Goal: Task Accomplishment & Management: Manage account settings

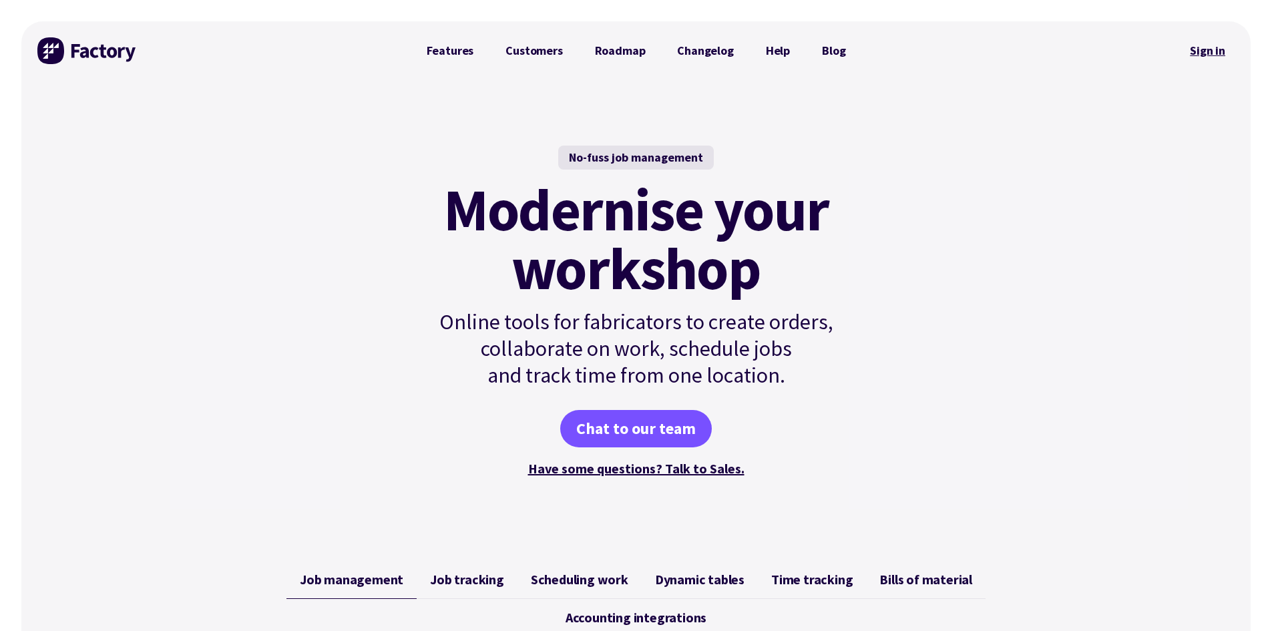
click at [1223, 49] on link "Sign in" at bounding box center [1207, 50] width 54 height 31
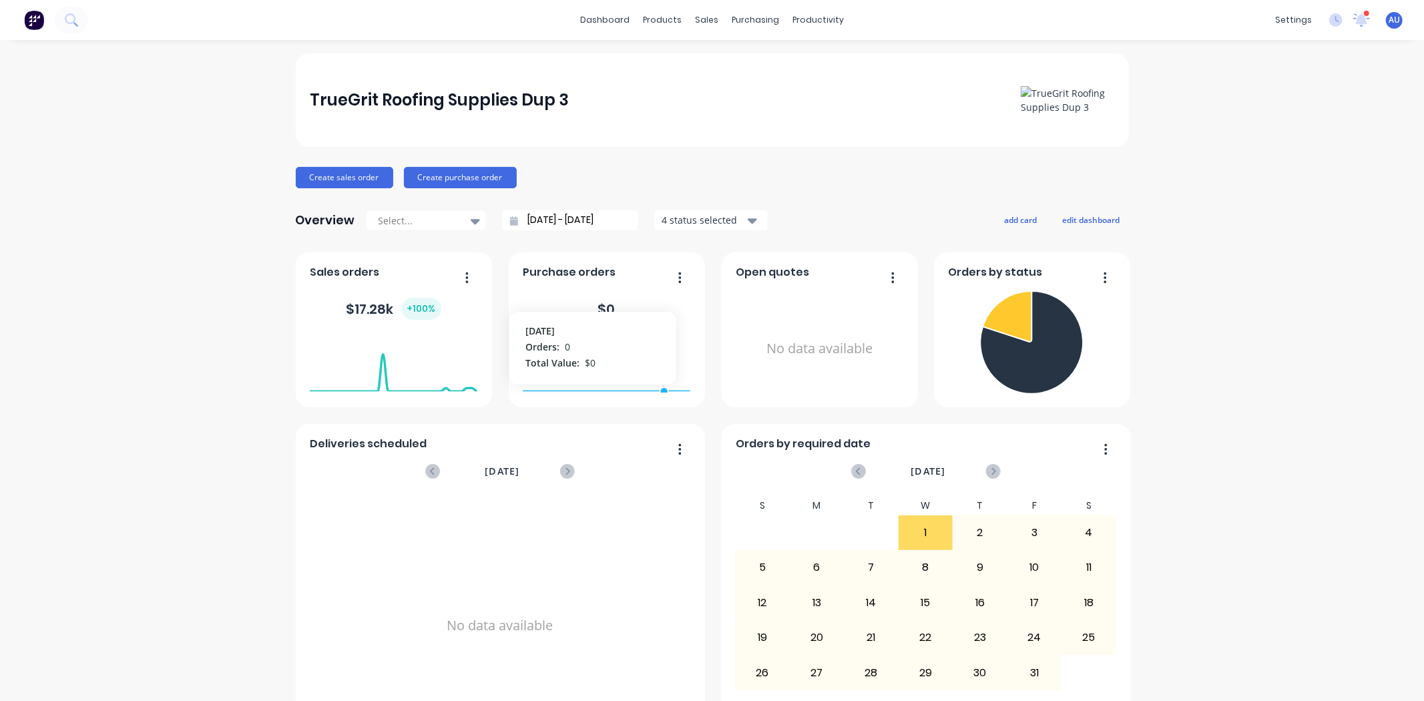
click at [570, 167] on div "Create sales order Create purchase order" at bounding box center [712, 177] width 833 height 21
click at [1069, 217] on button "edit dashboard" at bounding box center [1091, 219] width 75 height 17
click at [793, 308] on div "No data available" at bounding box center [822, 356] width 168 height 126
click at [1018, 220] on button "add card" at bounding box center [1018, 219] width 50 height 17
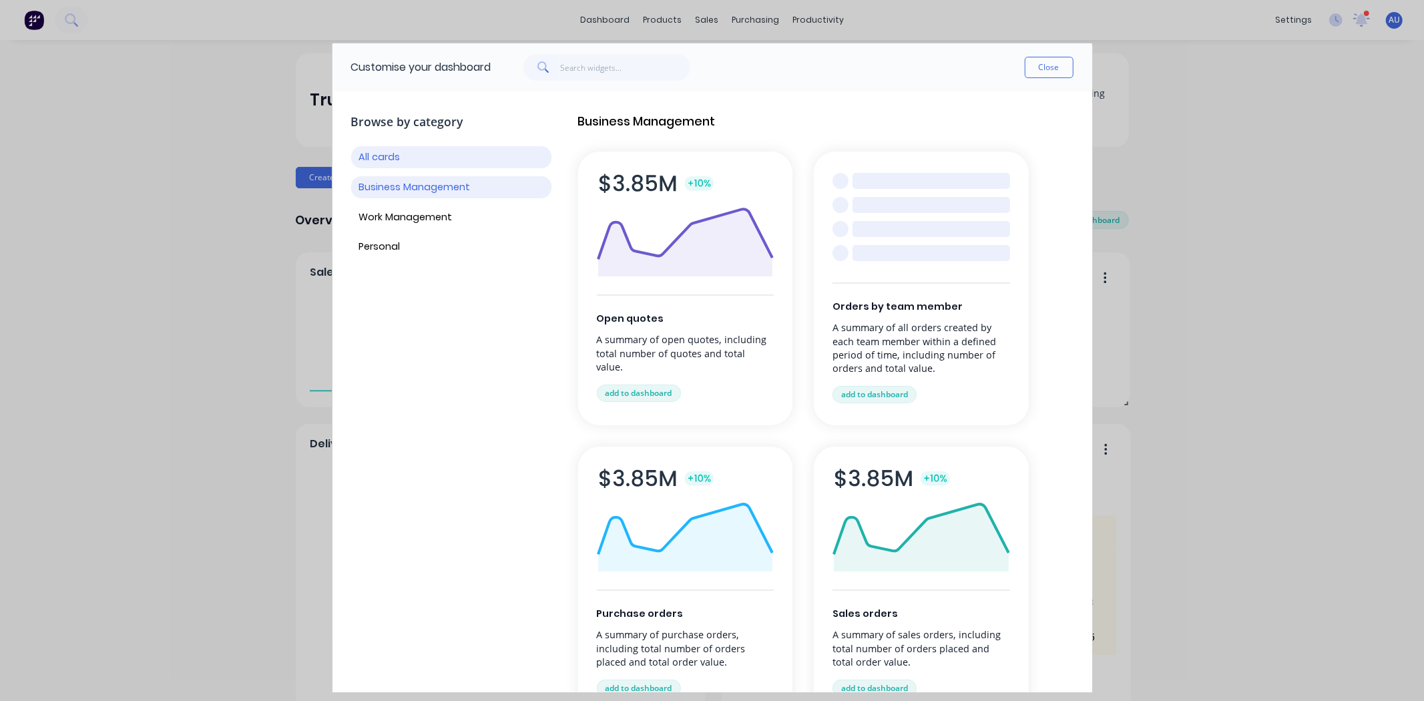
click at [406, 190] on button "Business Management" at bounding box center [451, 187] width 200 height 22
click at [422, 208] on button "Work Management" at bounding box center [451, 217] width 200 height 22
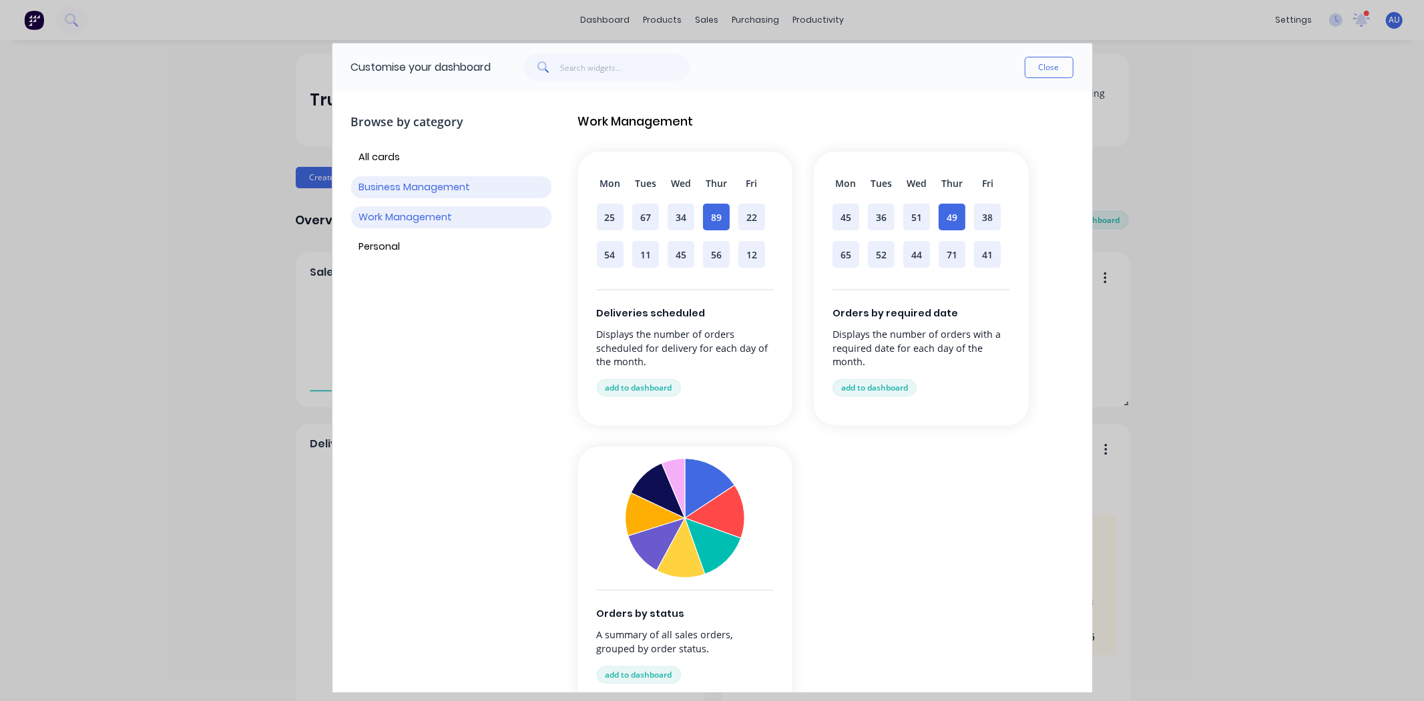
click at [405, 182] on button "Business Management" at bounding box center [451, 187] width 200 height 22
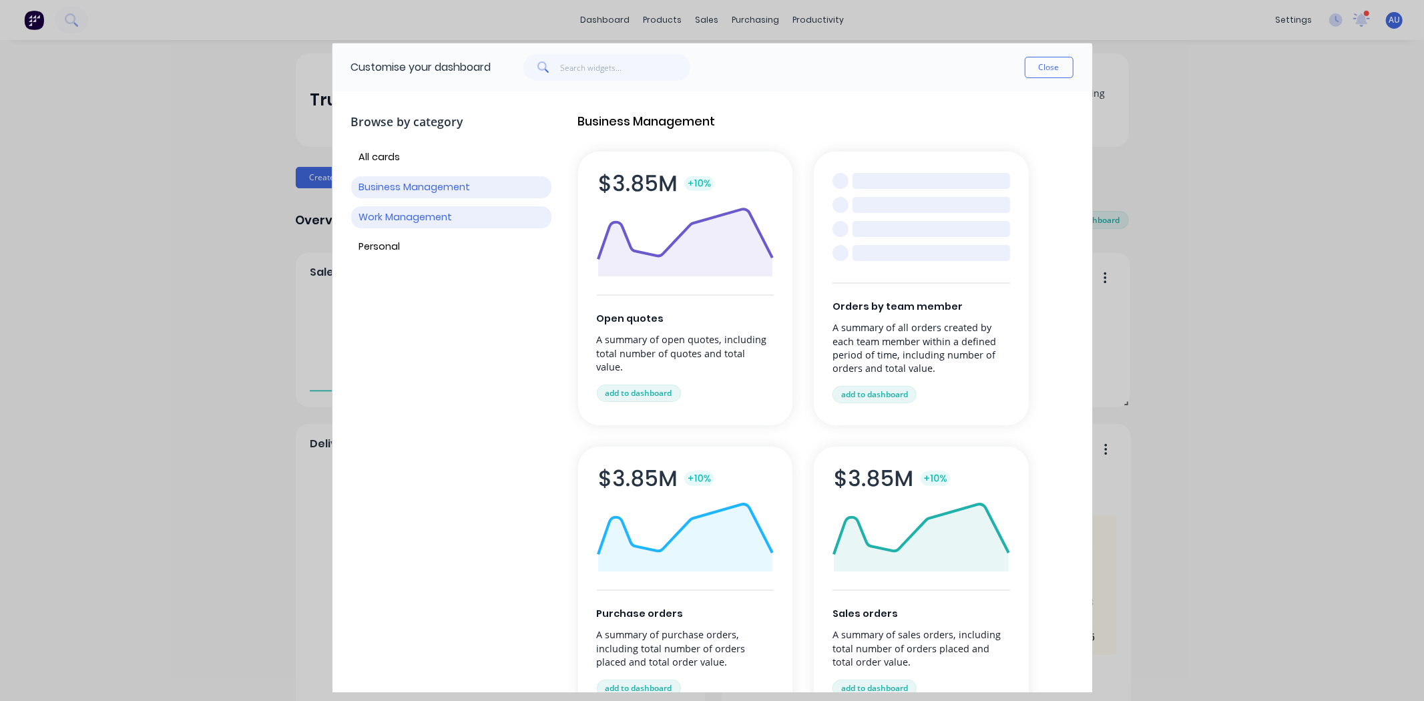
click at [396, 217] on button "Work Management" at bounding box center [451, 217] width 200 height 22
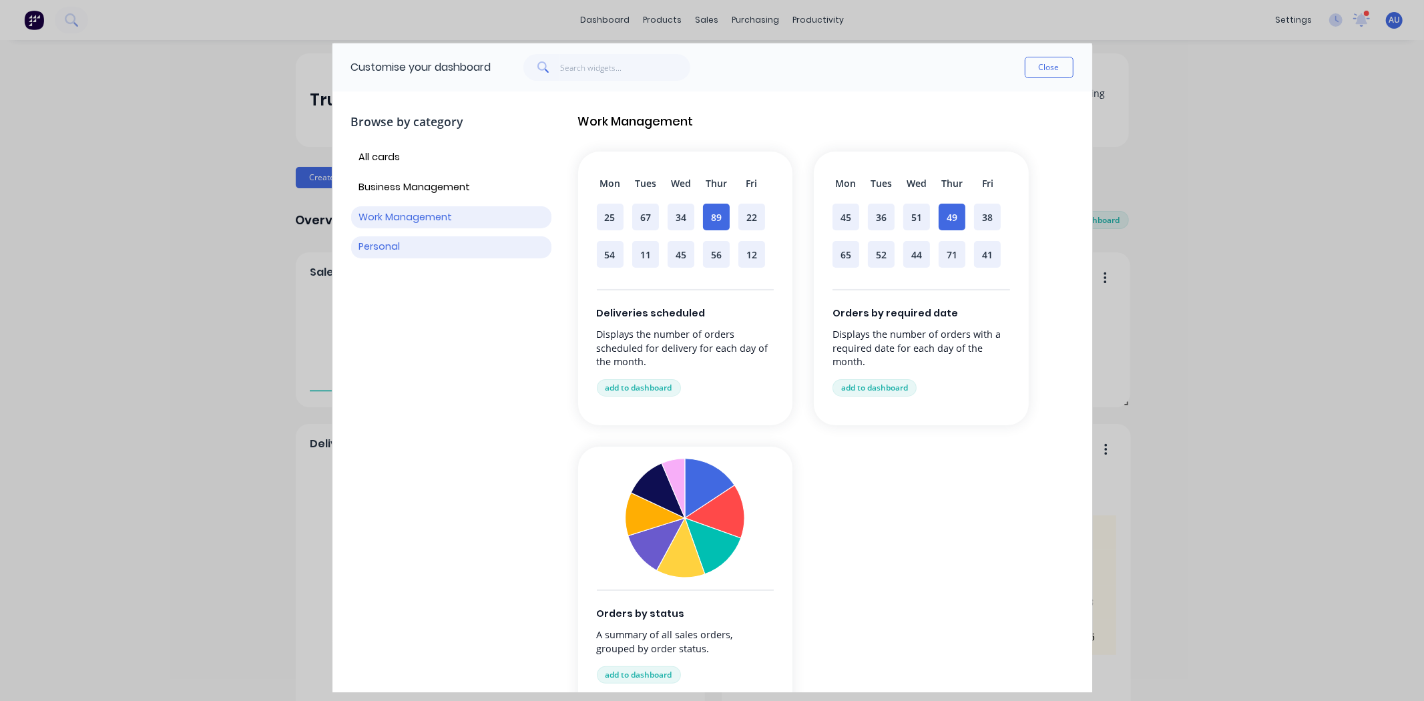
click at [389, 250] on button "Personal" at bounding box center [451, 247] width 200 height 22
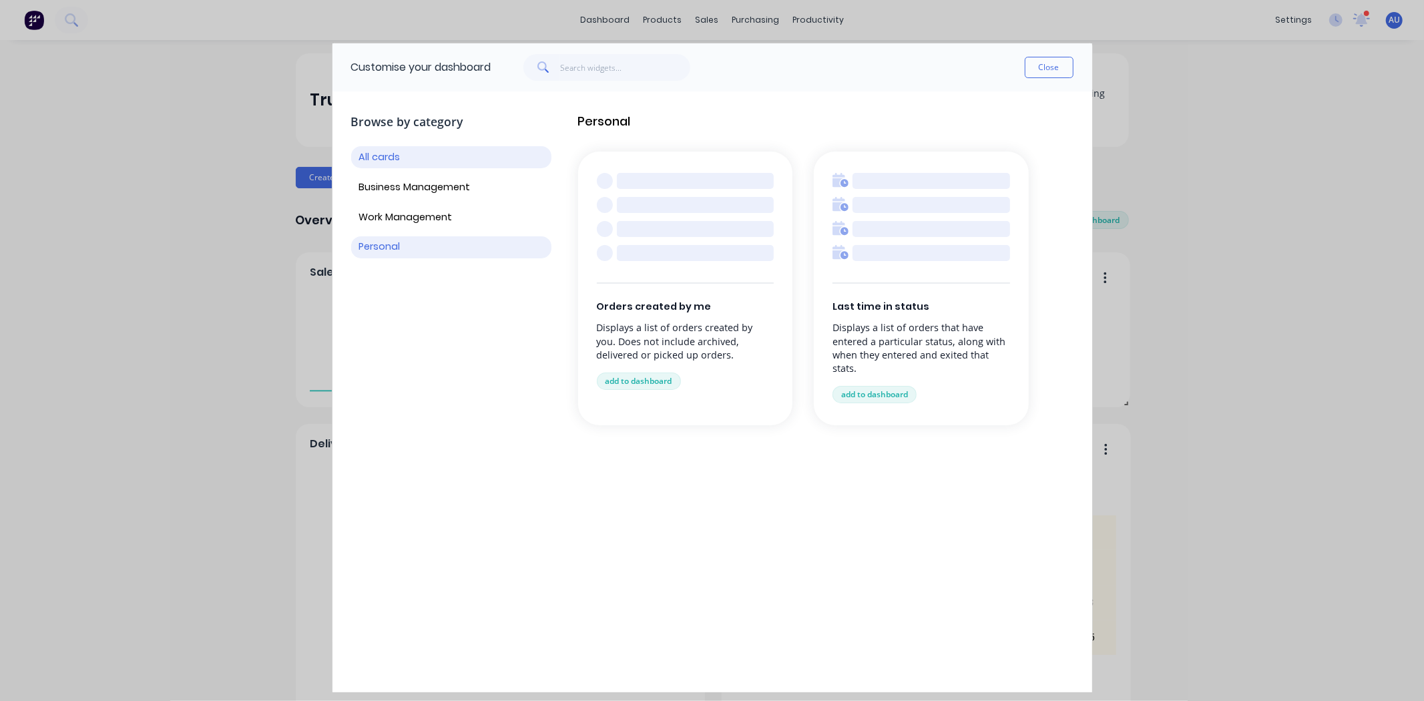
click at [391, 159] on button "All cards" at bounding box center [451, 157] width 200 height 22
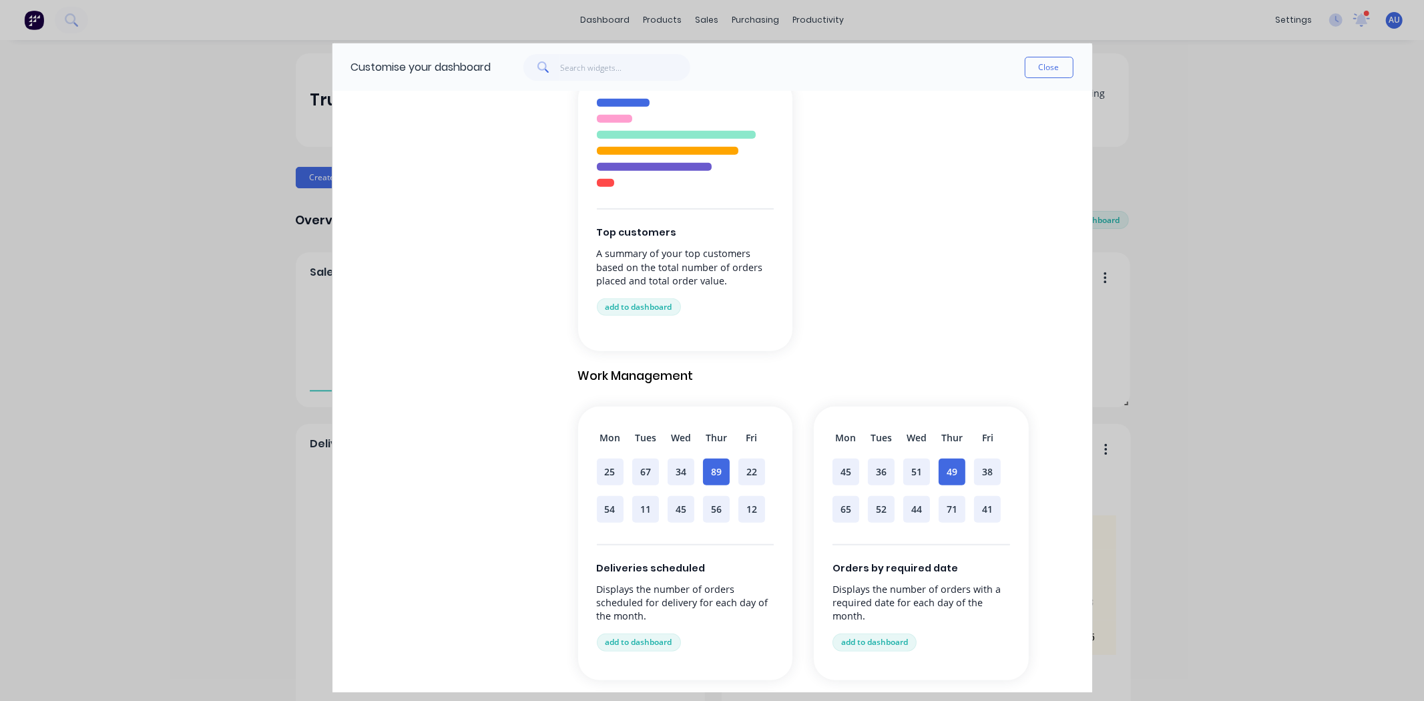
scroll to position [519, 0]
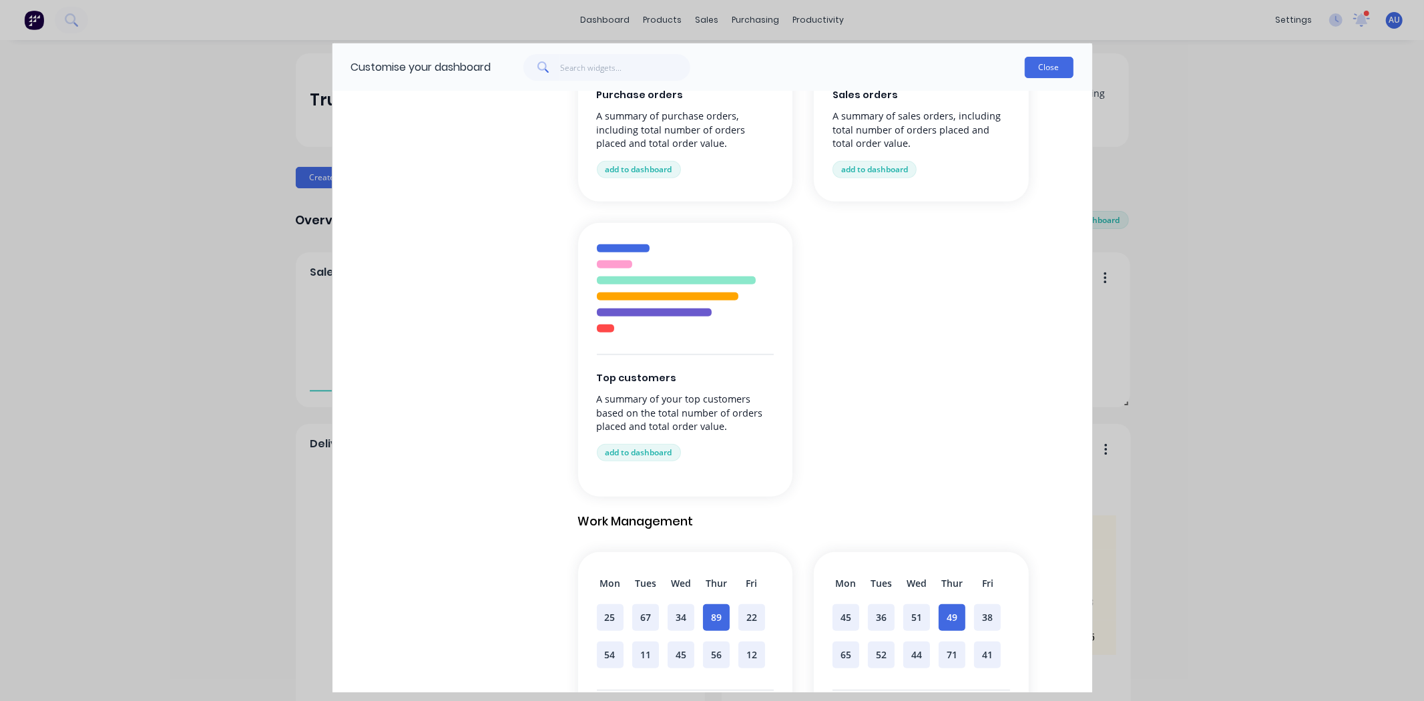
click at [1029, 64] on button "Close" at bounding box center [1049, 67] width 49 height 21
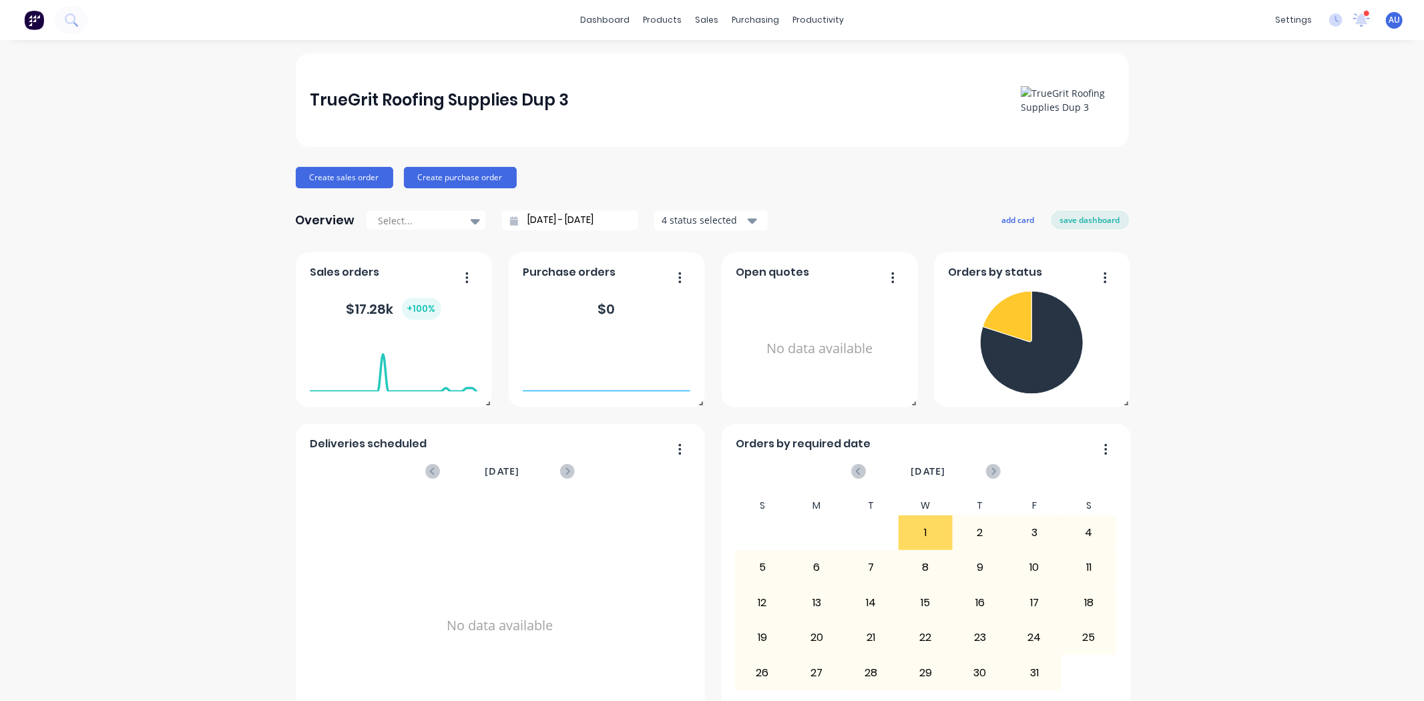
click at [1278, 145] on div "TrueGrit Roofing Supplies Dup 3 Create sales order Create purchase order Overvi…" at bounding box center [712, 401] width 1424 height 697
click at [1067, 214] on button "save dashboard" at bounding box center [1089, 219] width 77 height 17
click at [1220, 156] on div "TrueGrit Roofing Supplies Dup 3 Create sales order Create purchase order Overvi…" at bounding box center [712, 401] width 1424 height 697
click at [732, 69] on div "Sales Orders" at bounding box center [751, 64] width 55 height 12
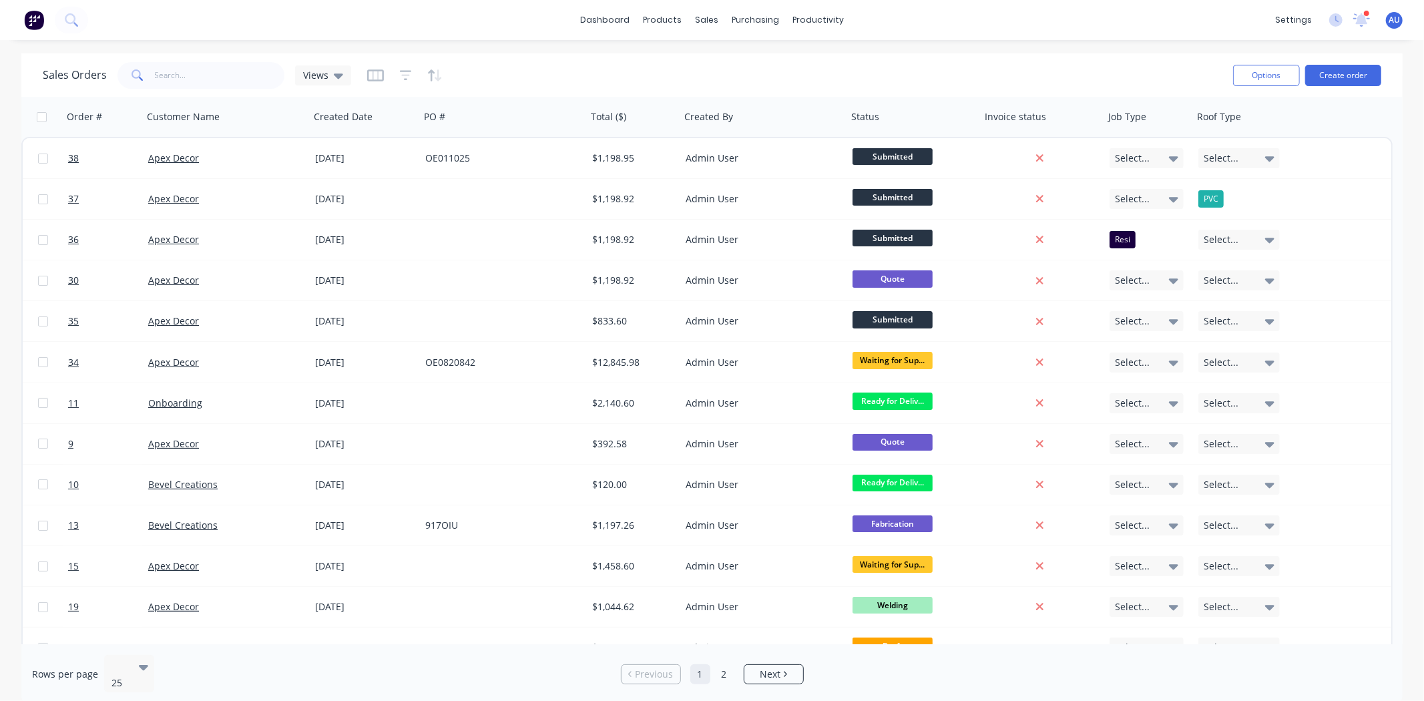
click at [526, 71] on div "Sales Orders Views" at bounding box center [633, 75] width 1180 height 33
click at [551, 69] on div "Sales Orders Views" at bounding box center [633, 75] width 1180 height 33
click at [549, 69] on div "Sales Orders Views" at bounding box center [633, 75] width 1180 height 33
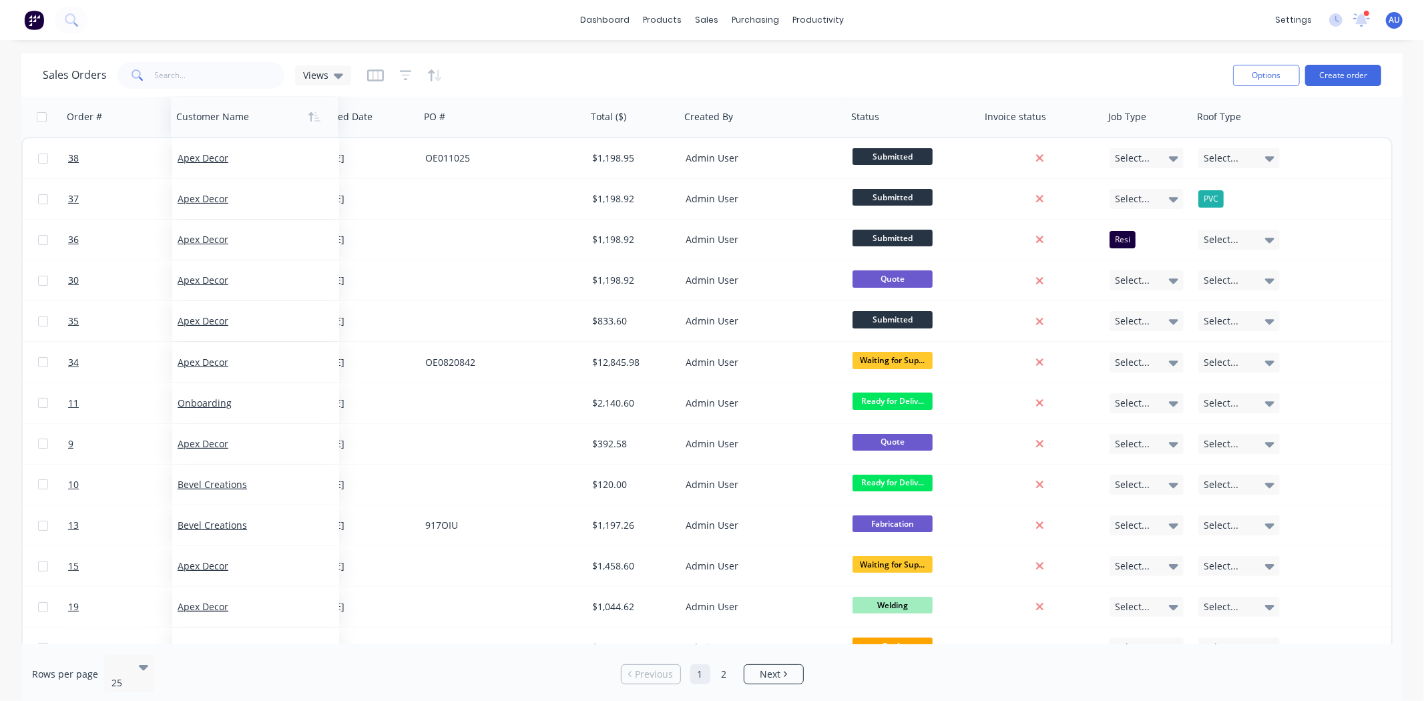
drag, startPoint x: 170, startPoint y: 114, endPoint x: 182, endPoint y: 117, distance: 12.5
click at [182, 117] on div at bounding box center [250, 116] width 148 height 27
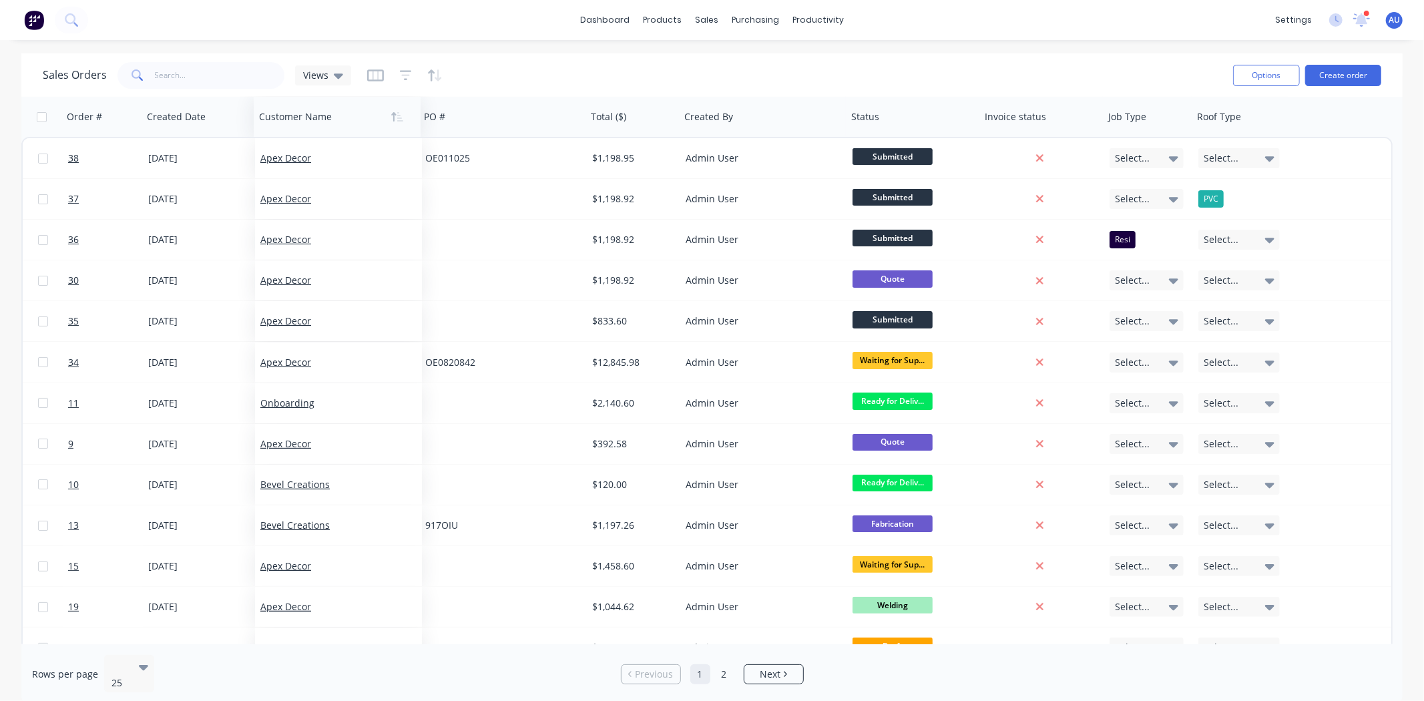
drag, startPoint x: 205, startPoint y: 118, endPoint x: 317, endPoint y: 116, distance: 112.2
click at [709, 72] on div "Sales Orders Views" at bounding box center [633, 75] width 1180 height 33
click at [1000, 57] on div "Sales Orders Views Options Create order" at bounding box center [711, 74] width 1381 height 43
click at [1020, 208] on button "Hide column" at bounding box center [1034, 203] width 100 height 27
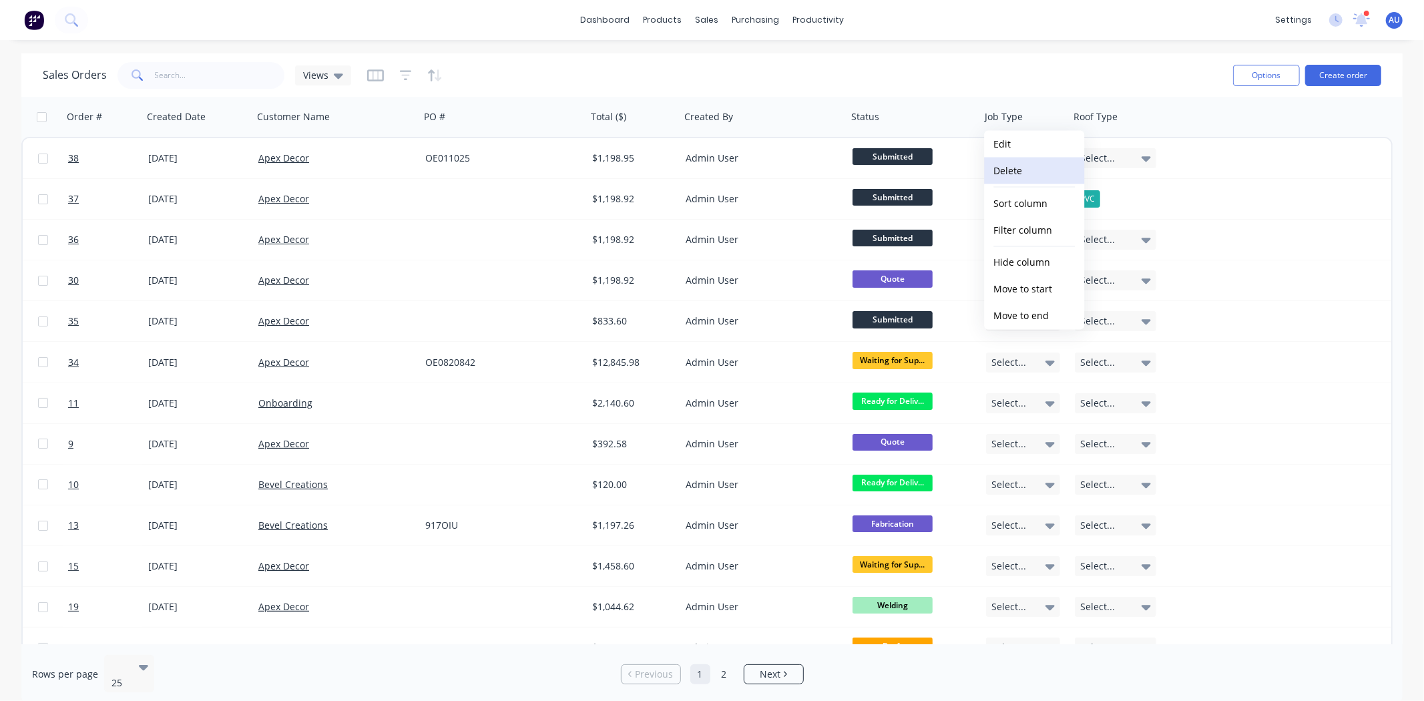
click at [1022, 171] on button "Delete" at bounding box center [1034, 171] width 100 height 27
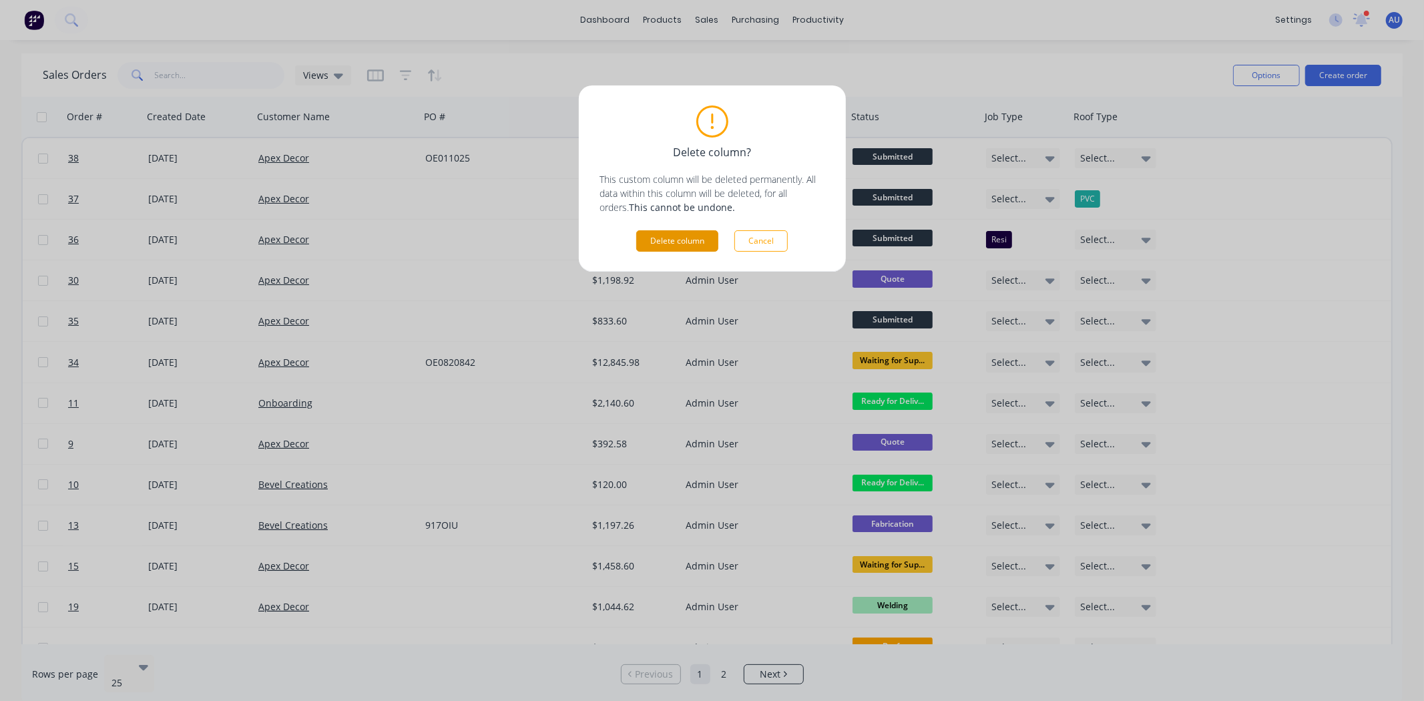
click at [670, 231] on button "Delete column" at bounding box center [677, 240] width 82 height 21
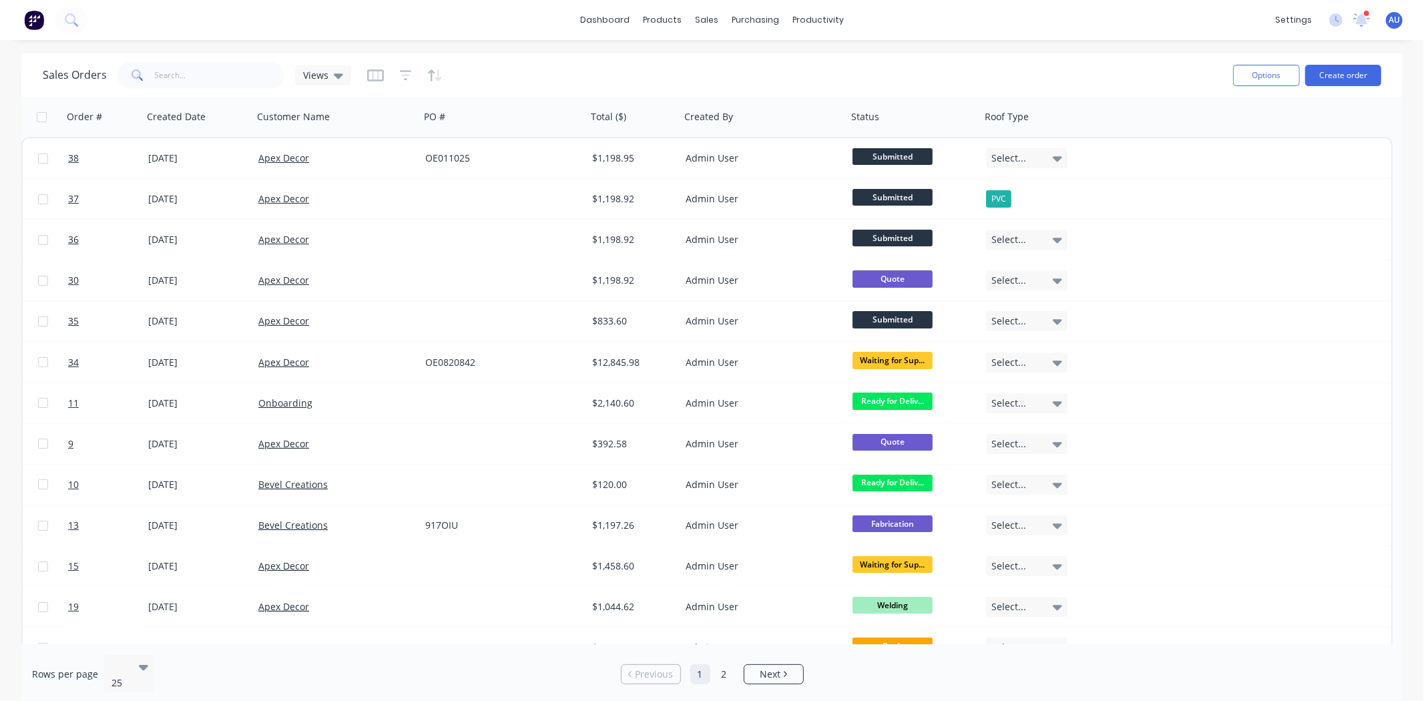
click at [676, 57] on div "Sales Orders Views Options Create order" at bounding box center [711, 74] width 1381 height 43
click at [368, 78] on icon "button" at bounding box center [375, 75] width 17 height 13
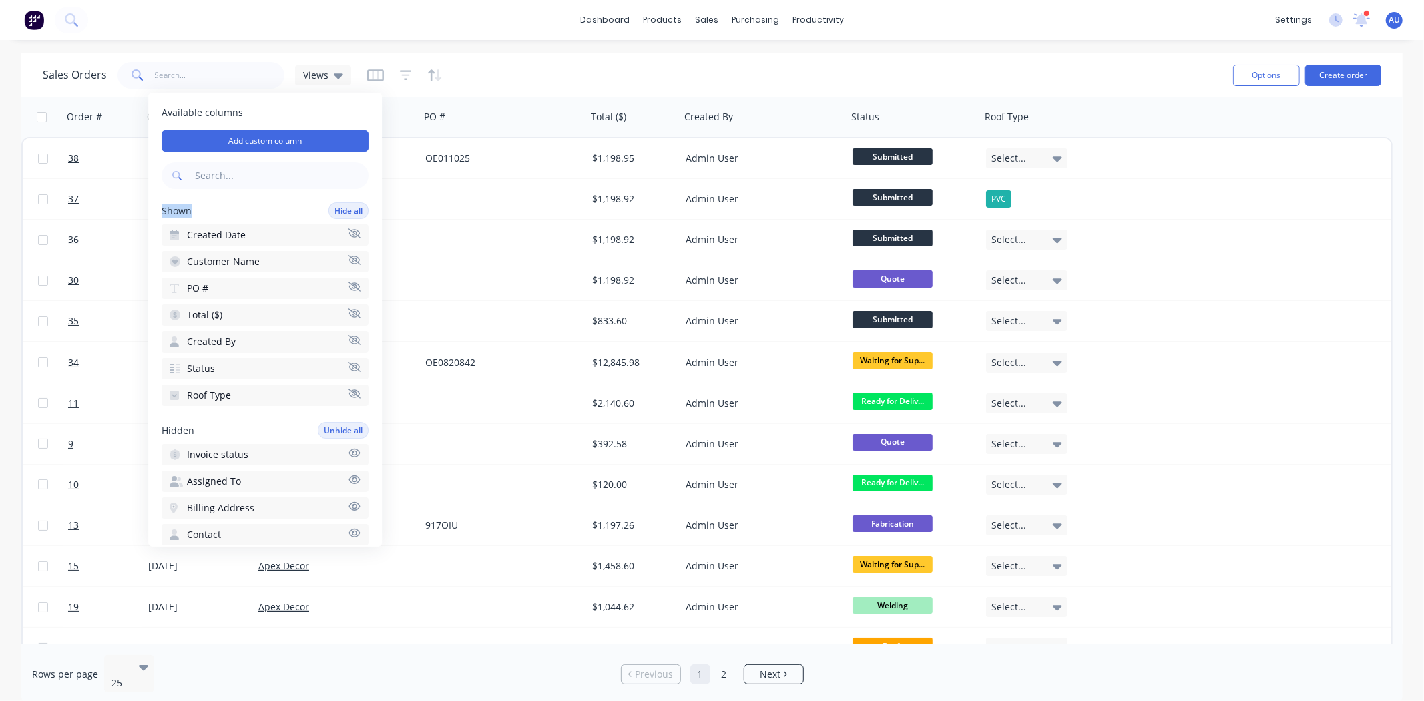
drag, startPoint x: 162, startPoint y: 210, endPoint x: 200, endPoint y: 219, distance: 39.2
click at [195, 210] on div "Shown Hide all" at bounding box center [265, 210] width 207 height 17
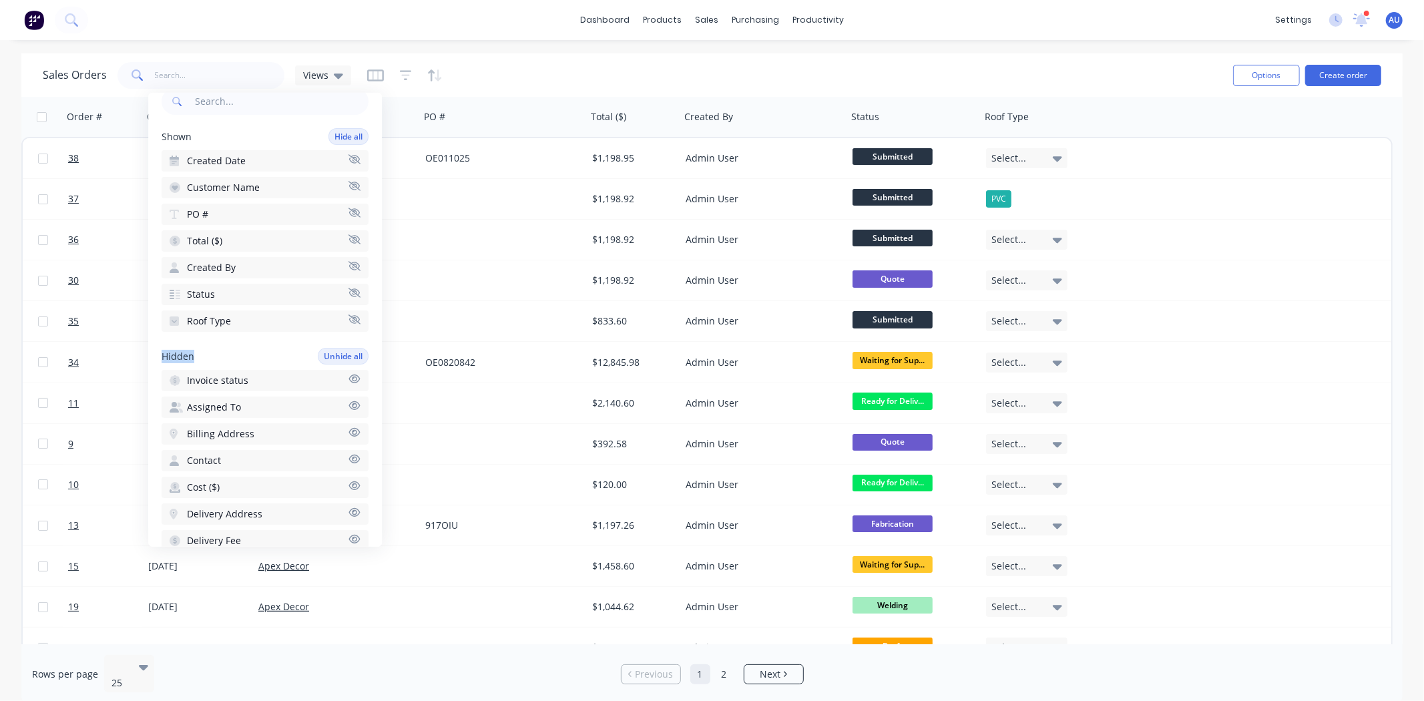
drag, startPoint x: 162, startPoint y: 350, endPoint x: 216, endPoint y: 349, distance: 54.7
click at [192, 349] on span "Hidden" at bounding box center [178, 355] width 33 height 13
click at [238, 348] on div "Hidden Unhide all" at bounding box center [265, 356] width 207 height 17
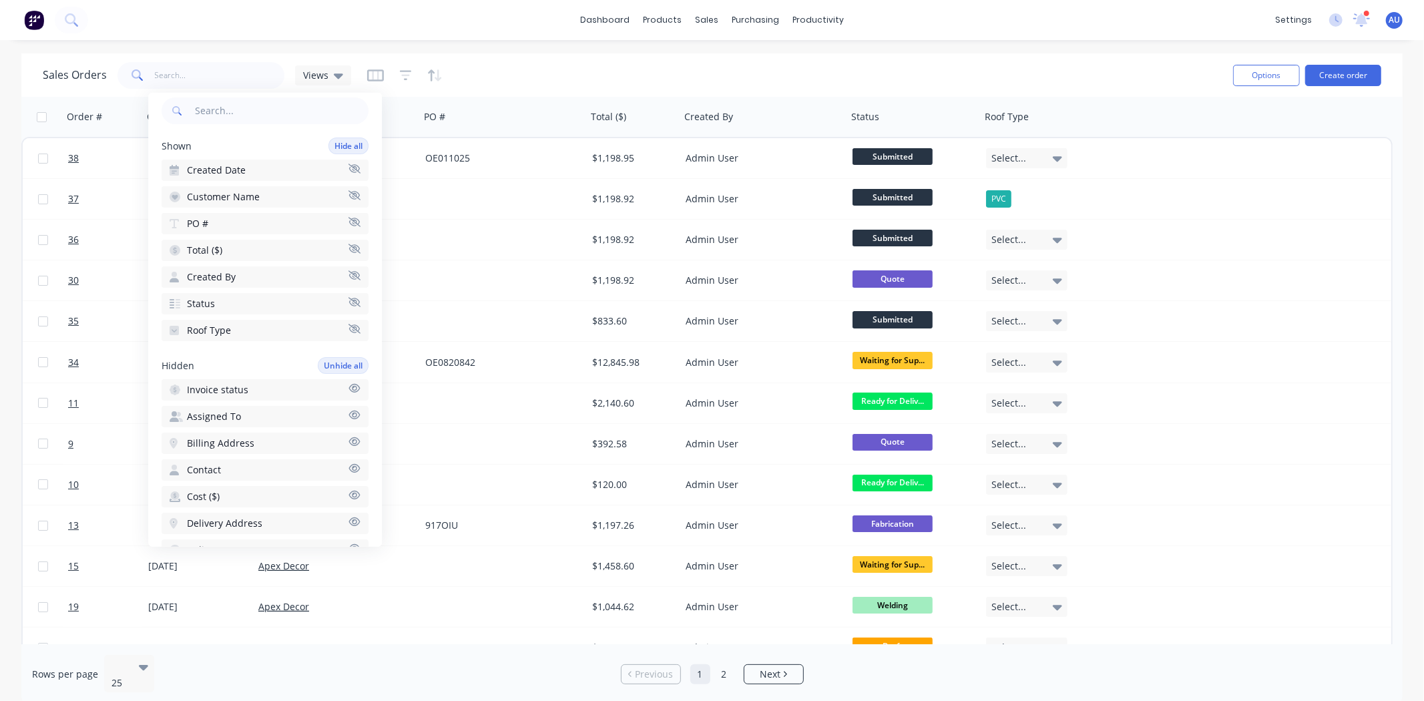
scroll to position [0, 0]
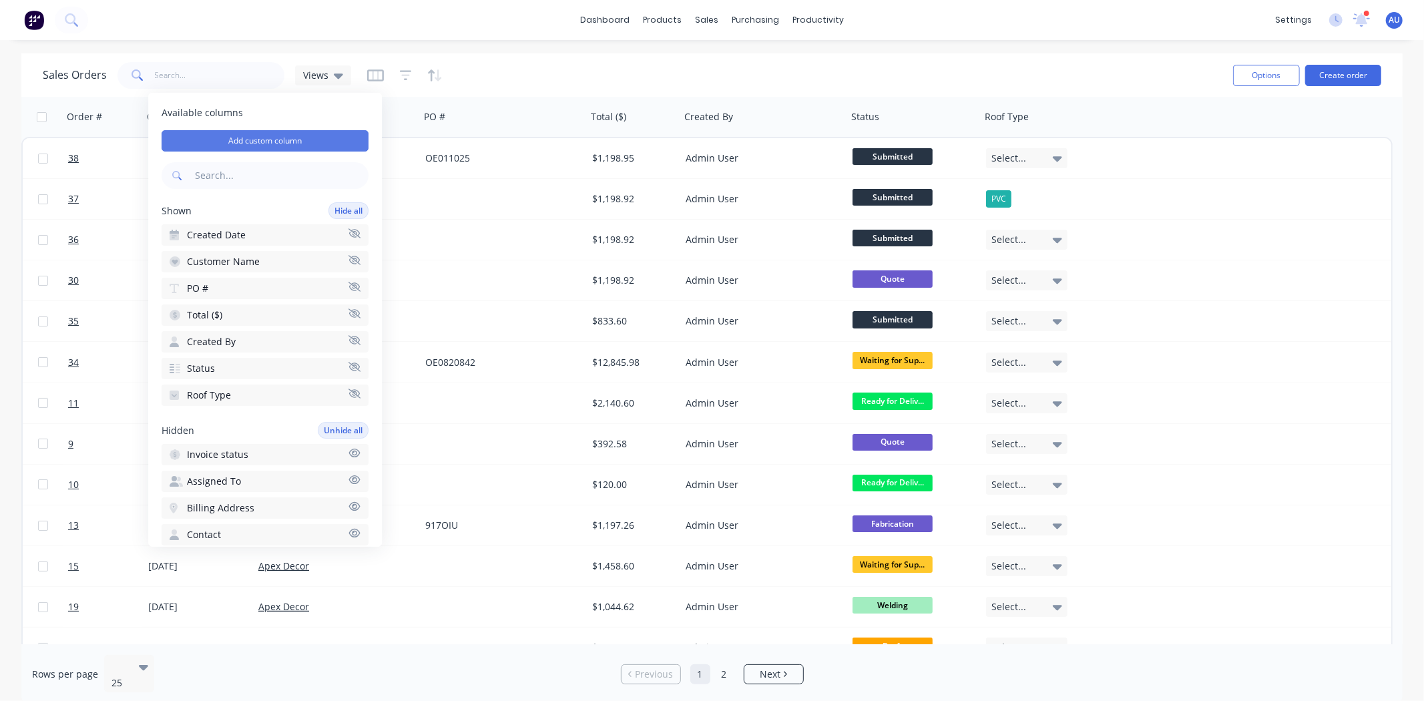
click at [257, 139] on button "Add custom column" at bounding box center [265, 140] width 207 height 21
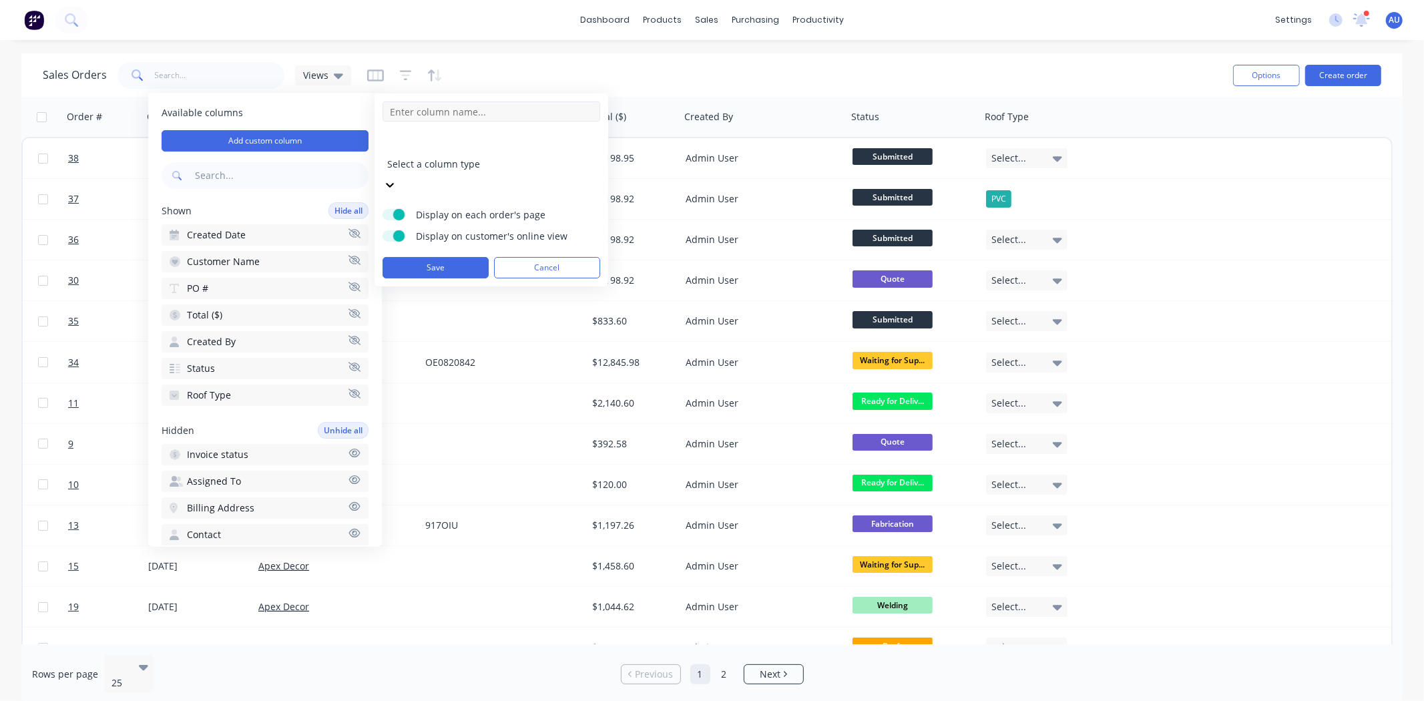
click at [401, 111] on input at bounding box center [492, 111] width 218 height 20
type input "Delivery Date"
click at [445, 141] on div at bounding box center [483, 146] width 192 height 17
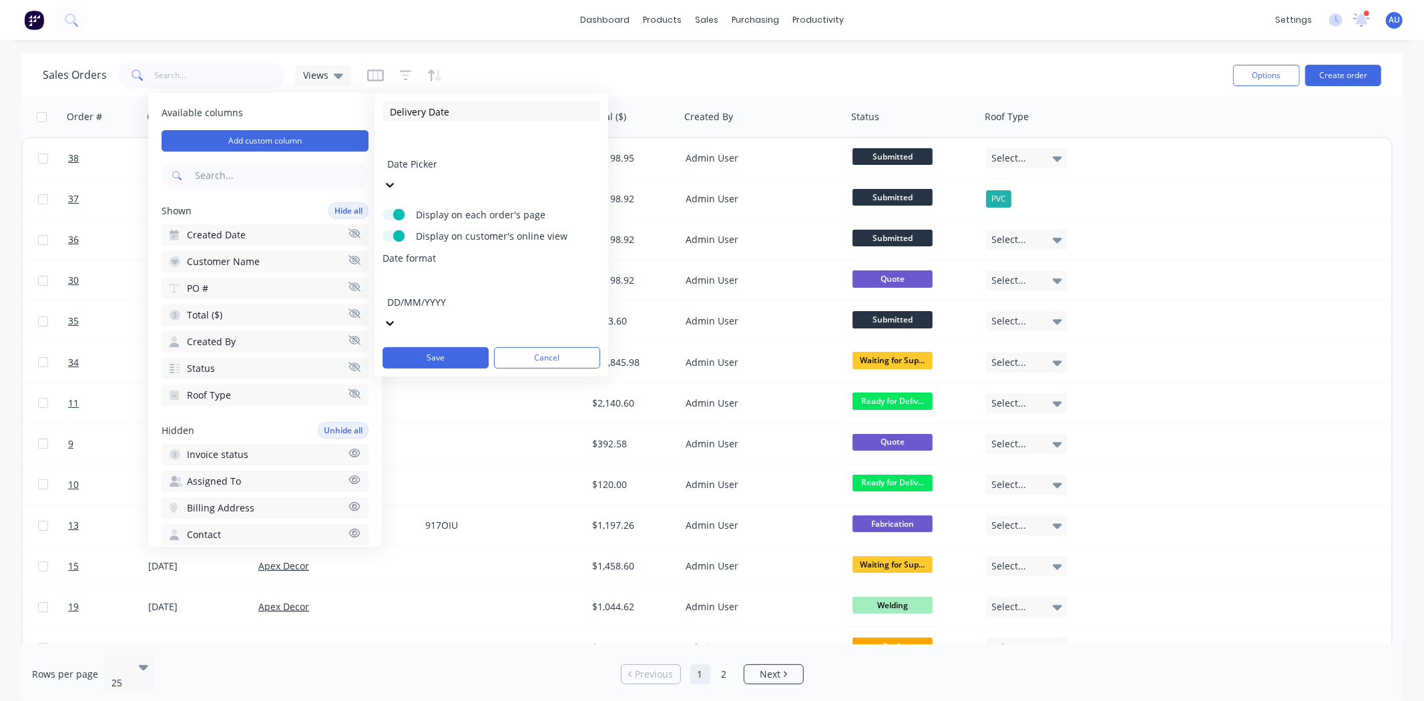
click at [403, 276] on div at bounding box center [483, 284] width 192 height 17
click at [411, 700] on div "DD/MM/YYYY" at bounding box center [712, 708] width 1424 height 14
click at [450, 252] on span "Date format" at bounding box center [492, 258] width 218 height 13
click at [436, 347] on button "Save" at bounding box center [436, 357] width 106 height 21
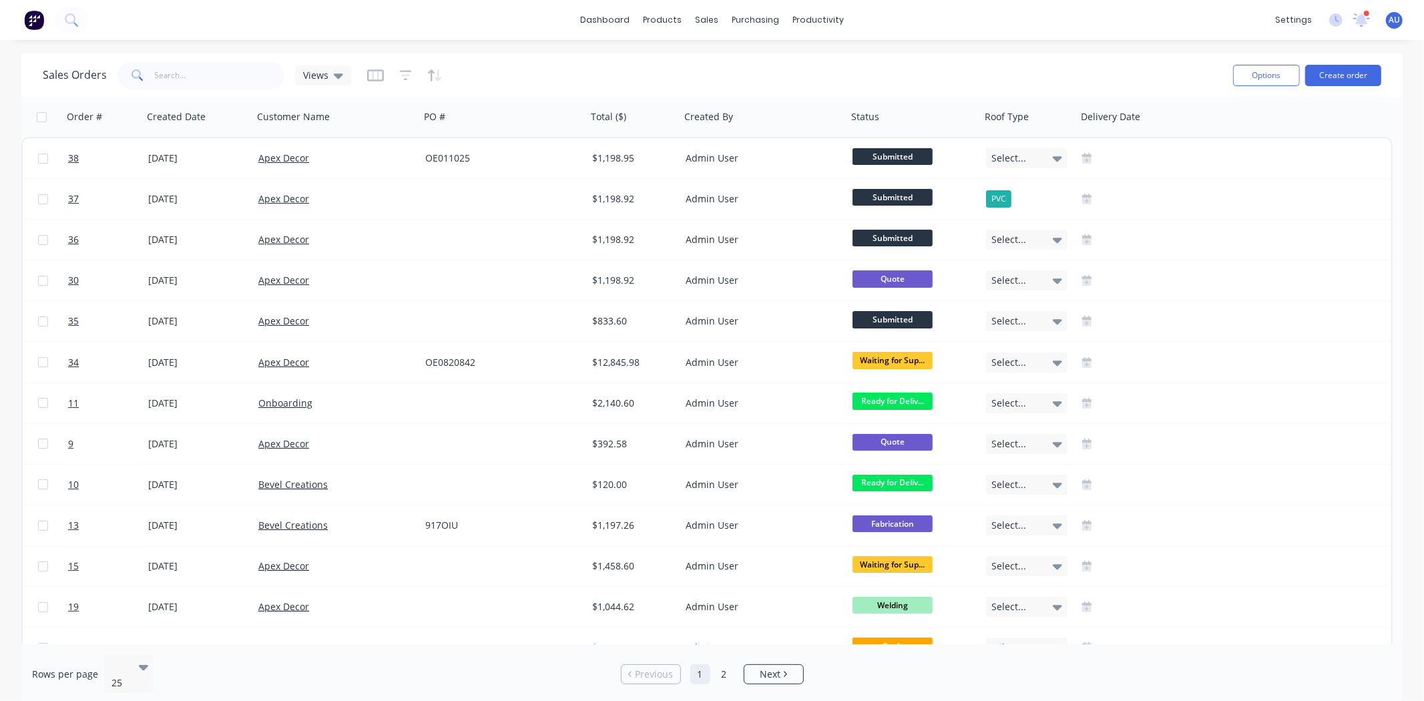
click at [1089, 65] on div "Sales Orders Views" at bounding box center [633, 75] width 1180 height 33
click at [646, 67] on div "Sales Orders Views" at bounding box center [633, 75] width 1180 height 33
click at [483, 61] on div "Sales Orders Views" at bounding box center [633, 75] width 1180 height 33
click at [732, 82] on div "Sales Orders Views" at bounding box center [633, 75] width 1180 height 33
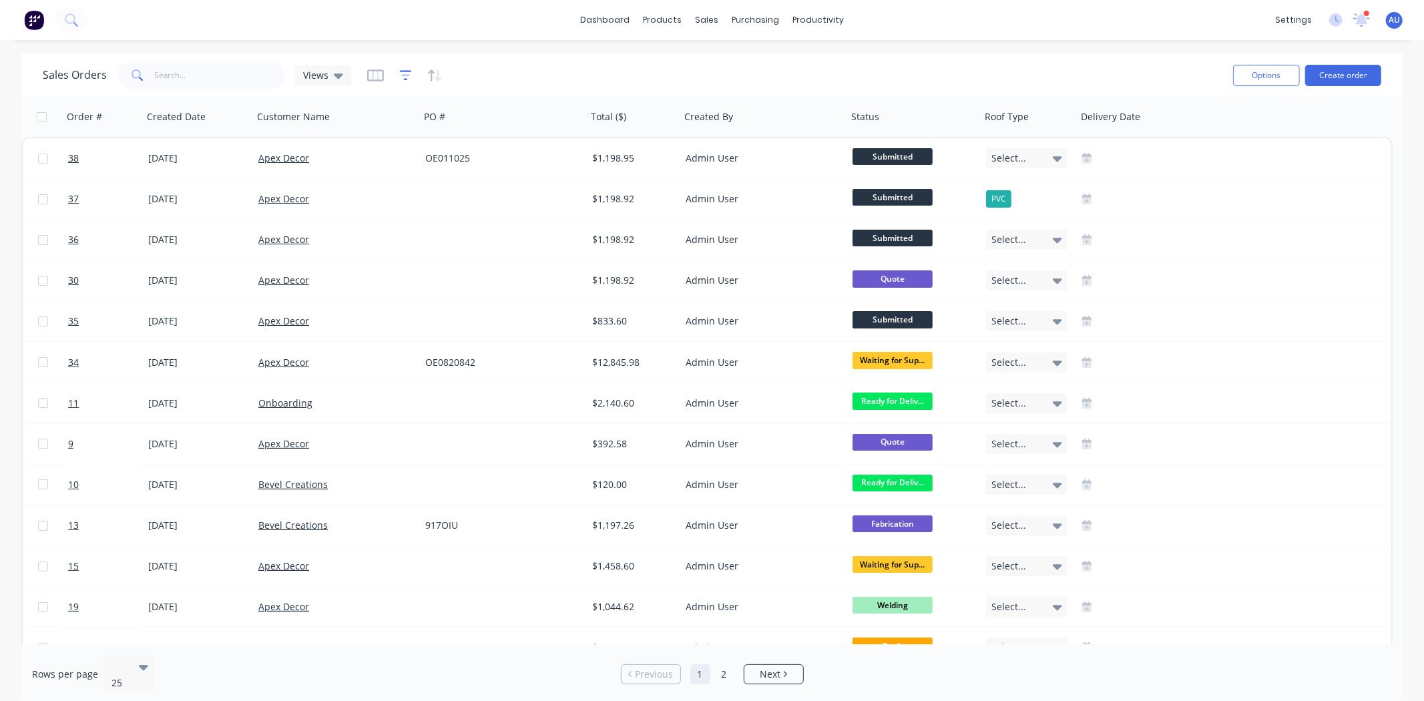
click at [401, 71] on icon "button" at bounding box center [406, 75] width 12 height 13
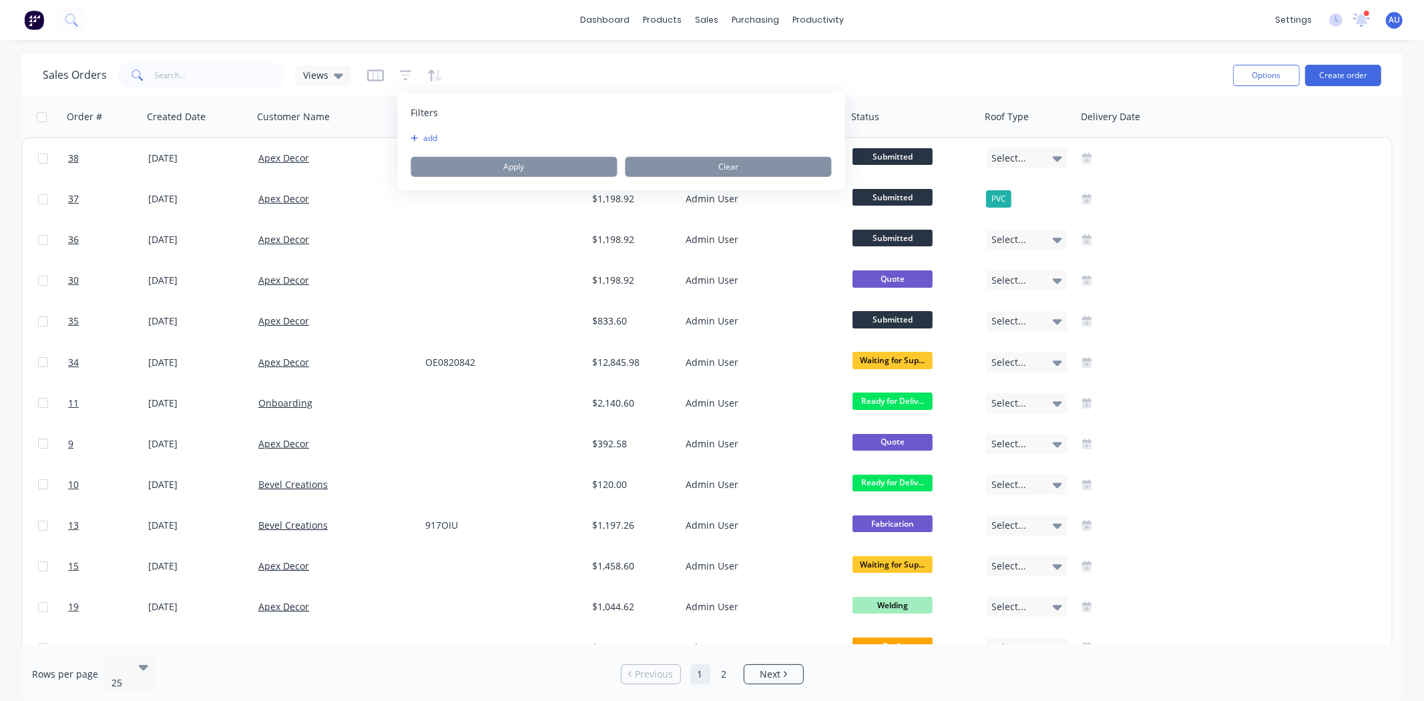
click at [433, 136] on button "add" at bounding box center [427, 138] width 33 height 11
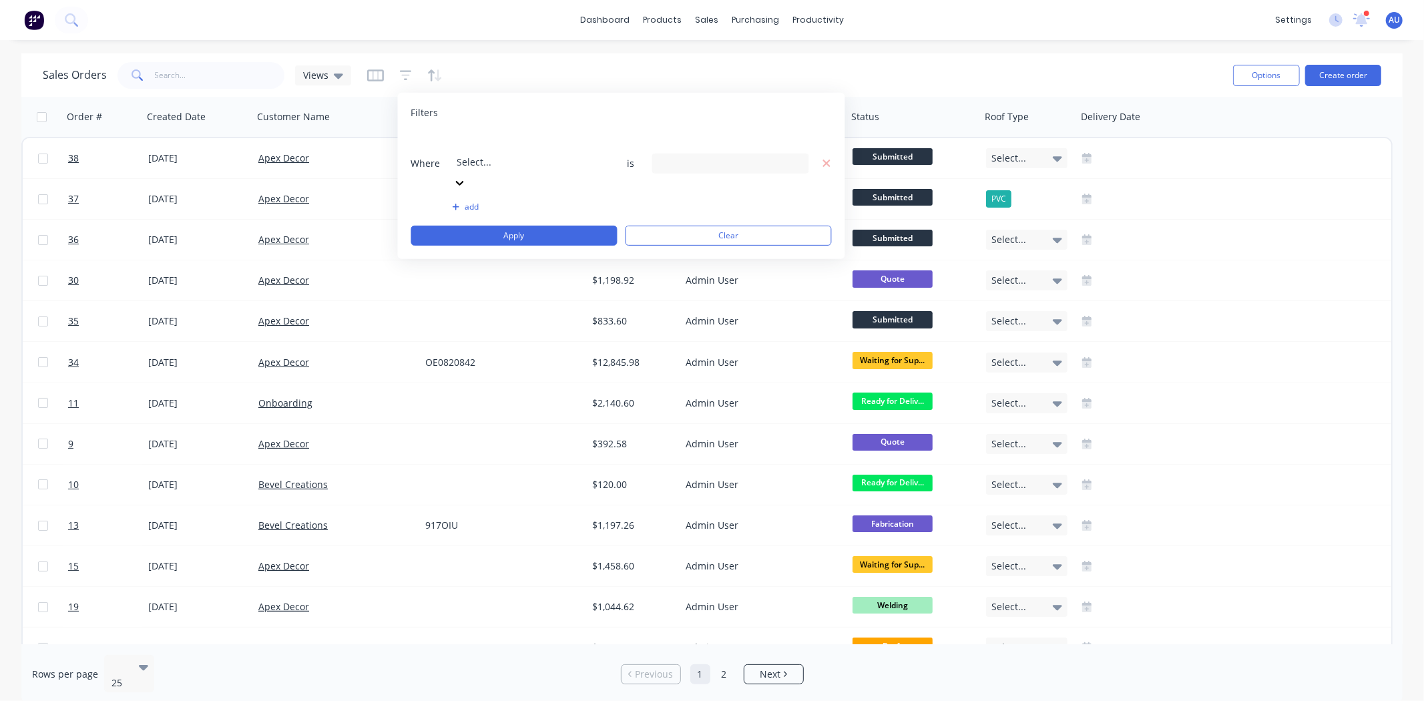
click at [504, 143] on div at bounding box center [553, 144] width 192 height 17
click at [685, 156] on div "13 Labels selected" at bounding box center [720, 163] width 121 height 14
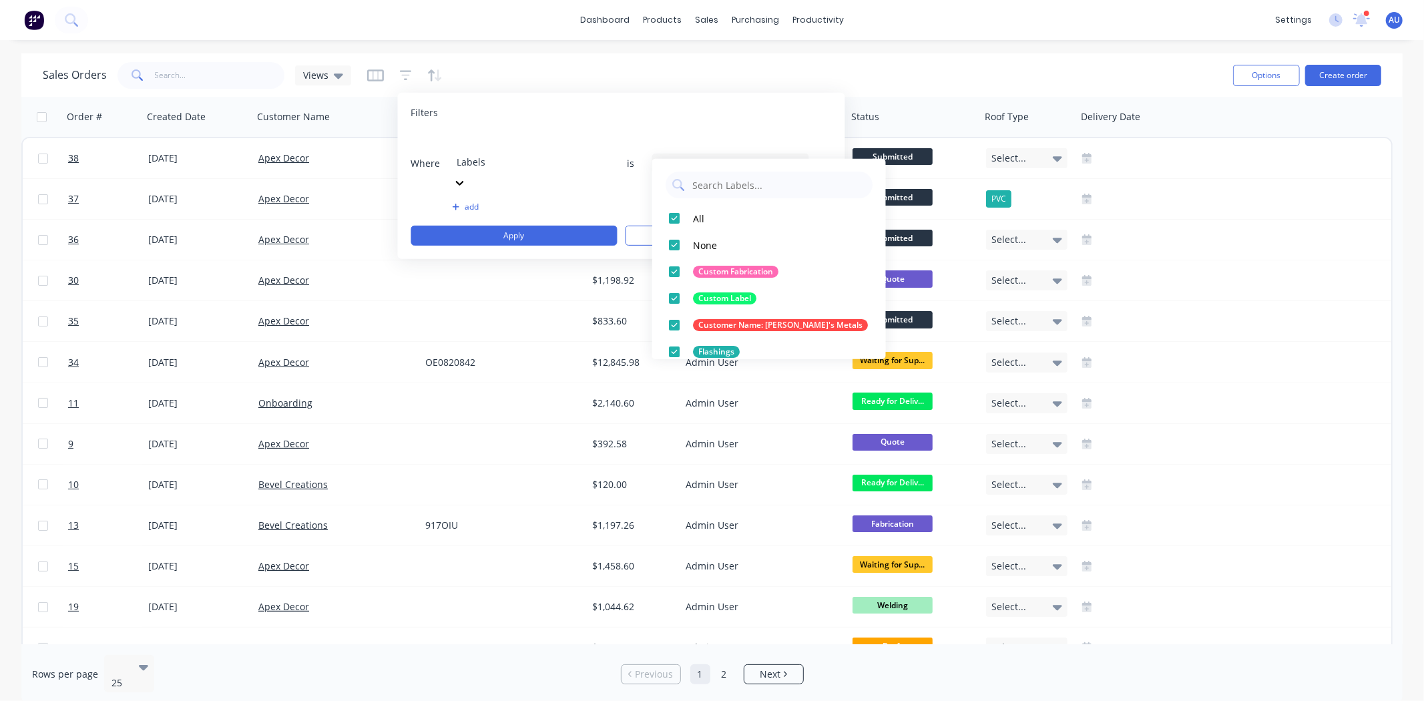
scroll to position [0, 0]
click at [676, 217] on div at bounding box center [674, 219] width 27 height 27
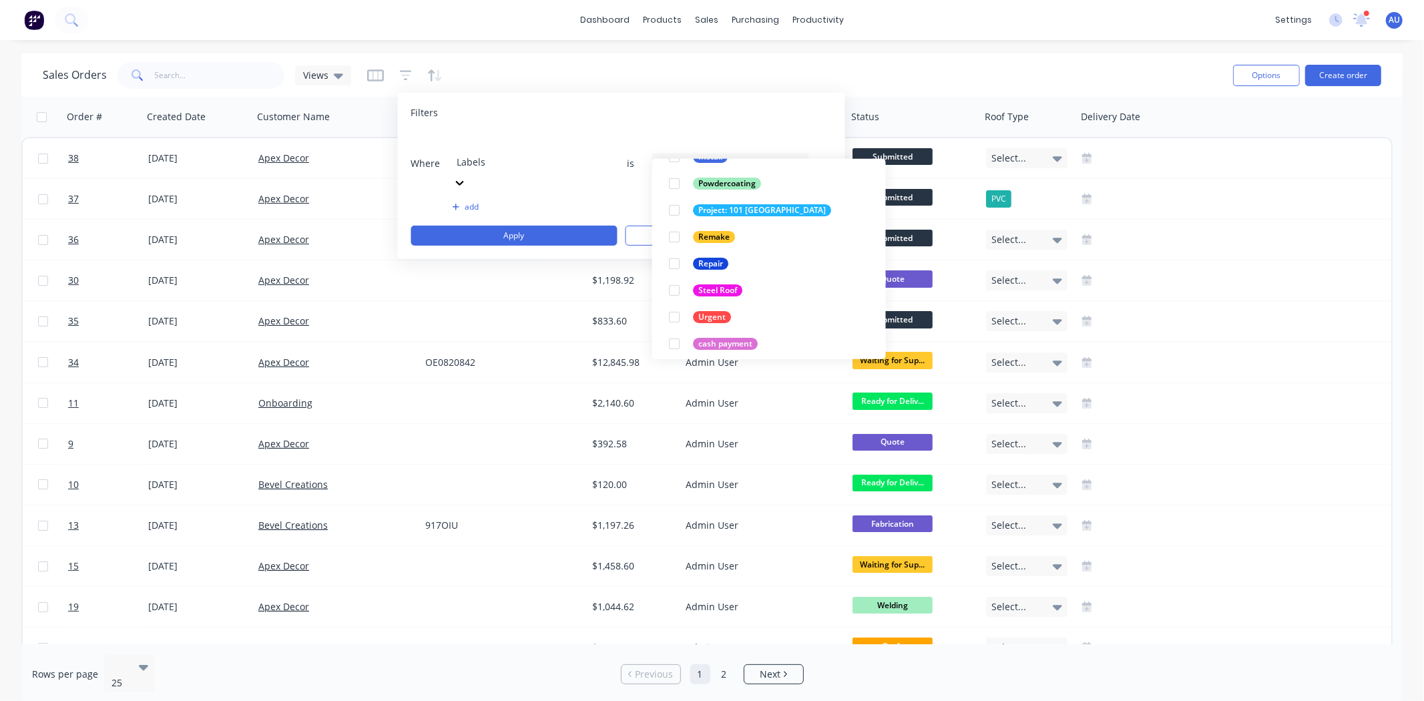
scroll to position [227, 0]
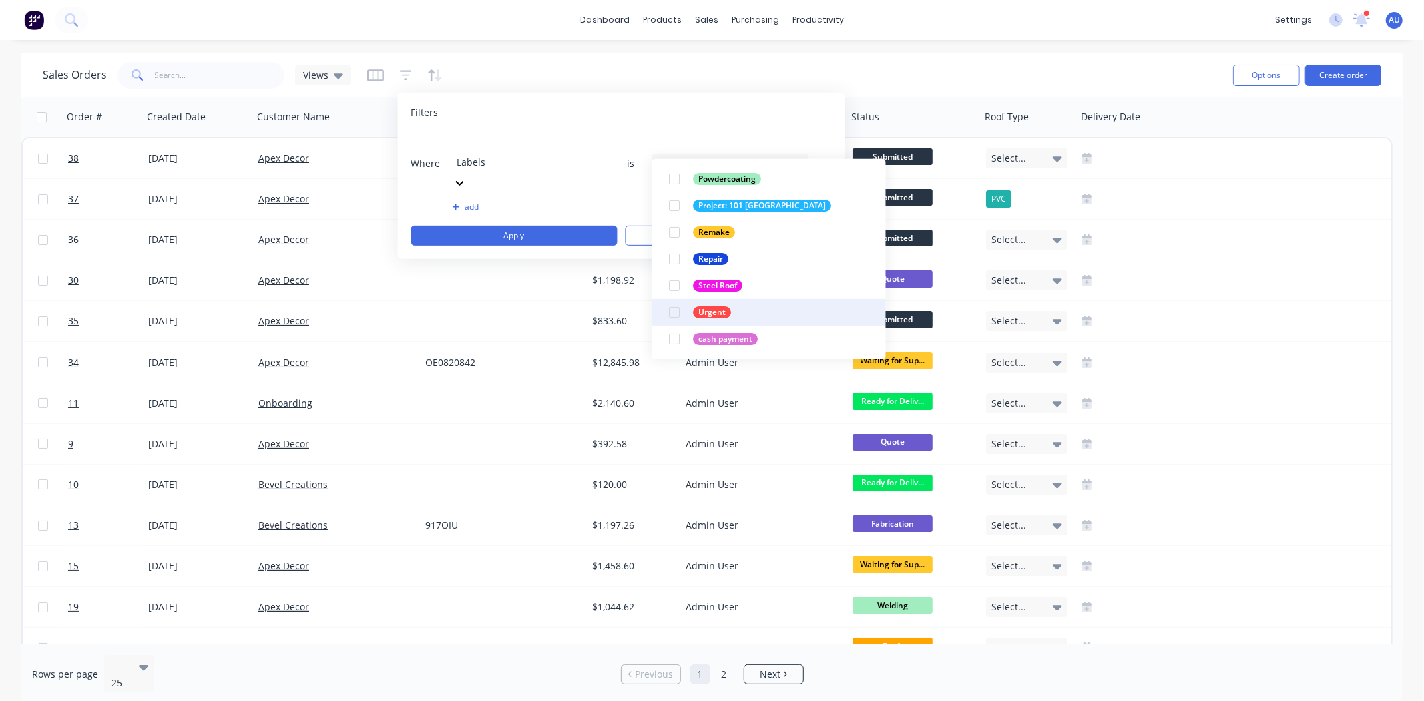
click at [674, 315] on div at bounding box center [674, 312] width 27 height 27
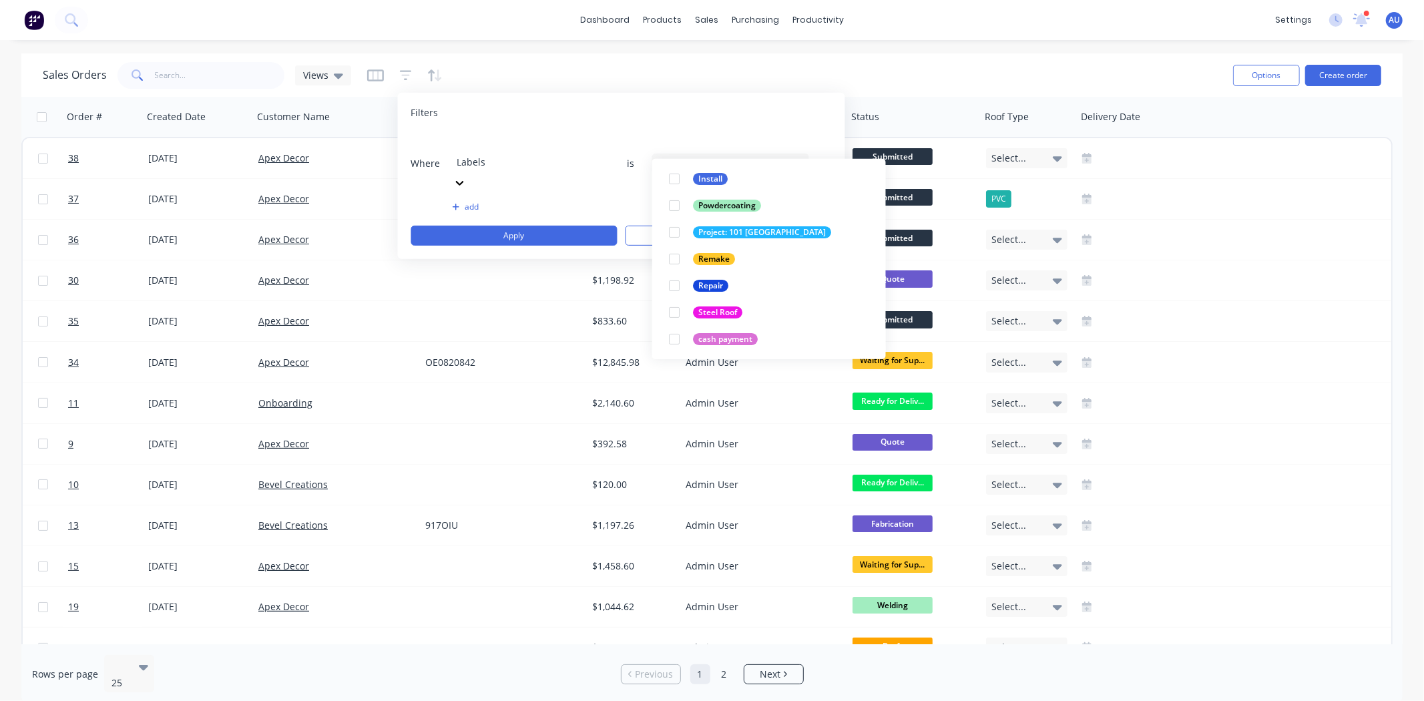
scroll to position [0, 0]
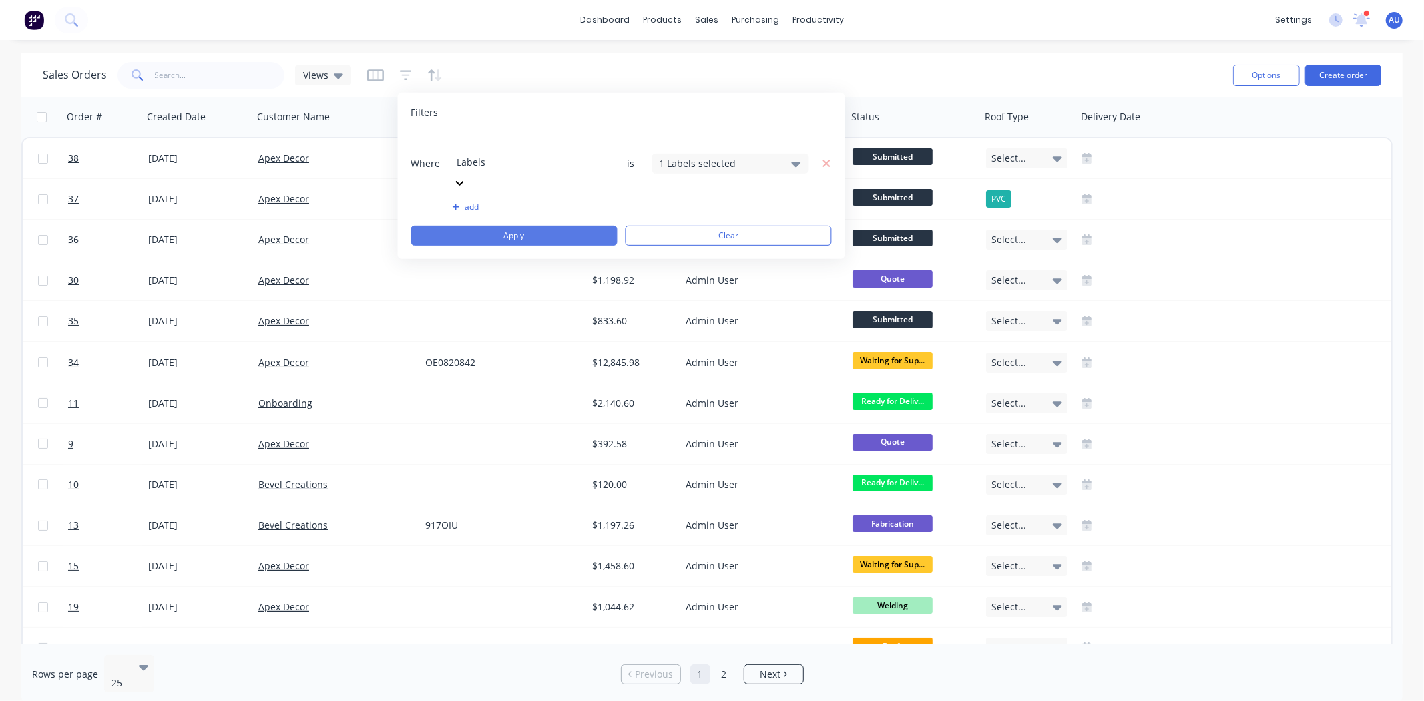
click at [507, 226] on button "Apply" at bounding box center [514, 236] width 206 height 20
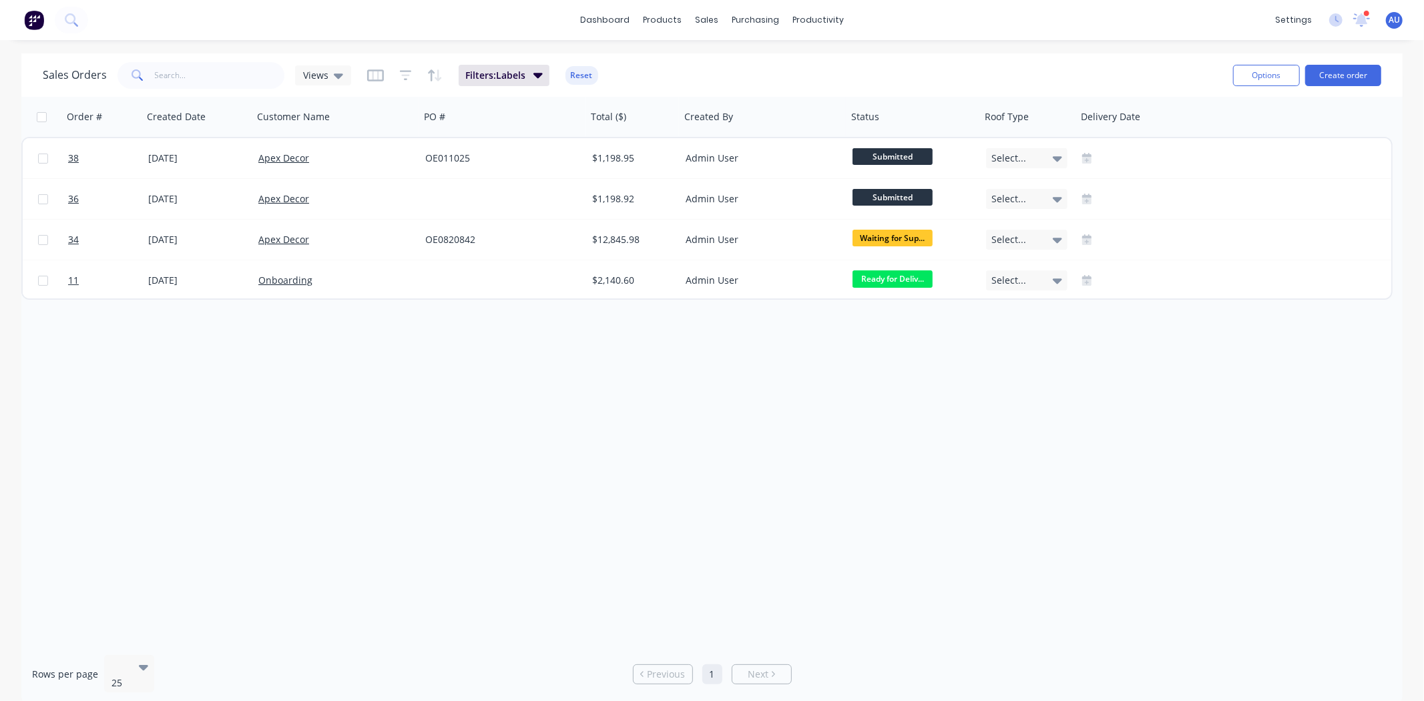
click at [573, 383] on div "Order # Created Date Customer Name PO # Total ($) Created By Status Roof Type D…" at bounding box center [711, 370] width 1381 height 547
click at [552, 374] on div "Order # Created Date Customer Name PO # Total ($) Created By Status Roof Type D…" at bounding box center [711, 370] width 1381 height 547
click at [505, 378] on div "Order # Created Date Customer Name PO # Total ($) Created By Status Roof Type D…" at bounding box center [711, 370] width 1381 height 547
drag, startPoint x: 503, startPoint y: 376, endPoint x: 459, endPoint y: 385, distance: 44.9
click at [489, 384] on div "Order # Created Date Customer Name PO # Total ($) Created By Status Roof Type D…" at bounding box center [711, 370] width 1381 height 547
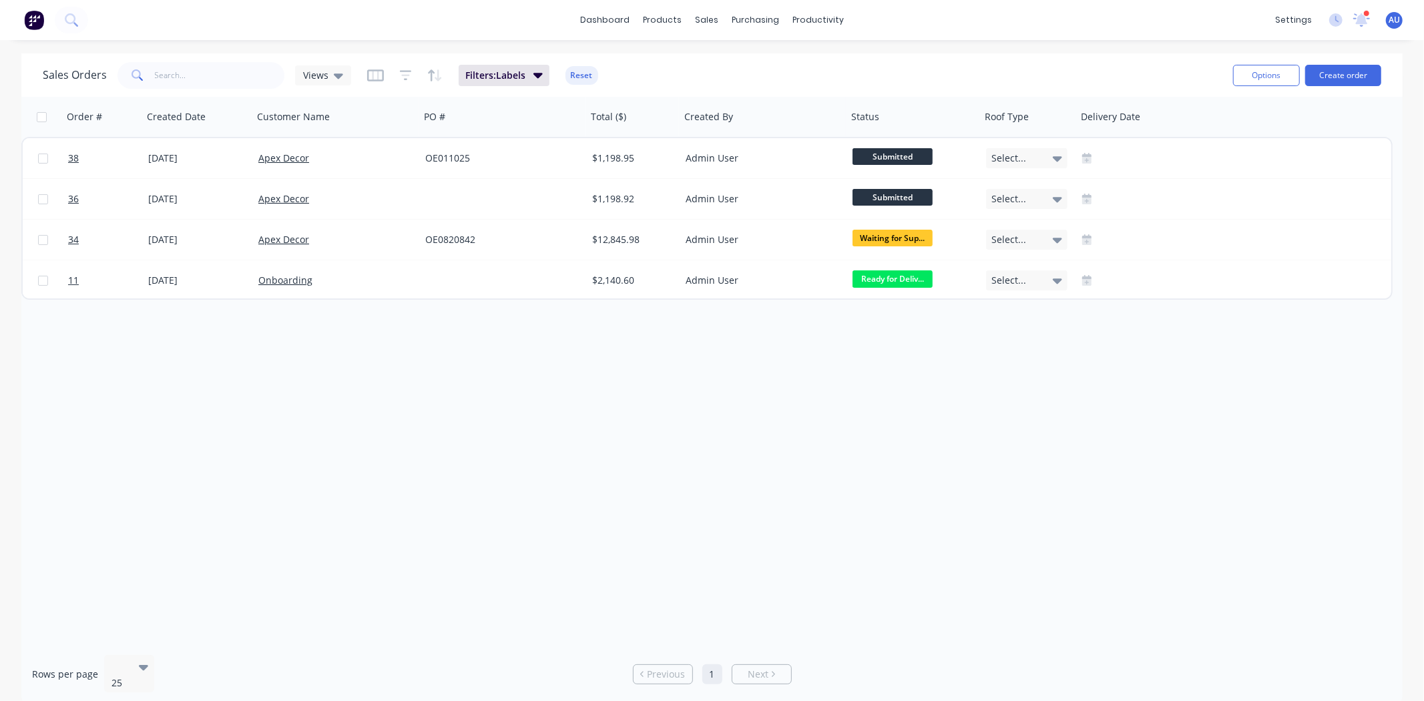
drag, startPoint x: 457, startPoint y: 388, endPoint x: 450, endPoint y: 381, distance: 9.9
click at [455, 385] on div "Order # Created Date Customer Name PO # Total ($) Created By Status Roof Type D…" at bounding box center [711, 370] width 1381 height 547
click at [435, 396] on div "Order # Created Date Customer Name PO # Total ($) Created By Status Roof Type D…" at bounding box center [711, 370] width 1381 height 547
click at [422, 399] on div "Order # Created Date Customer Name PO # Total ($) Created By Status Roof Type D…" at bounding box center [711, 370] width 1381 height 547
click at [328, 81] on div "Views" at bounding box center [323, 75] width 40 height 12
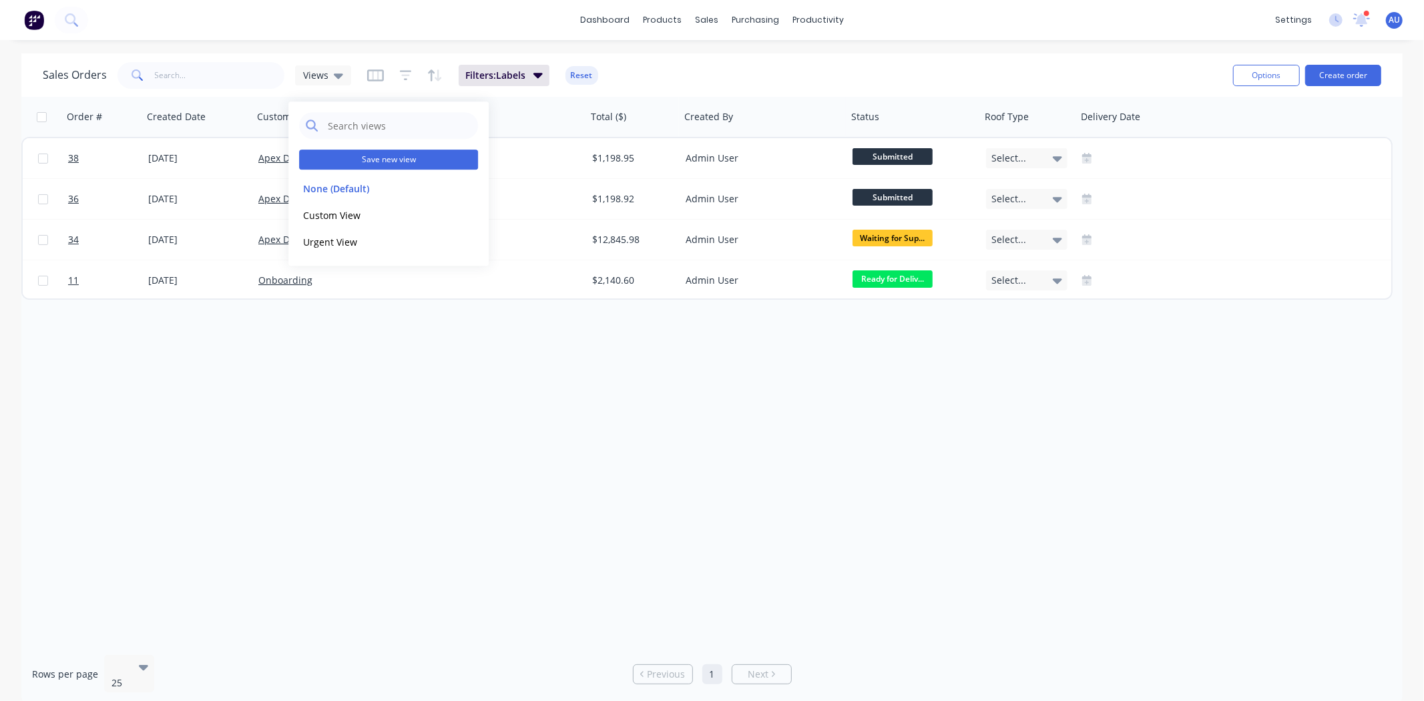
click at [375, 159] on button "Save new view" at bounding box center [388, 160] width 179 height 20
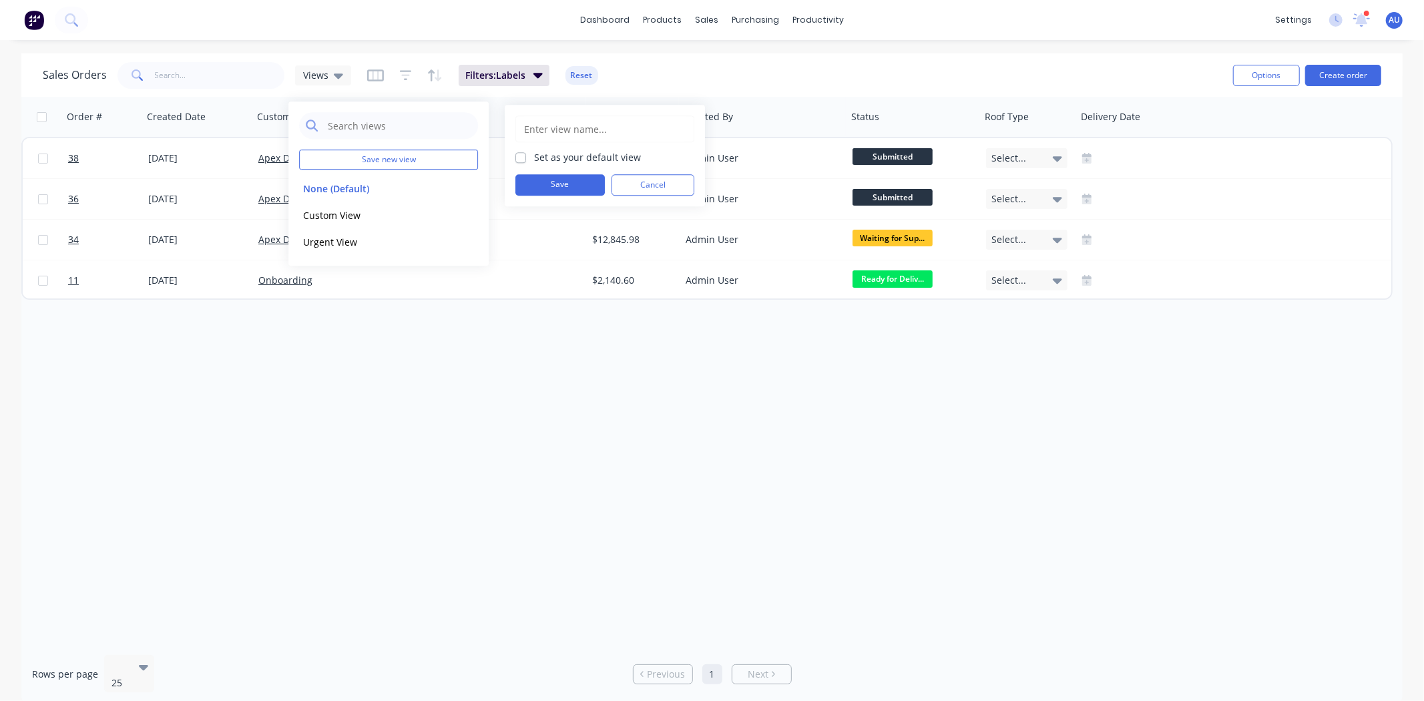
click at [549, 128] on input "text" at bounding box center [605, 128] width 164 height 25
click at [510, 386] on div "Order # Created Date Customer Name PO # Total ($) Created By Status Roof Type D…" at bounding box center [711, 370] width 1381 height 547
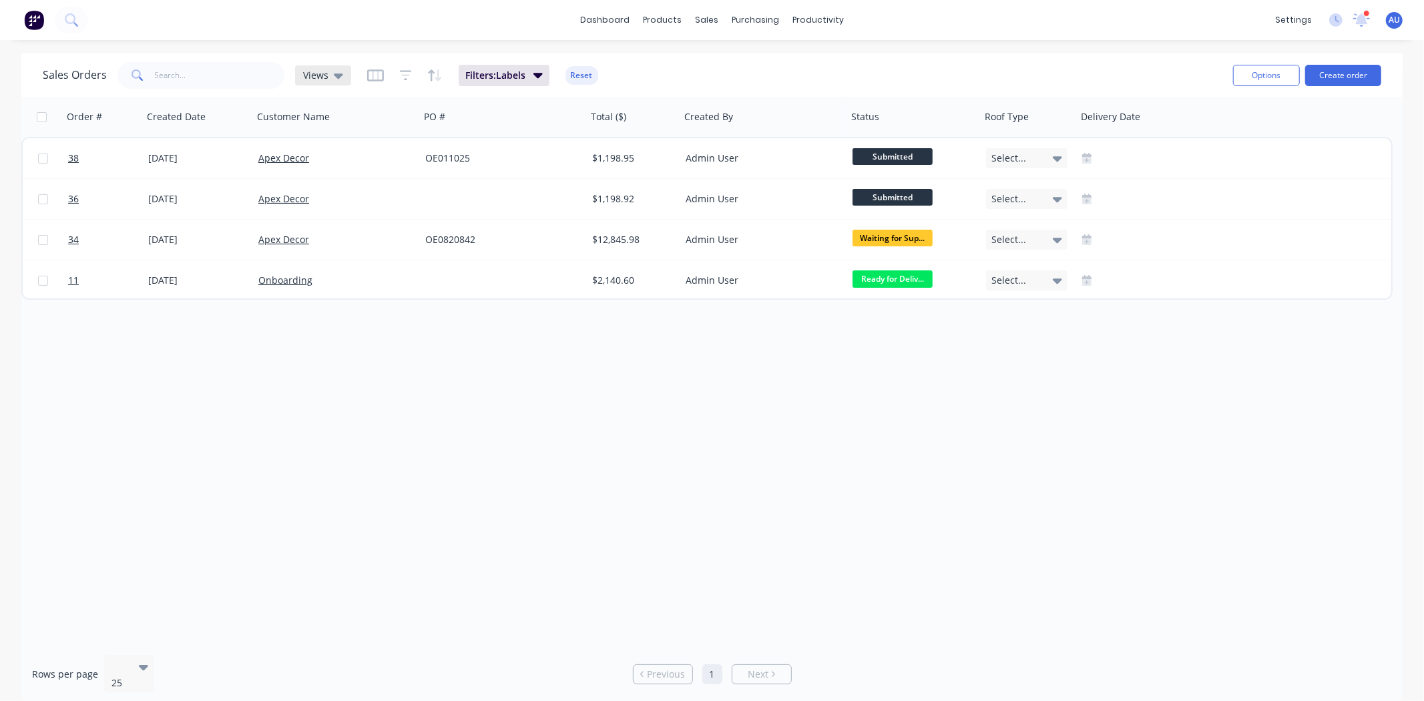
click at [315, 75] on span "Views" at bounding box center [315, 75] width 25 height 14
click at [325, 187] on button "None (Default)" at bounding box center [375, 188] width 152 height 15
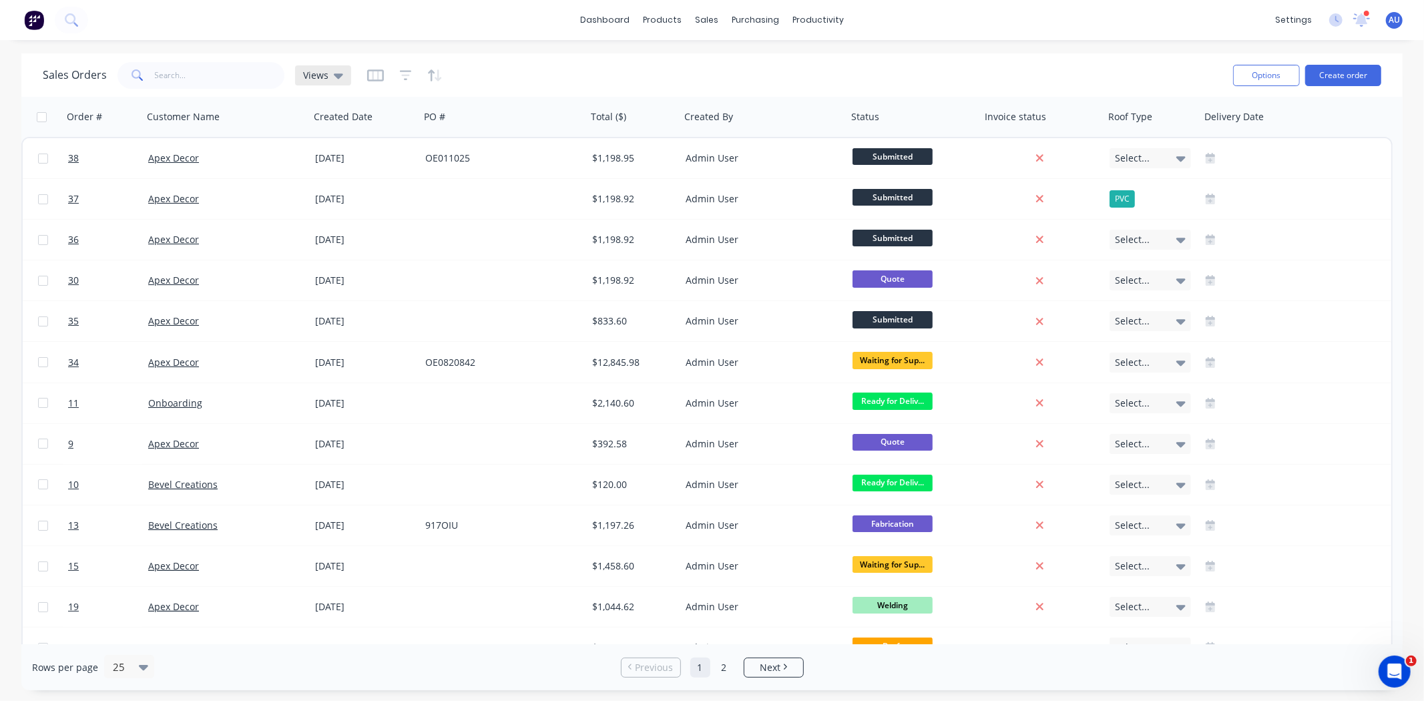
click at [328, 75] on div "Views" at bounding box center [323, 75] width 40 height 12
click at [328, 242] on button "Urgent View" at bounding box center [375, 241] width 152 height 15
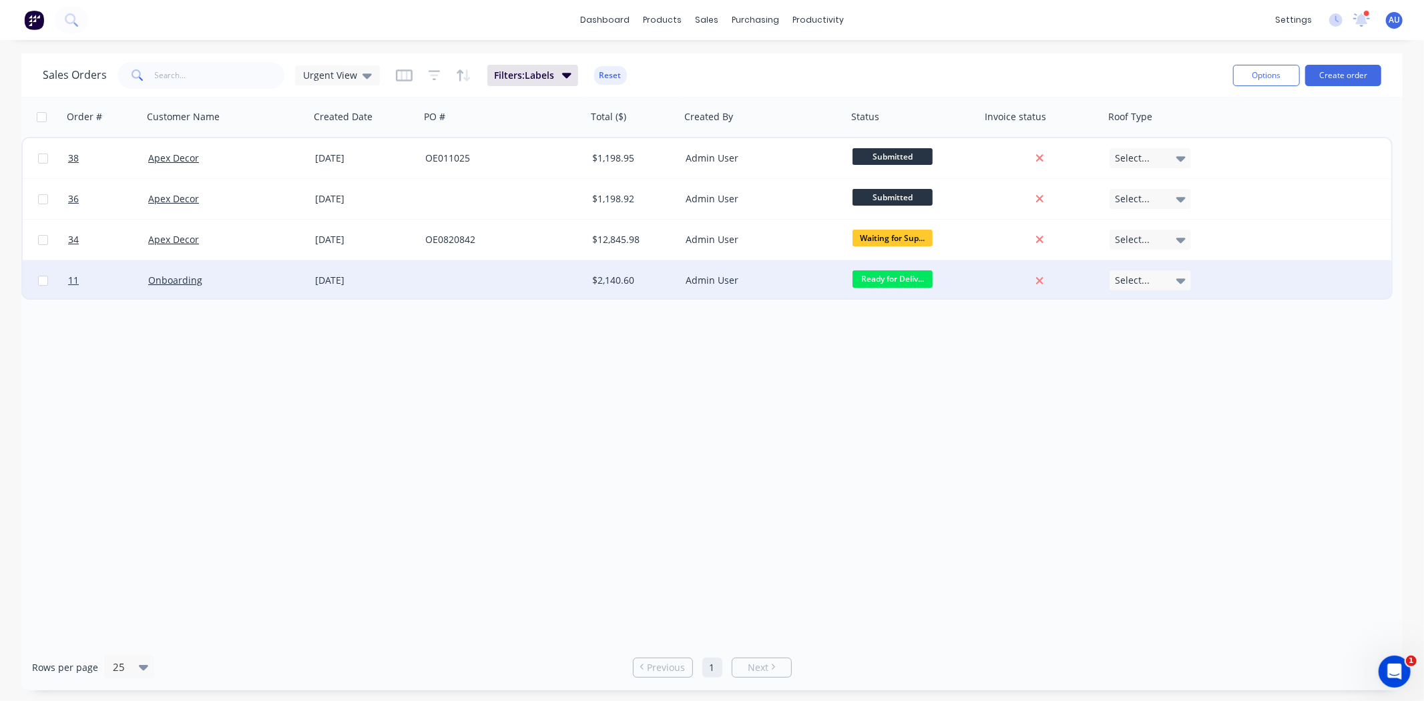
drag, startPoint x: 1033, startPoint y: 472, endPoint x: 698, endPoint y: 290, distance: 381.1
click at [1035, 472] on div "Order # Customer Name Created Date PO # Total ($) Created By Status Invoice sta…" at bounding box center [711, 370] width 1381 height 547
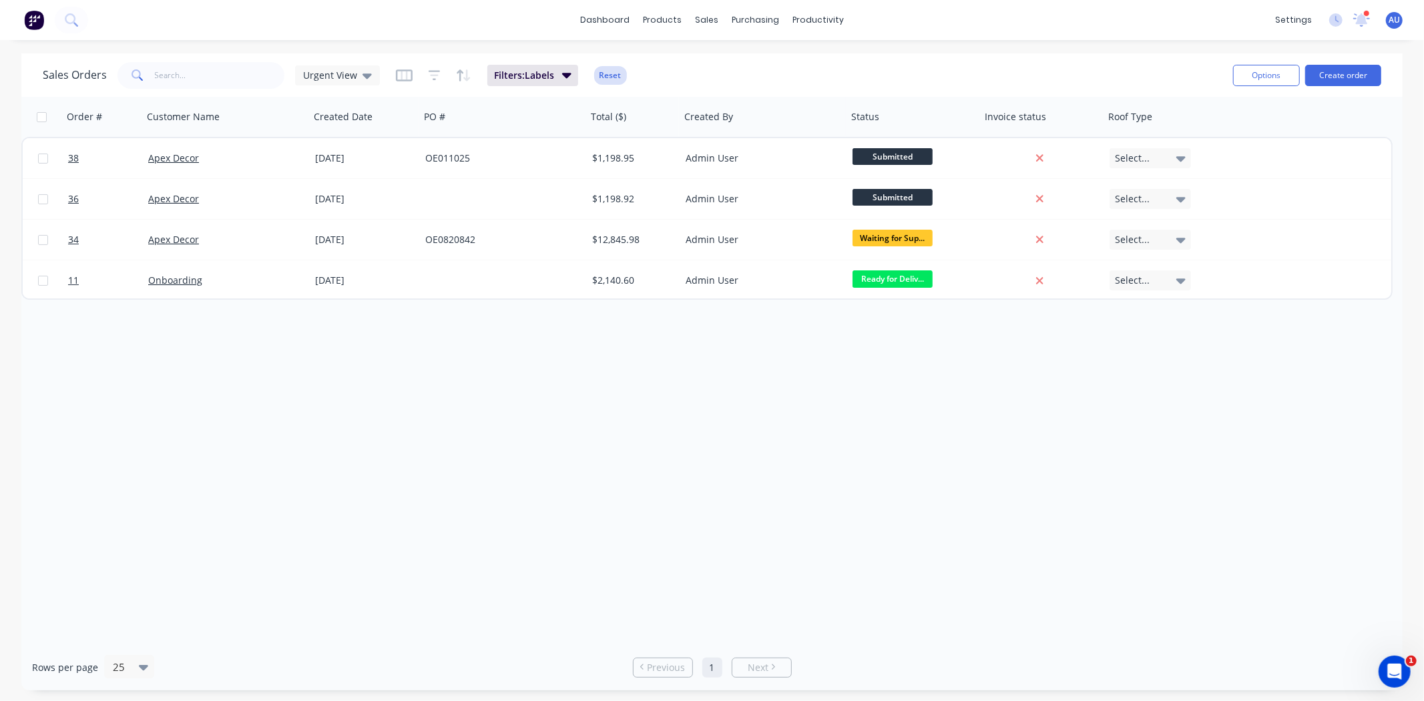
click at [612, 77] on button "Reset" at bounding box center [610, 75] width 33 height 19
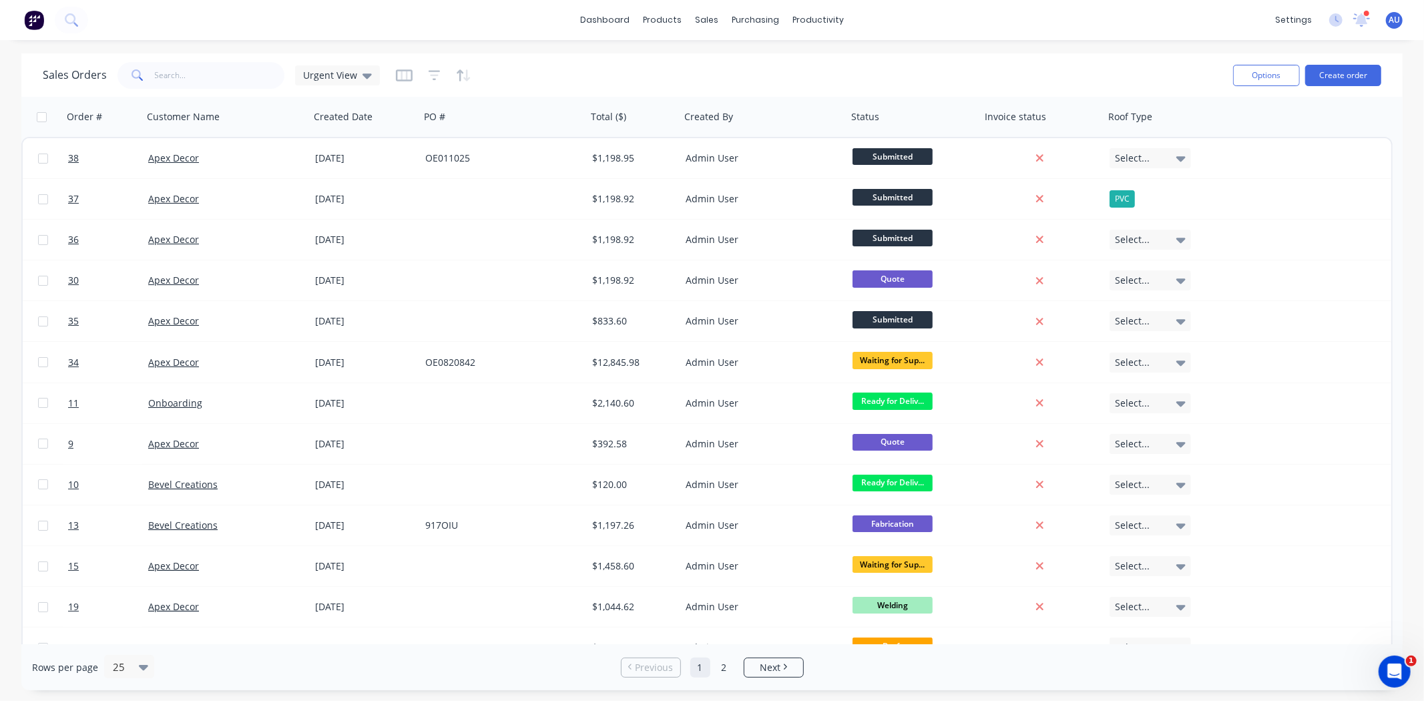
click at [593, 67] on div "Sales Orders Urgent View" at bounding box center [633, 75] width 1180 height 33
click at [533, 68] on div "Sales Orders Urgent View" at bounding box center [633, 75] width 1180 height 33
click at [343, 74] on span "Urgent View" at bounding box center [330, 75] width 54 height 14
click at [577, 71] on div "Sales Orders Urgent View" at bounding box center [633, 75] width 1180 height 33
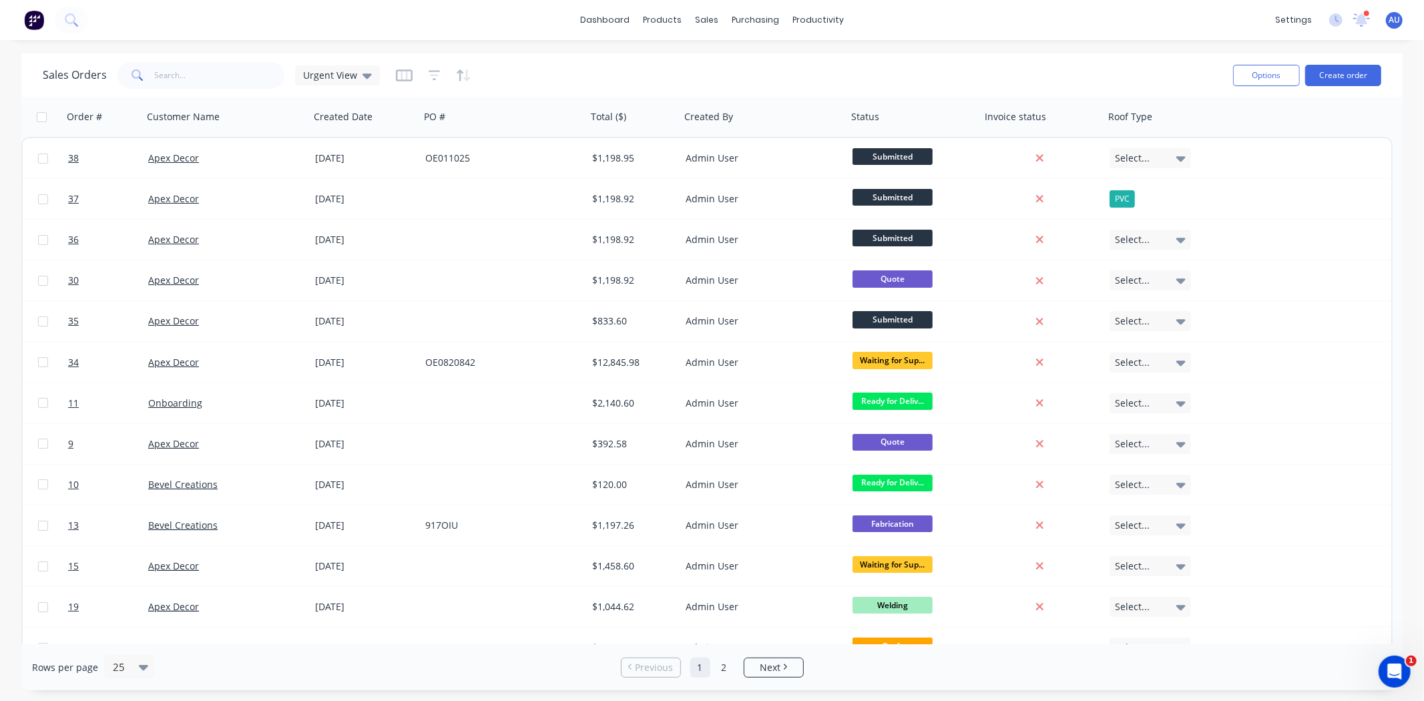
click at [557, 54] on div "Sales Orders Urgent View Options Create order" at bounding box center [711, 74] width 1381 height 43
click at [546, 69] on div "Sales Orders Urgent View" at bounding box center [633, 75] width 1180 height 33
click at [607, 67] on div "Sales Orders Urgent View" at bounding box center [633, 75] width 1180 height 33
click at [1128, 67] on div "Sales Orders Urgent View" at bounding box center [633, 75] width 1180 height 33
click at [1337, 78] on button "Create order" at bounding box center [1343, 75] width 76 height 21
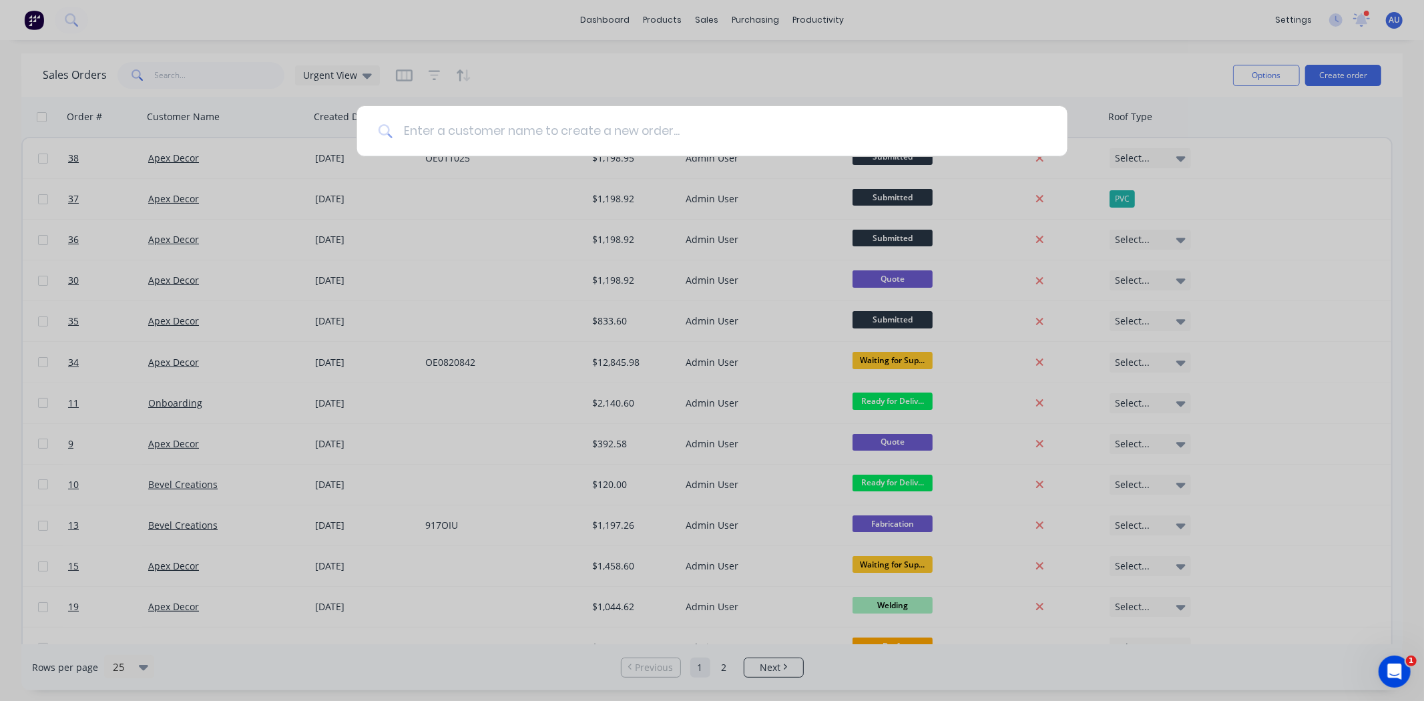
click at [471, 123] on input at bounding box center [720, 131] width 654 height 50
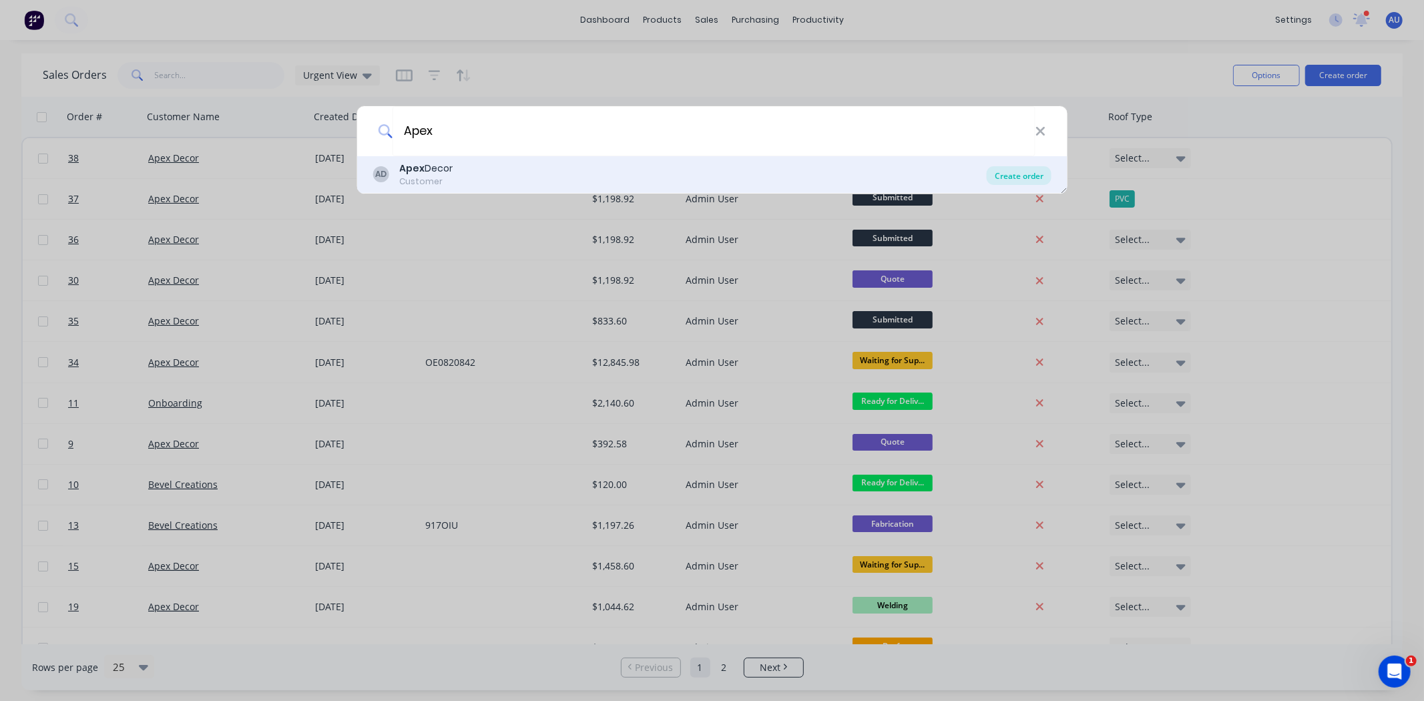
type input "Apex"
click at [1017, 177] on div "Create order" at bounding box center [1019, 175] width 65 height 19
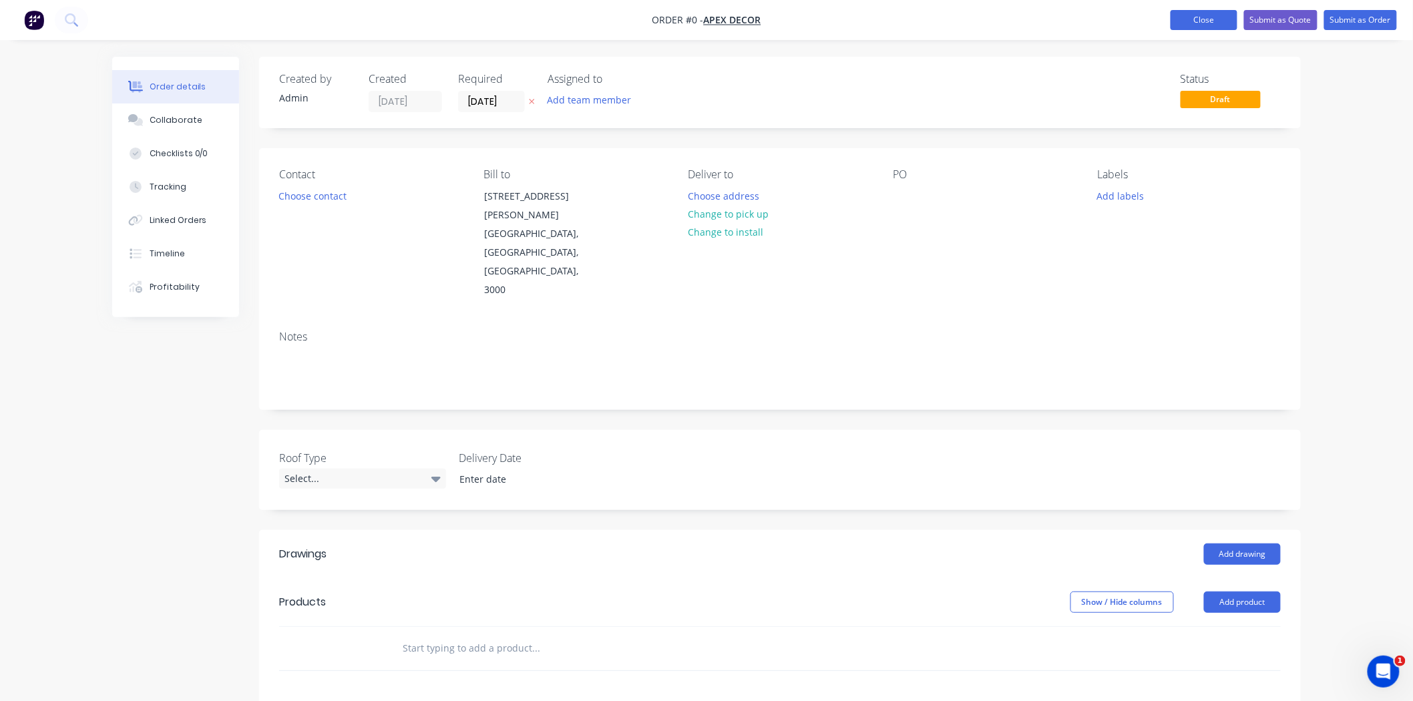
click at [1189, 23] on button "Close" at bounding box center [1203, 20] width 67 height 20
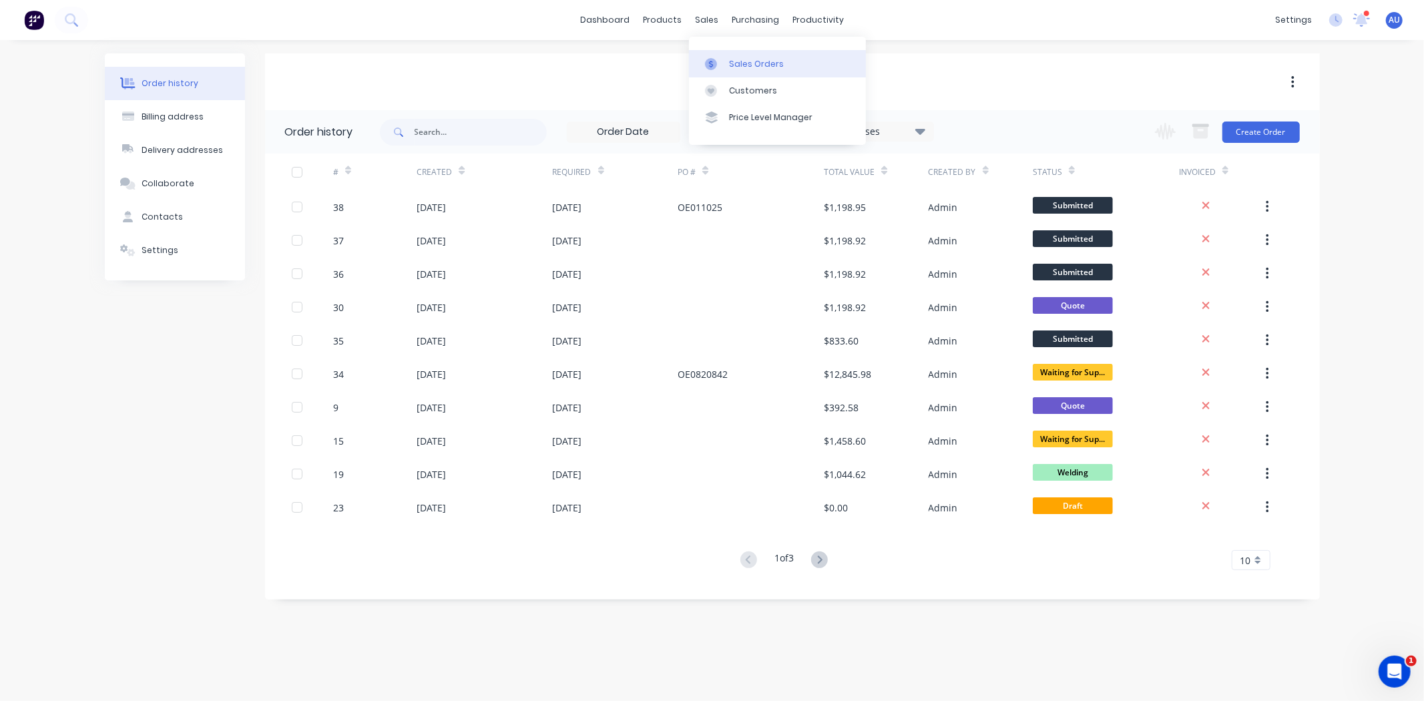
click at [735, 59] on div "Sales Orders" at bounding box center [756, 64] width 55 height 12
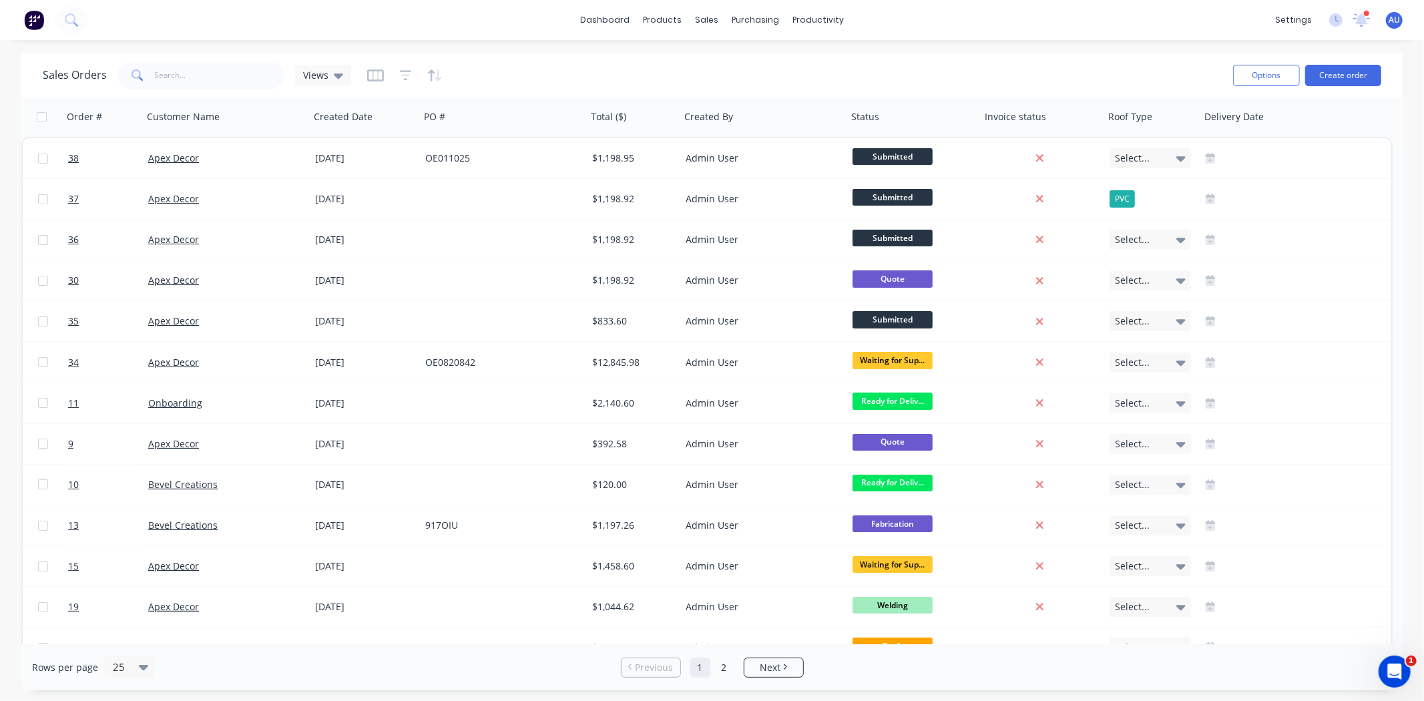
click at [646, 68] on div "Sales Orders Views" at bounding box center [633, 75] width 1180 height 33
drag, startPoint x: 986, startPoint y: 71, endPoint x: 1143, endPoint y: 83, distance: 157.3
click at [988, 71] on div "Sales Orders Views" at bounding box center [633, 75] width 1180 height 33
click at [1349, 75] on button "Create order" at bounding box center [1343, 75] width 76 height 21
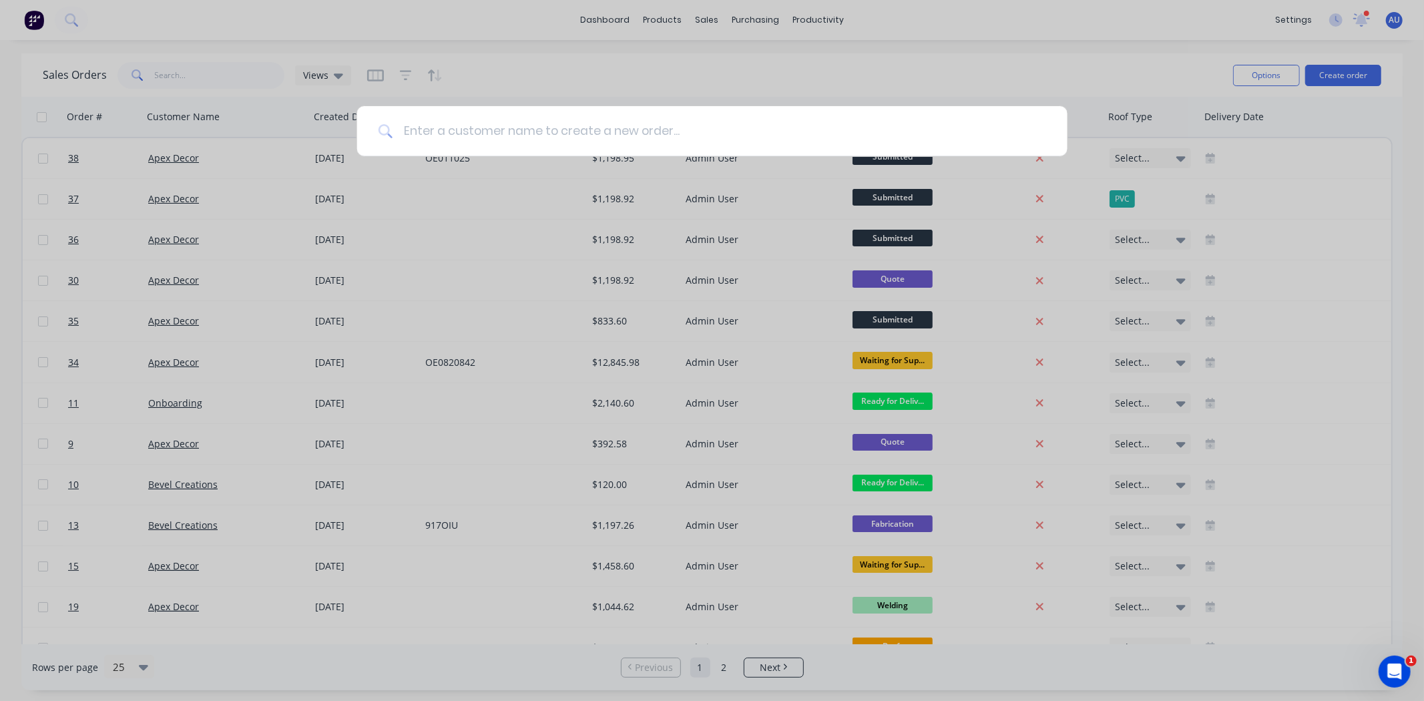
click at [453, 134] on input at bounding box center [720, 131] width 654 height 50
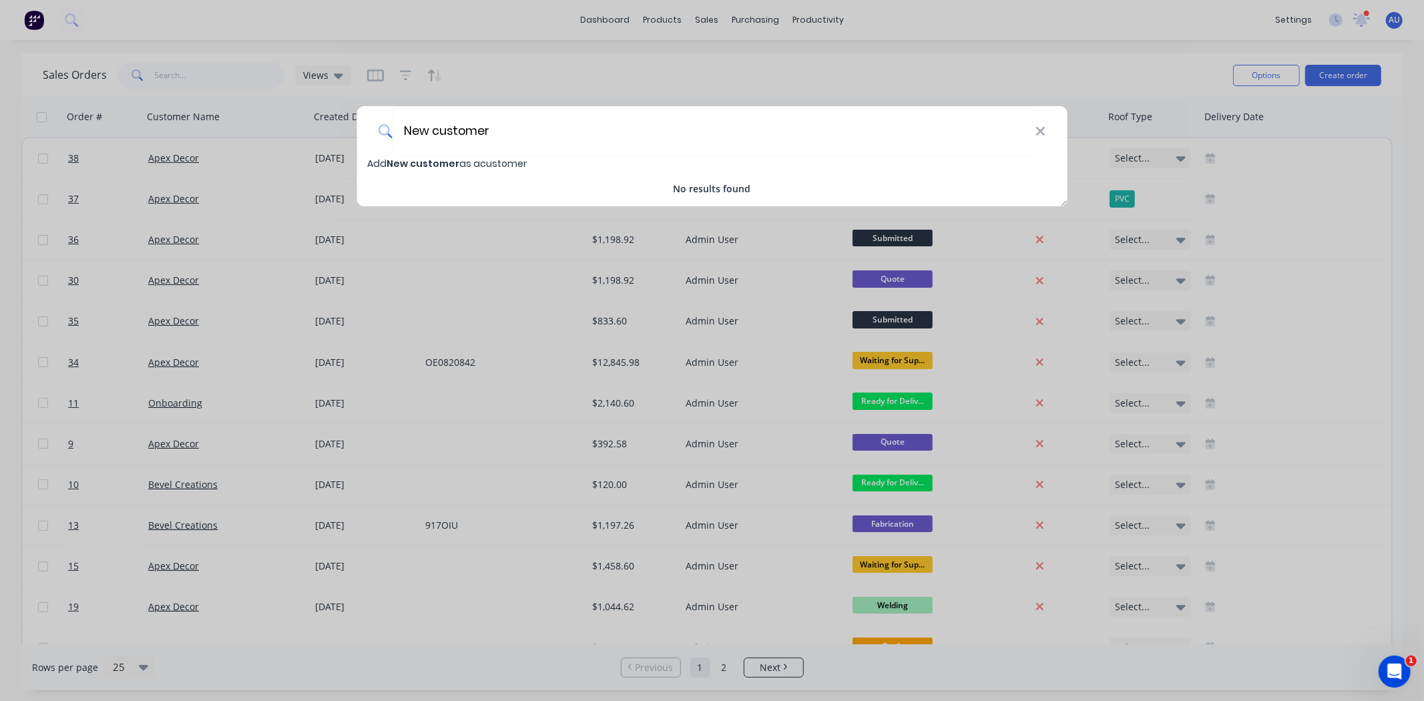
type input "New customer"
click at [451, 163] on span "New customer" at bounding box center [423, 163] width 73 height 13
select select "AU"
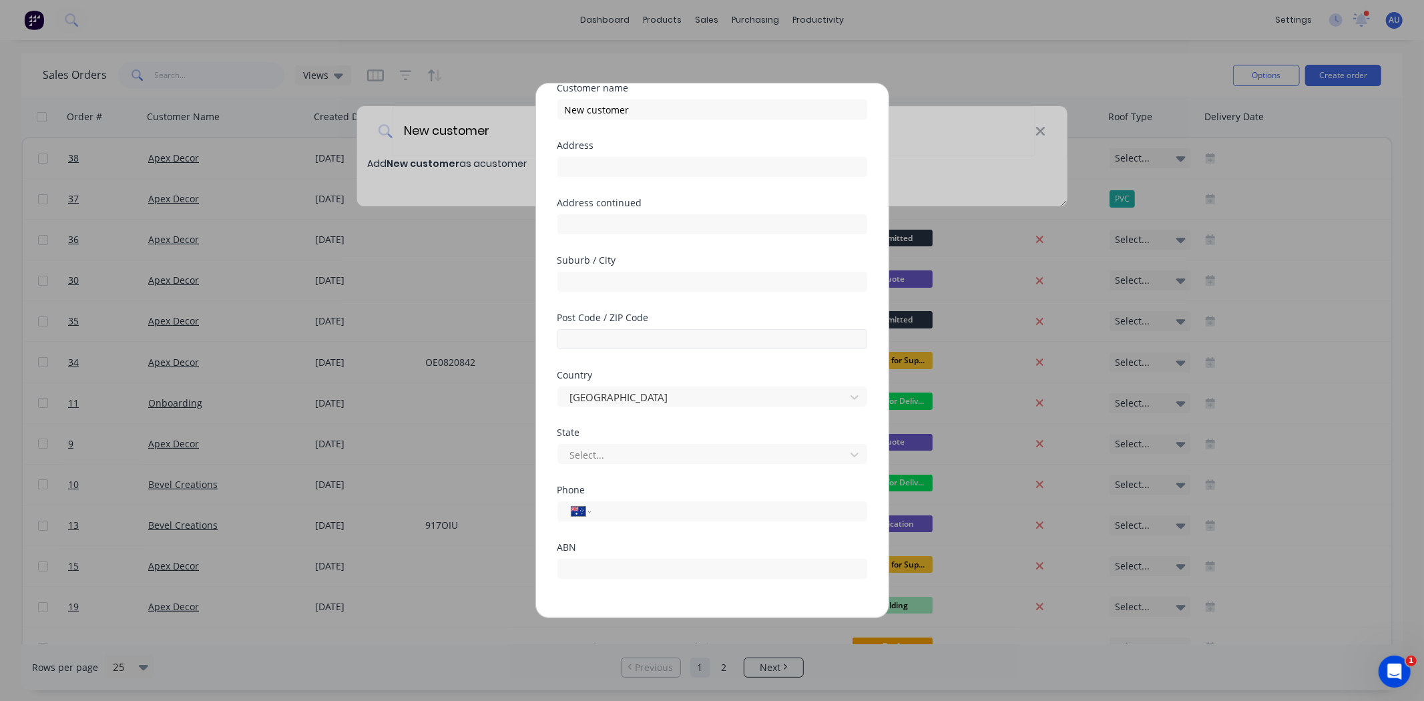
scroll to position [100, 0]
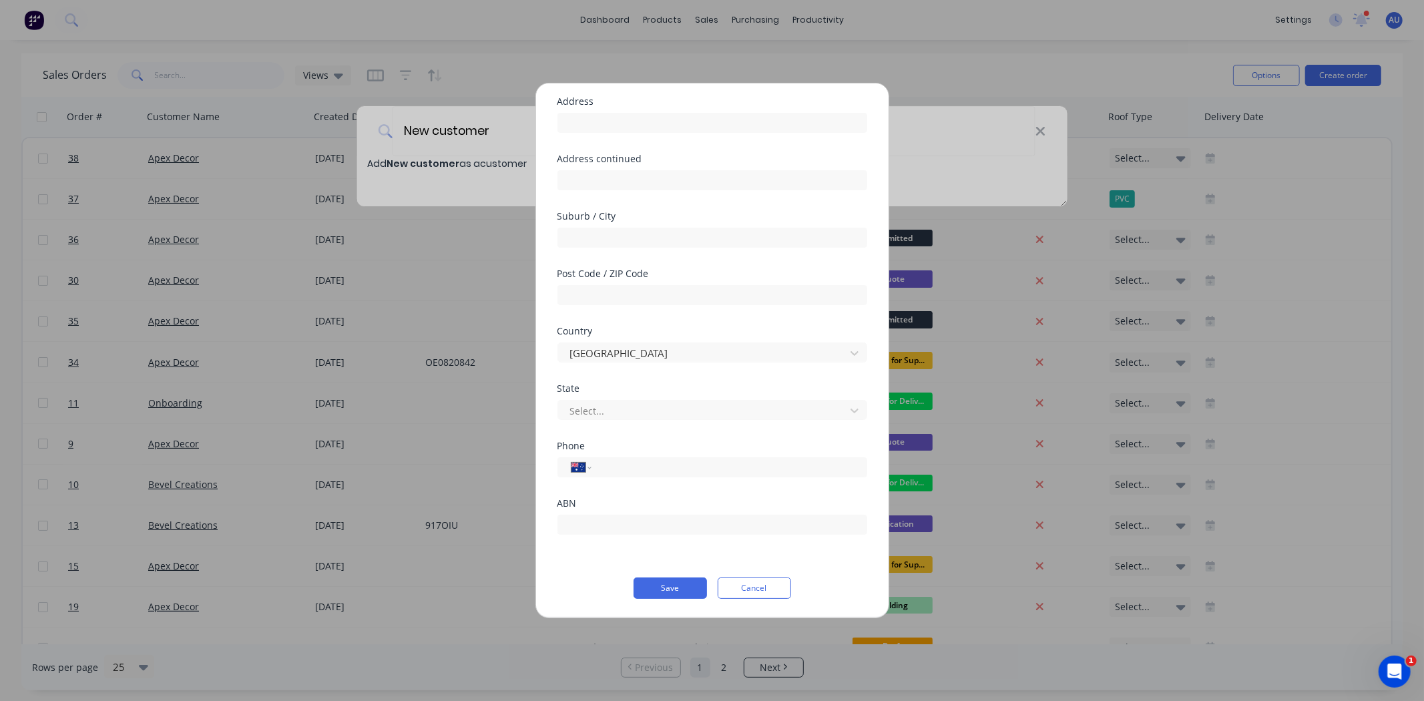
drag, startPoint x: 568, startPoint y: 550, endPoint x: 564, endPoint y: 557, distance: 7.8
click at [564, 557] on form "Customer name New customer Address Address continued Suburb / City Post Code / …" at bounding box center [712, 318] width 310 height 559
click at [581, 550] on div "ABN" at bounding box center [712, 527] width 310 height 57
click at [762, 583] on button "Cancel" at bounding box center [754, 587] width 73 height 21
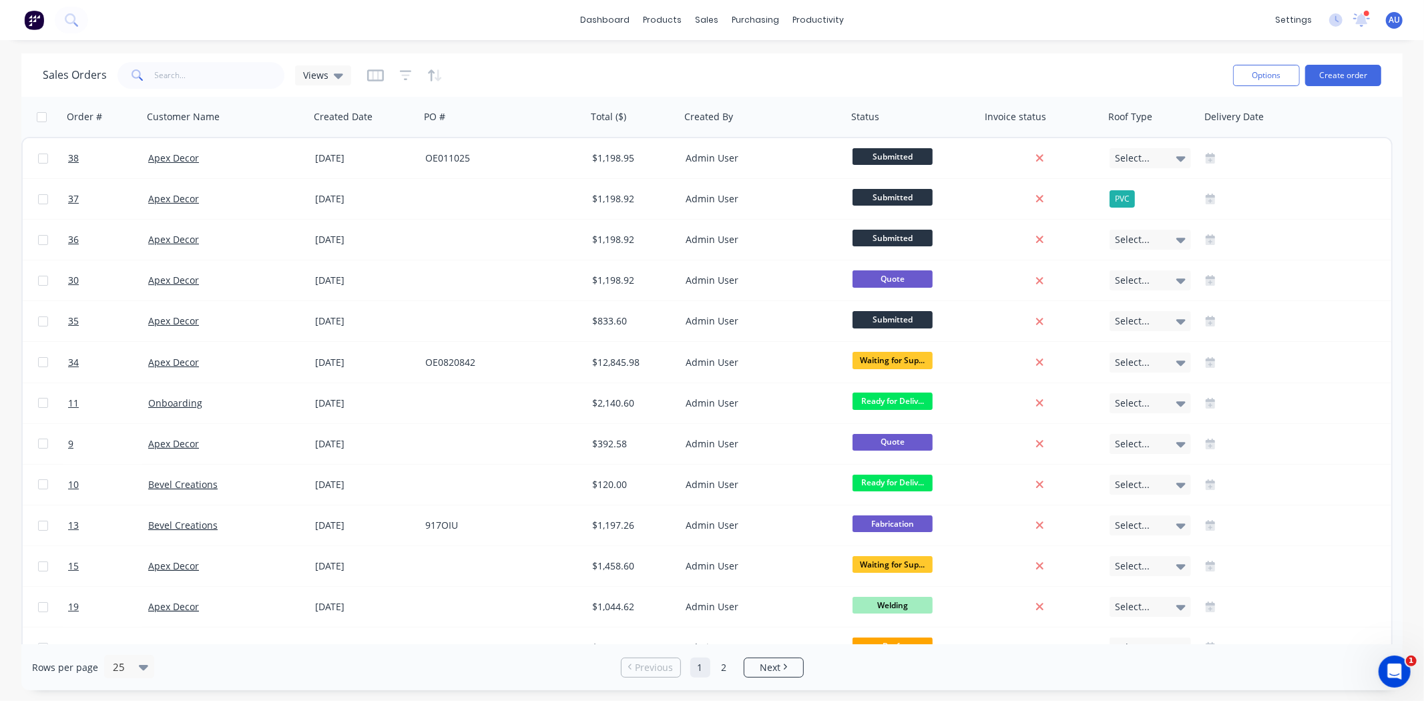
click at [903, 78] on div "Sales Orders Views" at bounding box center [633, 75] width 1180 height 33
click at [1336, 76] on button "Create order" at bounding box center [1343, 75] width 76 height 21
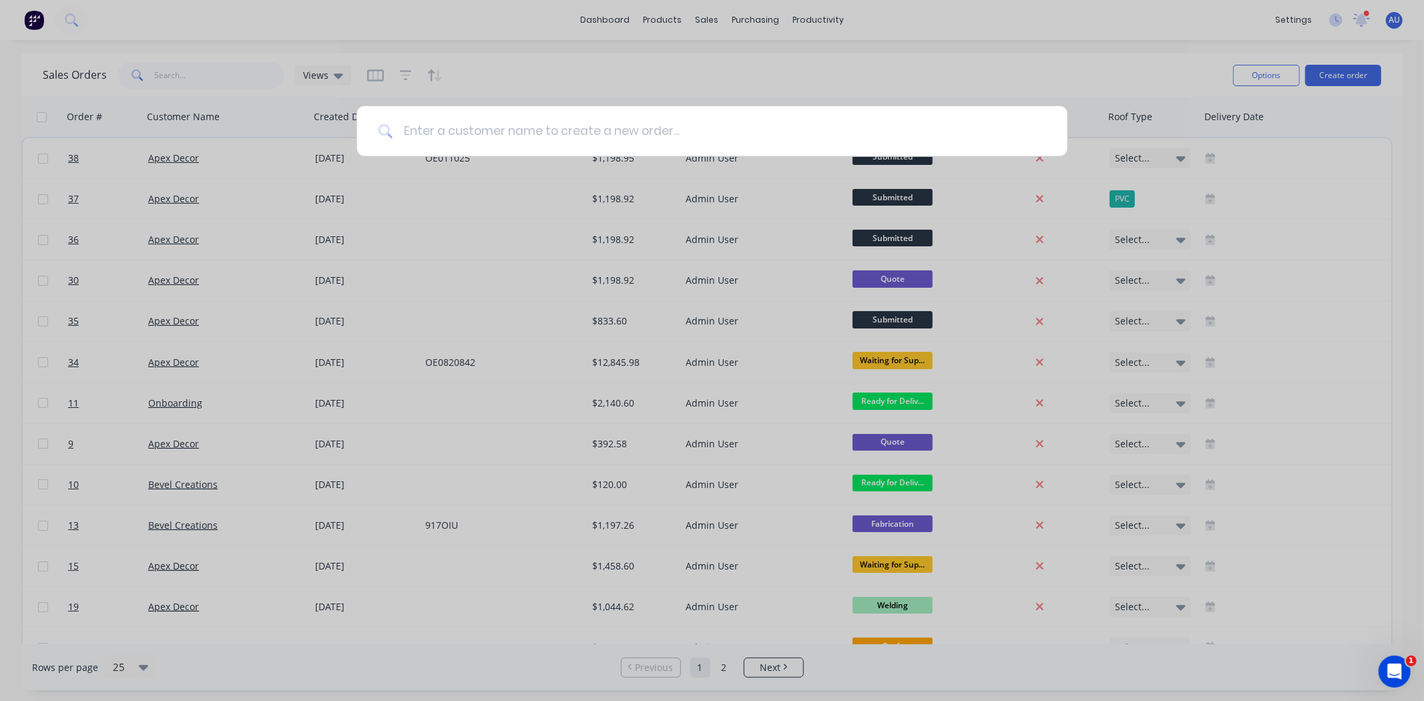
click at [586, 129] on input at bounding box center [720, 131] width 654 height 50
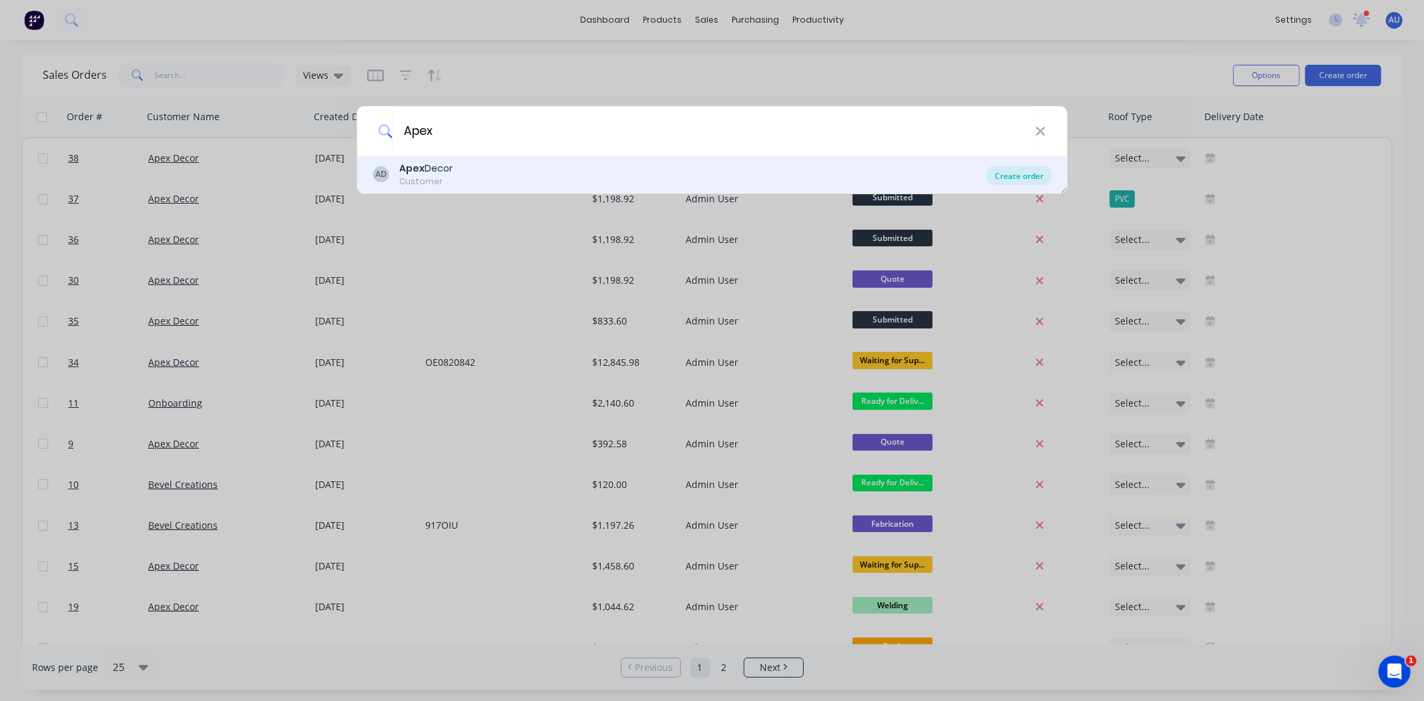
type input "Apex"
click at [1022, 175] on div "Create order" at bounding box center [1019, 175] width 65 height 19
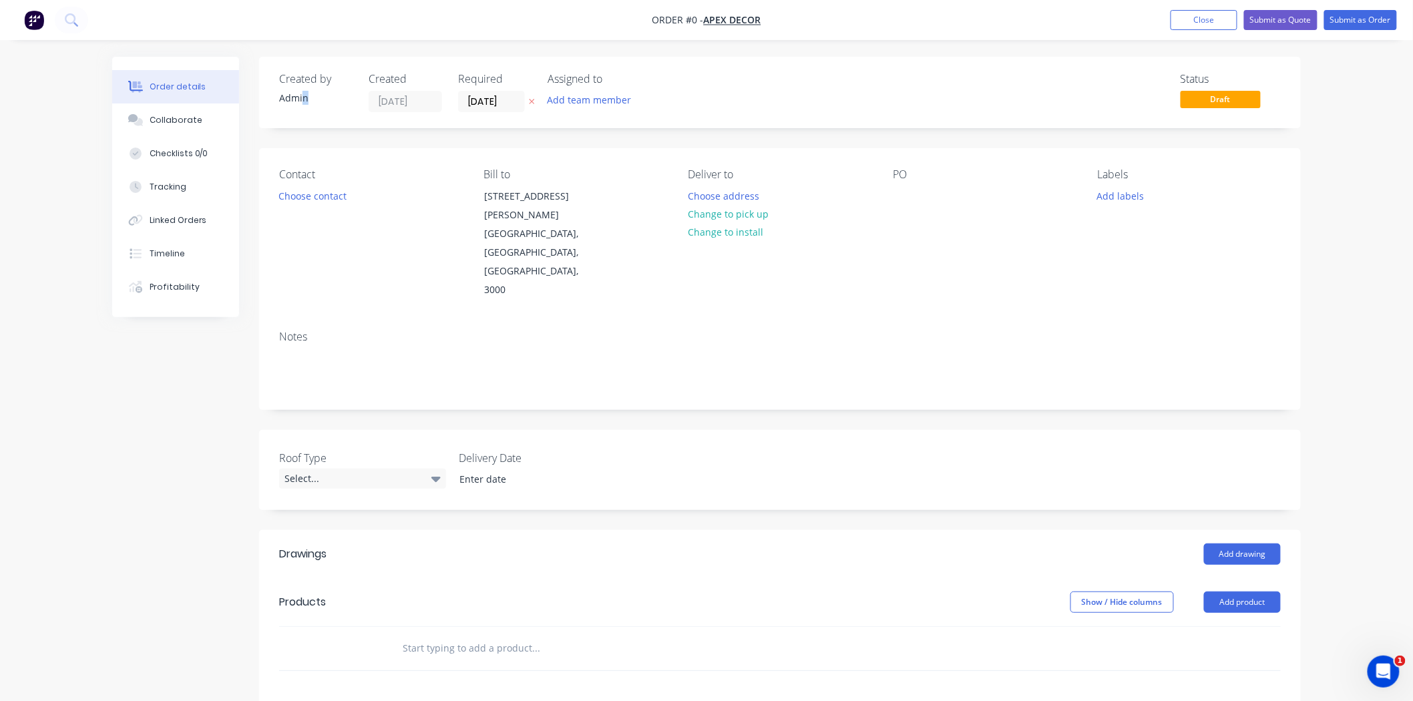
click at [302, 98] on div "Admin" at bounding box center [315, 98] width 73 height 14
click at [296, 101] on div "Admin" at bounding box center [315, 98] width 73 height 14
click at [278, 91] on div "Created by Admin Created 02/10/25 Required 02/10/25 Assigned to Add team member…" at bounding box center [779, 92] width 1041 height 71
drag, startPoint x: 283, startPoint y: 97, endPoint x: 305, endPoint y: 95, distance: 22.2
click at [305, 95] on div "Admin" at bounding box center [315, 98] width 73 height 14
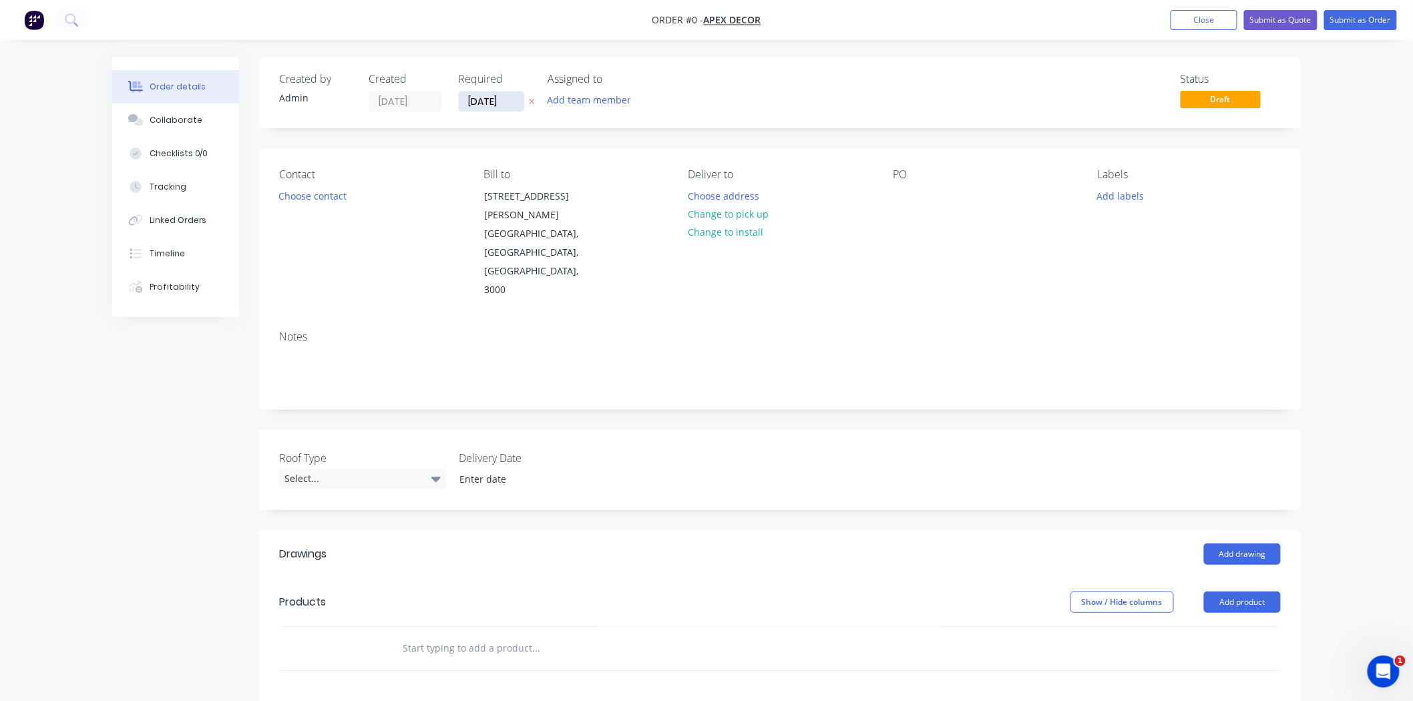
click at [485, 107] on input "02/10/25" at bounding box center [491, 101] width 65 height 20
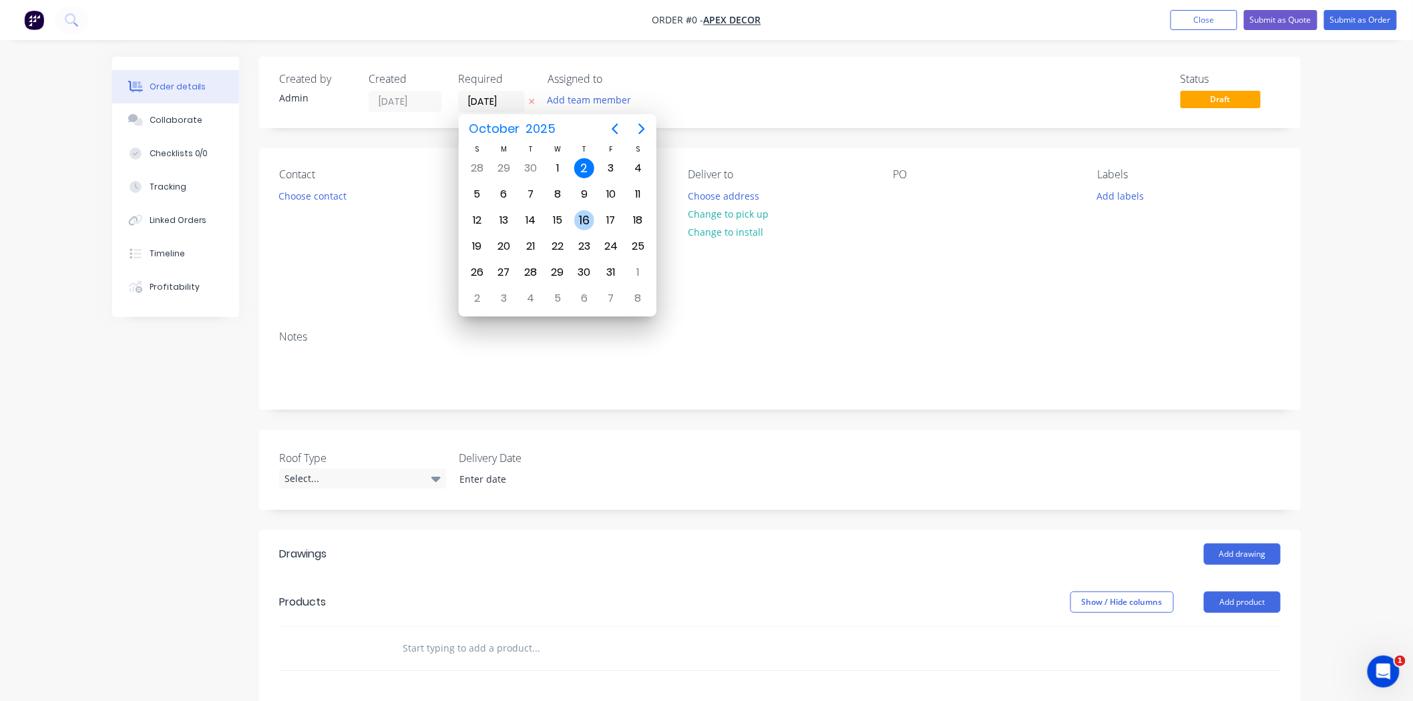
click at [582, 214] on div "16" at bounding box center [584, 220] width 20 height 20
type input "16/10/25"
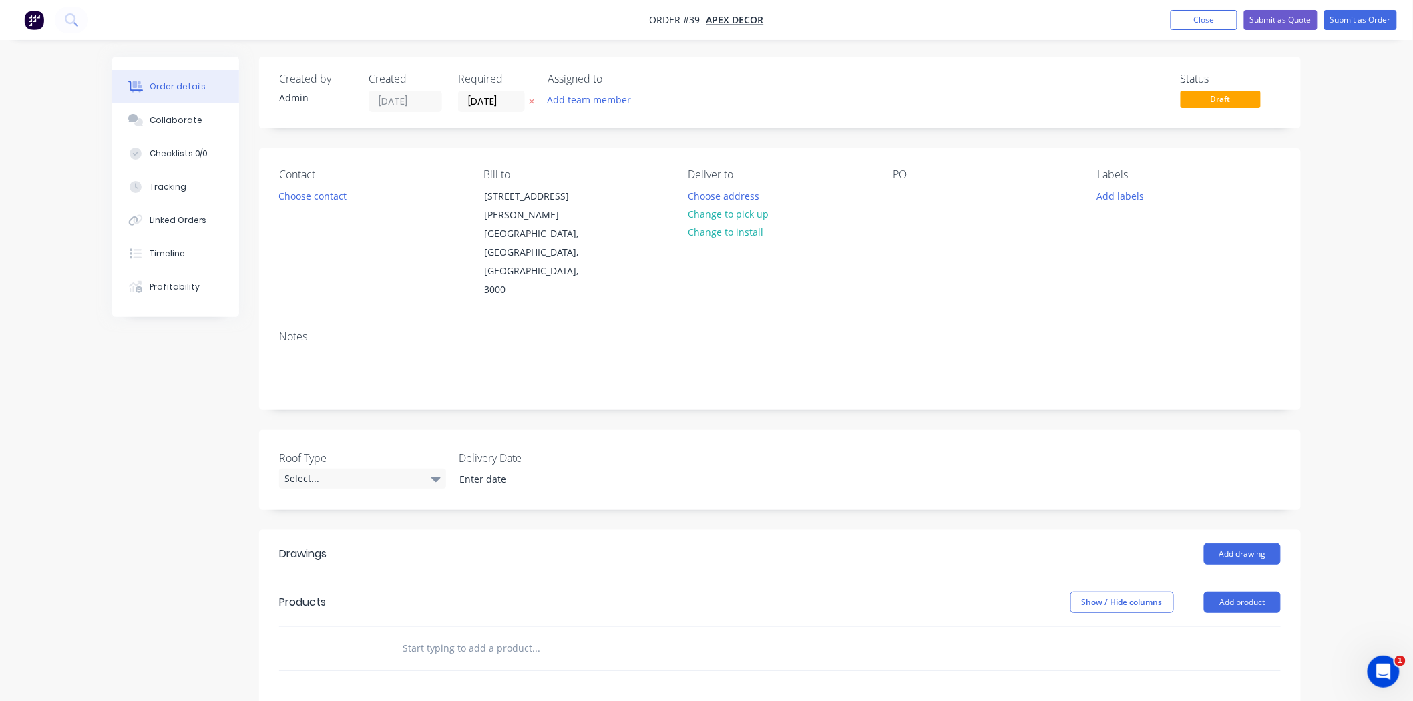
click at [509, 57] on div "Created by Admin Created 02/10/25 Required 16/10/25 Assigned to Add team member…" at bounding box center [779, 92] width 1041 height 71
click at [591, 100] on button "Add team member" at bounding box center [589, 100] width 98 height 18
click at [571, 178] on div at bounding box center [569, 174] width 27 height 27
click at [124, 403] on div "Created by Admin Created 02/10/25 Required 16/10/25 Assigned to AU Status Draft…" at bounding box center [706, 534] width 1188 height 955
click at [303, 196] on button "Choose contact" at bounding box center [313, 195] width 82 height 18
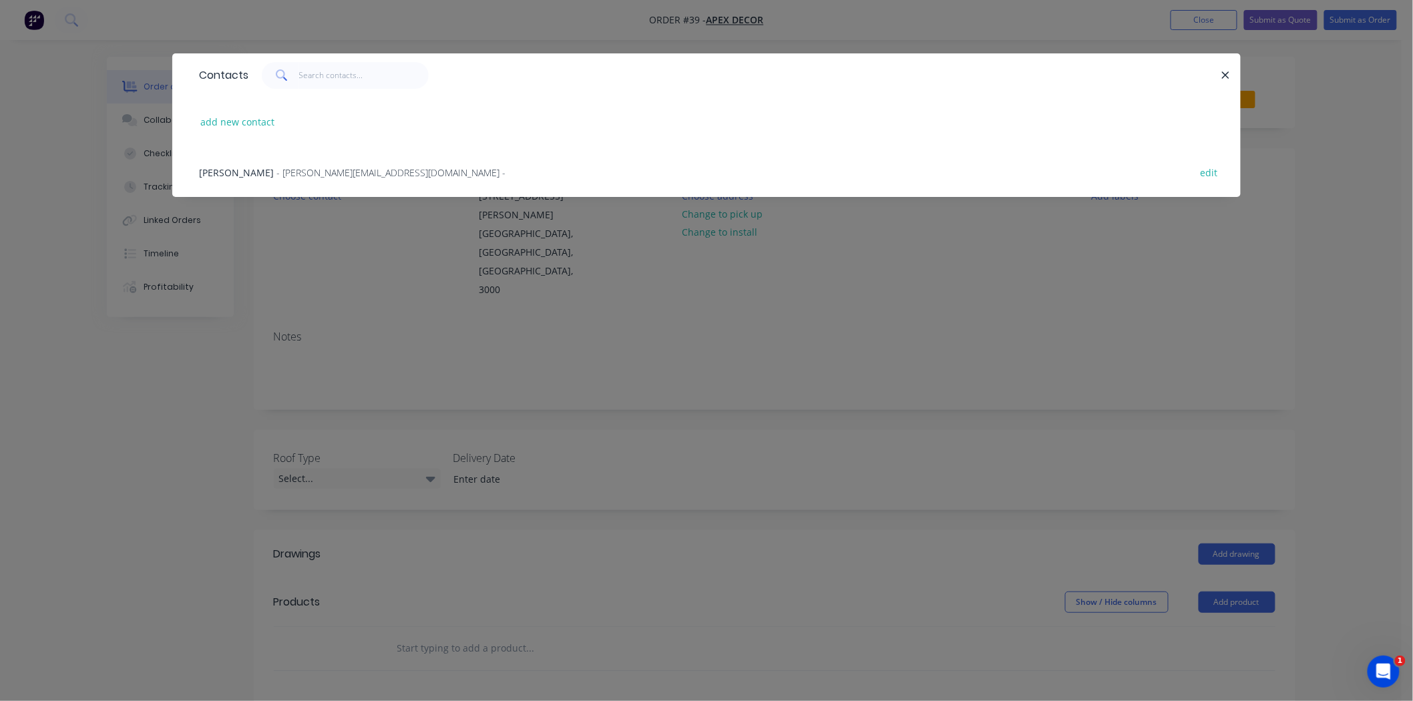
click at [321, 174] on span "- david@prestigedecor.com.au -" at bounding box center [390, 172] width 229 height 13
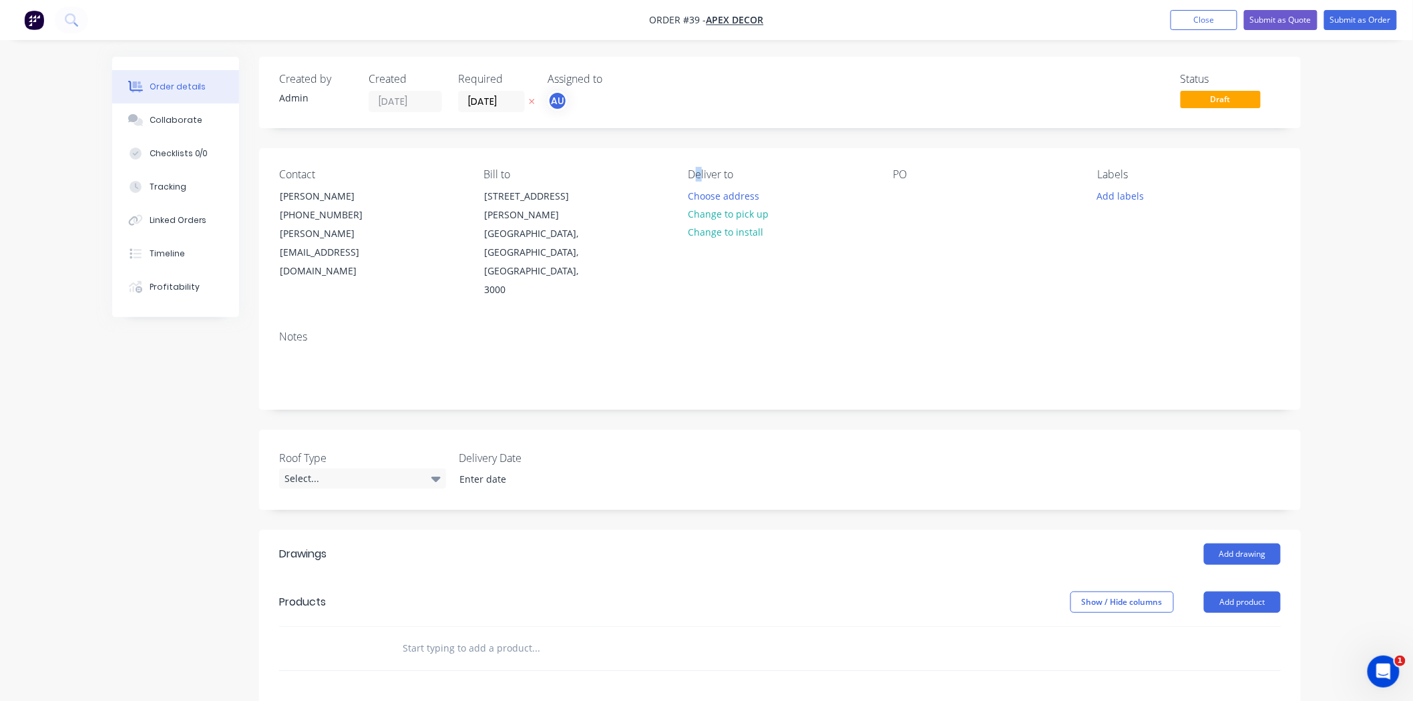
drag, startPoint x: 693, startPoint y: 175, endPoint x: 702, endPoint y: 175, distance: 8.7
click at [702, 175] on div "Deliver to" at bounding box center [779, 174] width 183 height 13
click at [732, 192] on button "Choose address" at bounding box center [723, 195] width 85 height 18
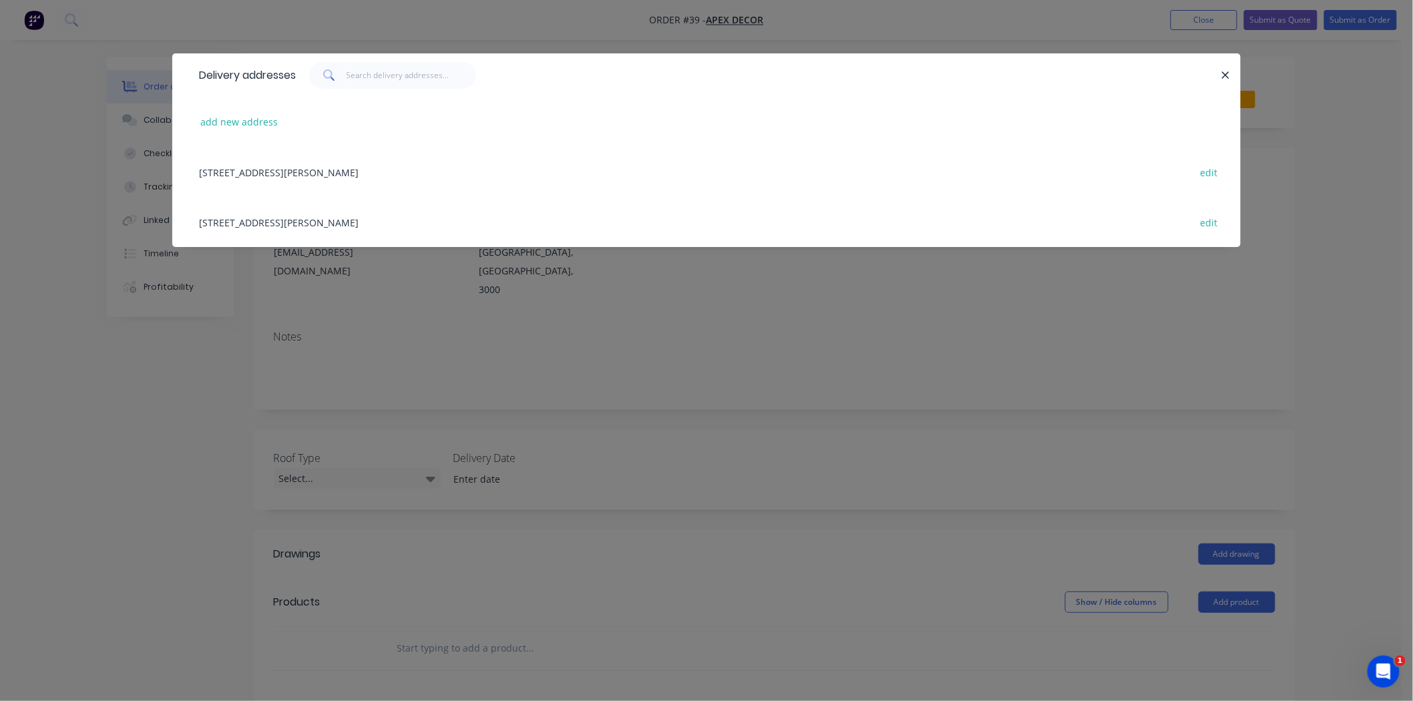
click at [317, 172] on div "789 Collins Street, Melbourne, Victoria, Australia, 3000 edit" at bounding box center [706, 172] width 1028 height 50
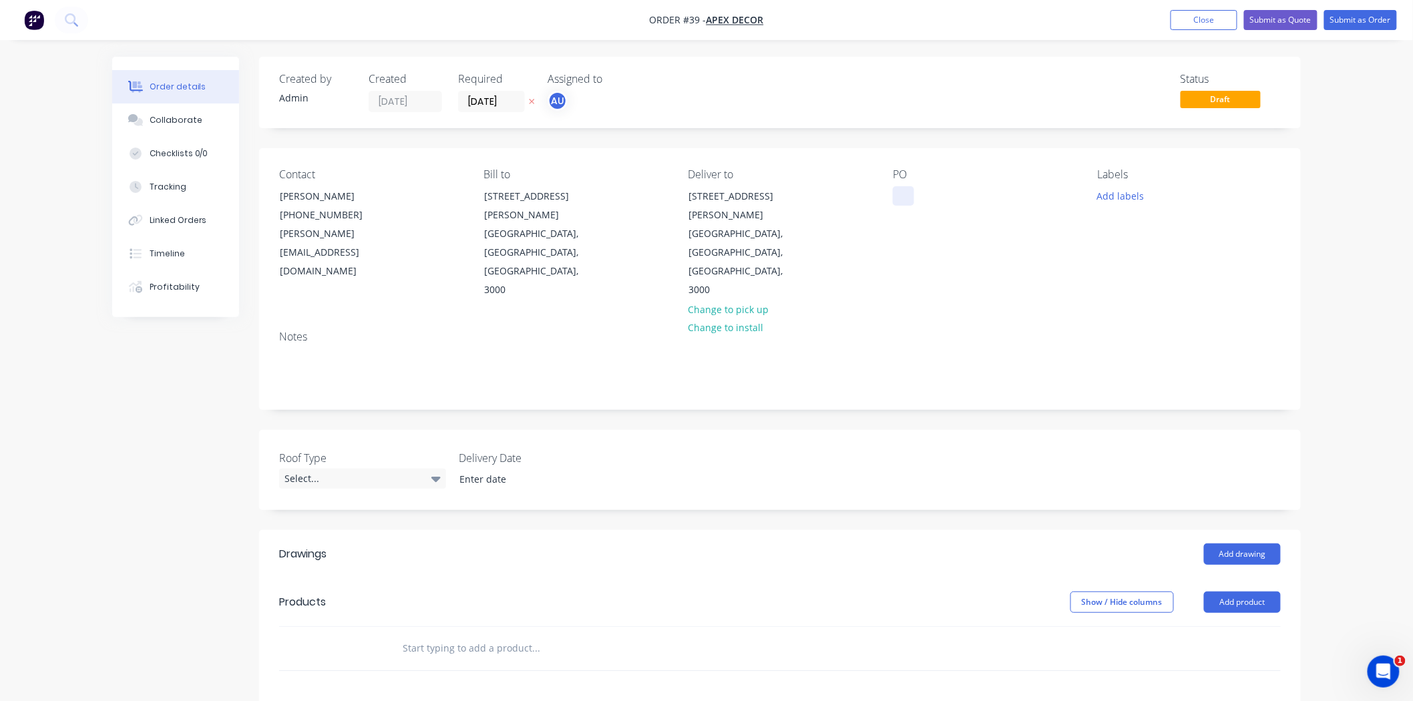
click at [905, 197] on div at bounding box center [903, 195] width 21 height 19
click at [1337, 161] on div "Order details Collaborate Checklists 0/0 Tracking Linked Orders Timeline Profit…" at bounding box center [706, 505] width 1413 height 1011
click at [1124, 197] on button "Add labels" at bounding box center [1119, 195] width 61 height 18
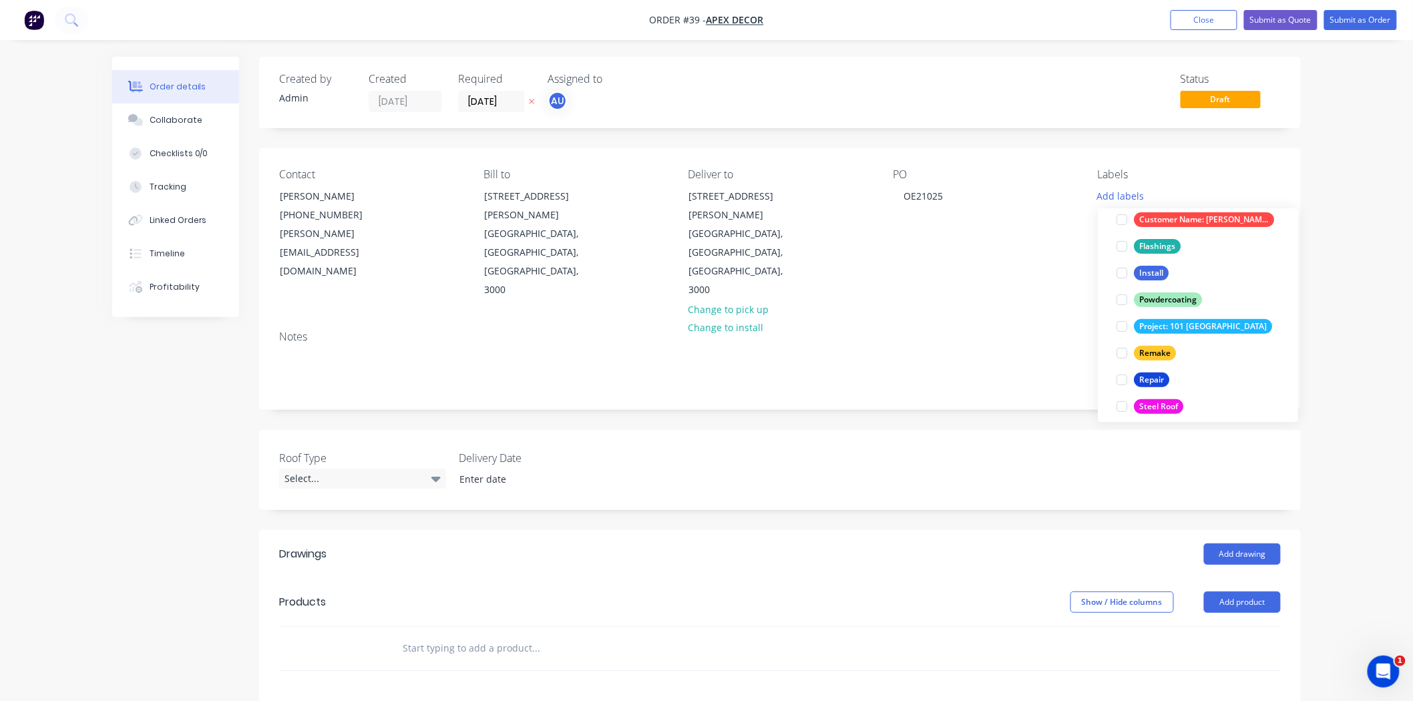
scroll to position [139, 0]
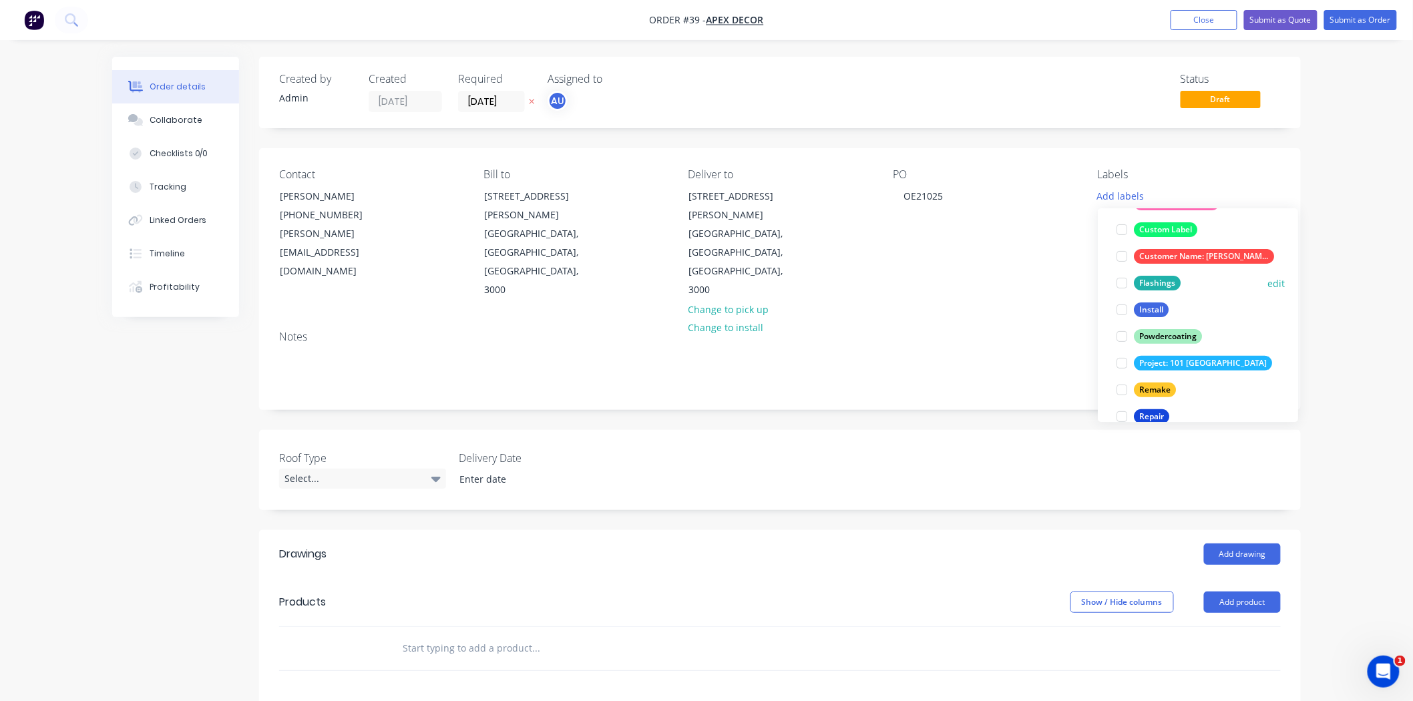
click at [1122, 283] on div at bounding box center [1121, 283] width 27 height 27
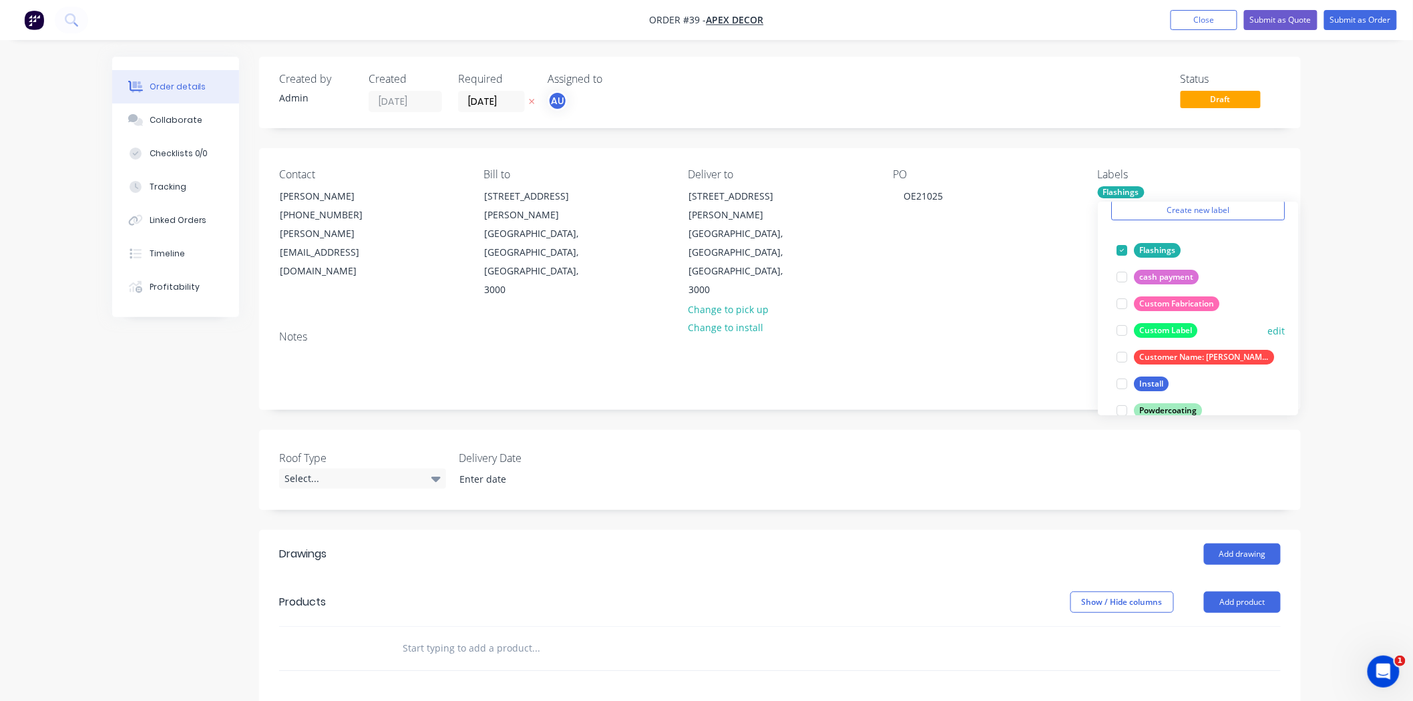
scroll to position [0, 0]
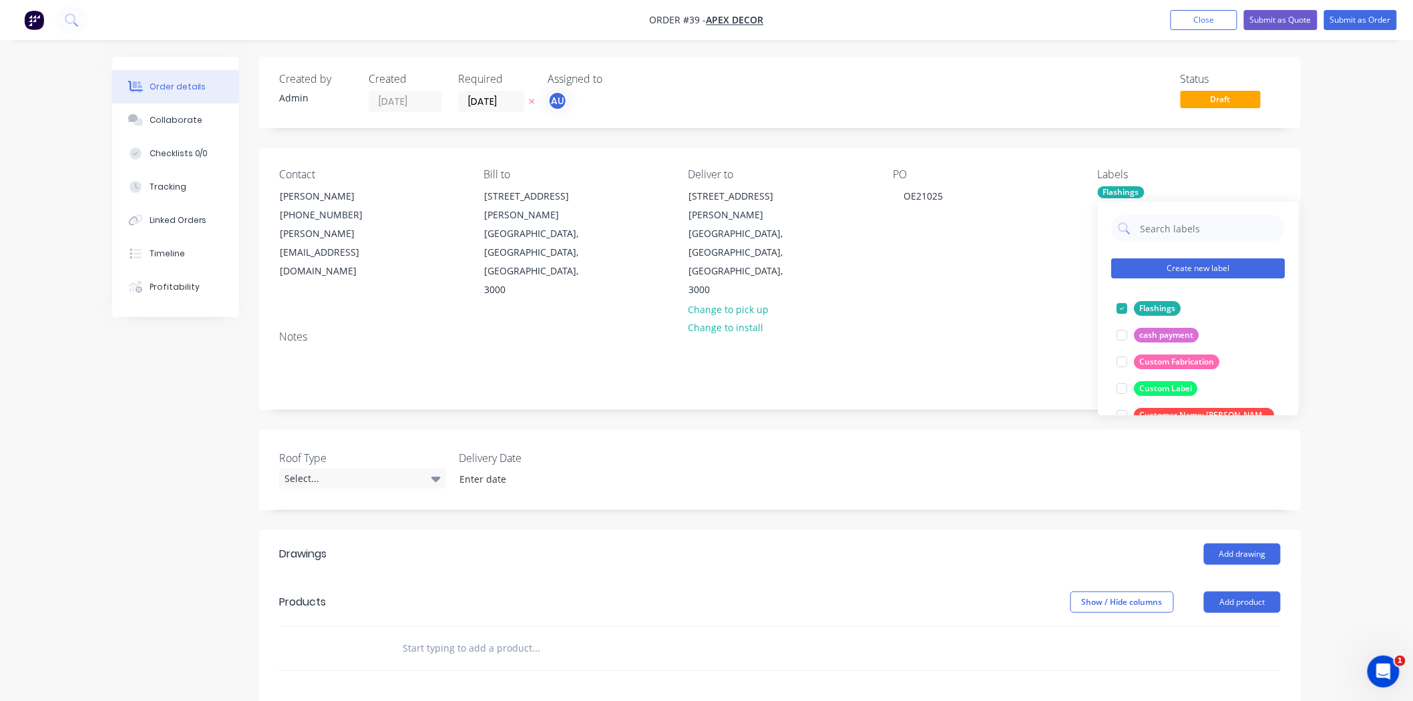
click at [1180, 272] on button "Create new label" at bounding box center [1198, 268] width 174 height 20
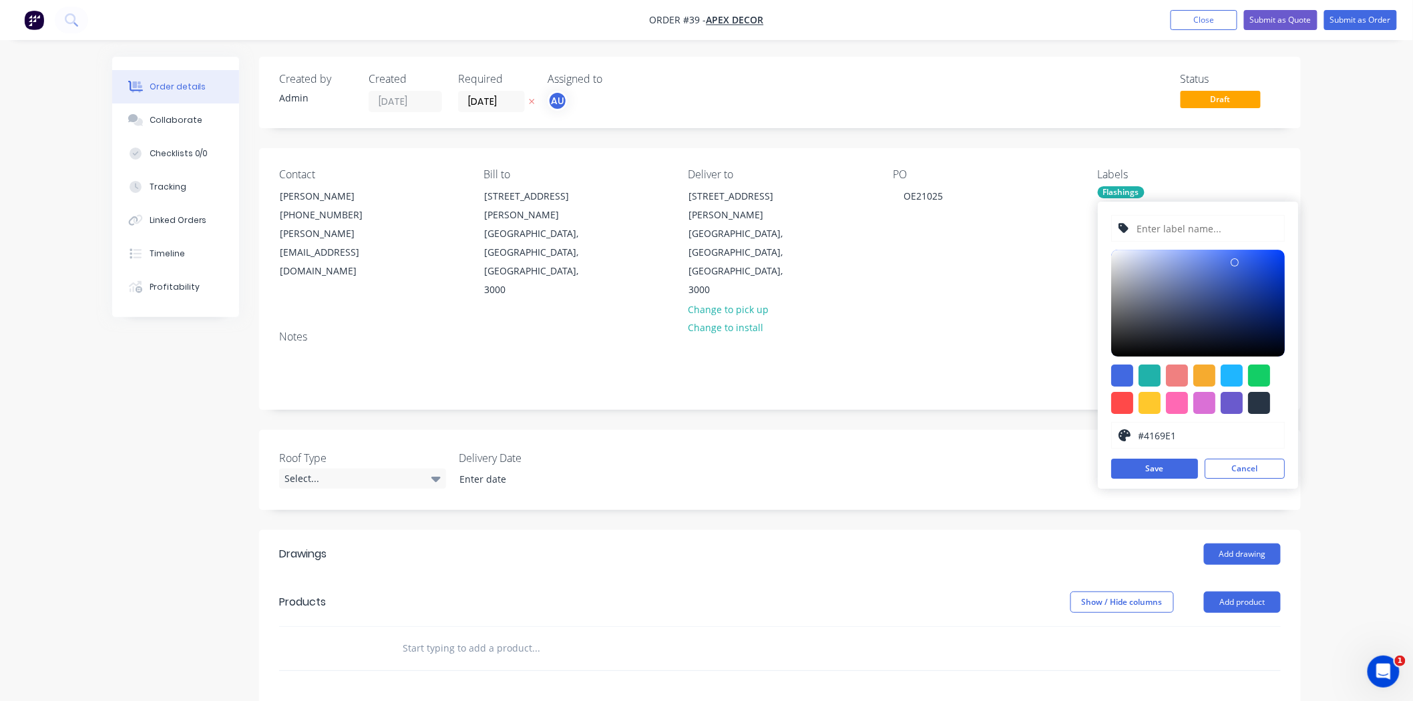
click at [1190, 232] on input "text" at bounding box center [1207, 228] width 142 height 25
click at [1136, 285] on div at bounding box center [1198, 303] width 174 height 107
click at [1243, 308] on div at bounding box center [1198, 303] width 174 height 107
click at [1208, 405] on div at bounding box center [1204, 403] width 22 height 22
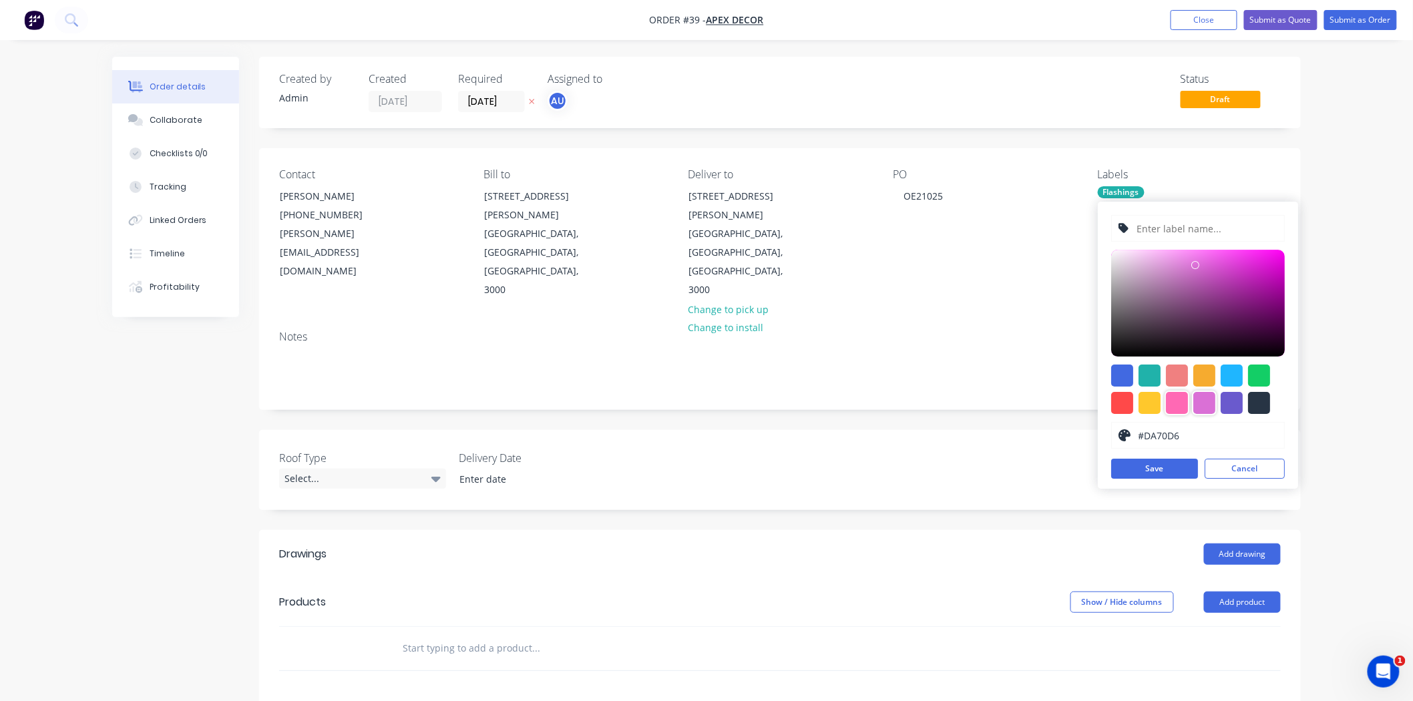
click at [1176, 405] on div at bounding box center [1177, 403] width 22 height 22
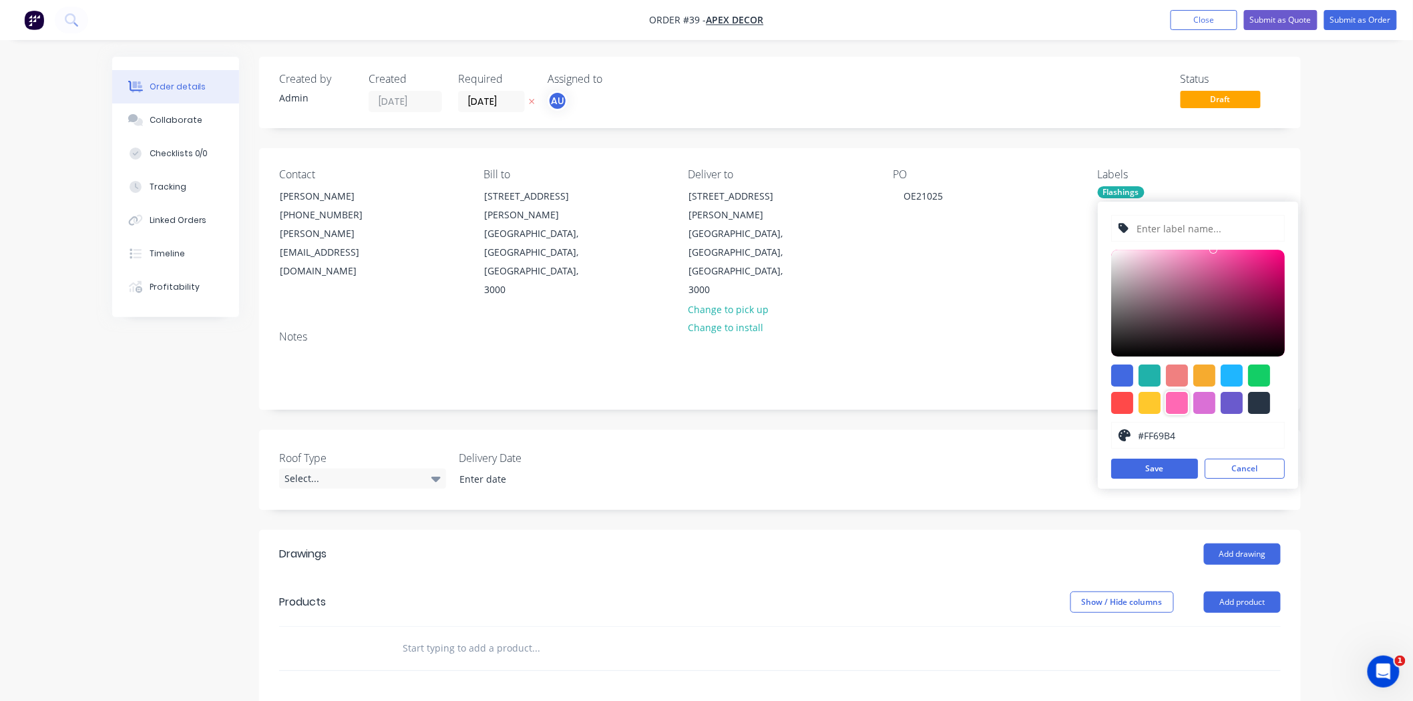
type input "#EE0F7F"
click at [1274, 257] on div at bounding box center [1198, 303] width 174 height 107
drag, startPoint x: 1253, startPoint y: 472, endPoint x: 1239, endPoint y: 462, distance: 17.2
click at [1252, 471] on button "Cancel" at bounding box center [1244, 469] width 80 height 20
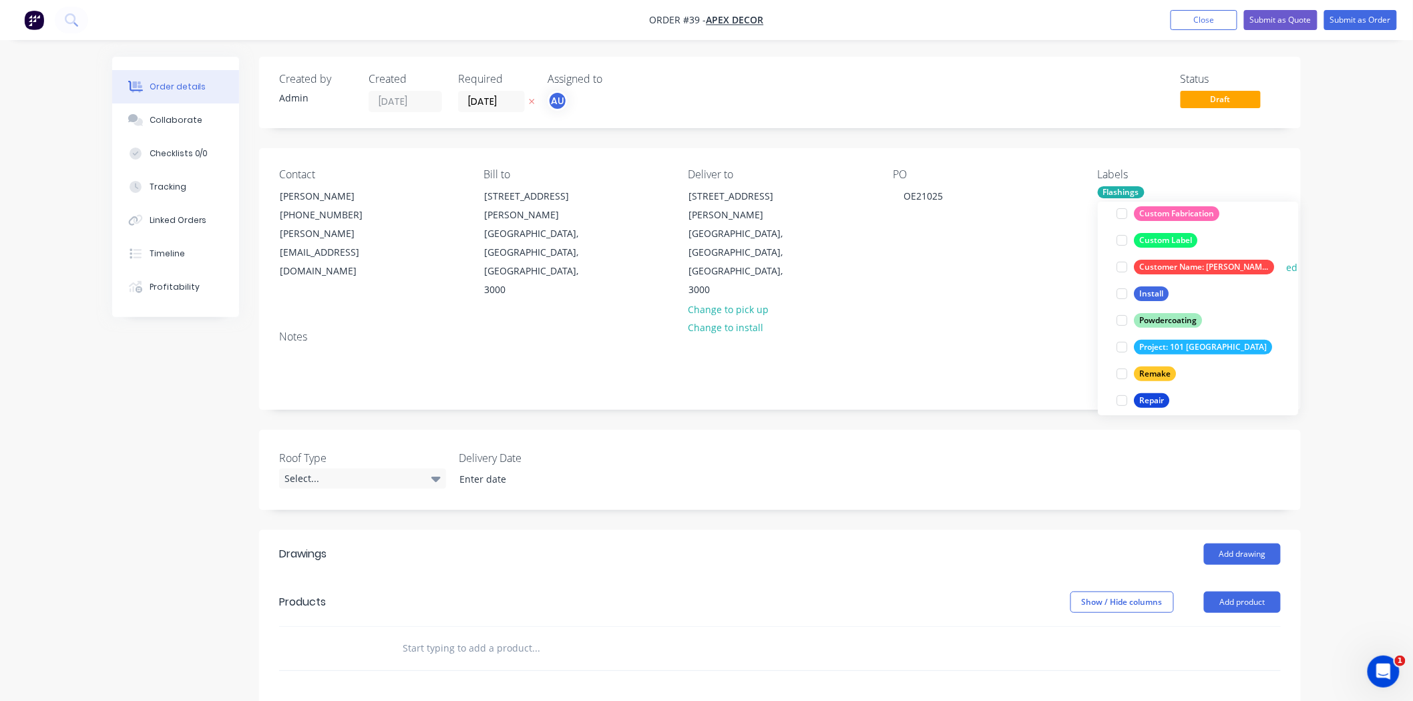
scroll to position [214, 0]
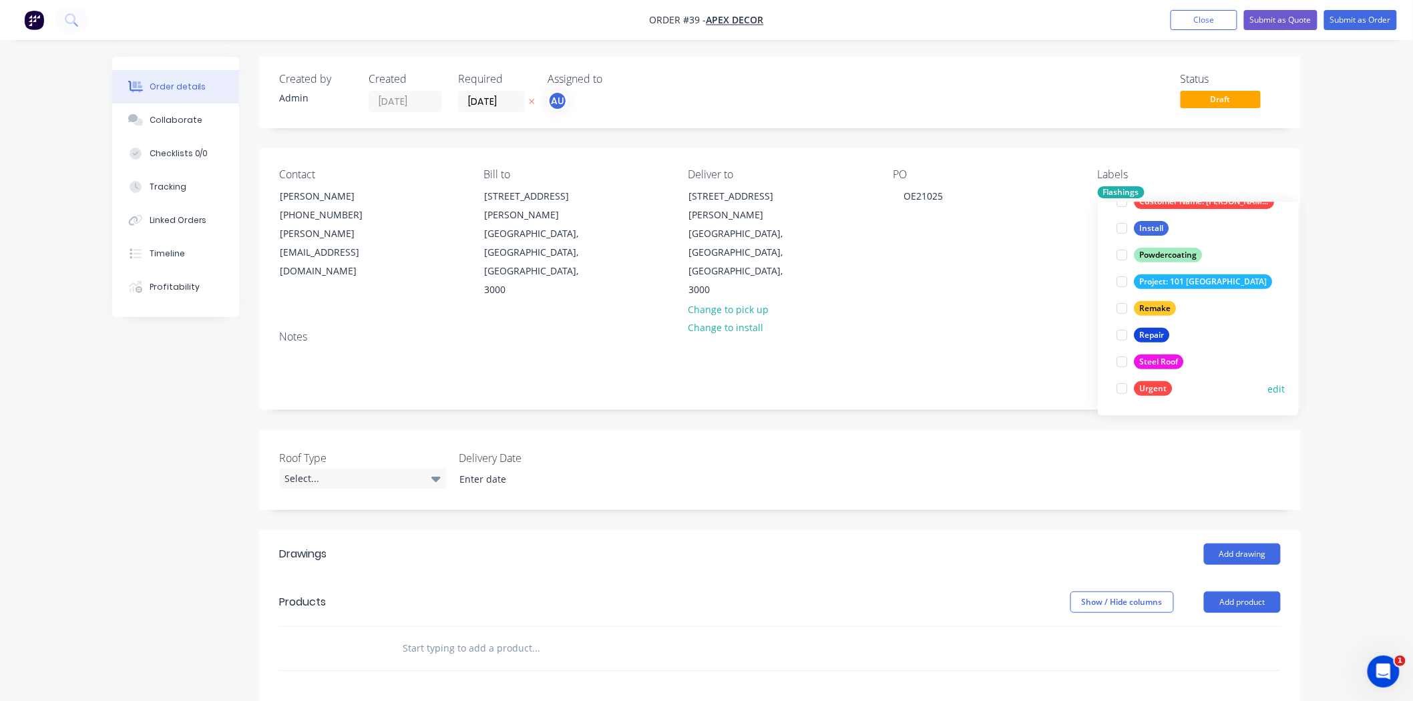
click at [1122, 386] on div at bounding box center [1121, 388] width 27 height 27
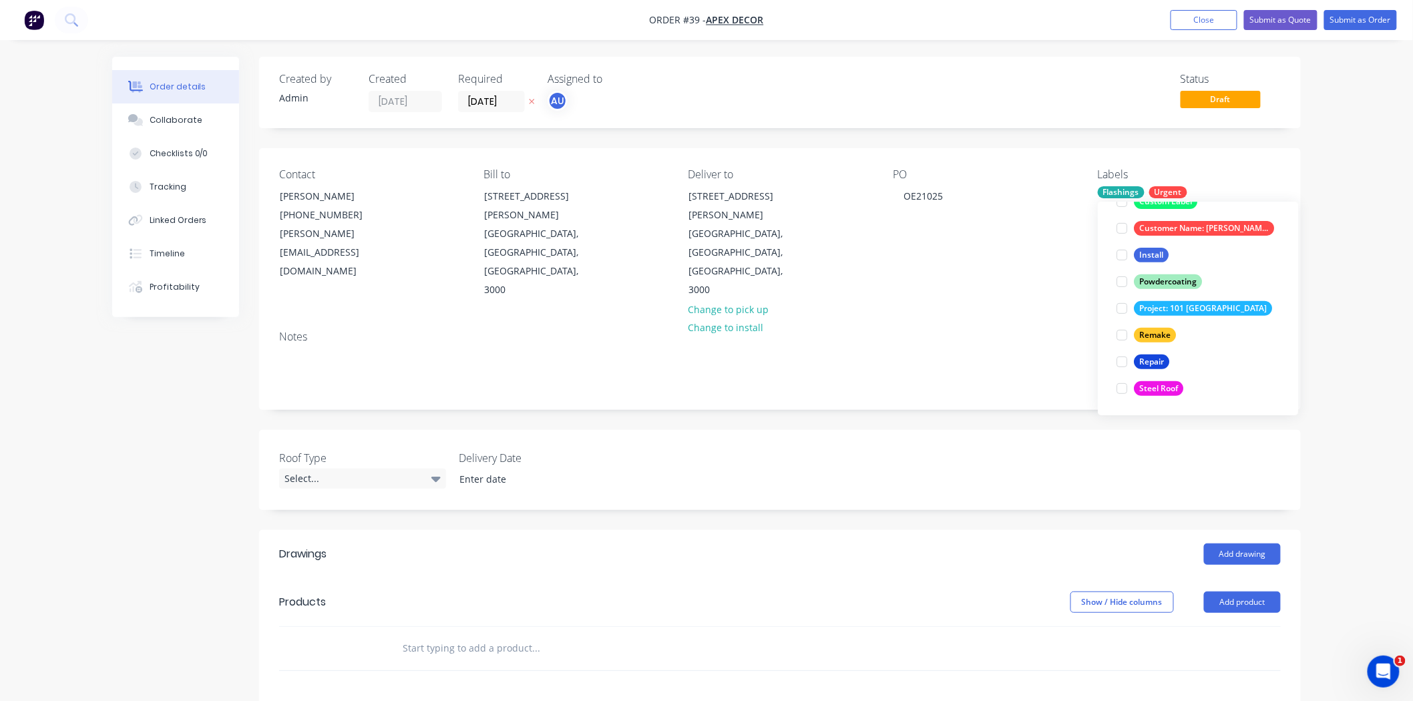
scroll to position [0, 0]
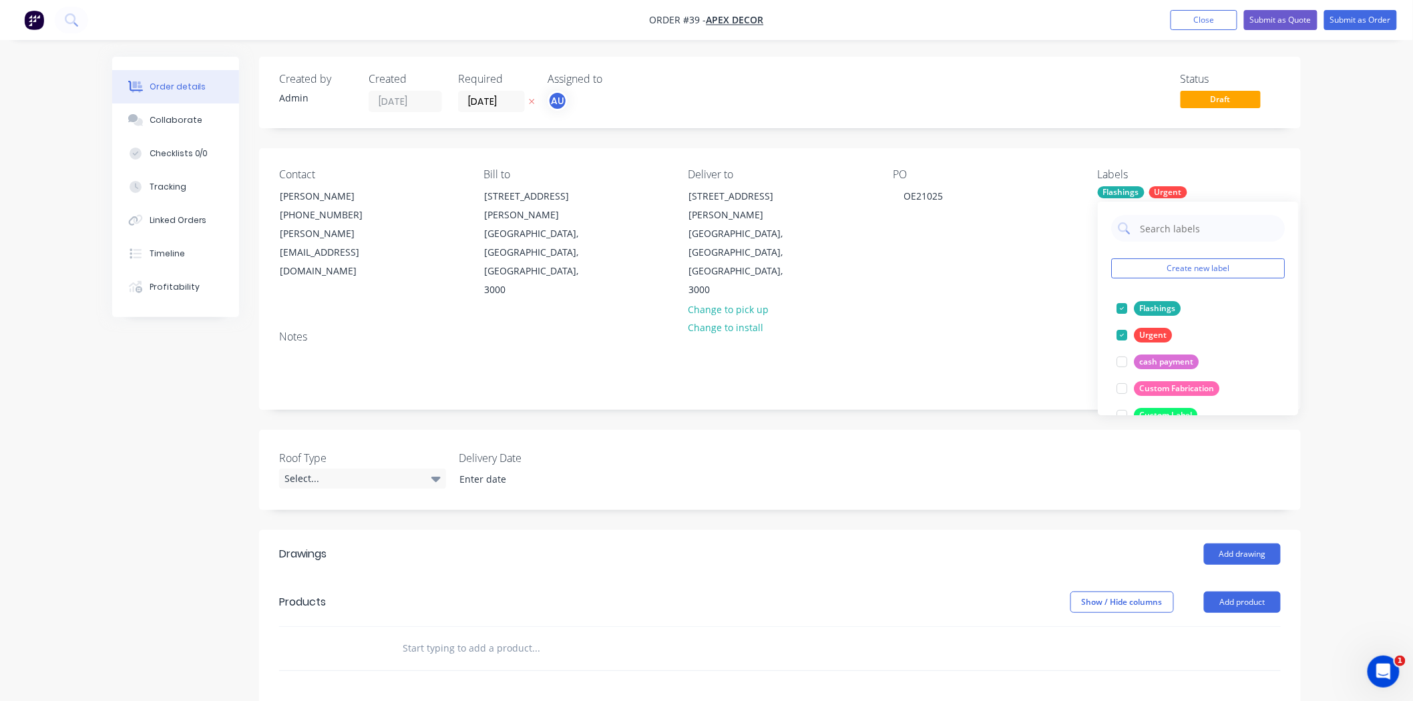
click at [1368, 252] on div "Order details Collaborate Checklists 0/0 Tracking Linked Orders Timeline Profit…" at bounding box center [706, 505] width 1413 height 1011
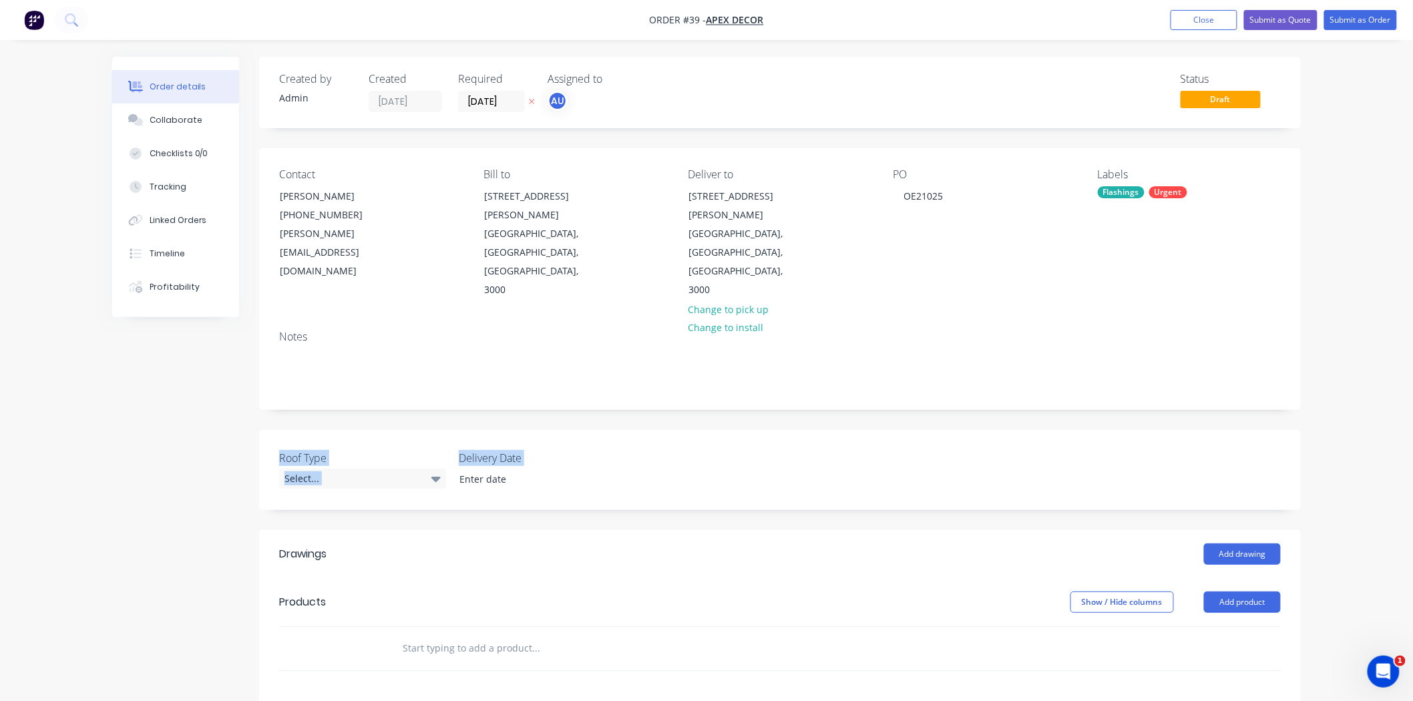
drag, startPoint x: 252, startPoint y: 370, endPoint x: 659, endPoint y: 449, distance: 414.8
click at [659, 449] on div "Created by Admin Created 02/10/25 Required 16/10/25 Assigned to AU Status Draft…" at bounding box center [706, 534] width 1188 height 955
click at [535, 467] on div "Created by Admin Created 02/10/25 Required 16/10/25 Assigned to AU Status Draft…" at bounding box center [779, 524] width 1041 height 935
drag, startPoint x: 463, startPoint y: 402, endPoint x: 521, endPoint y: 402, distance: 58.1
click at [521, 450] on label "Delivery Date" at bounding box center [542, 458] width 167 height 16
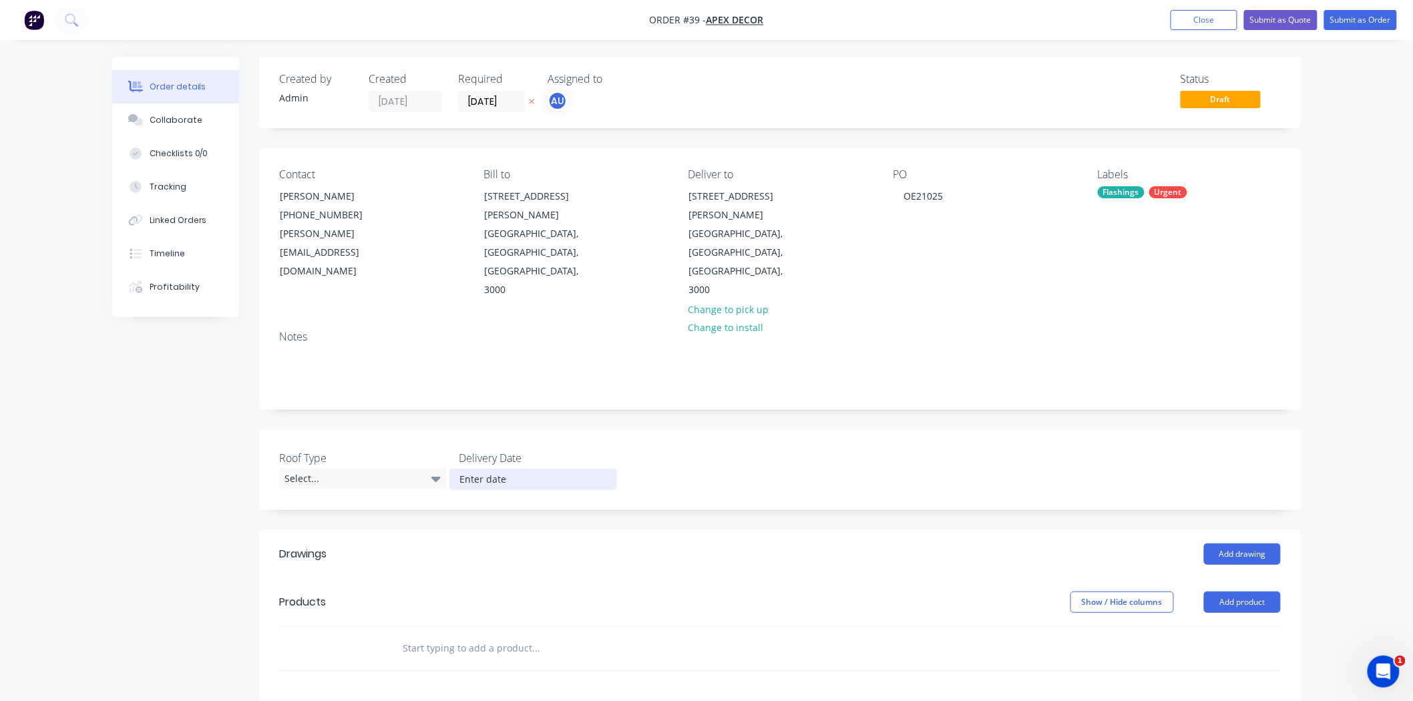
click at [498, 469] on input at bounding box center [533, 479] width 166 height 20
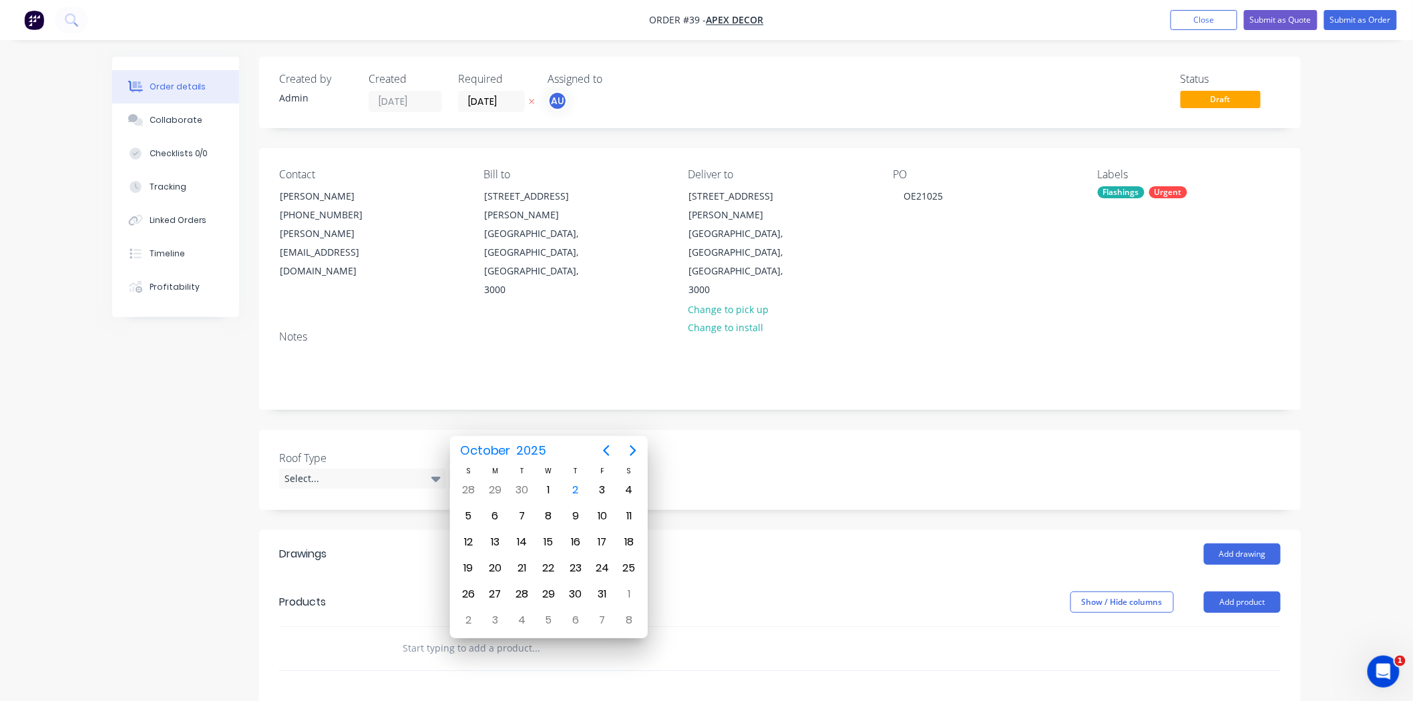
click at [216, 370] on div "Created by Admin Created 02/10/25 Required 16/10/25 Assigned to AU Status Draft…" at bounding box center [706, 534] width 1188 height 955
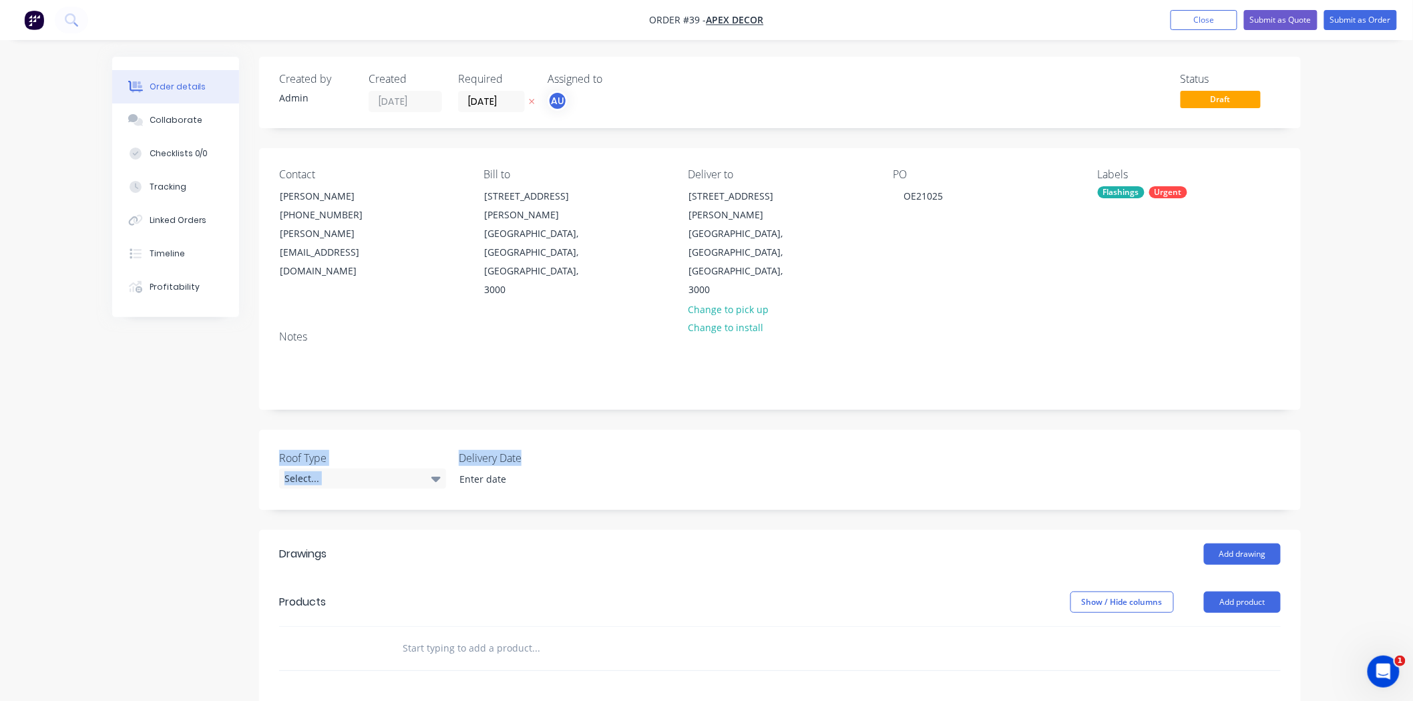
drag, startPoint x: 231, startPoint y: 370, endPoint x: 718, endPoint y: 415, distance: 488.6
click at [722, 411] on div "Created by Admin Created 02/10/25 Required 16/10/25 Assigned to AU Status Draft…" at bounding box center [706, 534] width 1188 height 955
click at [338, 430] on div "Roof Type Select... Delivery Date" at bounding box center [779, 470] width 1041 height 80
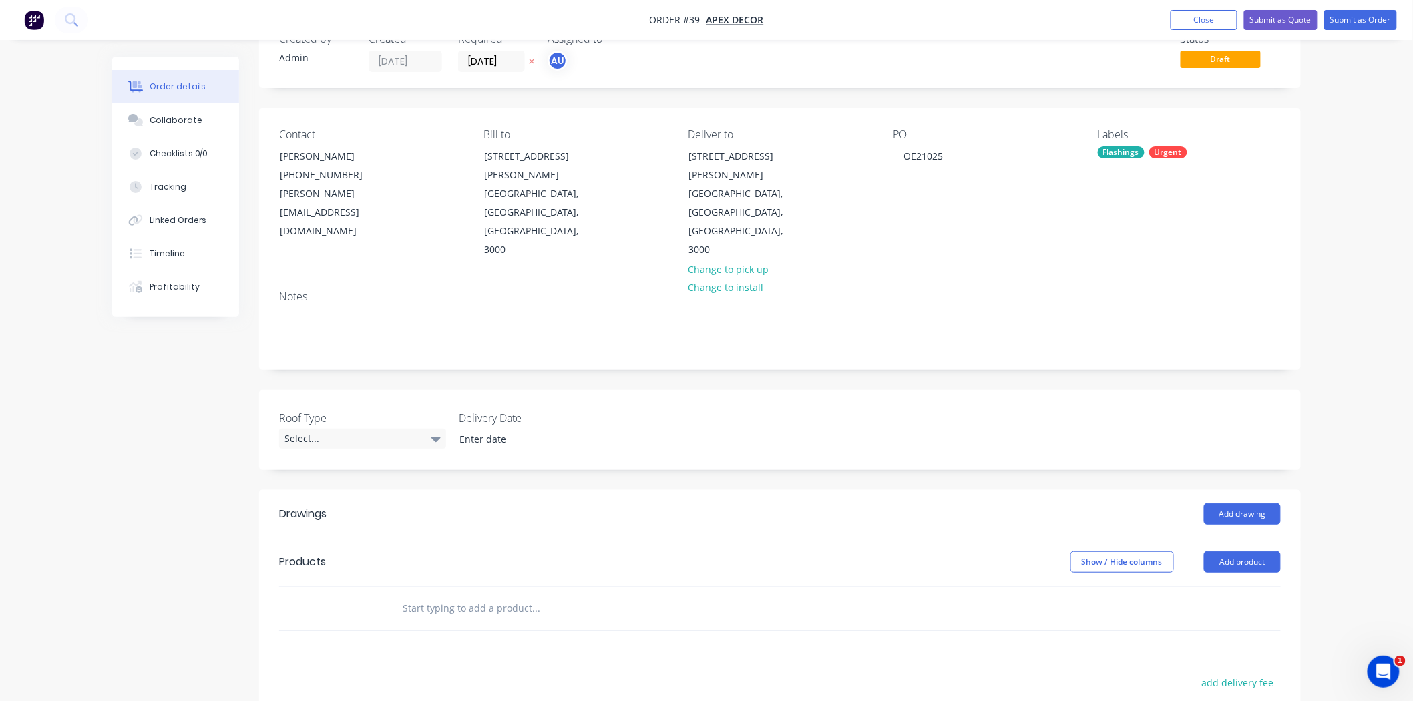
scroll to position [74, 0]
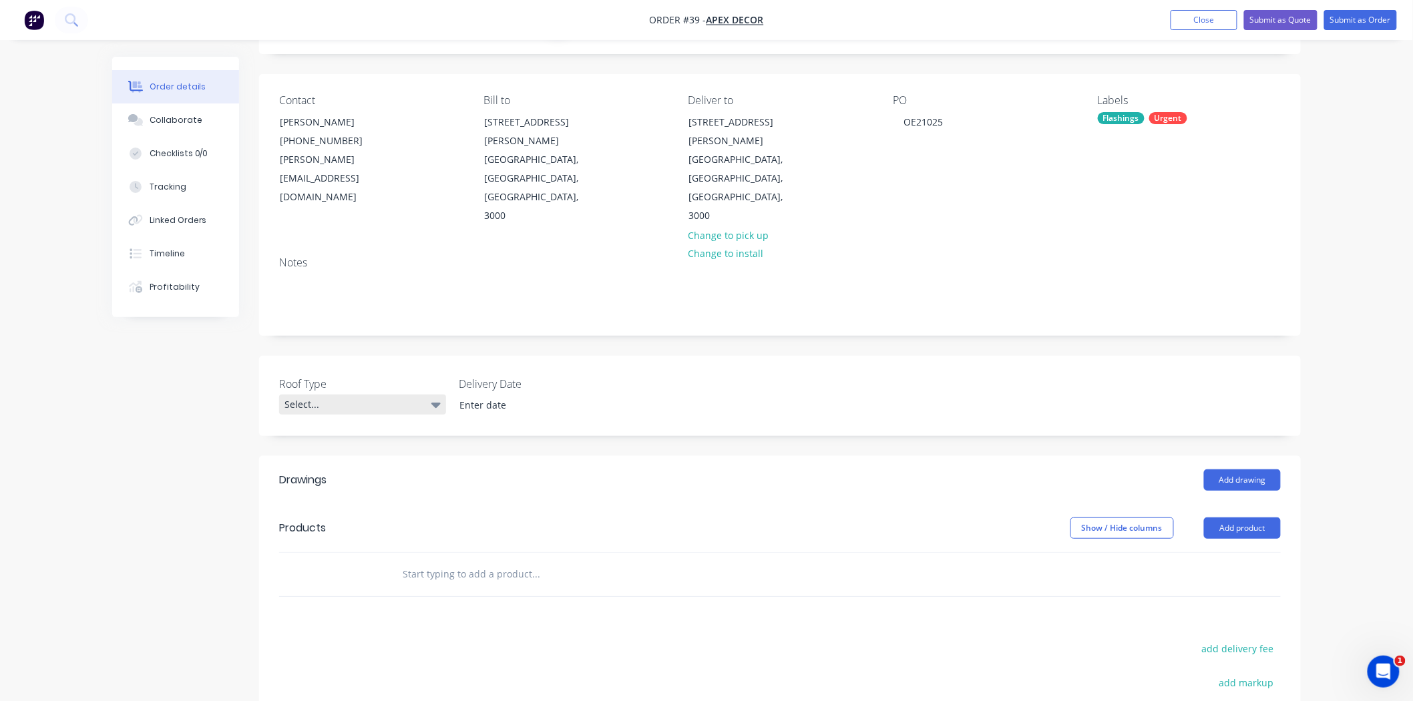
click at [326, 395] on div "Select..." at bounding box center [362, 405] width 167 height 20
click at [568, 388] on div "Created by Admin Created 02/10/25 Required 16/10/25 Assigned to AU Status Draft…" at bounding box center [779, 450] width 1041 height 935
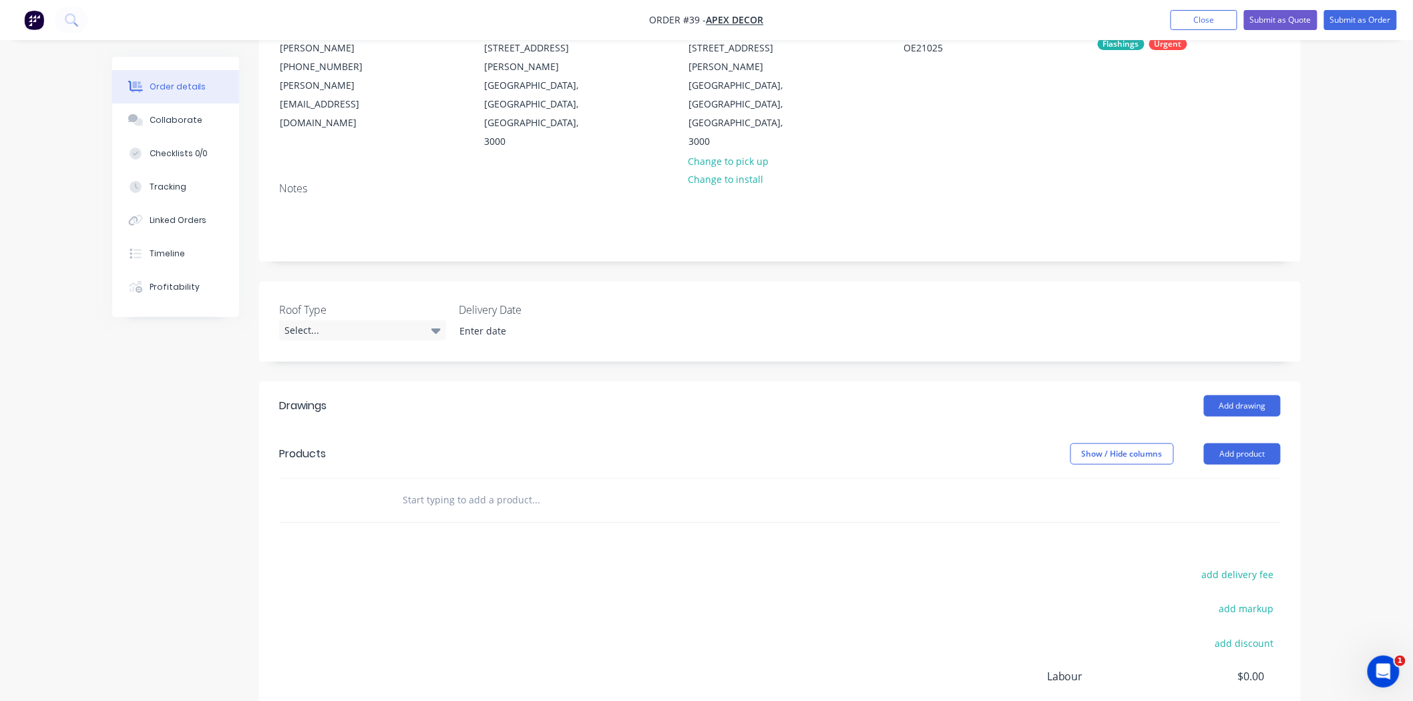
scroll to position [0, 0]
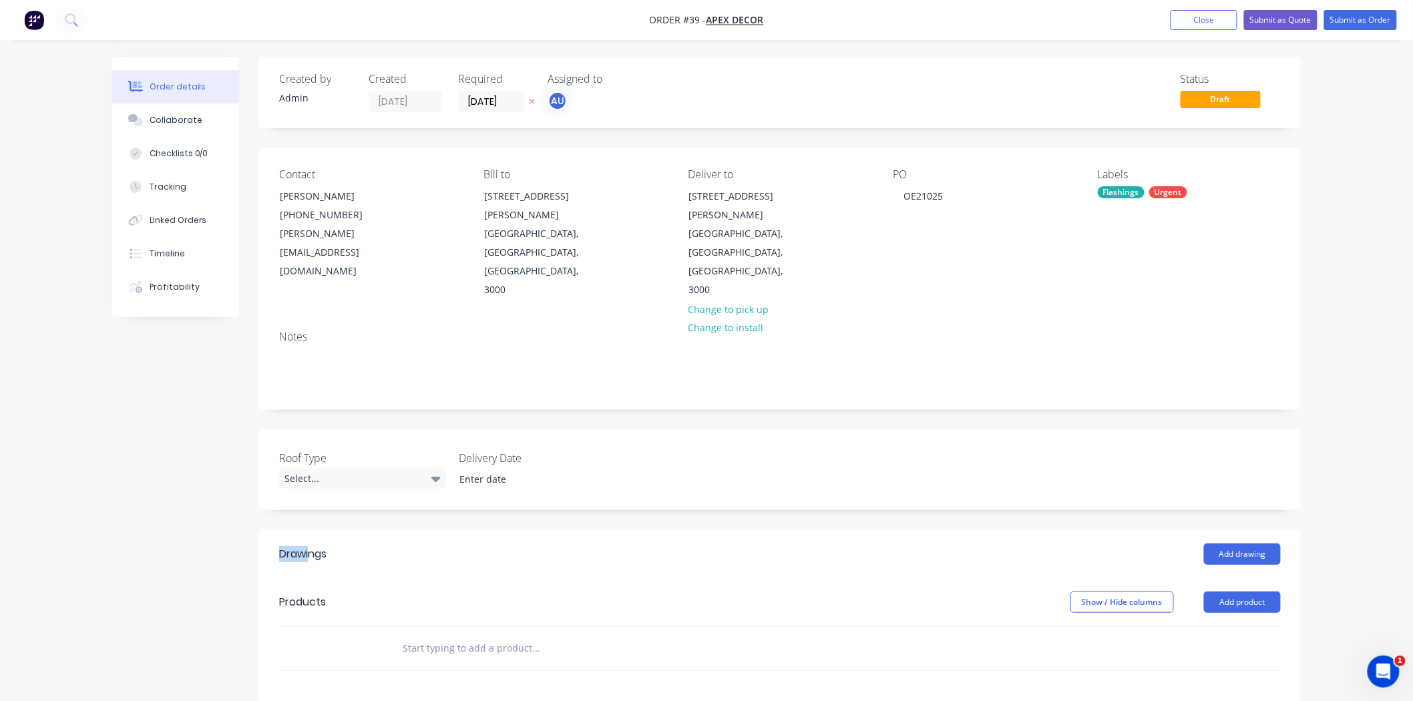
drag, startPoint x: 275, startPoint y: 503, endPoint x: 339, endPoint y: 499, distance: 64.2
click at [339, 530] on header "Drawings Add drawing" at bounding box center [779, 554] width 1041 height 48
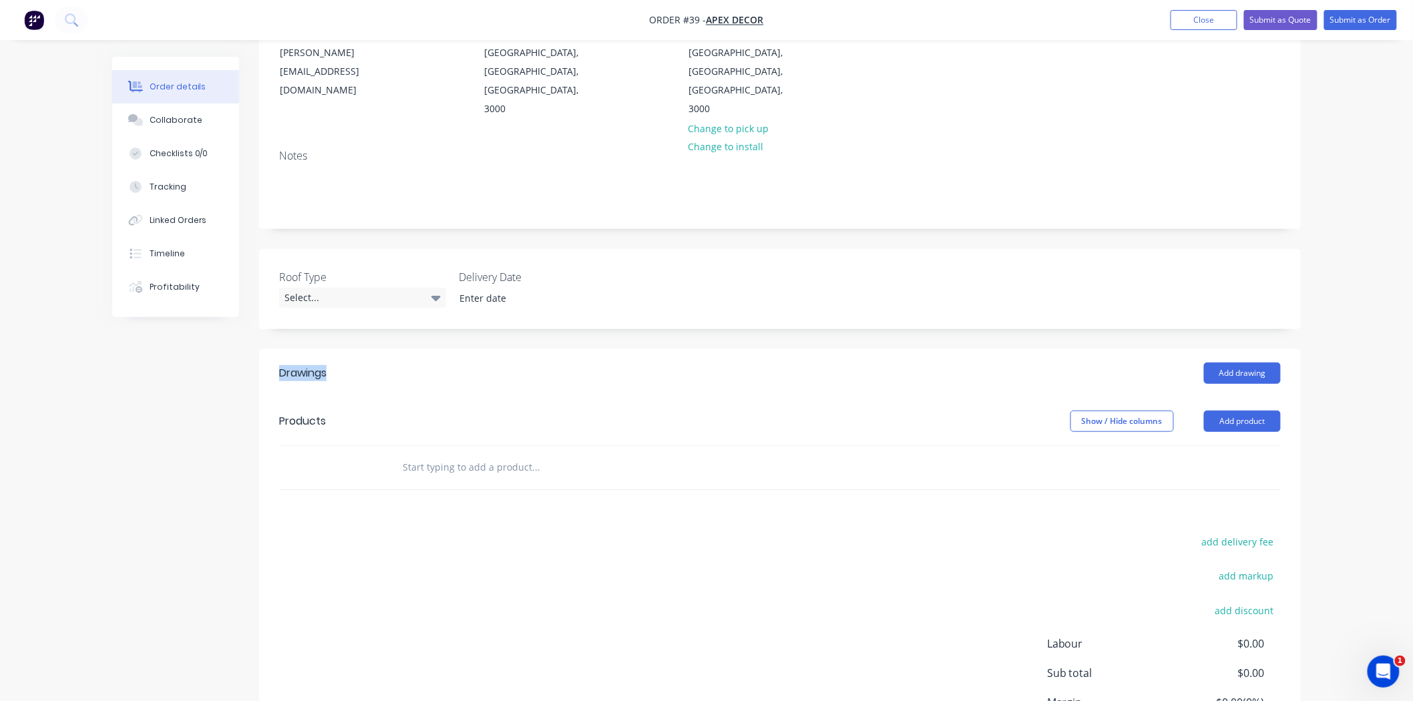
scroll to position [32, 0]
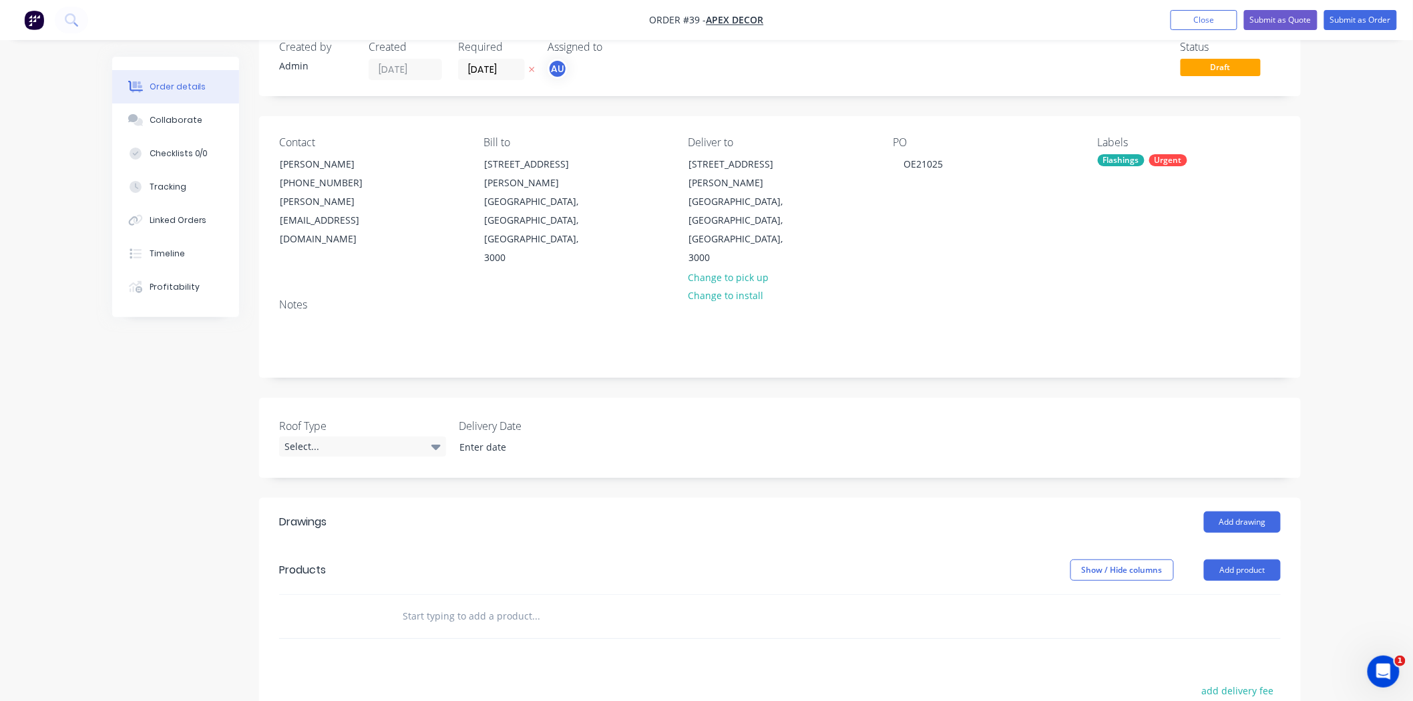
click at [1346, 441] on div "Order details Collaborate Checklists 0/0 Tracking Linked Orders Timeline Profit…" at bounding box center [706, 473] width 1413 height 1011
click at [1246, 511] on button "Add drawing" at bounding box center [1242, 521] width 77 height 21
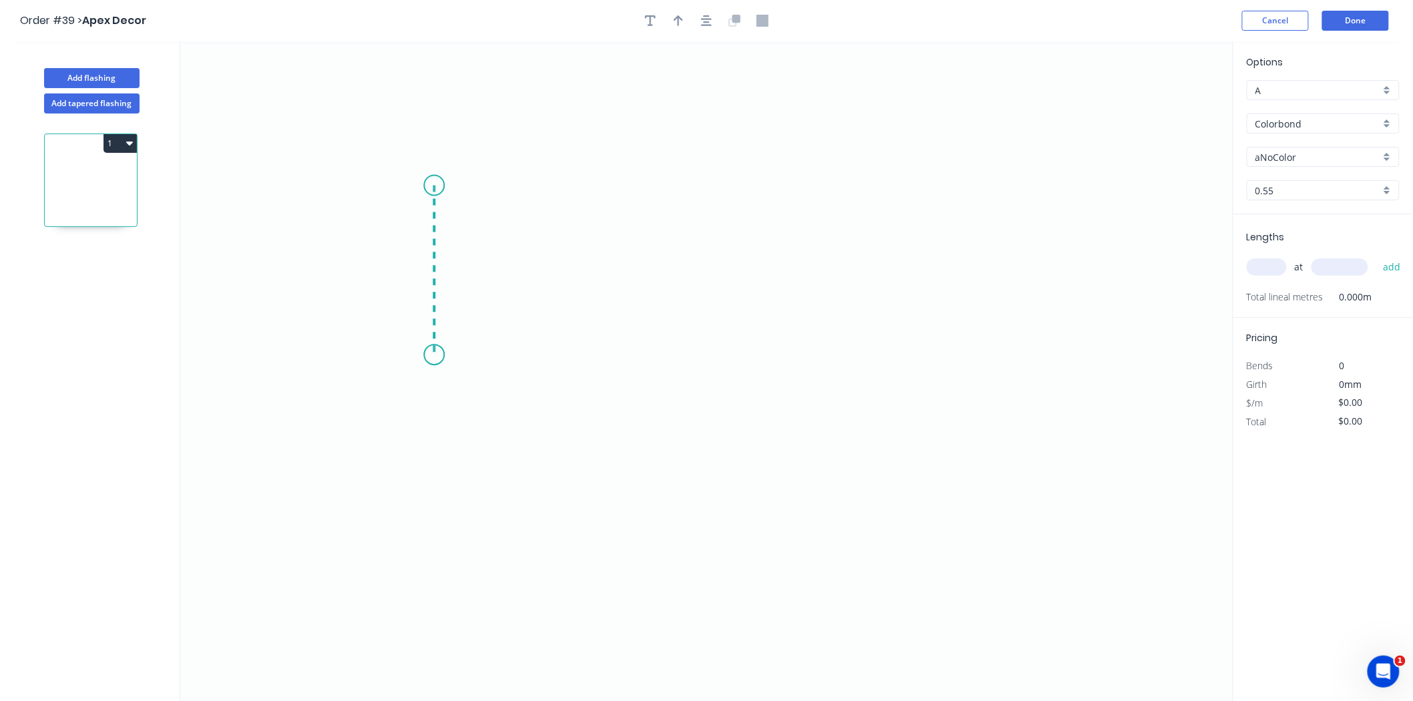
drag, startPoint x: 434, startPoint y: 186, endPoint x: 445, endPoint y: 363, distance: 177.9
click at [444, 358] on icon "0" at bounding box center [706, 371] width 1053 height 660
click at [601, 367] on icon "0 ?" at bounding box center [706, 371] width 1053 height 660
click at [705, 249] on icon "0 ? ?" at bounding box center [706, 371] width 1053 height 660
click at [843, 202] on icon "0 ? ? ?" at bounding box center [706, 371] width 1053 height 660
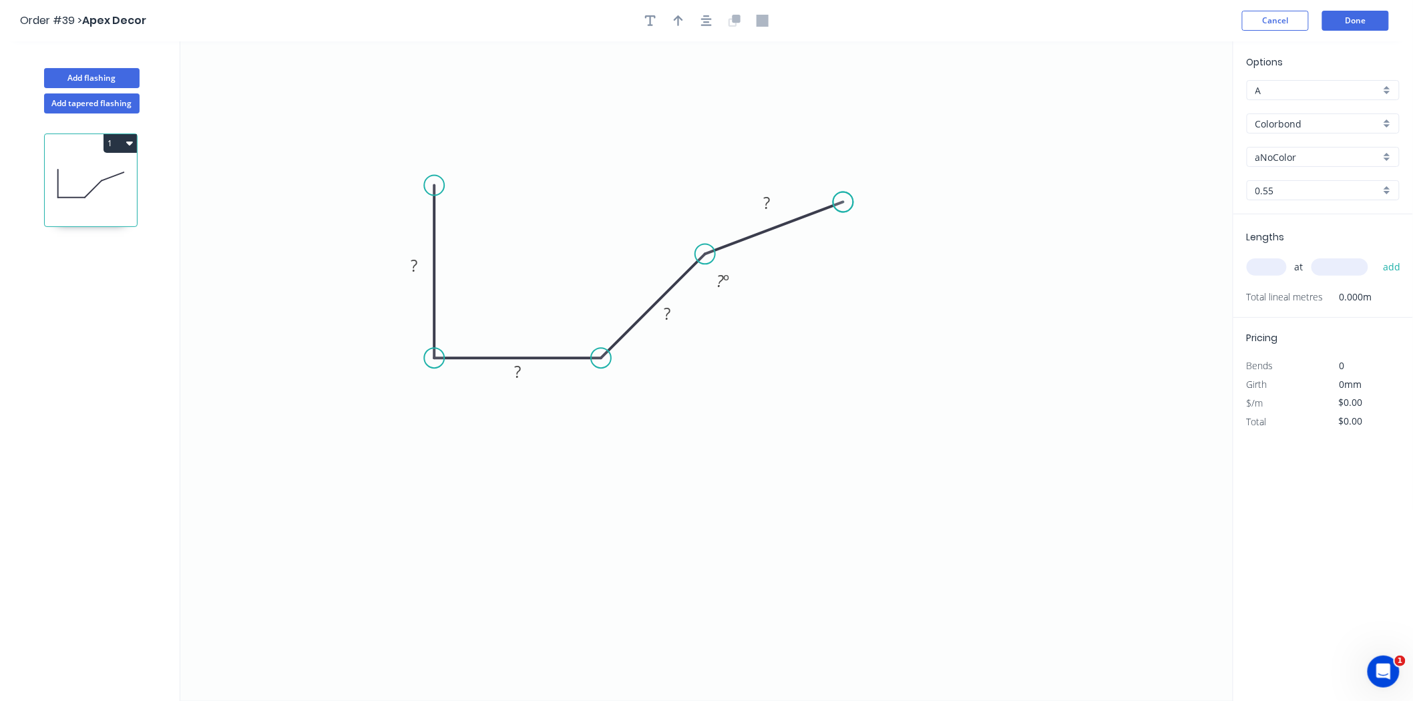
click at [843, 202] on circle at bounding box center [843, 202] width 20 height 20
click at [421, 264] on rect at bounding box center [414, 266] width 27 height 19
click at [525, 375] on rect at bounding box center [517, 372] width 27 height 19
click at [1264, 278] on div "at add" at bounding box center [1324, 267] width 156 height 36
click at [1264, 268] on input "text" at bounding box center [1266, 266] width 40 height 17
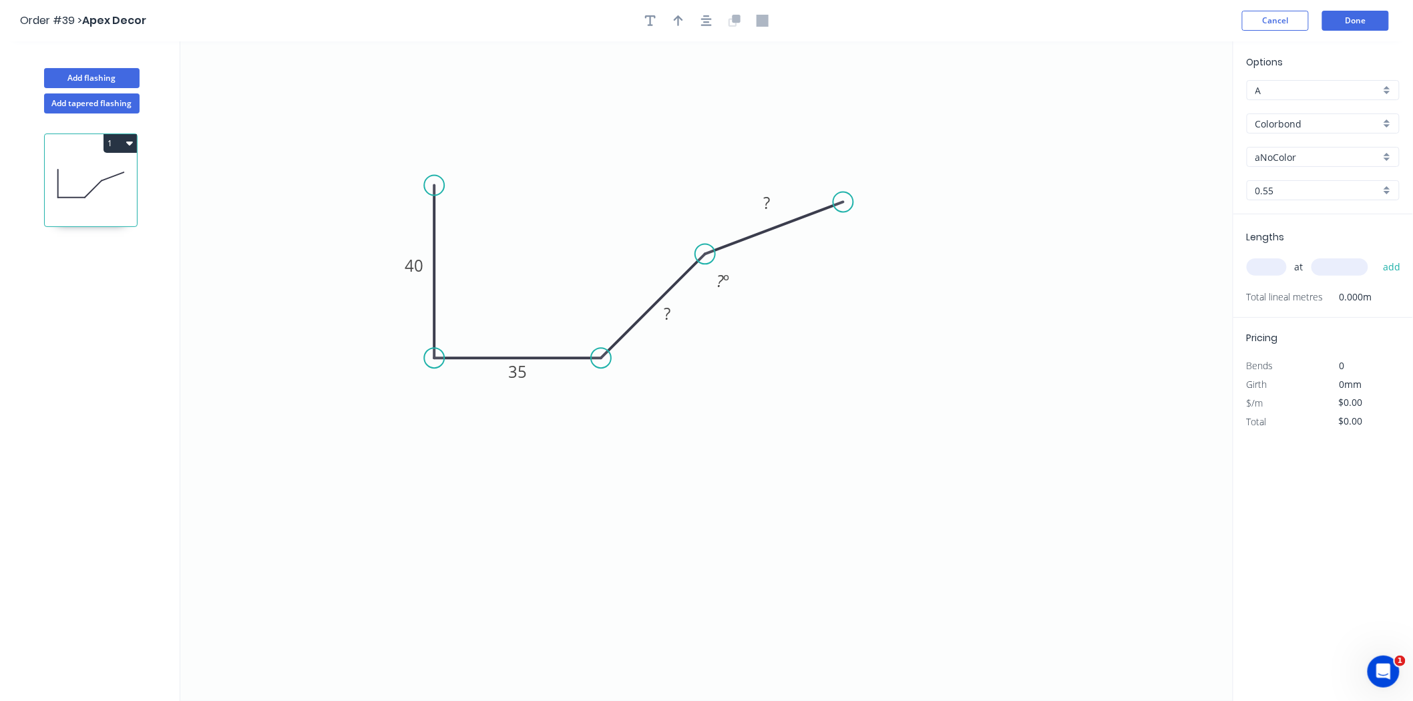
click at [1268, 268] on input "text" at bounding box center [1266, 266] width 40 height 17
drag, startPoint x: 1273, startPoint y: 266, endPoint x: 1249, endPoint y: 269, distance: 24.3
click at [1250, 269] on input "40" at bounding box center [1266, 266] width 40 height 17
type input "5"
type input "2000"
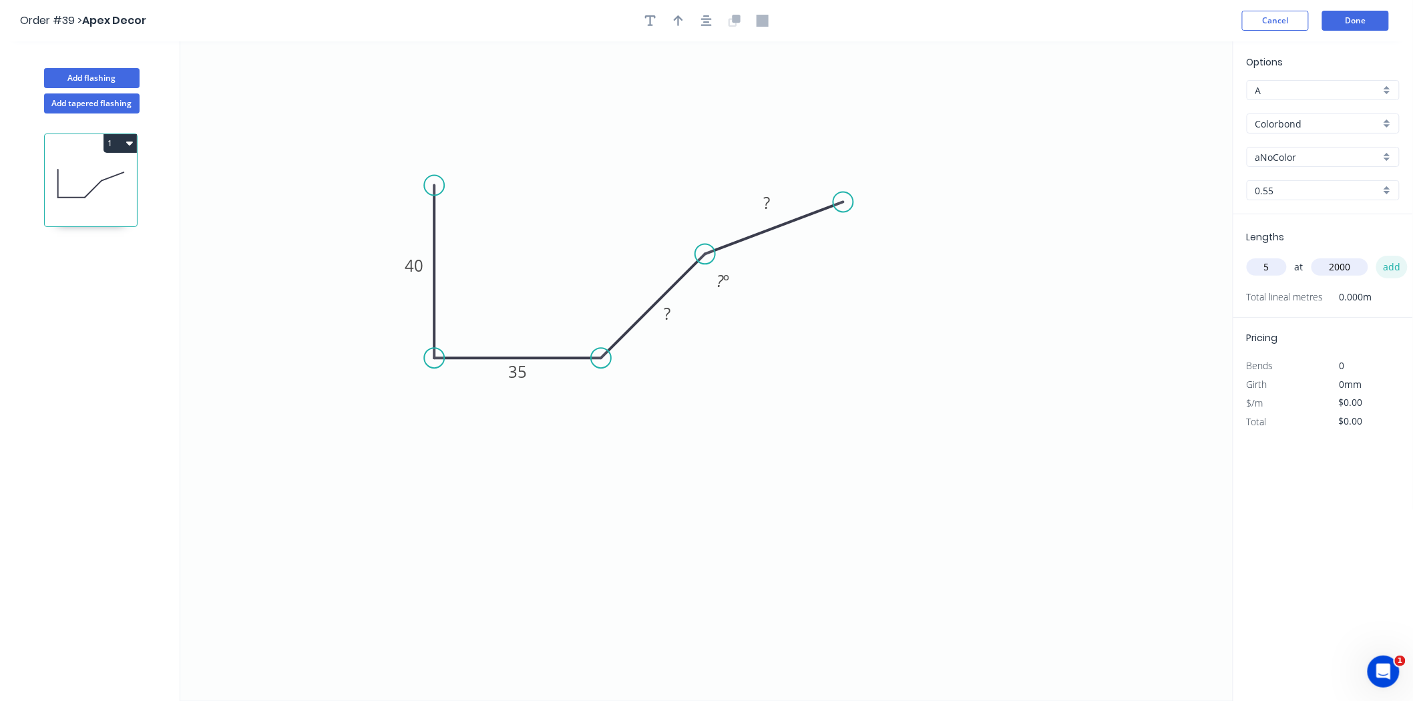
click at [1396, 264] on button "add" at bounding box center [1391, 267] width 31 height 23
drag, startPoint x: 1343, startPoint y: 318, endPoint x: 1356, endPoint y: 316, distance: 13.4
click at [1356, 316] on span "10.000m" at bounding box center [1350, 315] width 54 height 19
click at [1282, 88] on input "A" at bounding box center [1317, 90] width 125 height 14
click at [1268, 117] on div "A" at bounding box center [1323, 115] width 152 height 23
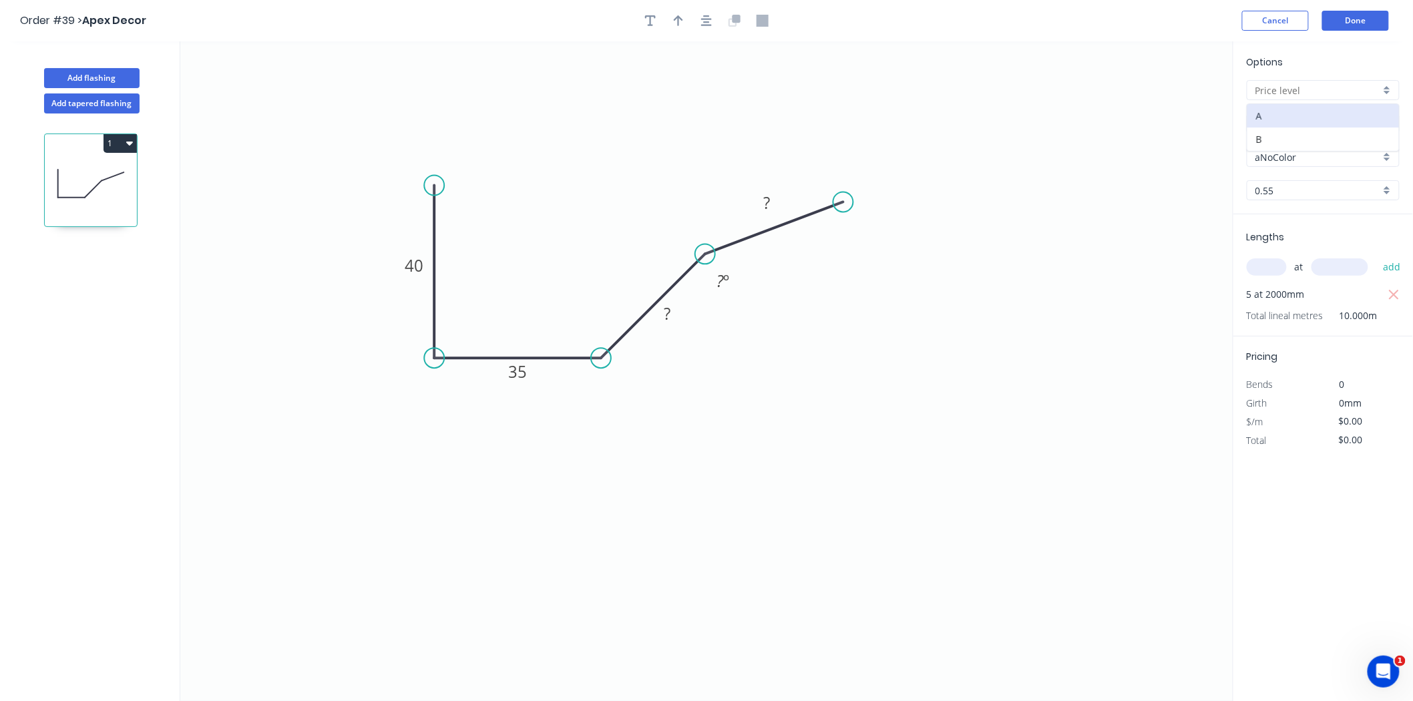
type input "A"
click at [1278, 125] on input "Colorbond" at bounding box center [1317, 124] width 125 height 14
click at [1284, 138] on div "Colorbond" at bounding box center [1323, 149] width 152 height 23
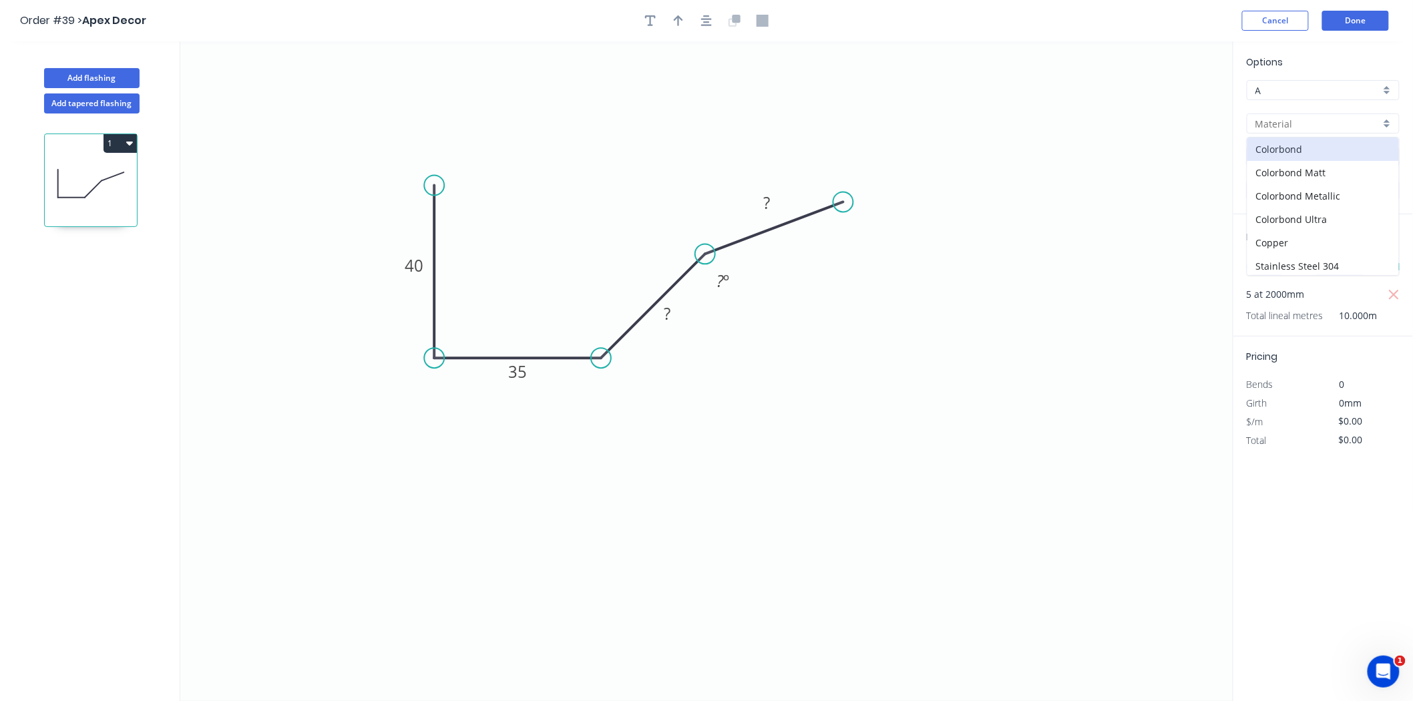
type input "Colorbond"
click at [1259, 259] on input "text" at bounding box center [1266, 266] width 40 height 17
click at [712, 279] on rect at bounding box center [723, 281] width 27 height 19
click at [716, 279] on rect at bounding box center [723, 281] width 27 height 19
click at [676, 317] on rect at bounding box center [667, 315] width 27 height 19
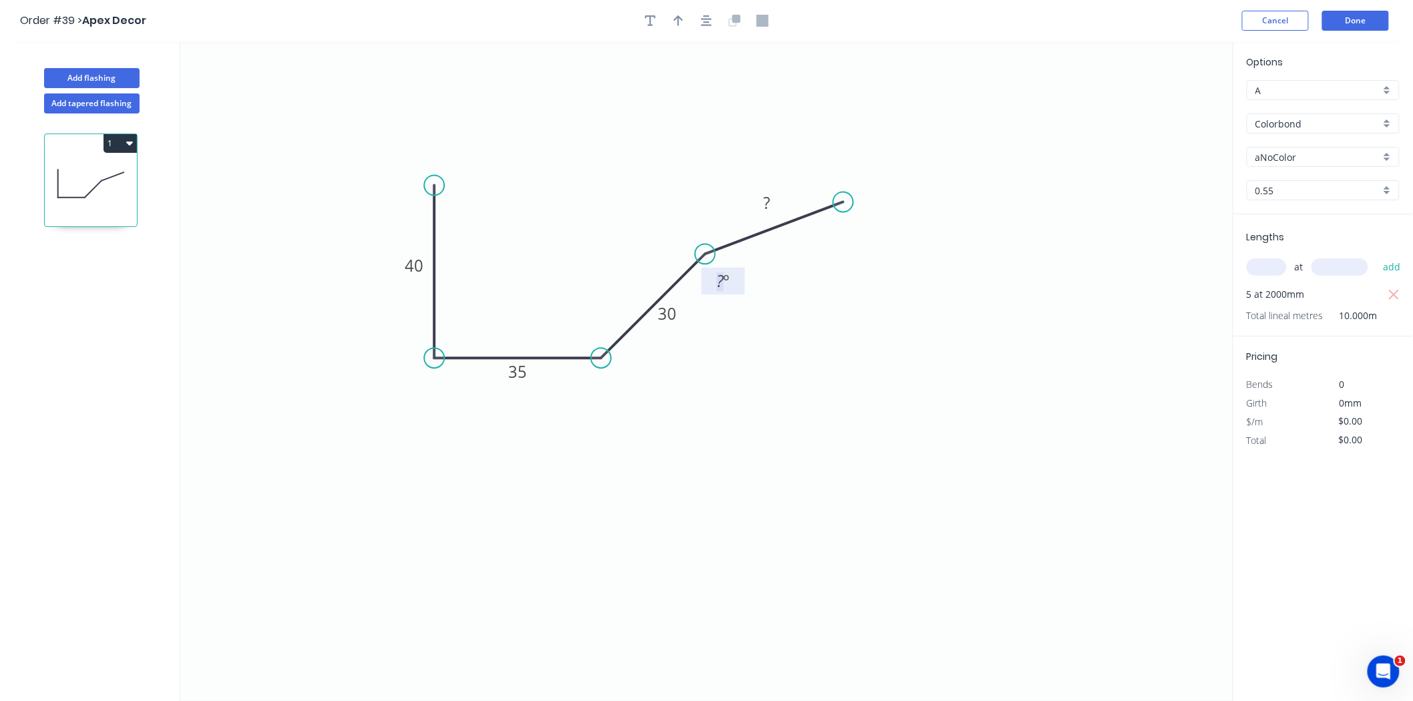
click at [1265, 266] on input "text" at bounding box center [1266, 266] width 40 height 17
type input "3"
type input "2500"
click at [1376, 256] on button "add" at bounding box center [1391, 267] width 31 height 23
drag, startPoint x: 1340, startPoint y: 334, endPoint x: 1358, endPoint y: 334, distance: 18.7
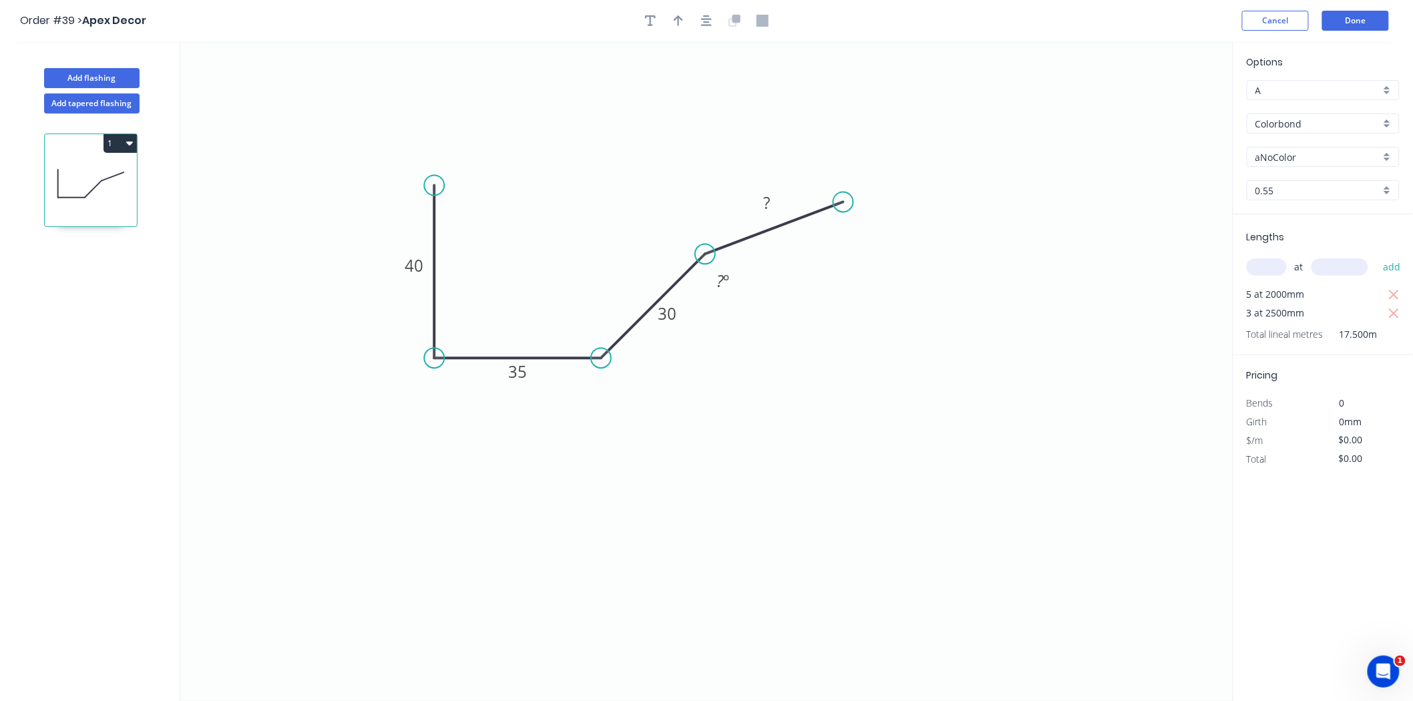
click at [1358, 334] on span "17.500m" at bounding box center [1350, 334] width 54 height 19
click at [1284, 191] on input "0.55" at bounding box center [1317, 191] width 125 height 14
click at [1280, 337] on span "Total lineal metres" at bounding box center [1284, 334] width 77 height 19
click at [838, 197] on circle at bounding box center [843, 202] width 20 height 20
click at [770, 196] on rect at bounding box center [763, 201] width 27 height 19
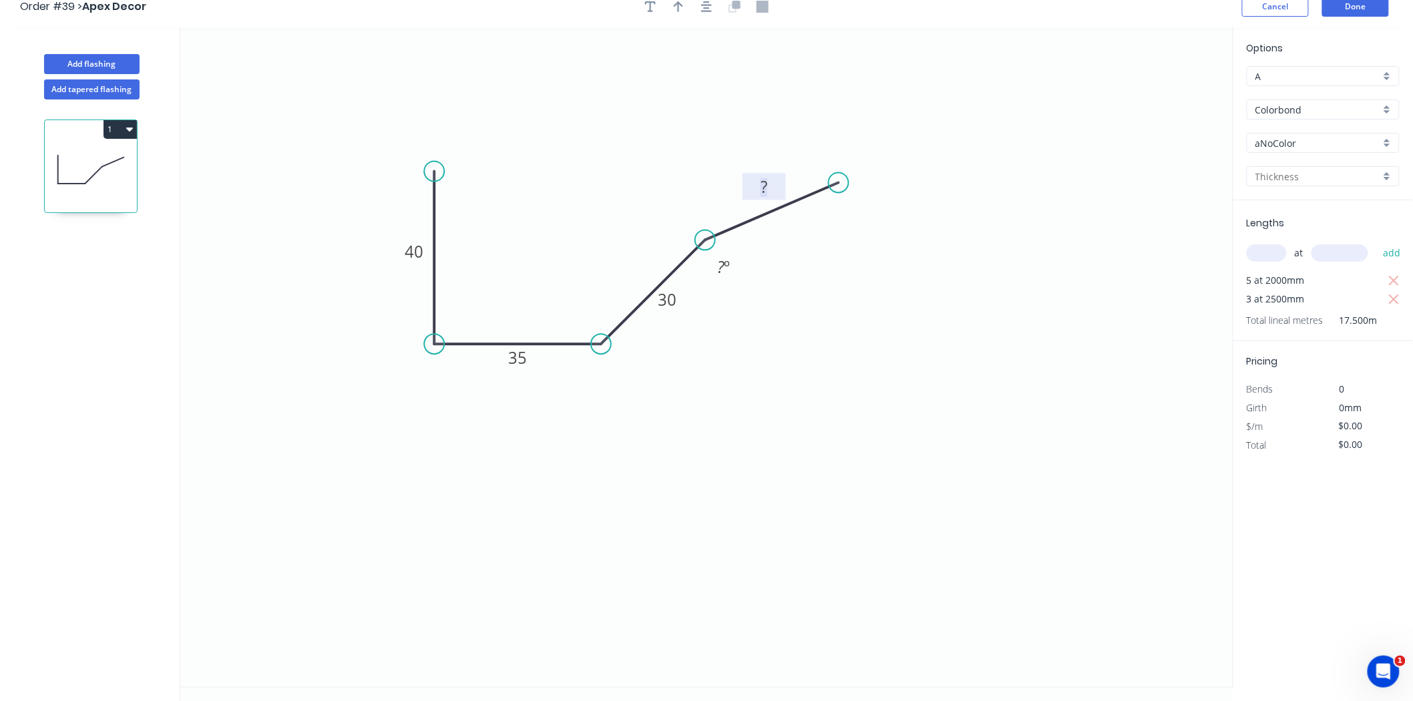
scroll to position [25, 0]
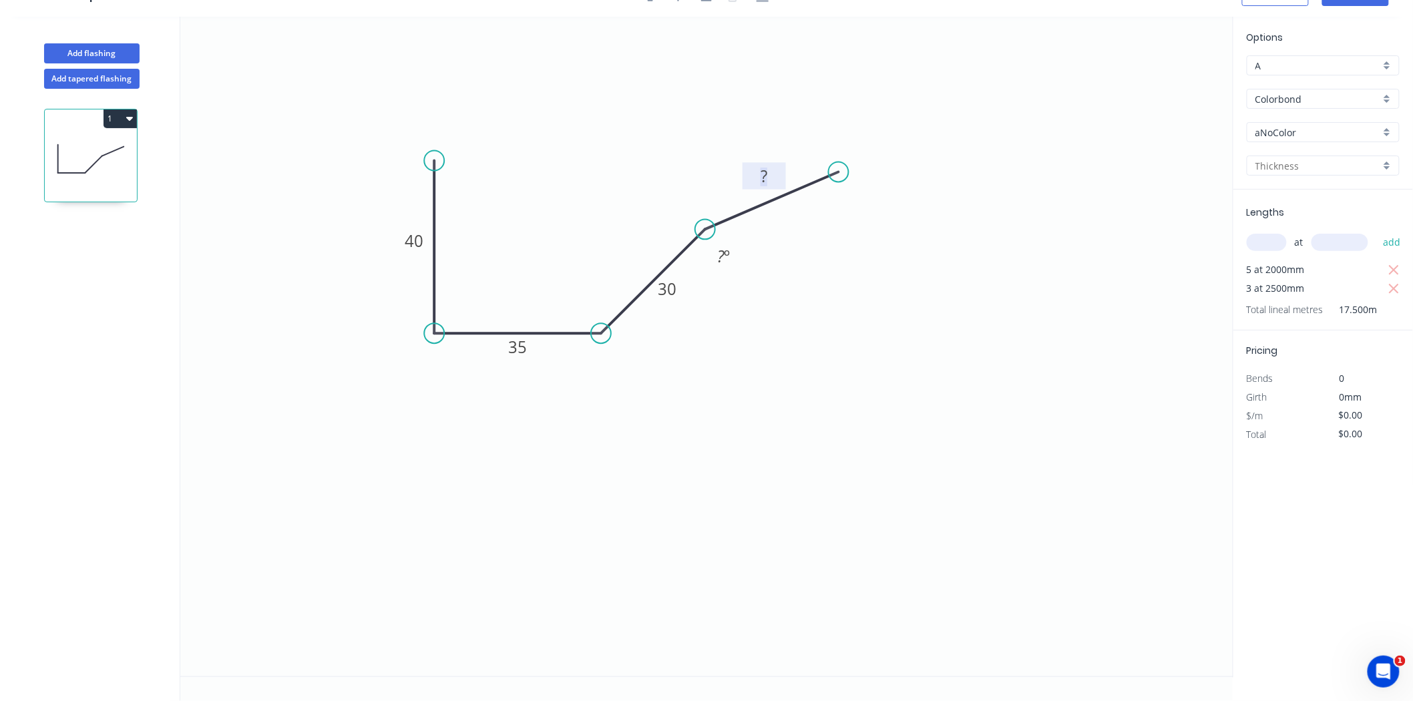
click at [1303, 305] on span "Total lineal metres" at bounding box center [1284, 309] width 77 height 19
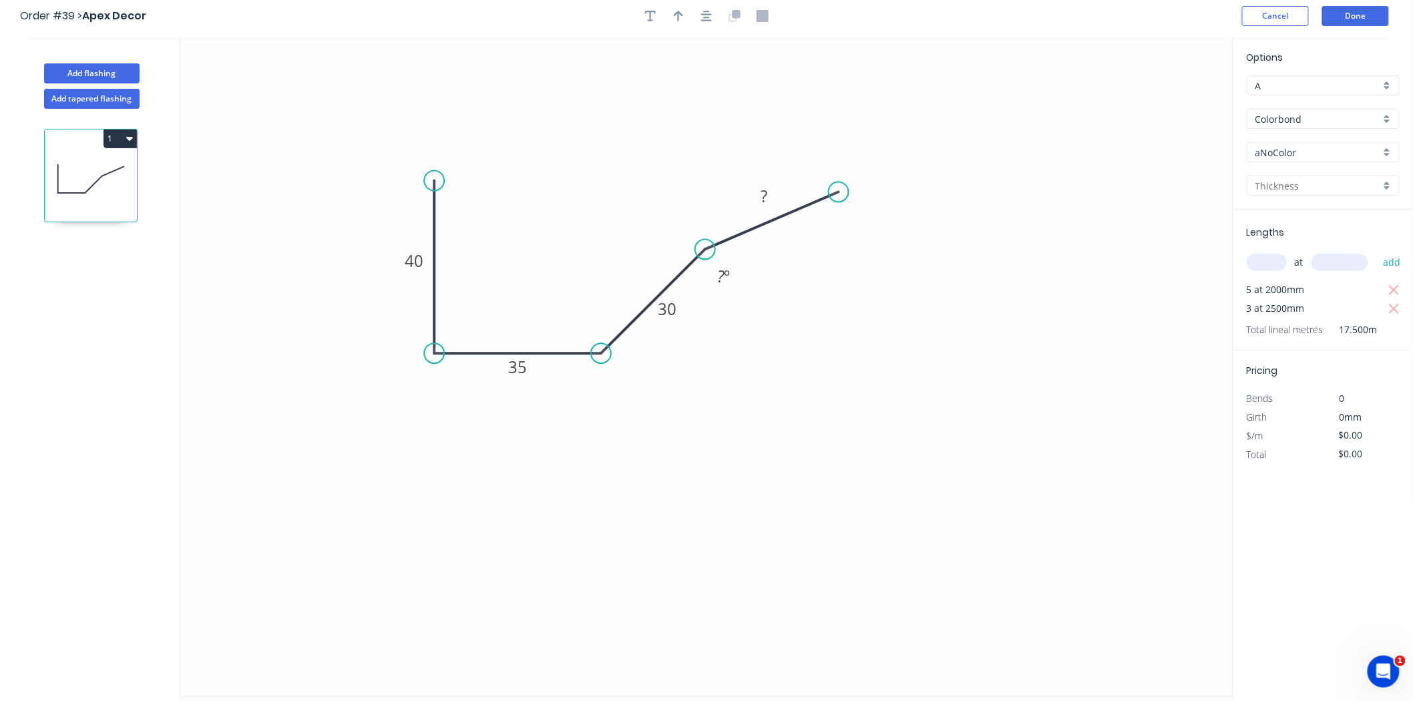
scroll to position [0, 0]
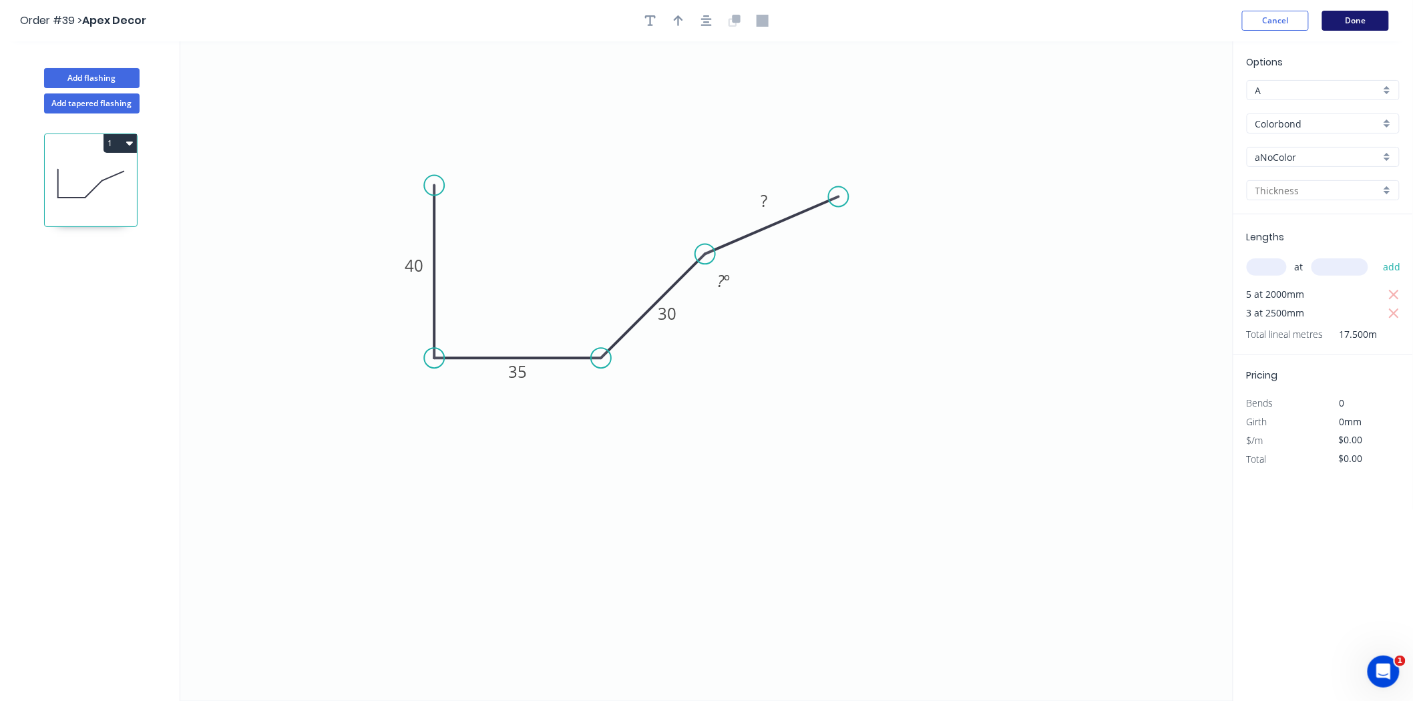
click at [1352, 23] on button "Done" at bounding box center [1355, 21] width 67 height 20
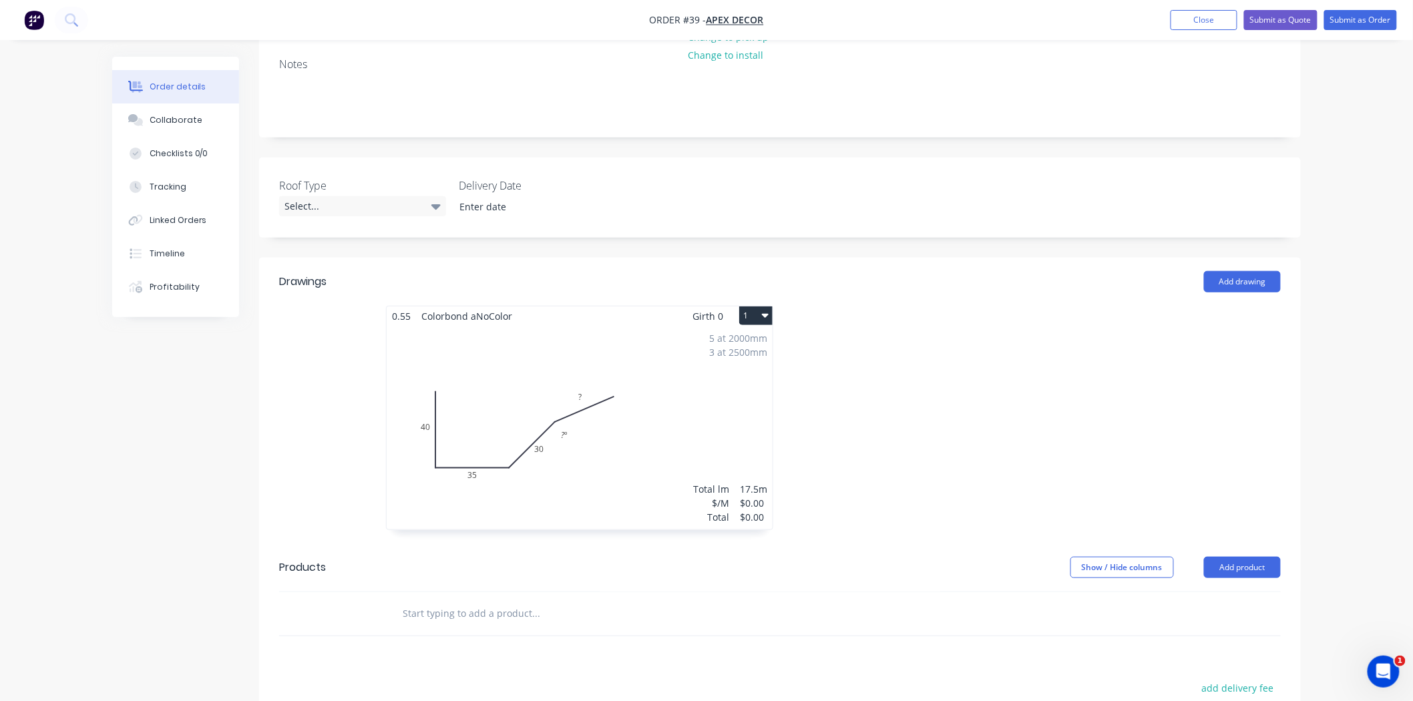
scroll to position [270, 0]
click at [760, 309] on button "1" at bounding box center [755, 318] width 33 height 19
click at [748, 309] on button "1" at bounding box center [755, 318] width 33 height 19
click at [587, 328] on div "5 at 2000mm 3 at 2500mm Total lm $/M Total 17.5m $0.00 $0.00" at bounding box center [580, 430] width 386 height 204
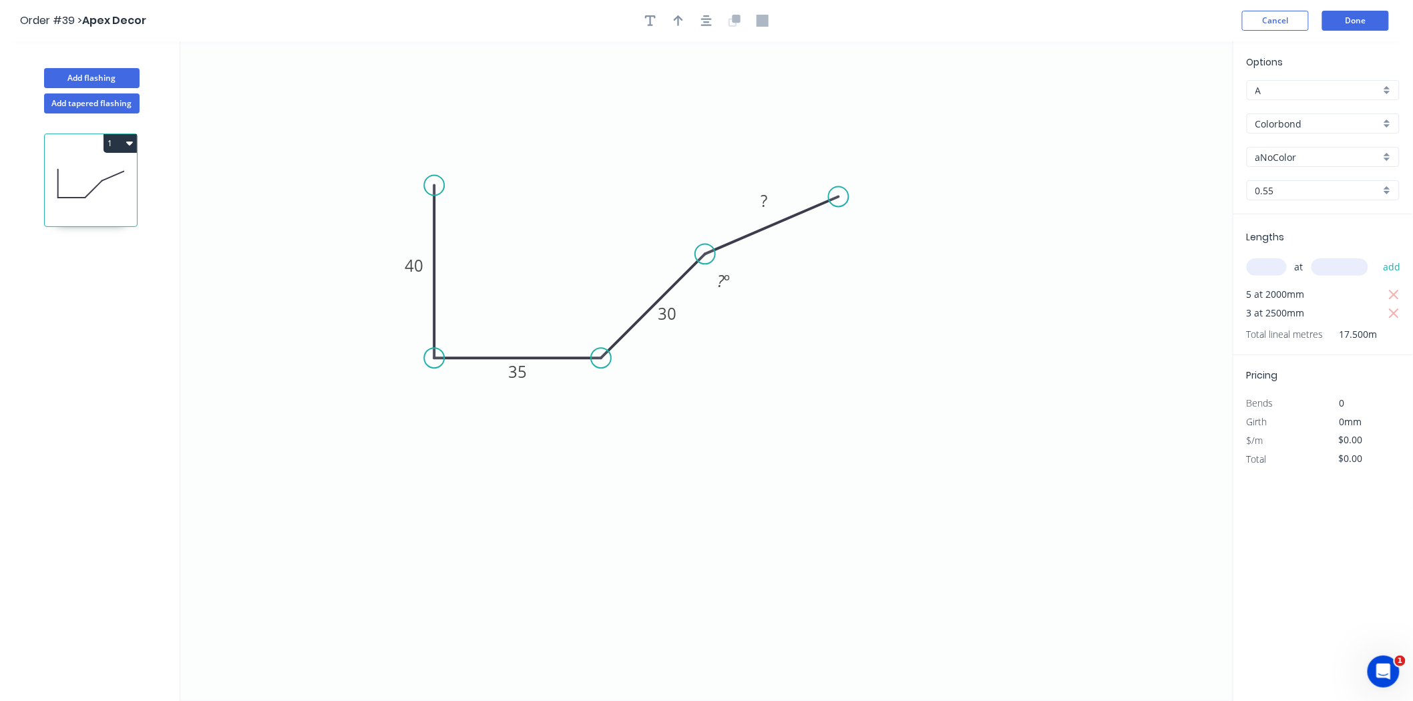
click at [1340, 402] on span "0" at bounding box center [1341, 403] width 5 height 13
click at [1349, 439] on input "$0.00" at bounding box center [1360, 440] width 45 height 19
click at [1285, 152] on input "aNoColor" at bounding box center [1317, 157] width 125 height 14
click at [1293, 190] on div "Basalt" at bounding box center [1323, 182] width 152 height 23
type input "Basalt"
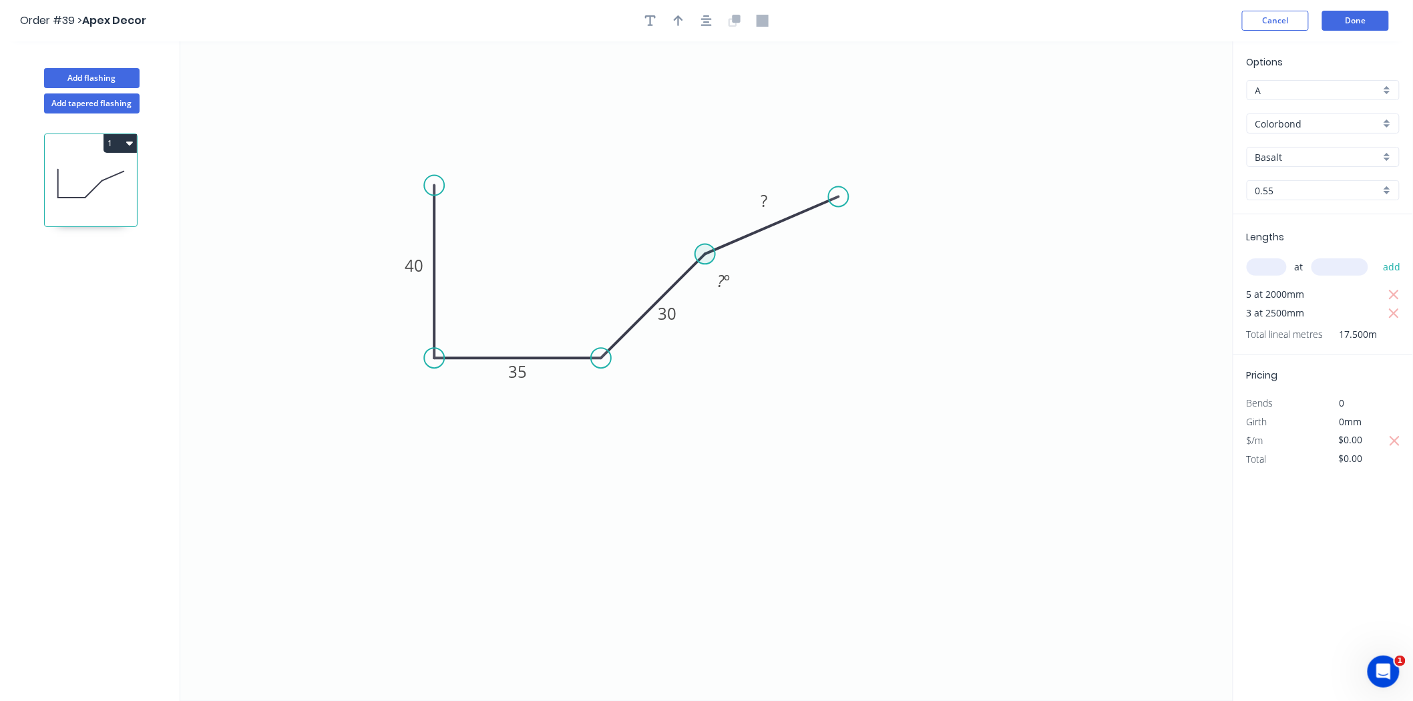
click at [703, 254] on circle at bounding box center [705, 254] width 20 height 20
click at [763, 200] on tspan "?" at bounding box center [763, 201] width 7 height 22
click at [723, 290] on tspan "?" at bounding box center [721, 281] width 7 height 22
click at [711, 381] on icon "0 40 35 30 30 35 º" at bounding box center [706, 371] width 1053 height 660
click at [1332, 514] on div "Options A A Colorbond Colorbond Colorbond Matt Colorbond Metallic Colorbond Ult…" at bounding box center [1322, 371] width 180 height 661
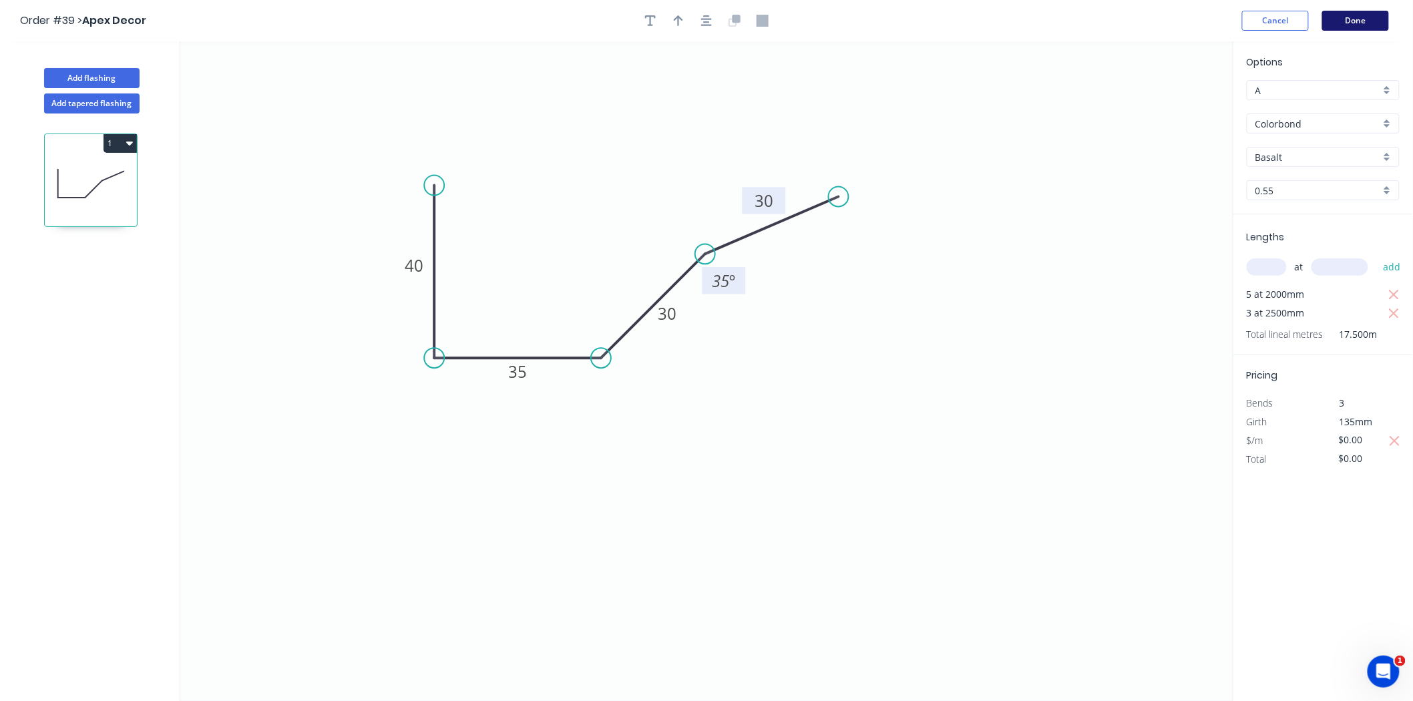
click at [1348, 17] on button "Done" at bounding box center [1355, 21] width 67 height 20
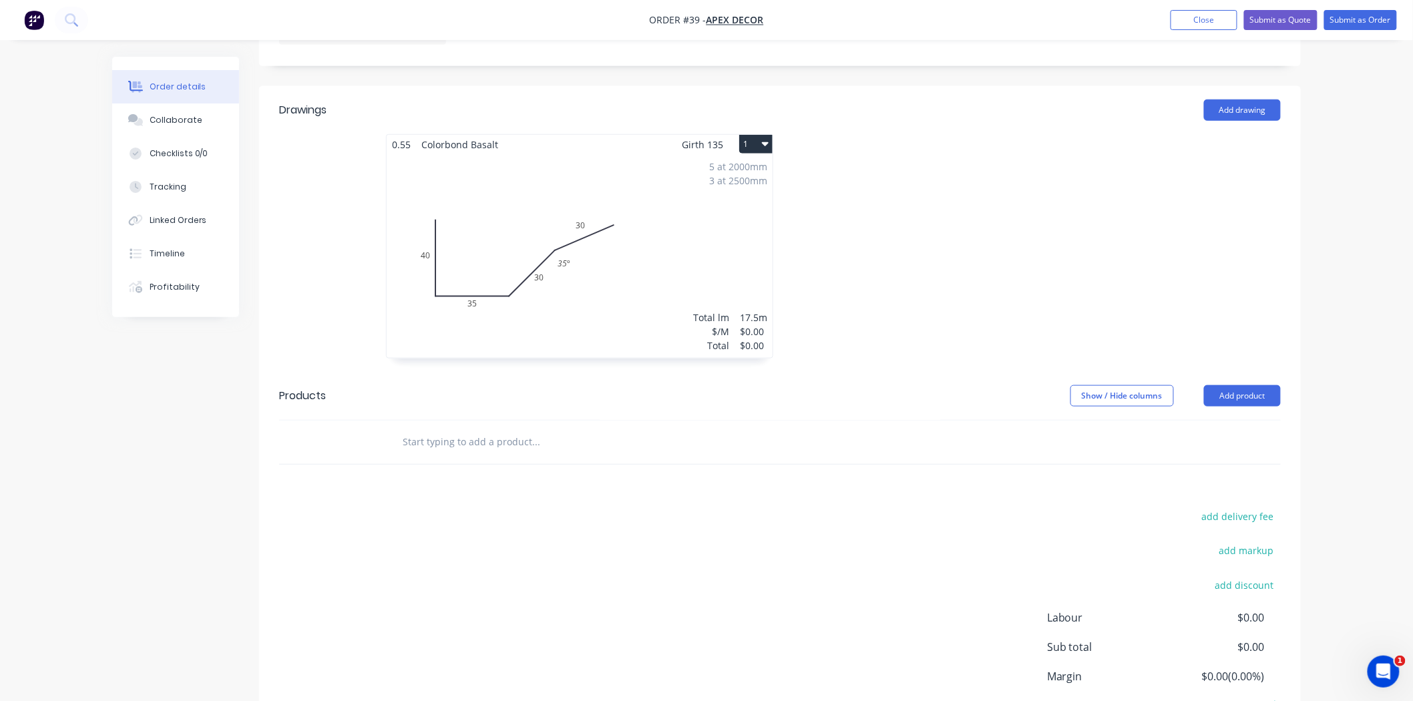
scroll to position [418, 0]
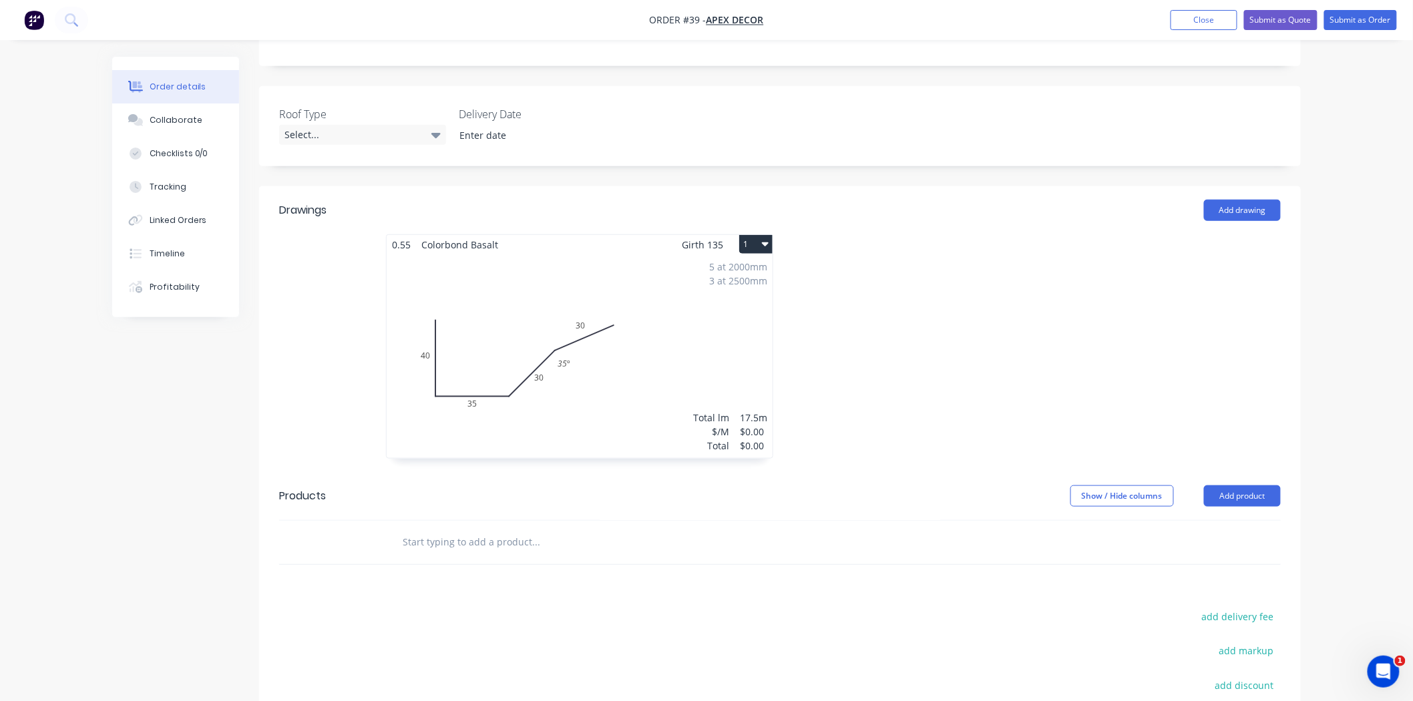
click at [656, 254] on div "5 at 2000mm 3 at 2500mm Total lm $/M Total 17.5m $0.00 $0.00" at bounding box center [580, 356] width 386 height 204
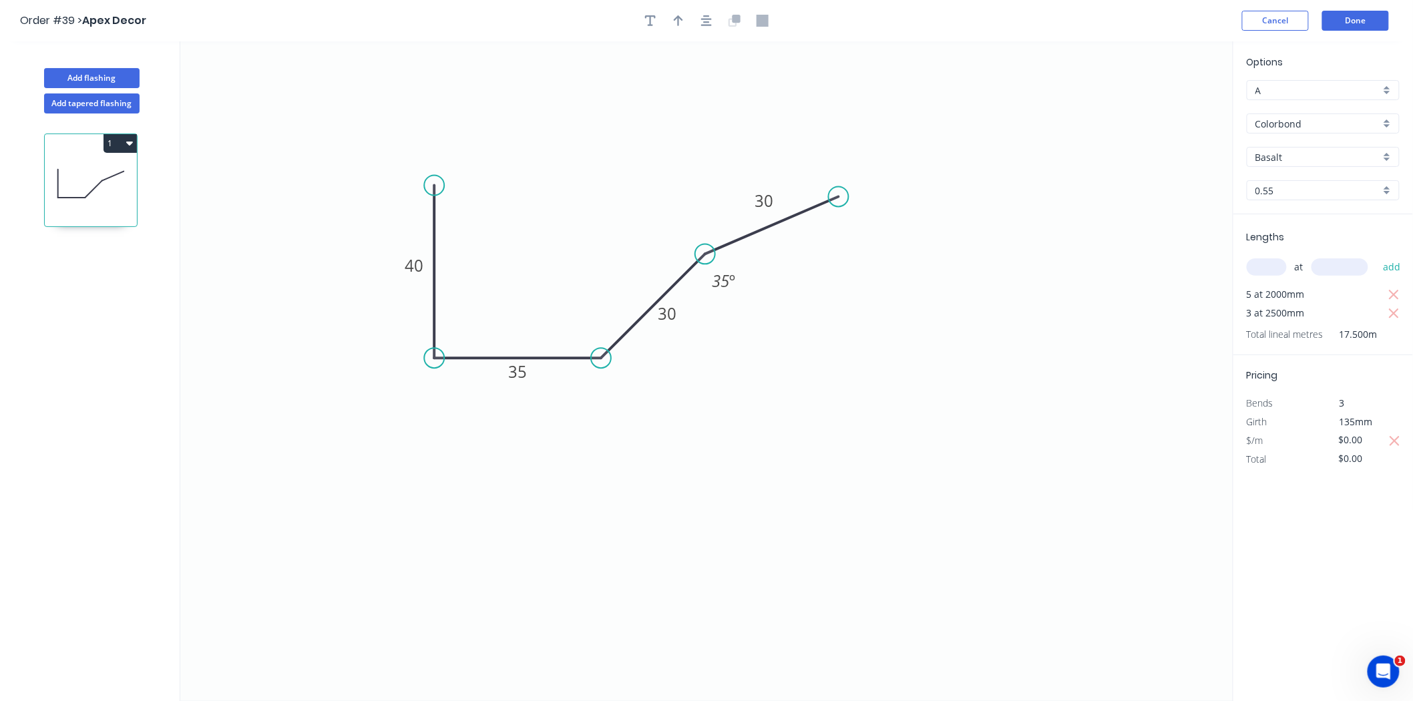
click at [121, 144] on button "1" at bounding box center [119, 143] width 33 height 19
click at [89, 309] on div "1 Duplicate Delete" at bounding box center [92, 419] width 176 height 612
click at [427, 184] on circle at bounding box center [434, 186] width 20 height 20
click at [575, 175] on icon "0 40 35 30 30 35 º" at bounding box center [706, 371] width 1053 height 660
click at [591, 181] on div "Delete point" at bounding box center [643, 189] width 134 height 27
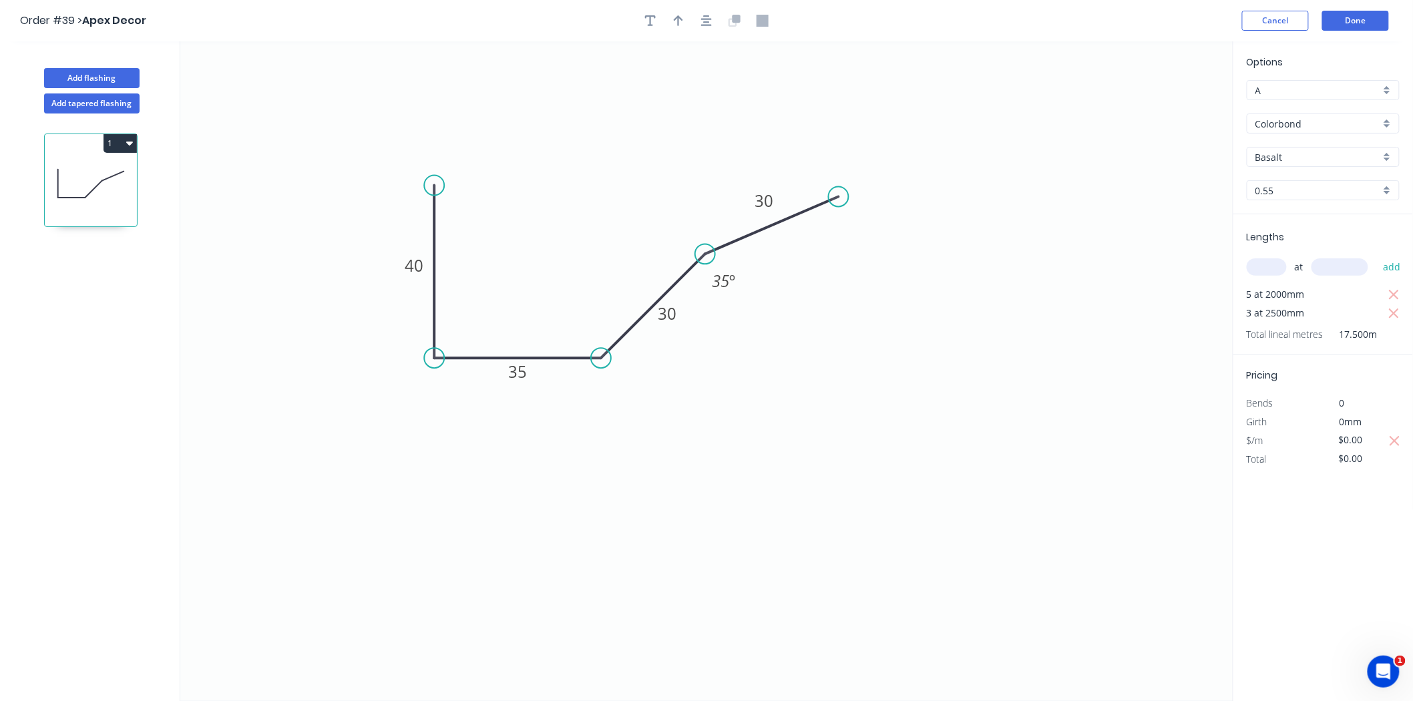
click at [1330, 129] on input "Colorbond" at bounding box center [1317, 124] width 125 height 14
click at [1330, 103] on div "Options A A Colorbond Colorbond Matt Colorbond Metallic Colorbond Ultra Copper …" at bounding box center [1323, 135] width 180 height 160
click at [1309, 156] on input "Basalt" at bounding box center [1317, 157] width 125 height 14
click at [1302, 127] on input "text" at bounding box center [1317, 124] width 125 height 14
click at [1346, 175] on div "Colorbond Matt" at bounding box center [1323, 172] width 152 height 23
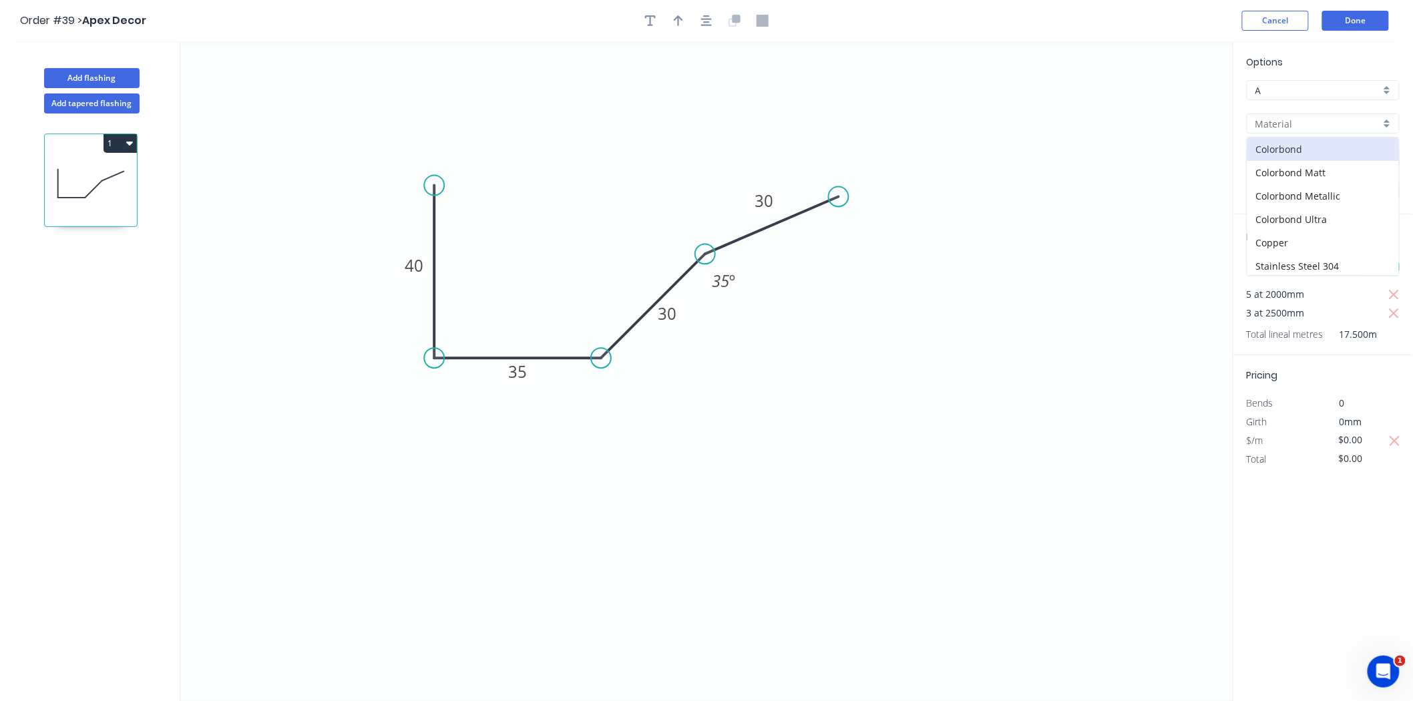
type input "Colorbond Matt"
type input "Basalt"
click at [1303, 150] on input "Basalt" at bounding box center [1317, 157] width 125 height 14
click at [1312, 244] on div "Monument" at bounding box center [1323, 252] width 152 height 23
type input "Monument"
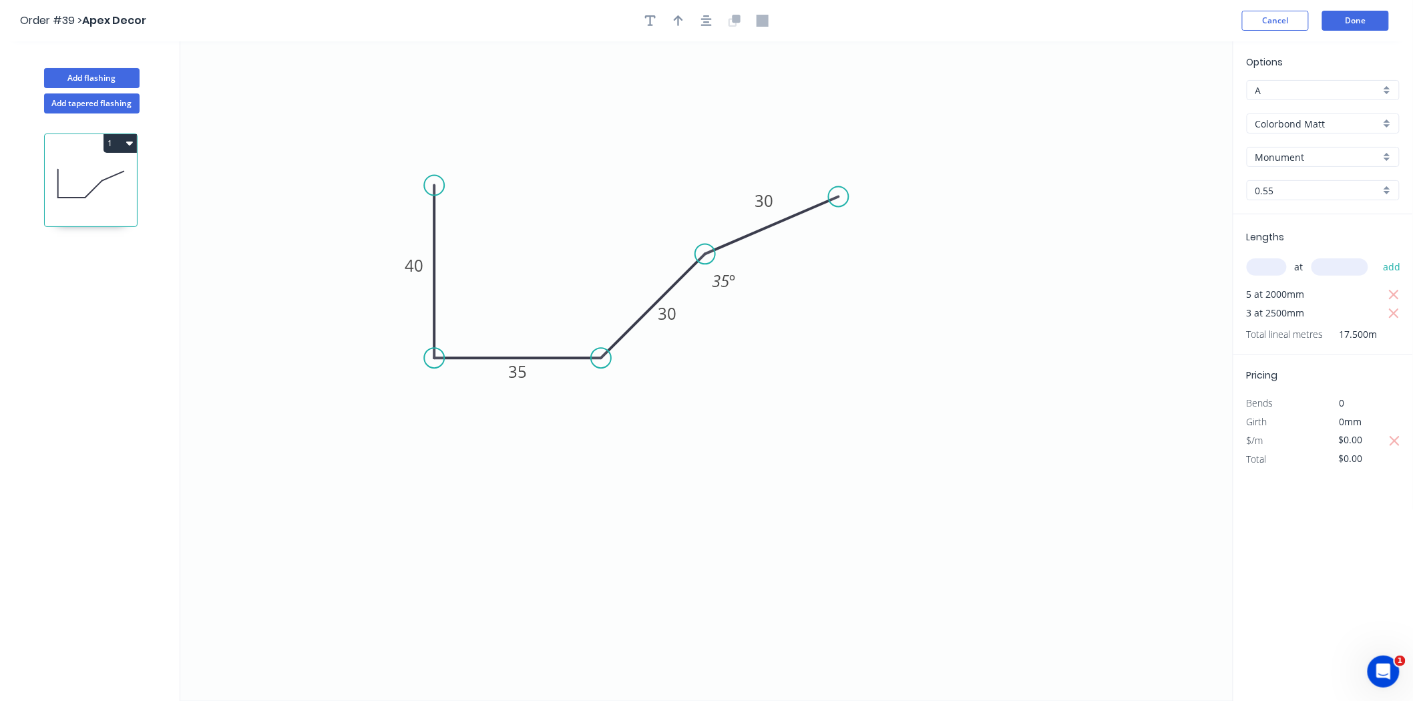
click at [1297, 185] on input "0.55" at bounding box center [1317, 191] width 125 height 14
click at [1304, 212] on div "0.55" at bounding box center [1323, 215] width 152 height 23
type input "0.55"
click at [1274, 89] on input "A" at bounding box center [1317, 90] width 125 height 14
click at [1287, 140] on div "B" at bounding box center [1323, 139] width 152 height 23
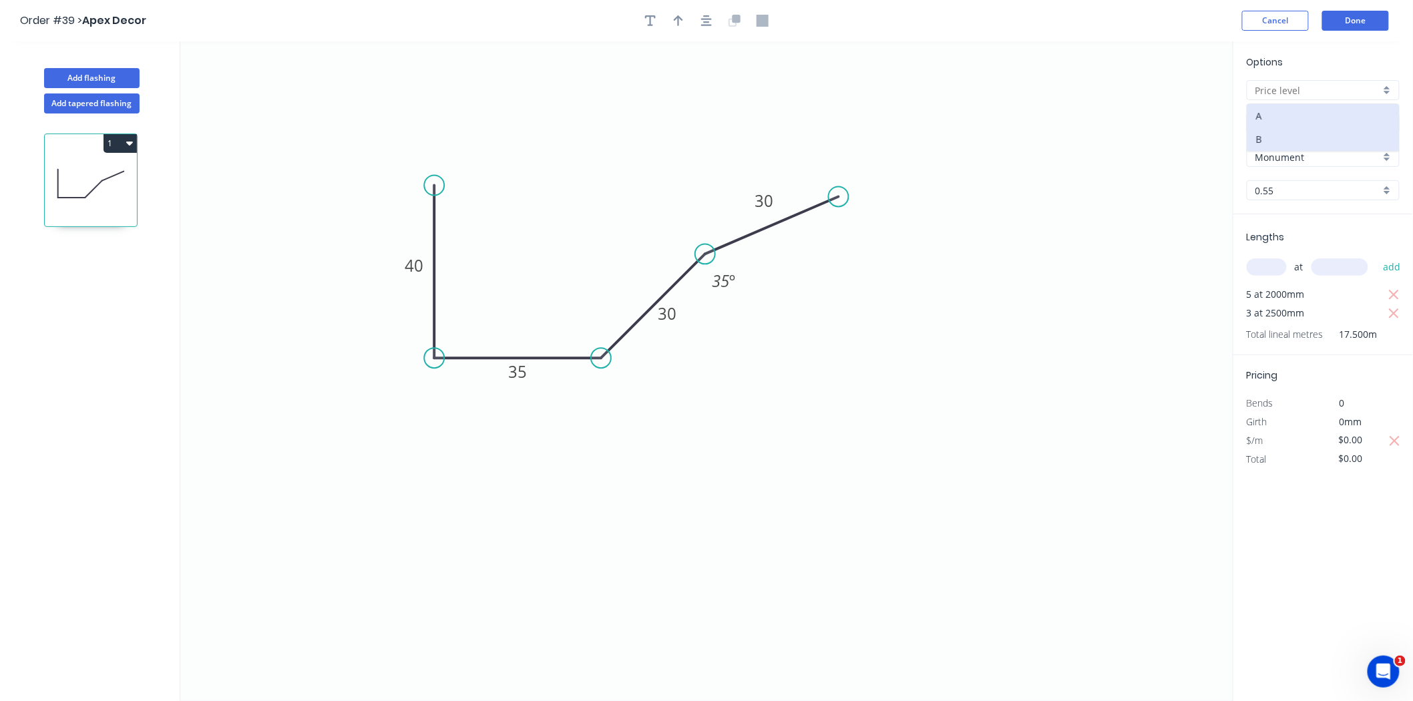
type input "B"
click at [1312, 56] on div "Options B B Colorbond Matt Colorbond Matt Monument Monument 0.55 0.55" at bounding box center [1323, 135] width 180 height 160
click at [1278, 304] on span "3 at 2500mm" at bounding box center [1275, 313] width 58 height 19
drag, startPoint x: 1342, startPoint y: 330, endPoint x: 1335, endPoint y: 421, distance: 91.0
click at [1370, 332] on span "17.500m" at bounding box center [1350, 334] width 54 height 19
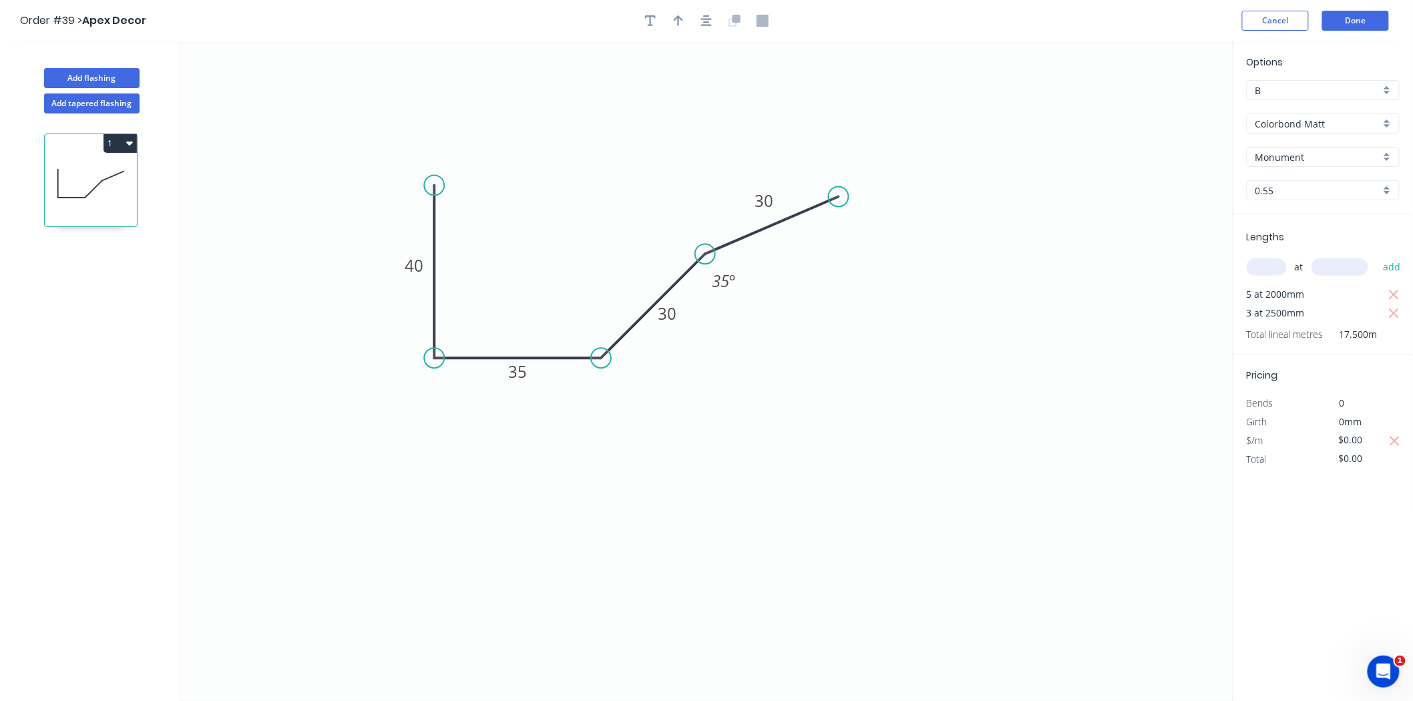
click at [1344, 399] on span "0" at bounding box center [1341, 403] width 5 height 13
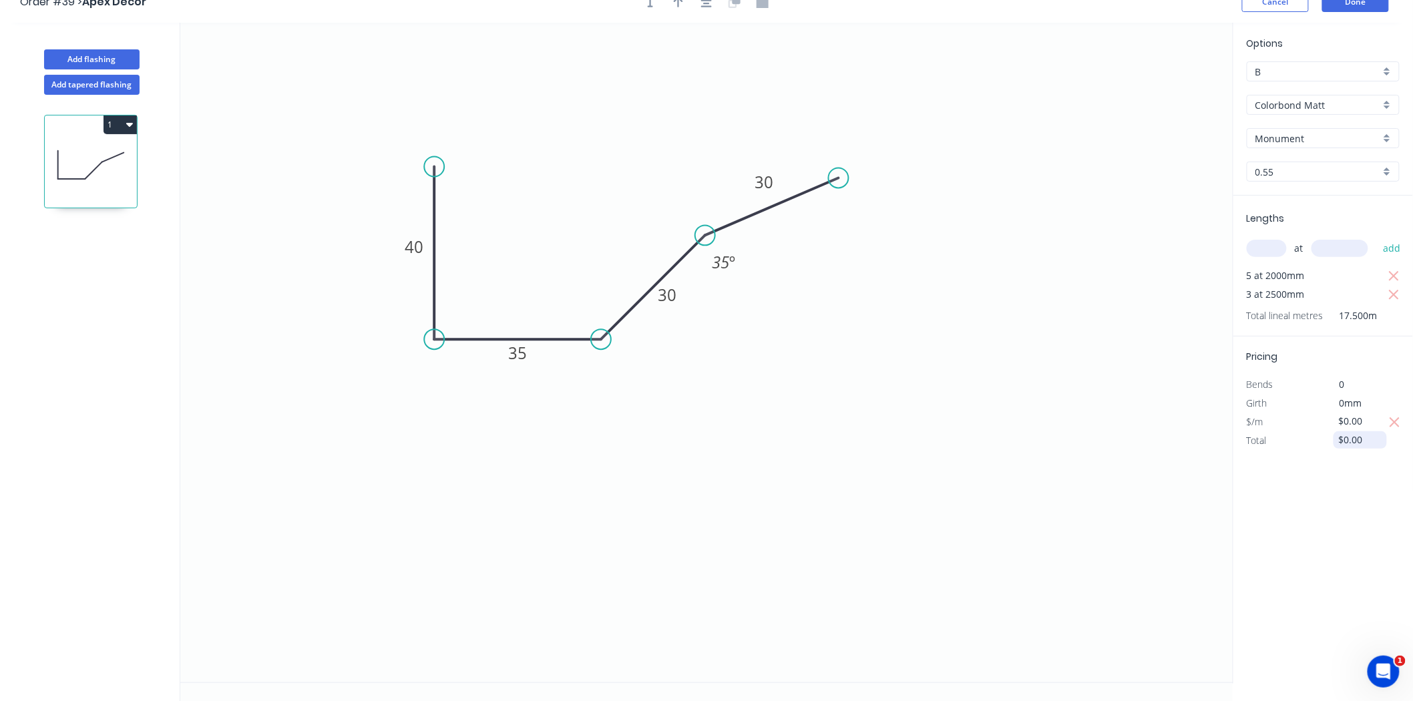
scroll to position [25, 0]
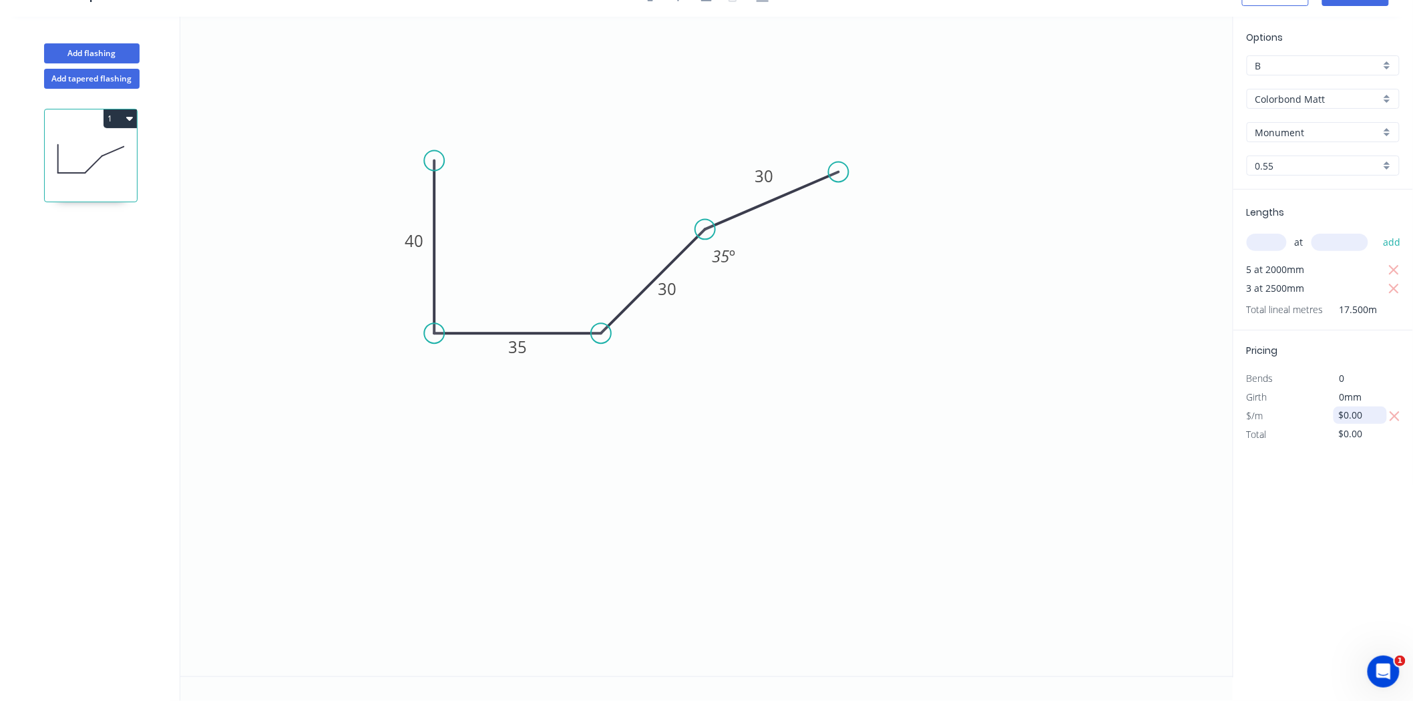
click at [1358, 415] on input "$0.00" at bounding box center [1360, 415] width 45 height 19
drag, startPoint x: 1366, startPoint y: 414, endPoint x: 1335, endPoint y: 416, distance: 31.4
click at [1339, 415] on input "$0.00" at bounding box center [1360, 415] width 45 height 19
click at [1355, 395] on span "0mm" at bounding box center [1350, 397] width 23 height 13
click at [1350, 395] on span "0mm" at bounding box center [1350, 397] width 23 height 13
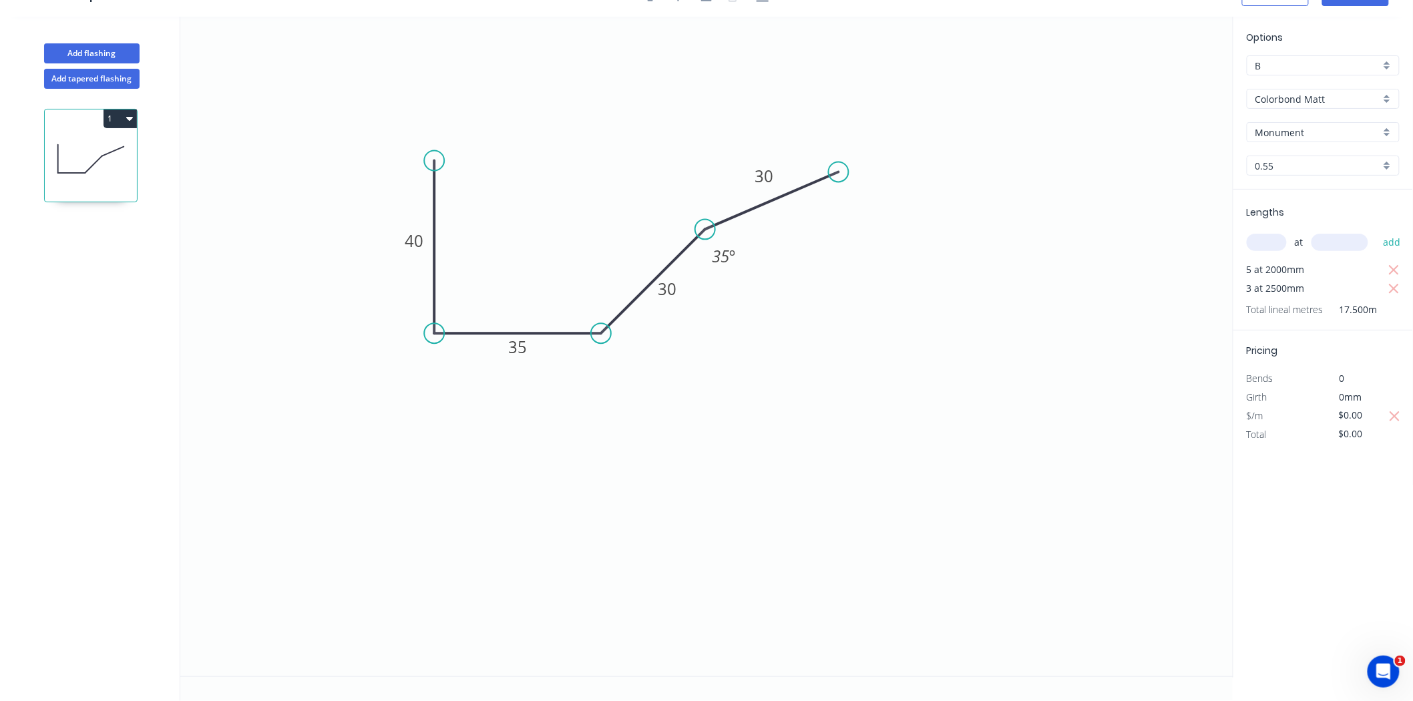
click at [1340, 374] on span "0" at bounding box center [1341, 378] width 5 height 13
click at [1342, 391] on span "0mm" at bounding box center [1350, 397] width 23 height 13
click at [1342, 381] on span "0" at bounding box center [1341, 378] width 5 height 13
click at [1346, 421] on input "$0.00" at bounding box center [1360, 415] width 45 height 19
drag, startPoint x: 1364, startPoint y: 415, endPoint x: 1342, endPoint y: 415, distance: 22.0
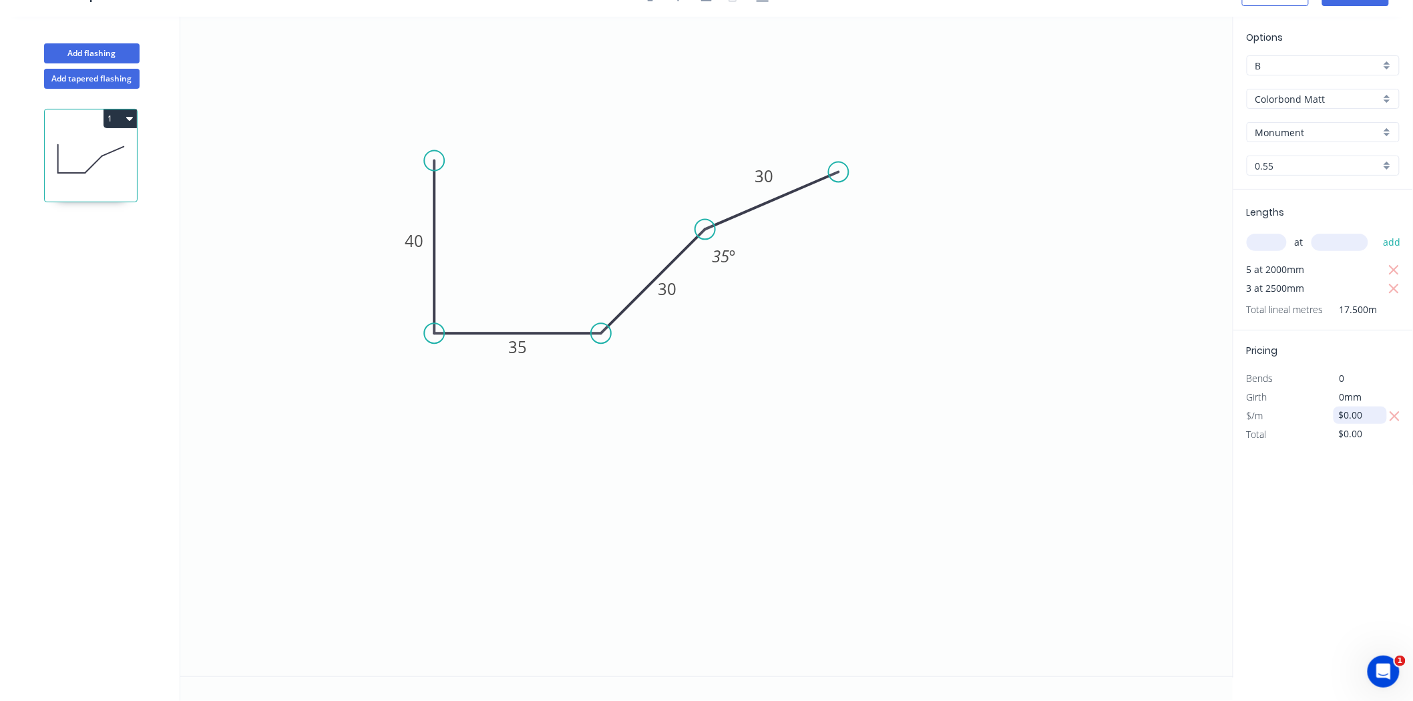
click at [1342, 415] on input "$0.00" at bounding box center [1360, 415] width 45 height 19
type input "$10.00"
type input "$175.00"
click at [1314, 505] on div "Options B B Colorbond Matt Colorbond Matt Monument Monument 0.55 0.55 Lengths a…" at bounding box center [1322, 347] width 180 height 661
click at [1250, 417] on span "$/m" at bounding box center [1254, 415] width 17 height 13
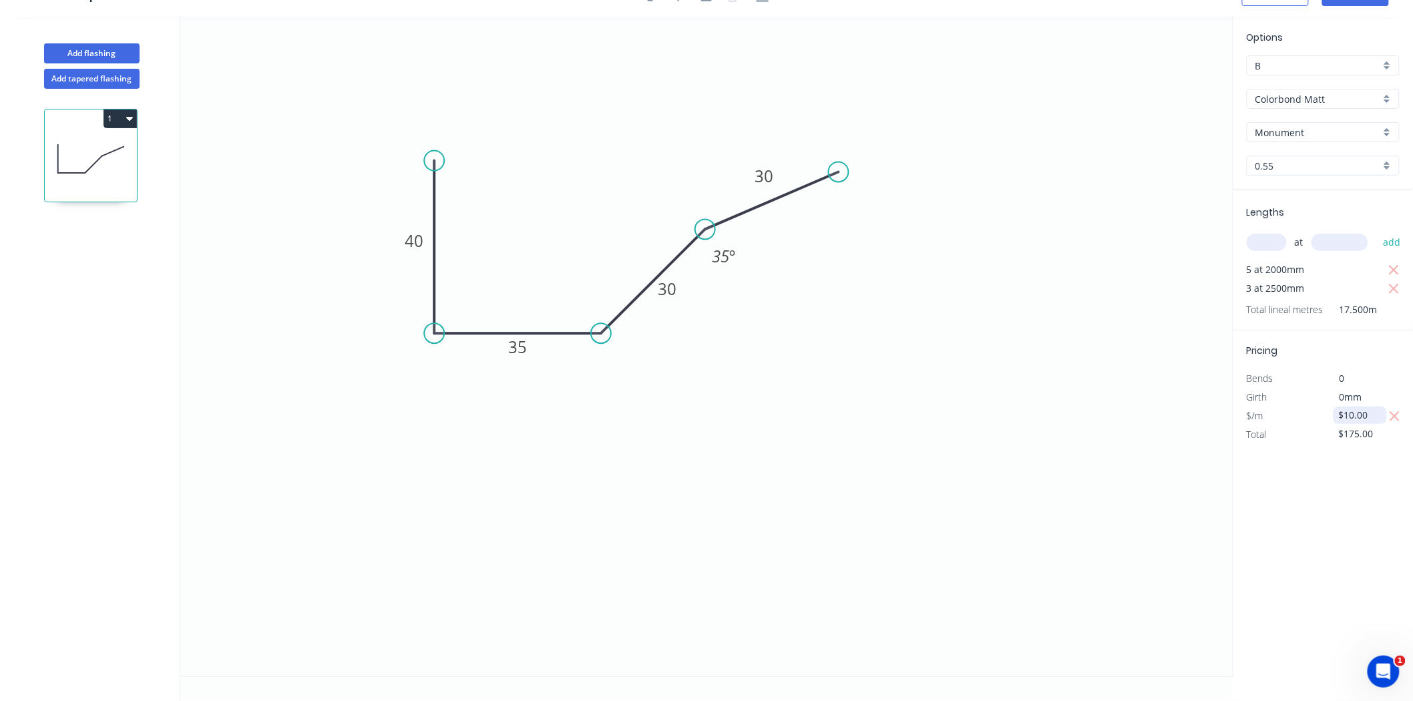
drag, startPoint x: 1366, startPoint y: 415, endPoint x: 1350, endPoint y: 415, distance: 16.0
click at [1350, 415] on input "$10.00" at bounding box center [1360, 415] width 45 height 19
click at [1360, 417] on input "$10.00" at bounding box center [1360, 415] width 45 height 19
drag, startPoint x: 1368, startPoint y: 415, endPoint x: 1348, endPoint y: 417, distance: 20.1
click at [1348, 417] on input "$10.00" at bounding box center [1360, 415] width 45 height 19
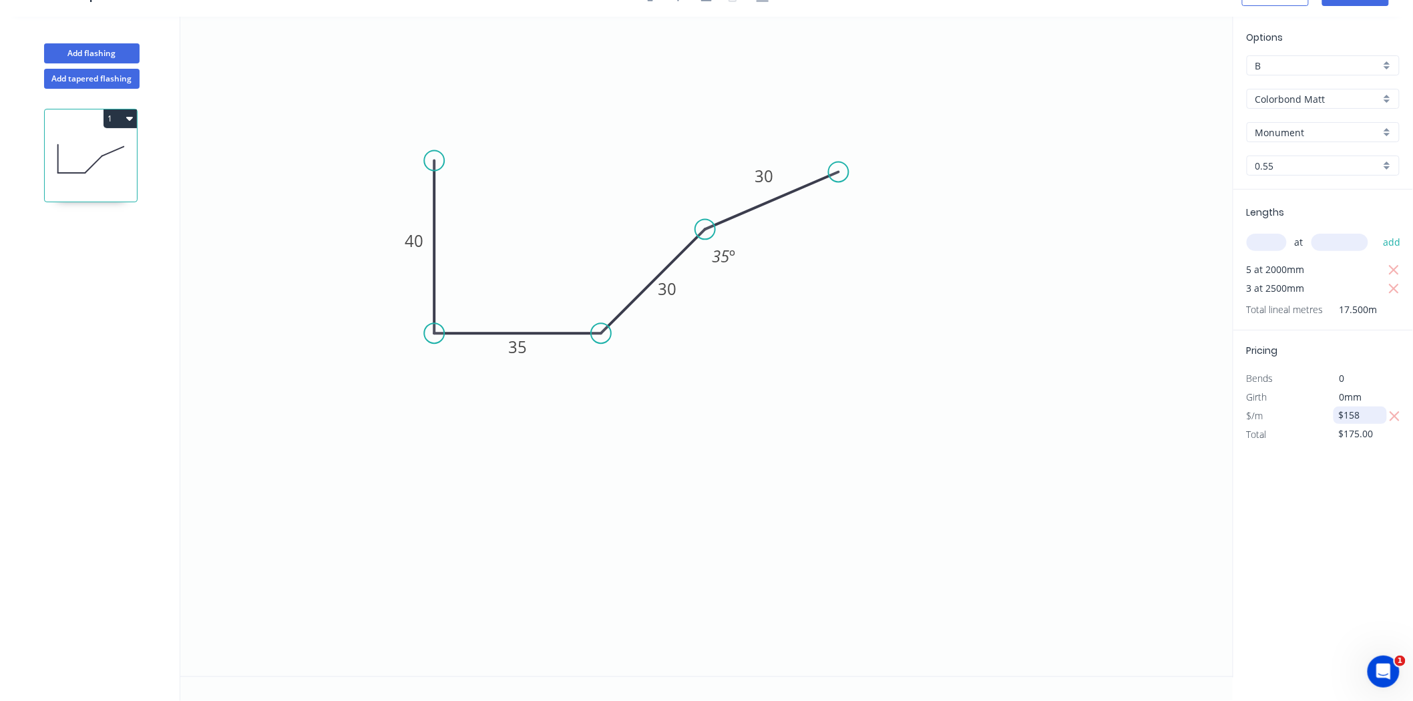
drag, startPoint x: 1346, startPoint y: 410, endPoint x: 1350, endPoint y: 417, distance: 7.5
click at [1346, 411] on input "$158" at bounding box center [1360, 415] width 45 height 19
type input "$58.00"
type input "$1,015.00"
click at [1313, 503] on div "Options B B Colorbond Matt Colorbond Matt Monument Monument 0.55 0.55 Lengths a…" at bounding box center [1322, 347] width 180 height 661
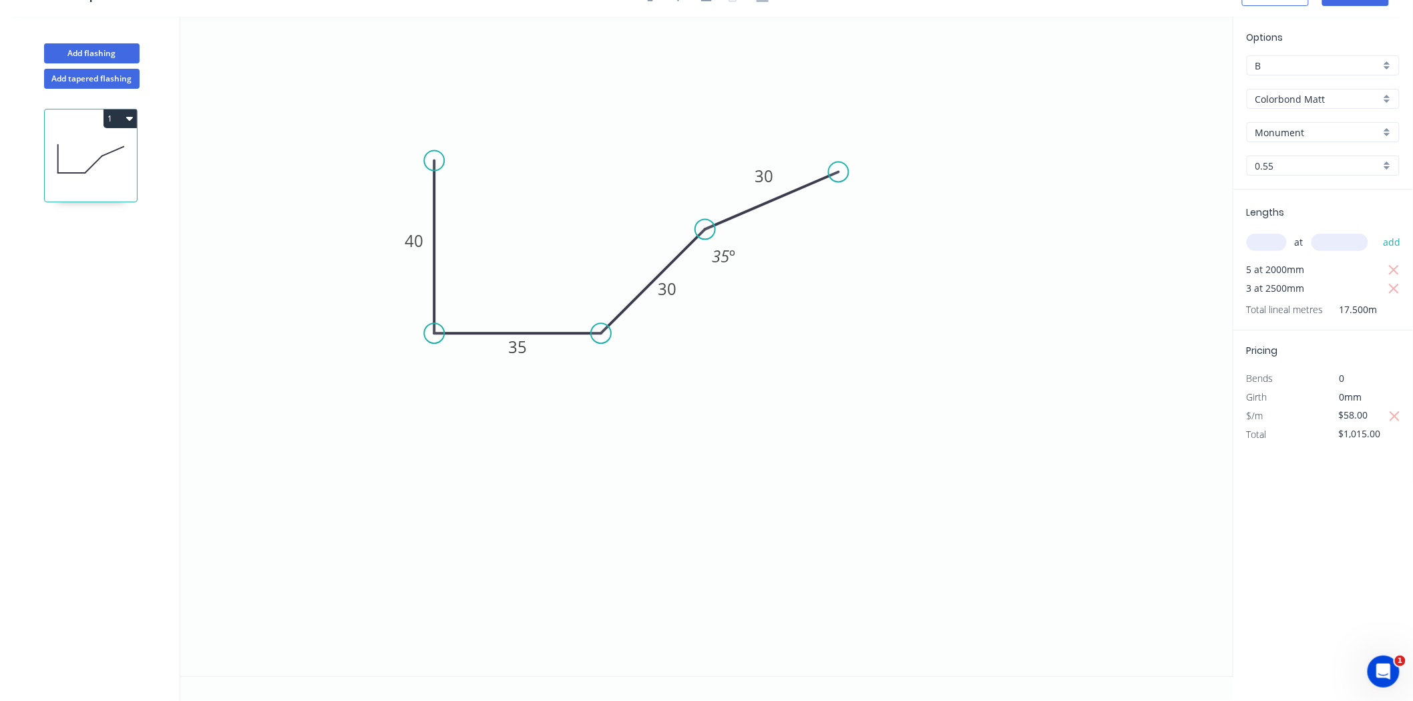
drag, startPoint x: 1272, startPoint y: 309, endPoint x: 1300, endPoint y: 308, distance: 27.4
click at [1300, 308] on span "Total lineal metres" at bounding box center [1284, 309] width 77 height 19
click at [1313, 531] on div "Options B B Colorbond Matt Colorbond Matt Monument Monument 0.55 0.55 Lengths a…" at bounding box center [1322, 347] width 180 height 661
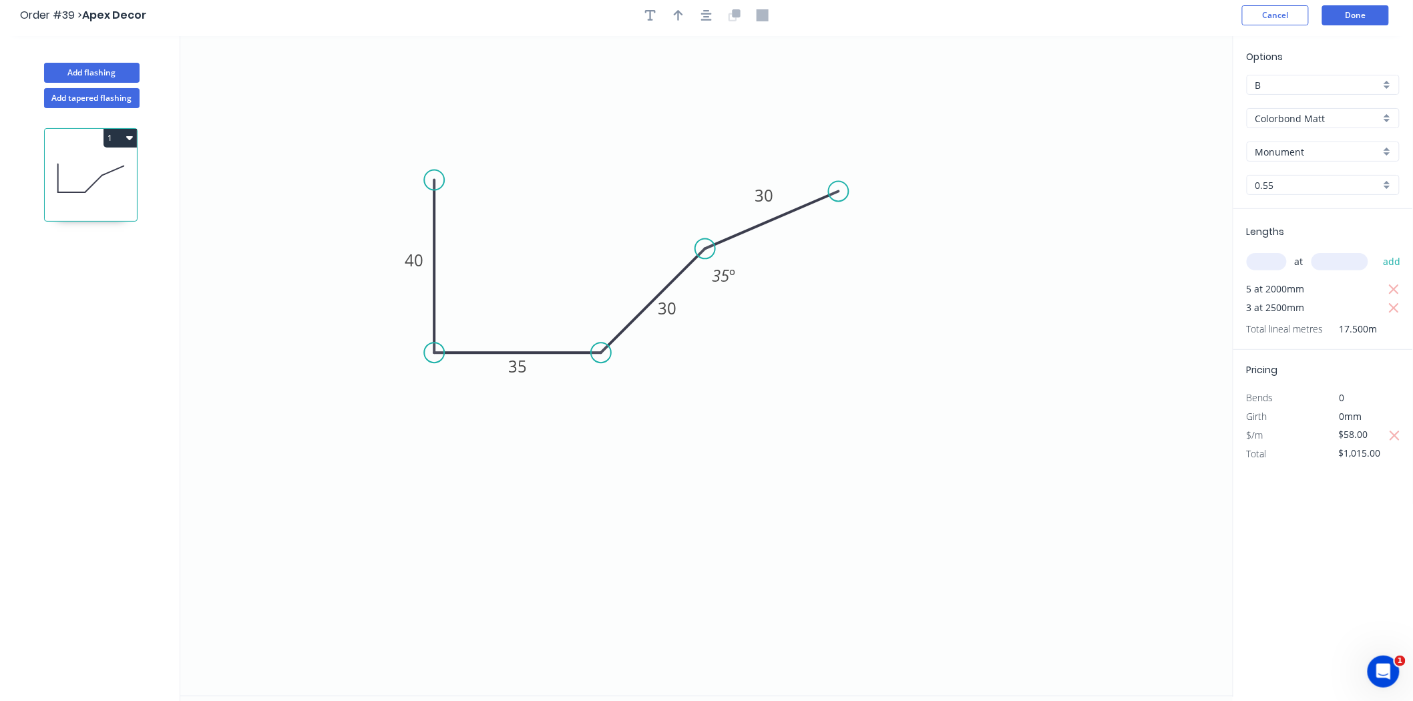
scroll to position [0, 0]
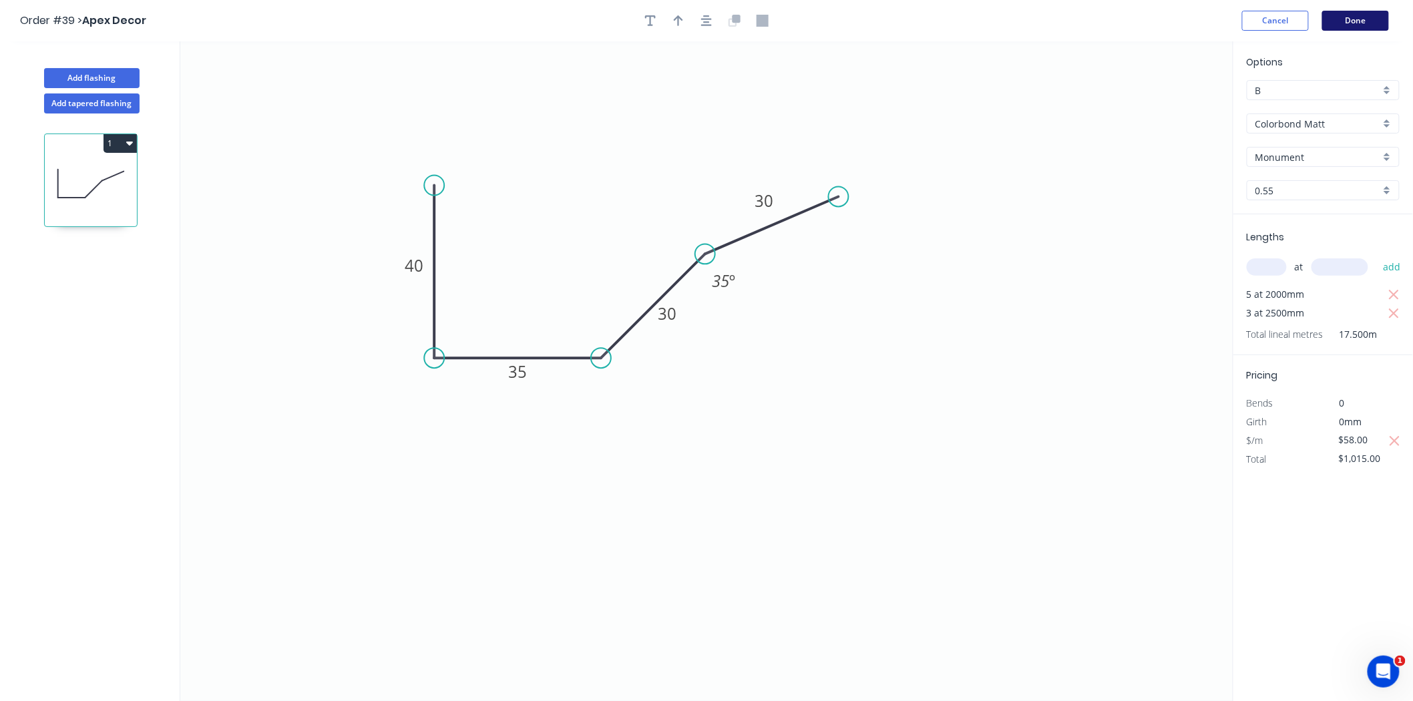
click at [1362, 23] on button "Done" at bounding box center [1355, 21] width 67 height 20
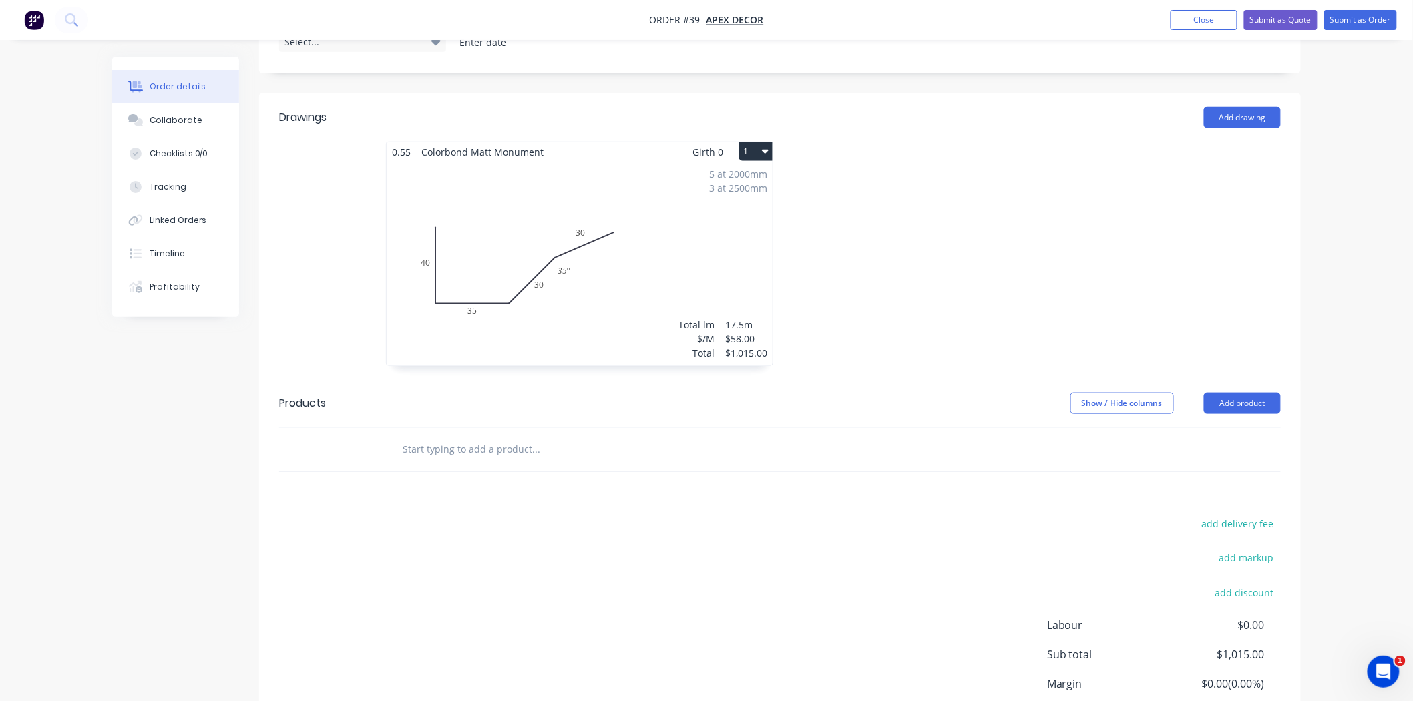
scroll to position [492, 0]
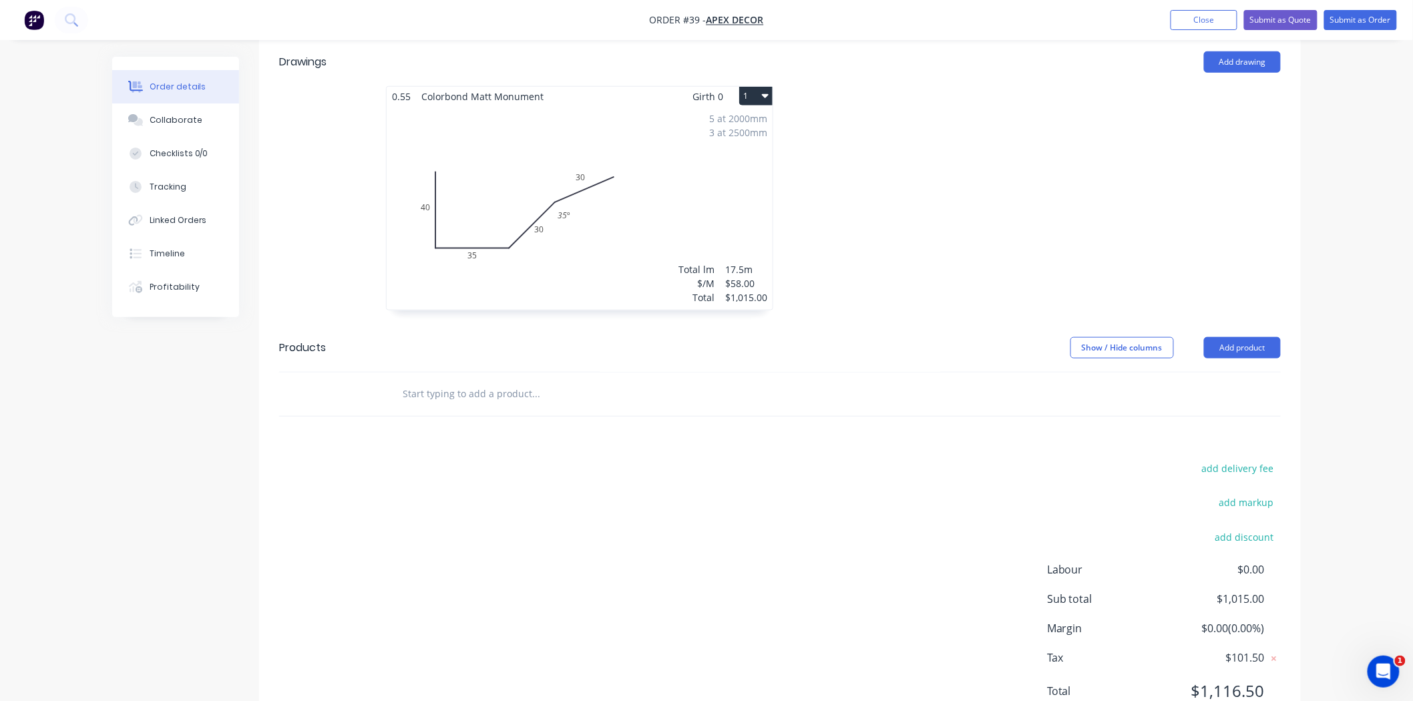
click at [675, 381] on div at bounding box center [591, 394] width 401 height 27
click at [426, 381] on input "text" at bounding box center [535, 394] width 267 height 27
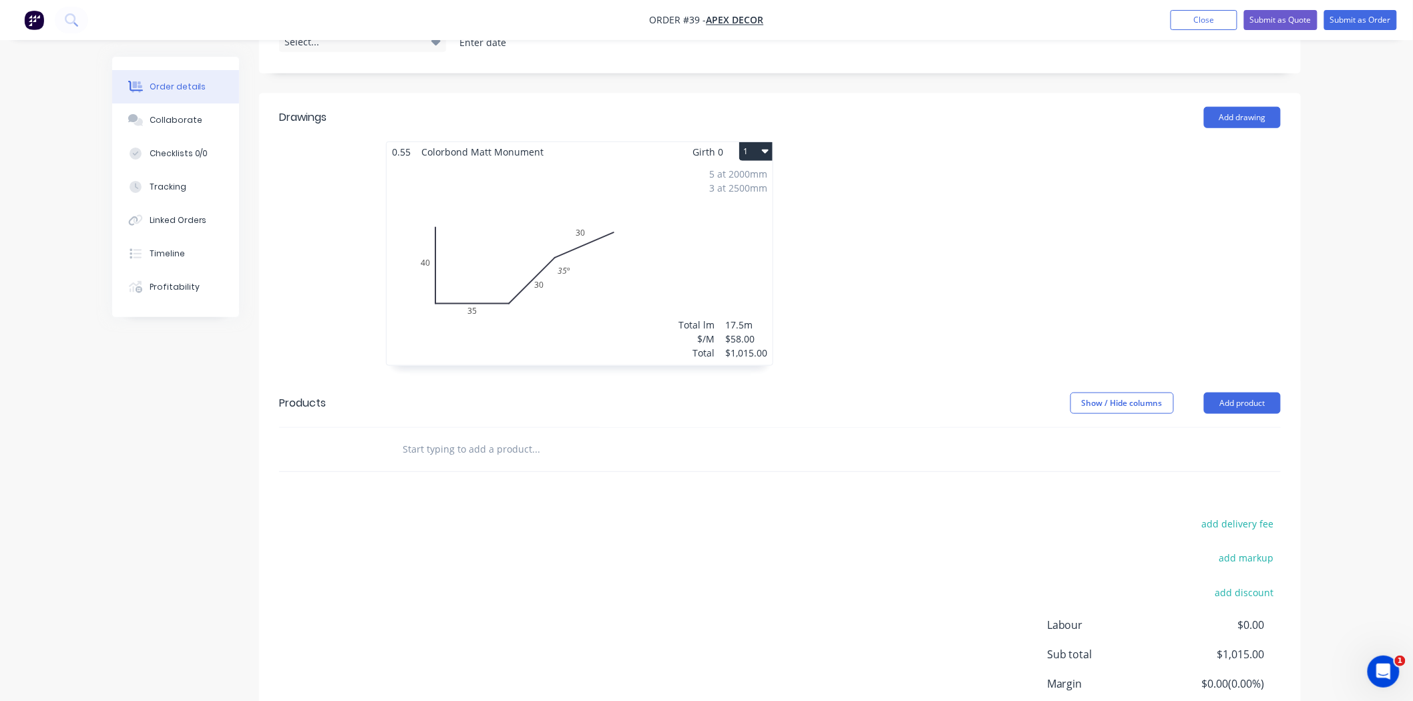
scroll to position [344, 0]
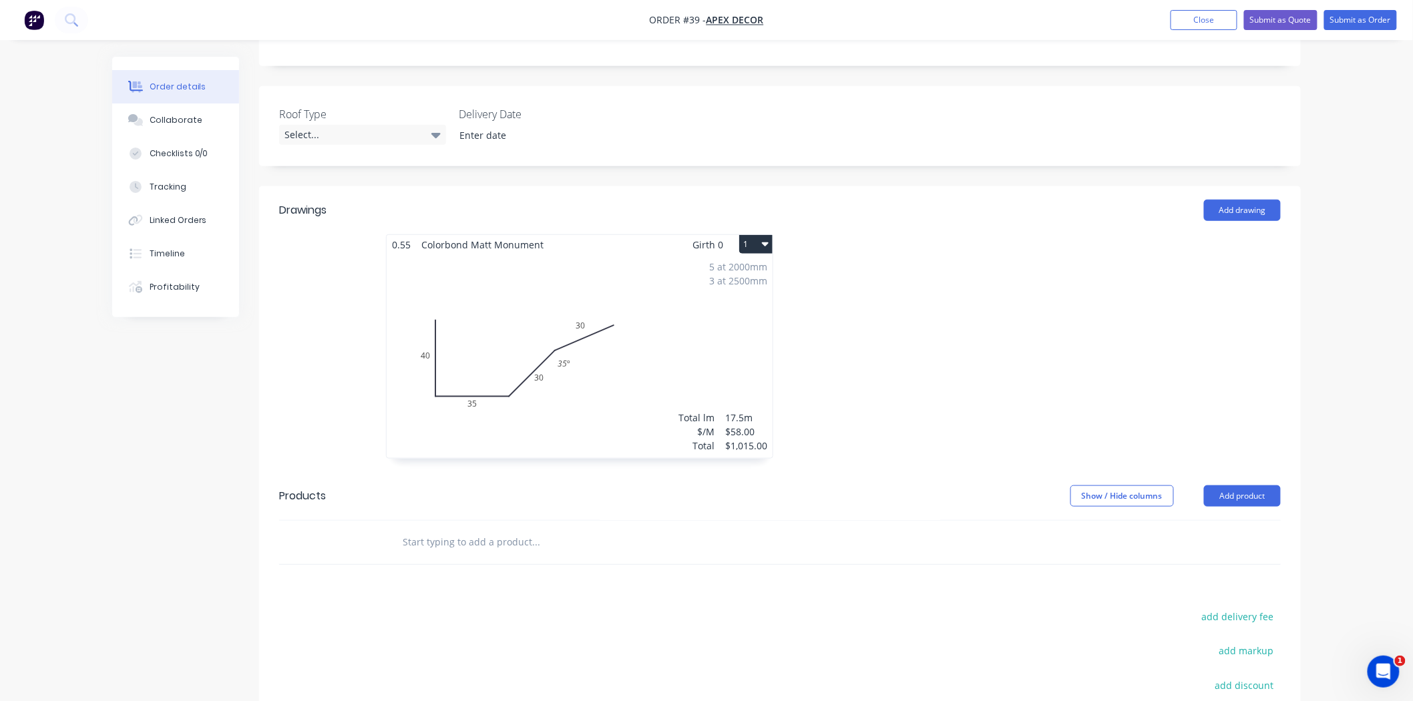
click at [593, 352] on div "5 at 2000mm 3 at 2500mm Total lm $/M Total 17.5m $58.00 $1,015.00" at bounding box center [580, 356] width 386 height 204
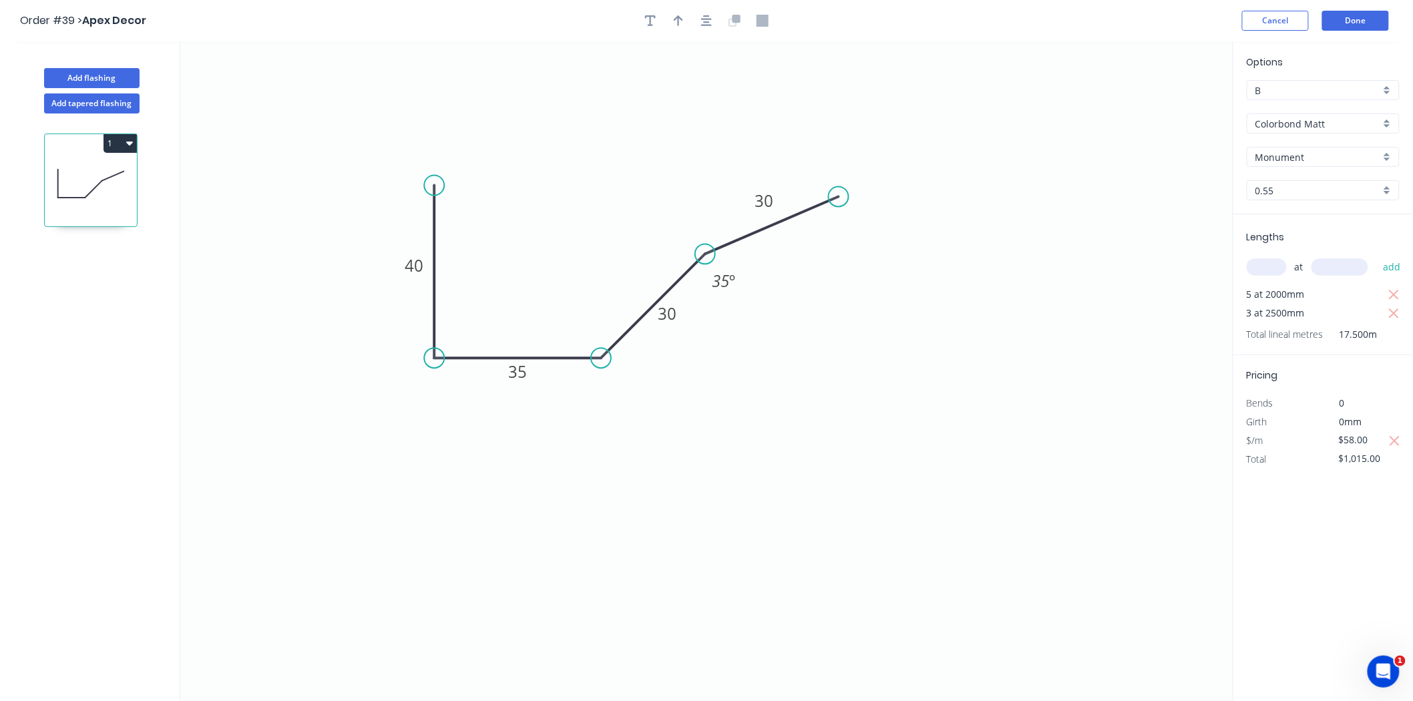
click at [1342, 398] on span "0" at bounding box center [1341, 403] width 5 height 13
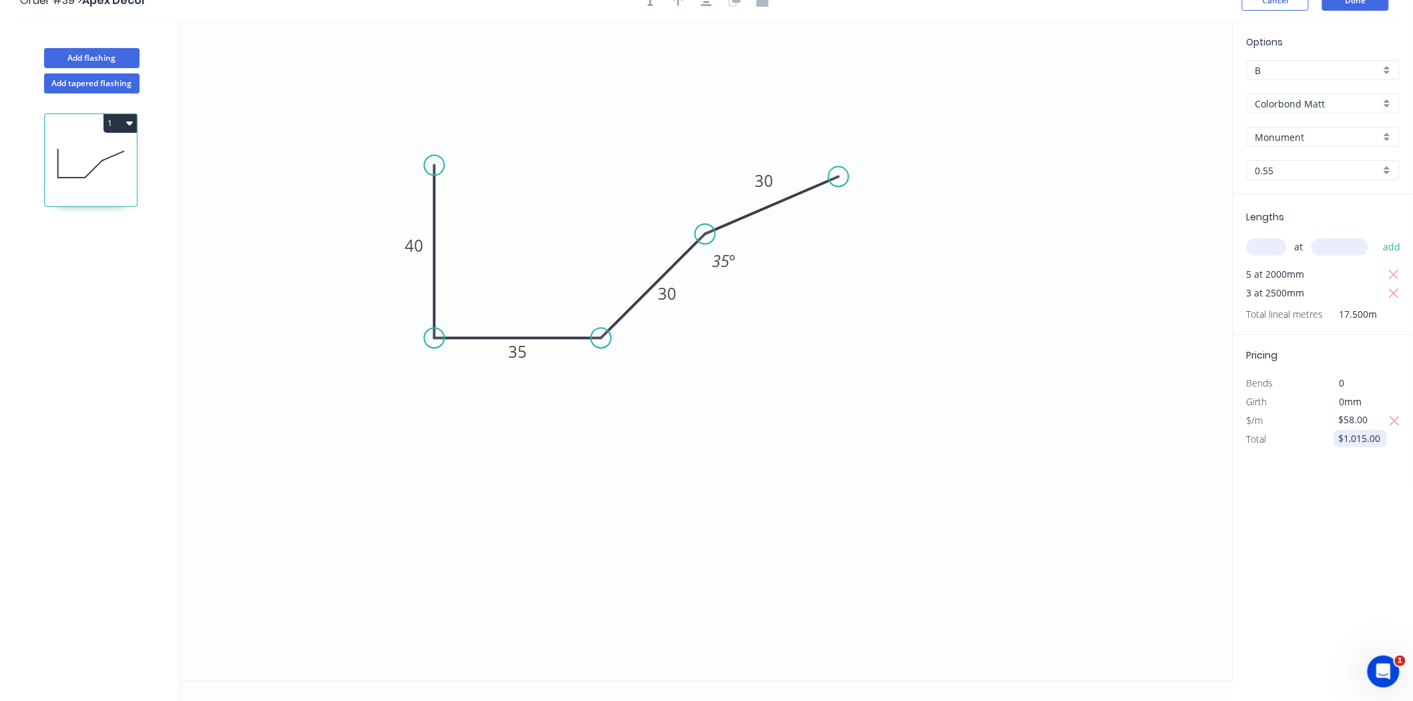
scroll to position [25, 0]
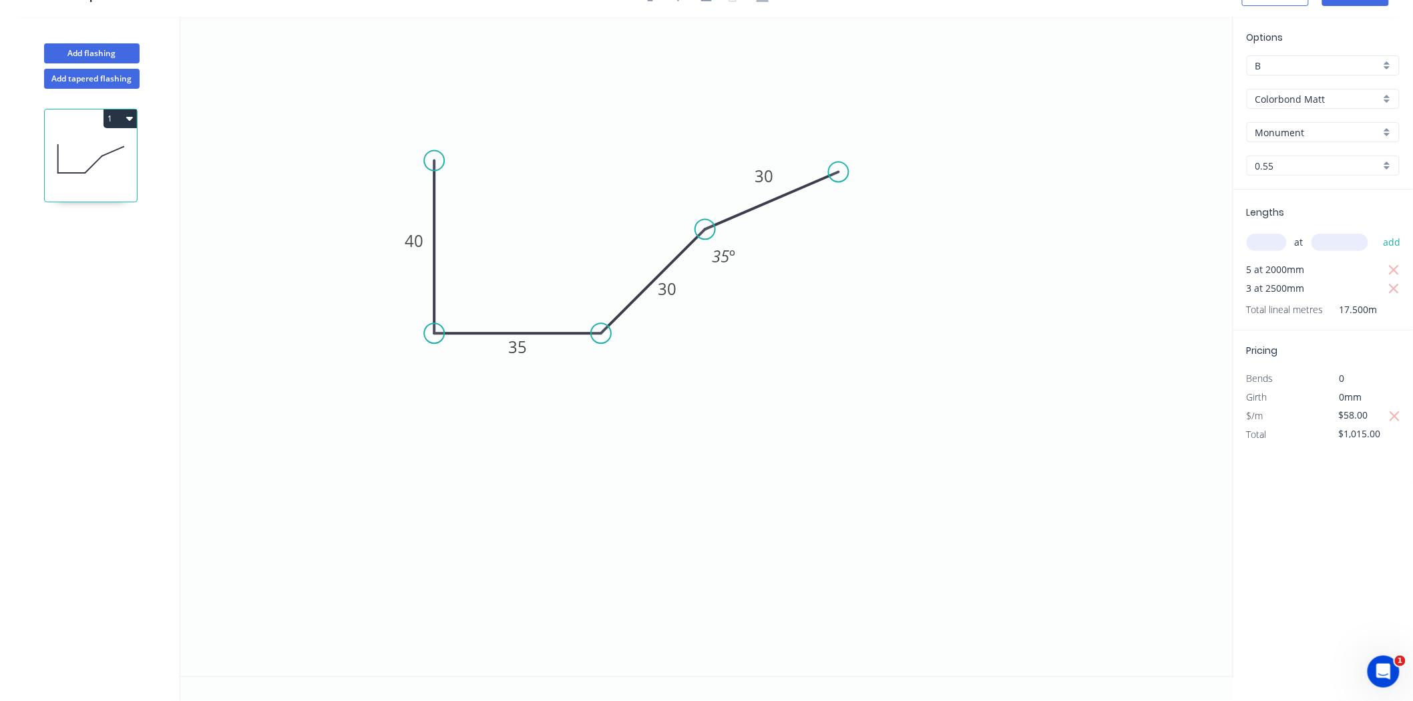
click at [114, 116] on button "1" at bounding box center [119, 118] width 33 height 19
click at [110, 309] on div "1 Duplicate Delete" at bounding box center [92, 395] width 176 height 612
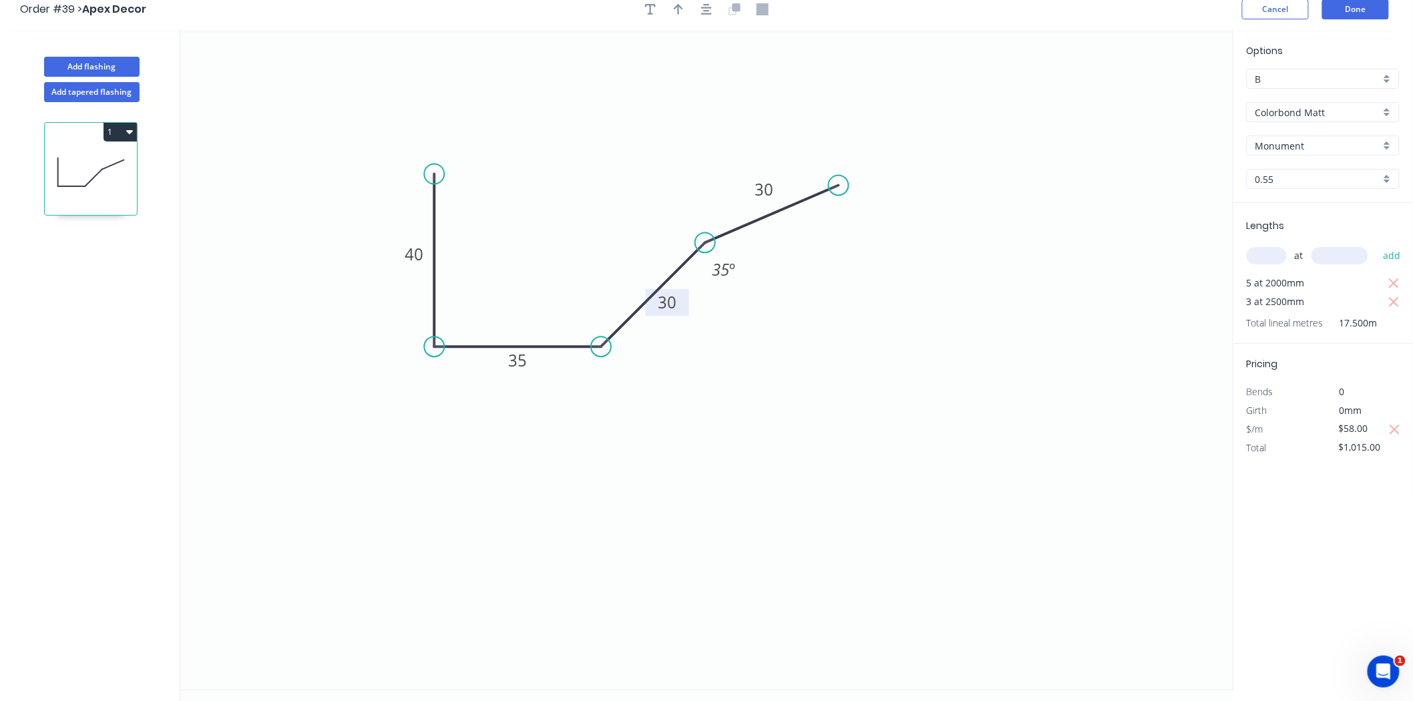
scroll to position [0, 0]
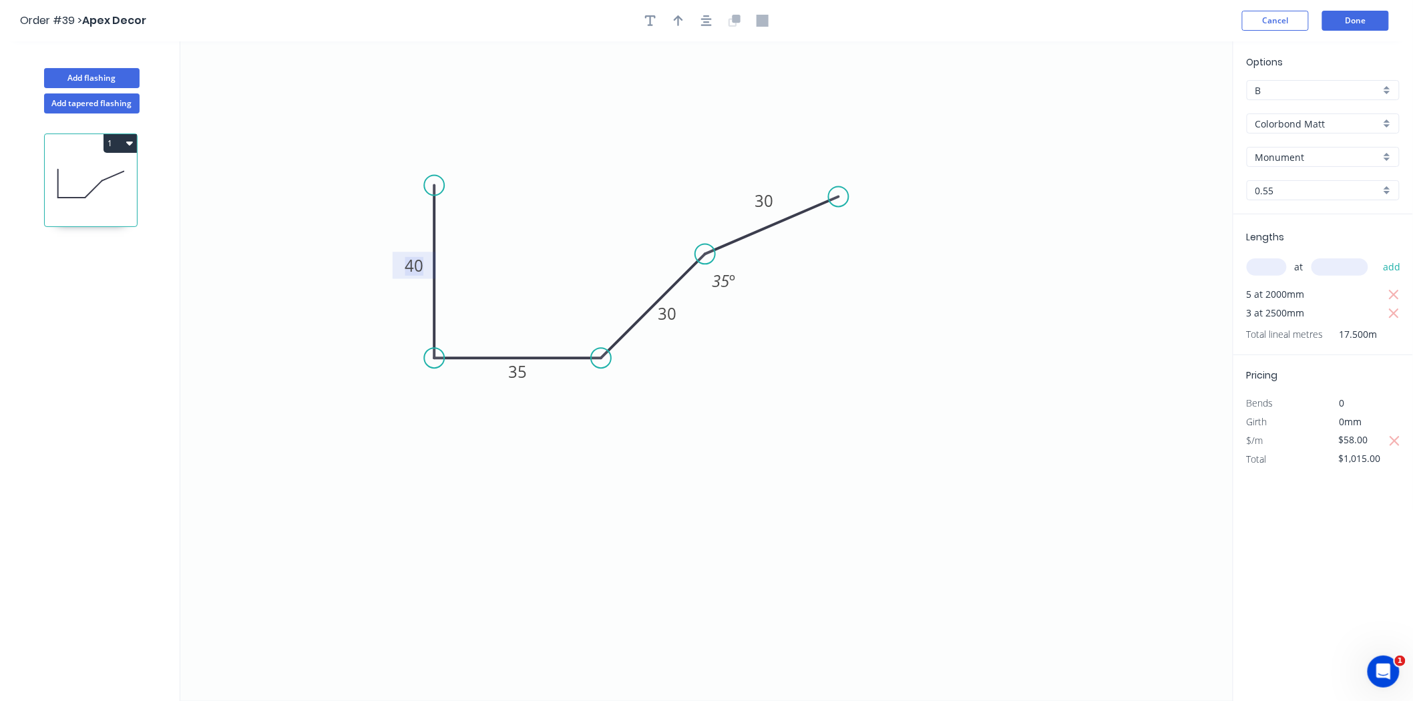
click at [423, 271] on tspan "40" at bounding box center [414, 265] width 19 height 22
click at [524, 375] on tspan "35" at bounding box center [517, 371] width 19 height 22
drag, startPoint x: 1344, startPoint y: 403, endPoint x: 1318, endPoint y: 401, distance: 25.4
click at [1322, 401] on div "Bends 3" at bounding box center [1322, 401] width 173 height 21
click at [1362, 470] on div "Options B B Colorbond Matt Colorbond Matt Monument Monument 0.55 0.55 Lengths a…" at bounding box center [1322, 371] width 180 height 661
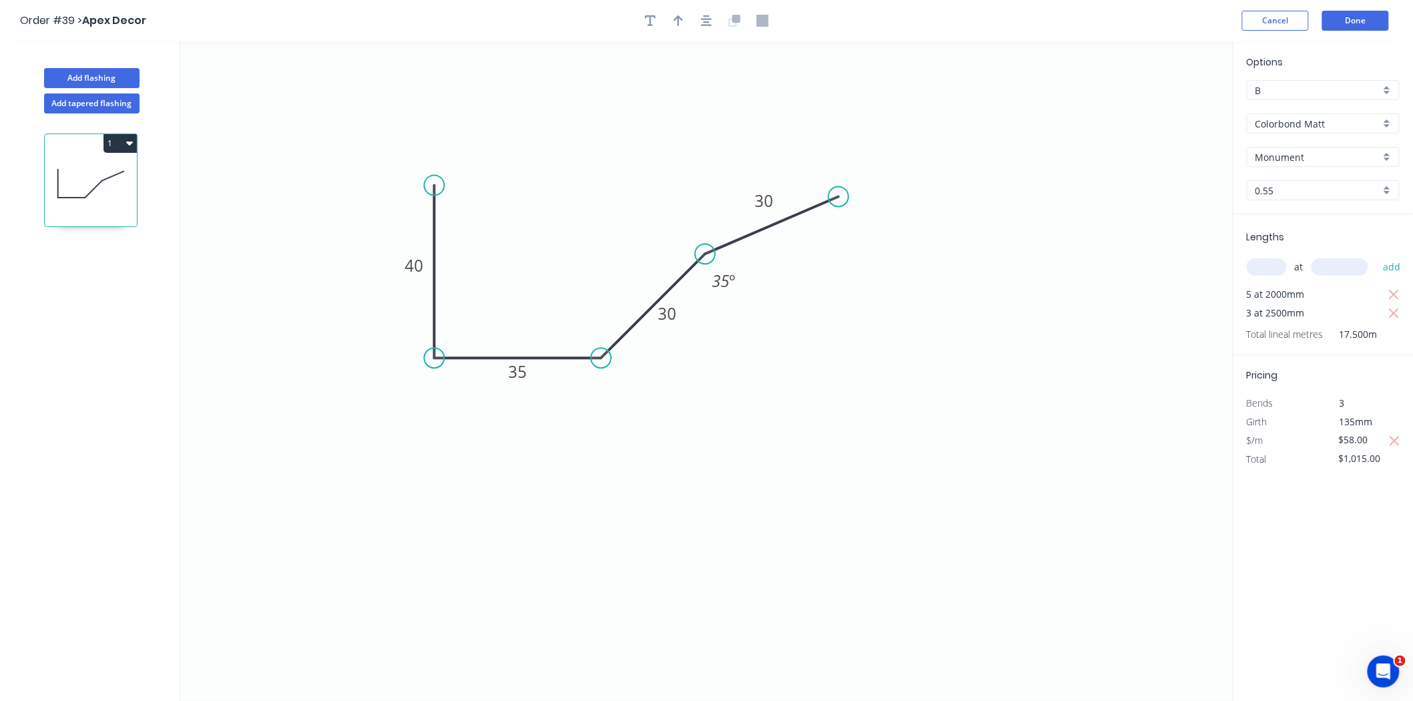
click at [1344, 336] on span "17.500m" at bounding box center [1350, 334] width 54 height 19
click at [1336, 29] on button "Done" at bounding box center [1355, 21] width 67 height 20
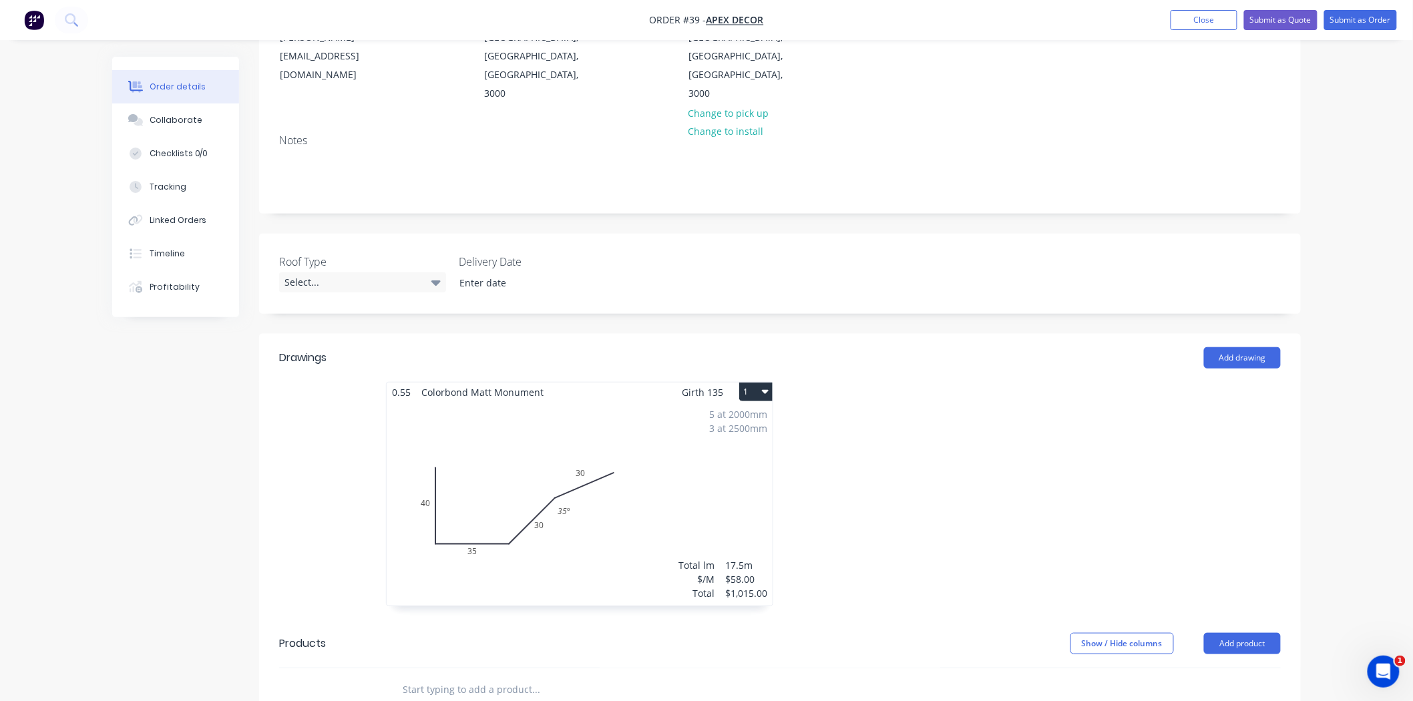
scroll to position [222, 0]
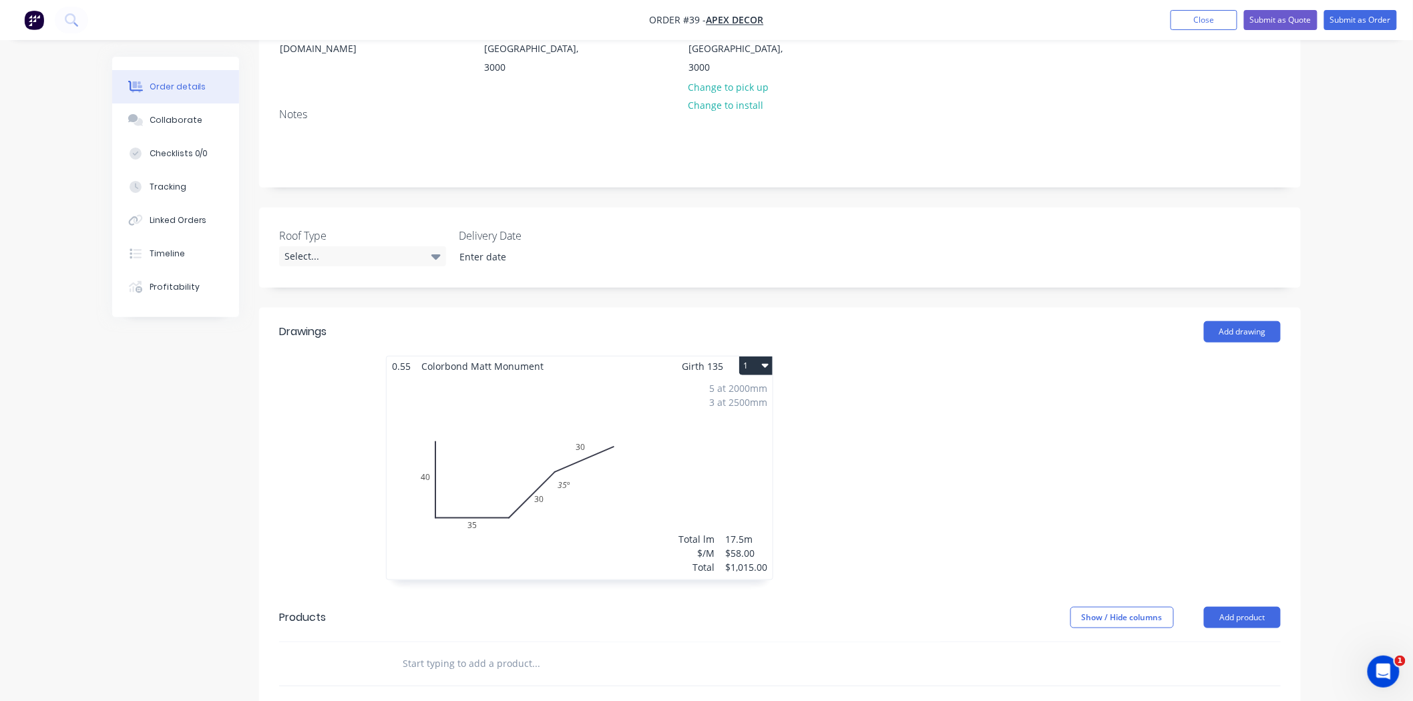
click at [766, 364] on icon "button" at bounding box center [765, 366] width 7 height 4
click at [742, 389] on div "Use larger box size" at bounding box center [709, 398] width 103 height 19
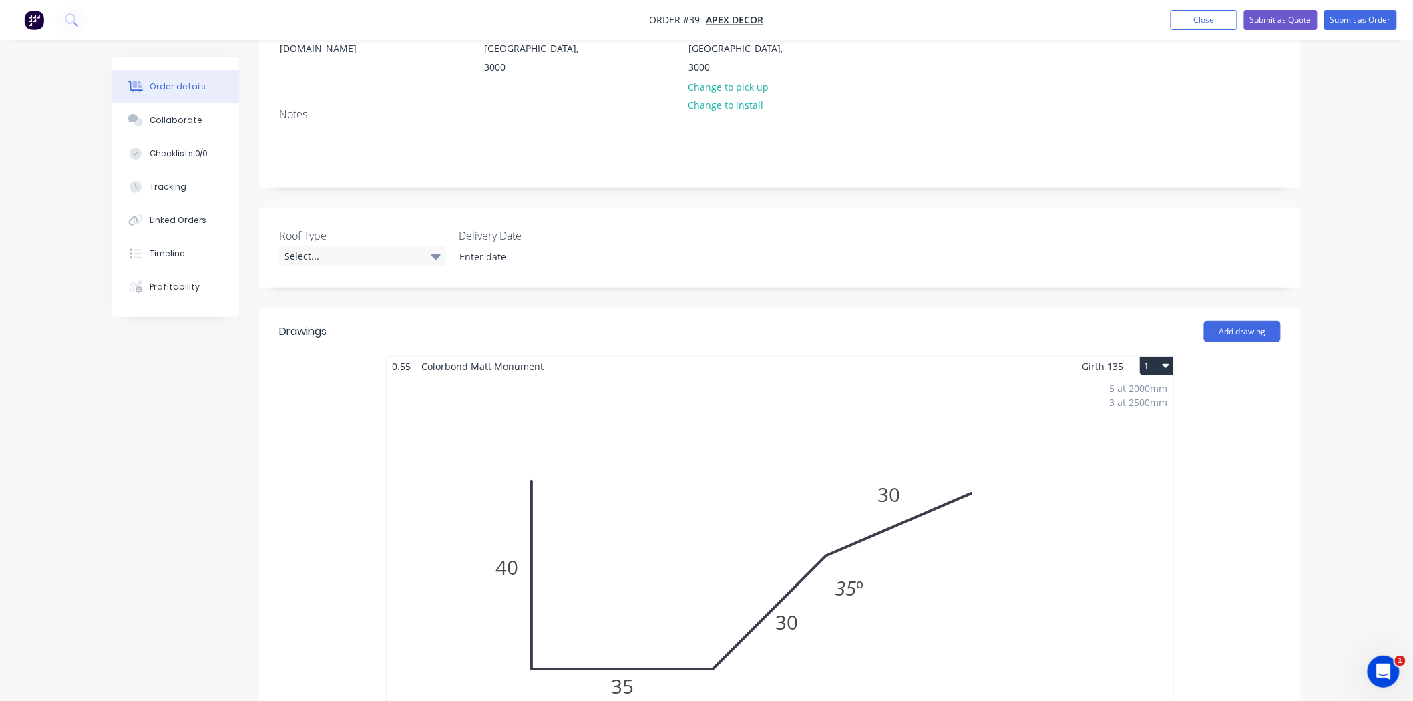
click at [1151, 356] on button "1" at bounding box center [1156, 365] width 33 height 19
click at [1123, 389] on div "Use standard box size" at bounding box center [1109, 398] width 103 height 19
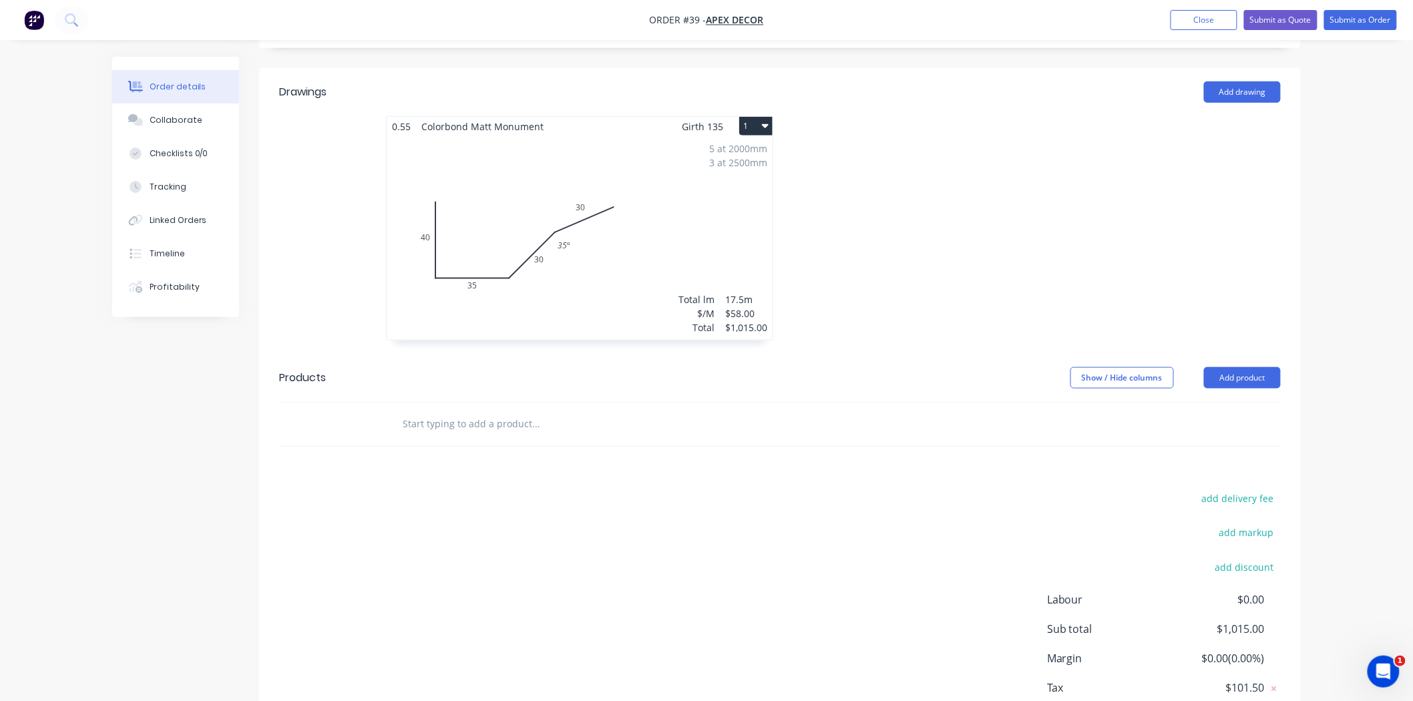
scroll to position [492, 0]
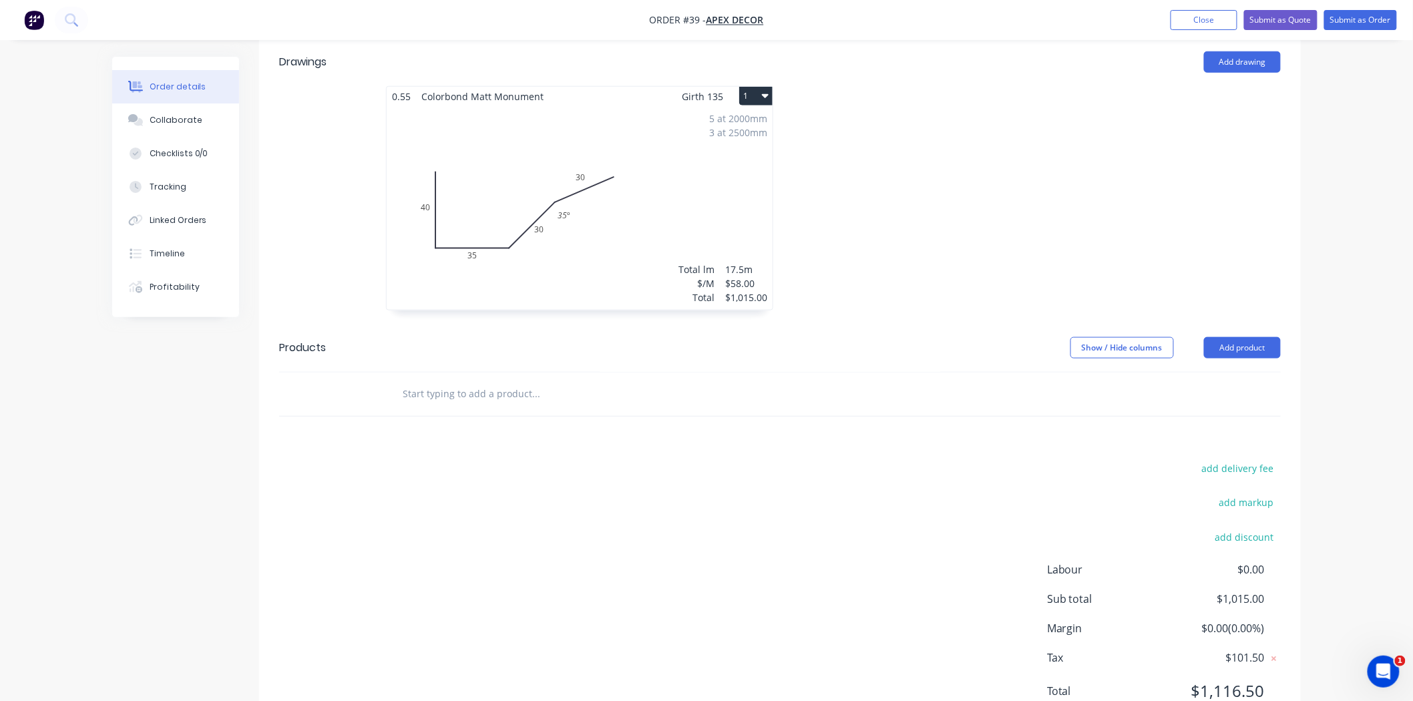
drag, startPoint x: 459, startPoint y: 434, endPoint x: 465, endPoint y: 367, distance: 67.1
click at [461, 459] on div "add delivery fee add markup add discount Labour $0.00 Sub total $1,015.00 Margi…" at bounding box center [779, 588] width 1001 height 258
click at [463, 381] on input "text" at bounding box center [535, 394] width 267 height 27
click at [609, 510] on div "add delivery fee add markup add discount Labour $0.00 Sub total $1,015.00 Margi…" at bounding box center [779, 588] width 1001 height 258
click at [431, 381] on input "text" at bounding box center [535, 394] width 267 height 27
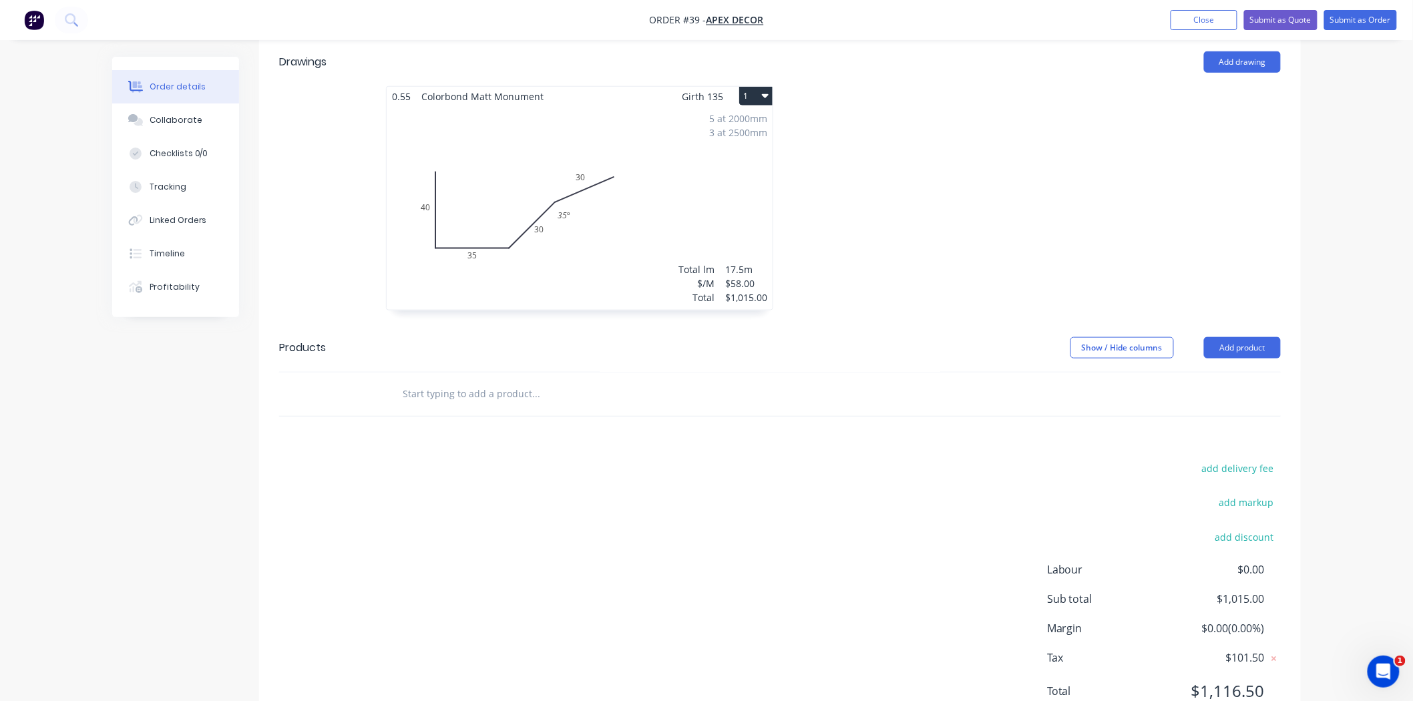
click at [465, 459] on div "add delivery fee add markup add discount Labour $0.00 Sub total $1,015.00 Margi…" at bounding box center [779, 588] width 1001 height 258
click at [463, 381] on input "text" at bounding box center [535, 394] width 267 height 27
drag, startPoint x: 288, startPoint y: 282, endPoint x: 320, endPoint y: 296, distance: 35.3
click at [289, 337] on div "Products" at bounding box center [385, 347] width 213 height 21
click at [453, 381] on input "text" at bounding box center [535, 394] width 267 height 27
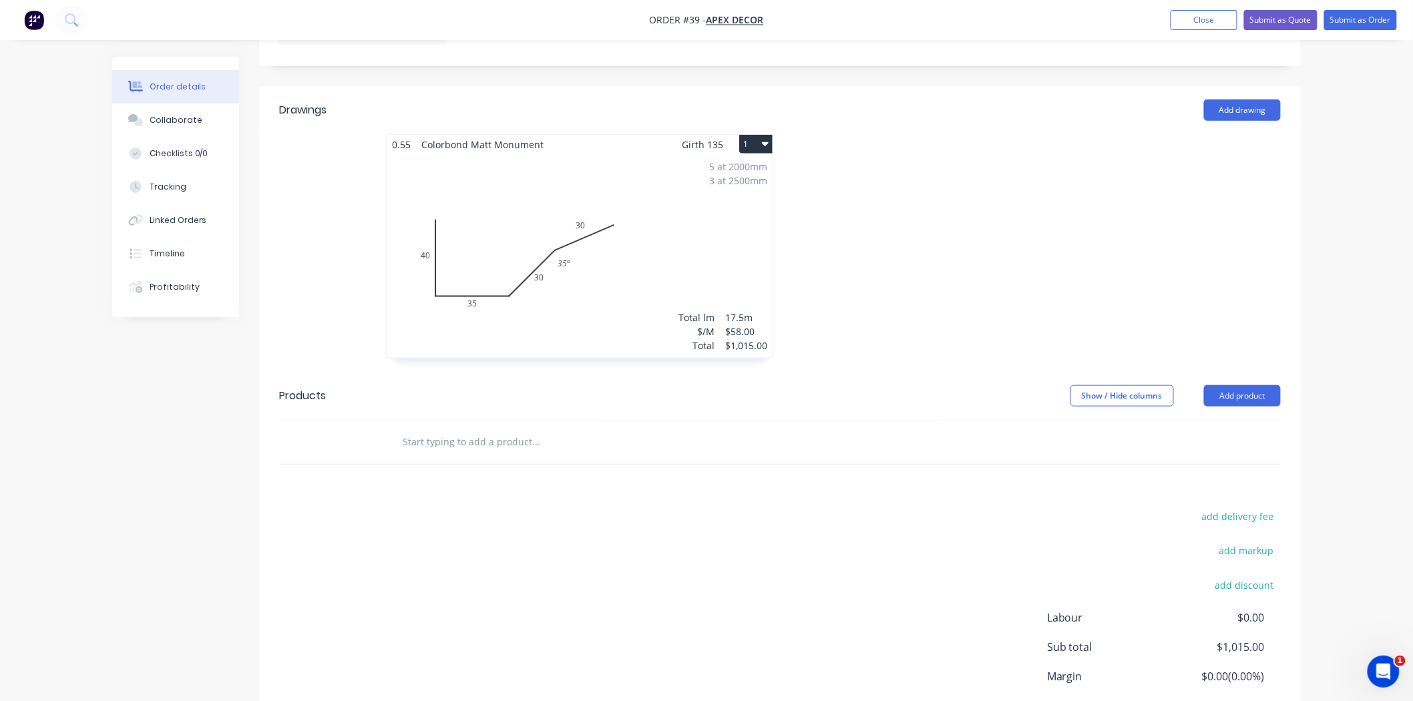
scroll to position [418, 0]
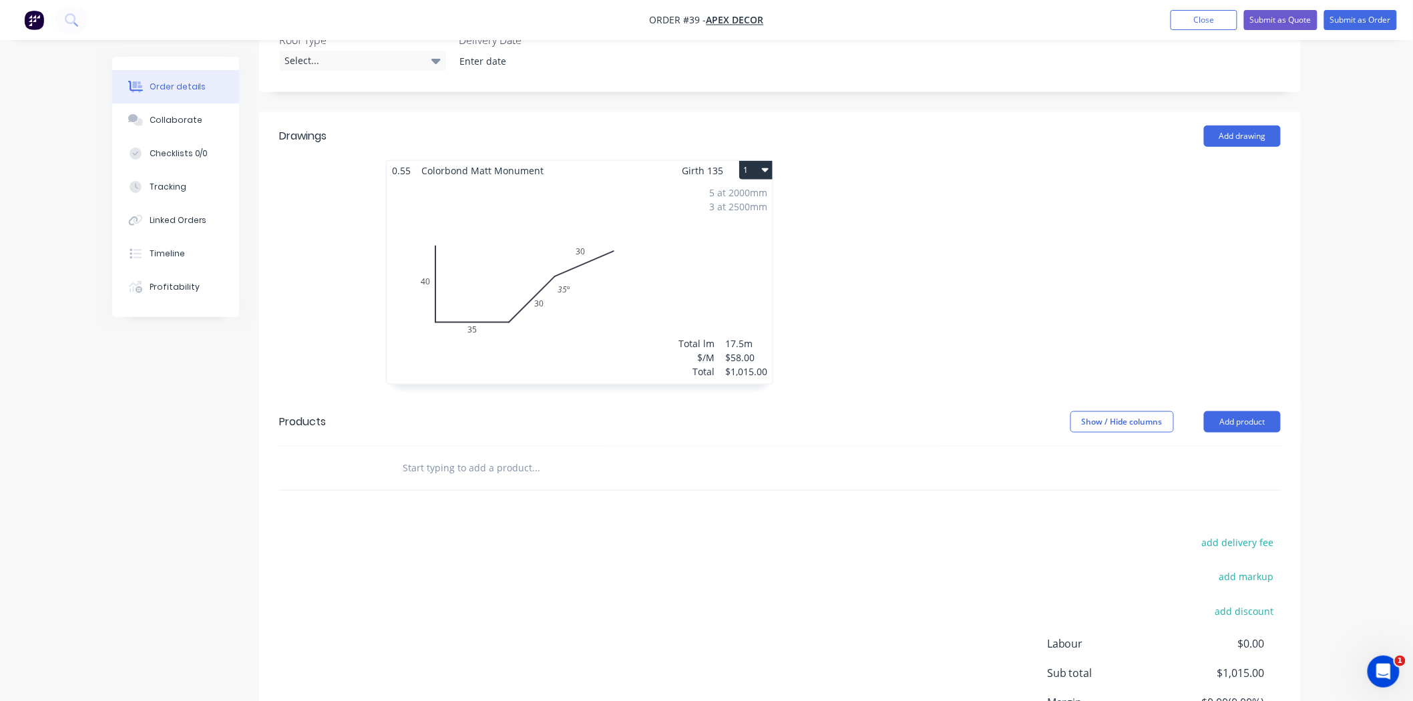
click at [492, 533] on div "add delivery fee add markup add discount Labour $0.00 Sub total $1,015.00 Margi…" at bounding box center [779, 662] width 1001 height 258
click at [1322, 360] on div "Order details Collaborate Checklists 0/0 Tracking Linked Orders Timeline Profit…" at bounding box center [706, 206] width 1413 height 1249
click at [1244, 411] on button "Add product" at bounding box center [1242, 421] width 77 height 21
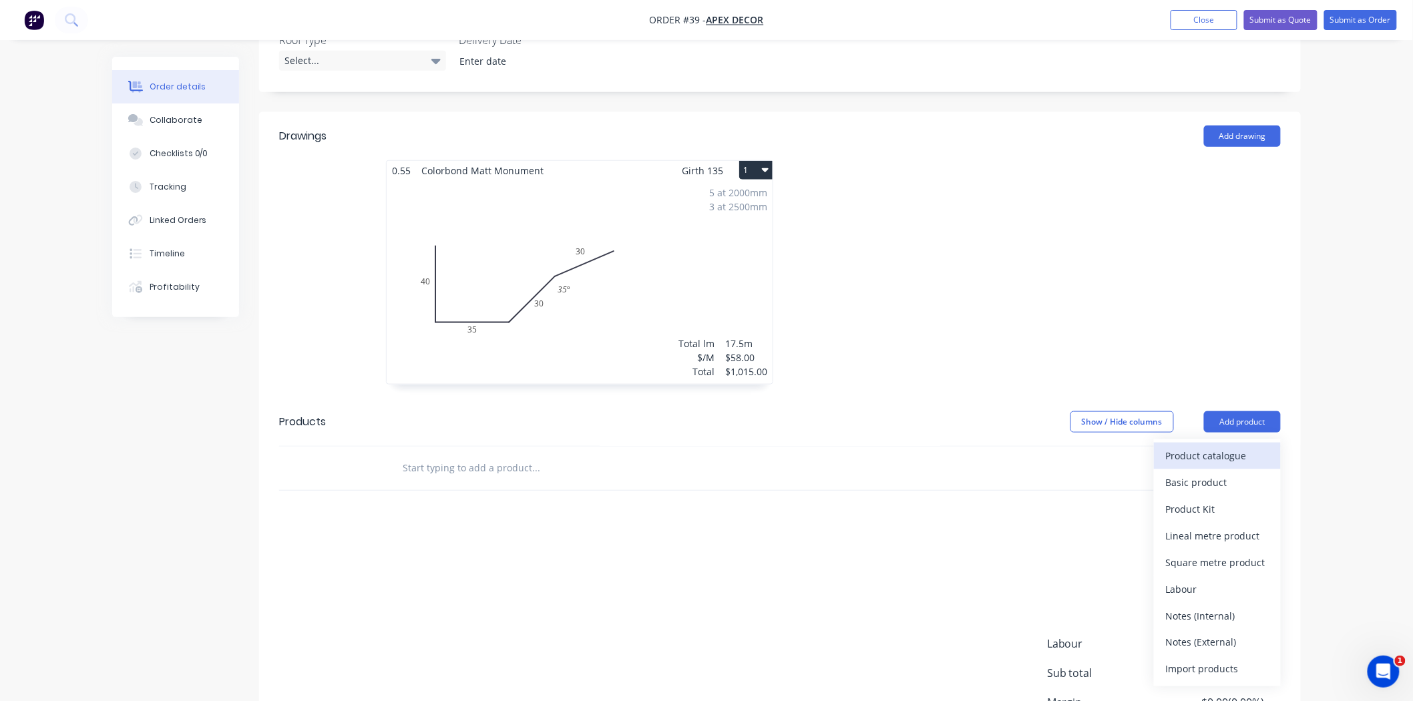
click at [1217, 446] on div "Product catalogue" at bounding box center [1217, 455] width 103 height 19
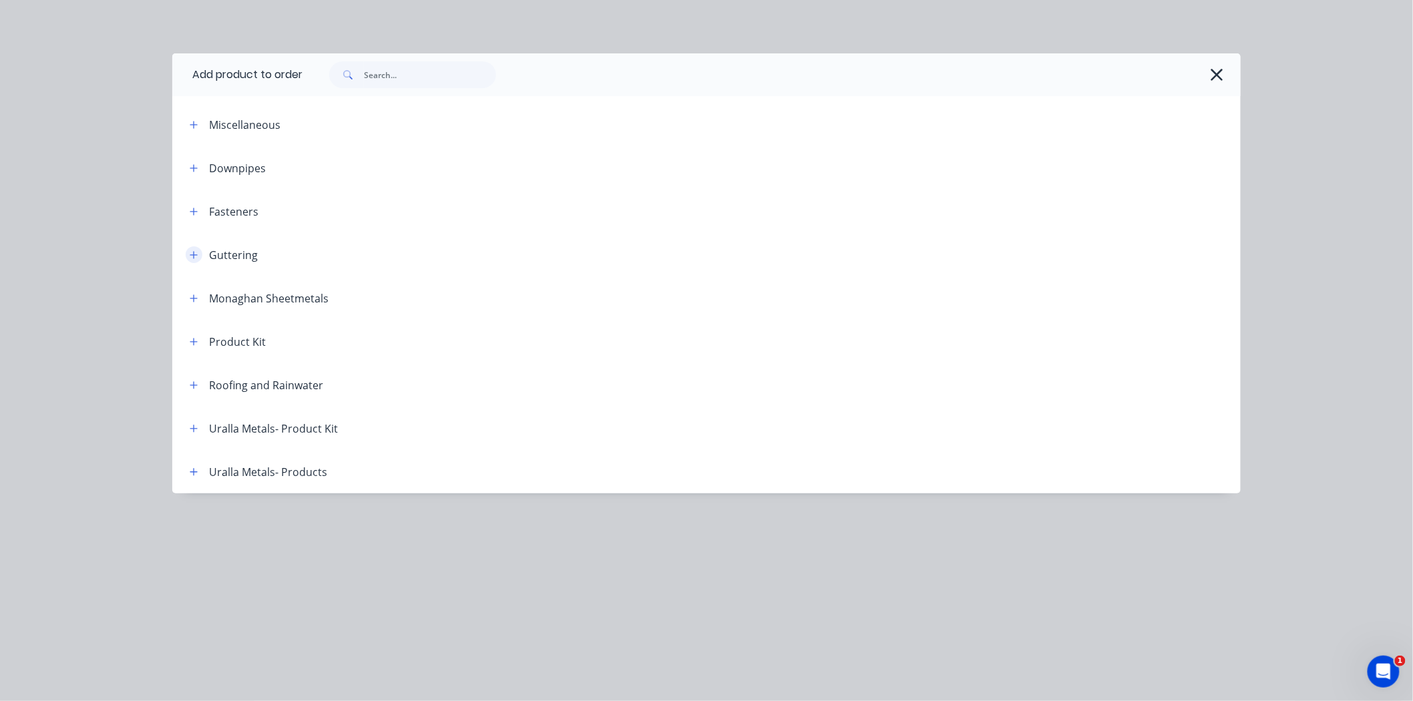
click at [198, 257] on icon "button" at bounding box center [194, 254] width 8 height 9
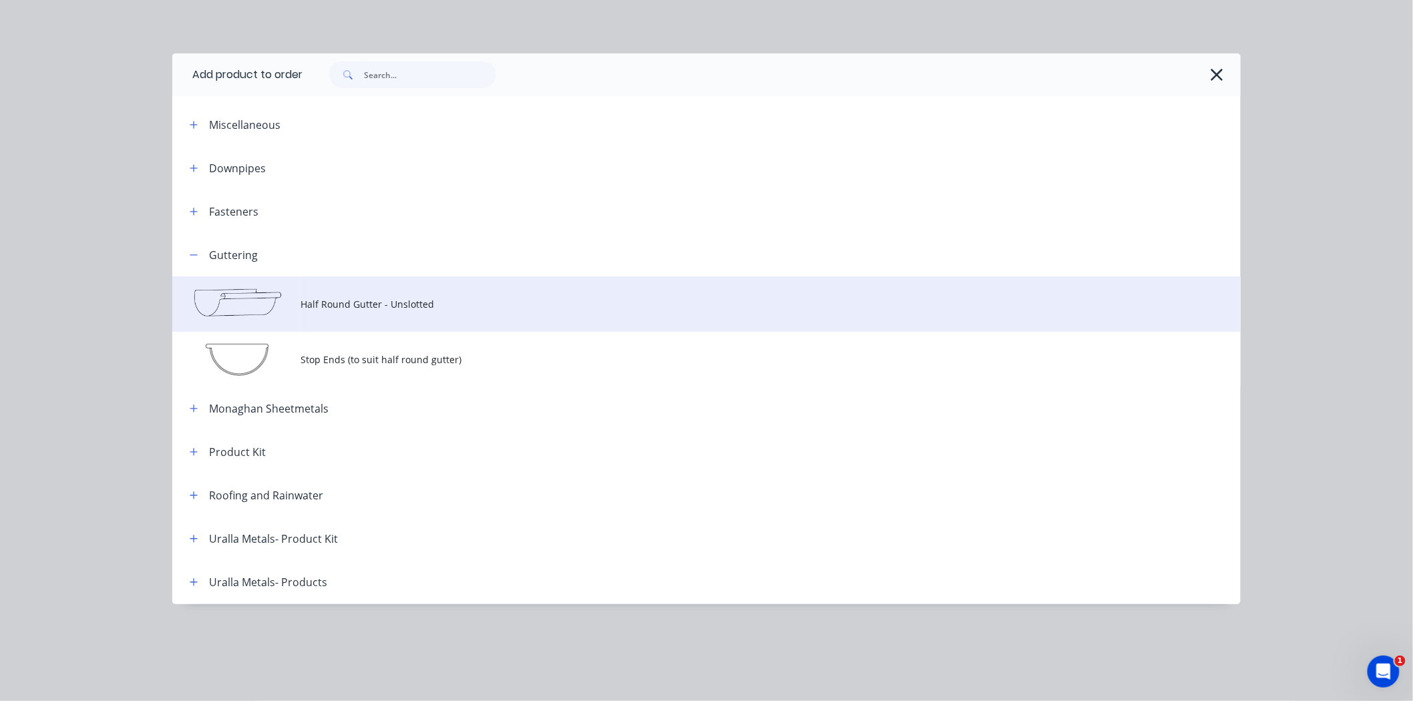
click at [250, 312] on td at bounding box center [236, 303] width 128 height 55
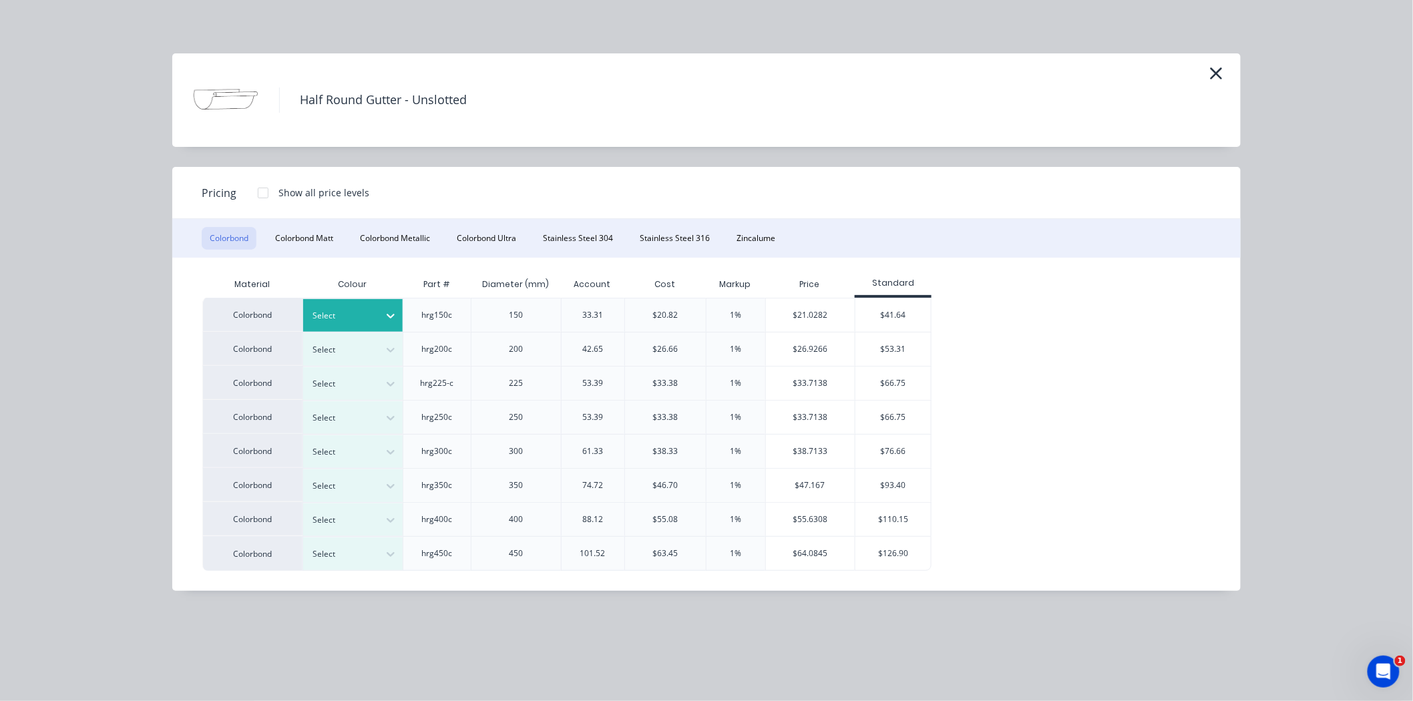
click at [358, 314] on div at bounding box center [343, 315] width 60 height 15
click at [591, 268] on div "Account" at bounding box center [592, 284] width 58 height 33
drag, startPoint x: 676, startPoint y: 314, endPoint x: 654, endPoint y: 314, distance: 21.4
click at [654, 314] on div "$20.82" at bounding box center [664, 315] width 25 height 12
drag, startPoint x: 677, startPoint y: 356, endPoint x: 669, endPoint y: 358, distance: 8.1
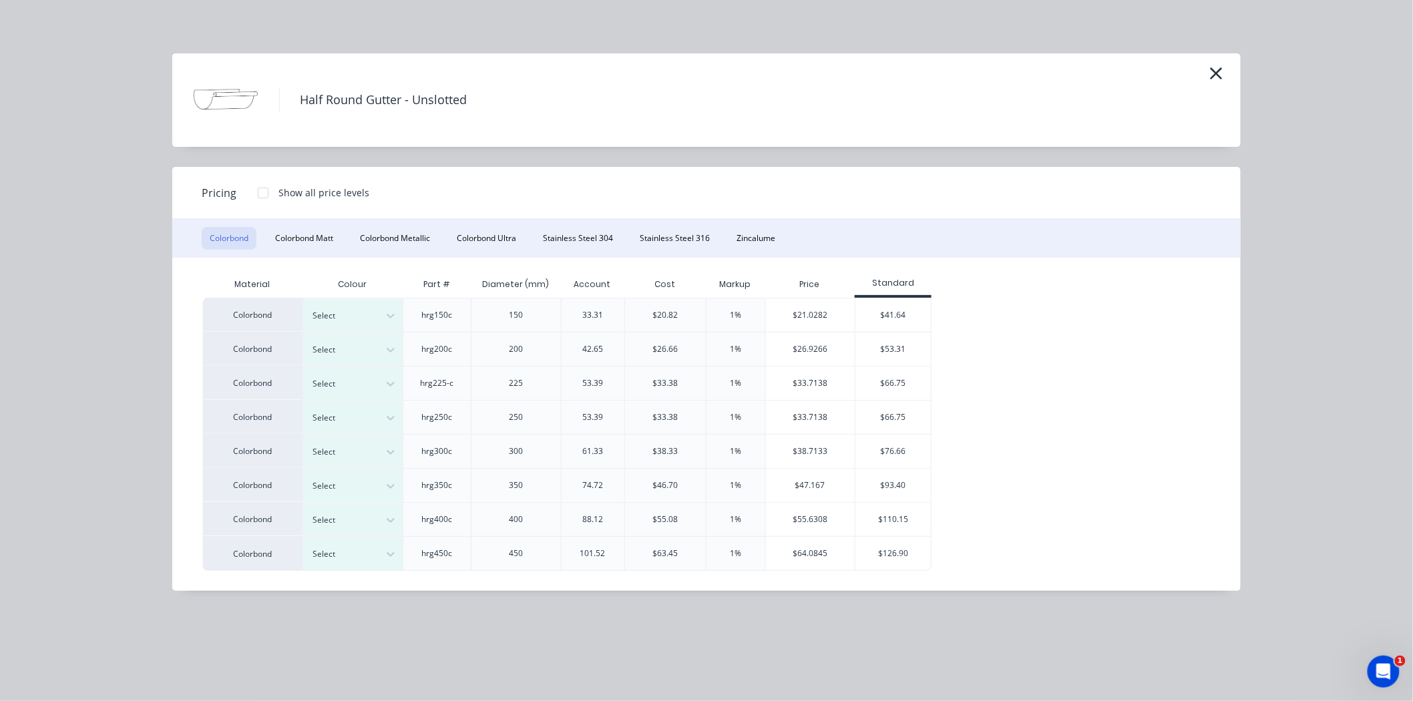
click at [671, 356] on div "$26.66" at bounding box center [664, 349] width 81 height 34
click at [1215, 76] on icon "button" at bounding box center [1216, 73] width 14 height 19
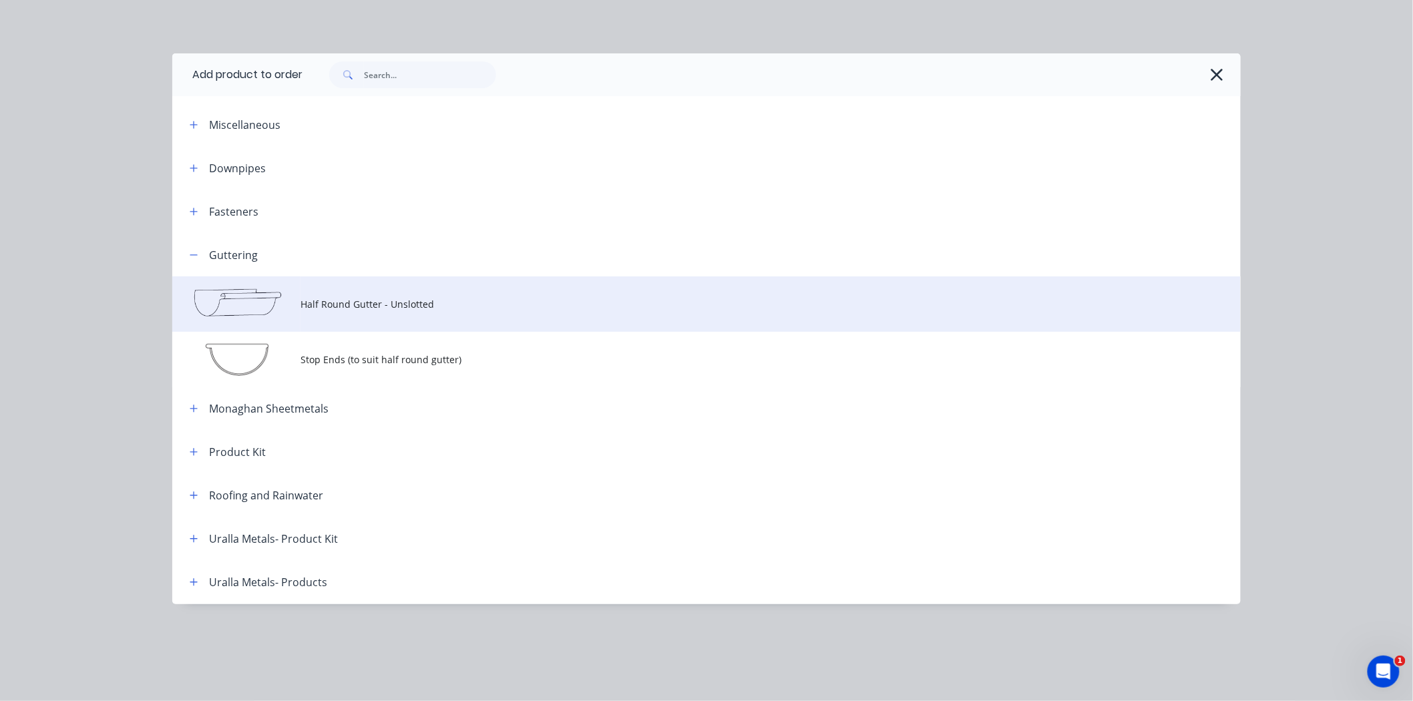
click at [215, 288] on td at bounding box center [236, 303] width 128 height 55
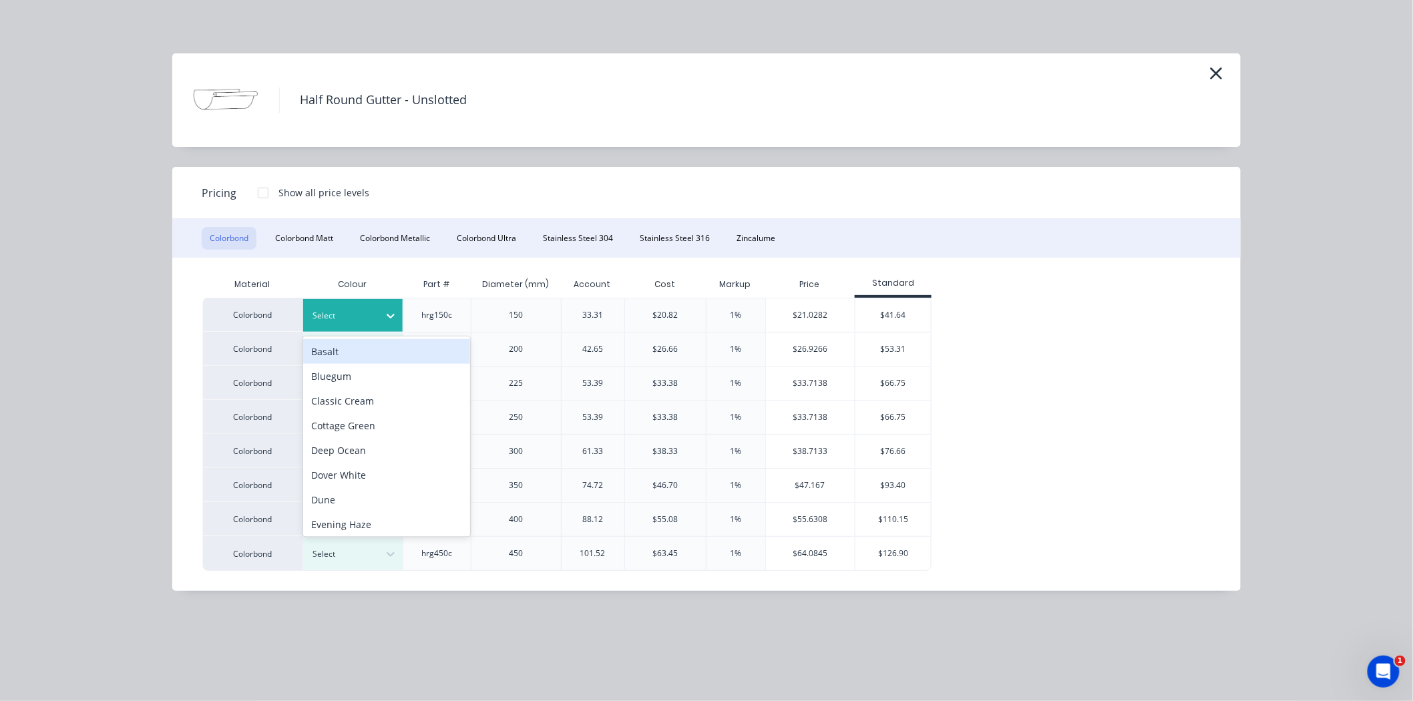
click at [366, 316] on div at bounding box center [343, 315] width 60 height 15
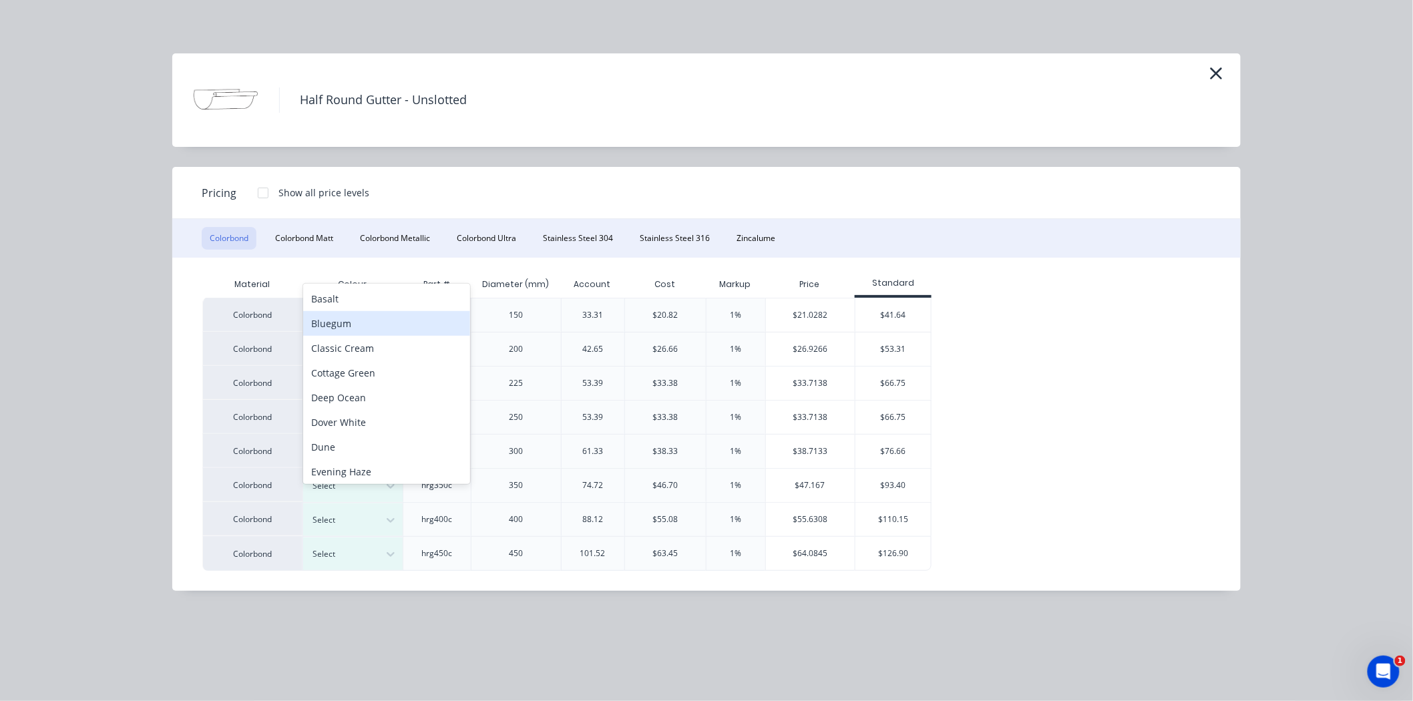
scroll to position [0, 0]
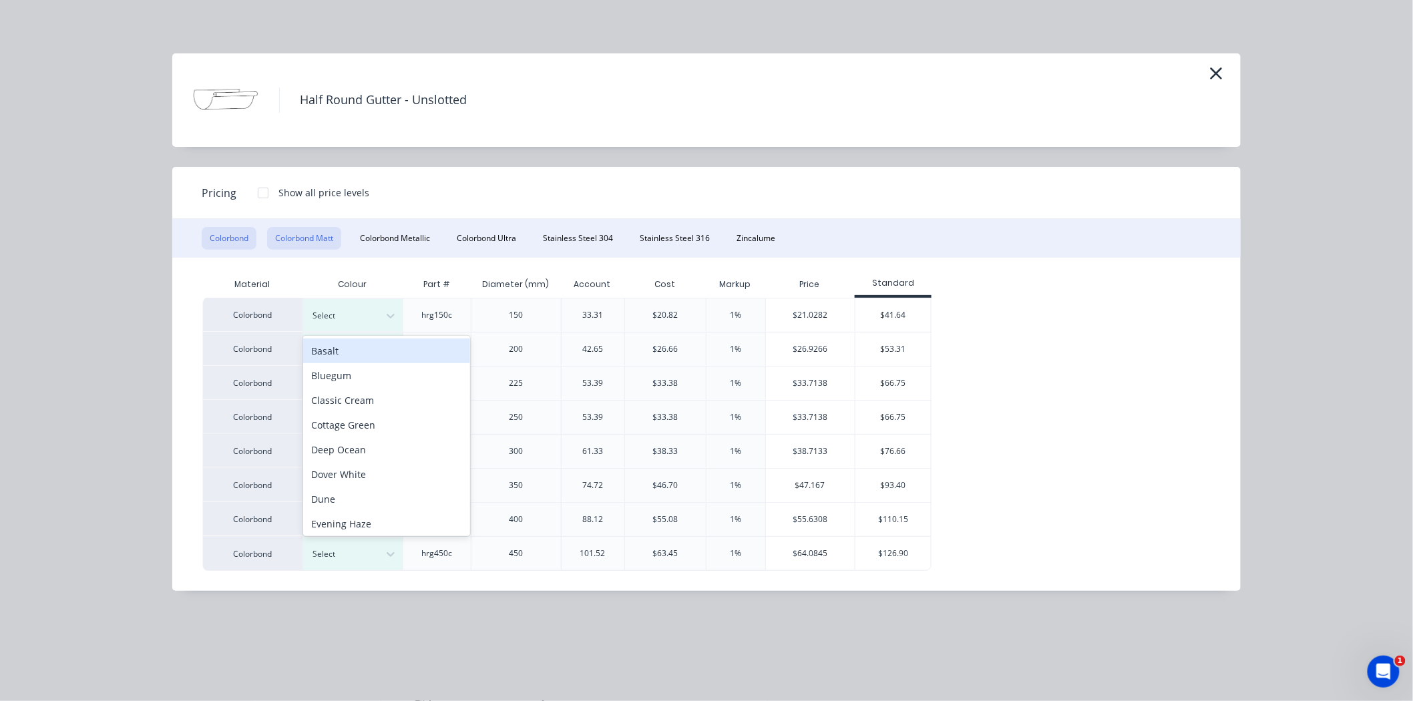
click at [319, 232] on button "Colorbond Matt" at bounding box center [304, 238] width 74 height 23
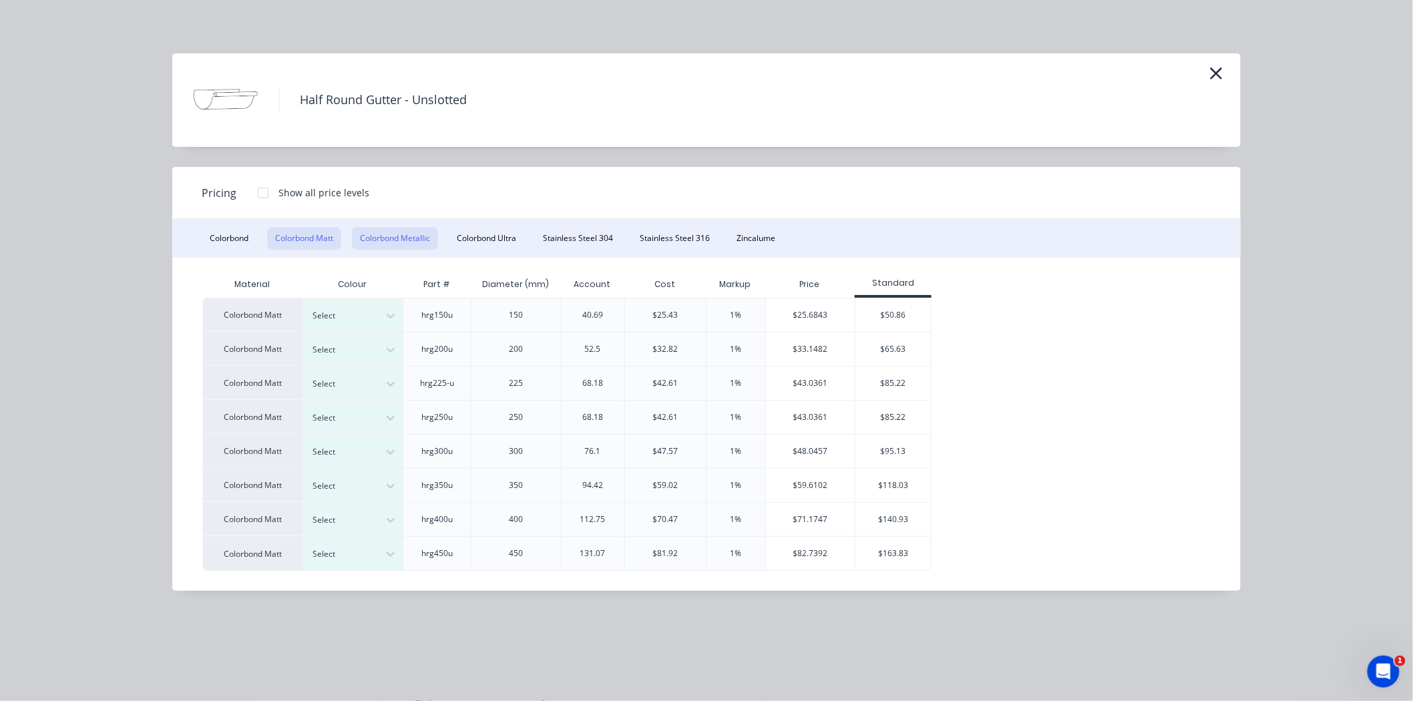
click at [393, 242] on button "Colorbond Metallic" at bounding box center [395, 238] width 86 height 23
drag, startPoint x: 525, startPoint y: 314, endPoint x: 525, endPoint y: 321, distance: 7.3
click at [523, 314] on div "150" at bounding box center [515, 314] width 35 height 33
click at [998, 318] on div "Colorbond Metallic Select hrg150m 150 43.63 $27.27 1% $27.5427 $54.54 Colorbond…" at bounding box center [696, 434] width 988 height 273
click at [1213, 72] on icon "button" at bounding box center [1216, 73] width 14 height 19
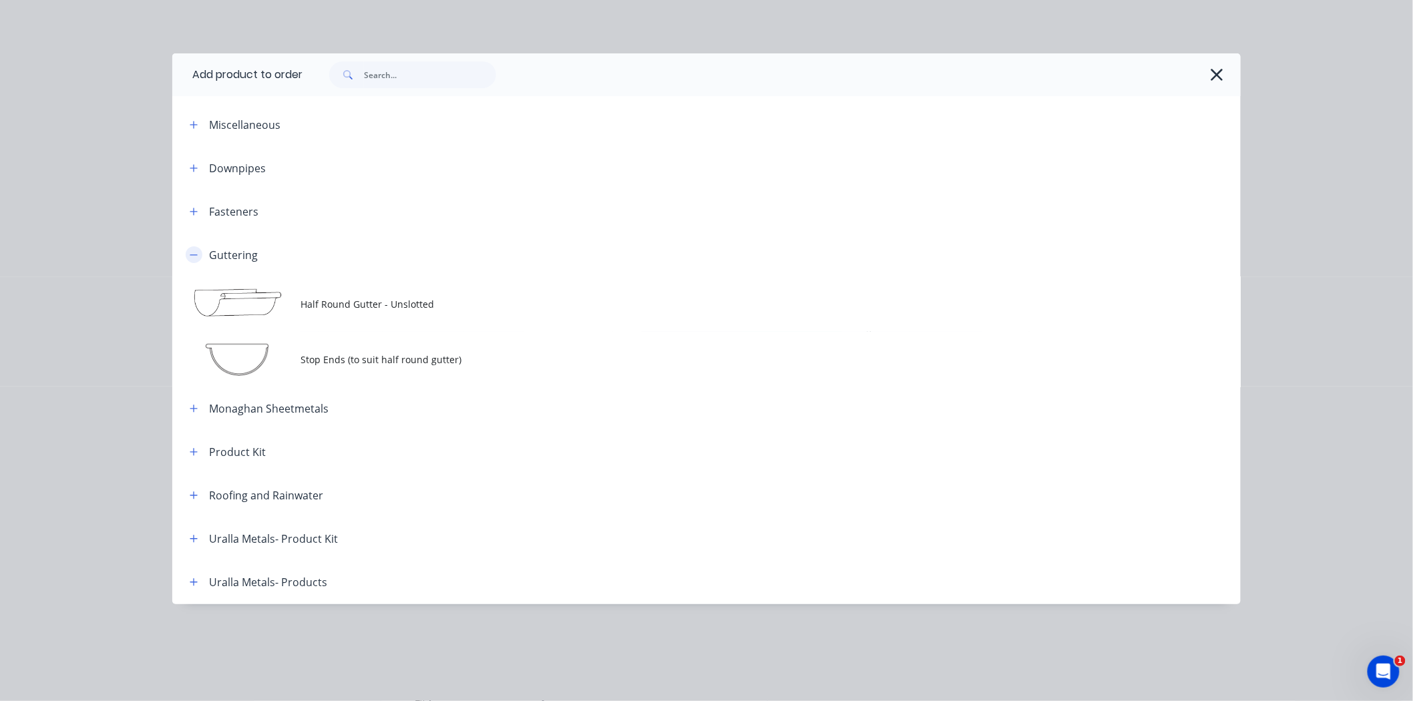
click at [190, 252] on icon "button" at bounding box center [194, 254] width 8 height 9
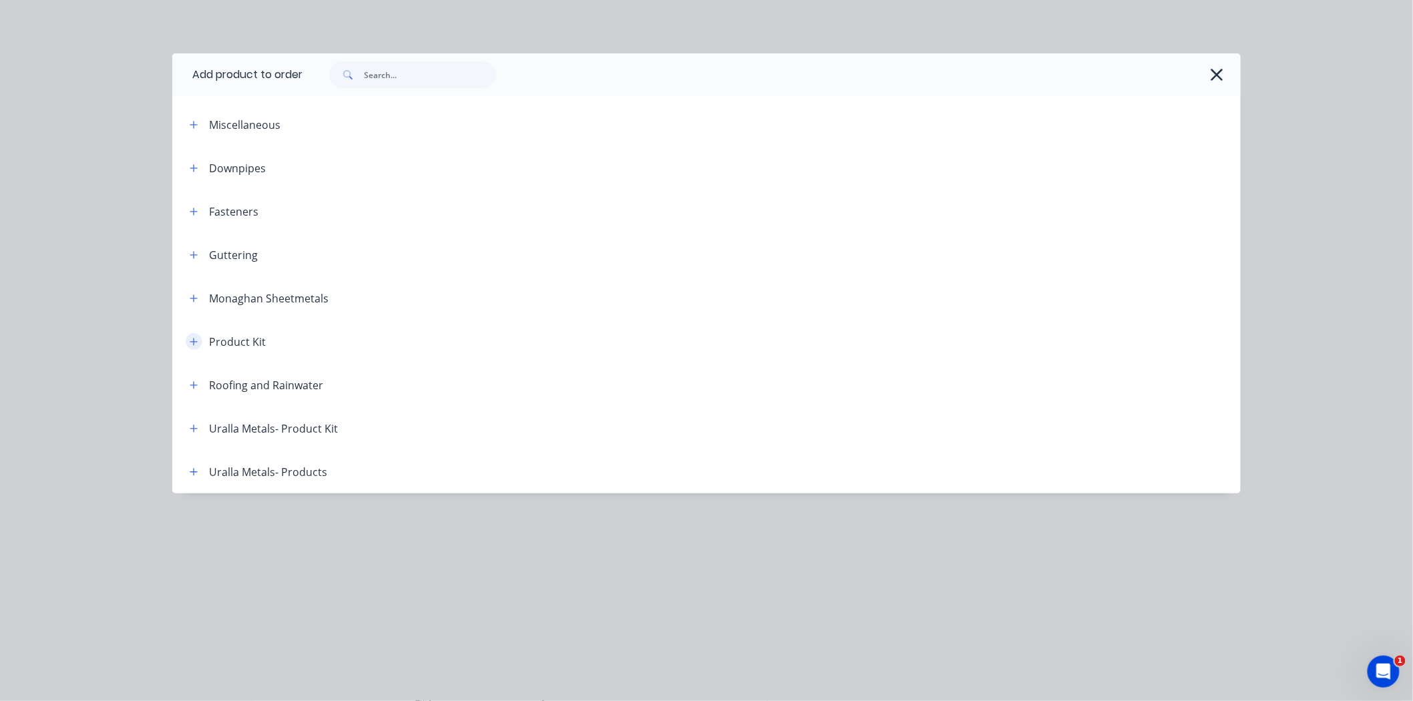
click at [190, 334] on button "button" at bounding box center [194, 341] width 17 height 17
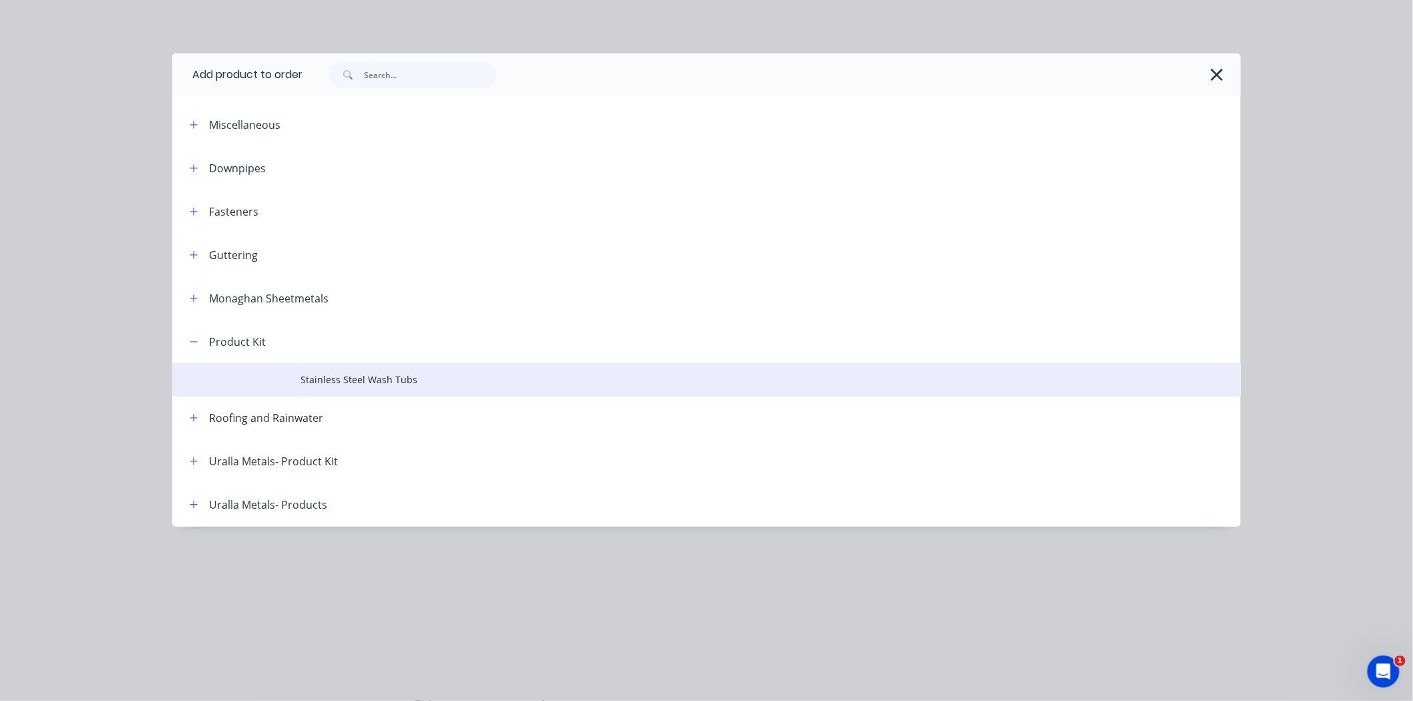
click at [372, 381] on span "Stainless Steel Wash Tubs" at bounding box center [676, 379] width 752 height 14
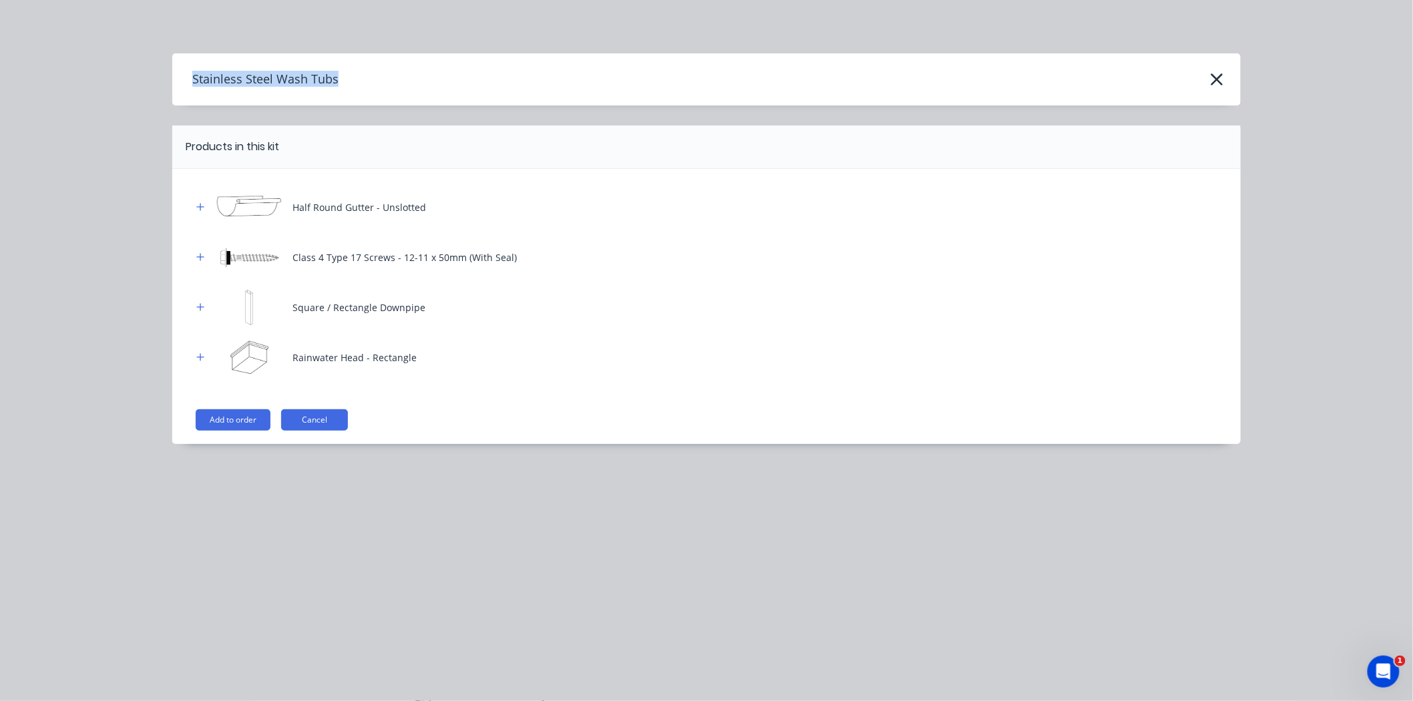
drag, startPoint x: 338, startPoint y: 78, endPoint x: 181, endPoint y: 80, distance: 157.6
click at [181, 80] on div "Stainless Steel Wash Tubs" at bounding box center [706, 79] width 1068 height 25
click at [237, 258] on img at bounding box center [249, 257] width 67 height 37
click at [212, 422] on button "Add to order" at bounding box center [233, 419] width 75 height 21
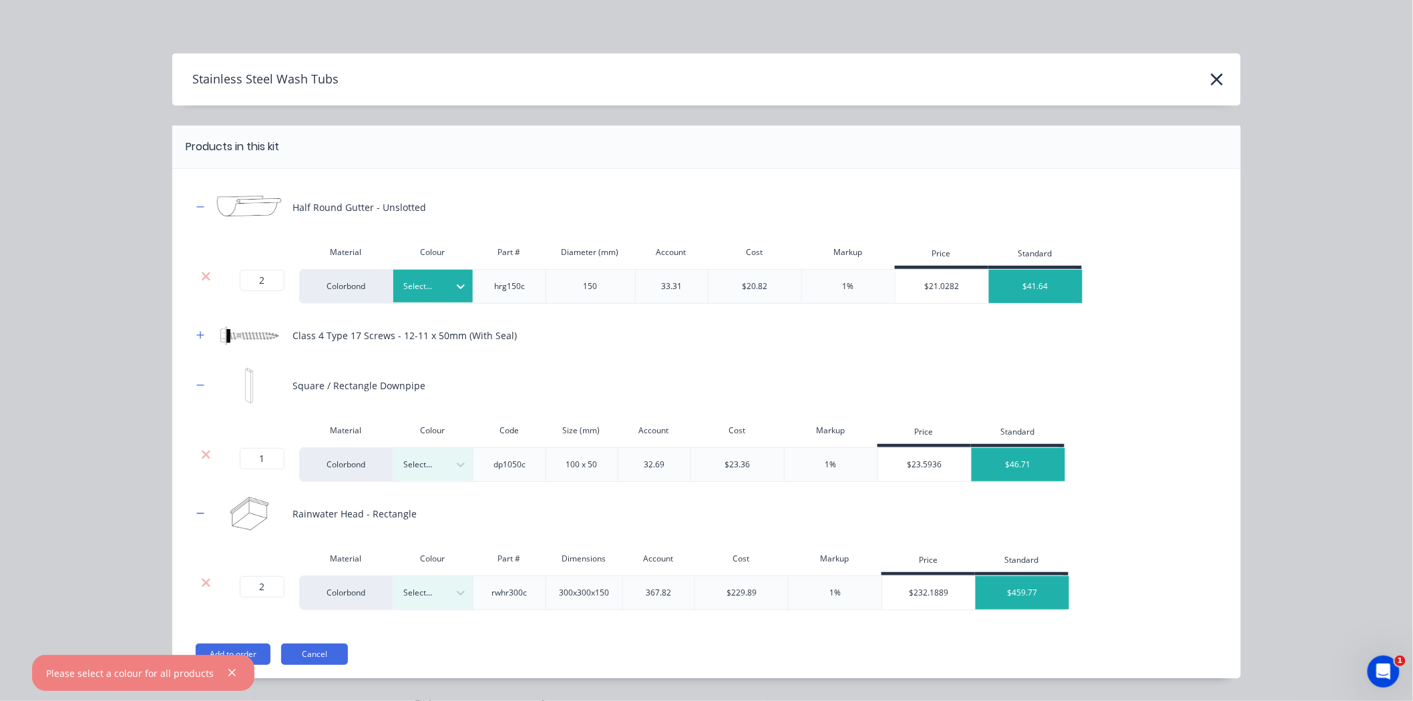
click at [427, 289] on div at bounding box center [423, 286] width 40 height 15
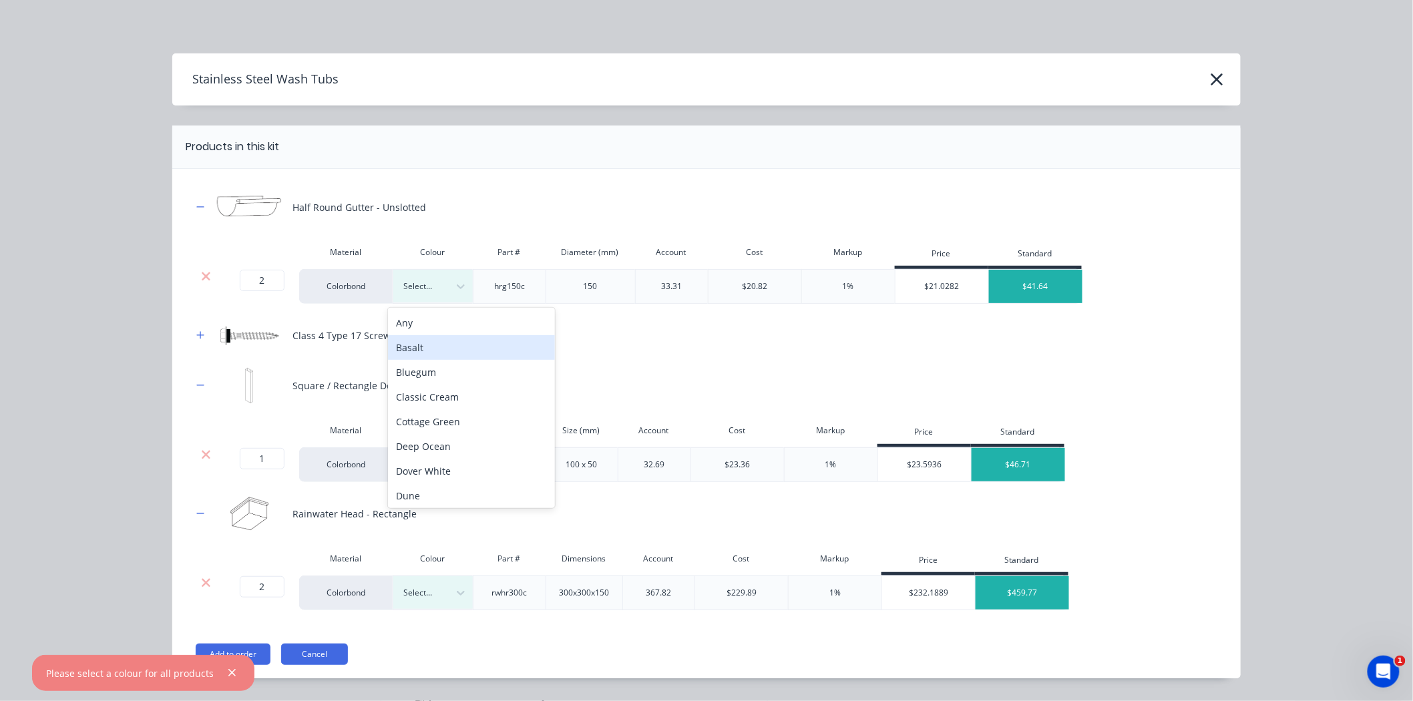
click at [426, 343] on div "Basalt" at bounding box center [471, 347] width 167 height 25
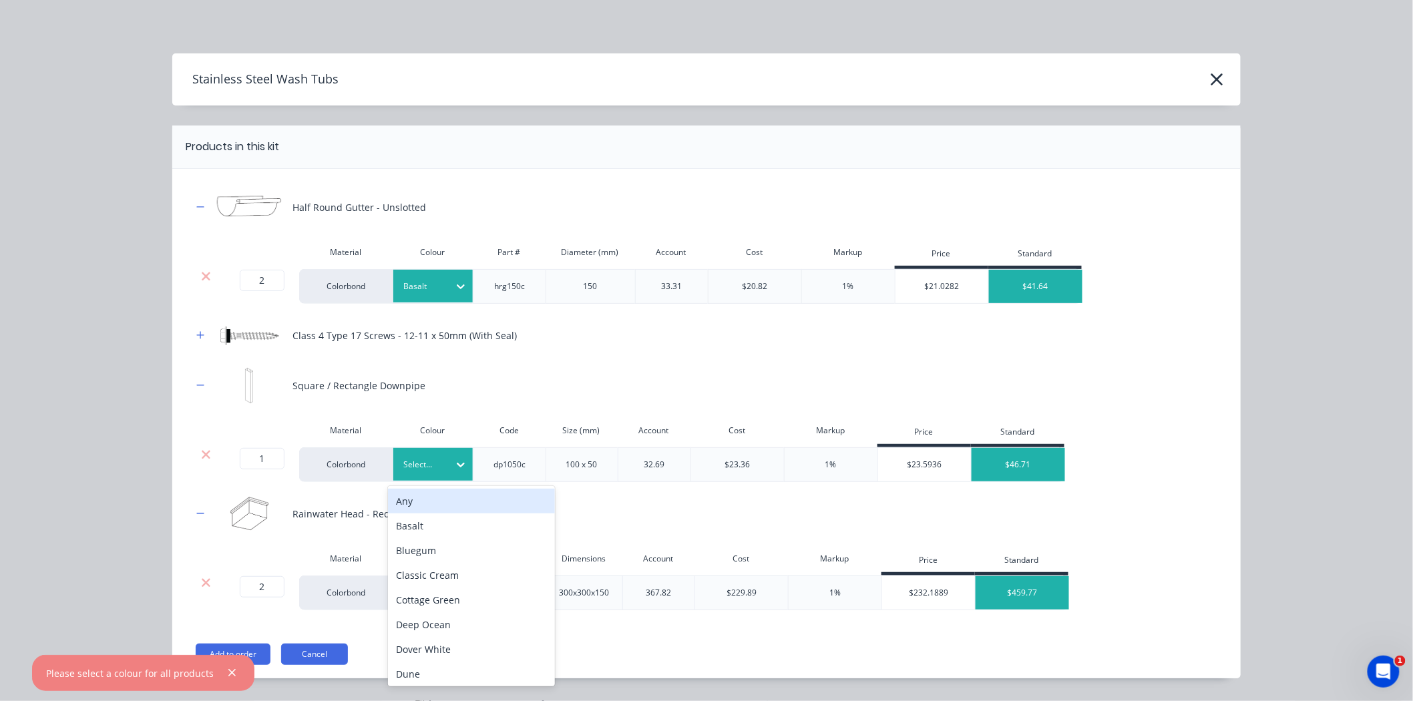
click at [431, 465] on div at bounding box center [423, 464] width 40 height 15
click at [432, 517] on div "Basalt" at bounding box center [471, 525] width 167 height 25
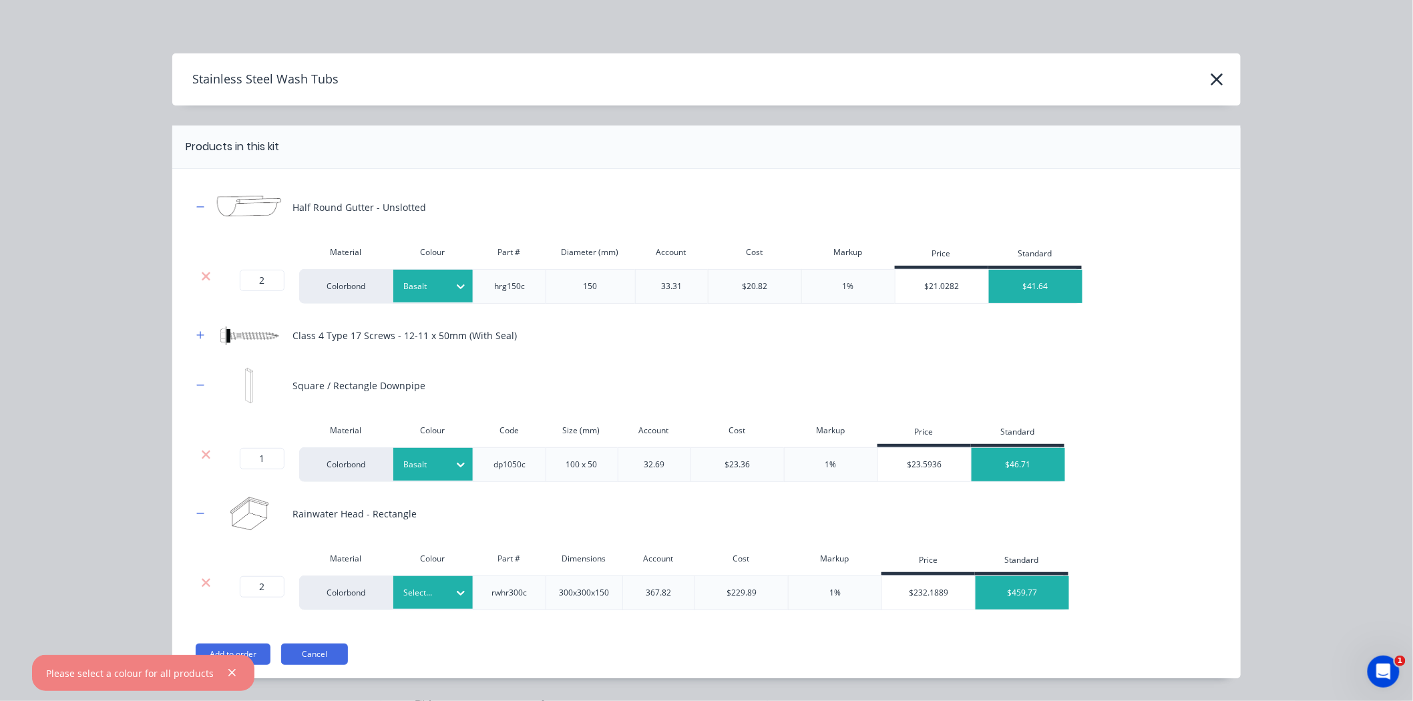
click at [434, 591] on div at bounding box center [423, 592] width 40 height 15
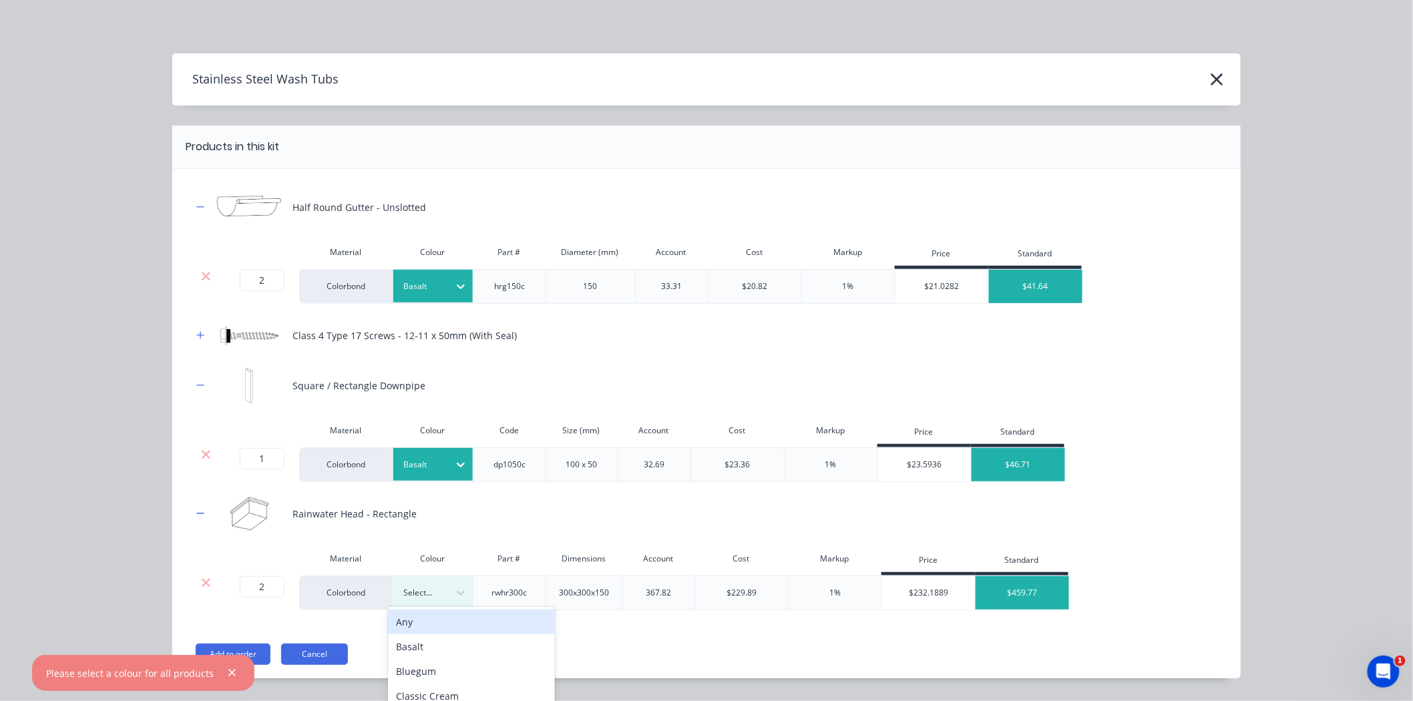
scroll to position [118, 0]
drag, startPoint x: 441, startPoint y: 650, endPoint x: 358, endPoint y: 653, distance: 82.8
click at [442, 650] on div "Basalt" at bounding box center [471, 654] width 167 height 25
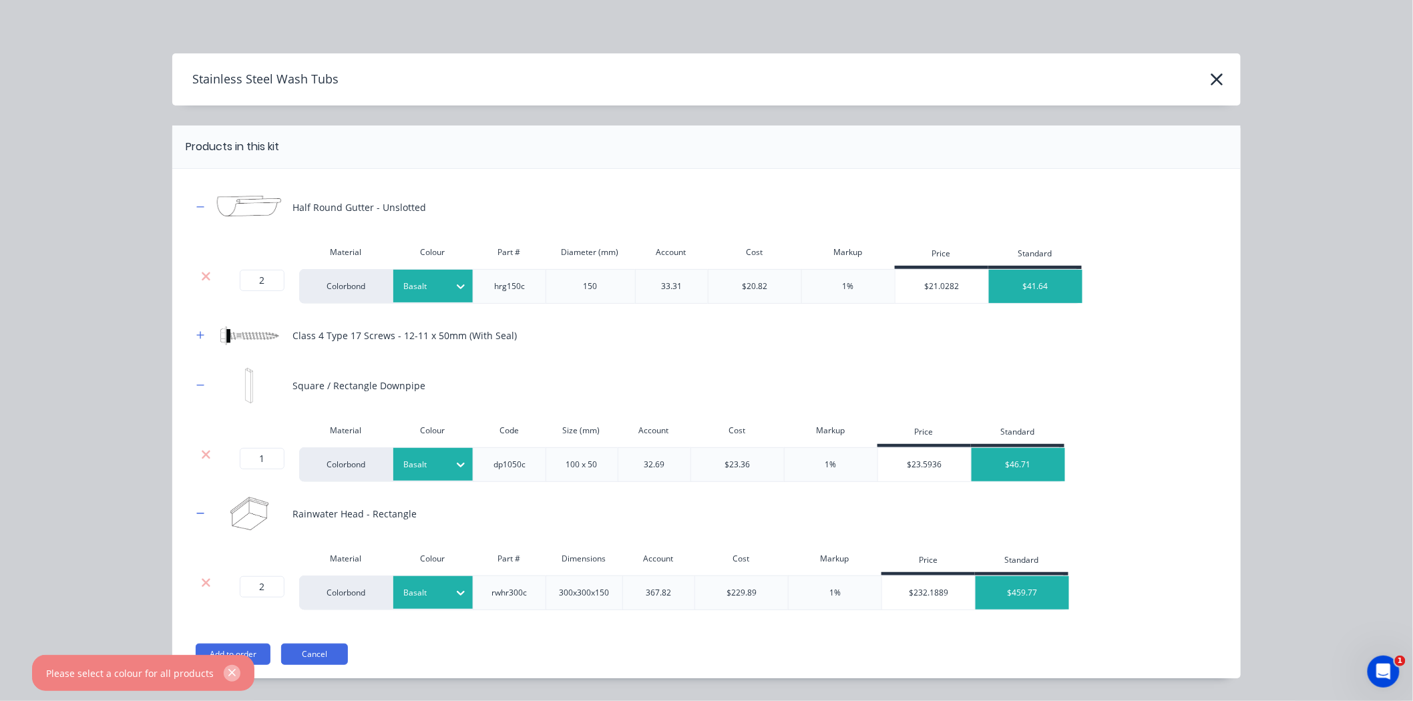
click at [228, 670] on icon "button" at bounding box center [232, 673] width 9 height 12
click at [231, 650] on button "Add to order" at bounding box center [233, 654] width 75 height 21
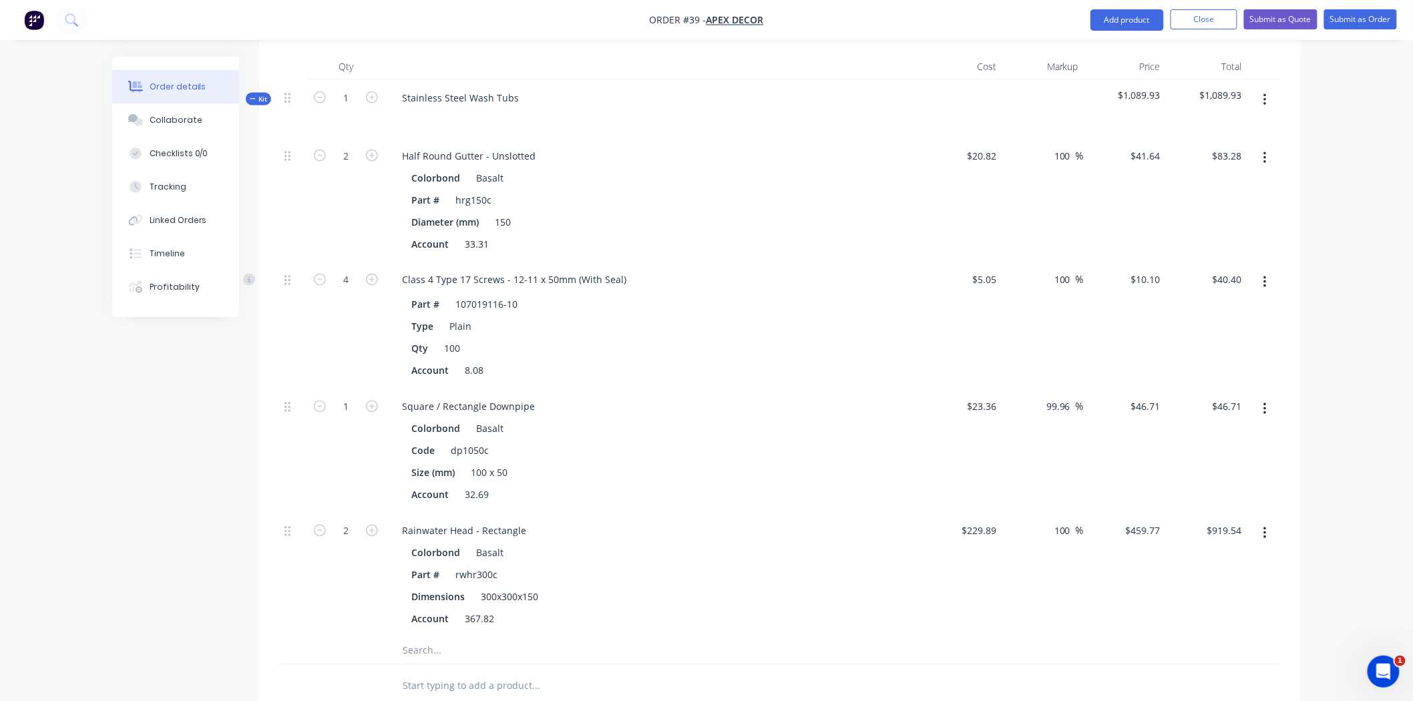
scroll to position [786, 0]
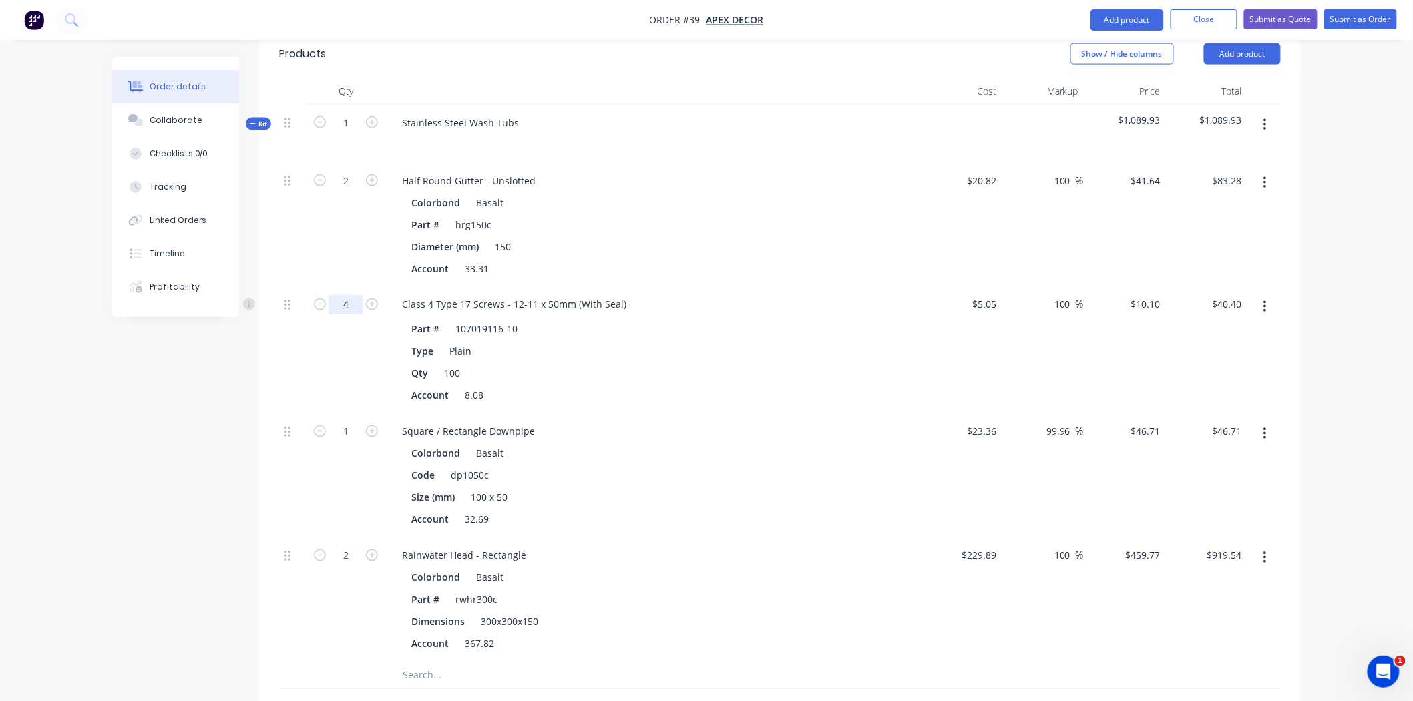
click at [351, 295] on input "4" at bounding box center [345, 305] width 35 height 20
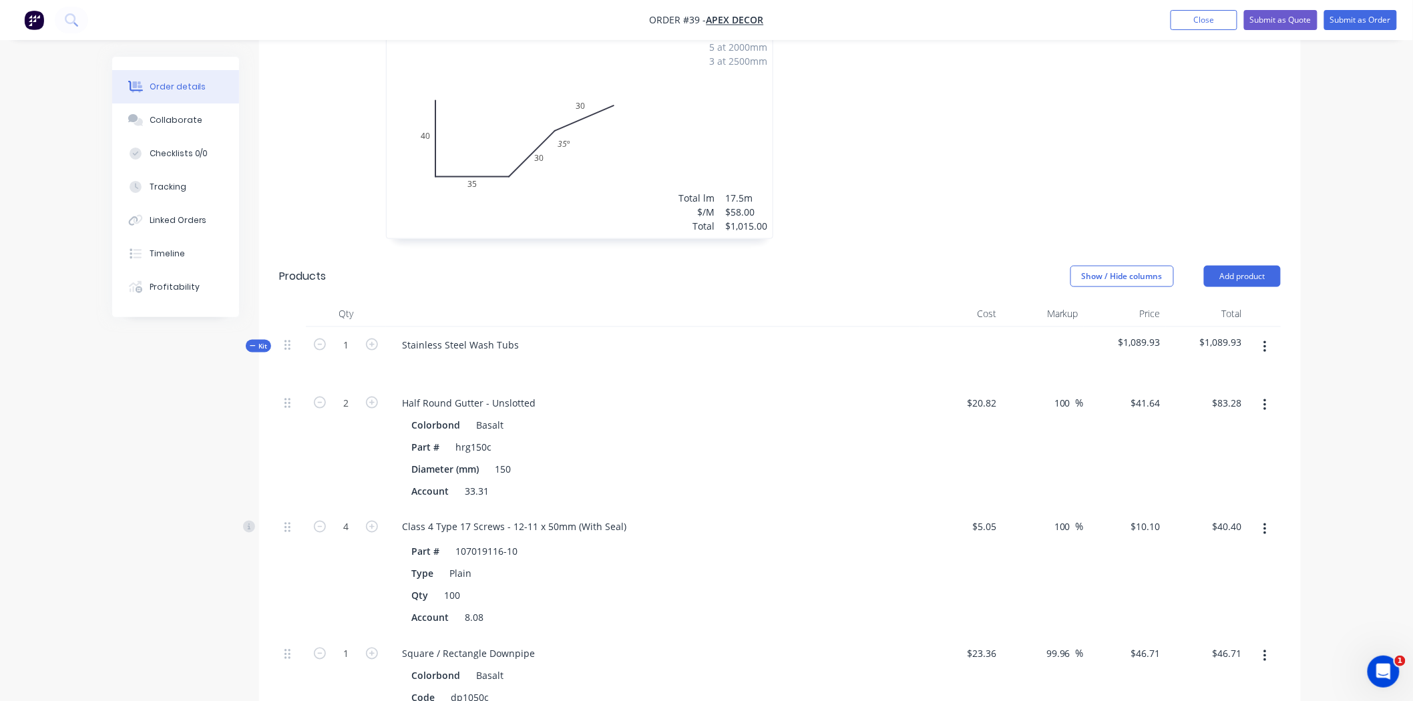
click at [254, 342] on icon "button" at bounding box center [253, 345] width 6 height 7
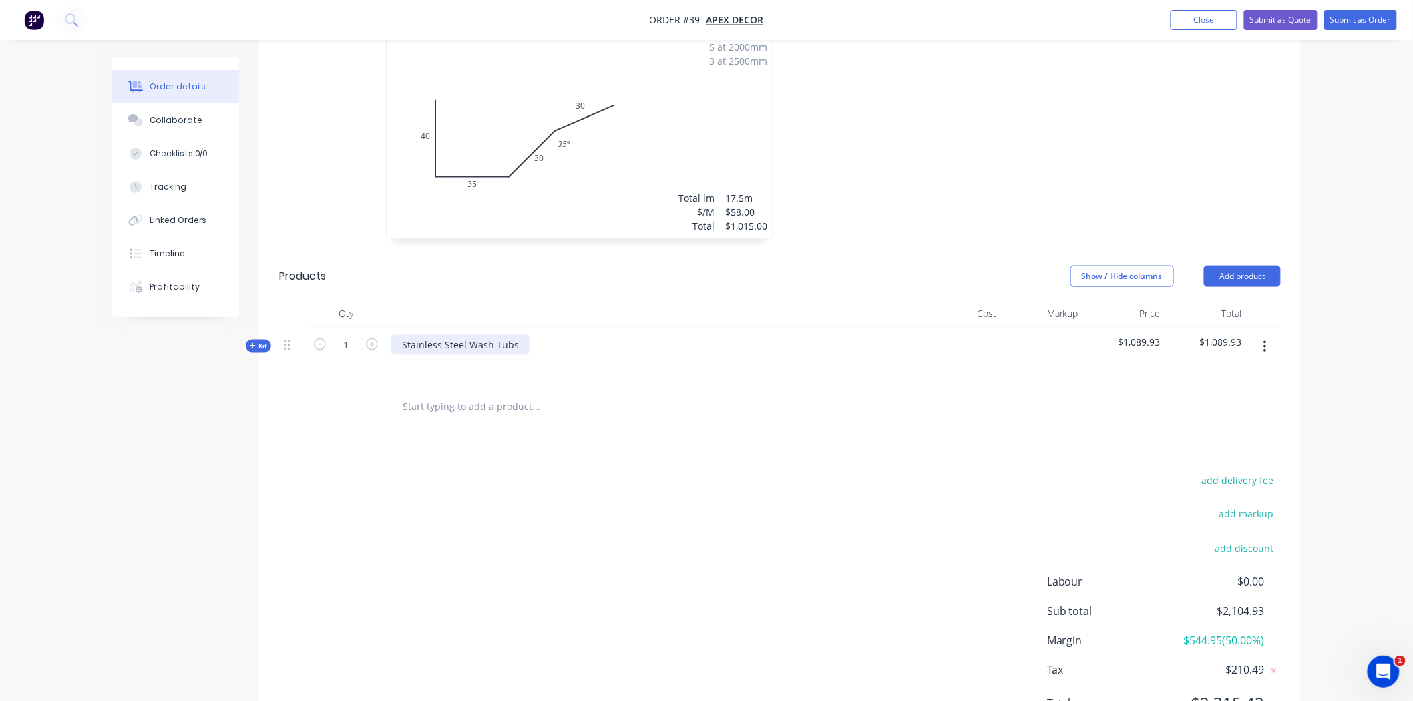
click at [512, 335] on div "Stainless Steel Wash Tubs" at bounding box center [460, 344] width 138 height 19
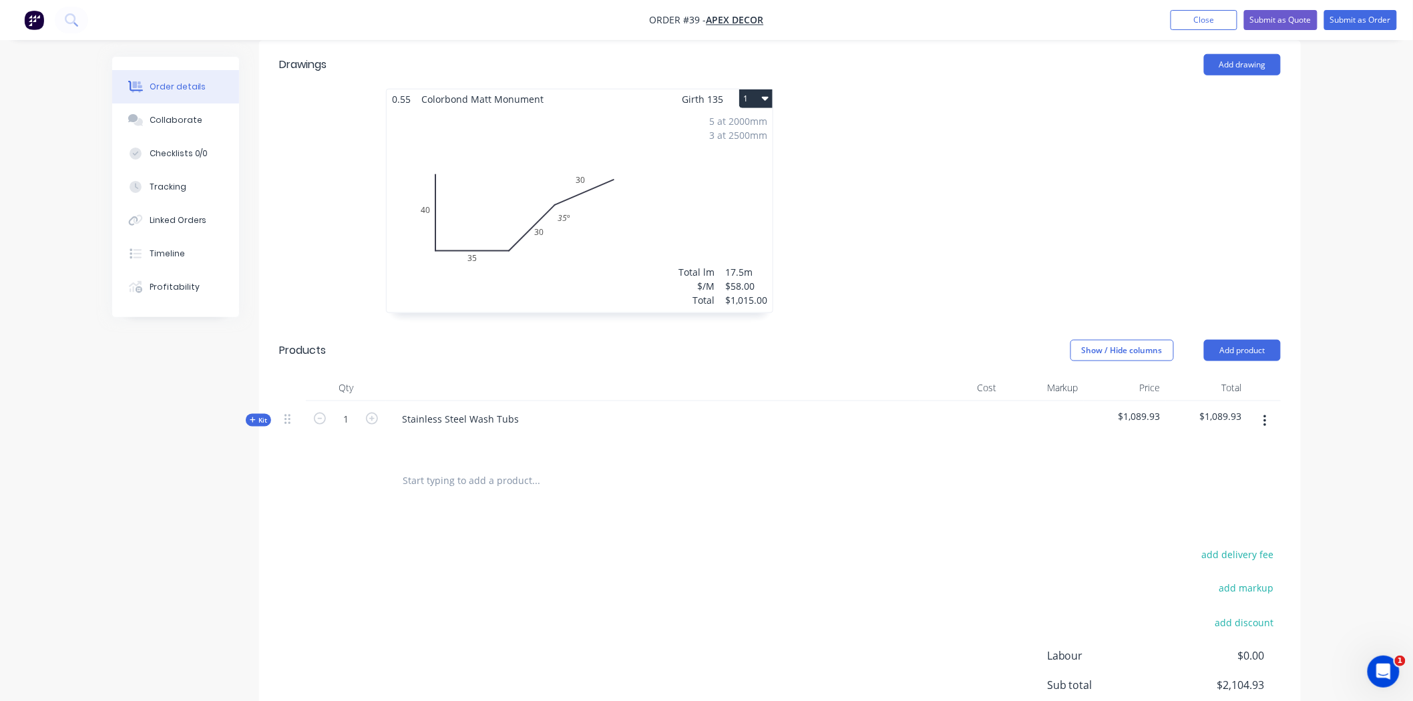
click at [254, 417] on icon "button" at bounding box center [253, 420] width 6 height 7
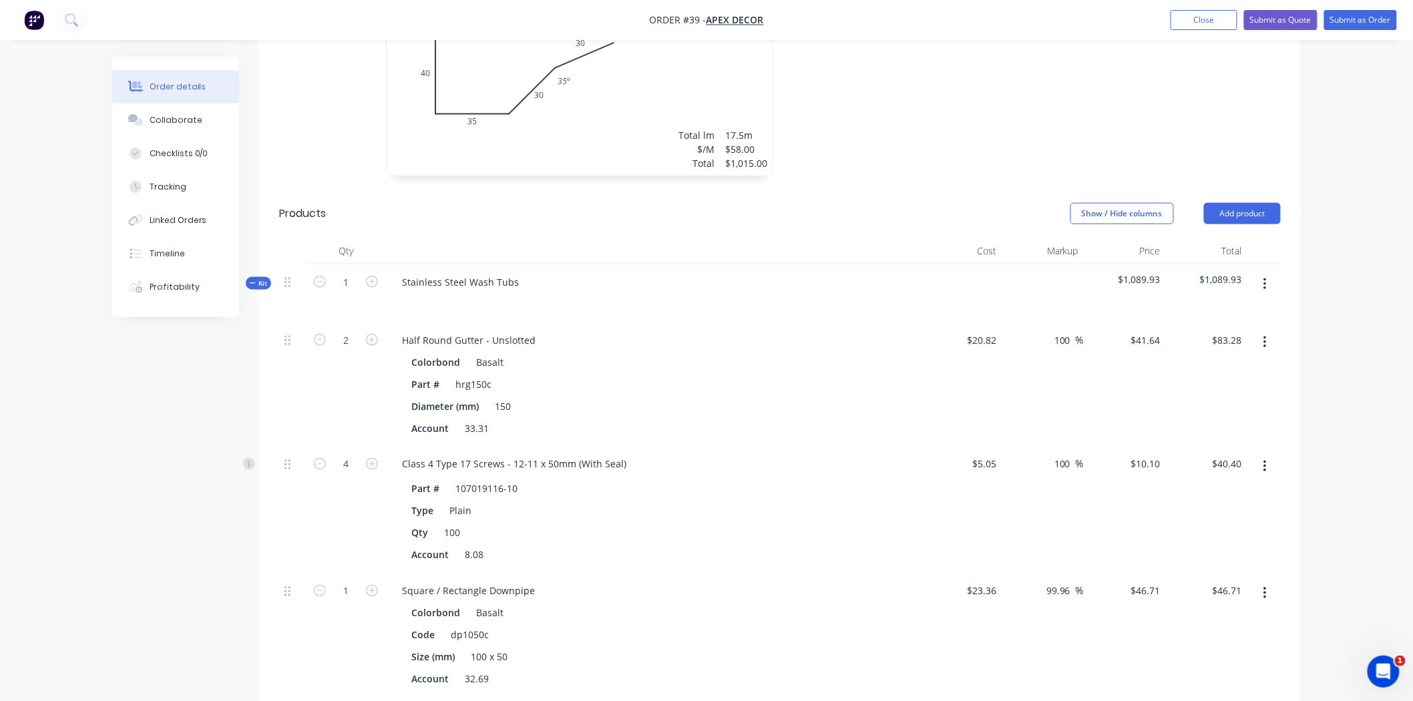
scroll to position [638, 0]
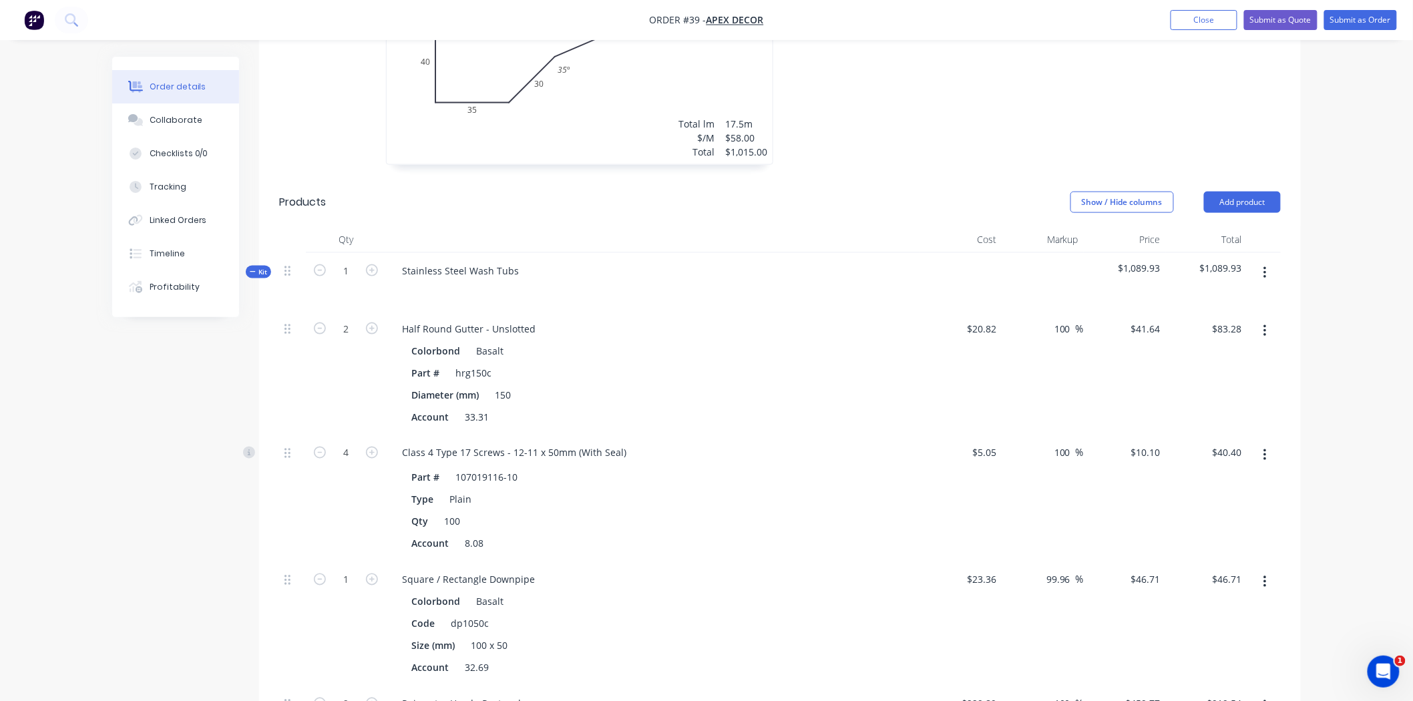
click at [259, 267] on span "Kit" at bounding box center [258, 272] width 17 height 10
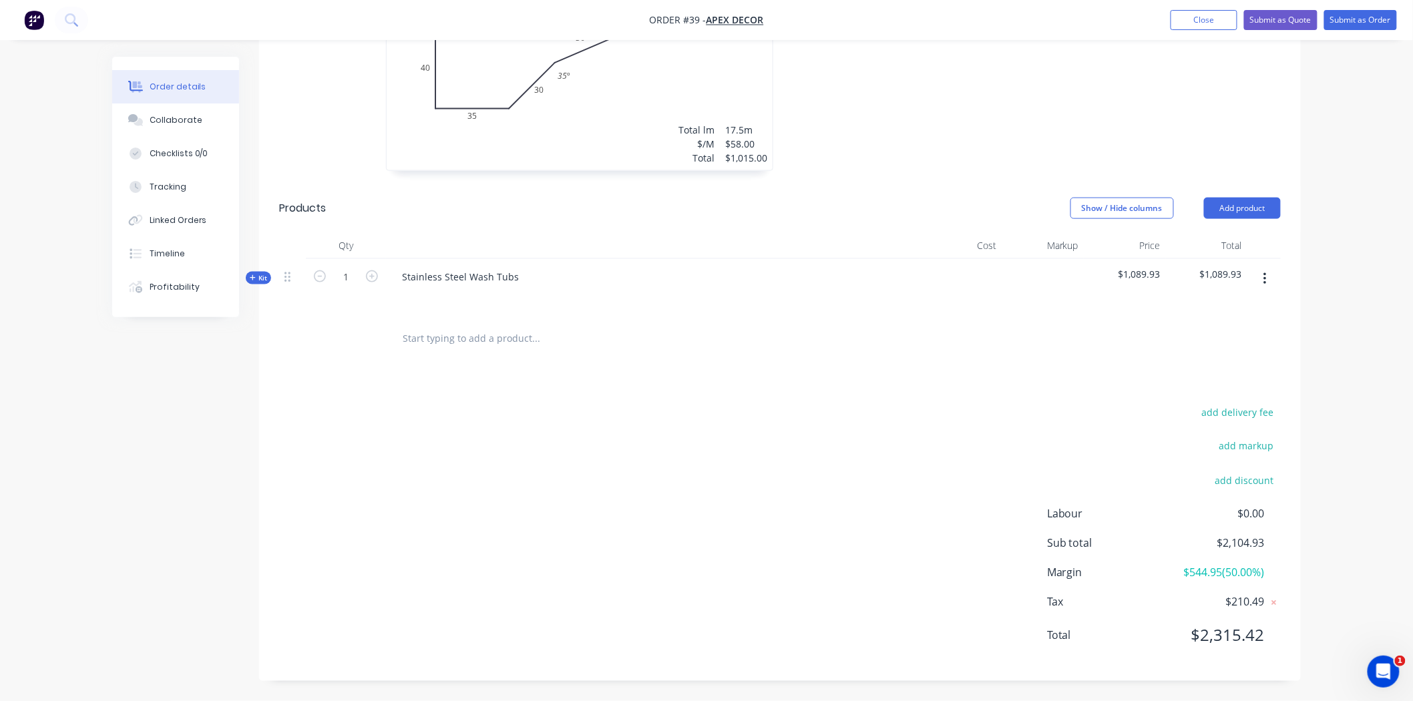
scroll to position [576, 0]
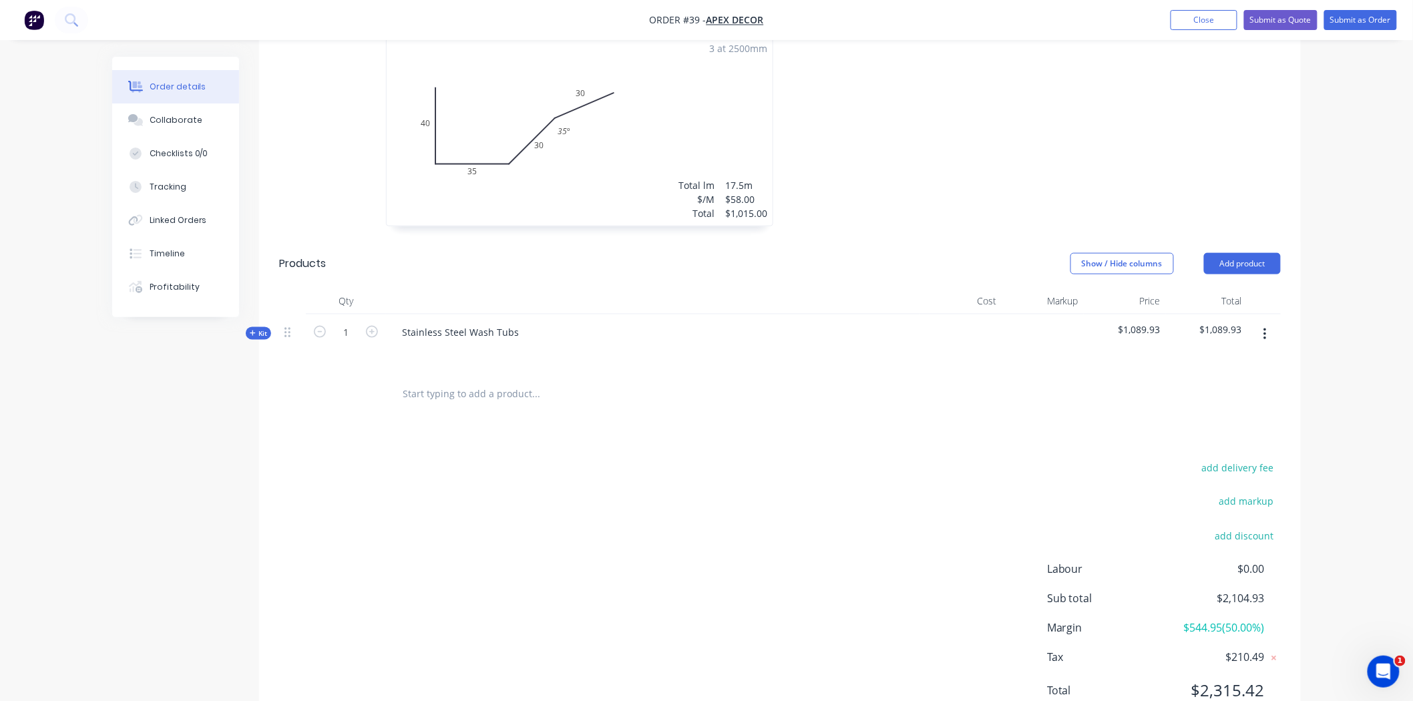
click at [442, 381] on input "text" at bounding box center [535, 394] width 267 height 27
type input "Scope of work"
drag, startPoint x: 475, startPoint y: 339, endPoint x: 370, endPoint y: 321, distance: 106.3
click at [369, 372] on div "Scope of work Add Scope of work to order No results found" at bounding box center [779, 393] width 1001 height 43
click at [431, 342] on div at bounding box center [652, 351] width 523 height 19
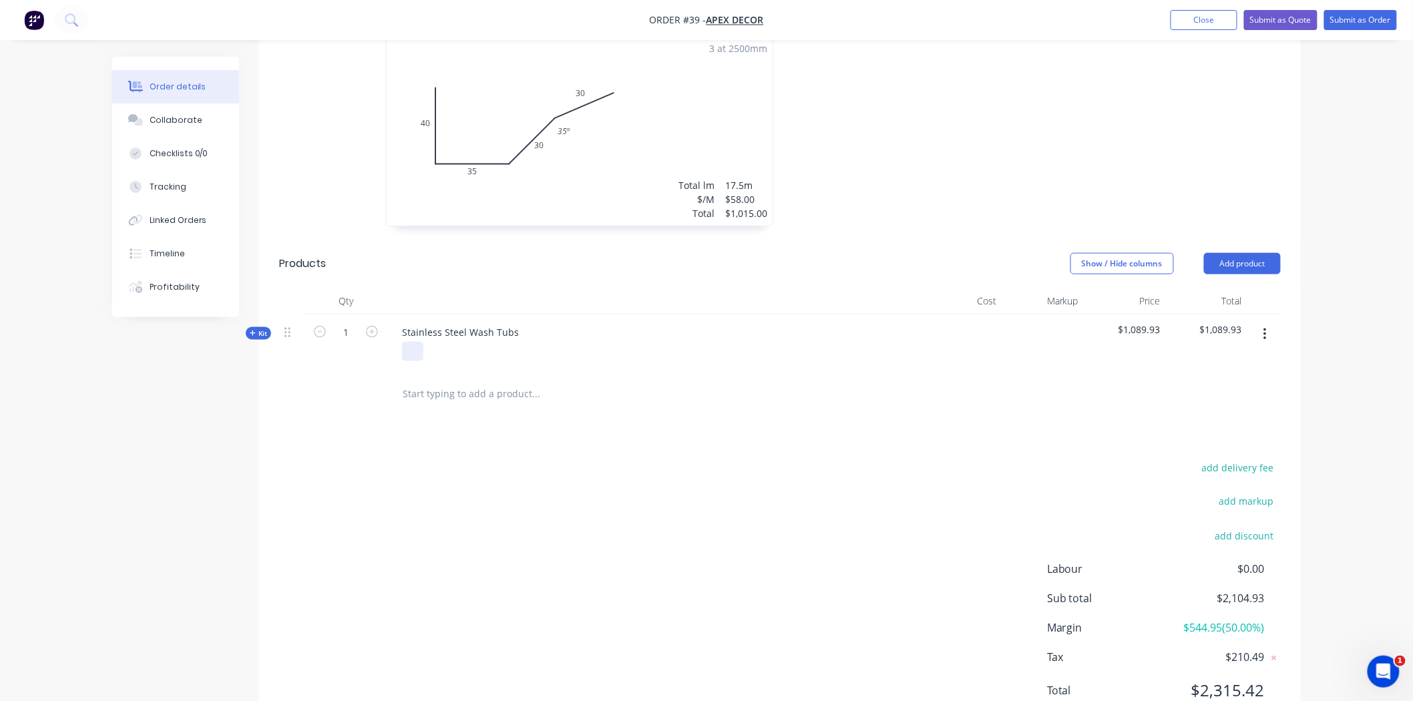
click at [417, 342] on div at bounding box center [412, 351] width 21 height 19
click at [509, 602] on div "add delivery fee add markup add discount Labour $0.00 Sub total $2,104.93 Margi…" at bounding box center [779, 602] width 1001 height 258
click at [410, 513] on div "add delivery fee add markup add discount Labour $0.00 Sub total $2,104.93 Margi…" at bounding box center [779, 588] width 1001 height 258
click at [252, 330] on icon "button" at bounding box center [252, 332] width 5 height 5
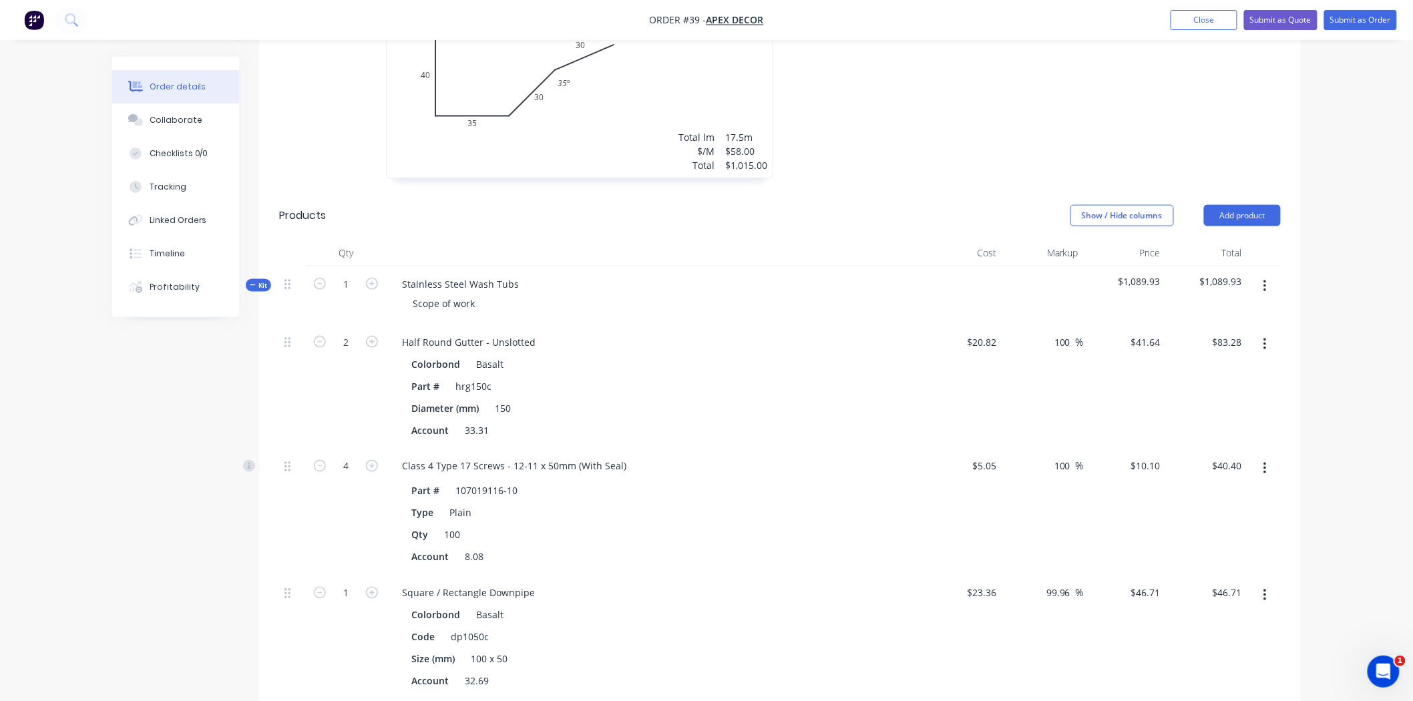
scroll to position [650, 0]
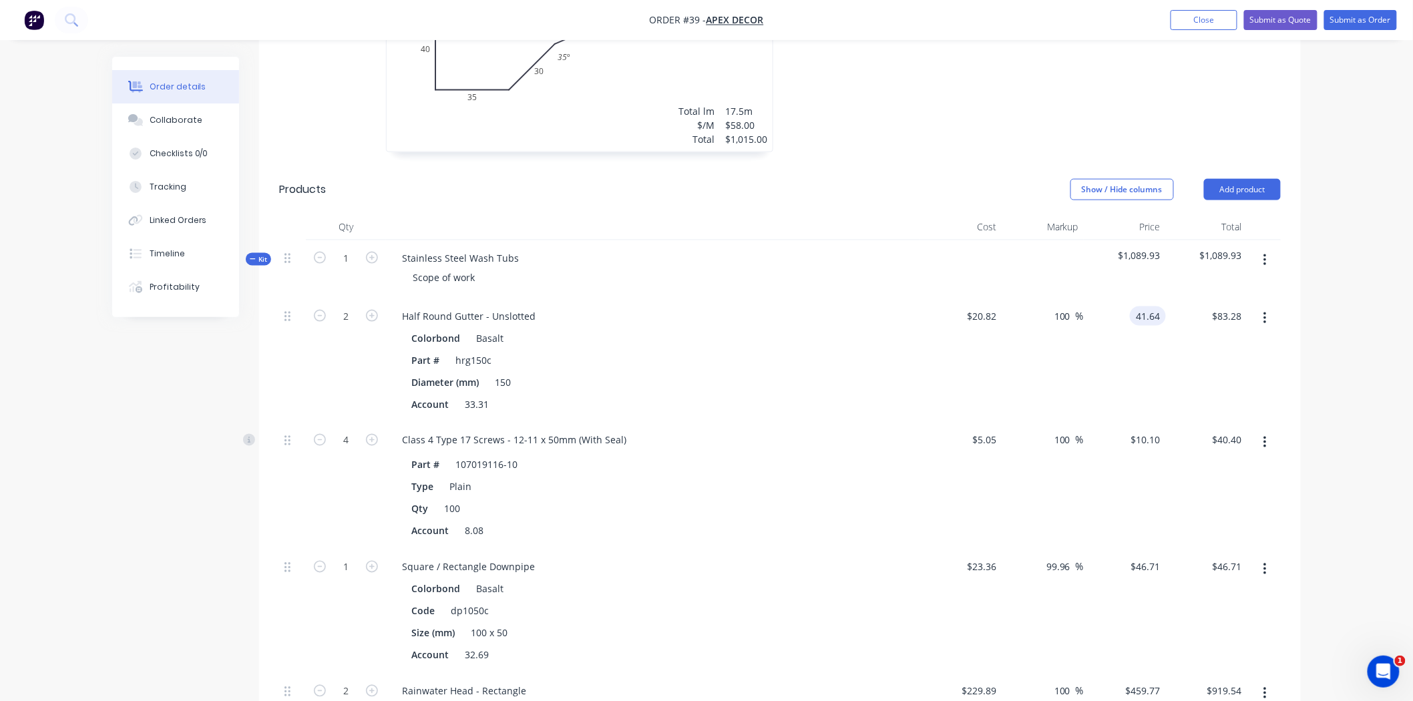
drag, startPoint x: 1128, startPoint y: 258, endPoint x: 1191, endPoint y: 255, distance: 62.8
click at [1191, 298] on div "2 Half Round Gutter - Unslotted Colorbond Basalt Part # hrg150c Diameter (mm) 1…" at bounding box center [779, 360] width 1001 height 124
type input "$41.64"
type input "$83.28"
click at [1264, 311] on icon "button" at bounding box center [1264, 318] width 3 height 15
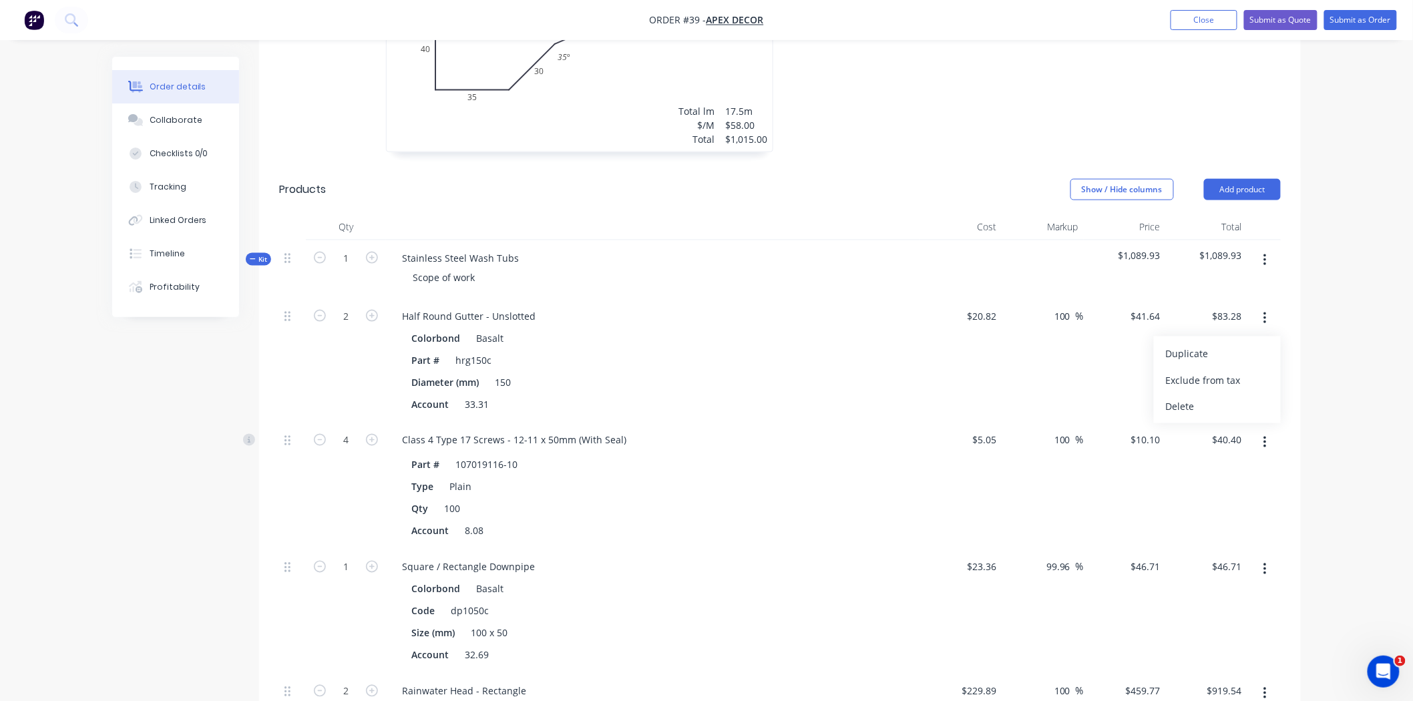
click at [1363, 258] on div "Order details Collaborate Checklists 0/0 Tracking Linked Orders Timeline Profit…" at bounding box center [706, 279] width 1413 height 1859
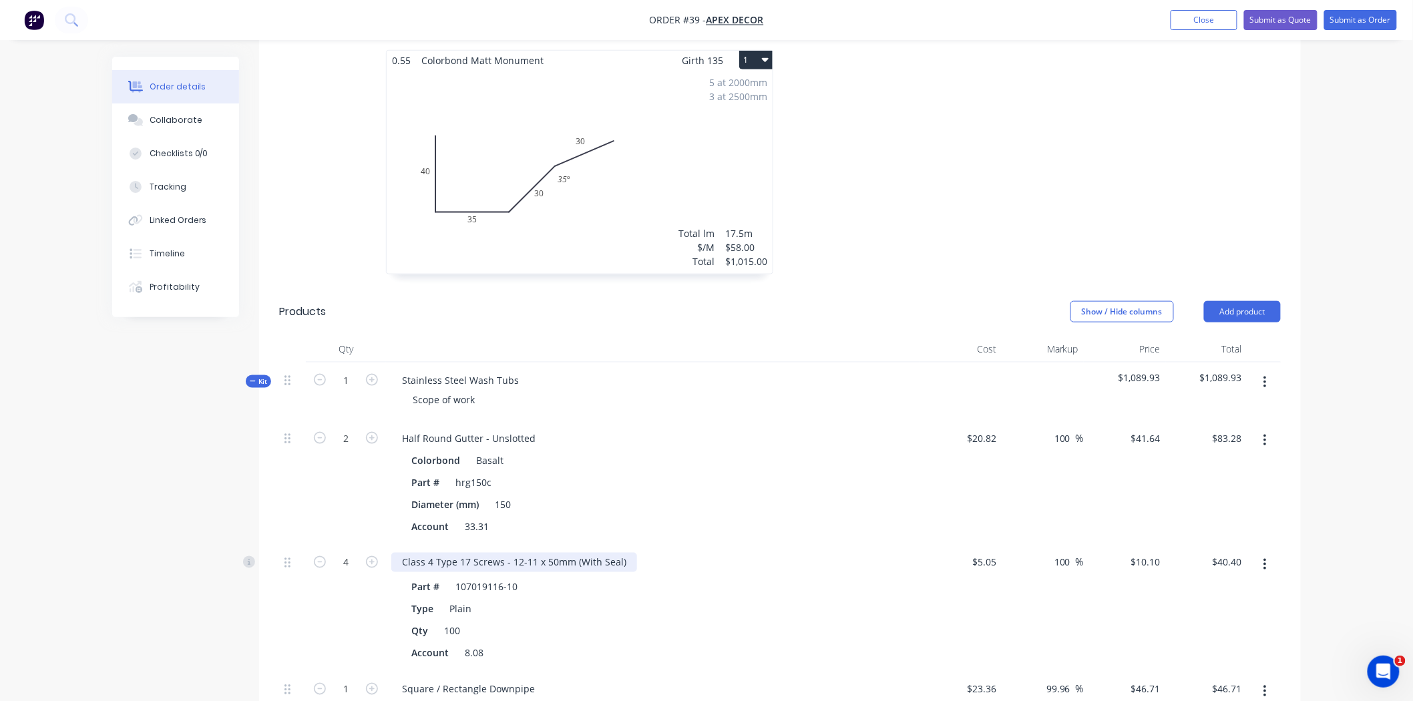
scroll to position [502, 0]
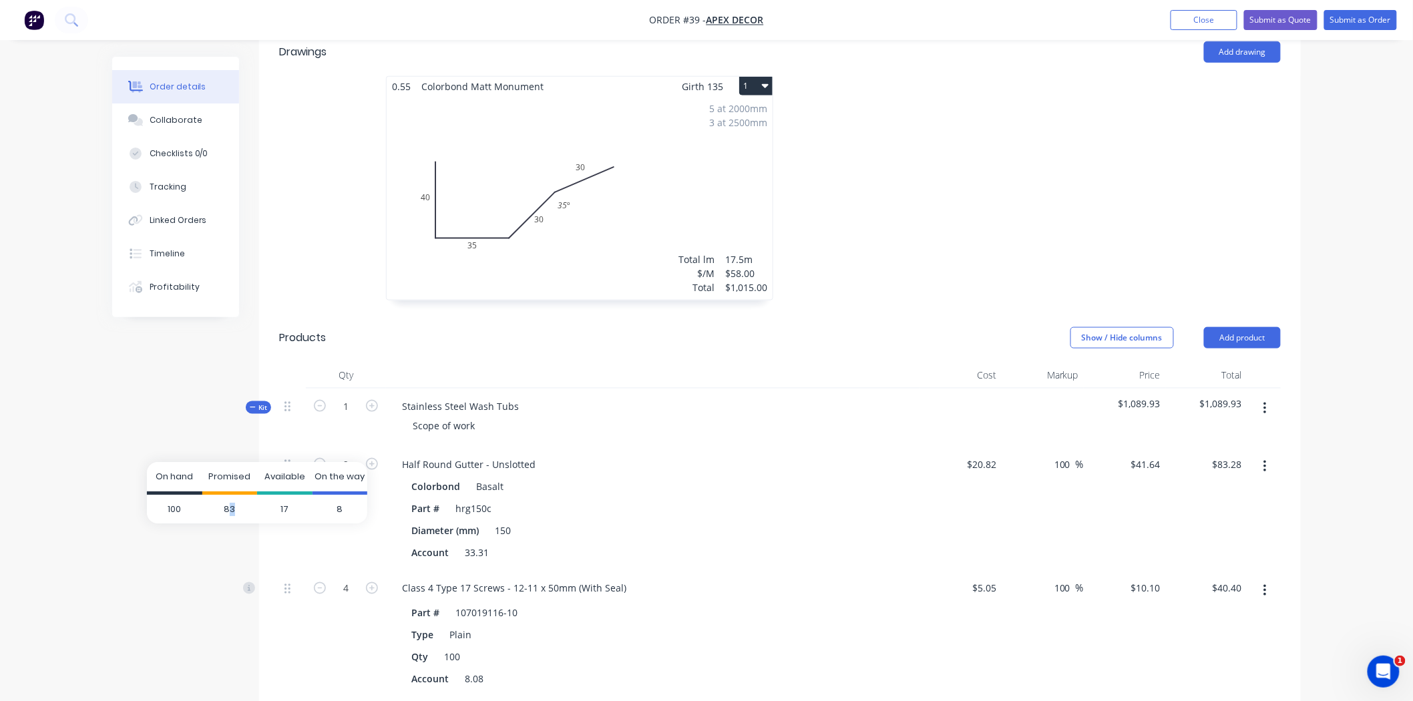
click at [228, 507] on span "83" at bounding box center [229, 509] width 55 height 29
drag, startPoint x: 288, startPoint y: 509, endPoint x: 274, endPoint y: 508, distance: 14.1
click at [274, 508] on span "17" at bounding box center [284, 509] width 55 height 29
drag, startPoint x: 236, startPoint y: 508, endPoint x: 217, endPoint y: 508, distance: 18.7
click at [217, 508] on span "83" at bounding box center [229, 509] width 55 height 29
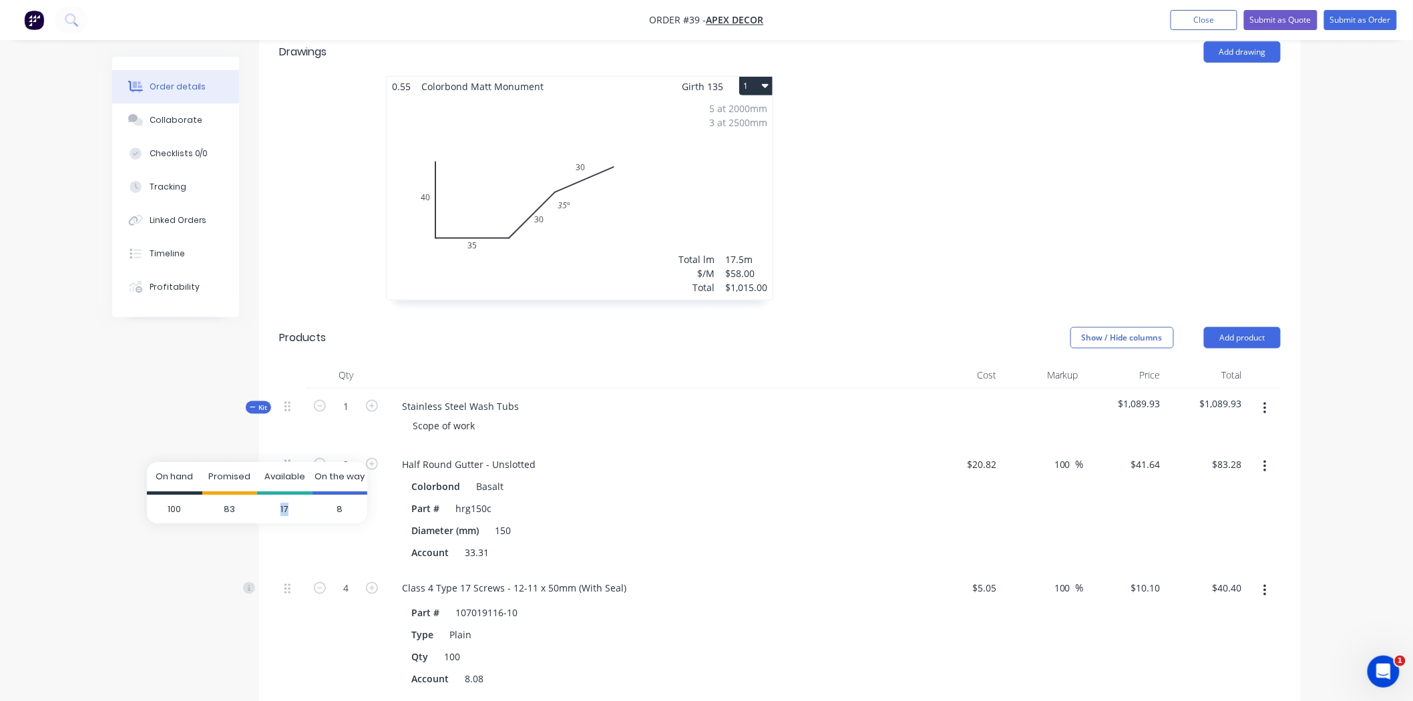
drag, startPoint x: 278, startPoint y: 508, endPoint x: 291, endPoint y: 507, distance: 12.7
click at [289, 507] on span "17" at bounding box center [284, 509] width 55 height 29
drag, startPoint x: 179, startPoint y: 507, endPoint x: 168, endPoint y: 508, distance: 11.4
click at [168, 508] on span "100" at bounding box center [174, 509] width 55 height 29
drag, startPoint x: 278, startPoint y: 505, endPoint x: 288, endPoint y: 505, distance: 10.0
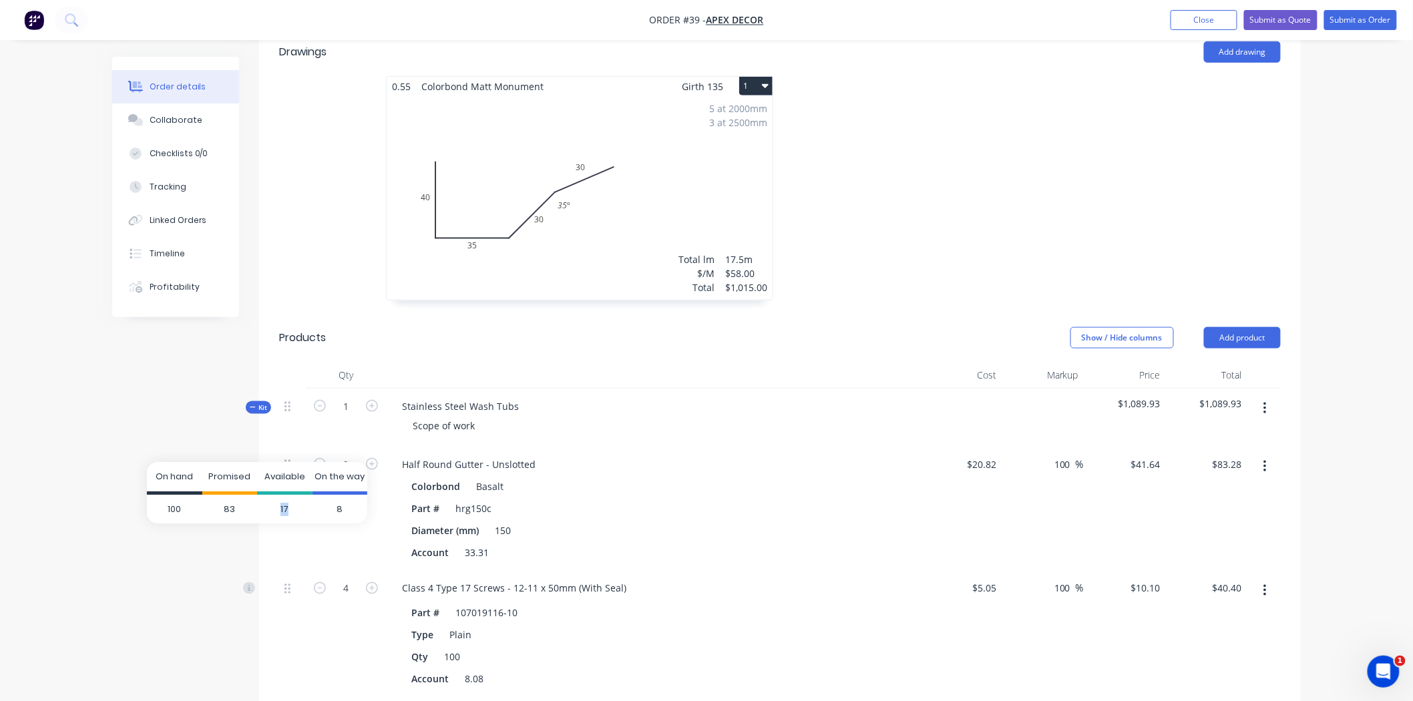
click at [288, 505] on span "17" at bounding box center [284, 509] width 55 height 29
click at [1323, 181] on div "Order details Collaborate Checklists 0/0 Tracking Linked Orders Timeline Profit…" at bounding box center [706, 427] width 1413 height 1859
click at [1182, 18] on button "Close" at bounding box center [1203, 20] width 67 height 20
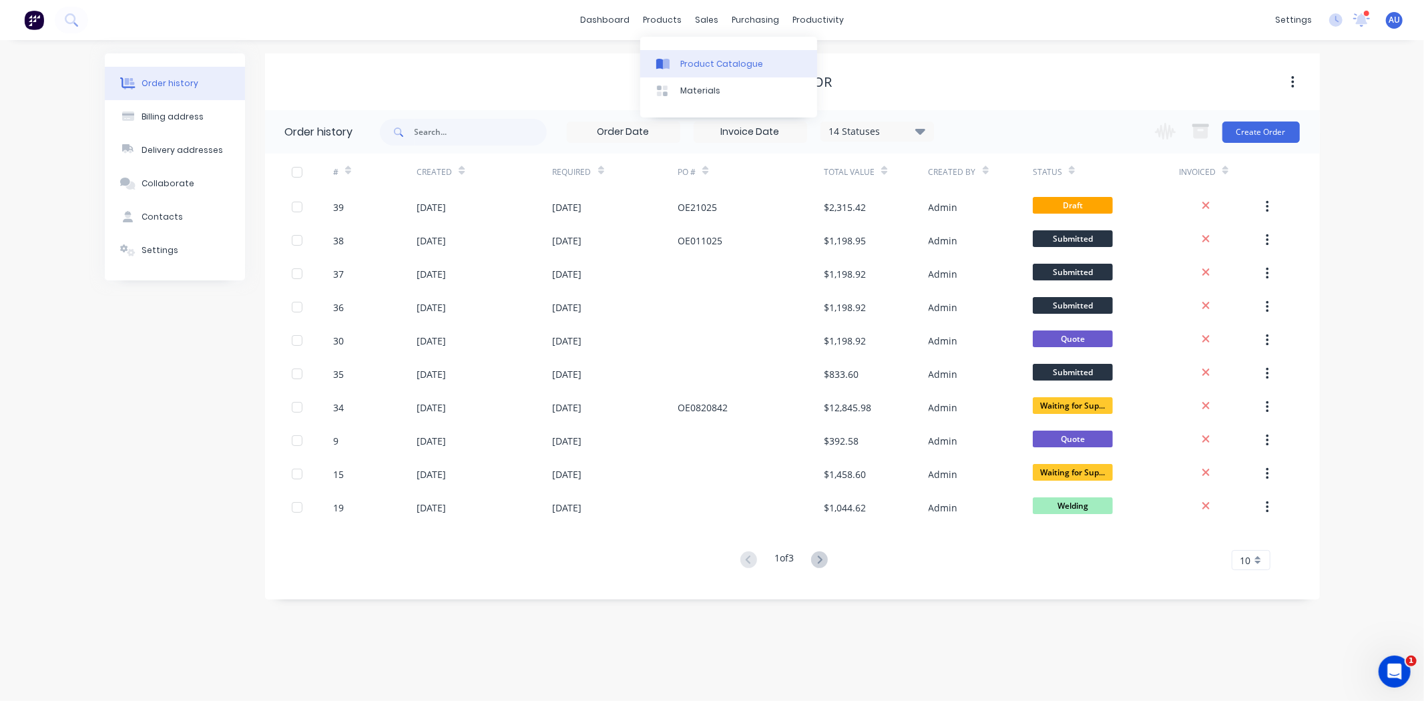
click at [689, 58] on div "Product Catalogue" at bounding box center [721, 64] width 83 height 12
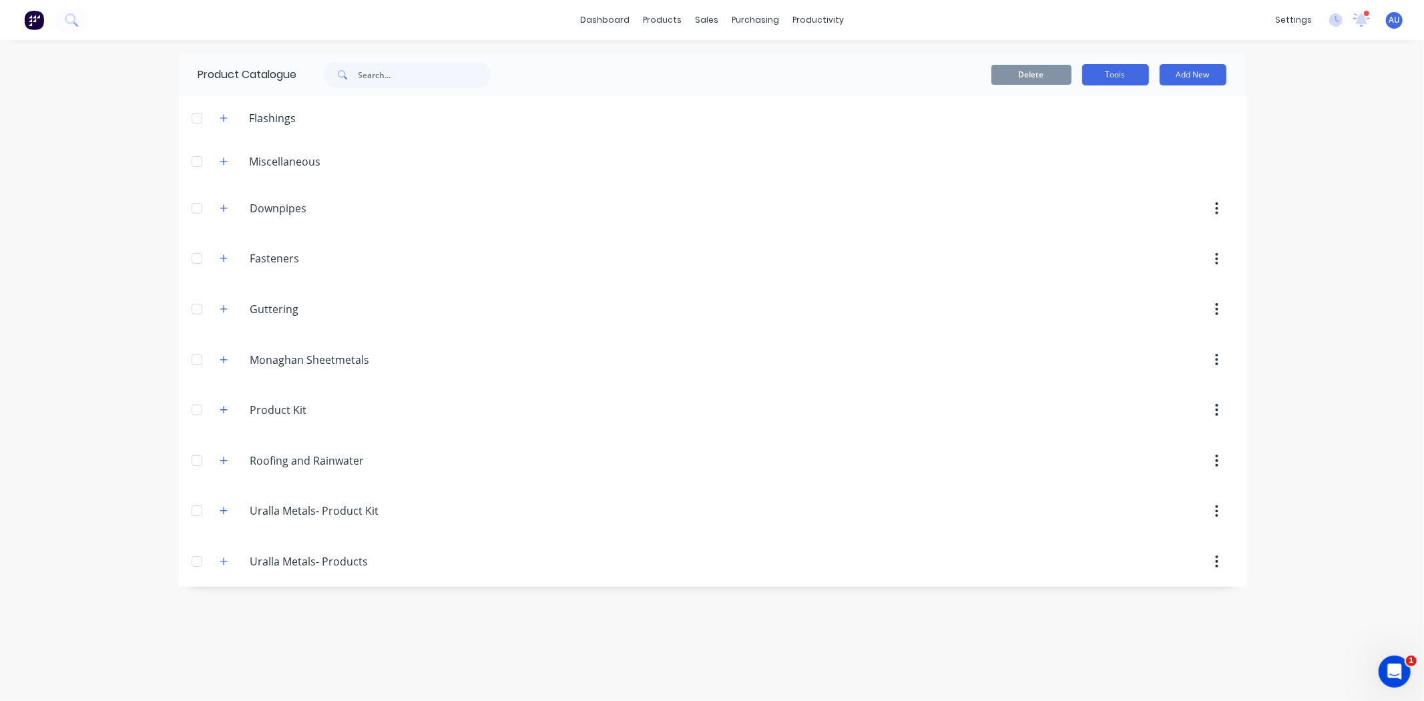
click at [1116, 84] on button "Tools" at bounding box center [1115, 74] width 67 height 21
click at [1070, 139] on div "Stocktake" at bounding box center [1085, 135] width 103 height 19
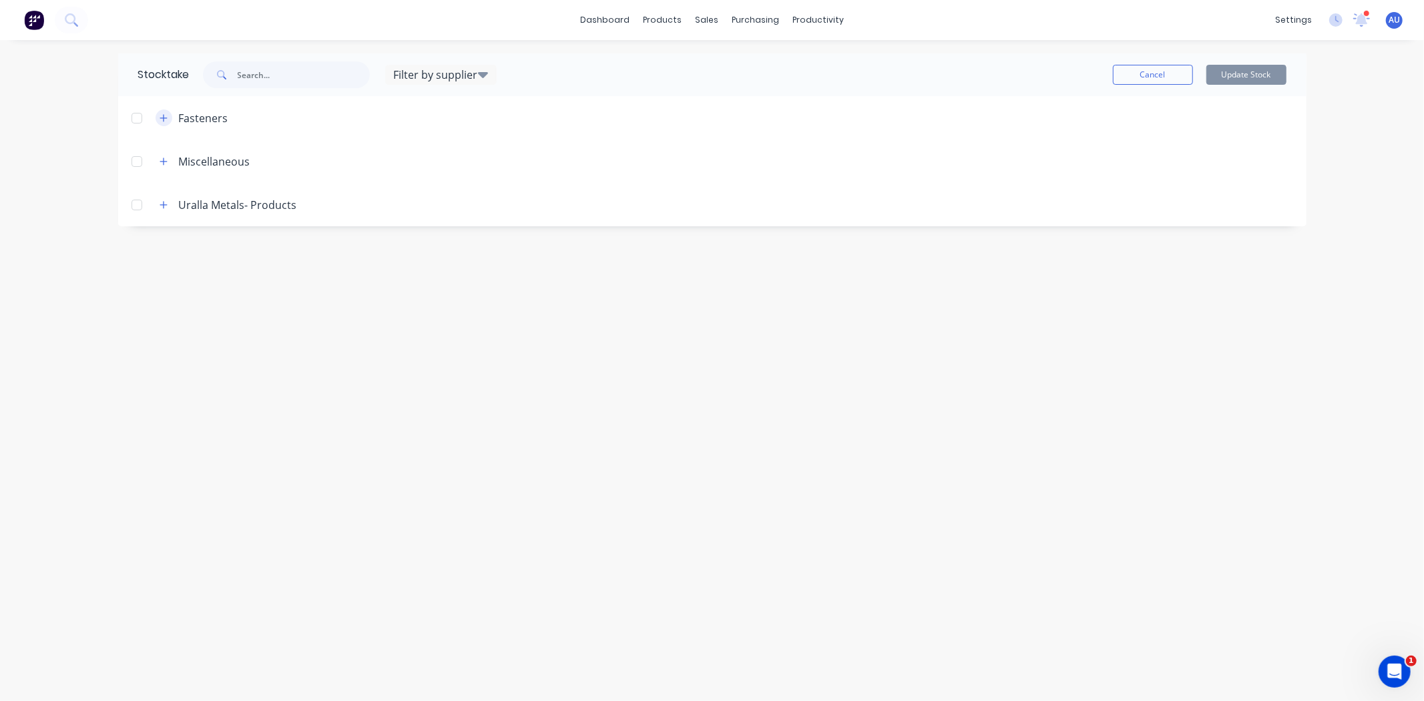
click at [165, 115] on icon "button" at bounding box center [164, 117] width 8 height 9
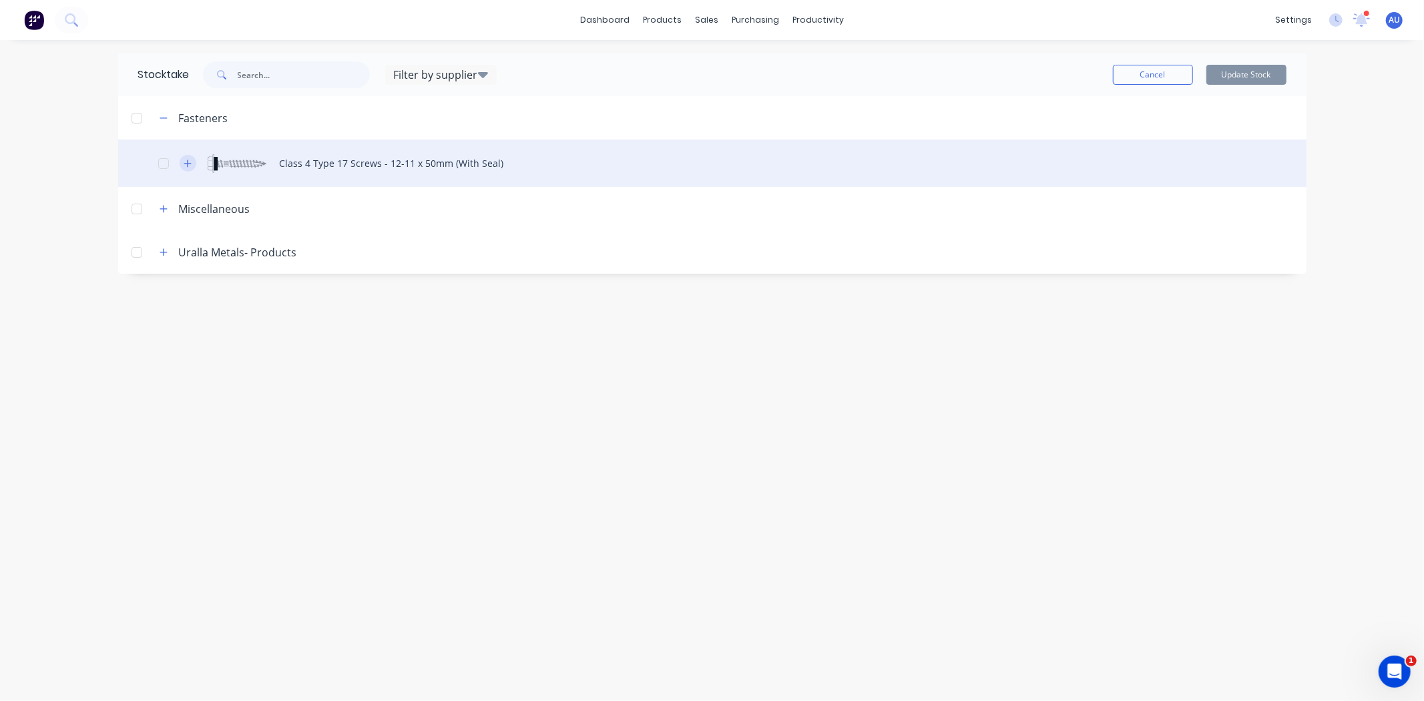
click at [186, 162] on icon "button" at bounding box center [188, 163] width 8 height 9
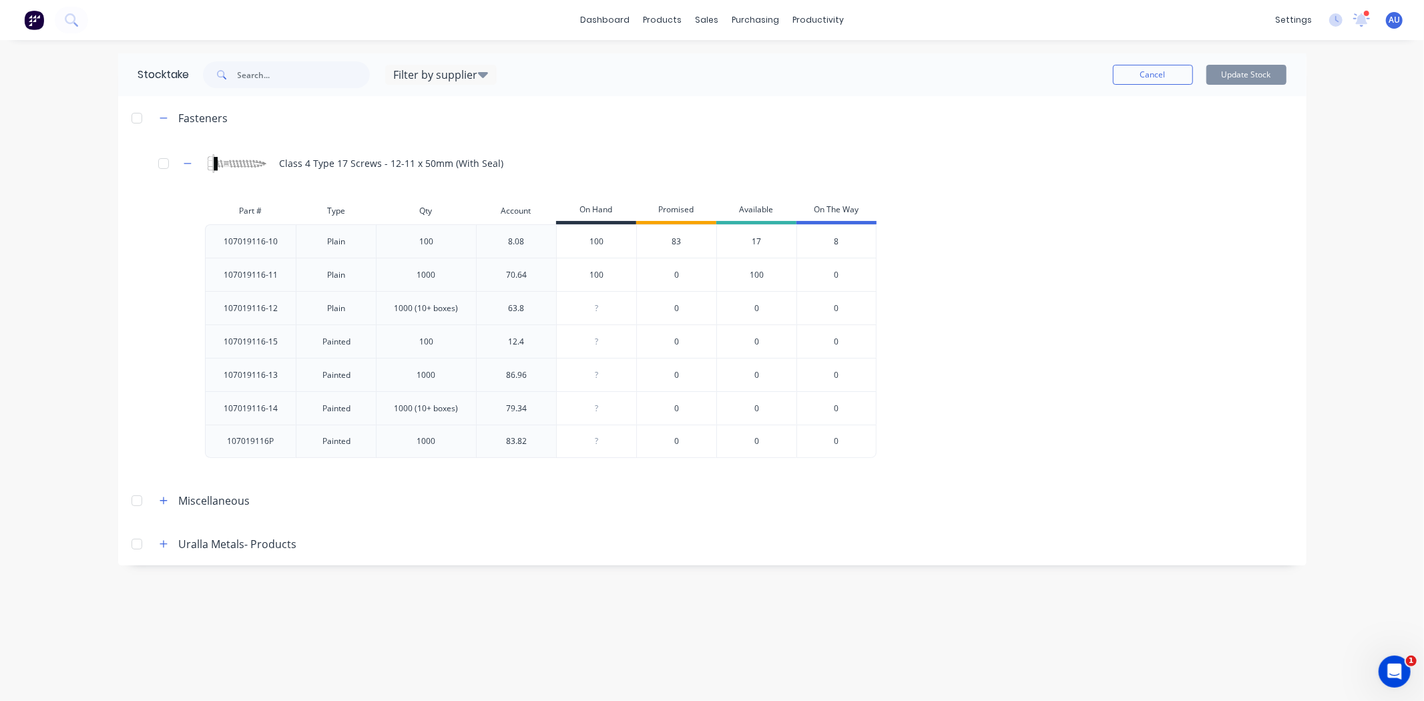
type input "100"
drag, startPoint x: 569, startPoint y: 241, endPoint x: 915, endPoint y: 236, distance: 345.8
click at [915, 236] on div "107019116-10 Plain 100 8.08 100 100 83 17 8 107019116-11 Plain 1000 70.64 100 0…" at bounding box center [700, 341] width 991 height 234
click at [1023, 239] on div "107019116-10 Plain 100 8.08 100 100 83 17 8 107019116-11 Plain 1000 70.64 100 0…" at bounding box center [700, 341] width 991 height 234
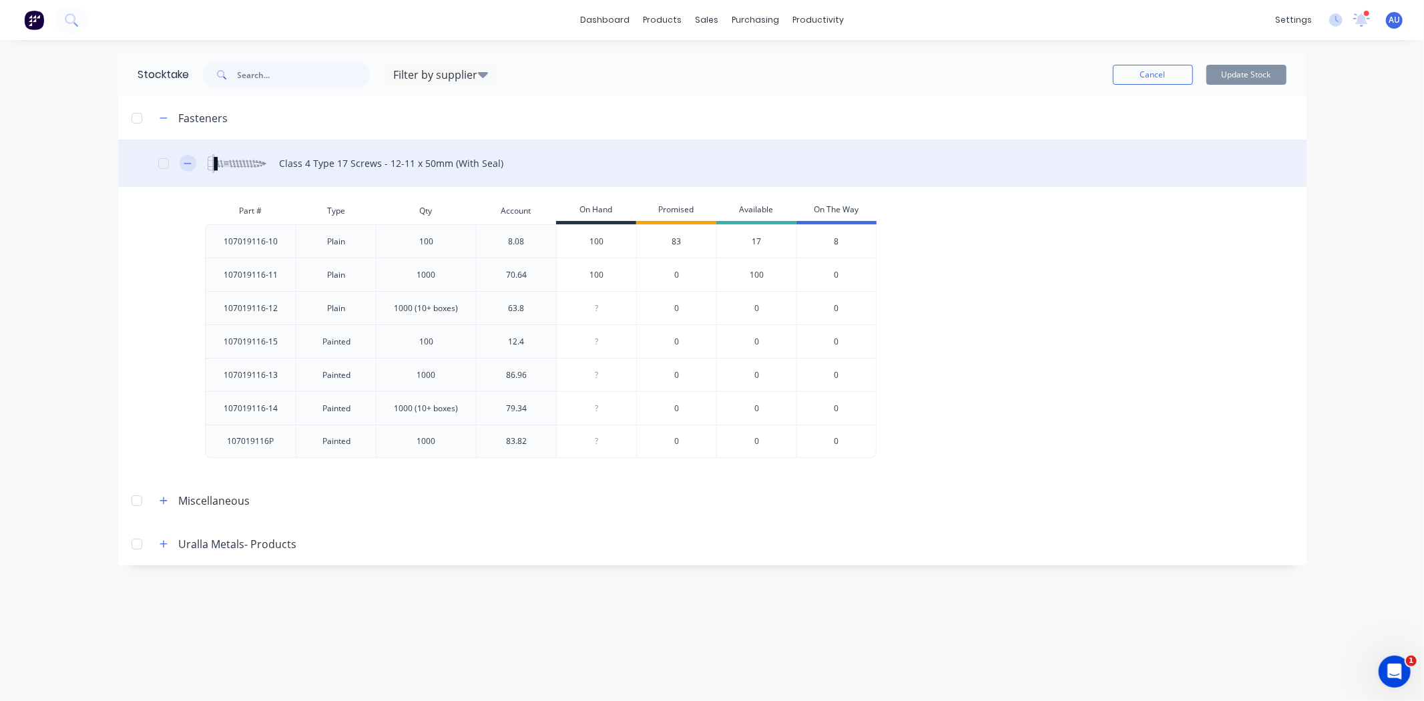
click at [188, 165] on icon "button" at bounding box center [188, 163] width 8 height 9
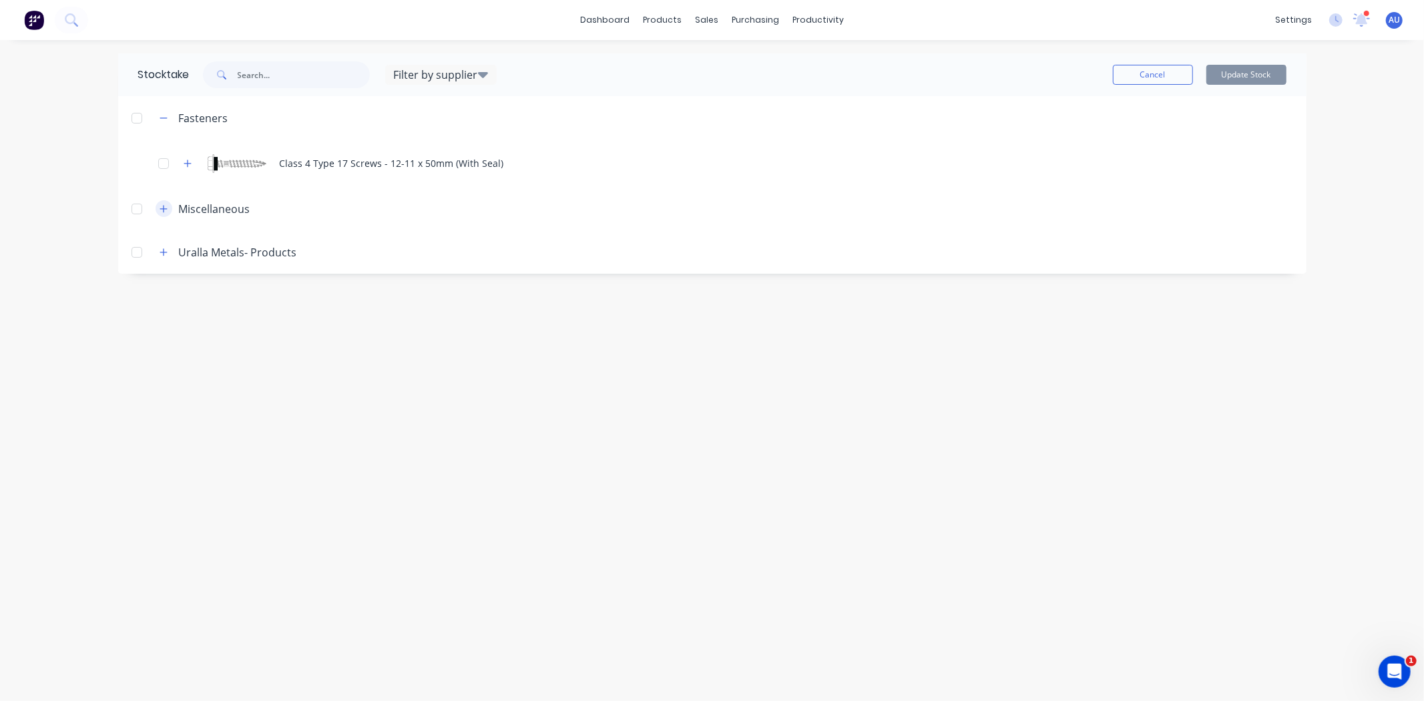
click at [163, 209] on icon "button" at bounding box center [164, 208] width 8 height 9
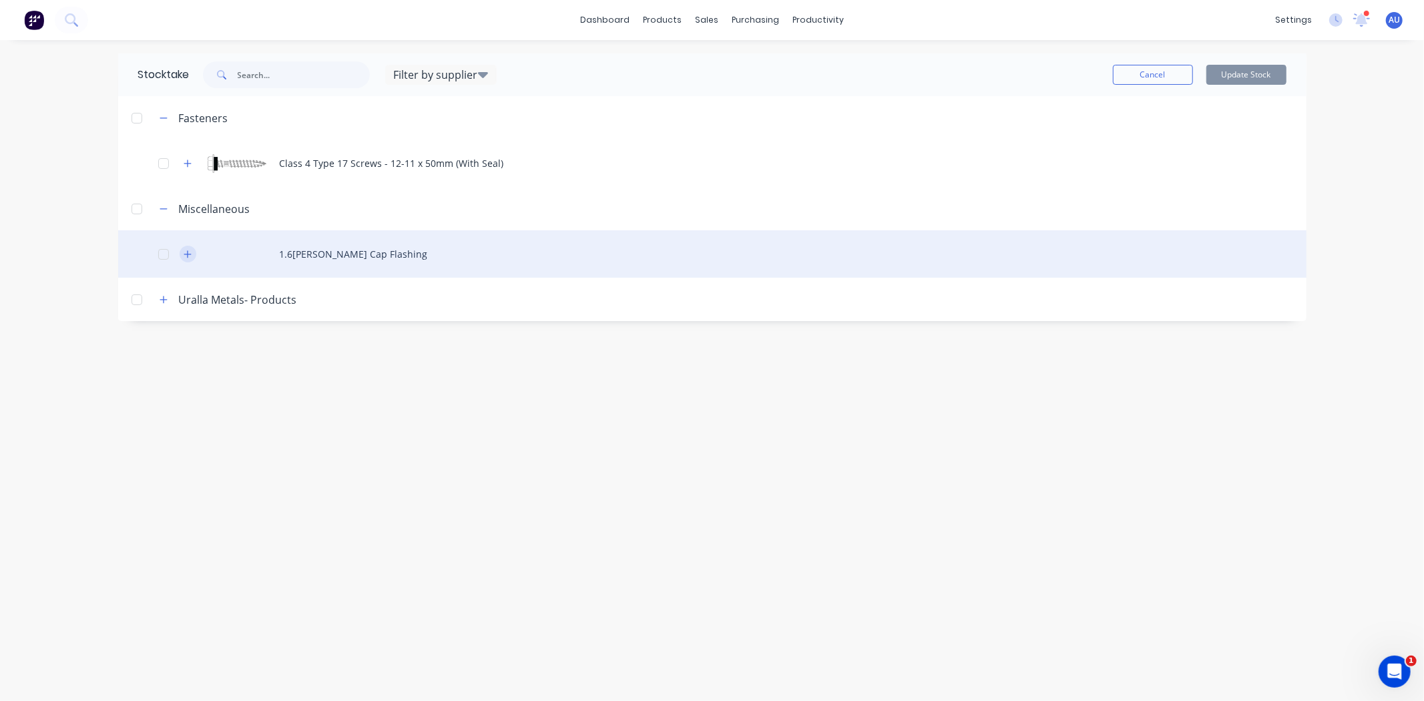
click at [188, 252] on icon "button" at bounding box center [187, 253] width 7 height 7
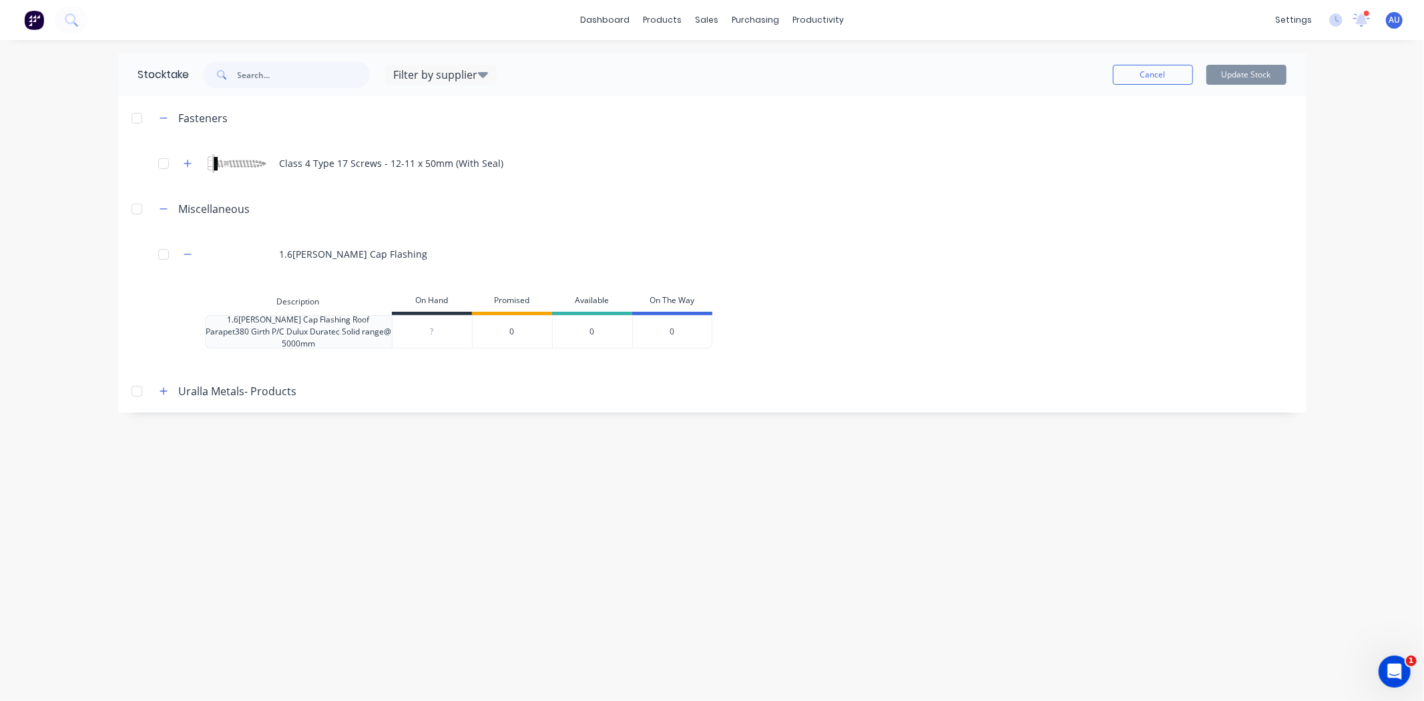
type input "0"
drag, startPoint x: 426, startPoint y: 332, endPoint x: 763, endPoint y: 358, distance: 338.1
click at [689, 338] on div "1.6mm Ali Cap Flashing Roof Parapet380 Girth P/C Dulux Duratec Solid range@ 500…" at bounding box center [458, 331] width 507 height 33
click at [771, 363] on div "Fasteners Class 4 Type 17 Screws - 12-11 x 50mm (With Seal) Miscellaneous 1.6mm…" at bounding box center [712, 254] width 1188 height 316
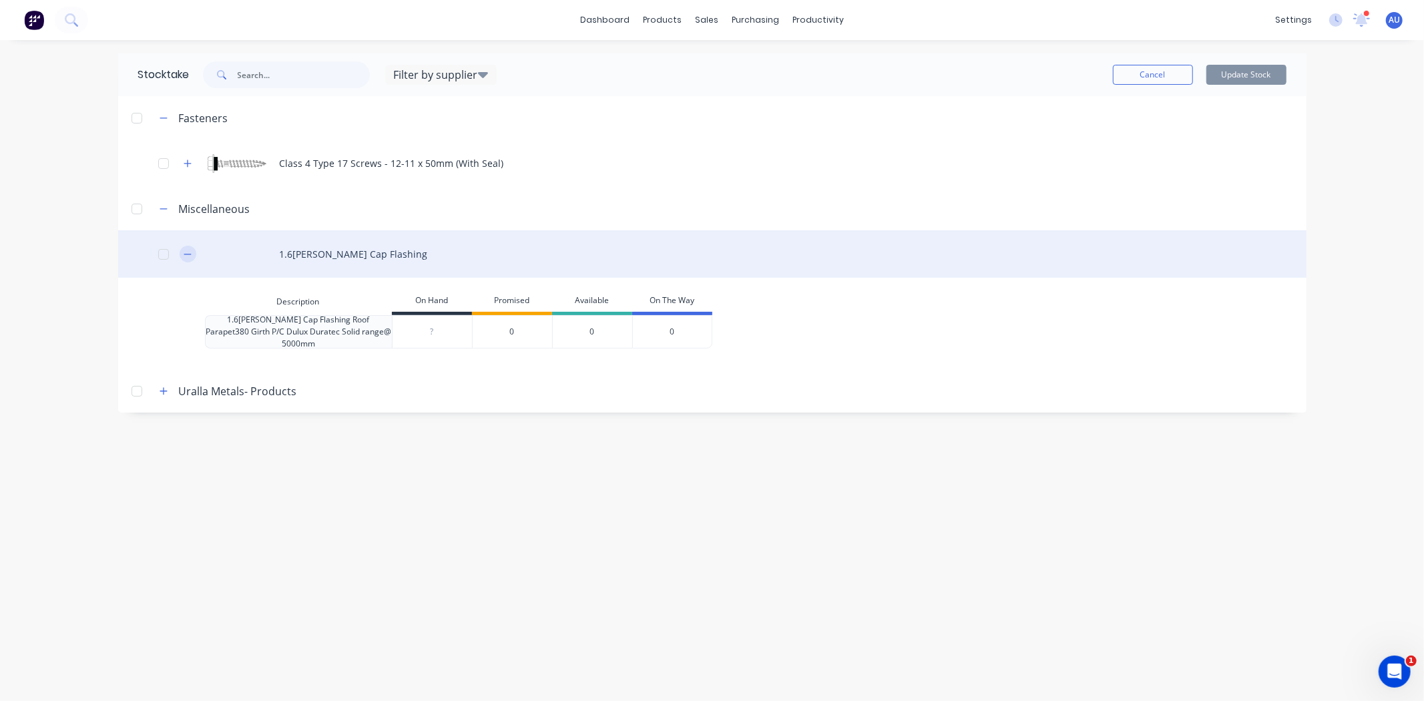
click at [187, 247] on button "button" at bounding box center [188, 254] width 17 height 17
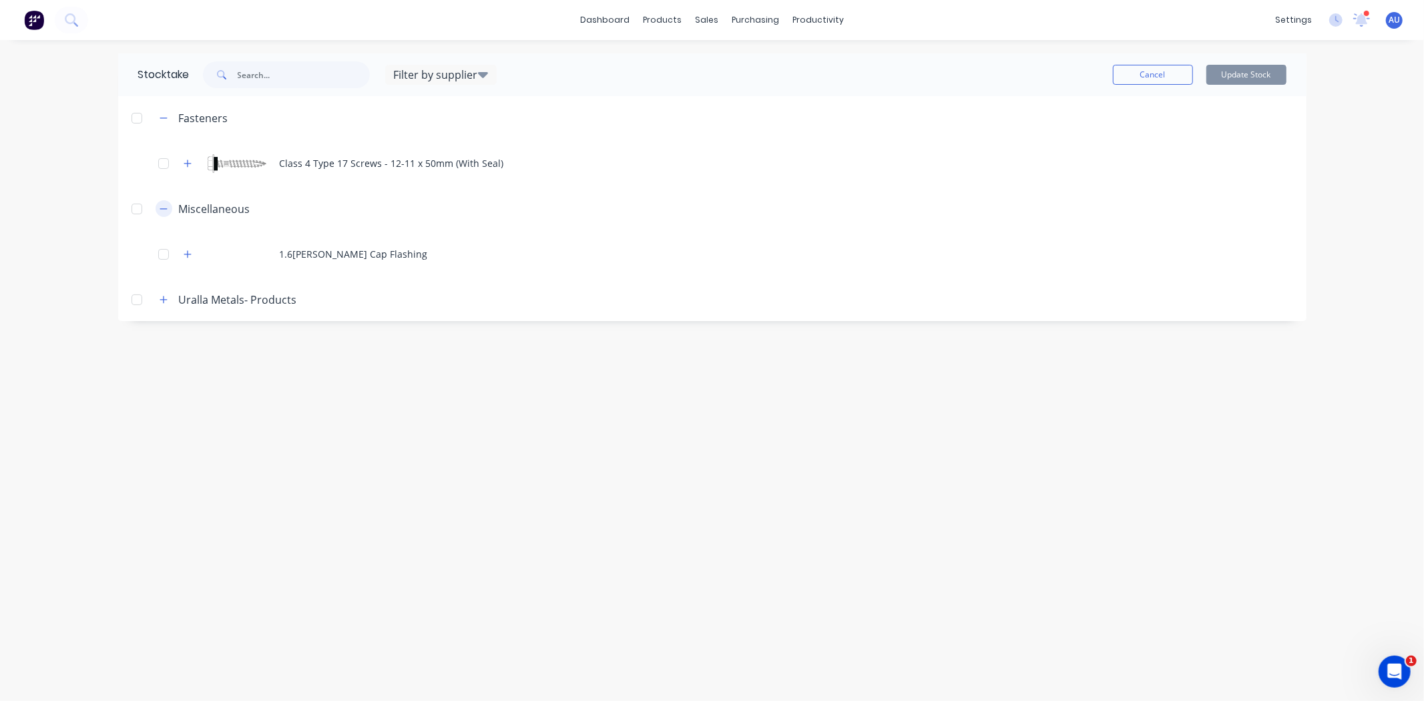
click at [165, 208] on icon "button" at bounding box center [164, 208] width 8 height 9
click at [163, 258] on button "button" at bounding box center [164, 252] width 17 height 17
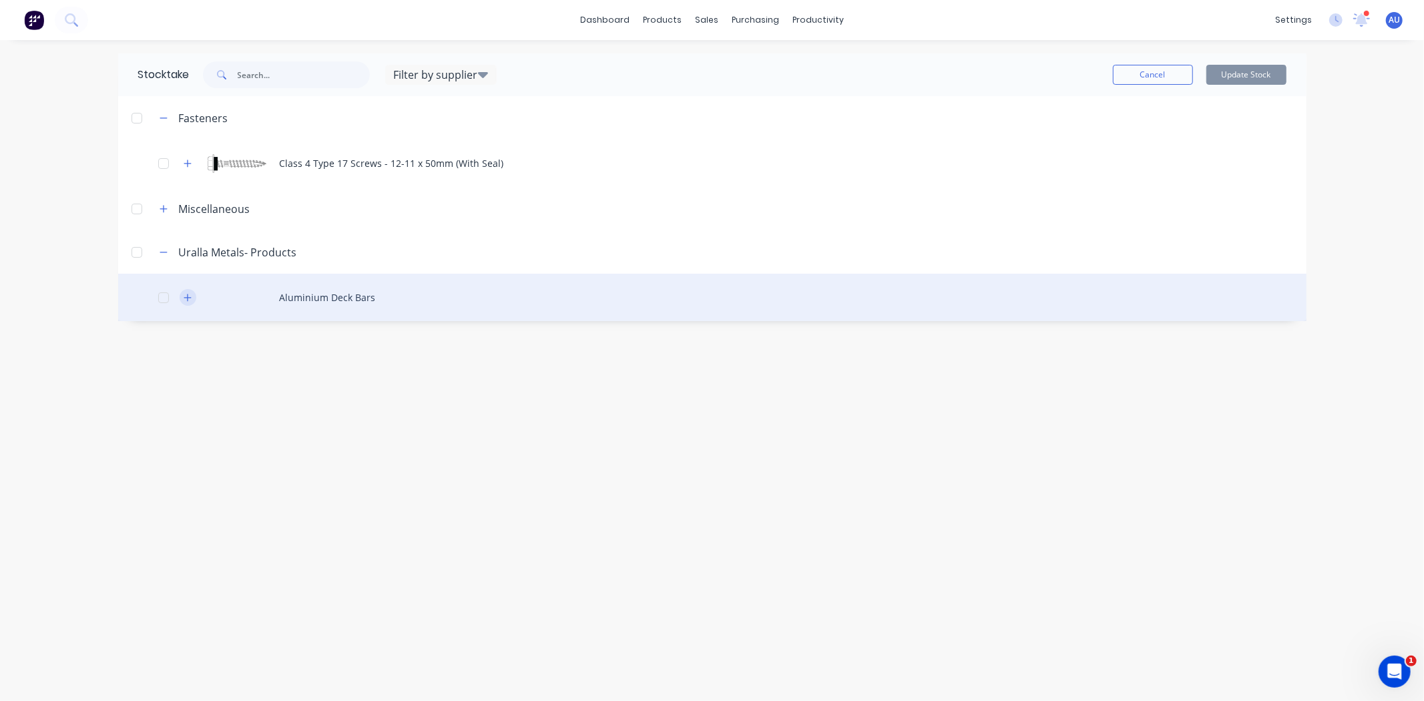
click at [192, 296] on button "button" at bounding box center [188, 297] width 17 height 17
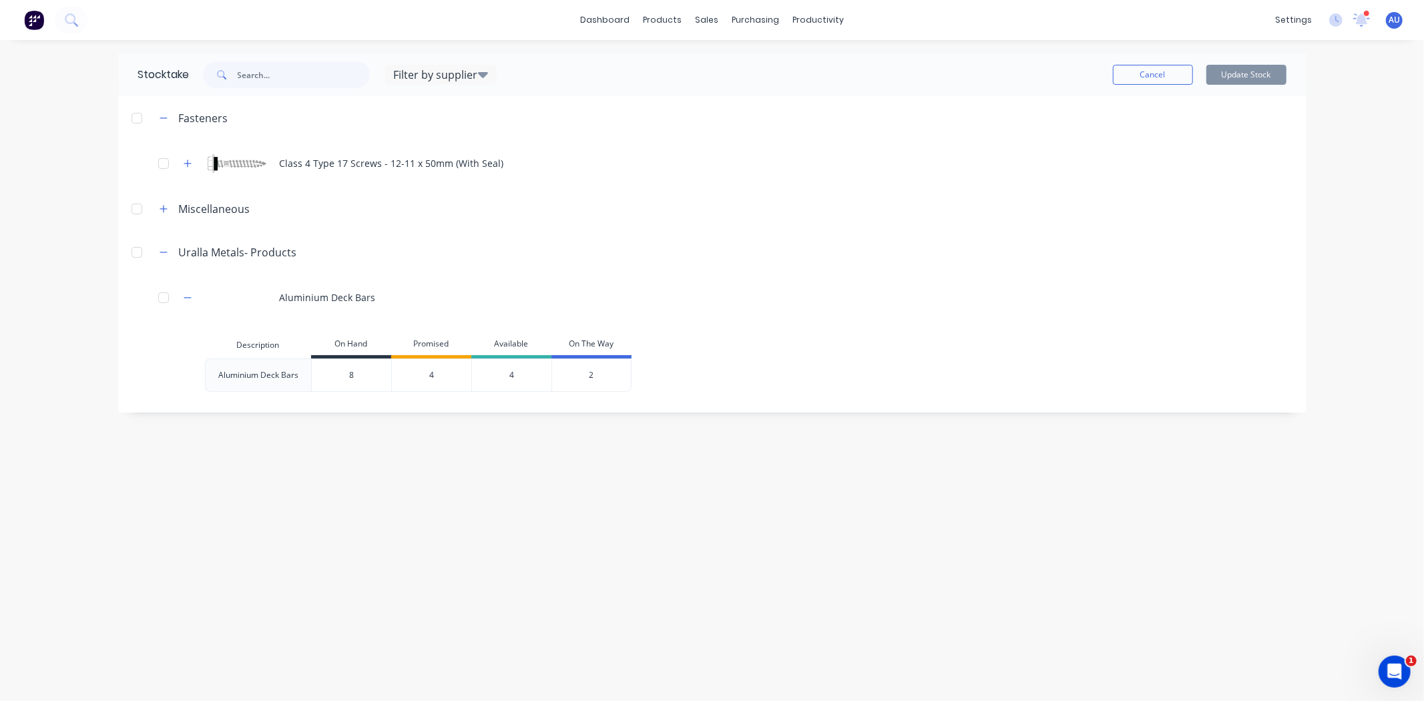
type input "8"
drag, startPoint x: 334, startPoint y: 379, endPoint x: 615, endPoint y: 389, distance: 281.2
click at [607, 389] on div "Aluminium Deck Bars 8 8 4 4 2" at bounding box center [418, 374] width 427 height 33
click at [617, 453] on div "Stocktake Filter by supplier Fastener Masters Primary Steel Supplies Profession…" at bounding box center [712, 370] width 1215 height 634
click at [616, 453] on div "Stocktake Filter by supplier Fastener Masters Primary Steel Supplies Profession…" at bounding box center [712, 370] width 1215 height 634
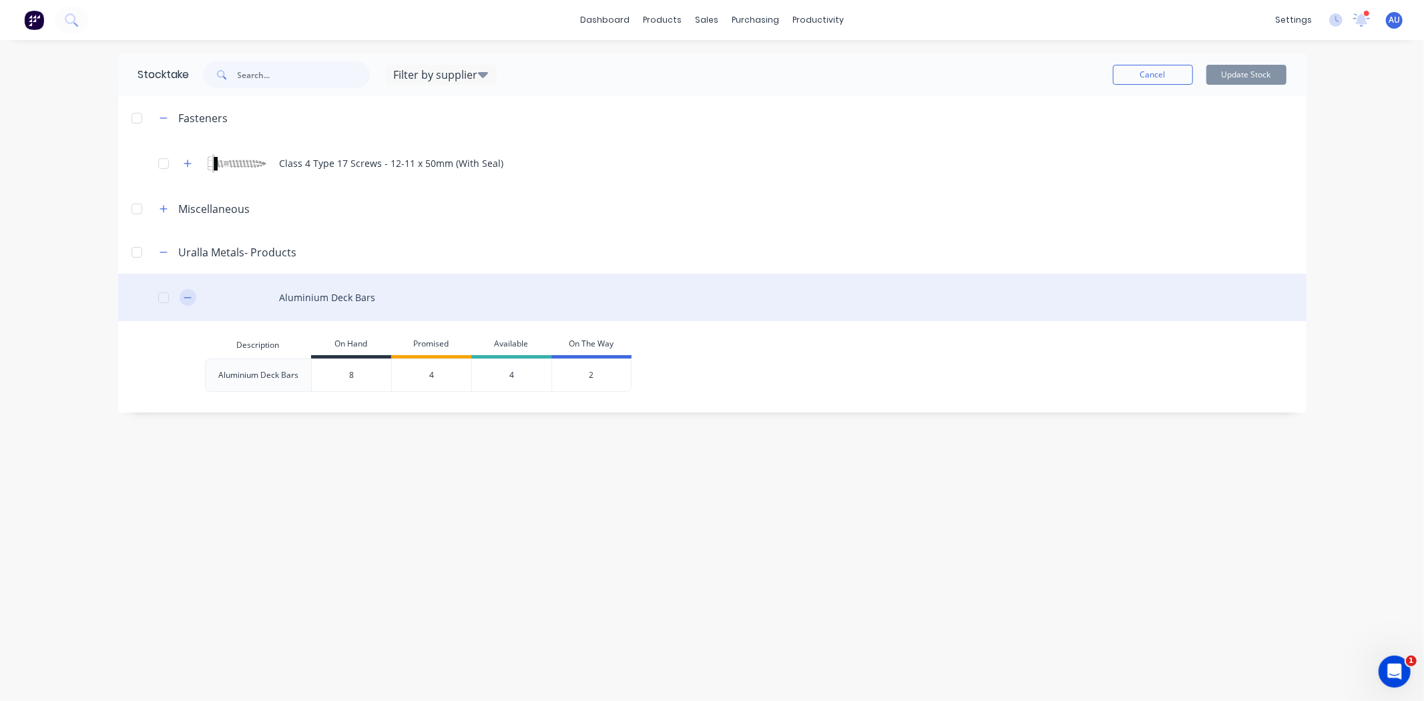
click at [184, 301] on icon "button" at bounding box center [188, 297] width 8 height 9
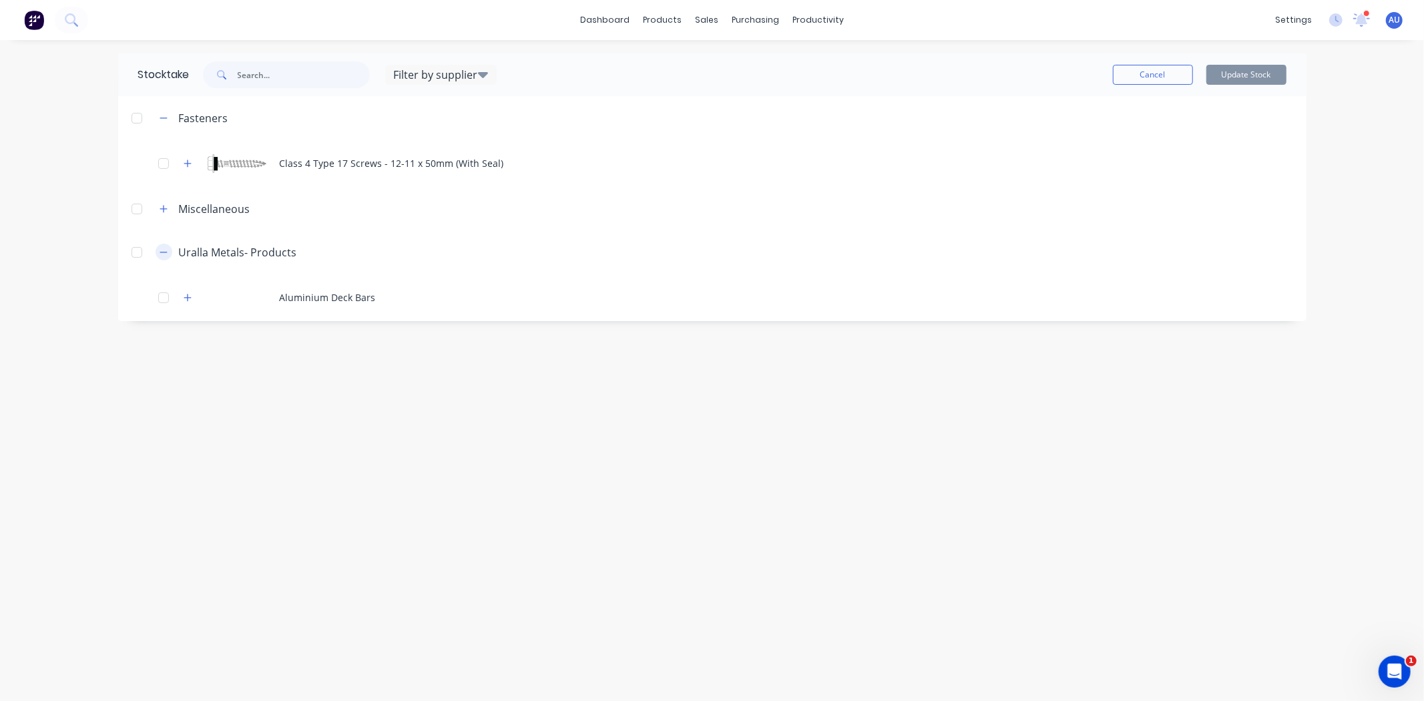
click at [160, 250] on icon "button" at bounding box center [164, 252] width 8 height 9
click at [164, 117] on icon "button" at bounding box center [164, 117] width 8 height 9
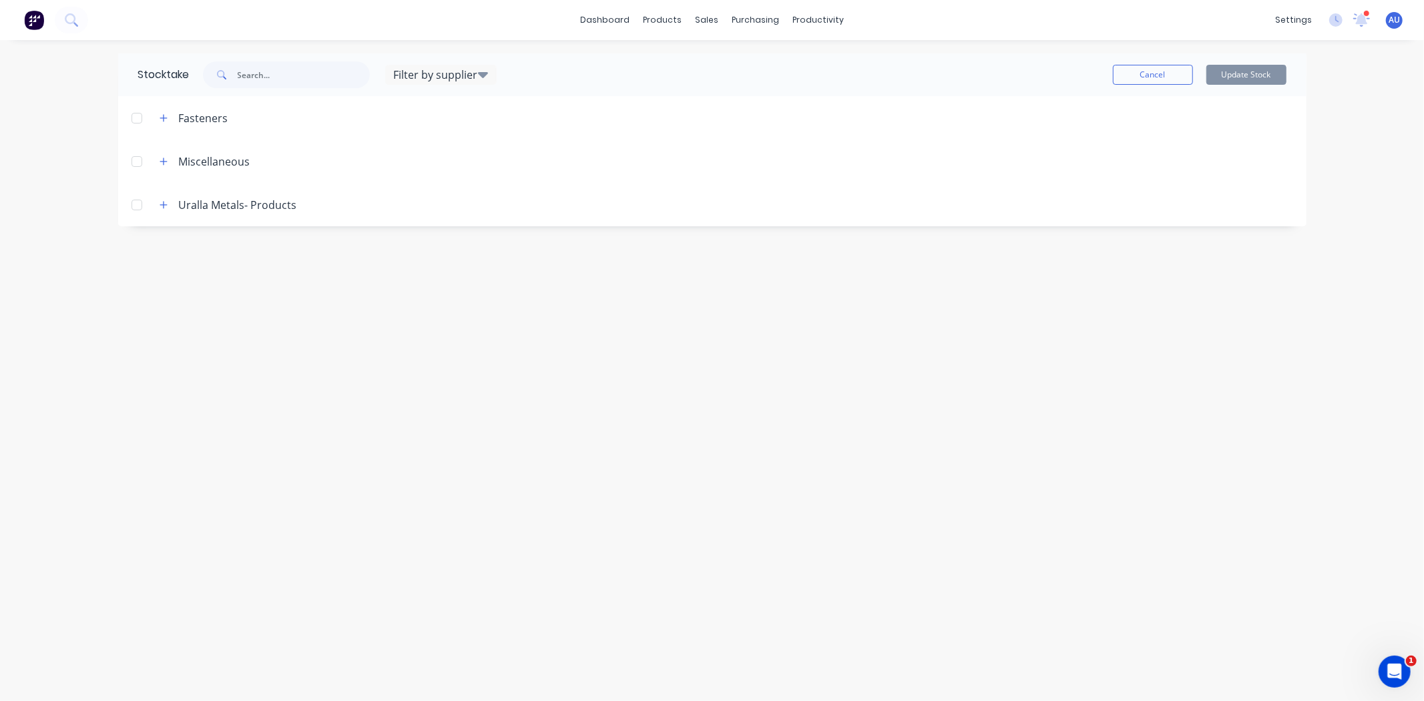
click at [481, 312] on div "Stocktake Filter by supplier Fastener Masters Primary Steel Supplies Profession…" at bounding box center [712, 370] width 1215 height 634
click at [158, 117] on button "button" at bounding box center [164, 117] width 17 height 17
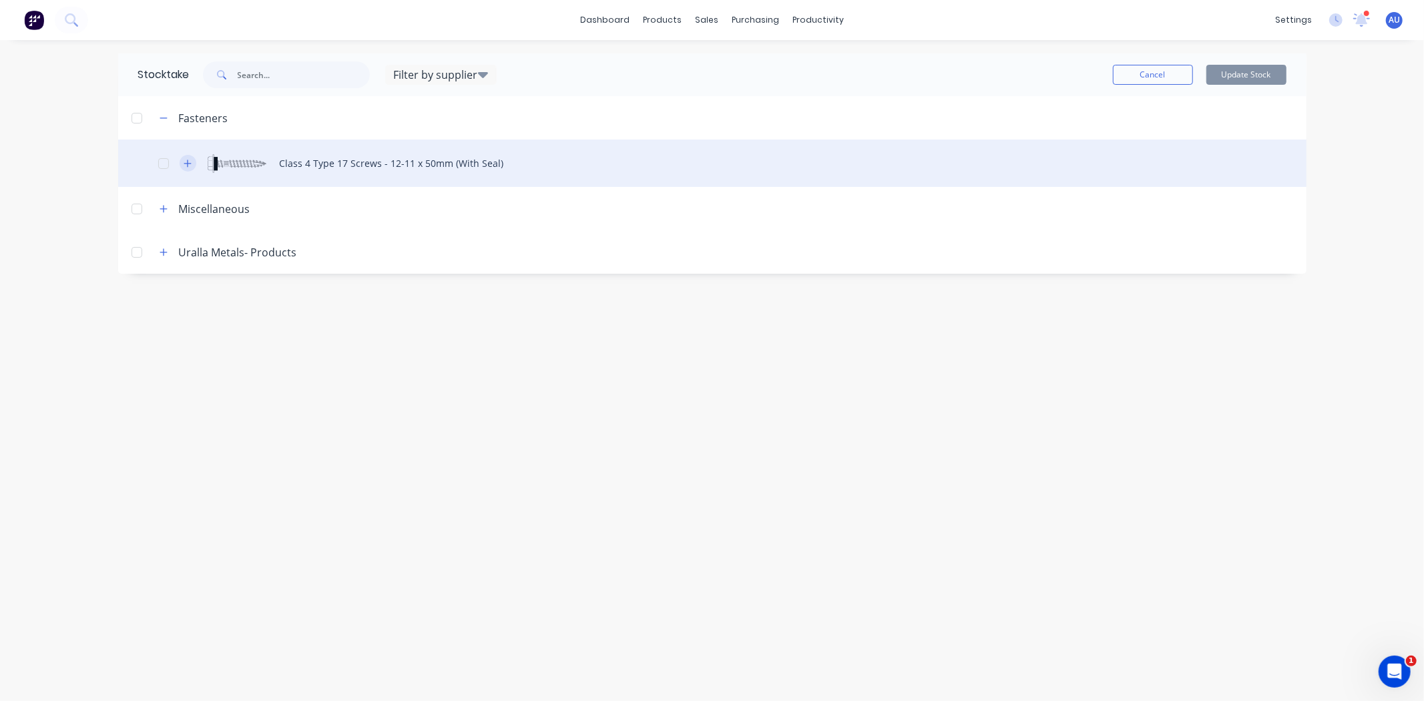
click at [188, 168] on icon "button" at bounding box center [188, 163] width 8 height 9
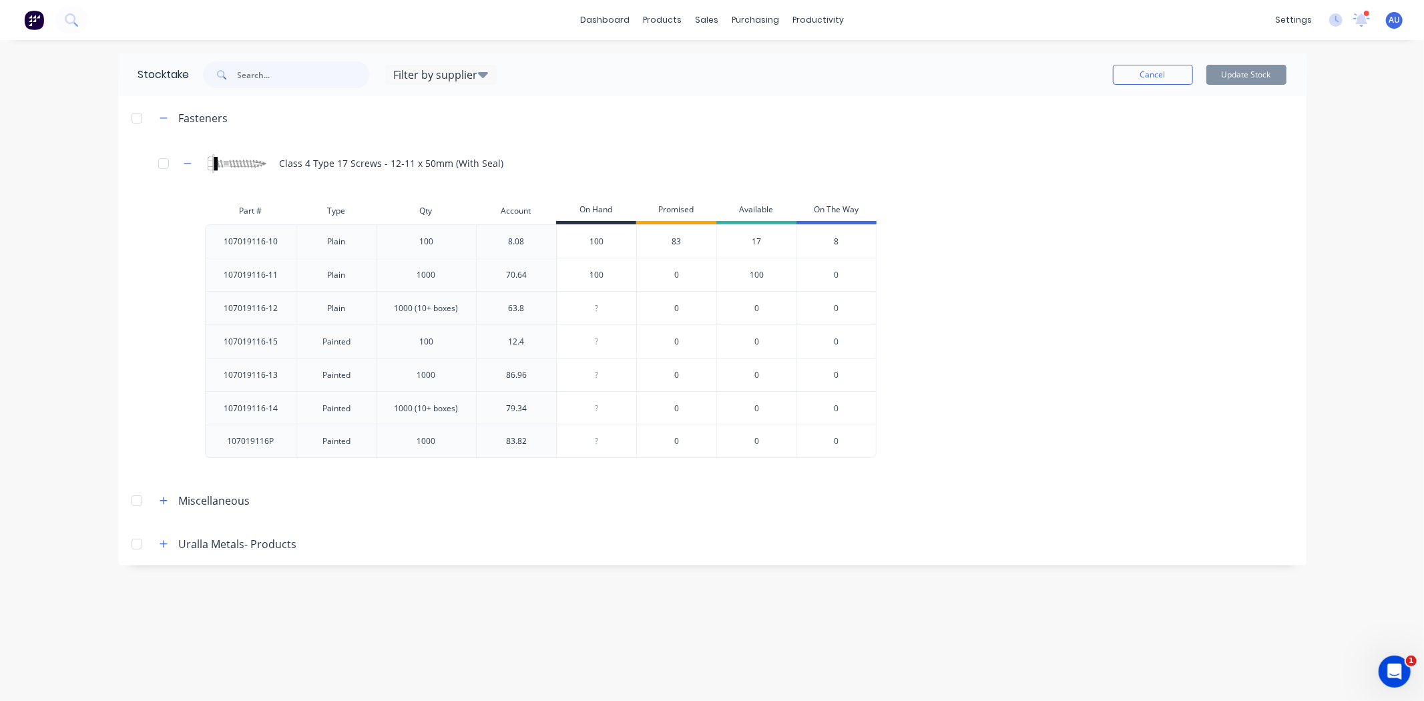
drag, startPoint x: 664, startPoint y: 241, endPoint x: 677, endPoint y: 241, distance: 12.7
click at [672, 241] on div "83" at bounding box center [676, 240] width 80 height 33
drag, startPoint x: 903, startPoint y: 278, endPoint x: 712, endPoint y: 258, distance: 192.7
click at [889, 278] on div "107019116-10 Plain 100 8.08 100 83 17 8 107019116-11 Plain 1000 70.64 100 0 100…" at bounding box center [700, 341] width 991 height 234
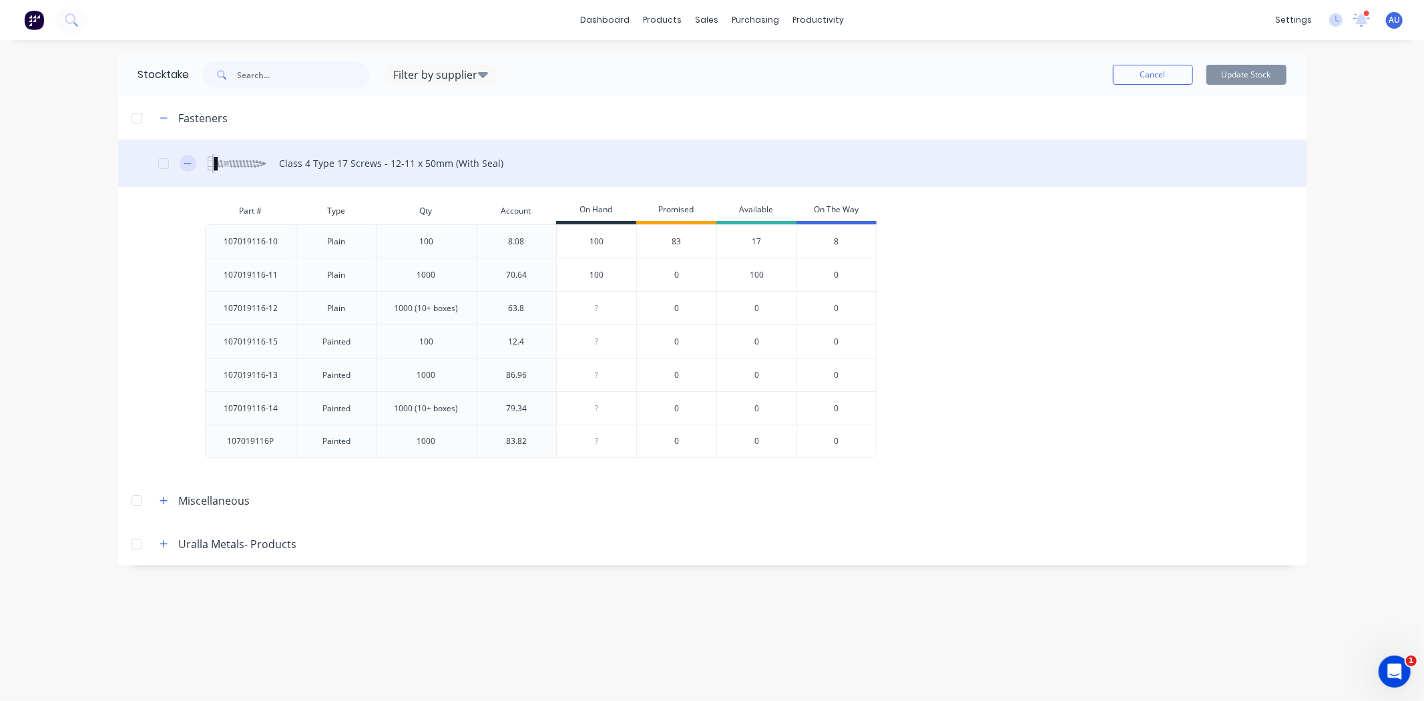
click at [186, 163] on icon "button" at bounding box center [187, 163] width 7 height 1
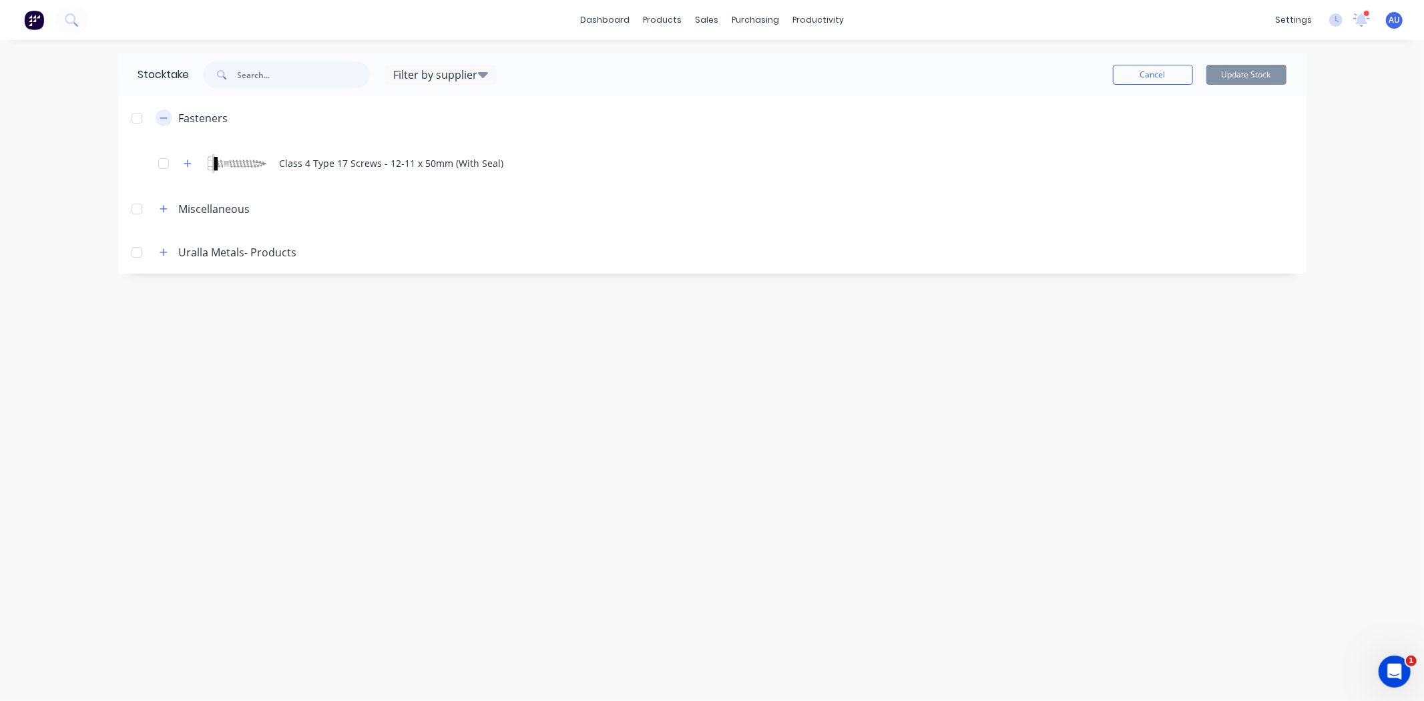
click at [164, 121] on icon "button" at bounding box center [164, 117] width 8 height 9
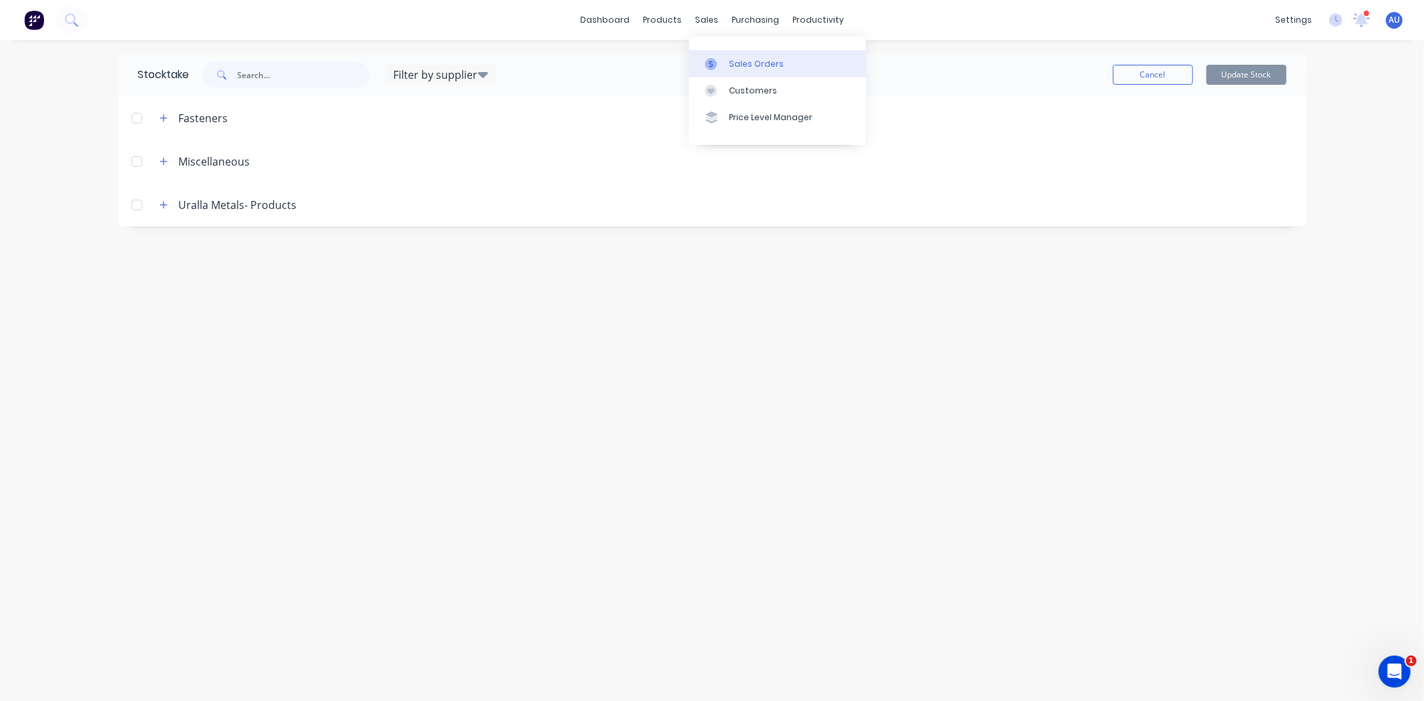
click at [730, 65] on div "Sales Orders" at bounding box center [756, 64] width 55 height 12
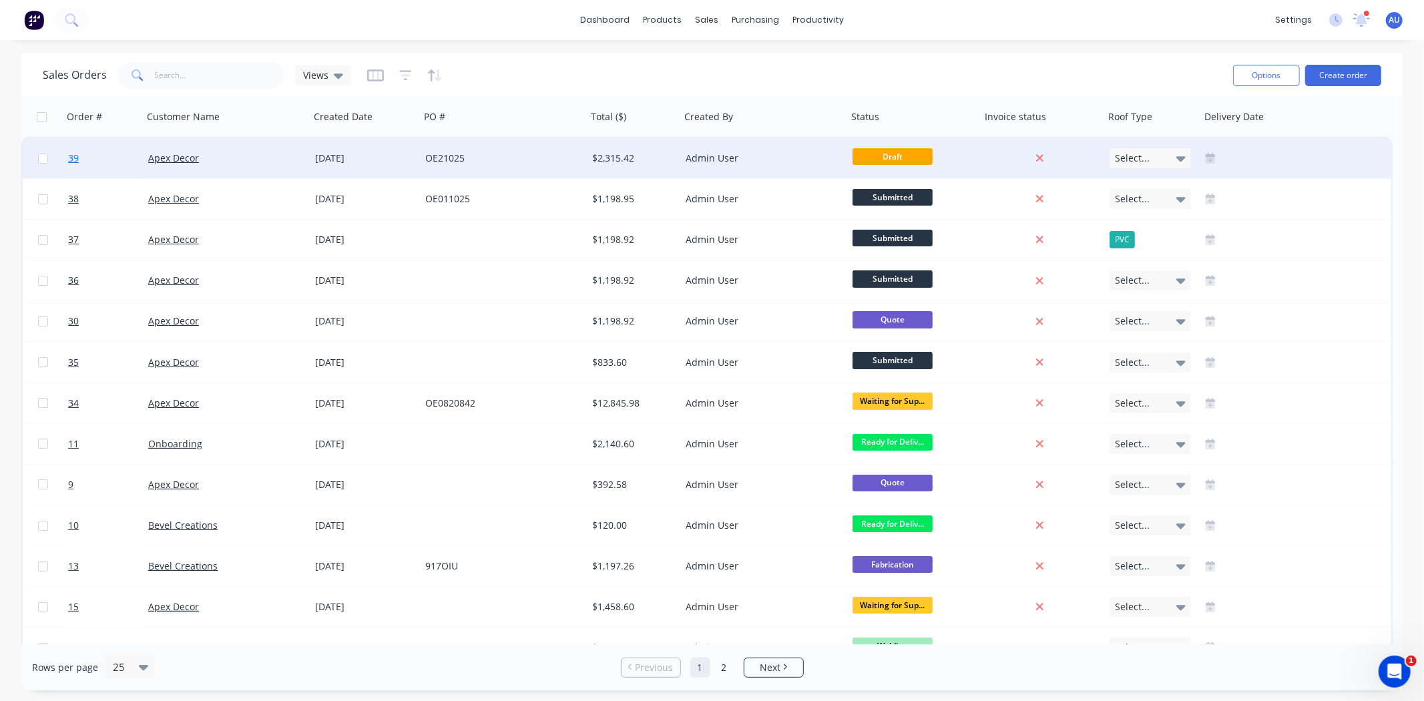
click at [70, 162] on span "39" at bounding box center [73, 158] width 11 height 13
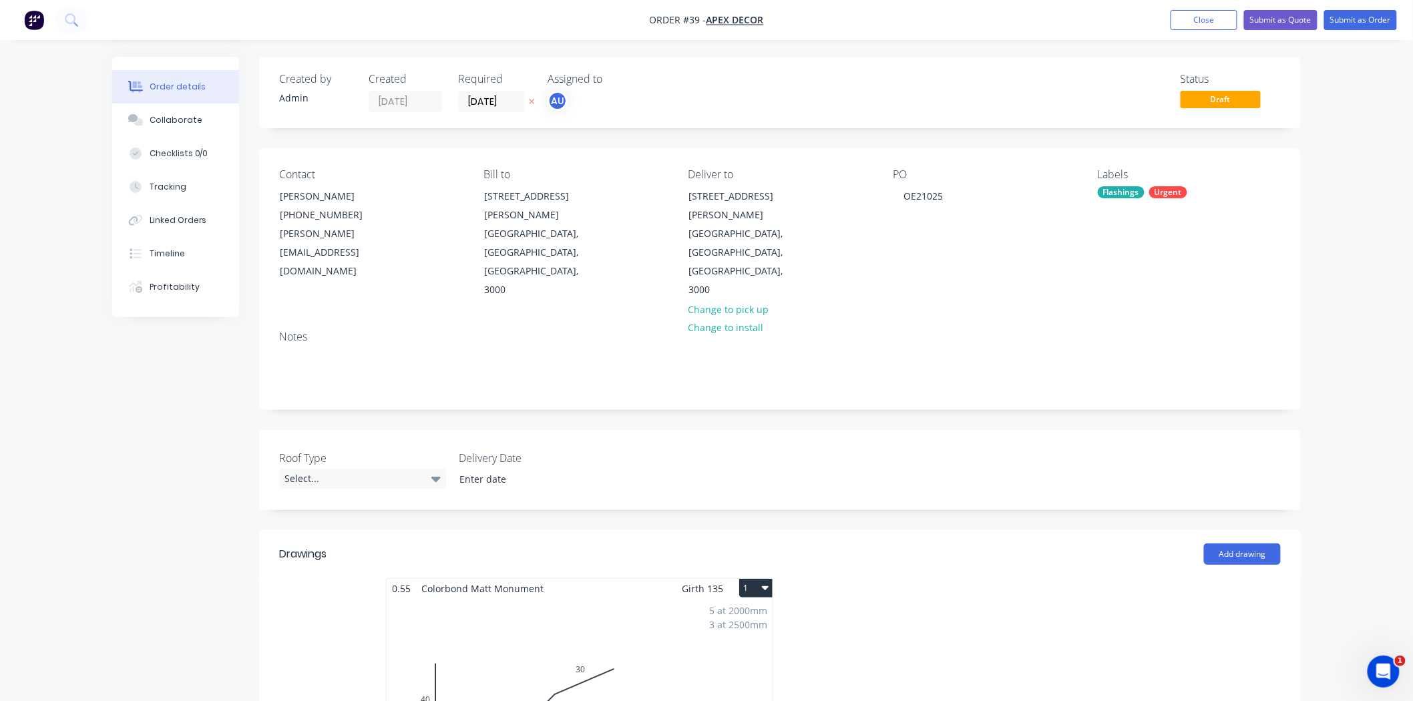
click at [31, 19] on img "button" at bounding box center [34, 20] width 20 height 20
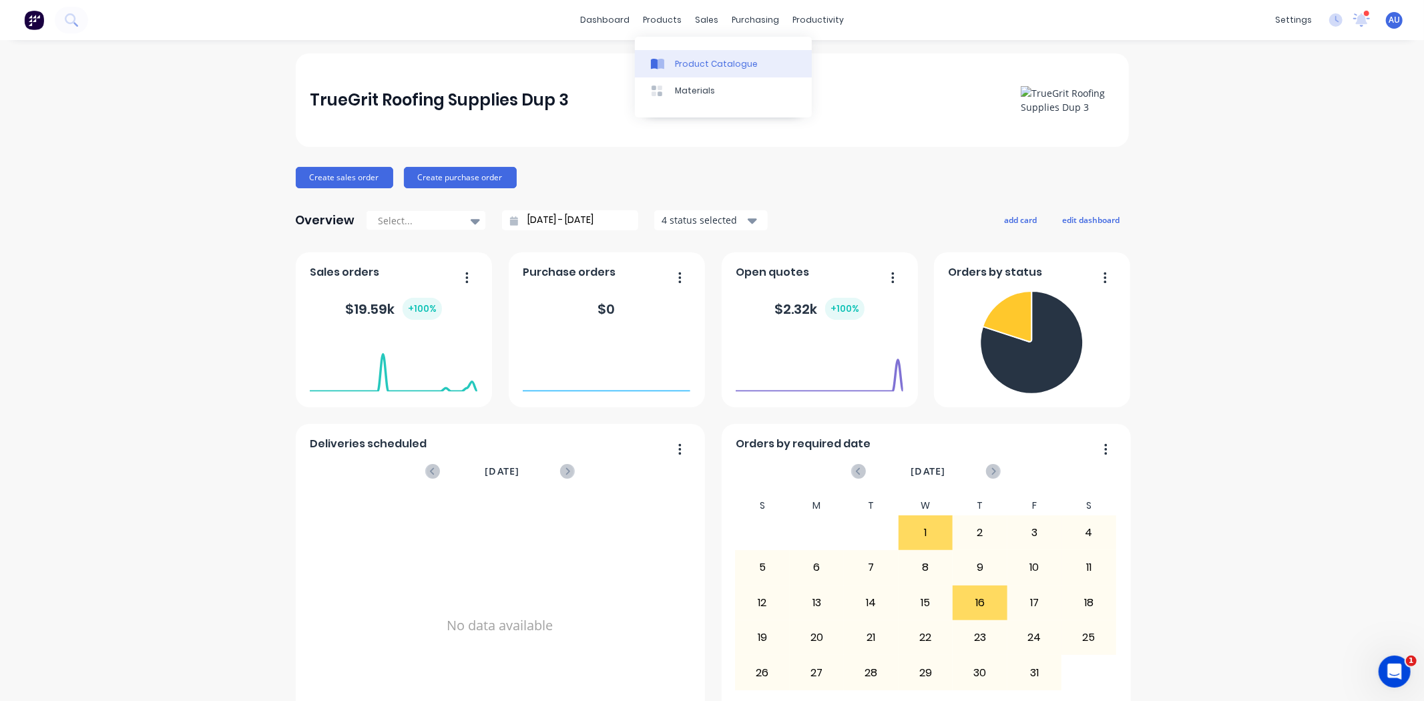
click at [724, 65] on div "Product Catalogue" at bounding box center [716, 64] width 83 height 12
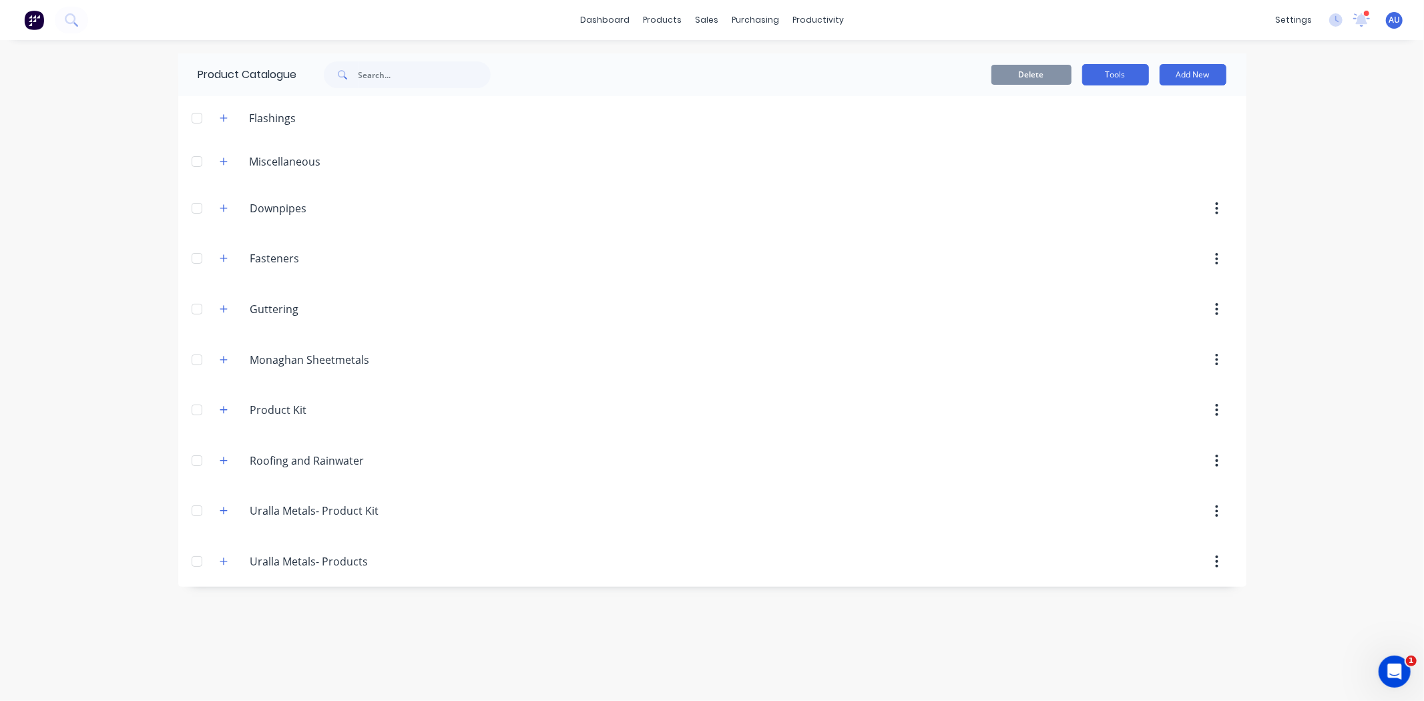
click at [1105, 71] on button "Tools" at bounding box center [1115, 74] width 67 height 21
click at [1079, 139] on div "Stocktake" at bounding box center [1085, 135] width 103 height 19
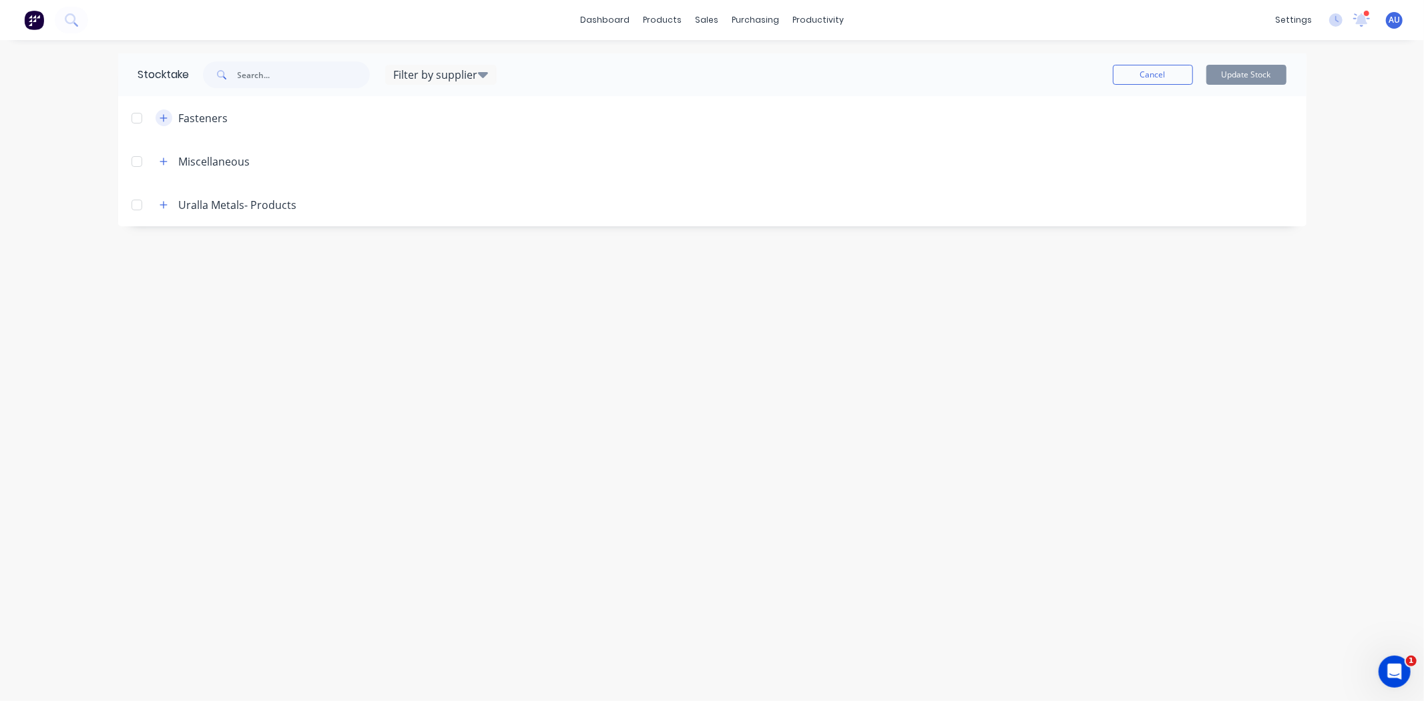
click at [163, 120] on icon "button" at bounding box center [164, 117] width 8 height 9
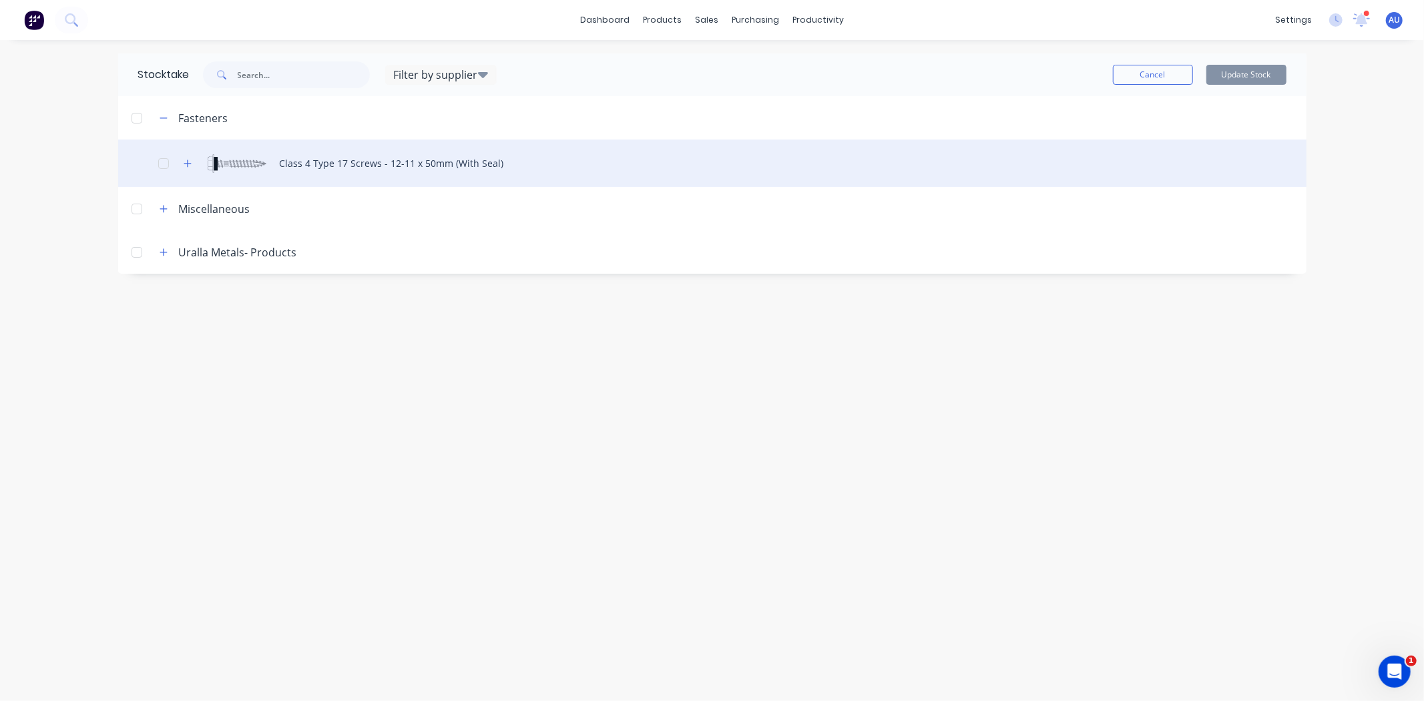
click at [330, 175] on div "Class 4 Type 17 Screws - 12-11 x 50mm (With Seal)" at bounding box center [712, 163] width 1188 height 47
click at [188, 166] on icon "button" at bounding box center [188, 163] width 8 height 9
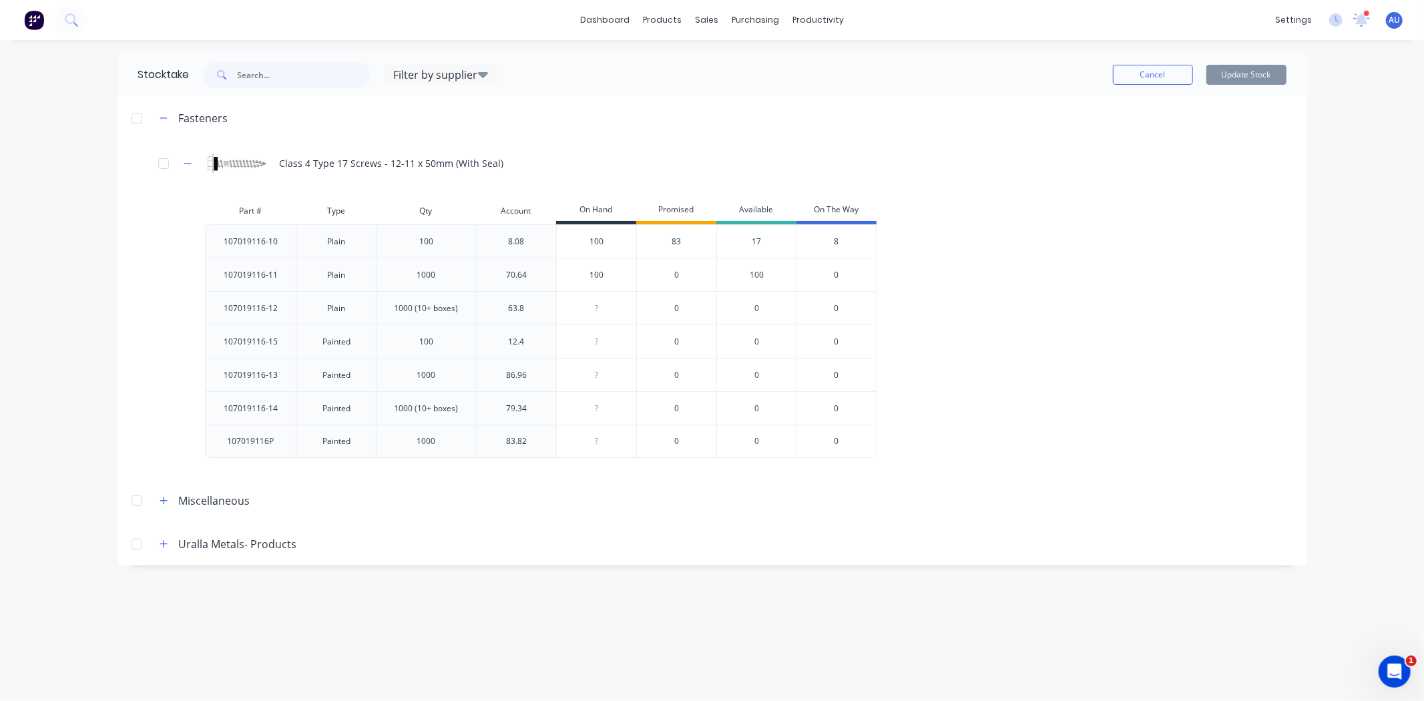
click at [611, 247] on input "100" at bounding box center [596, 242] width 79 height 12
click at [616, 247] on input "100" at bounding box center [596, 242] width 79 height 12
click at [459, 78] on div "Filter by supplier" at bounding box center [441, 75] width 110 height 16
drag, startPoint x: 682, startPoint y: 83, endPoint x: 1200, endPoint y: 73, distance: 518.1
click at [682, 83] on div "Cancel Update Stock" at bounding box center [892, 75] width 790 height 20
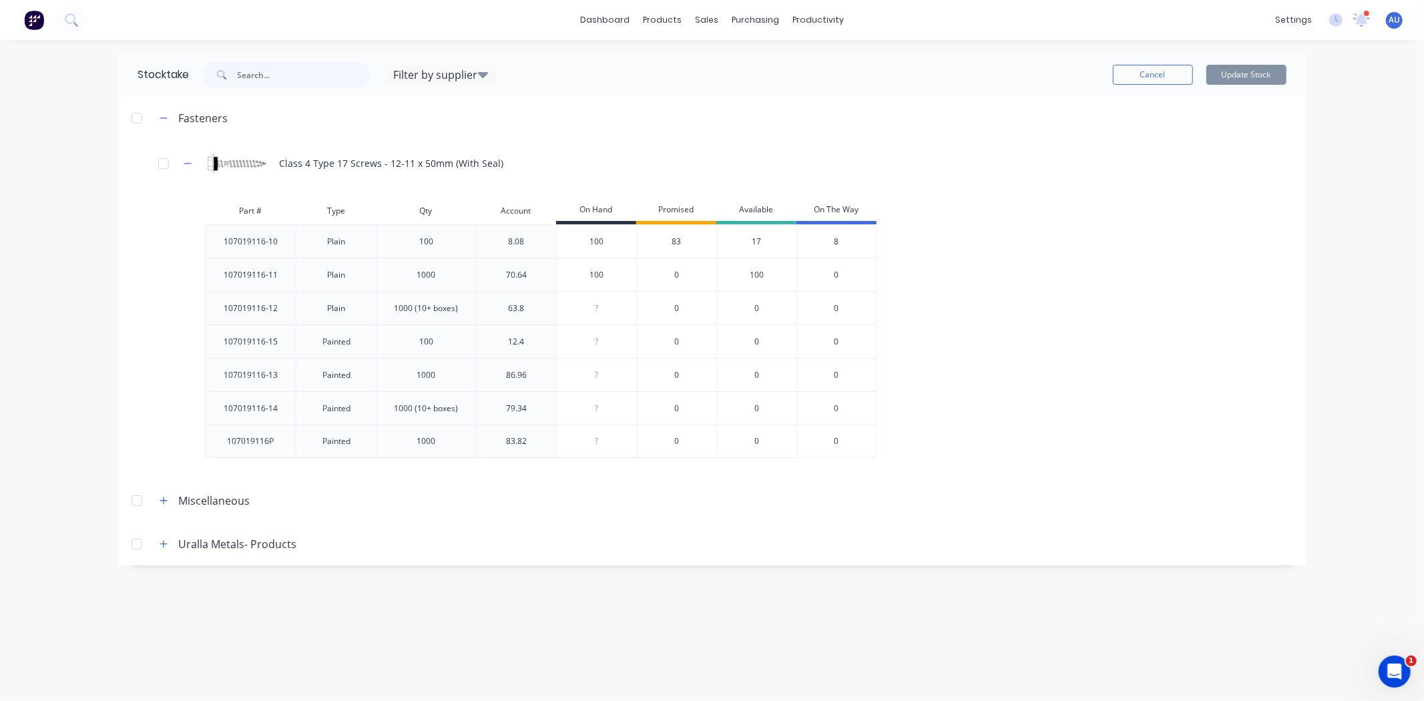
click at [603, 241] on input "100" at bounding box center [596, 242] width 79 height 12
type input "120"
click at [1104, 349] on div "107019116-10 Plain 100 8.08 120 120 83 37 8 107019116-11 Plain 1000 70.64 100 0…" at bounding box center [700, 341] width 991 height 234
click at [614, 251] on div "120" at bounding box center [596, 241] width 79 height 33
click at [1008, 278] on div "107019116-10 Plain 100 8.08 120 120 83 37 8 107019116-11 Plain 1000 70.64 100 0…" at bounding box center [700, 341] width 991 height 234
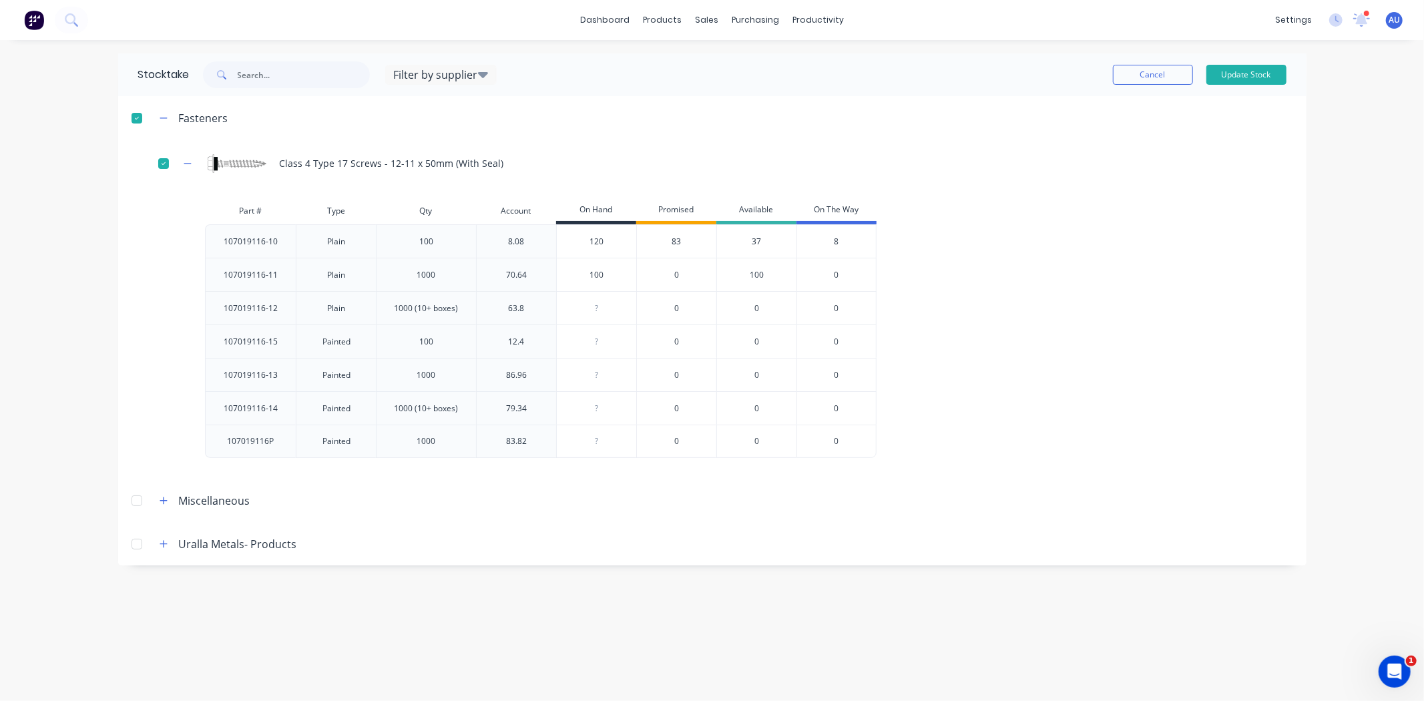
click at [1099, 302] on div "107019116-10 Plain 100 8.08 120 120 83 37 8 107019116-11 Plain 1000 70.64 100 0…" at bounding box center [700, 341] width 991 height 234
click at [1260, 67] on button "Update Stock" at bounding box center [1246, 75] width 80 height 20
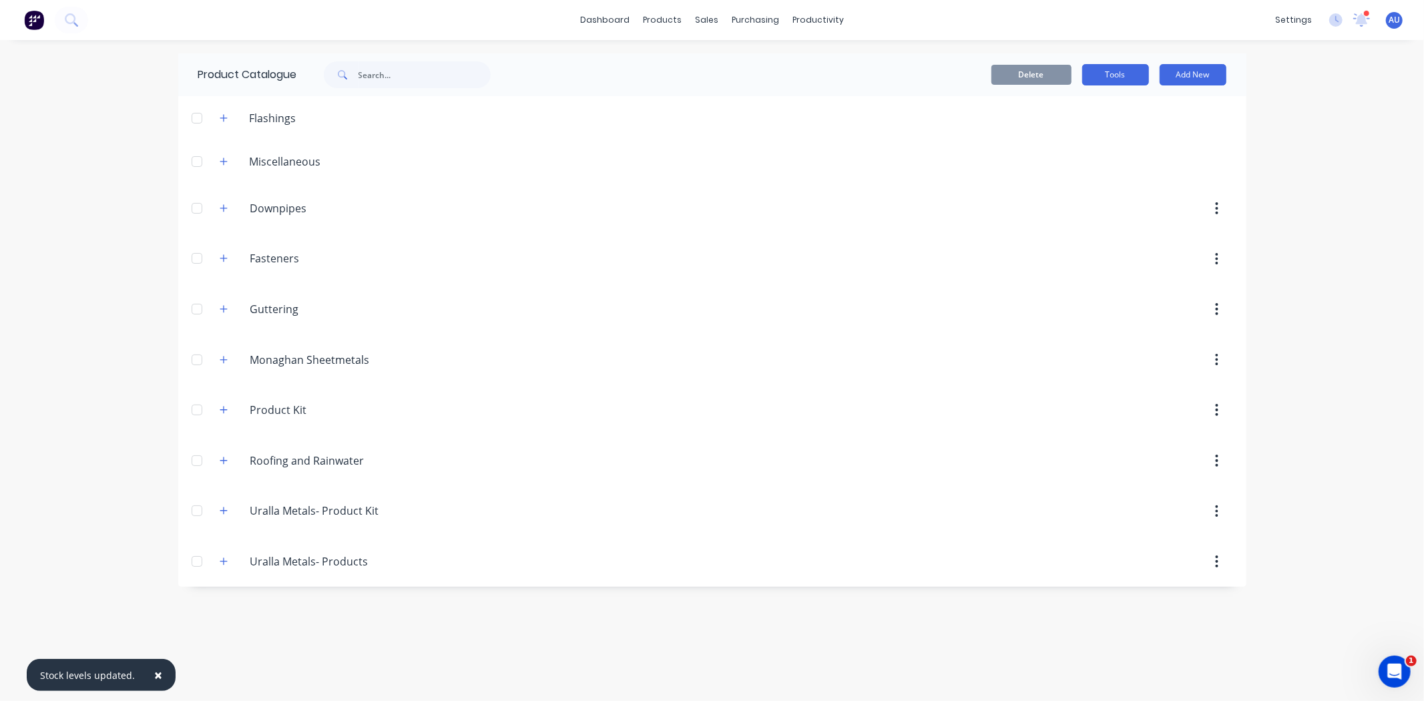
click at [1103, 73] on button "Tools" at bounding box center [1115, 74] width 67 height 21
click at [1207, 83] on button "Add New" at bounding box center [1193, 74] width 67 height 21
click at [1180, 130] on div "Flashing" at bounding box center [1162, 135] width 103 height 19
click at [1131, 75] on button "Tools" at bounding box center [1115, 74] width 67 height 21
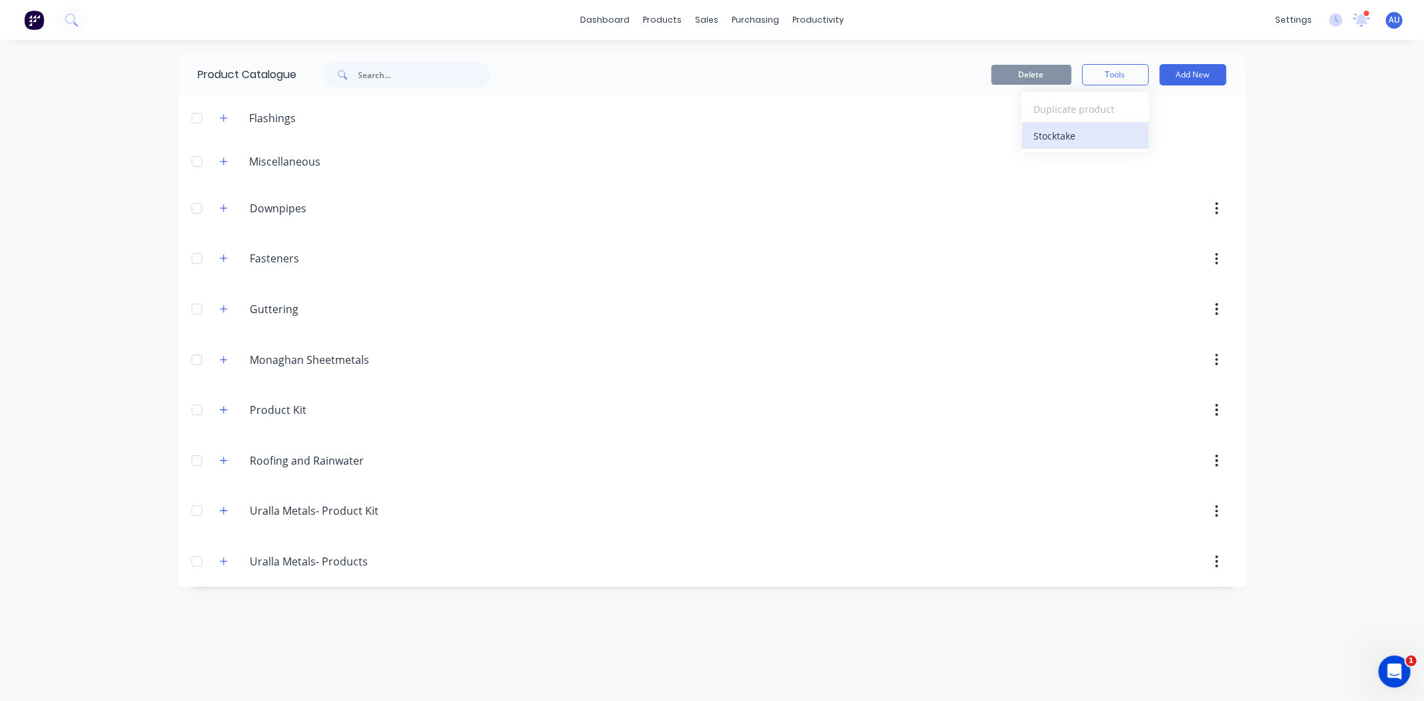
click at [1086, 142] on div "Stocktake" at bounding box center [1085, 135] width 103 height 19
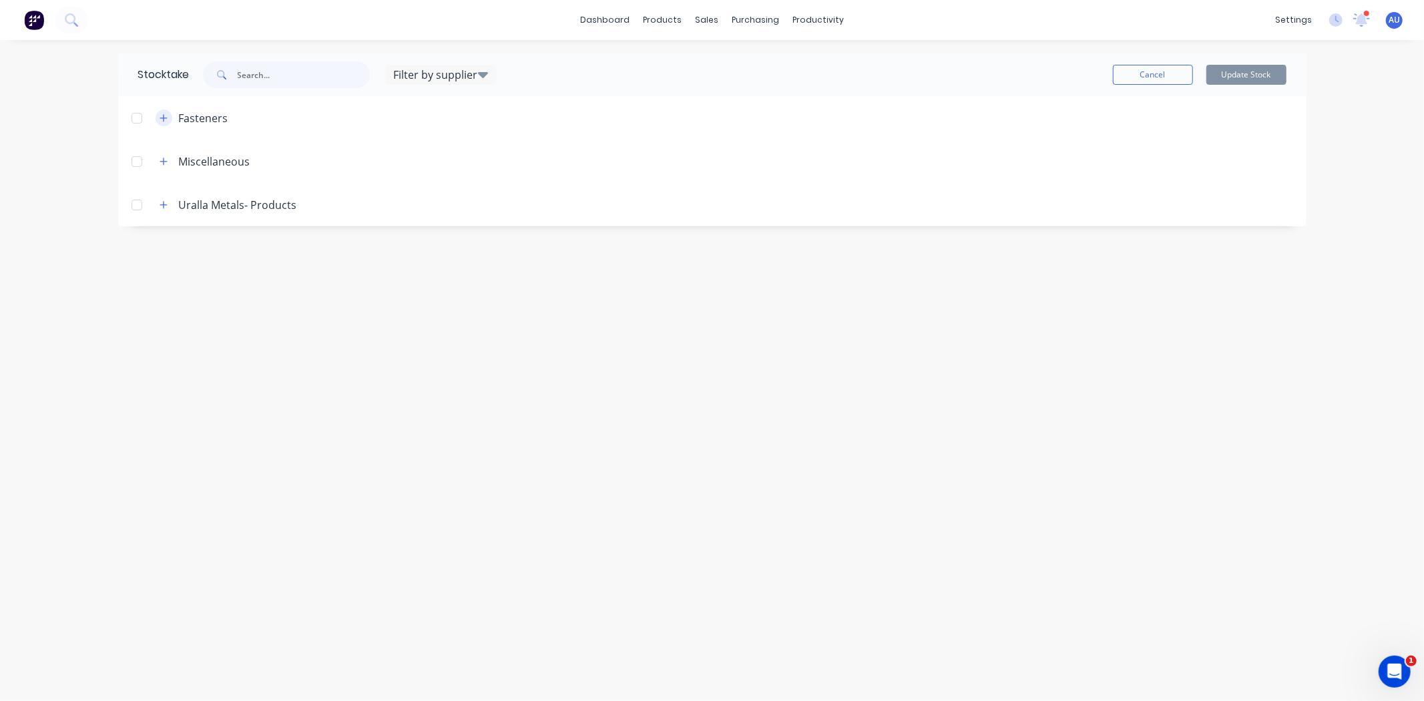
click at [162, 117] on icon "button" at bounding box center [163, 117] width 7 height 7
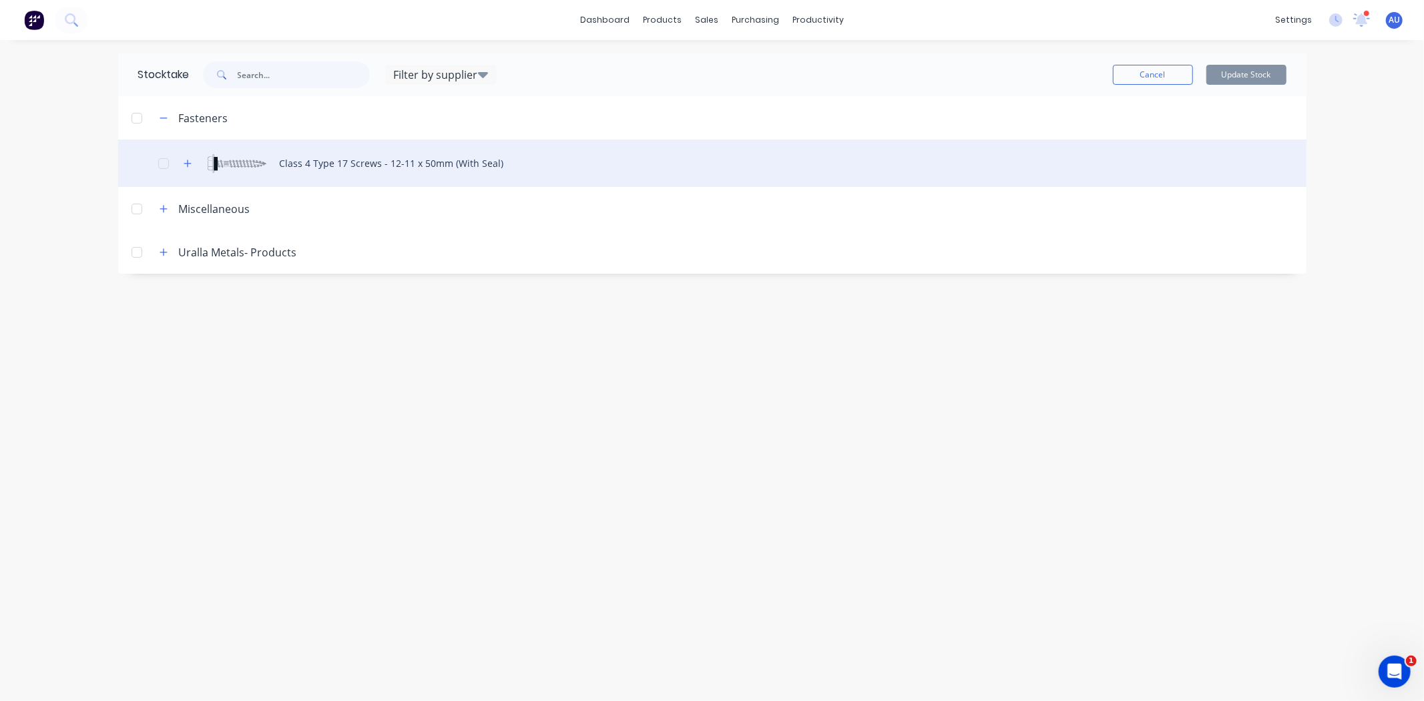
click at [191, 172] on div "Class 4 Type 17 Screws - 12-11 x 50mm (With Seal)" at bounding box center [712, 163] width 1188 height 47
click at [174, 161] on div at bounding box center [163, 163] width 27 height 27
click at [187, 164] on icon "button" at bounding box center [188, 163] width 8 height 9
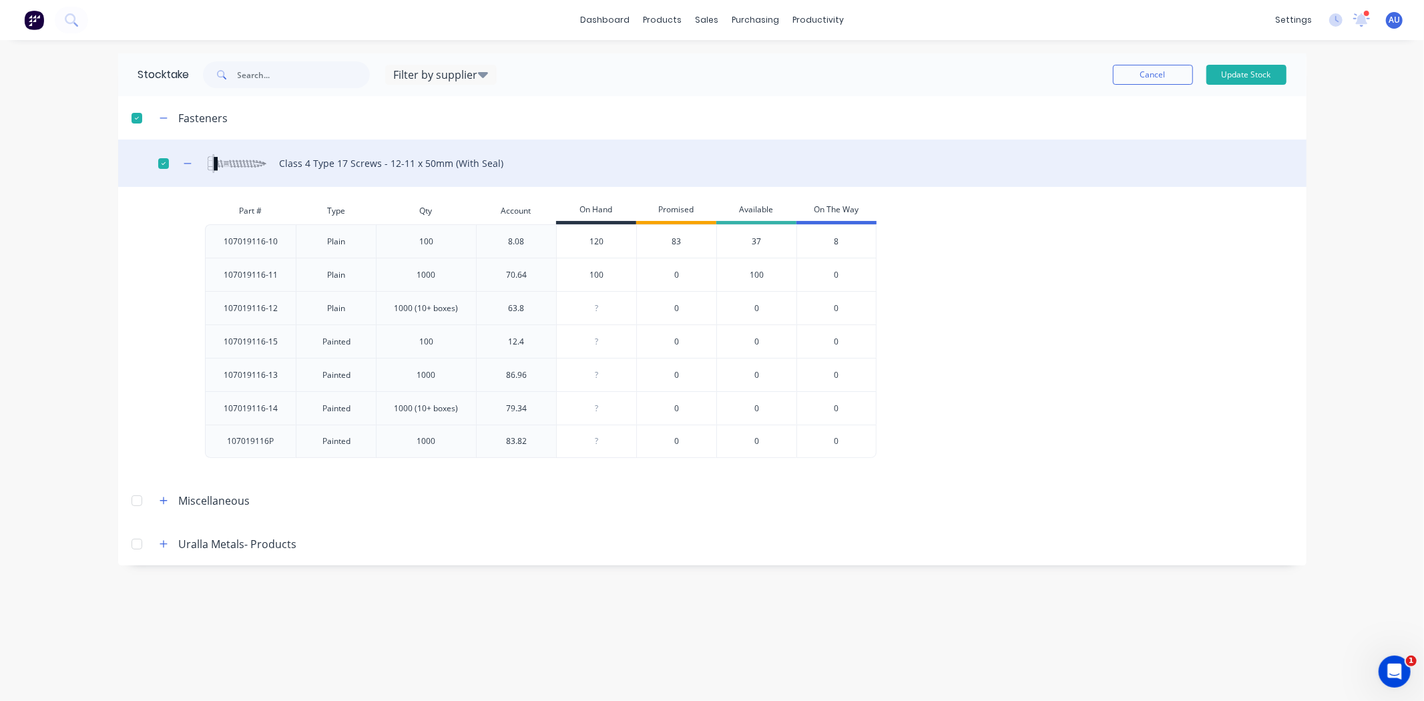
click at [161, 165] on div at bounding box center [163, 163] width 27 height 27
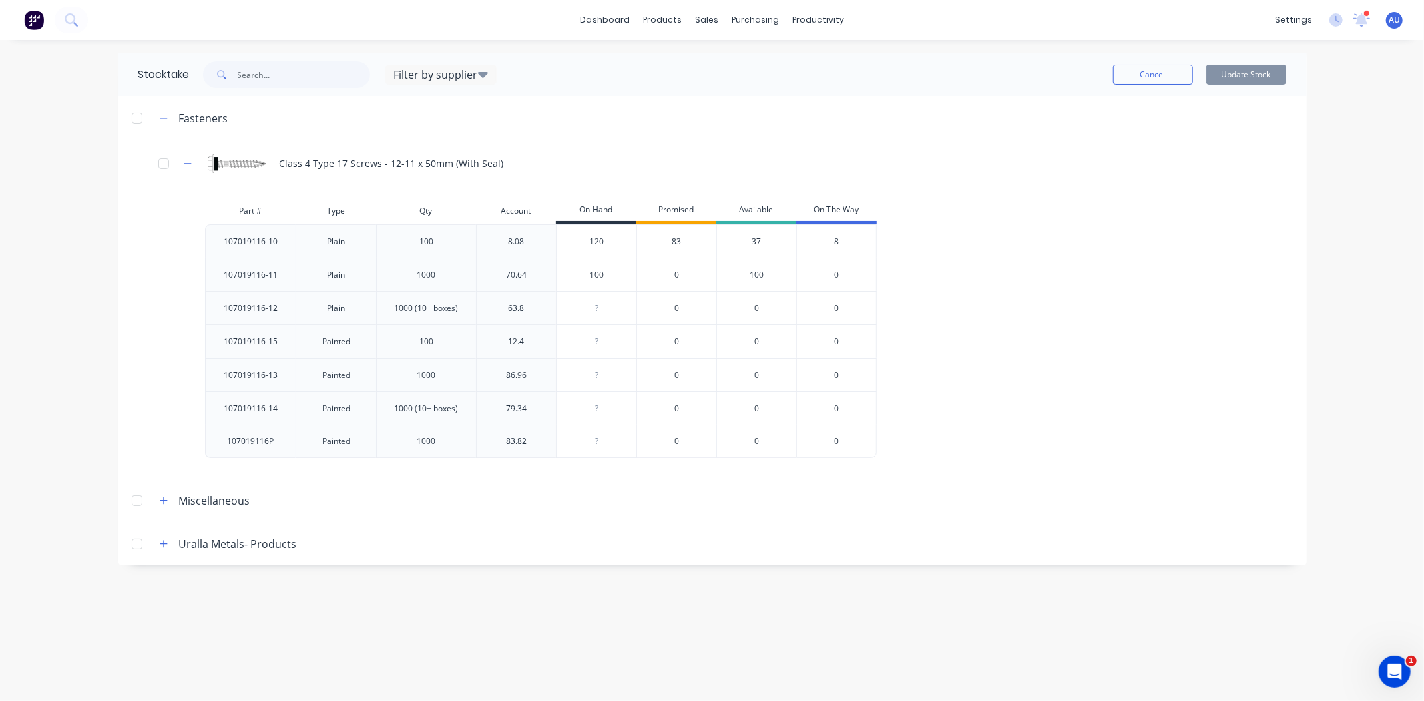
type input "120"
drag, startPoint x: 585, startPoint y: 242, endPoint x: 826, endPoint y: 237, distance: 241.7
click at [795, 236] on div "107019116-10 Plain 100 8.08 120 120 83 37 8" at bounding box center [541, 240] width 672 height 33
drag, startPoint x: 850, startPoint y: 240, endPoint x: 838, endPoint y: 241, distance: 11.4
click at [838, 241] on div "8" at bounding box center [836, 240] width 80 height 33
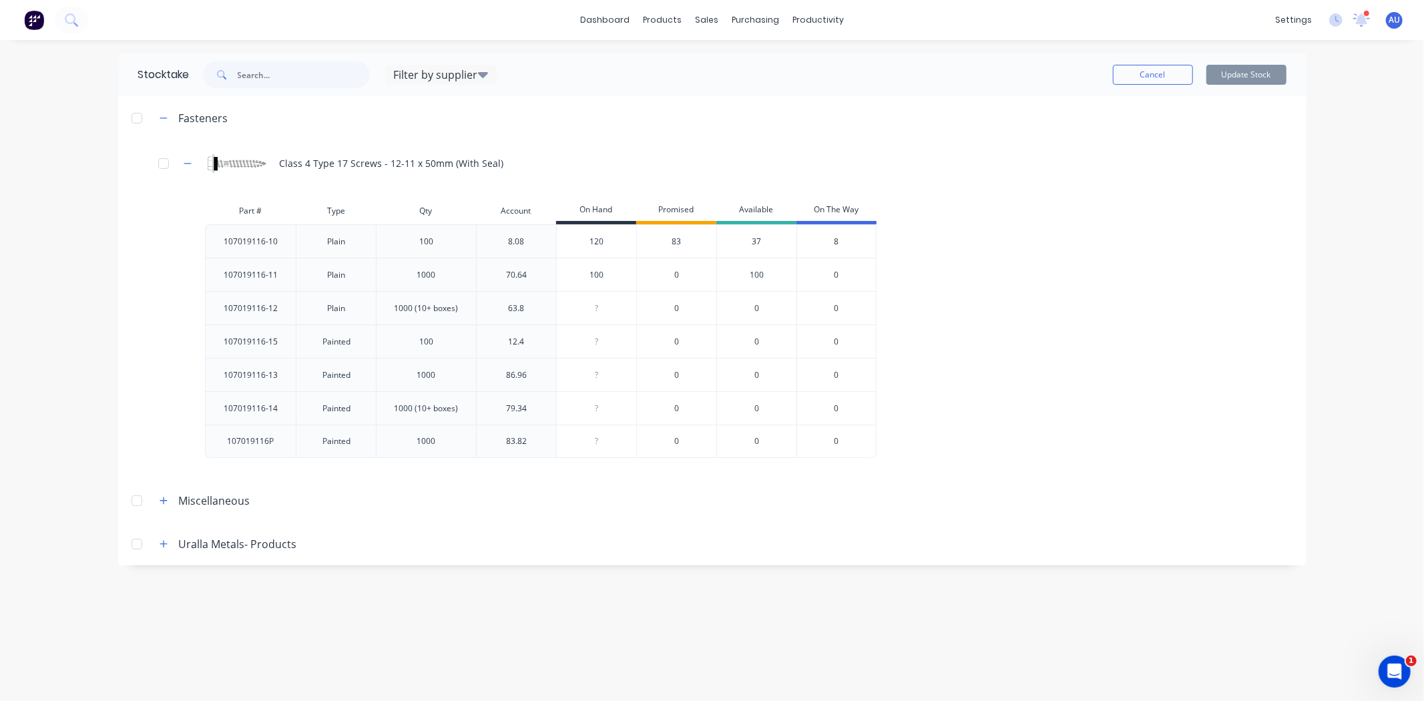
drag, startPoint x: 834, startPoint y: 244, endPoint x: 826, endPoint y: 244, distance: 8.0
click at [828, 244] on div "8" at bounding box center [836, 240] width 80 height 33
click at [1242, 323] on div "Part # Type Qty Account On Hand Promised Available On The Way 107019116-10 Plai…" at bounding box center [712, 333] width 1188 height 271
click at [1041, 257] on div "107019116-10 Plain 100 8.08 120 120 83 37 8 107019116-11 Plain 1000 70.64 100 0…" at bounding box center [700, 341] width 991 height 234
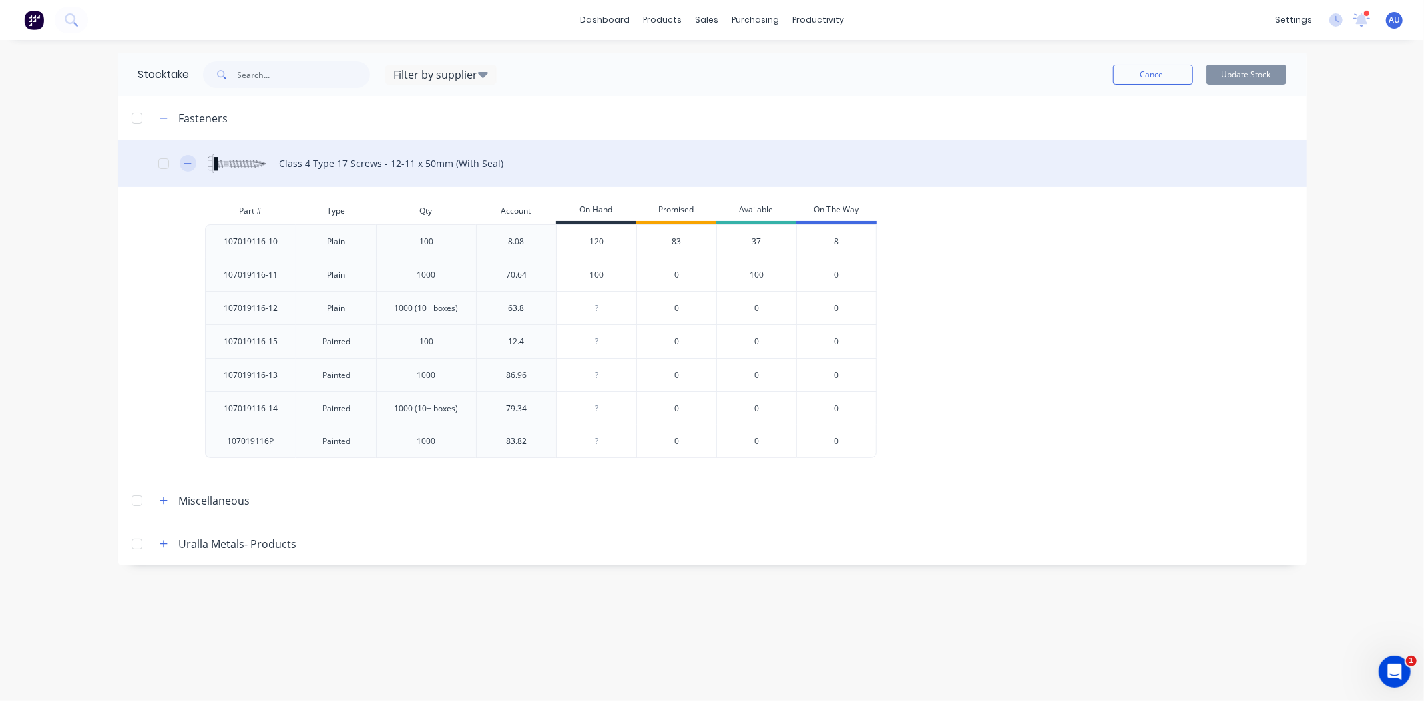
click at [185, 168] on icon "button" at bounding box center [188, 163] width 8 height 9
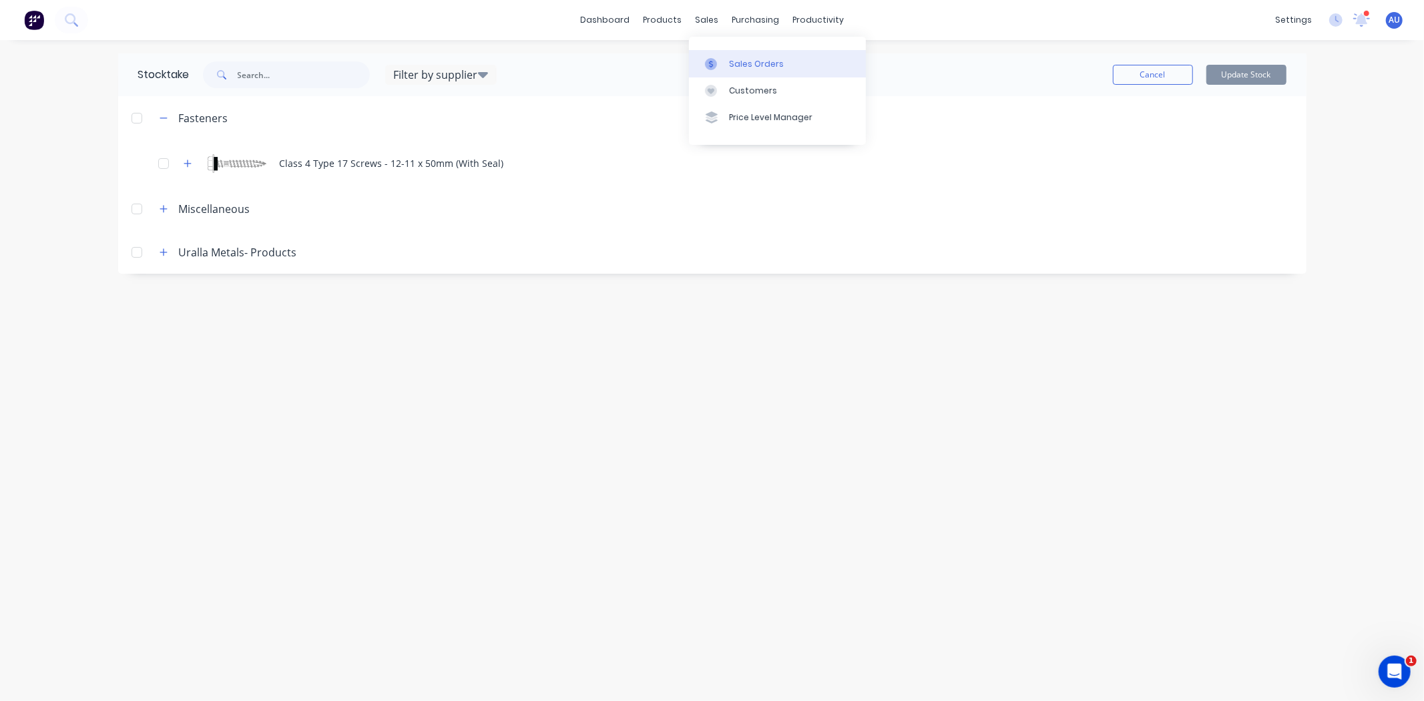
click at [734, 64] on div "Sales Orders" at bounding box center [756, 64] width 55 height 12
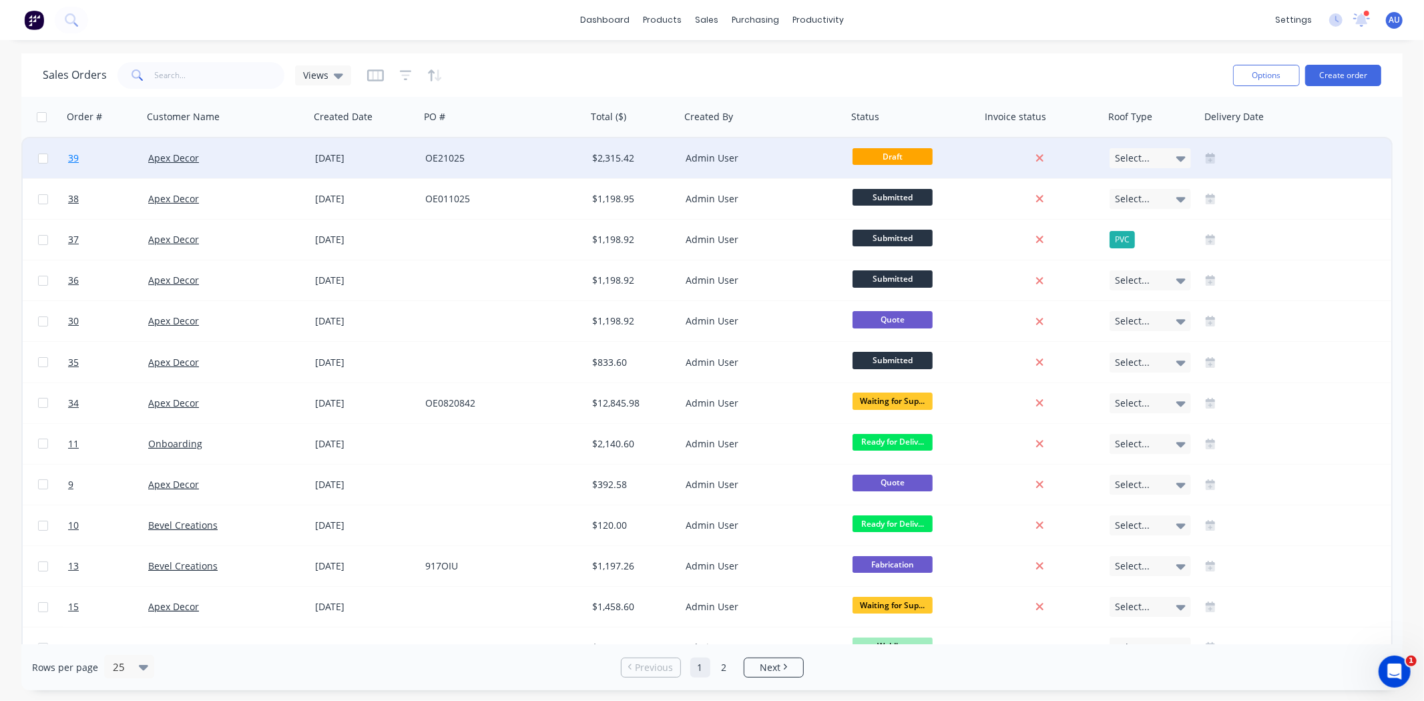
click at [71, 156] on span "39" at bounding box center [73, 158] width 11 height 13
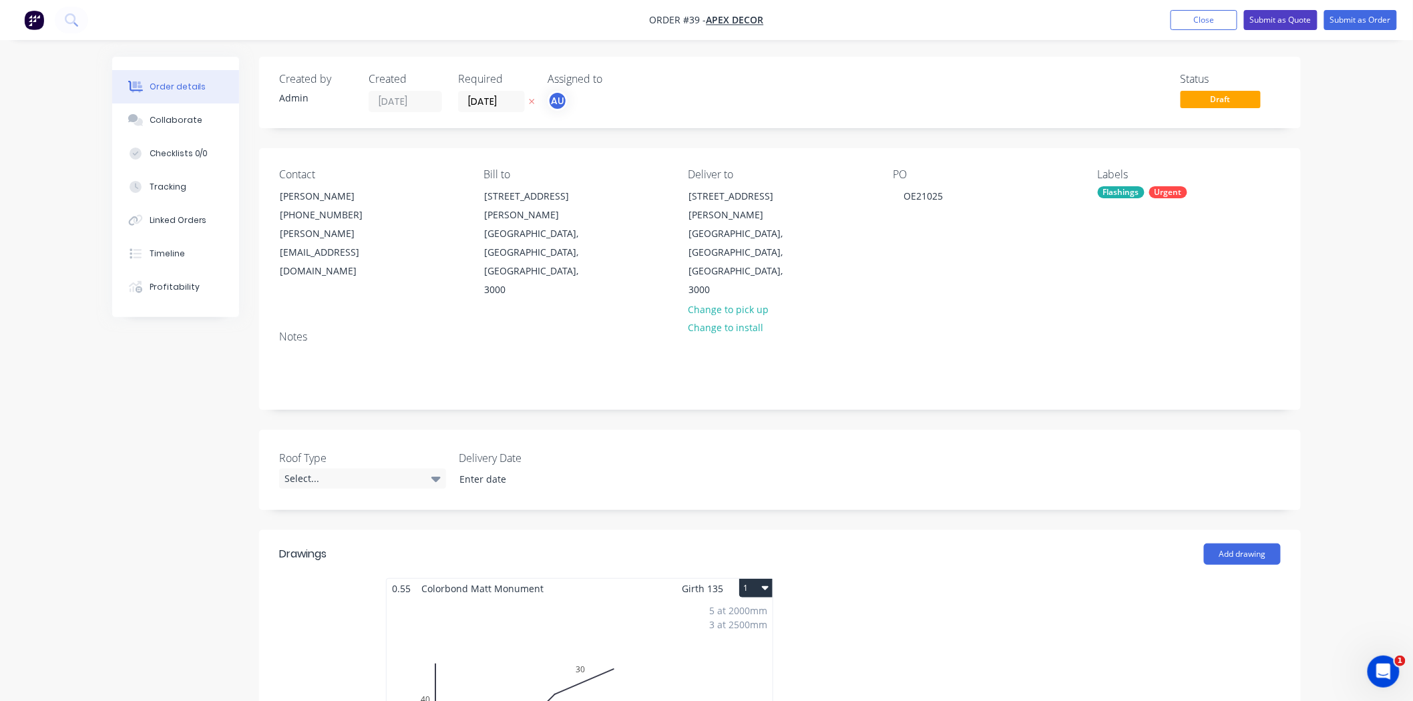
click at [1278, 19] on button "Submit as Quote" at bounding box center [1280, 20] width 73 height 20
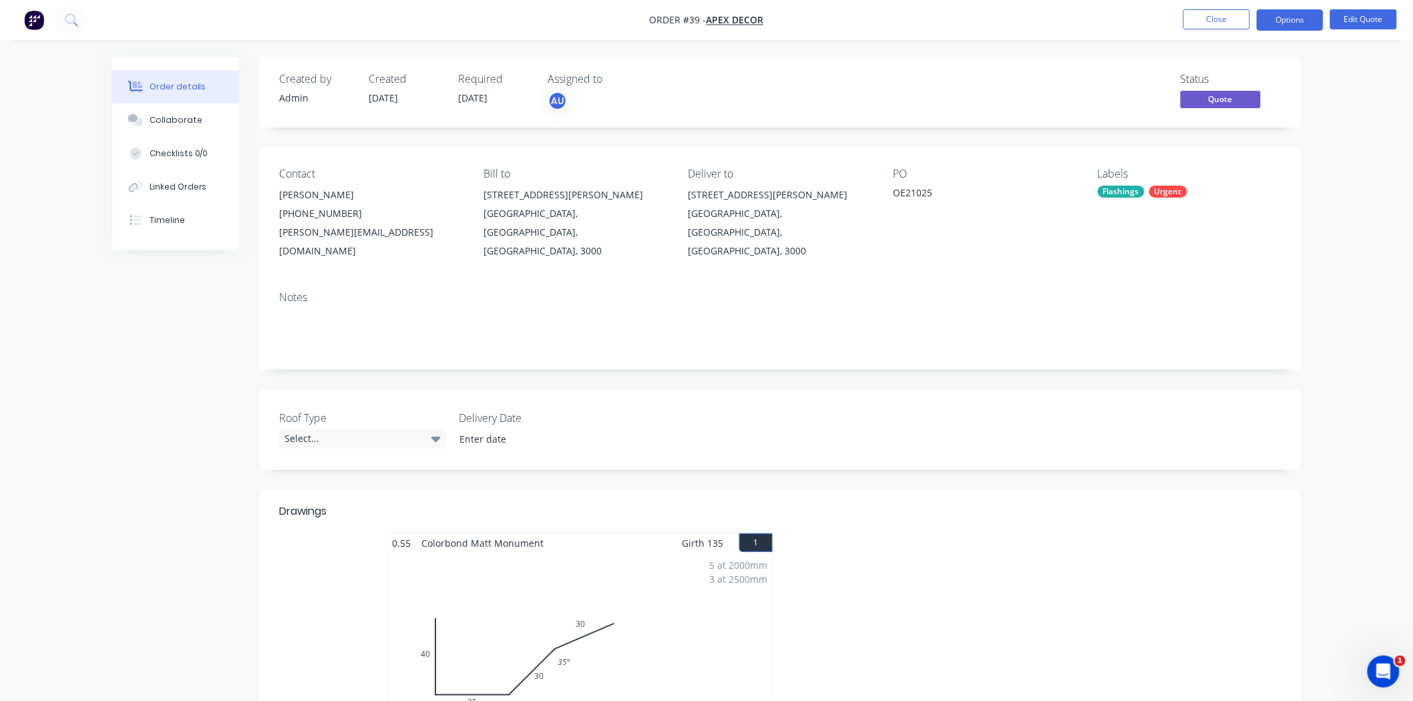
click at [1286, 17] on button "Options" at bounding box center [1289, 19] width 67 height 21
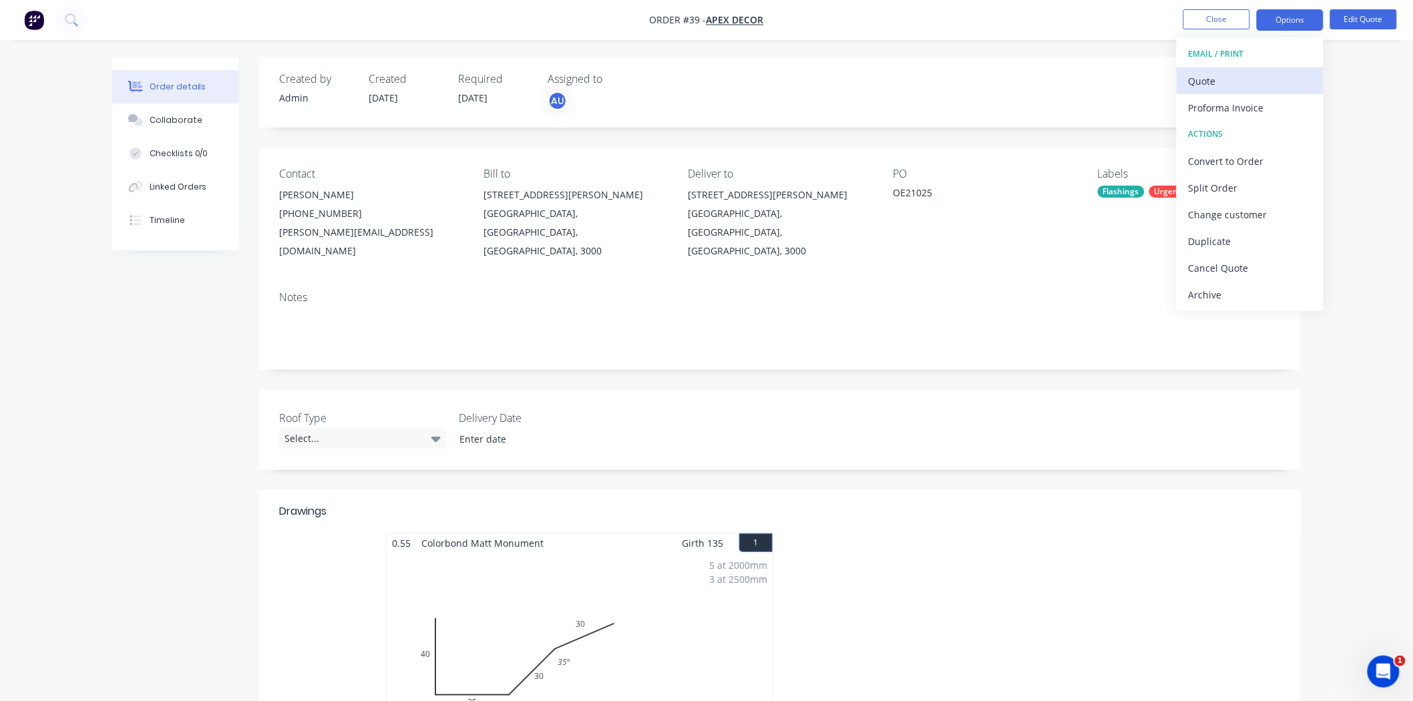
click at [1192, 89] on div "Quote" at bounding box center [1249, 80] width 123 height 19
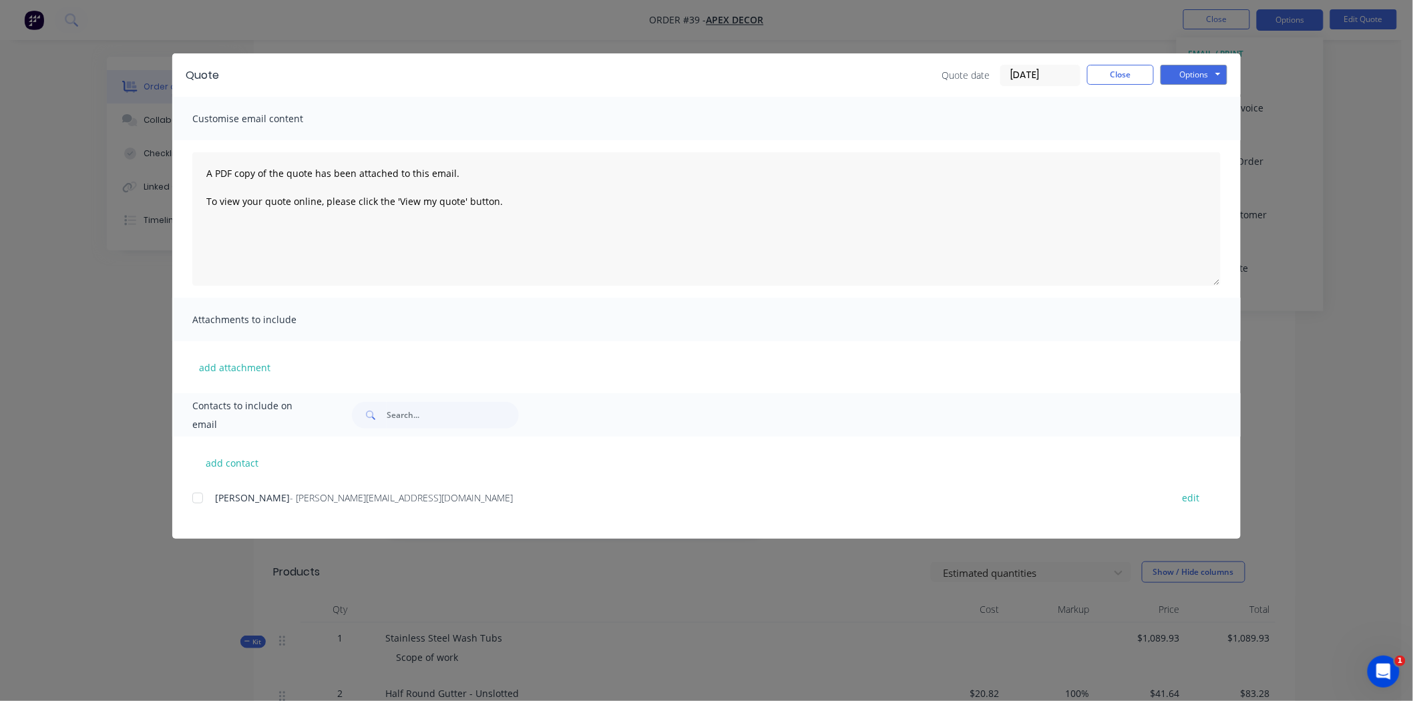
scroll to position [74, 0]
click at [1128, 77] on button "Close" at bounding box center [1120, 75] width 67 height 20
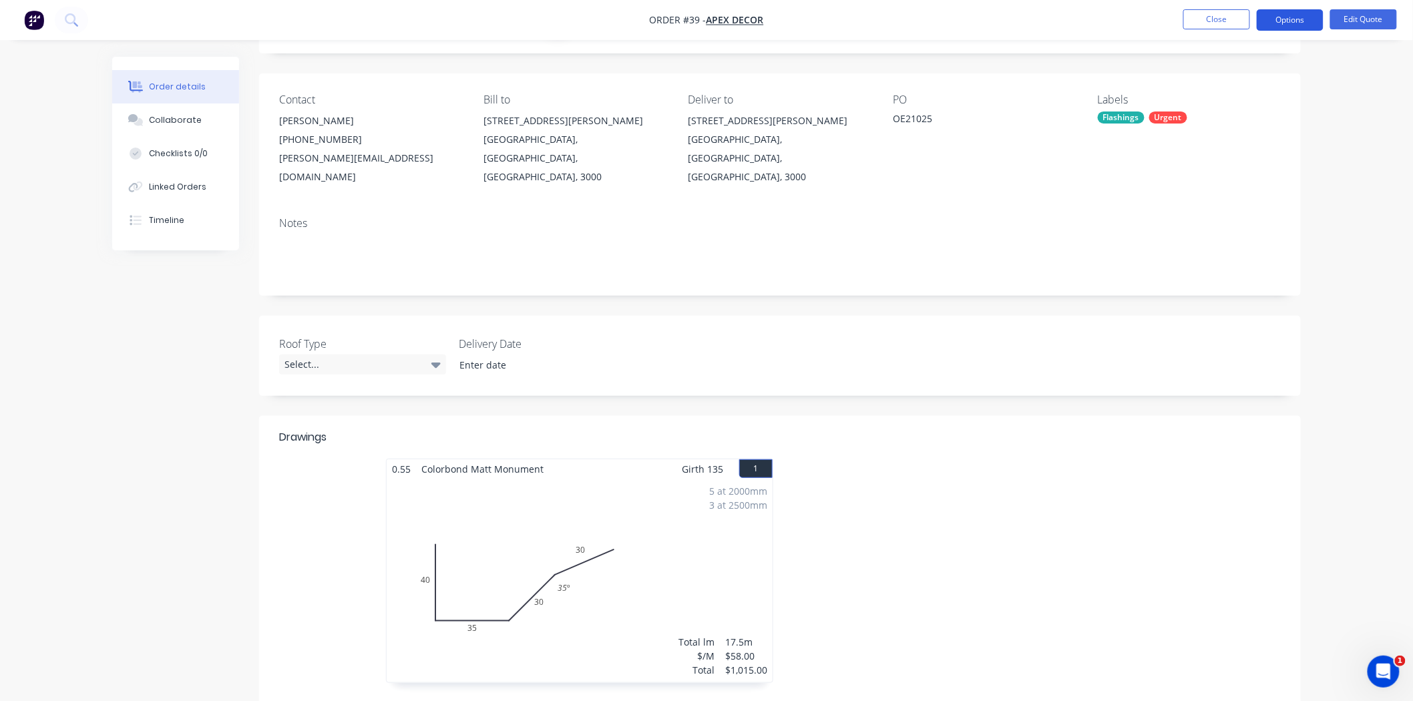
drag, startPoint x: 1336, startPoint y: 163, endPoint x: 1279, endPoint y: 17, distance: 157.1
click at [1278, 13] on button "Options" at bounding box center [1289, 19] width 67 height 21
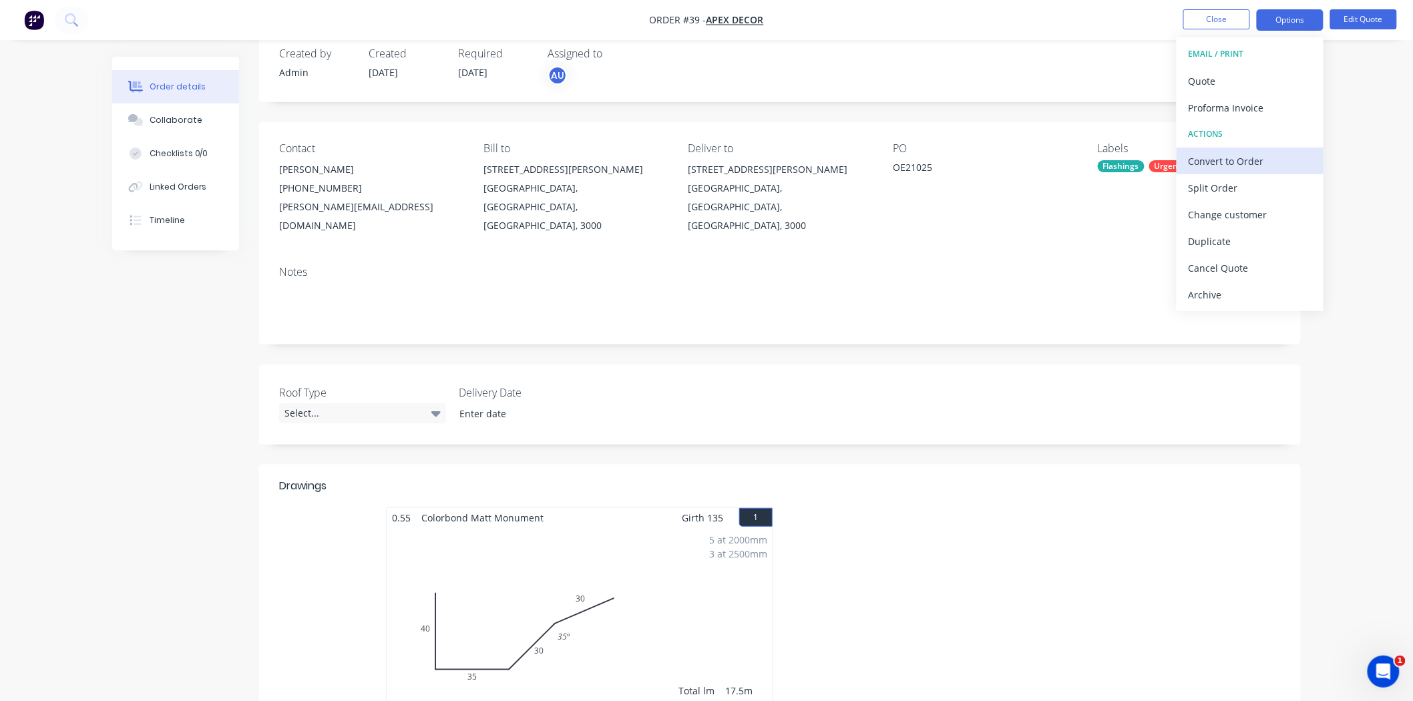
scroll to position [0, 0]
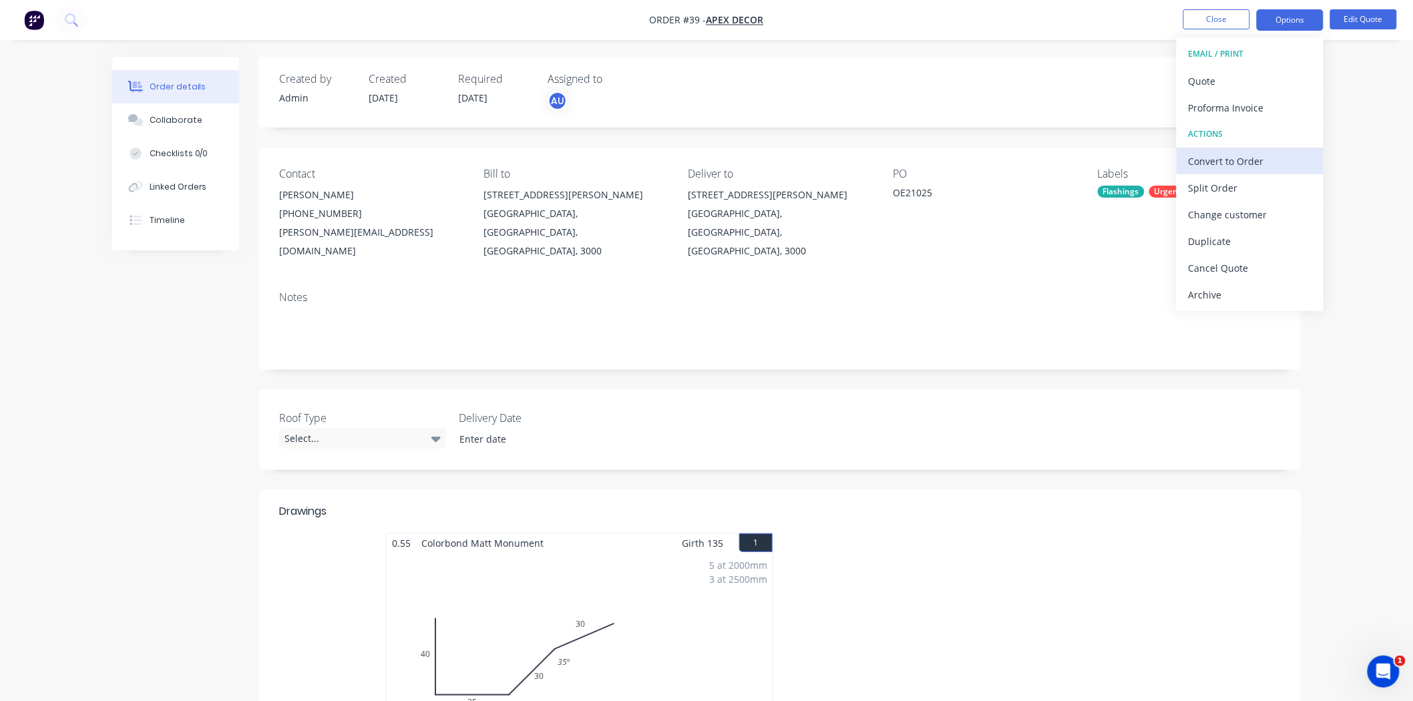
click at [1244, 162] on div "Convert to Order" at bounding box center [1249, 161] width 123 height 19
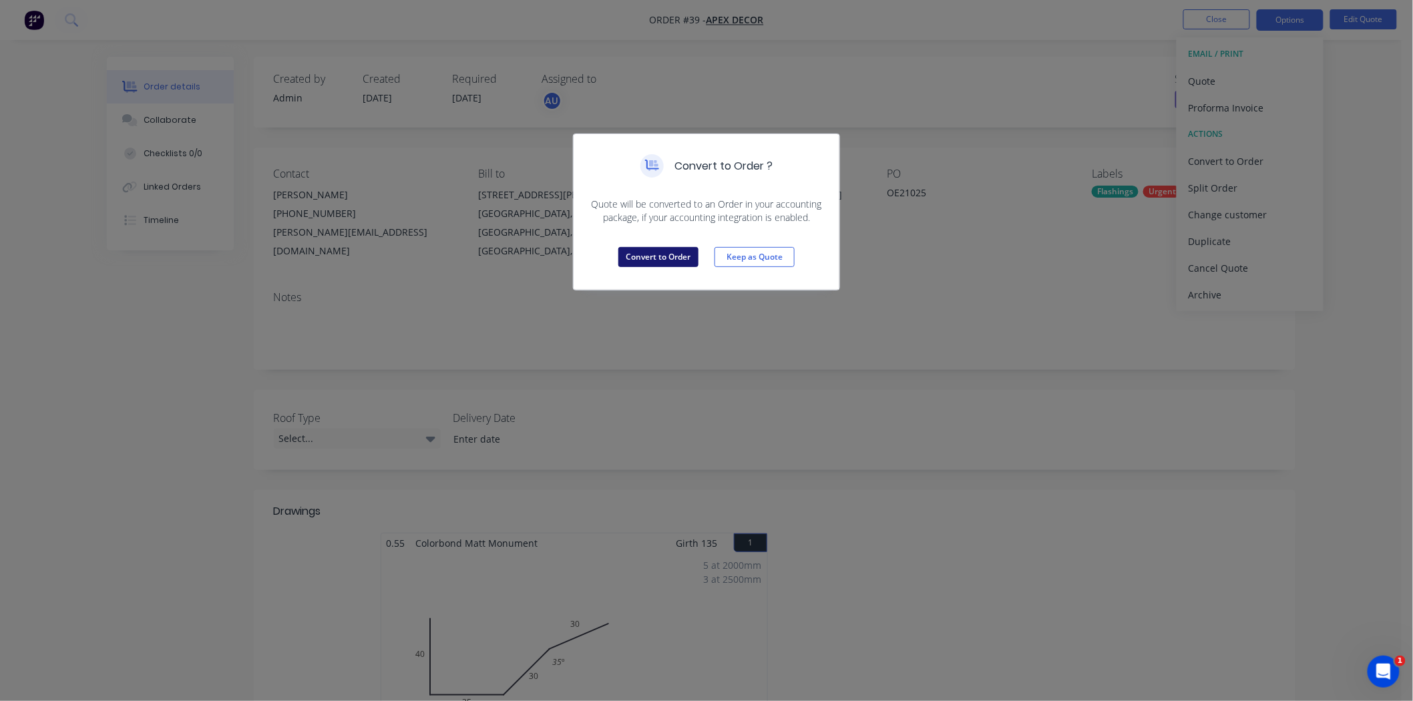
click at [651, 259] on button "Convert to Order" at bounding box center [658, 257] width 80 height 20
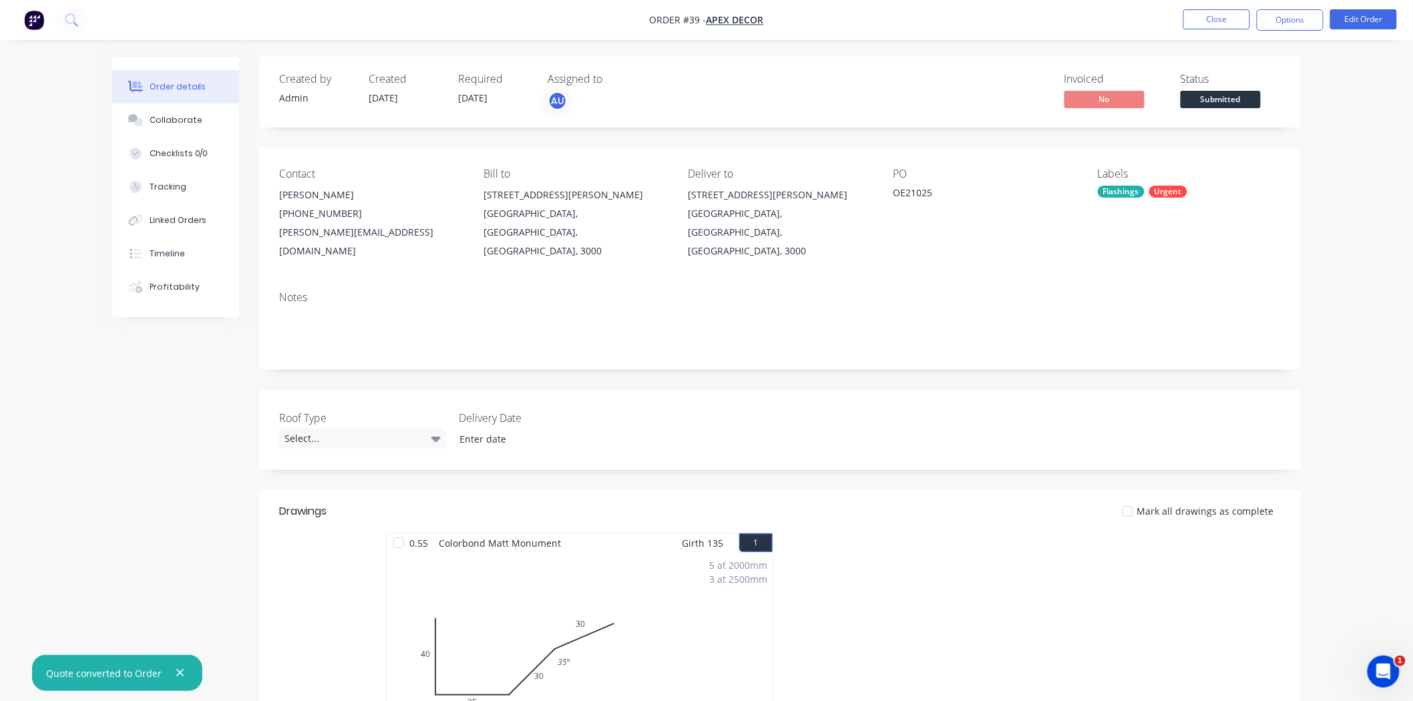
drag, startPoint x: 1355, startPoint y: 283, endPoint x: 1339, endPoint y: 296, distance: 20.4
click at [1272, 25] on button "Options" at bounding box center [1289, 19] width 67 height 21
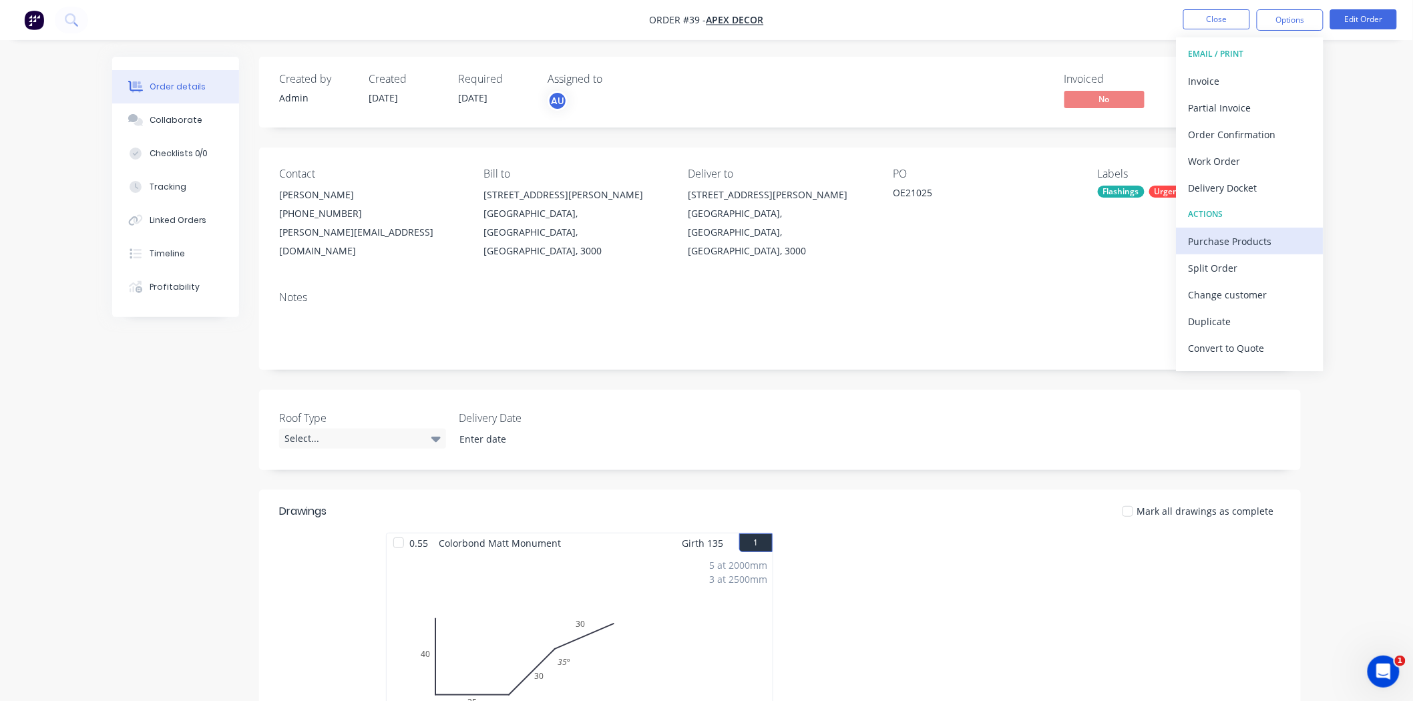
click at [1207, 244] on div "Purchase Products" at bounding box center [1249, 241] width 123 height 19
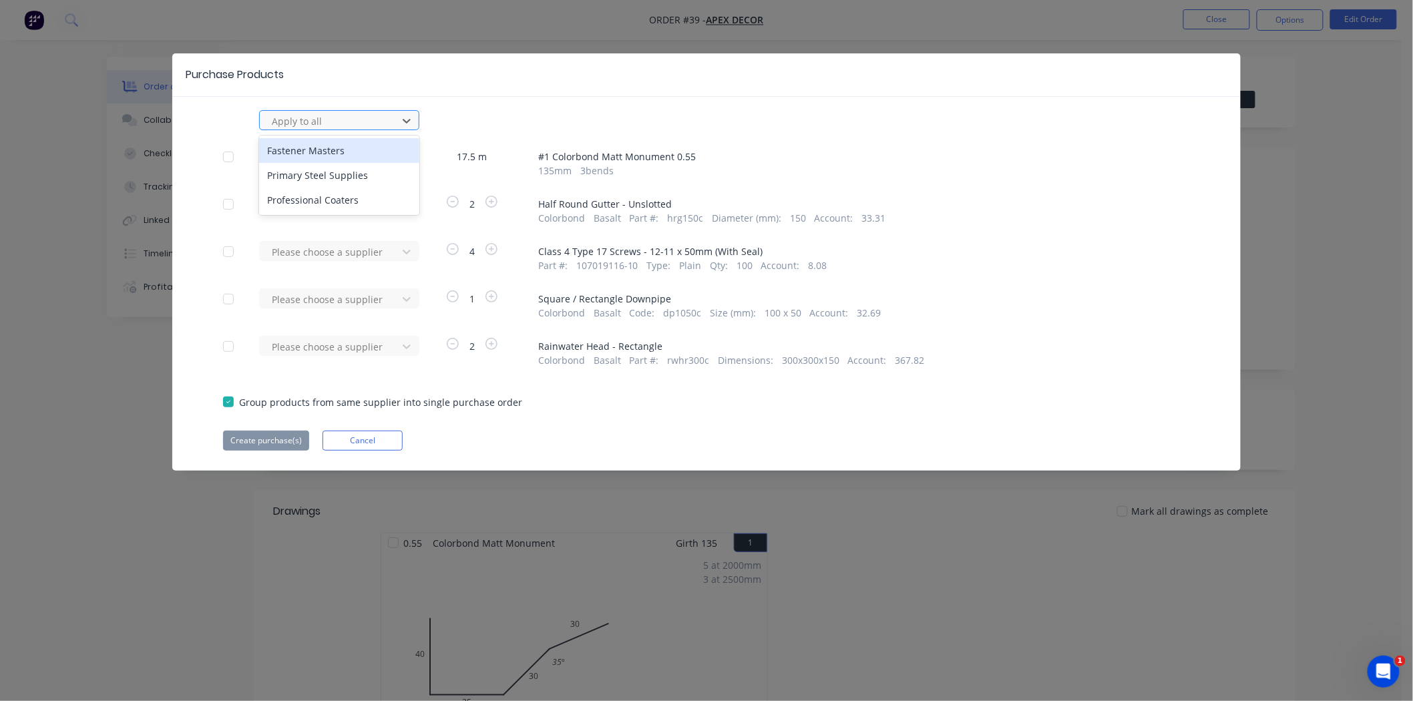
click at [348, 117] on div at bounding box center [330, 121] width 120 height 17
click at [461, 92] on div "Purchase Products" at bounding box center [706, 74] width 1068 height 43
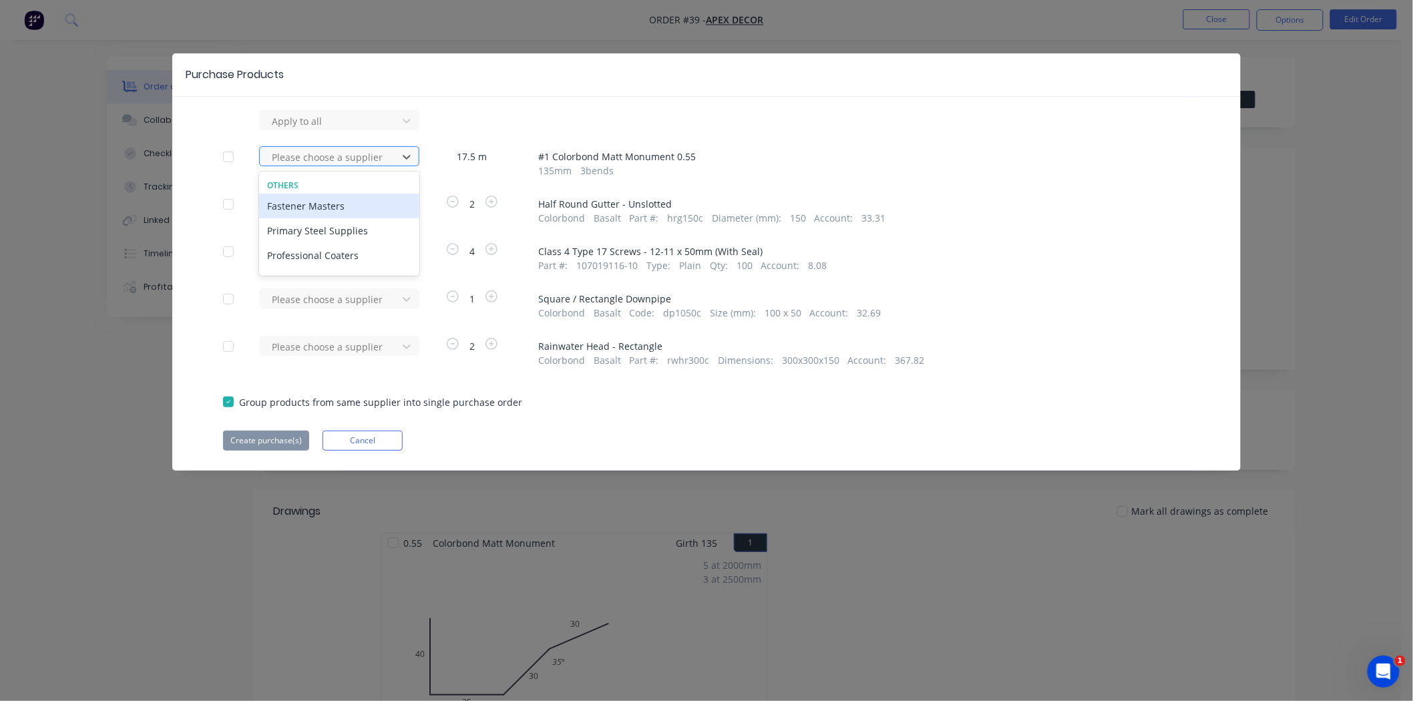
click at [322, 162] on div at bounding box center [330, 157] width 120 height 17
click at [330, 236] on div "Primary Steel Supplies" at bounding box center [339, 230] width 160 height 25
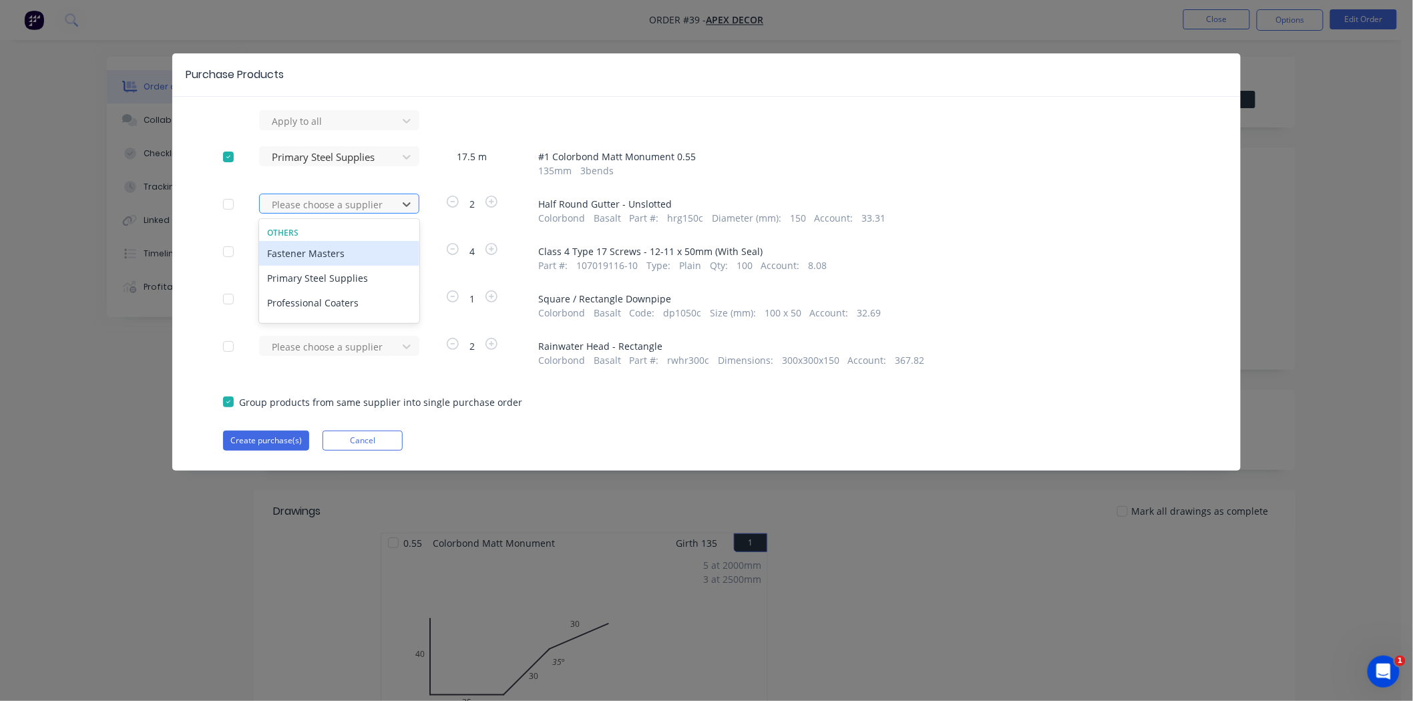
click at [306, 202] on div at bounding box center [330, 204] width 120 height 17
click at [329, 274] on div "Primary Steel Supplies" at bounding box center [339, 278] width 160 height 25
click at [377, 254] on div at bounding box center [330, 252] width 120 height 17
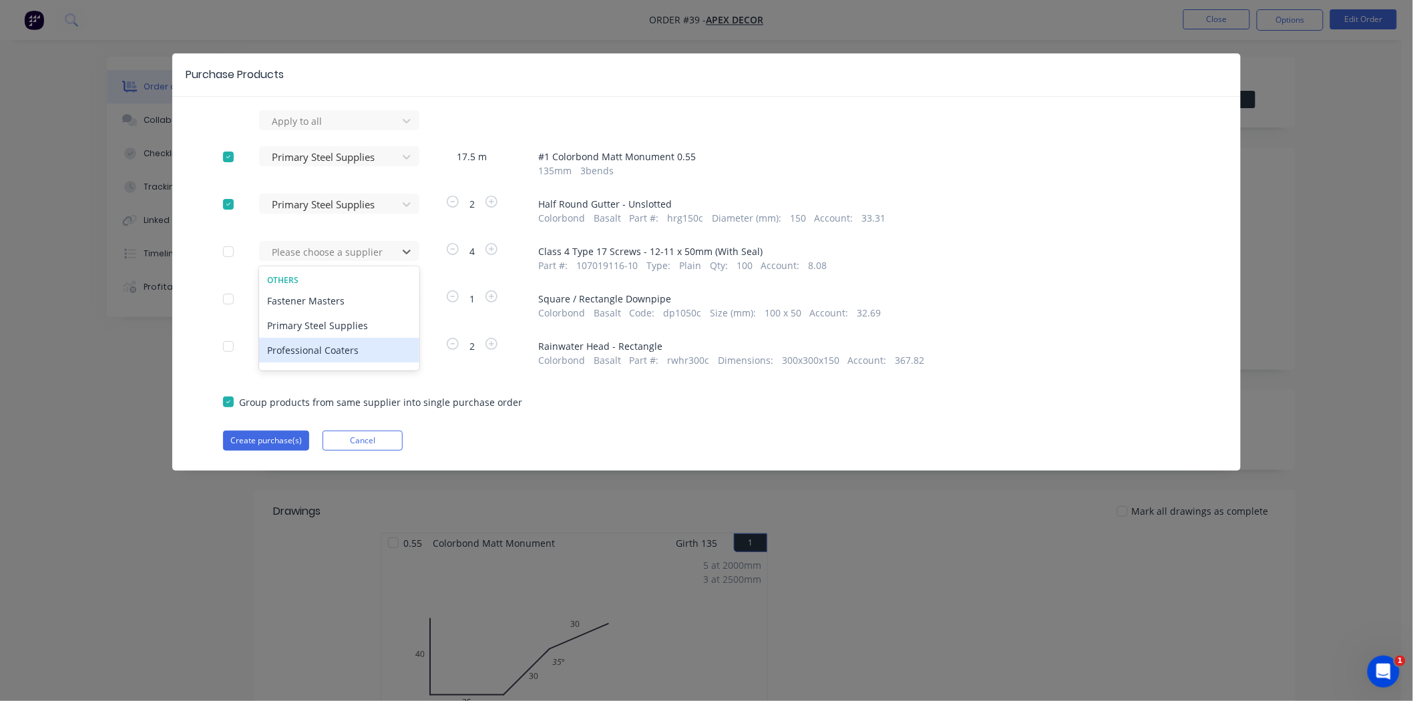
click at [351, 347] on div "Professional Coaters" at bounding box center [339, 350] width 160 height 25
drag, startPoint x: 549, startPoint y: 250, endPoint x: 688, endPoint y: 256, distance: 139.7
click at [685, 254] on span "Class 4 Type 17 Screws - 12-11 x 50mm (With Seal)" at bounding box center [864, 251] width 652 height 14
click at [585, 260] on span "107019116-10" at bounding box center [607, 265] width 62 height 14
click at [469, 252] on span "4" at bounding box center [471, 251] width 21 height 14
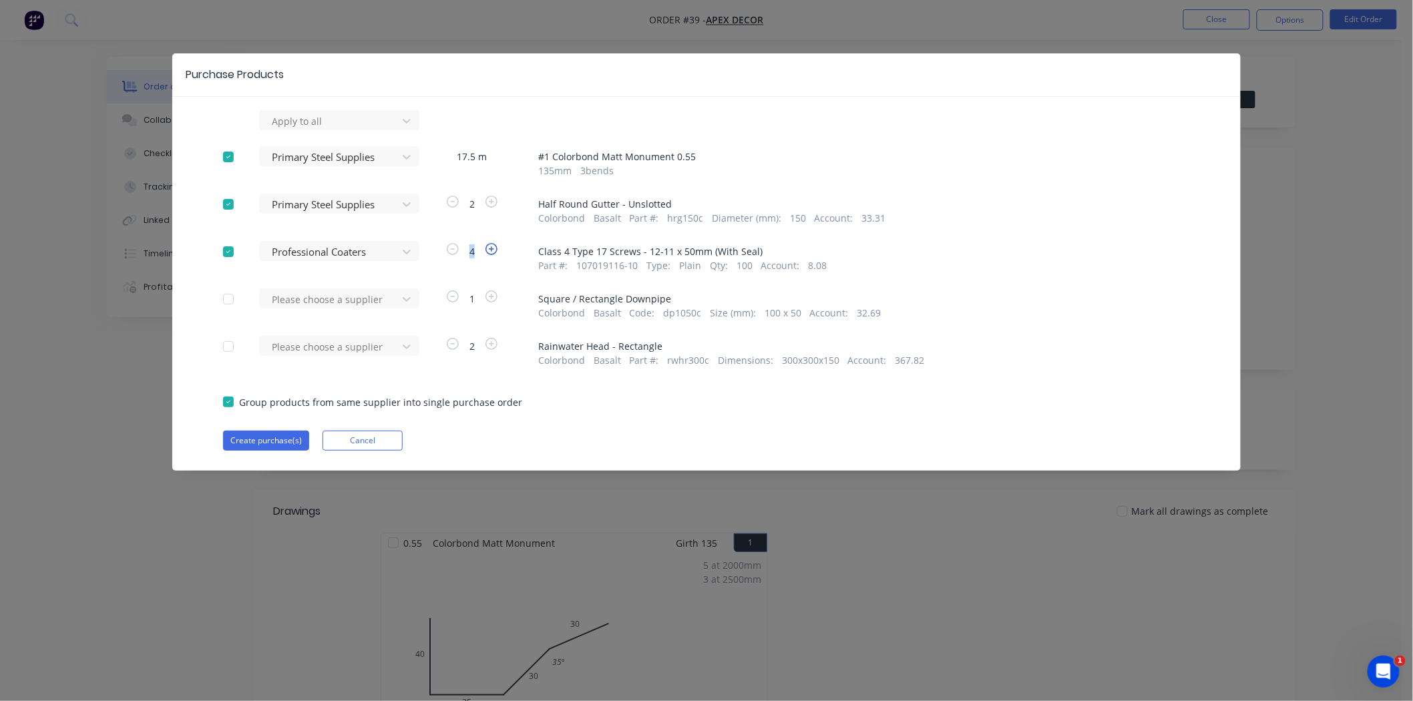
click at [493, 248] on icon "button" at bounding box center [491, 249] width 12 height 12
click at [492, 248] on icon "button" at bounding box center [491, 249] width 12 height 12
click at [274, 431] on button "Create purchase(s)" at bounding box center [266, 441] width 86 height 20
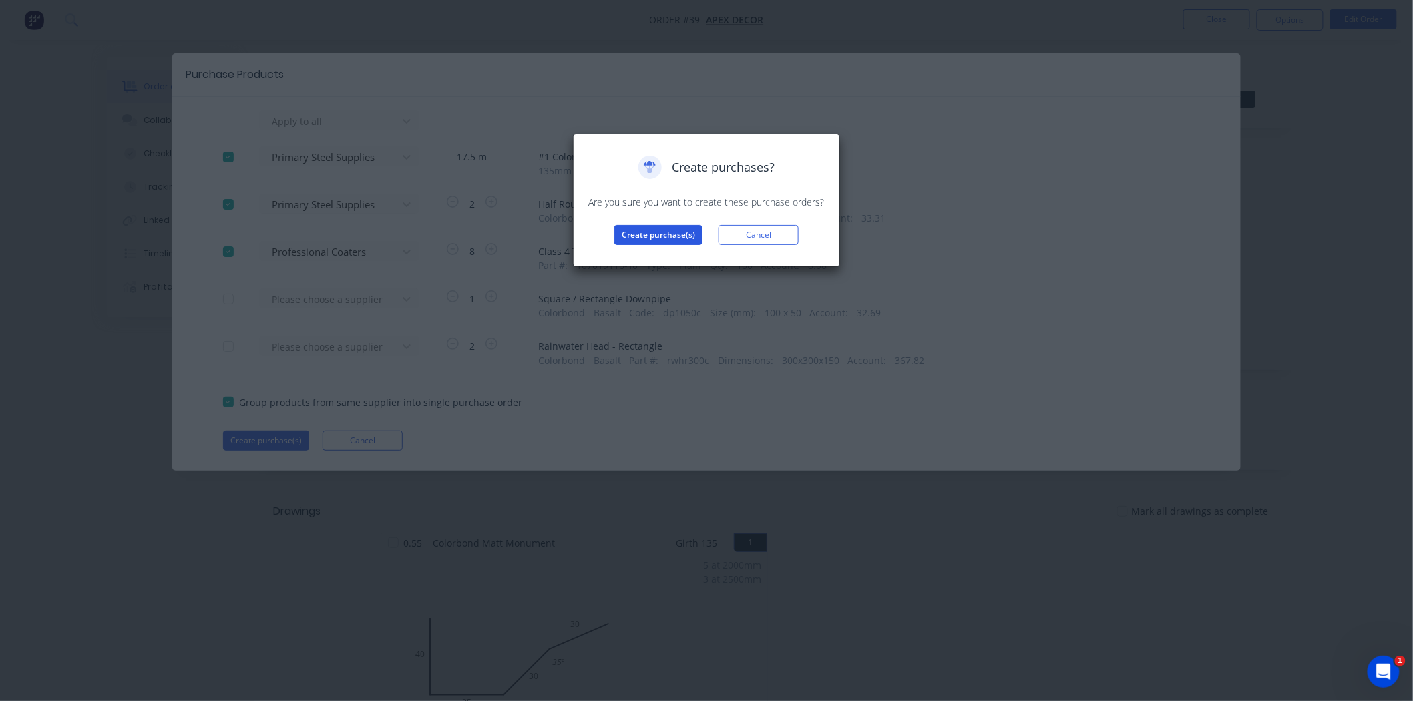
click at [628, 232] on button "Create purchase(s)" at bounding box center [658, 235] width 88 height 20
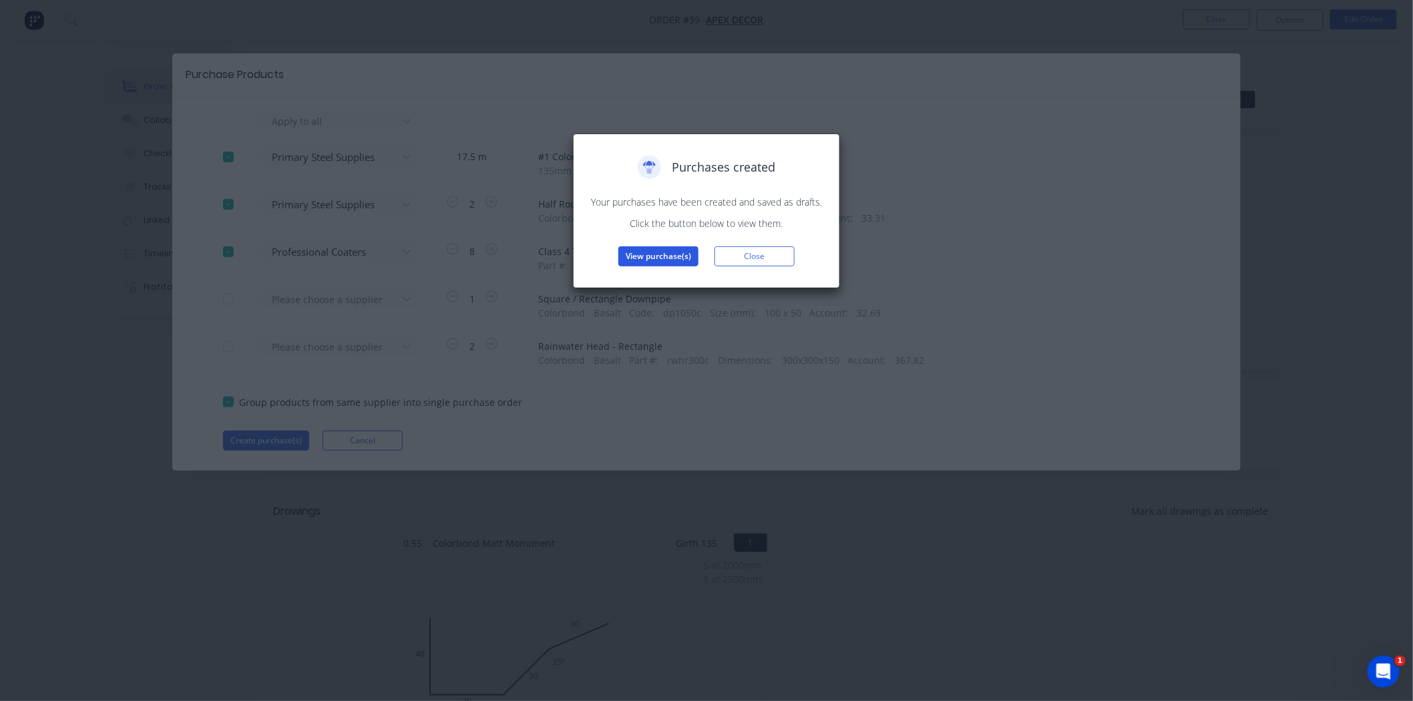
click at [658, 248] on button "View purchase(s)" at bounding box center [658, 256] width 80 height 20
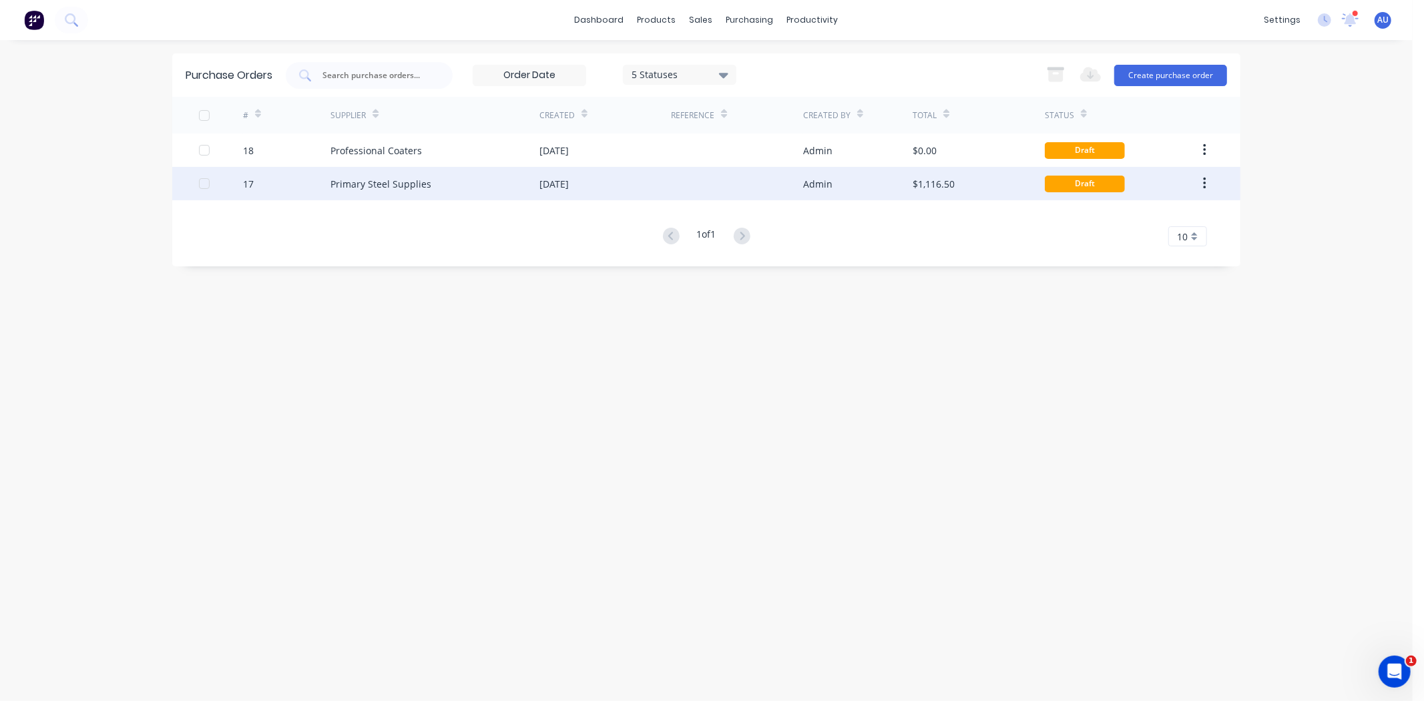
click at [248, 188] on div "17" at bounding box center [248, 184] width 11 height 14
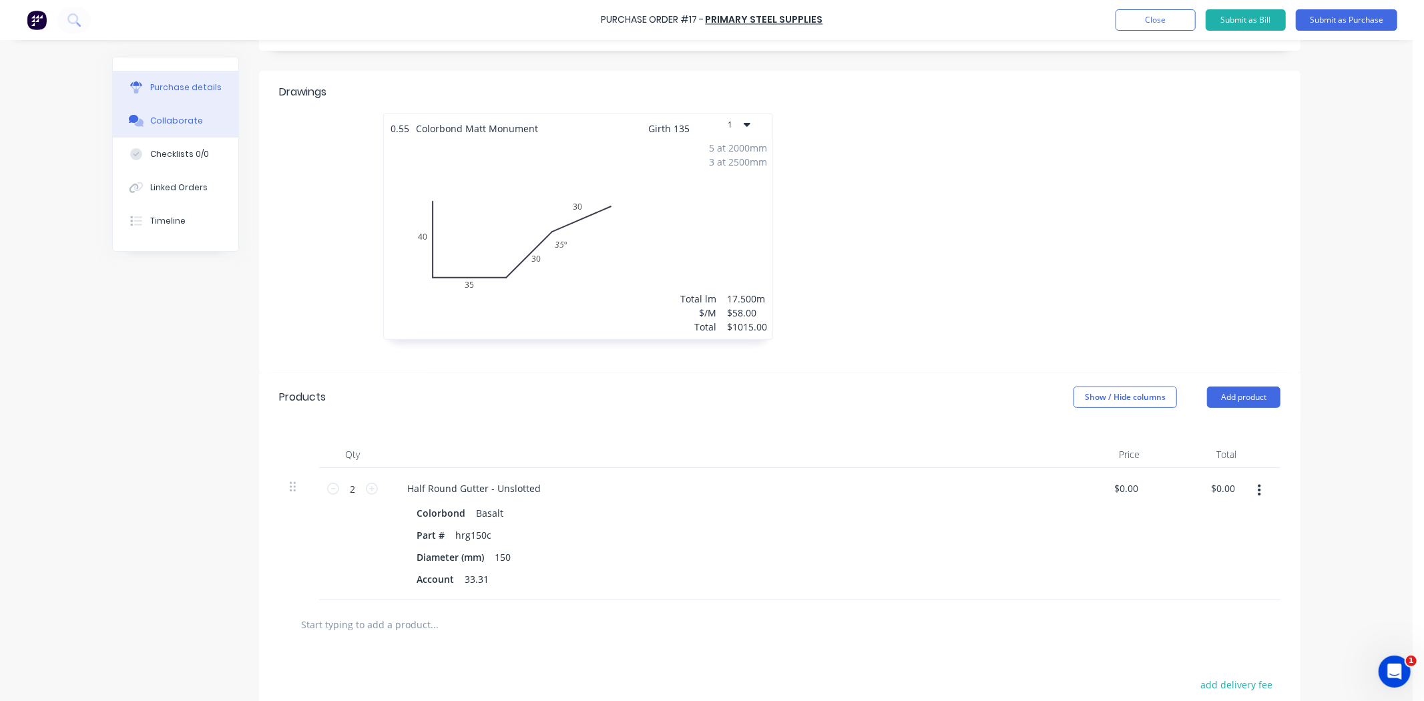
scroll to position [221, 0]
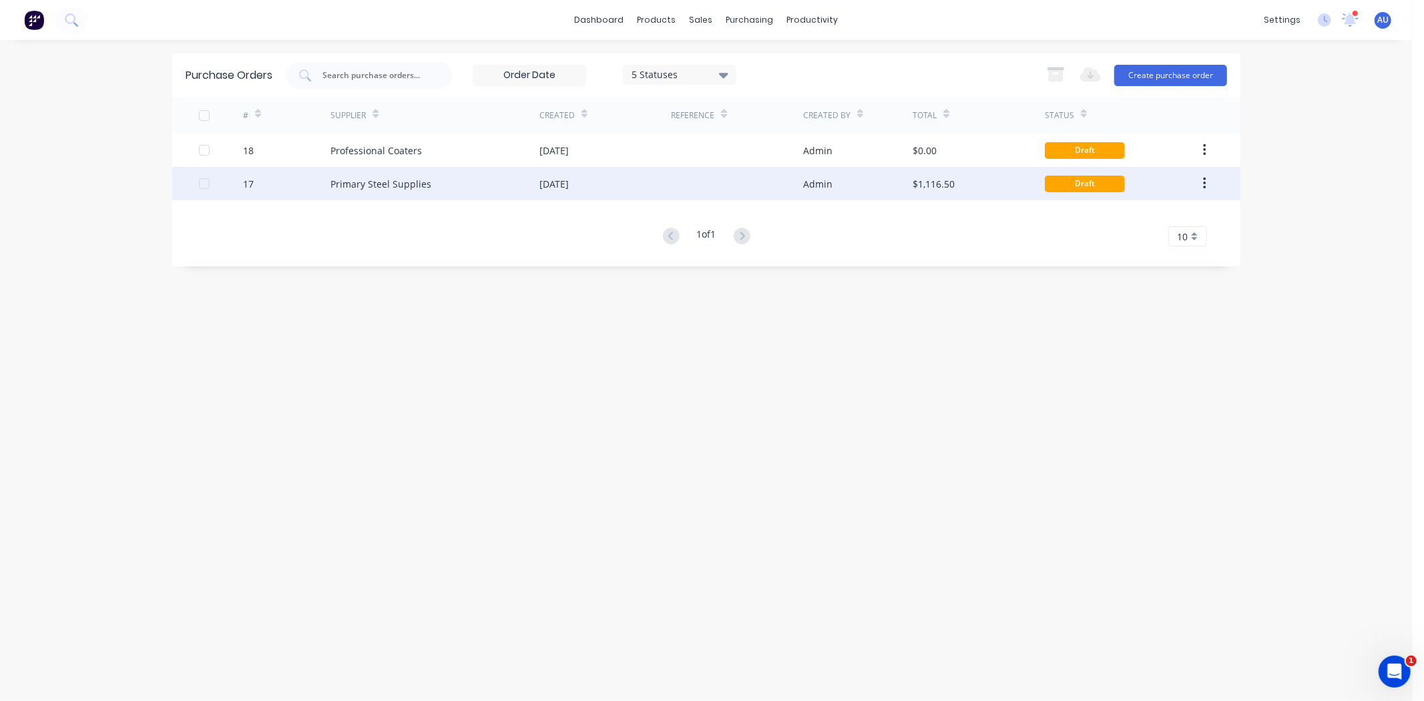
click at [275, 182] on div "17" at bounding box center [287, 183] width 88 height 33
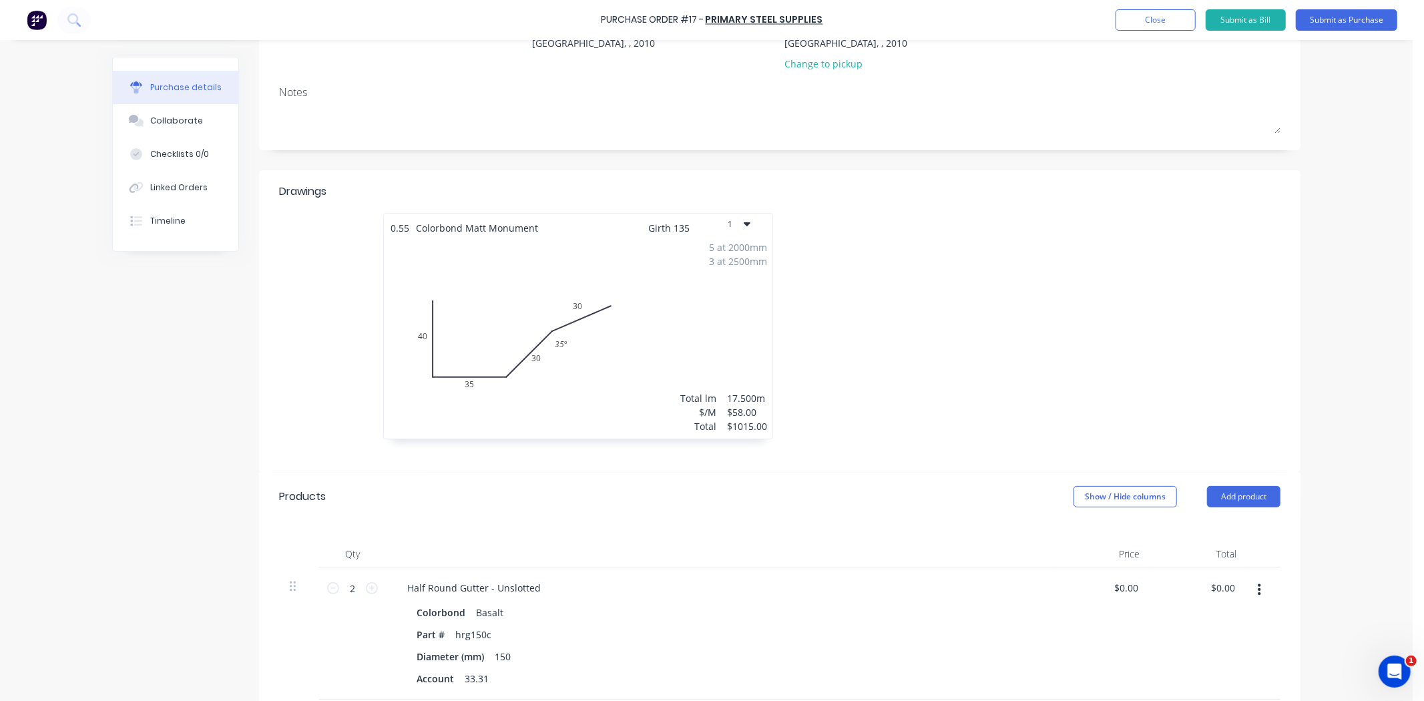
scroll to position [148, 0]
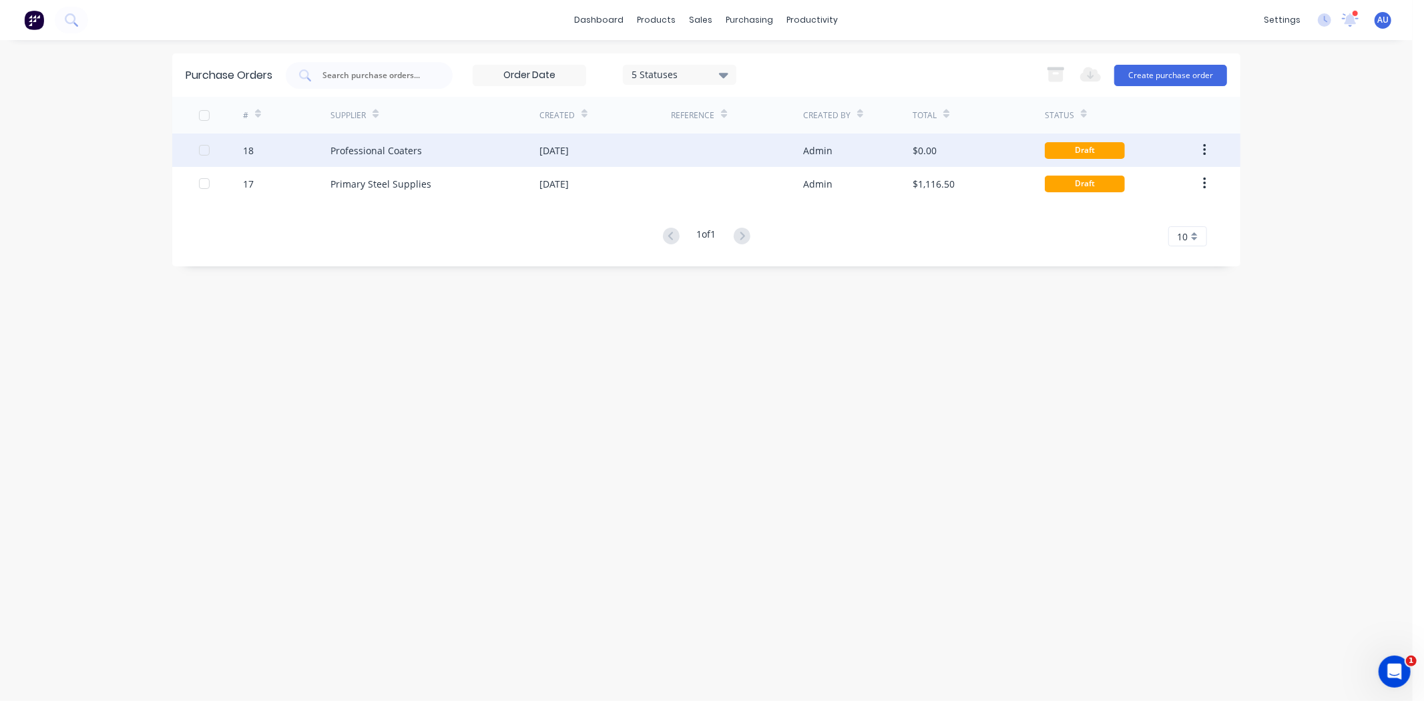
click at [370, 156] on div "Professional Coaters" at bounding box center [375, 151] width 91 height 14
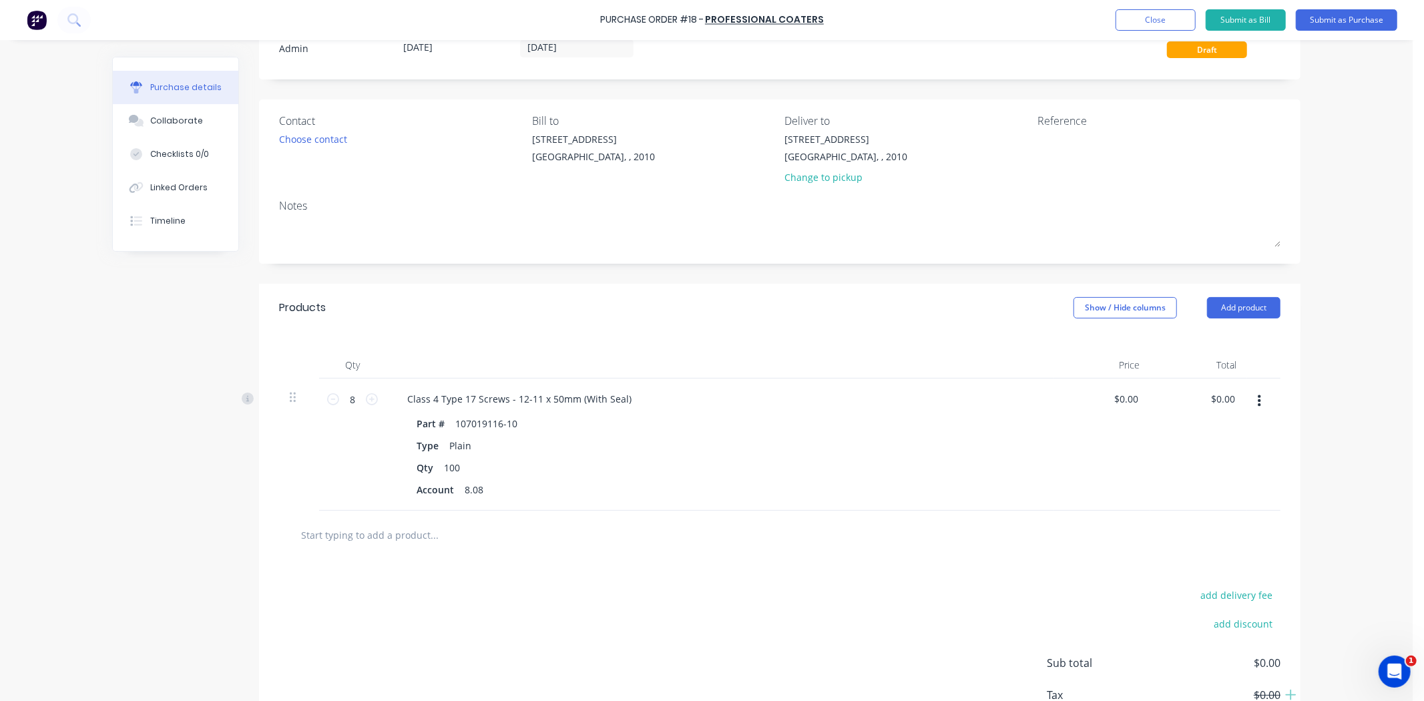
scroll to position [74, 0]
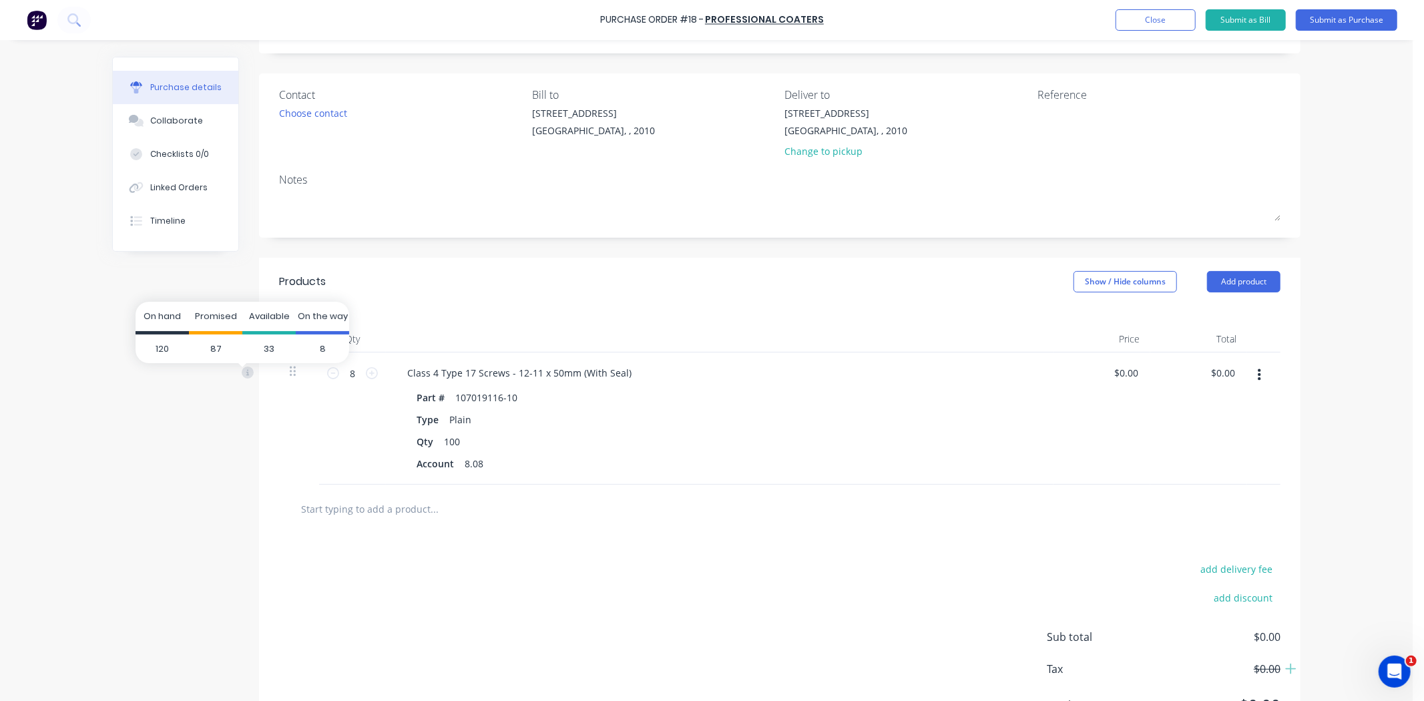
drag, startPoint x: 332, startPoint y: 344, endPoint x: 324, endPoint y: 346, distance: 8.8
click at [324, 346] on span "8" at bounding box center [322, 348] width 53 height 29
click at [326, 347] on span "8" at bounding box center [322, 348] width 53 height 29
click at [379, 533] on div at bounding box center [779, 509] width 1001 height 49
click at [1367, 21] on button "Submit as Purchase" at bounding box center [1346, 19] width 101 height 21
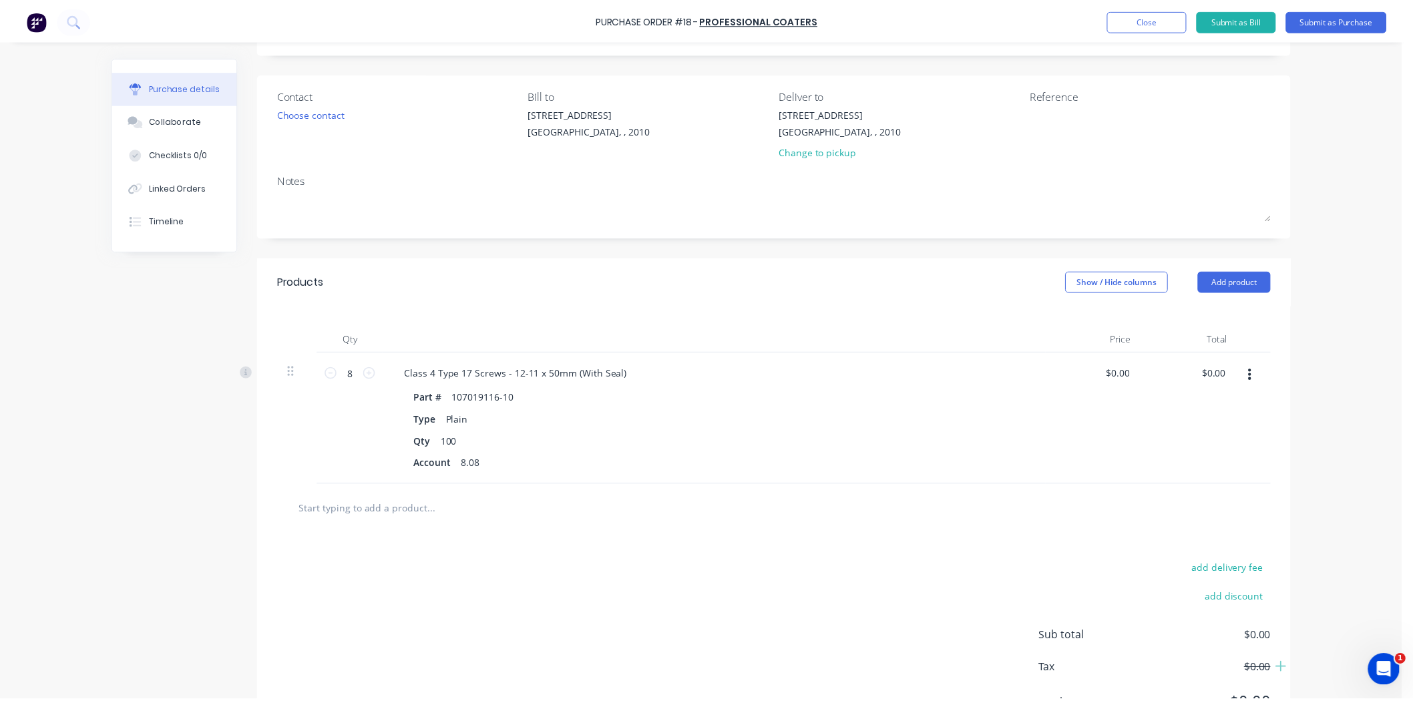
scroll to position [0, 0]
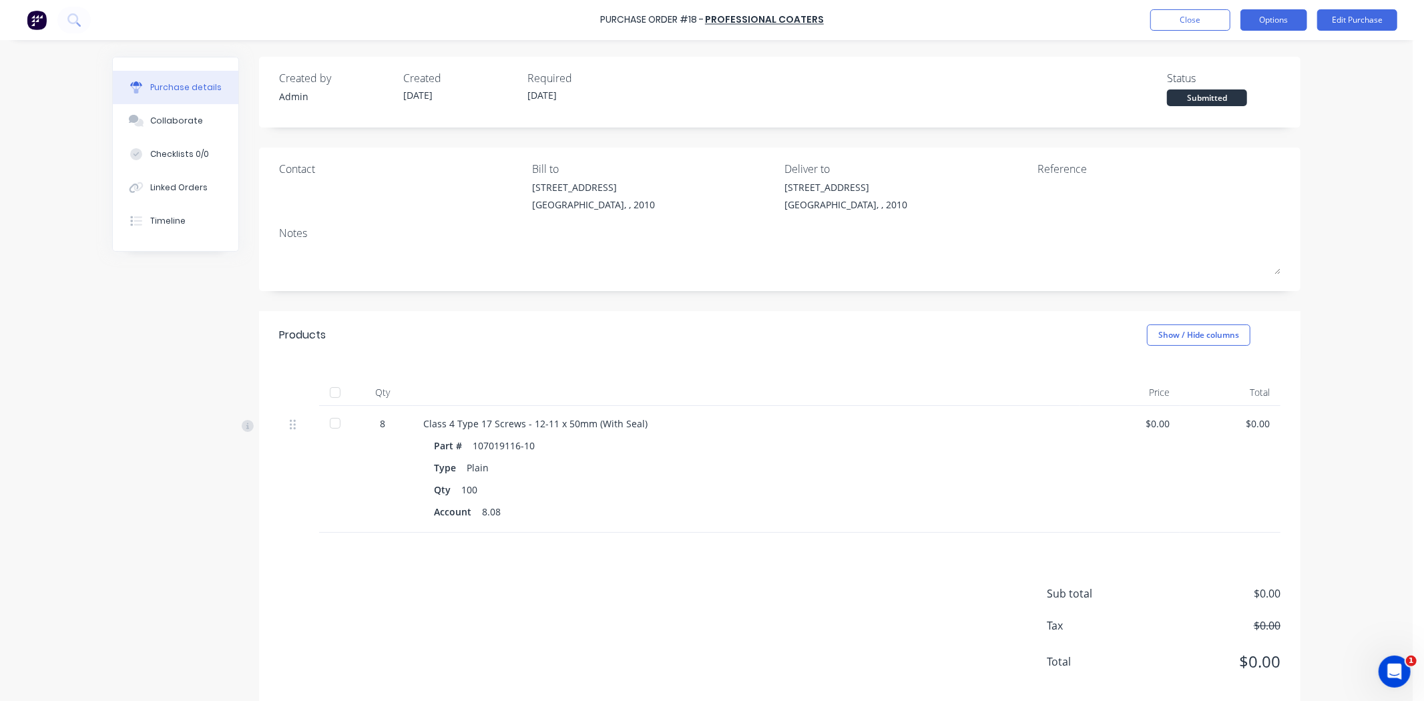
click at [1286, 21] on button "Options" at bounding box center [1273, 19] width 67 height 21
click at [1290, 73] on div "Convert to Bill" at bounding box center [1243, 80] width 103 height 19
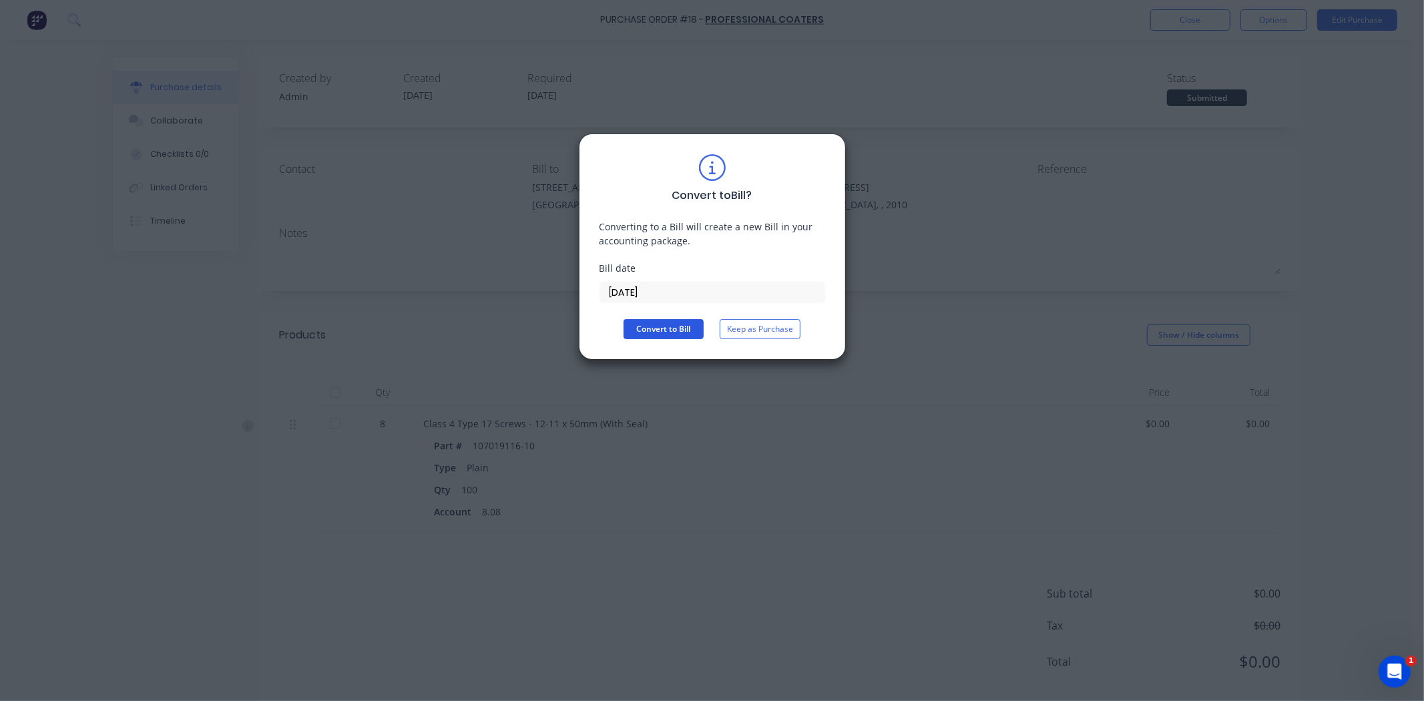
click at [673, 326] on button "Convert to Bill" at bounding box center [664, 329] width 80 height 20
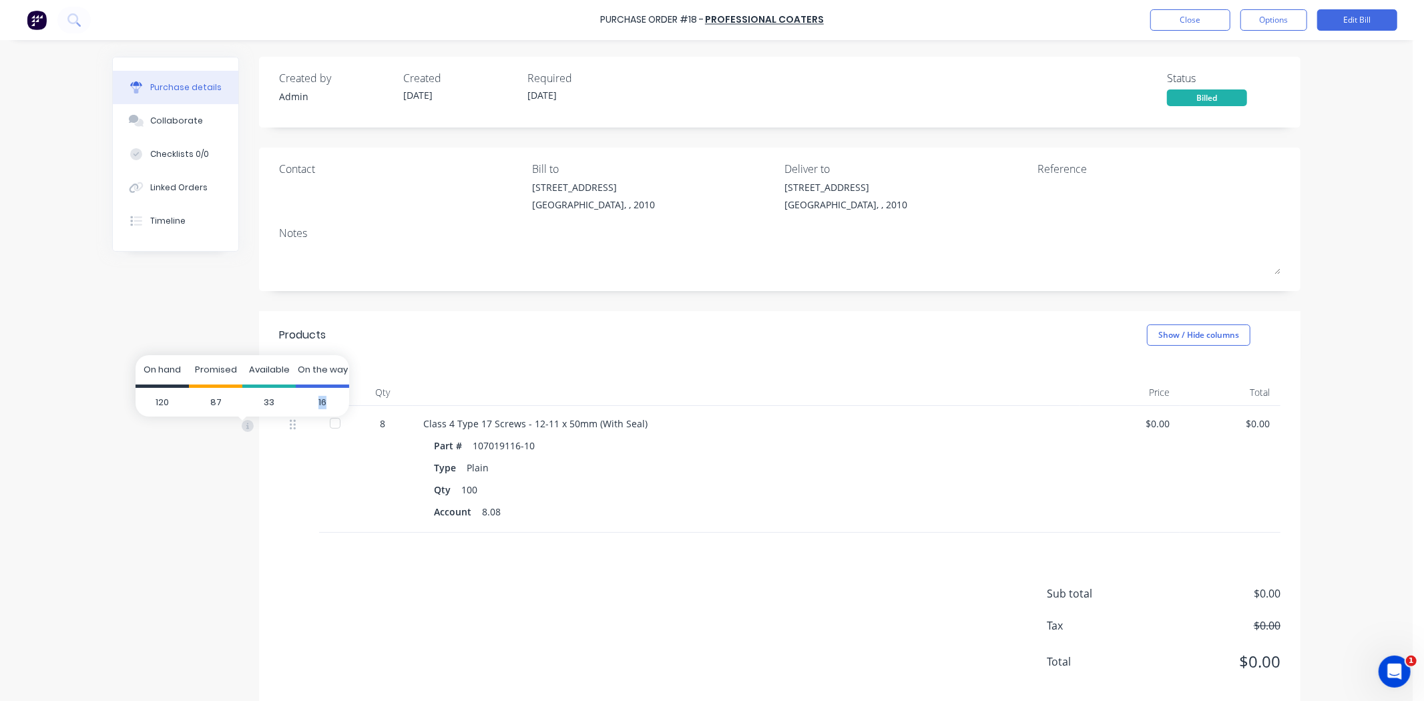
drag, startPoint x: 327, startPoint y: 399, endPoint x: 308, endPoint y: 404, distance: 19.4
click at [308, 404] on span "16" at bounding box center [322, 402] width 53 height 29
drag, startPoint x: 277, startPoint y: 404, endPoint x: 246, endPoint y: 403, distance: 31.4
click at [248, 403] on span "33" at bounding box center [268, 402] width 53 height 29
click at [210, 404] on span "87" at bounding box center [215, 402] width 53 height 29
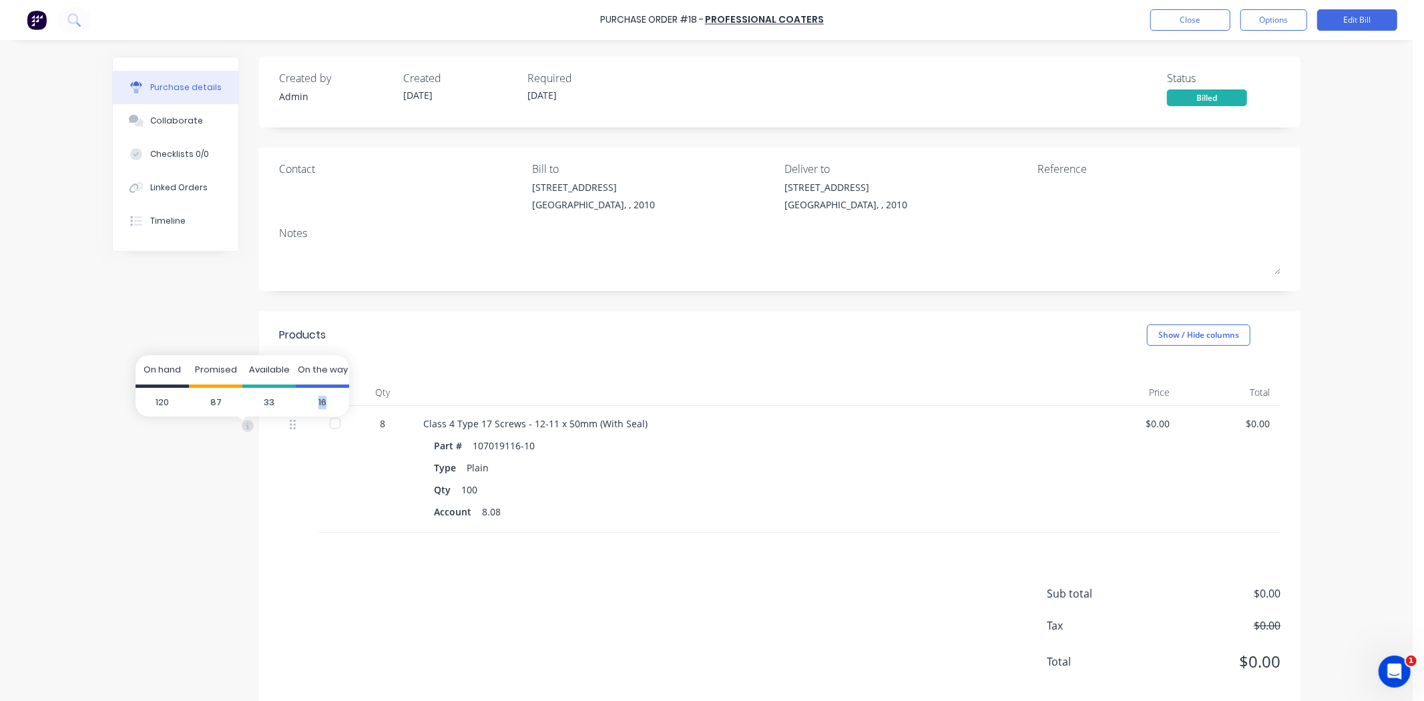
drag, startPoint x: 325, startPoint y: 401, endPoint x: 305, endPoint y: 402, distance: 20.1
click at [306, 402] on span "16" at bounding box center [322, 402] width 53 height 29
click at [334, 404] on span "16" at bounding box center [322, 402] width 53 height 29
drag, startPoint x: 332, startPoint y: 403, endPoint x: 299, endPoint y: 403, distance: 32.7
click at [312, 403] on span "16" at bounding box center [322, 402] width 53 height 29
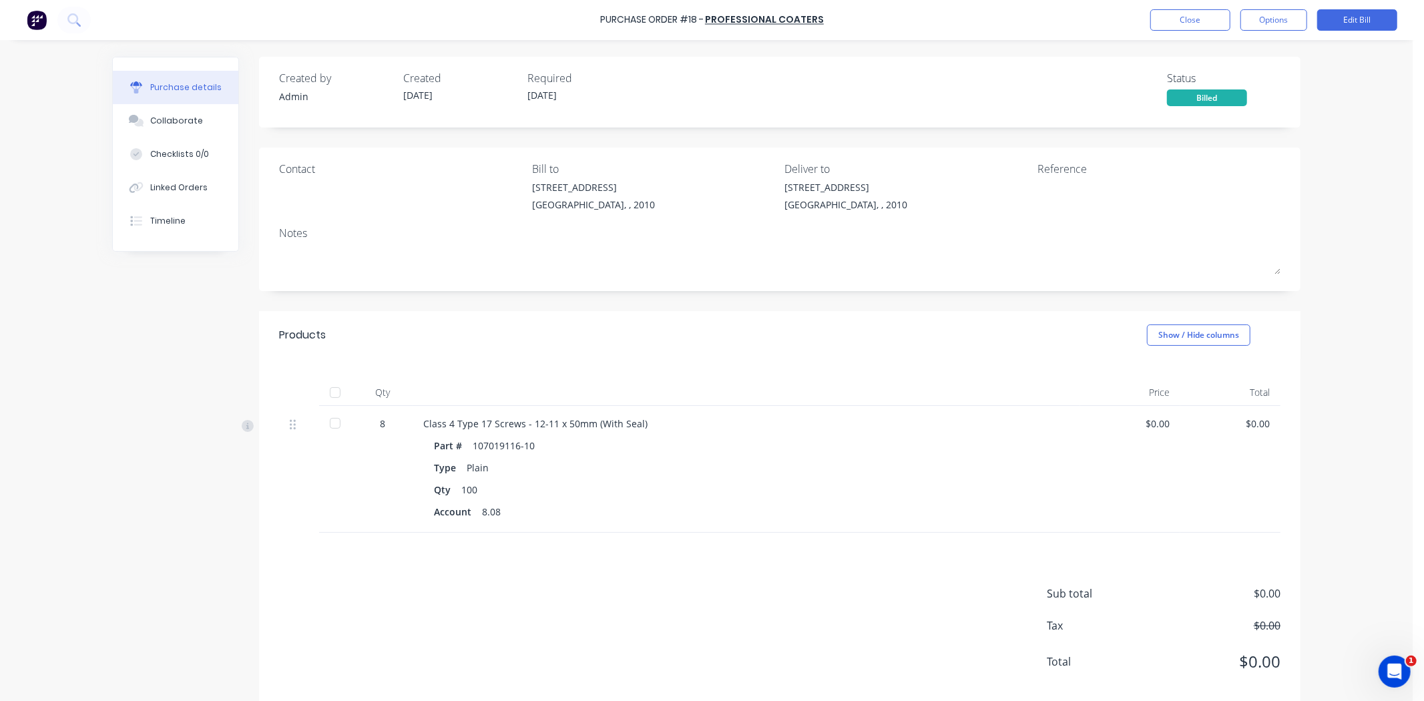
drag, startPoint x: 379, startPoint y: 424, endPoint x: 334, endPoint y: 426, distance: 44.8
click at [368, 424] on div "8" at bounding box center [382, 424] width 39 height 14
click at [244, 429] on icon at bounding box center [248, 426] width 12 height 12
click at [216, 189] on button "Linked Orders" at bounding box center [176, 187] width 126 height 33
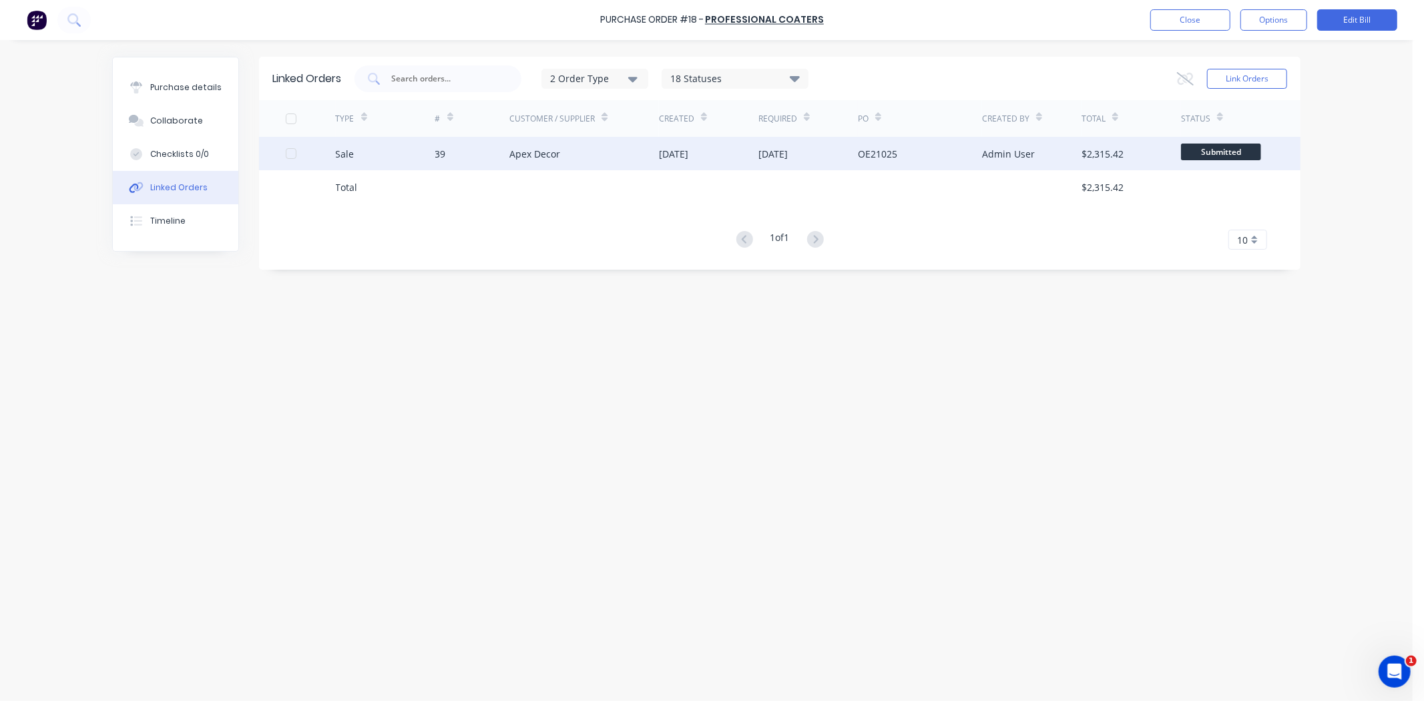
click at [369, 158] on div "Sale" at bounding box center [385, 153] width 99 height 33
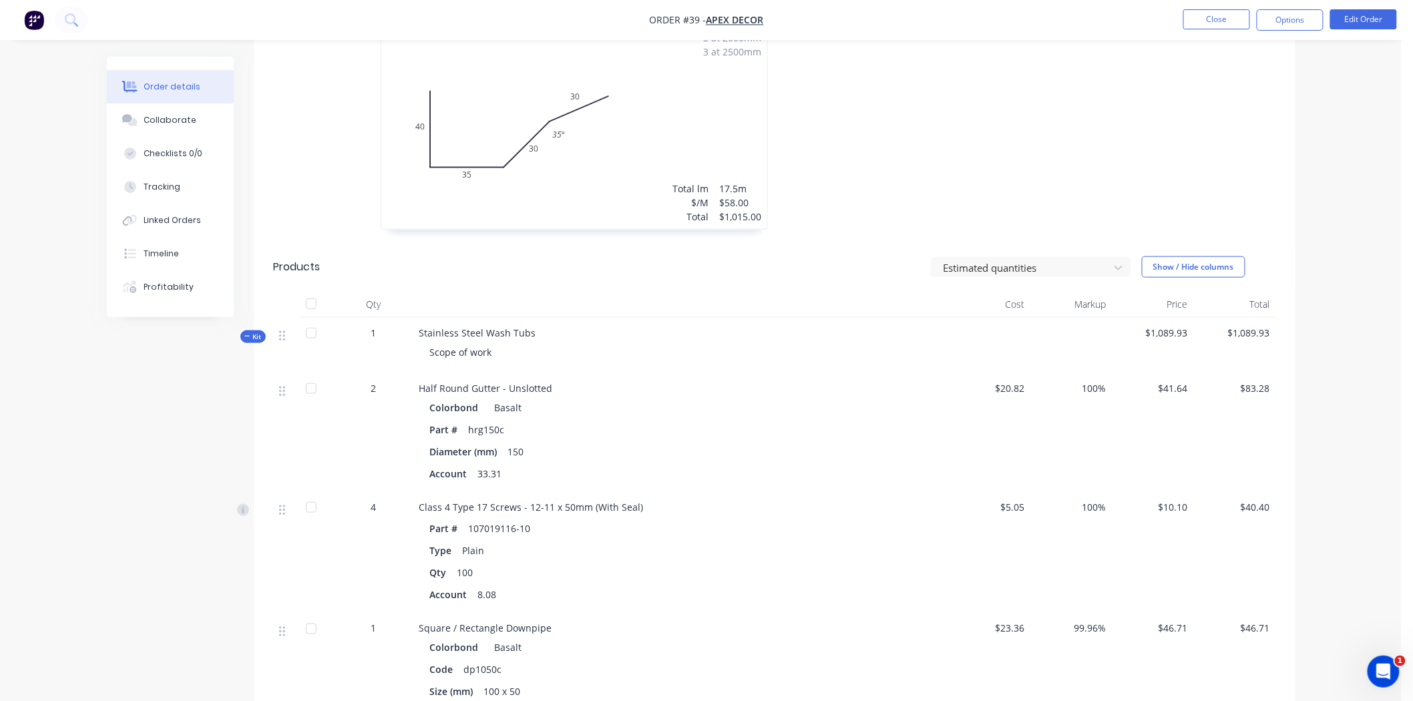
scroll to position [668, 0]
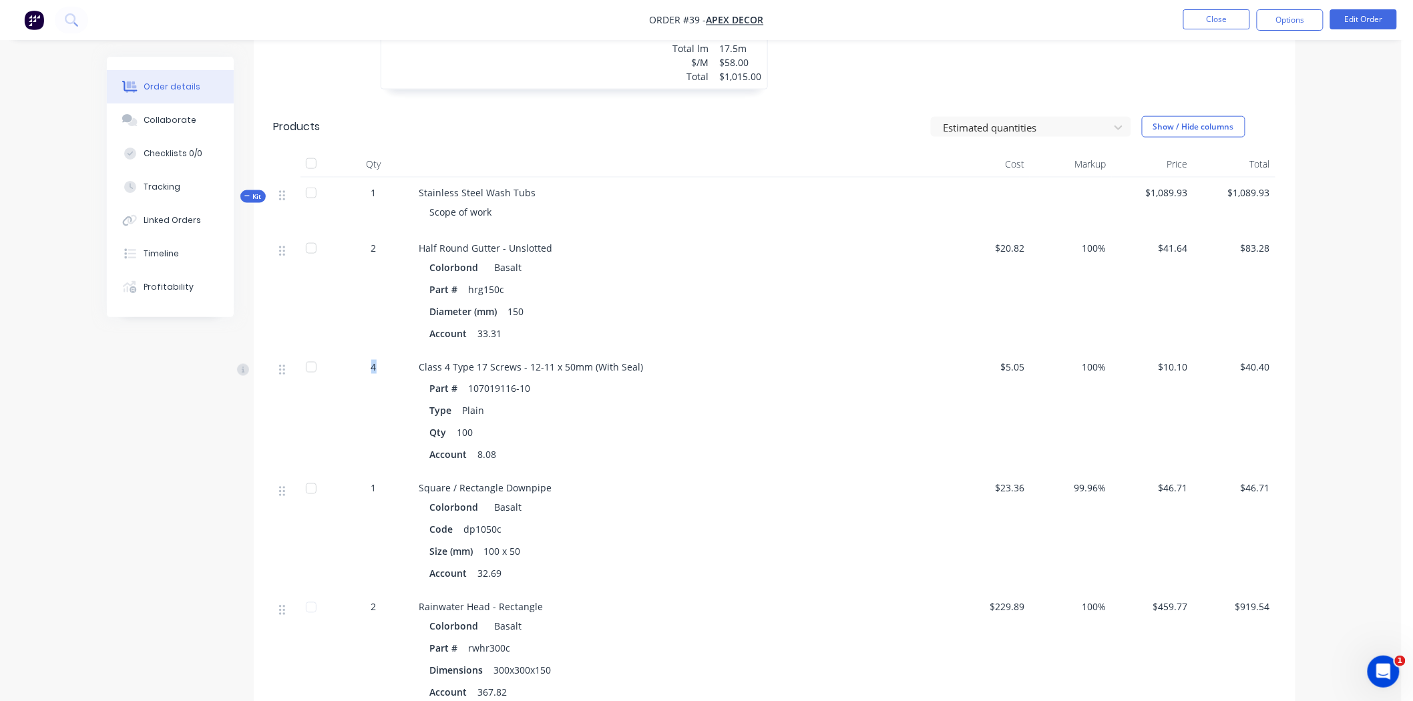
drag, startPoint x: 369, startPoint y: 350, endPoint x: 404, endPoint y: 338, distance: 36.5
click at [391, 360] on div "4" at bounding box center [373, 367] width 69 height 14
drag, startPoint x: 428, startPoint y: 346, endPoint x: 535, endPoint y: 336, distance: 107.2
click at [523, 352] on div "Class 4 Type 17 Screws - 12-11 x 50mm (With Seal) Part # 107019116-10 Type Plai…" at bounding box center [681, 412] width 534 height 121
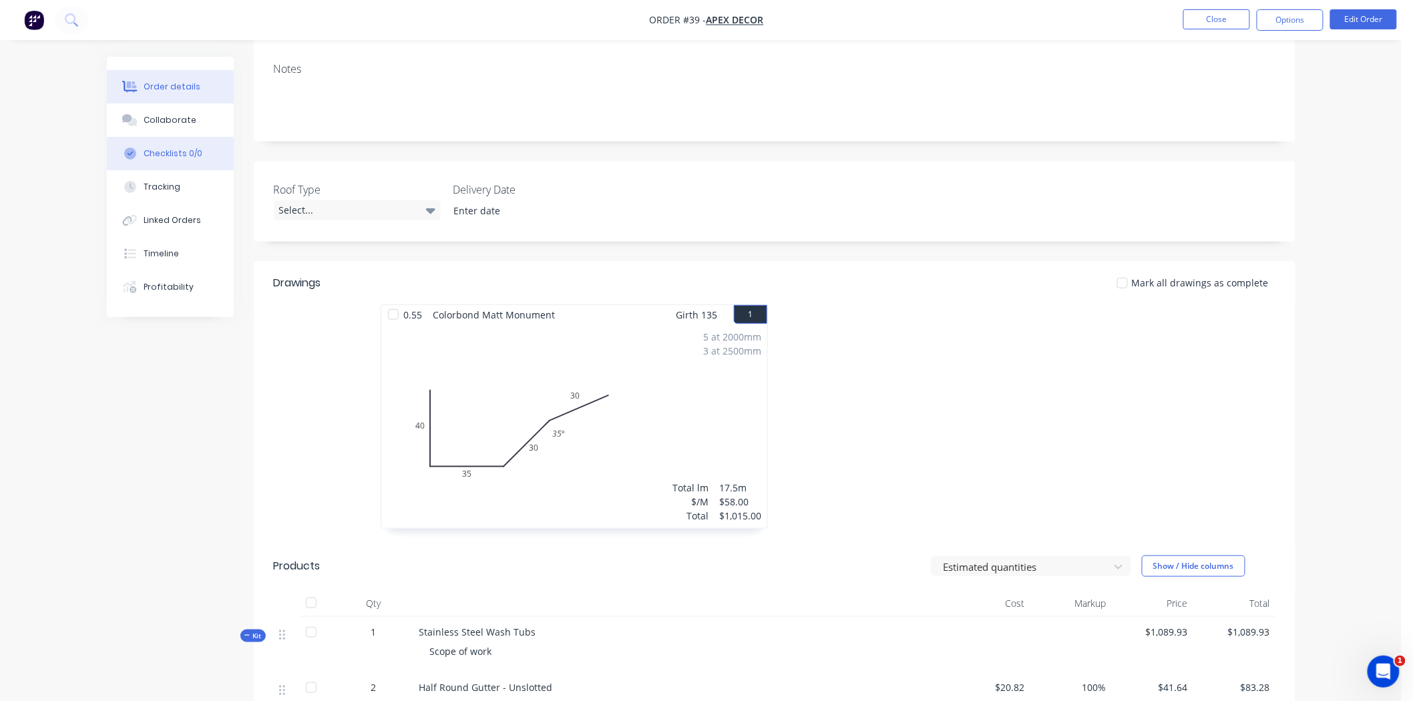
scroll to position [222, 0]
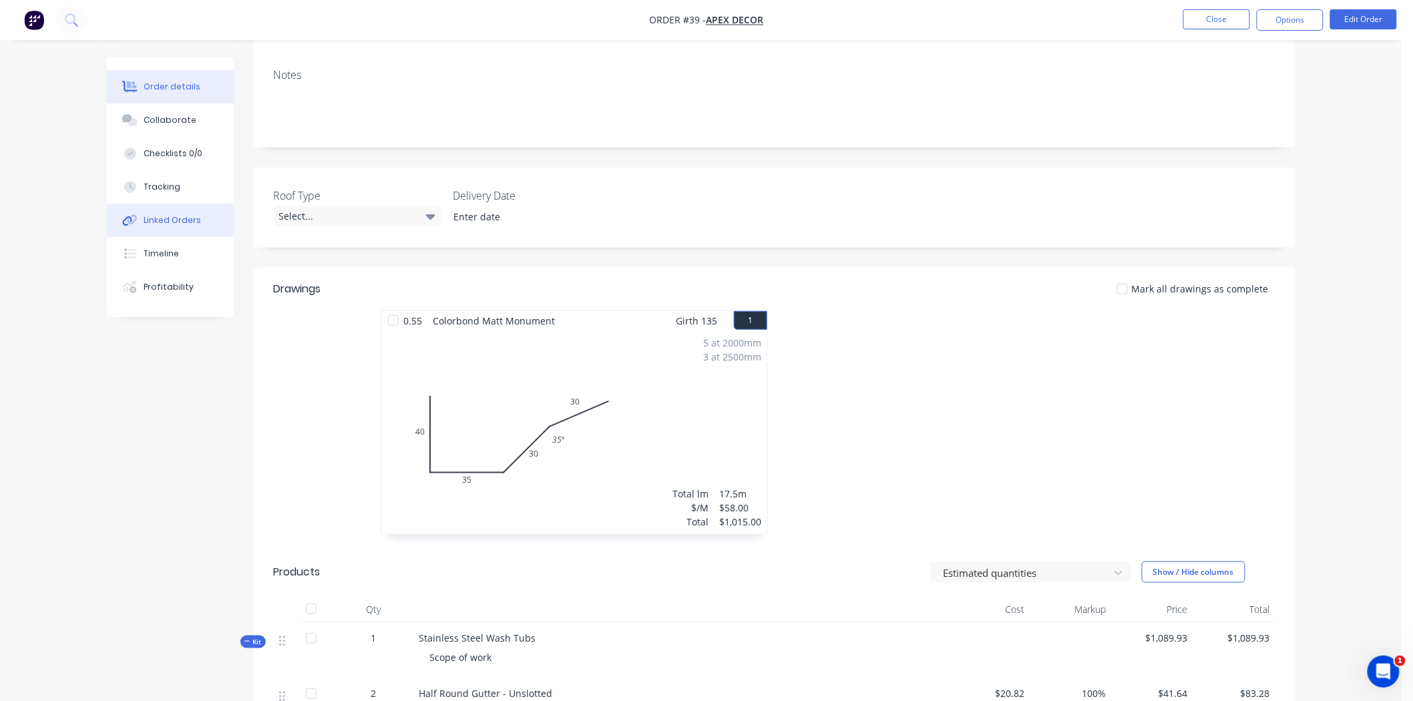
click at [178, 223] on div "Linked Orders" at bounding box center [172, 220] width 57 height 12
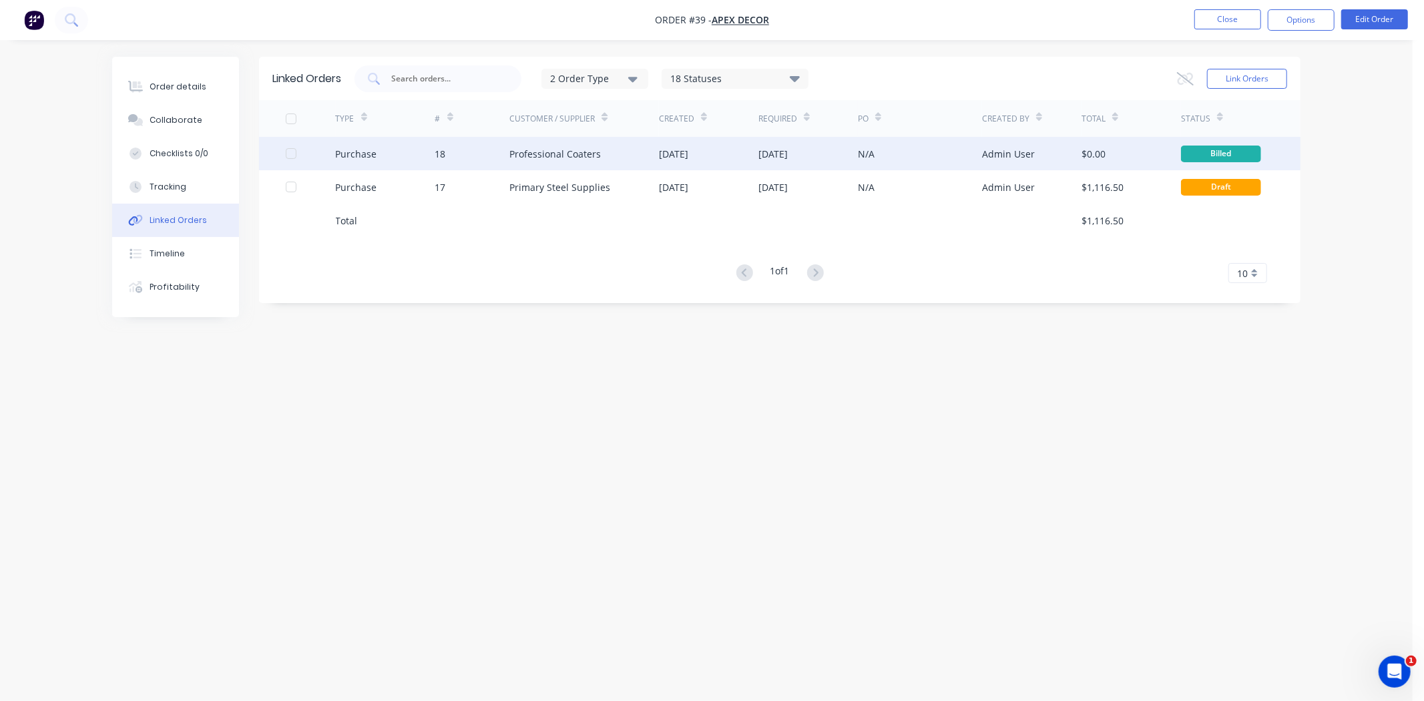
click at [423, 154] on div "Purchase" at bounding box center [385, 153] width 99 height 33
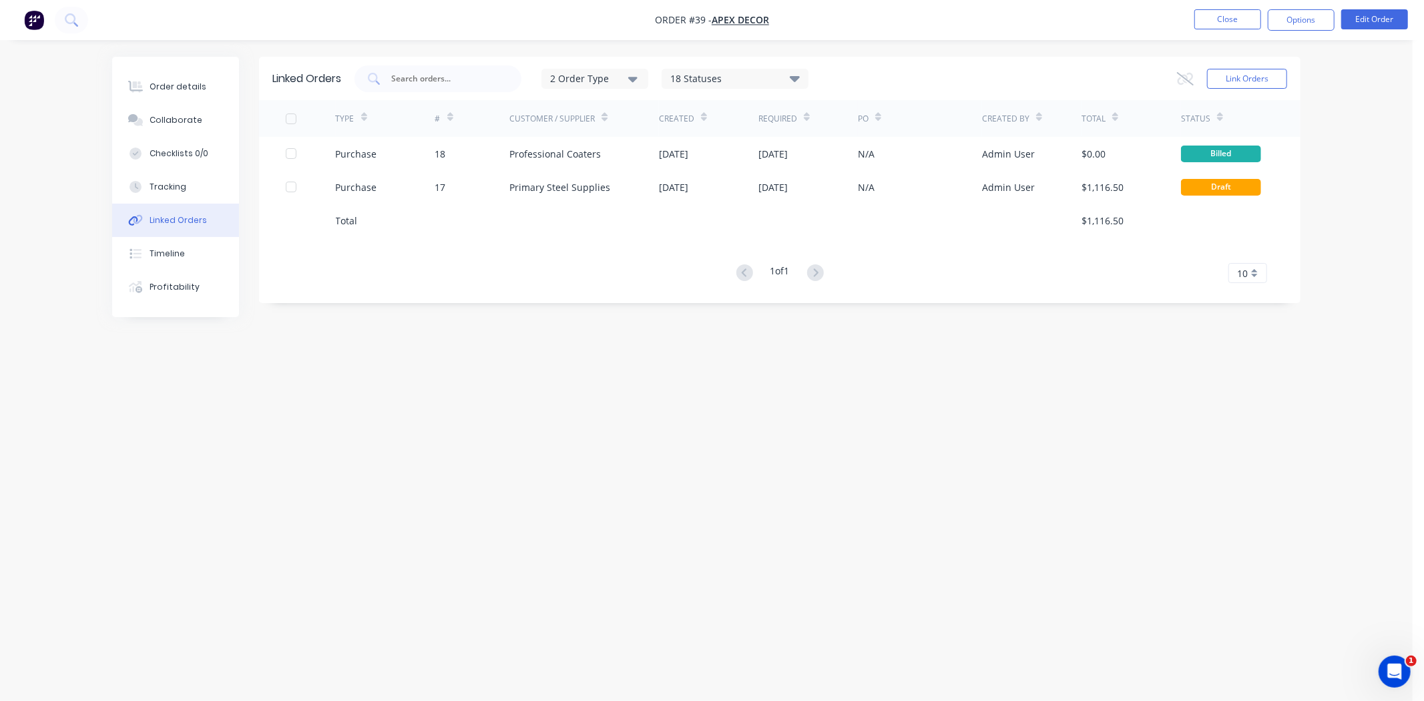
click at [433, 459] on div "Linked Orders 2 Order Type 18 Statuses Sales Order Status All Archived Draft Qu…" at bounding box center [706, 325] width 1188 height 537
click at [412, 442] on div "Linked Orders 2 Order Type 18 Statuses Sales Order Status All Archived Draft Qu…" at bounding box center [706, 325] width 1188 height 537
click at [171, 81] on div "Order details" at bounding box center [178, 87] width 57 height 12
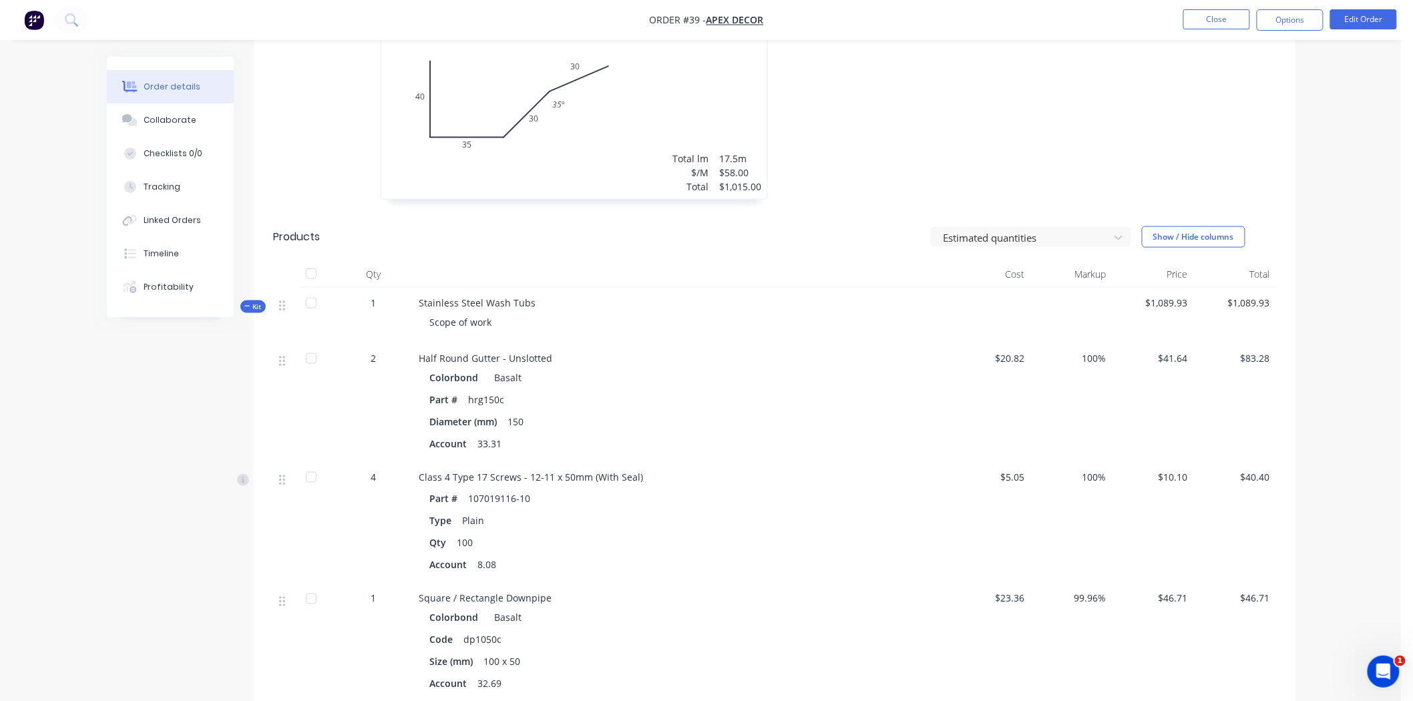
scroll to position [593, 0]
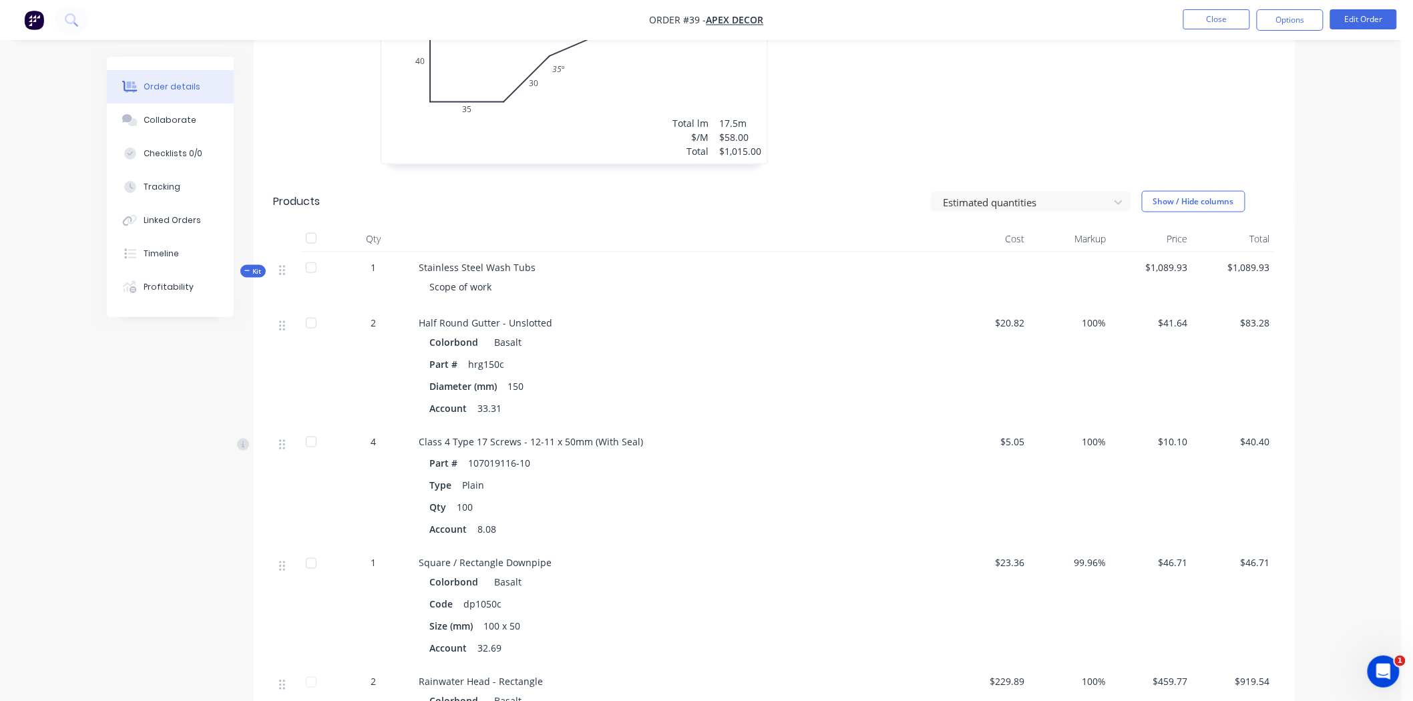
click at [1293, 99] on div "0.55 Colorbond Matt Monument Girth 135 1 0 40 35 30 30 35 º 0 40 35 30 30 35 º …" at bounding box center [774, 59] width 1041 height 238
drag, startPoint x: 194, startPoint y: 478, endPoint x: 201, endPoint y: 476, distance: 7.0
click at [194, 479] on div "Created by Admin Created 02/10/25 Required 16/10/25 Assigned to AU Invoiced No …" at bounding box center [701, 243] width 1188 height 1559
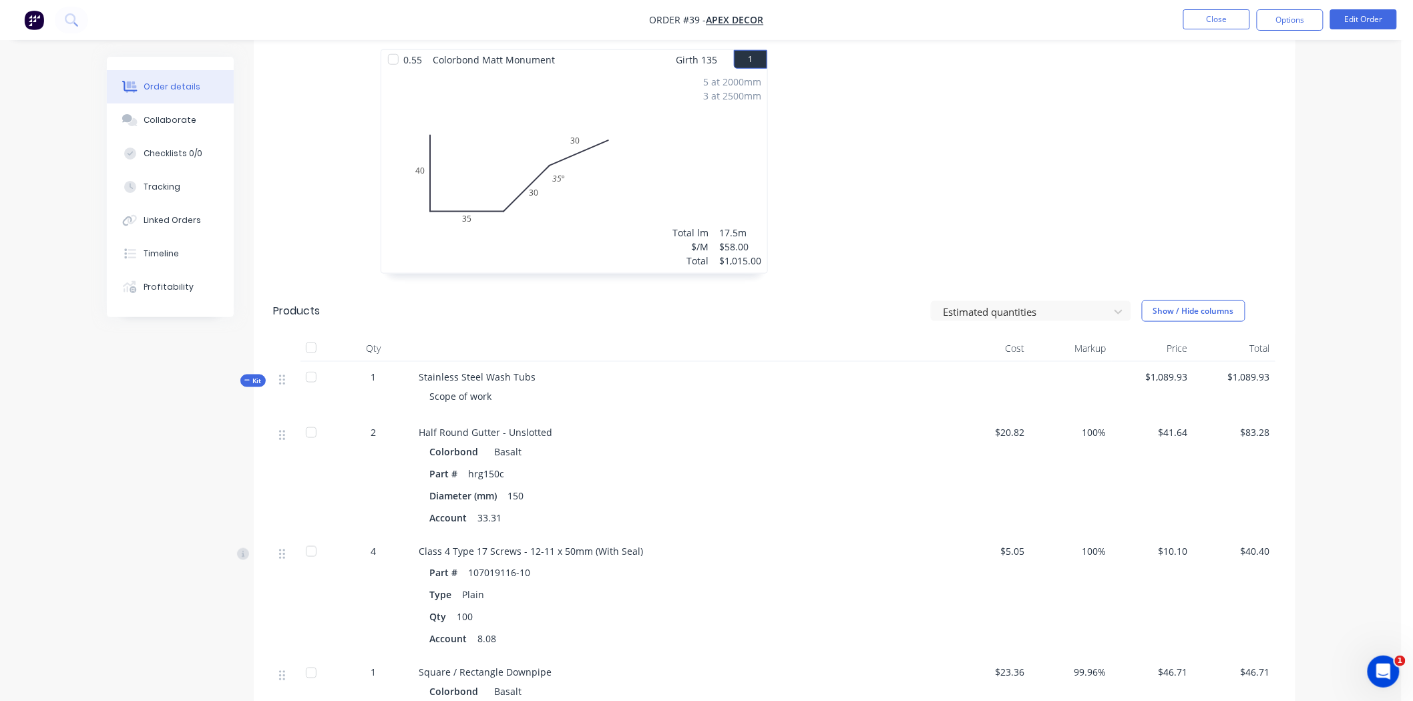
scroll to position [519, 0]
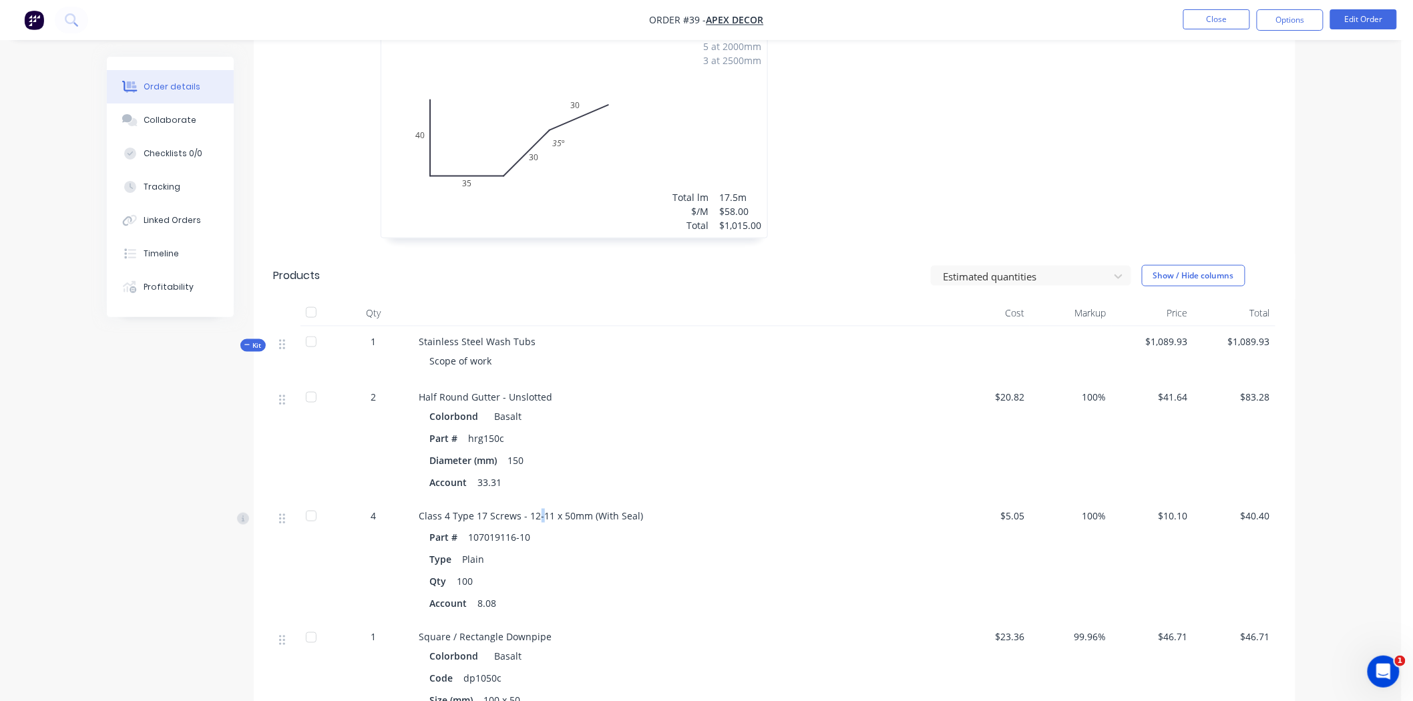
drag, startPoint x: 537, startPoint y: 494, endPoint x: 662, endPoint y: 503, distance: 125.2
click at [615, 509] on span "Class 4 Type 17 Screws - 12-11 x 50mm (With Seal)" at bounding box center [531, 515] width 224 height 13
click at [379, 509] on div "4" at bounding box center [373, 516] width 69 height 14
click at [371, 509] on span "4" at bounding box center [373, 516] width 5 height 14
click at [375, 509] on span "4" at bounding box center [373, 516] width 5 height 14
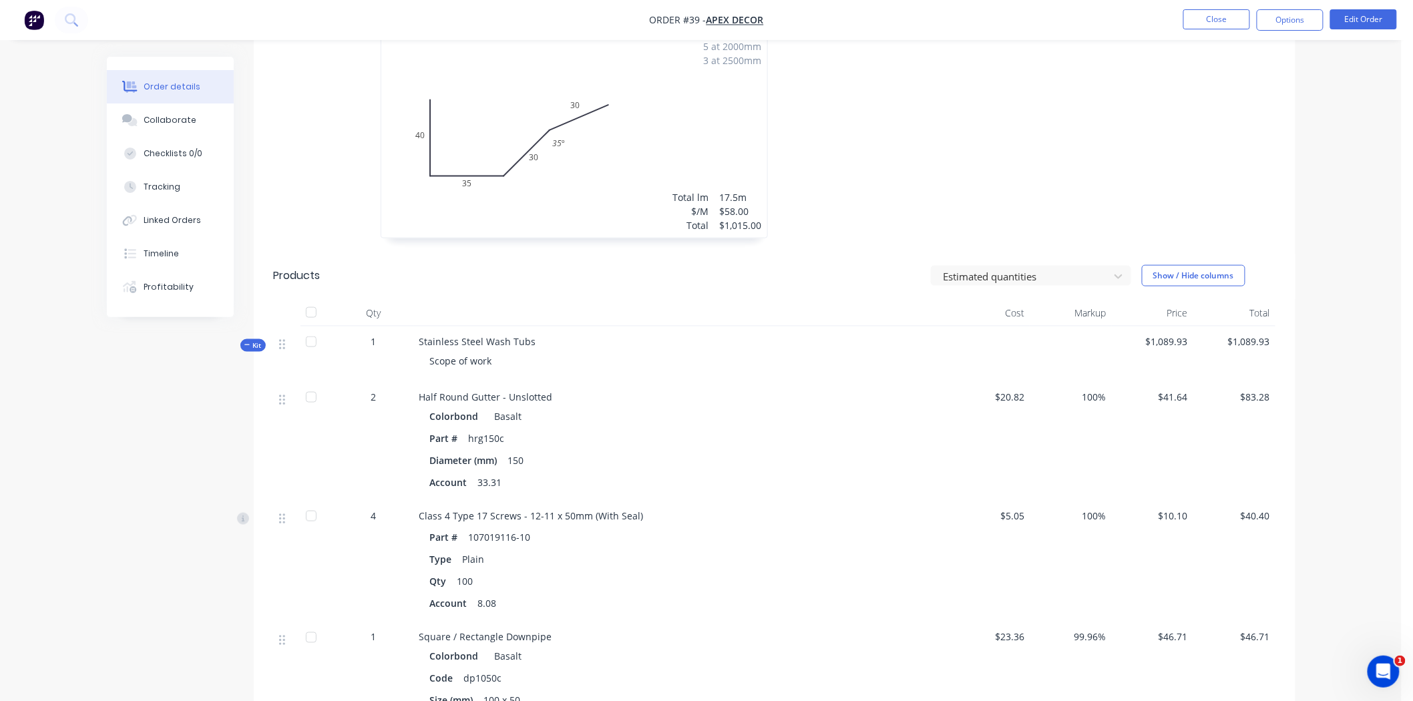
drag, startPoint x: 379, startPoint y: 498, endPoint x: 369, endPoint y: 499, distance: 9.4
click at [370, 509] on div "4" at bounding box center [373, 516] width 69 height 14
click at [377, 509] on div "4" at bounding box center [373, 516] width 69 height 14
drag, startPoint x: 377, startPoint y: 497, endPoint x: 370, endPoint y: 501, distance: 7.8
click at [372, 509] on div "4" at bounding box center [373, 516] width 69 height 14
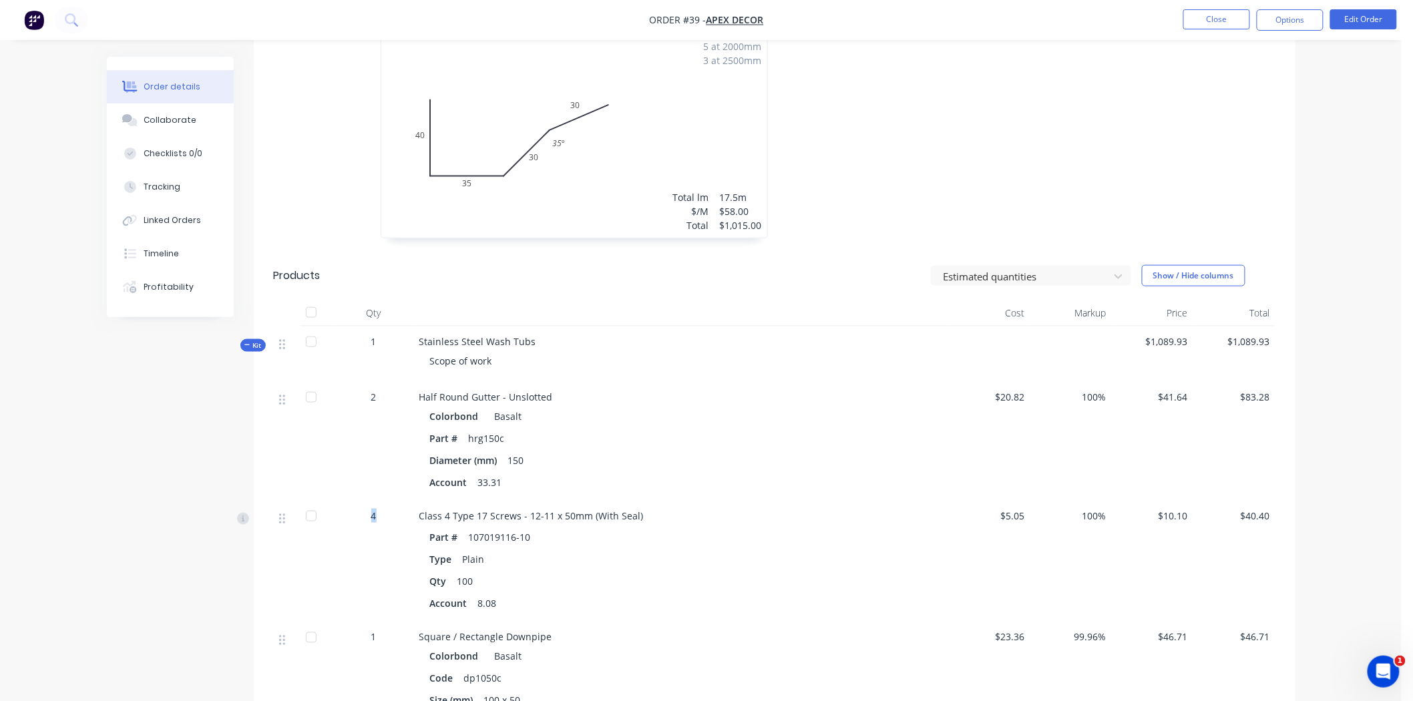
click at [376, 509] on span "4" at bounding box center [373, 516] width 5 height 14
click at [377, 509] on div "4" at bounding box center [373, 516] width 69 height 14
click at [370, 509] on div "4" at bounding box center [373, 516] width 69 height 14
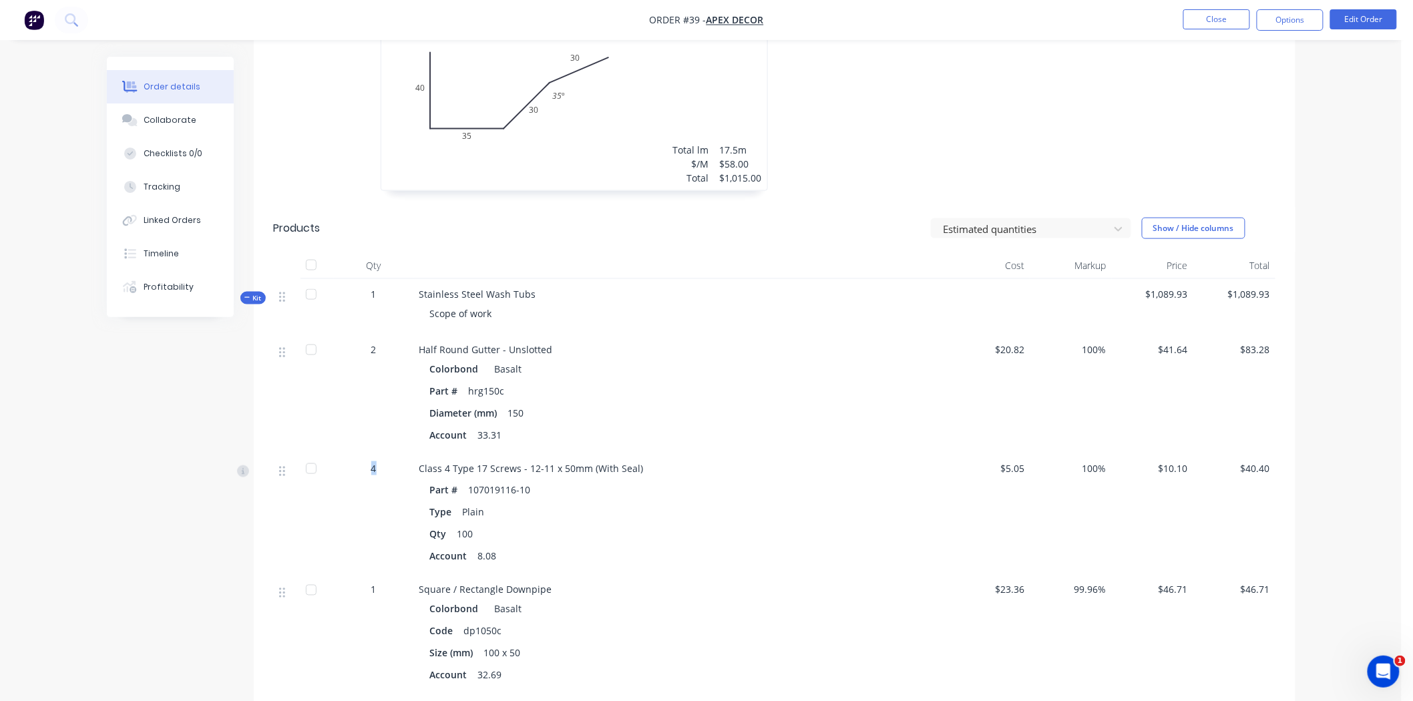
scroll to position [593, 0]
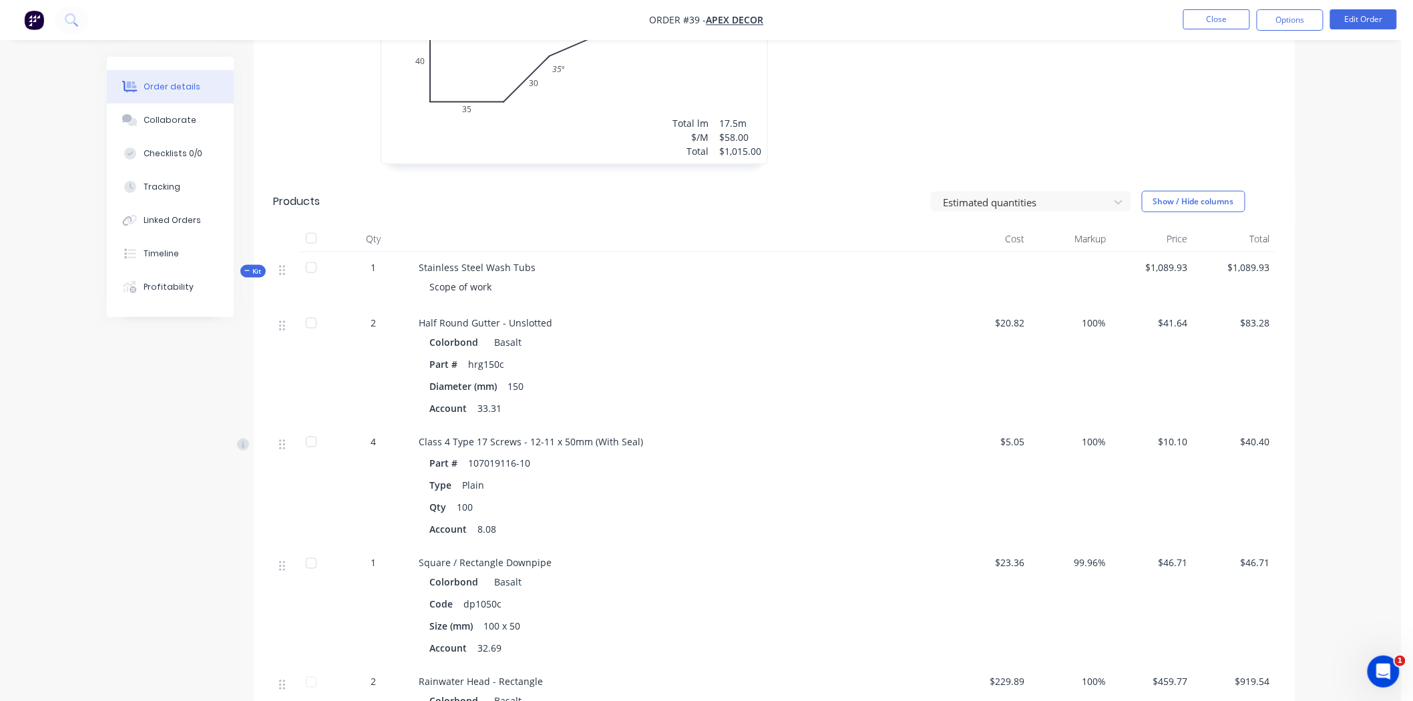
click at [184, 405] on div "Created by Admin Created 02/10/25 Required 16/10/25 Assigned to AU Invoiced No …" at bounding box center [701, 243] width 1188 height 1559
click at [375, 435] on div "4" at bounding box center [373, 442] width 69 height 14
click at [375, 435] on span "4" at bounding box center [373, 442] width 5 height 14
click at [377, 435] on div "4" at bounding box center [373, 442] width 69 height 14
click at [376, 435] on span "4" at bounding box center [373, 442] width 5 height 14
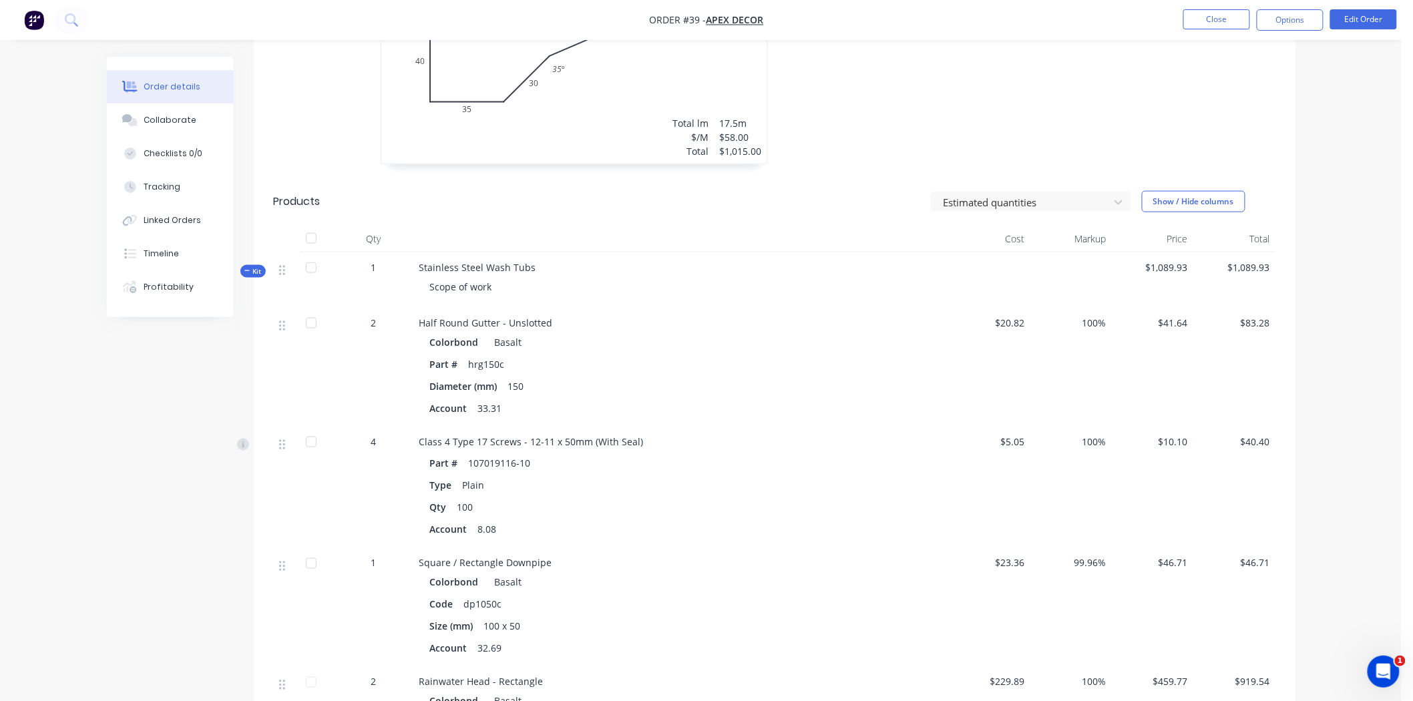
click at [372, 435] on span "4" at bounding box center [373, 442] width 5 height 14
click at [1351, 20] on button "Edit Order" at bounding box center [1363, 19] width 67 height 20
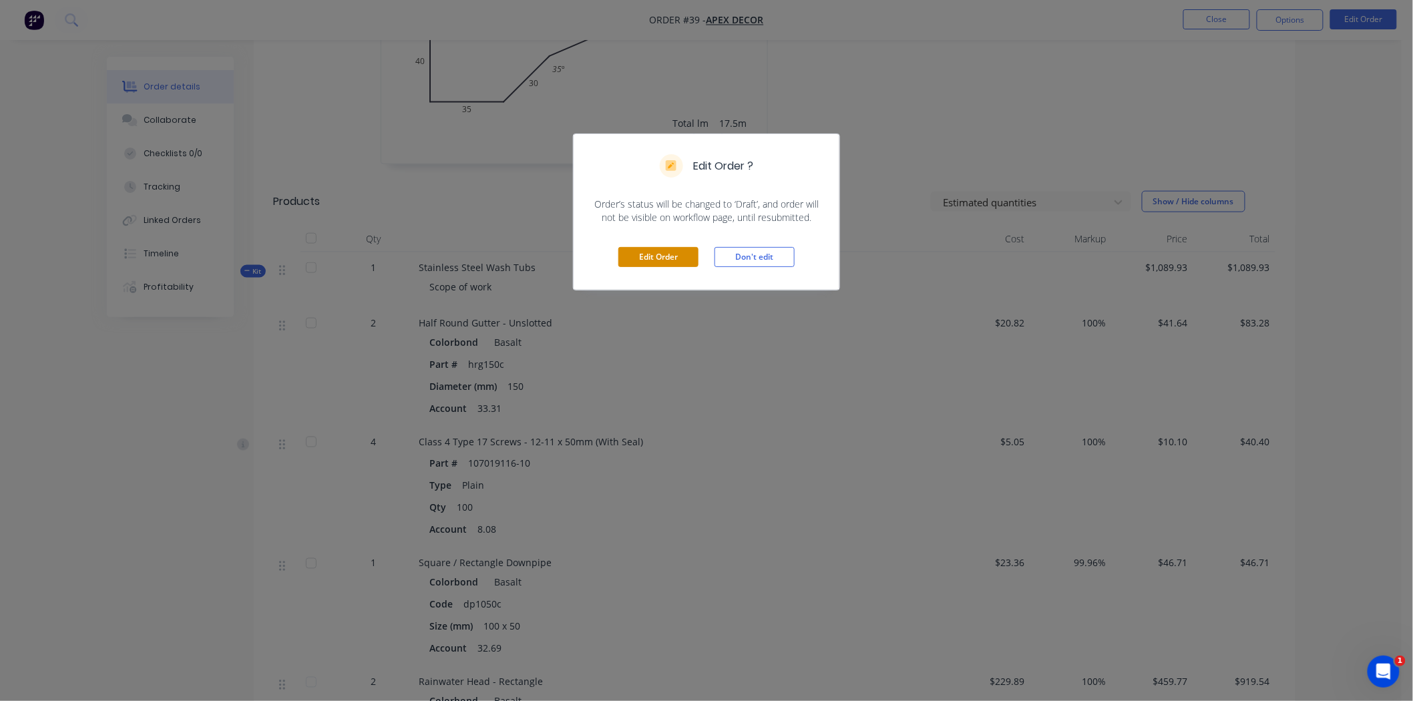
click at [688, 249] on button "Edit Order" at bounding box center [658, 257] width 80 height 20
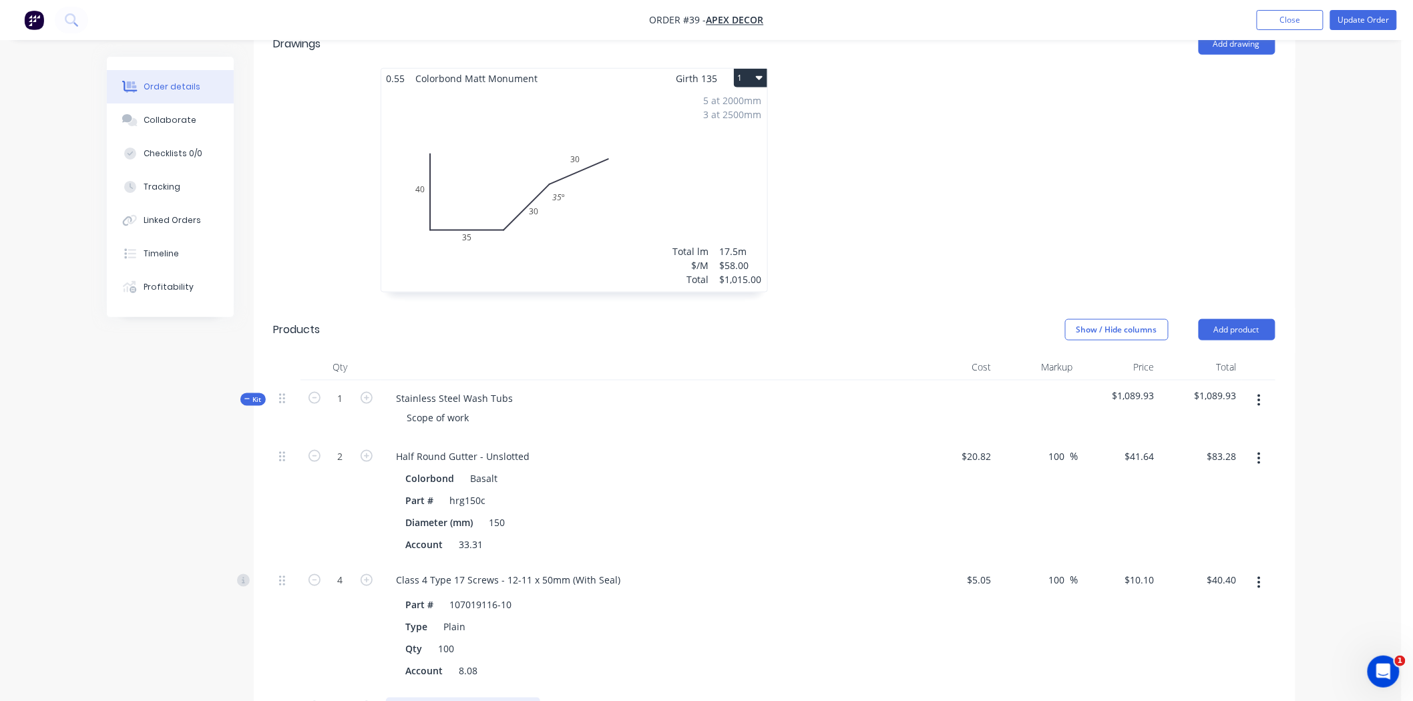
scroll to position [668, 0]
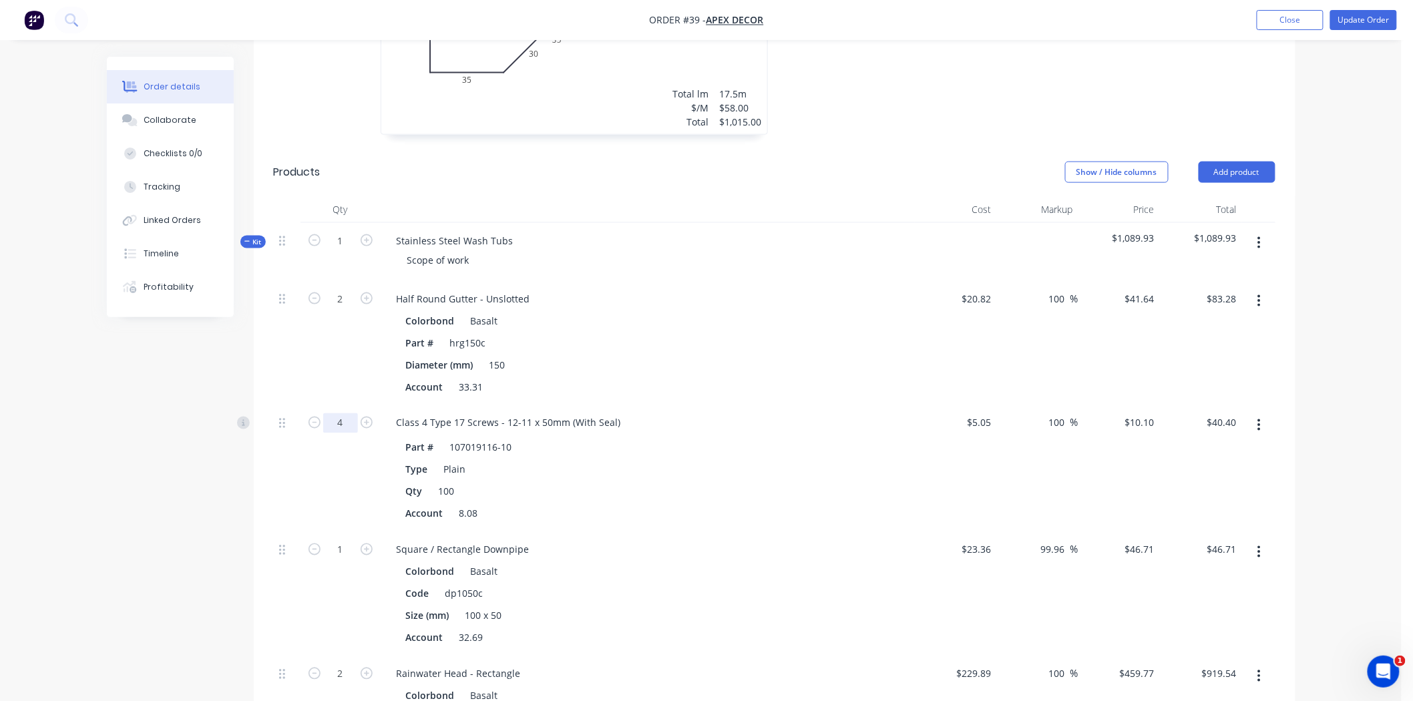
click at [349, 413] on input "4" at bounding box center [340, 423] width 35 height 20
type input "3.3"
type input "$33.33"
click at [249, 452] on div "Created by Admin Created 02/10/25 Required 16/10/25 Assigned to AU Invoiced No …" at bounding box center [701, 290] width 1188 height 1802
click at [1350, 21] on button "Update Order" at bounding box center [1363, 20] width 67 height 20
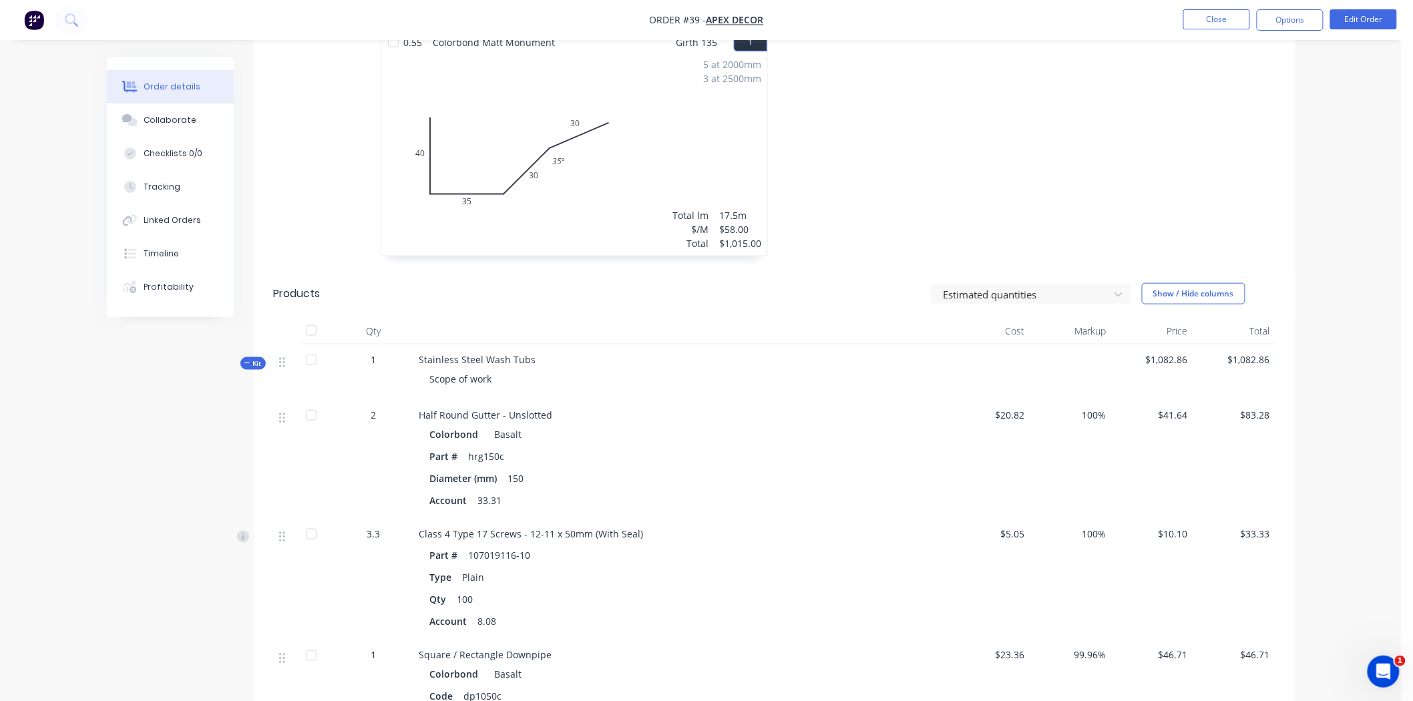
scroll to position [593, 0]
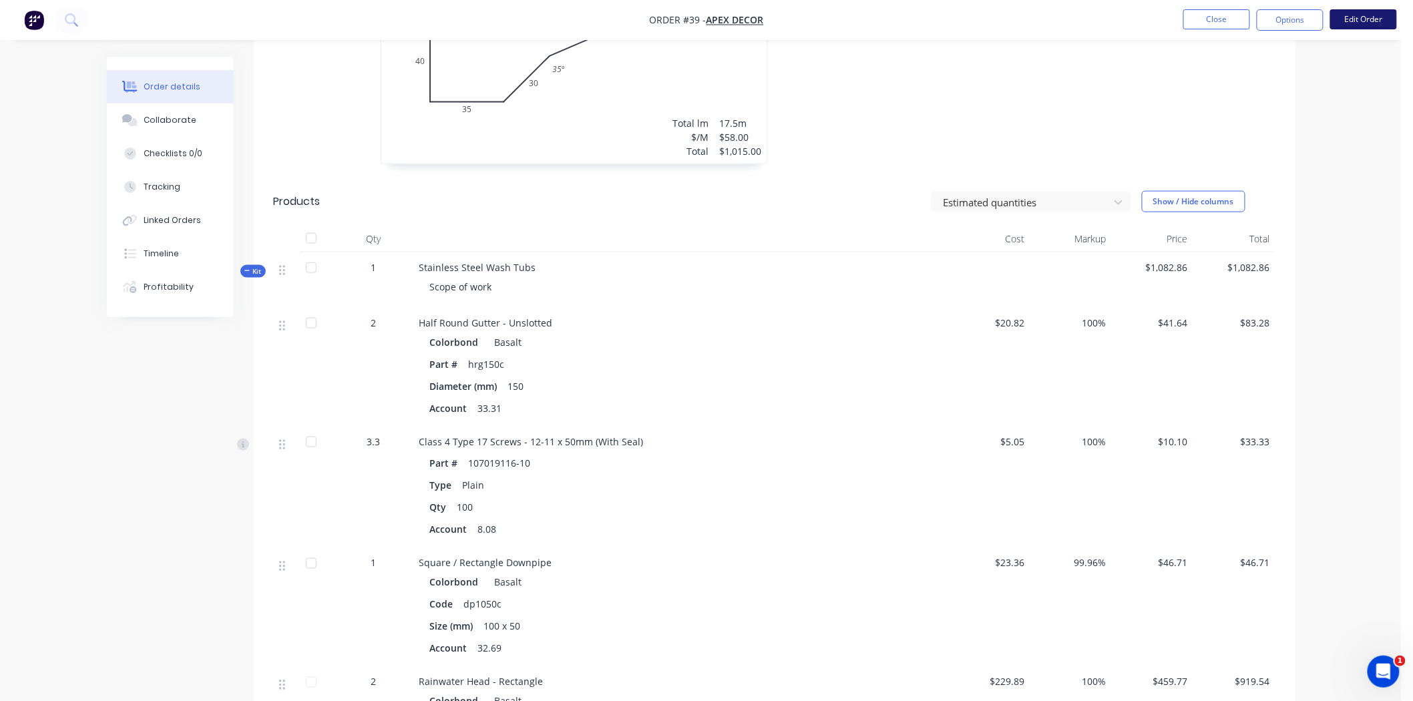
click at [1381, 20] on button "Edit Order" at bounding box center [1363, 19] width 67 height 20
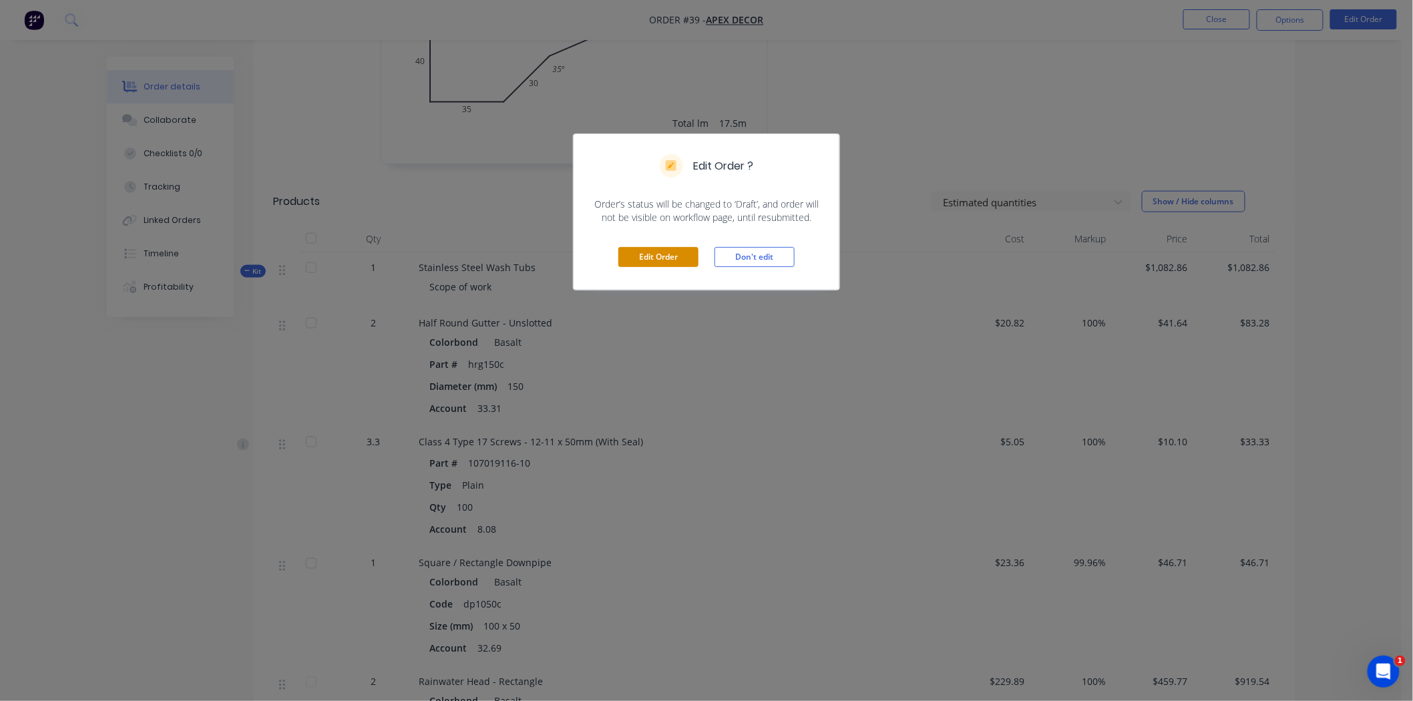
click at [654, 250] on button "Edit Order" at bounding box center [658, 257] width 80 height 20
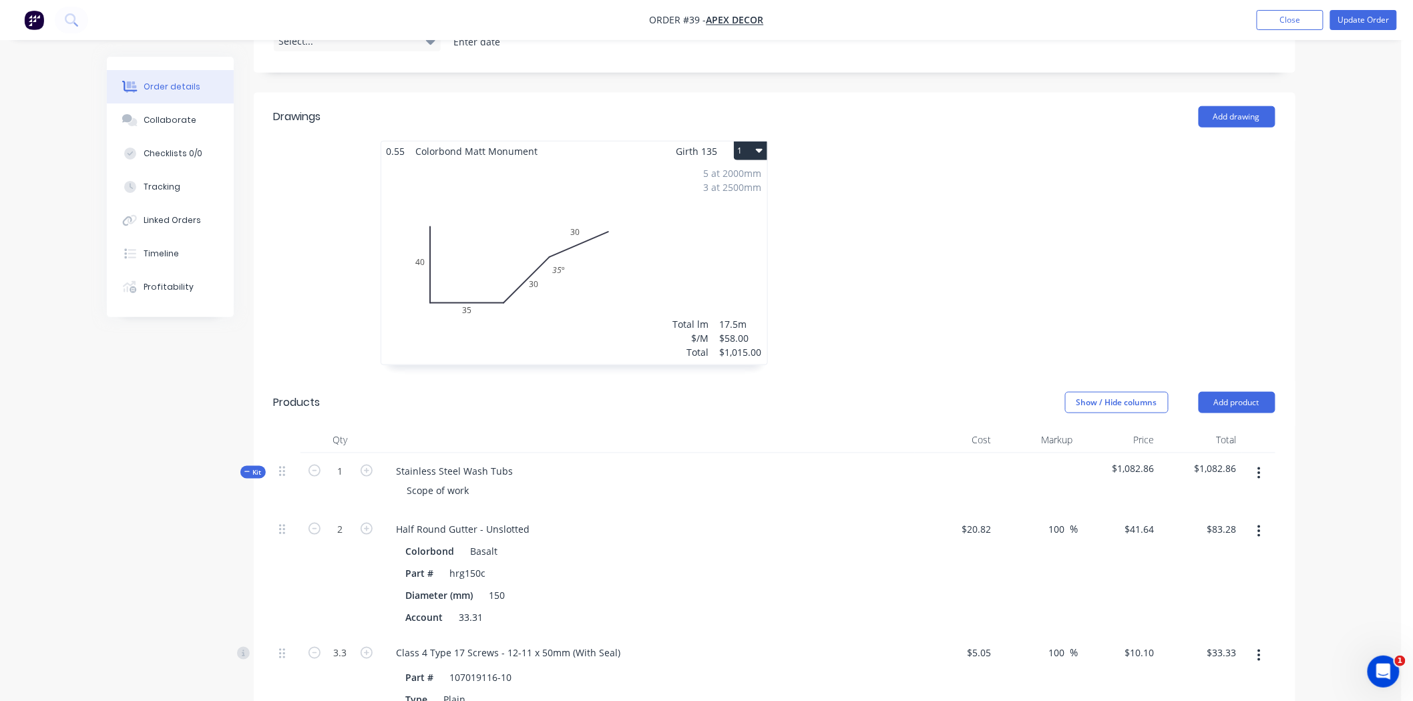
scroll to position [519, 0]
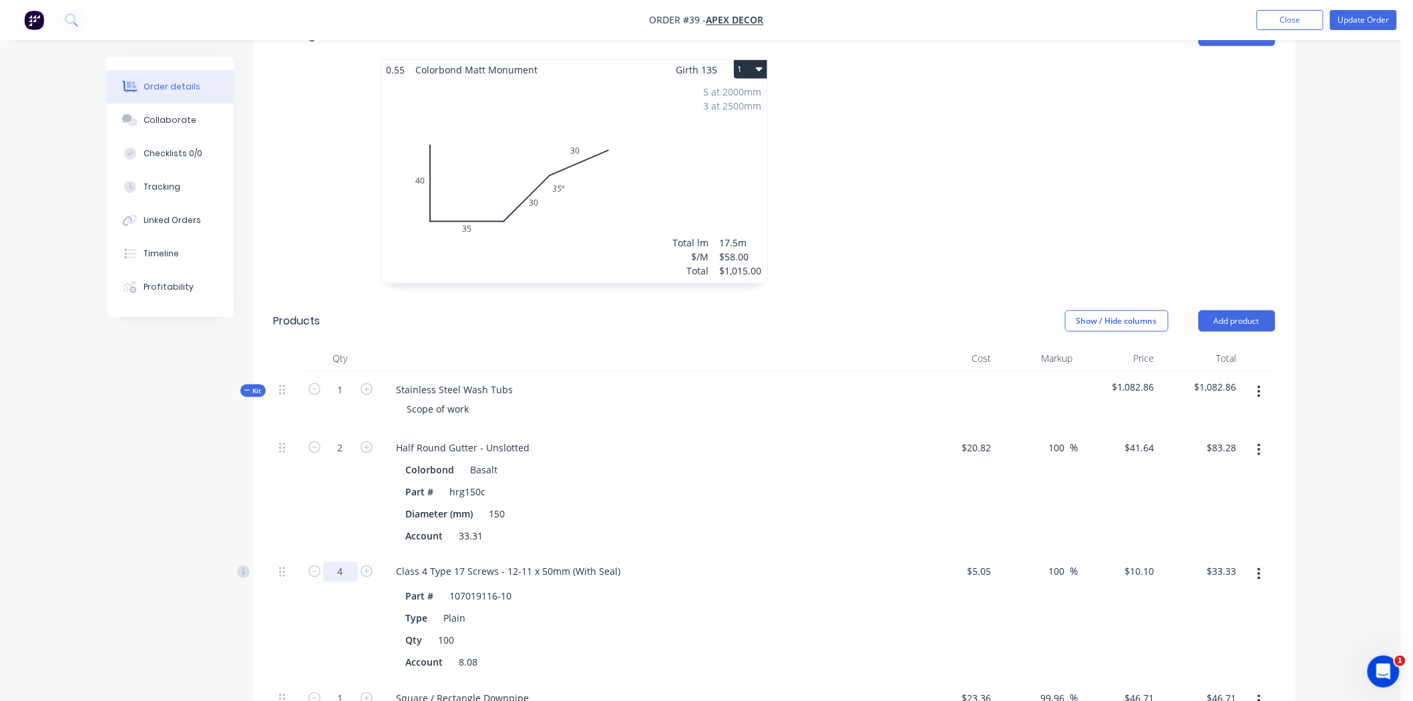
type input "4"
type input "$40.40"
click at [197, 409] on div "Created by Admin Created 02/10/25 Required 16/10/25 Assigned to AU Invoiced No …" at bounding box center [701, 439] width 1188 height 1802
click at [1369, 21] on button "Update Order" at bounding box center [1363, 20] width 67 height 20
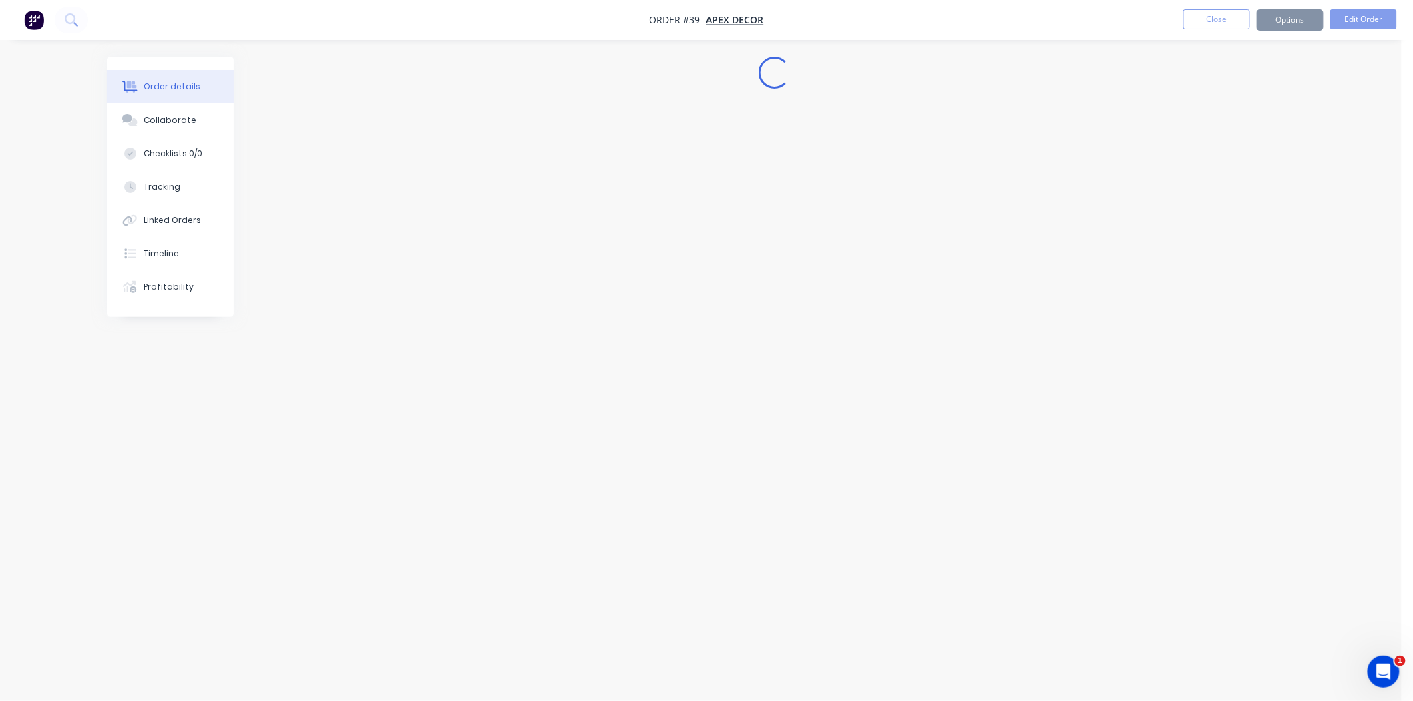
scroll to position [0, 0]
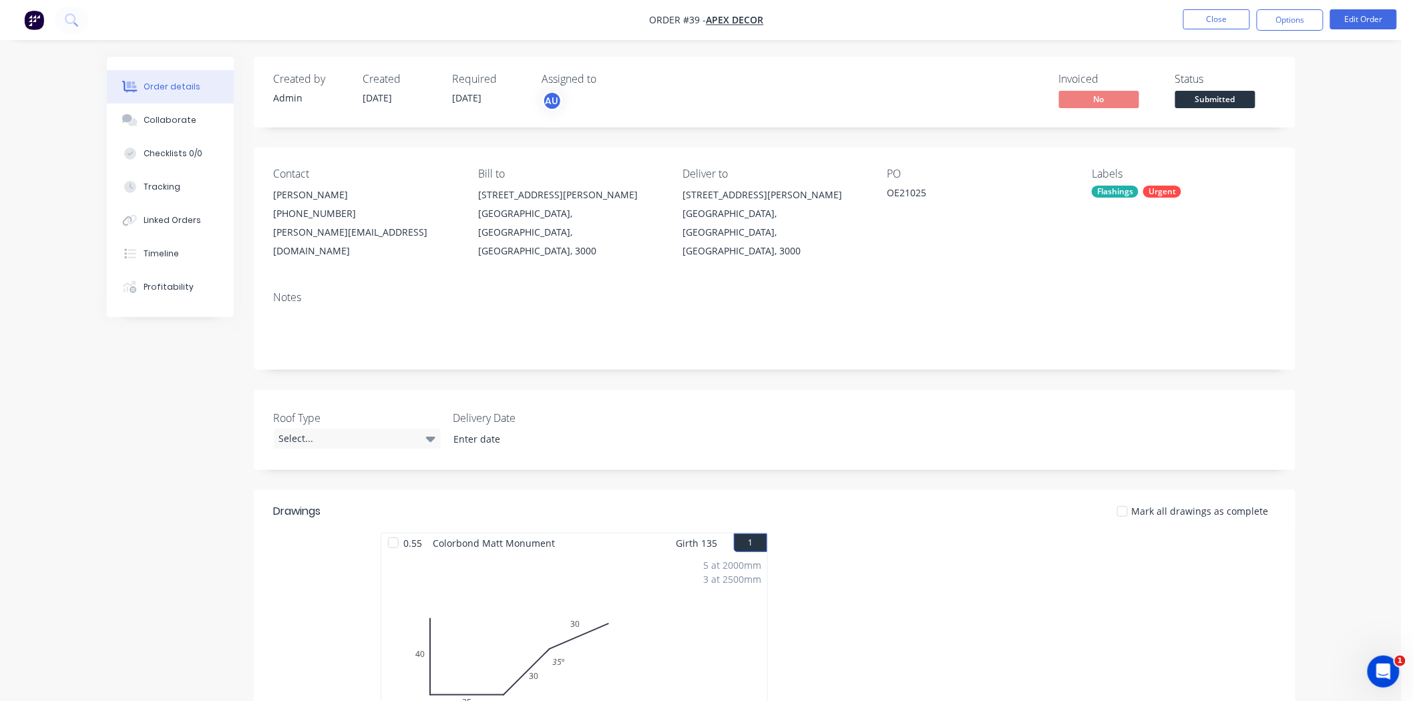
drag, startPoint x: 174, startPoint y: 434, endPoint x: 221, endPoint y: 399, distance: 58.7
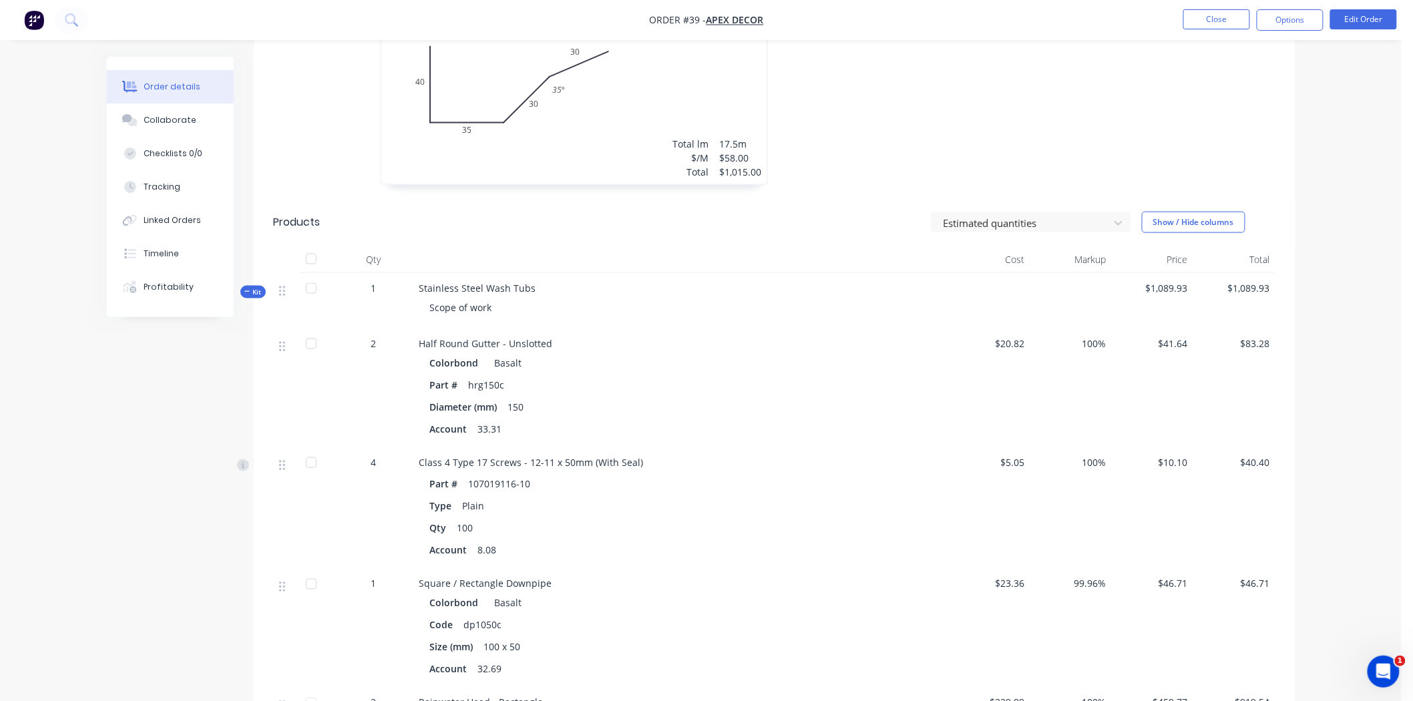
scroll to position [668, 0]
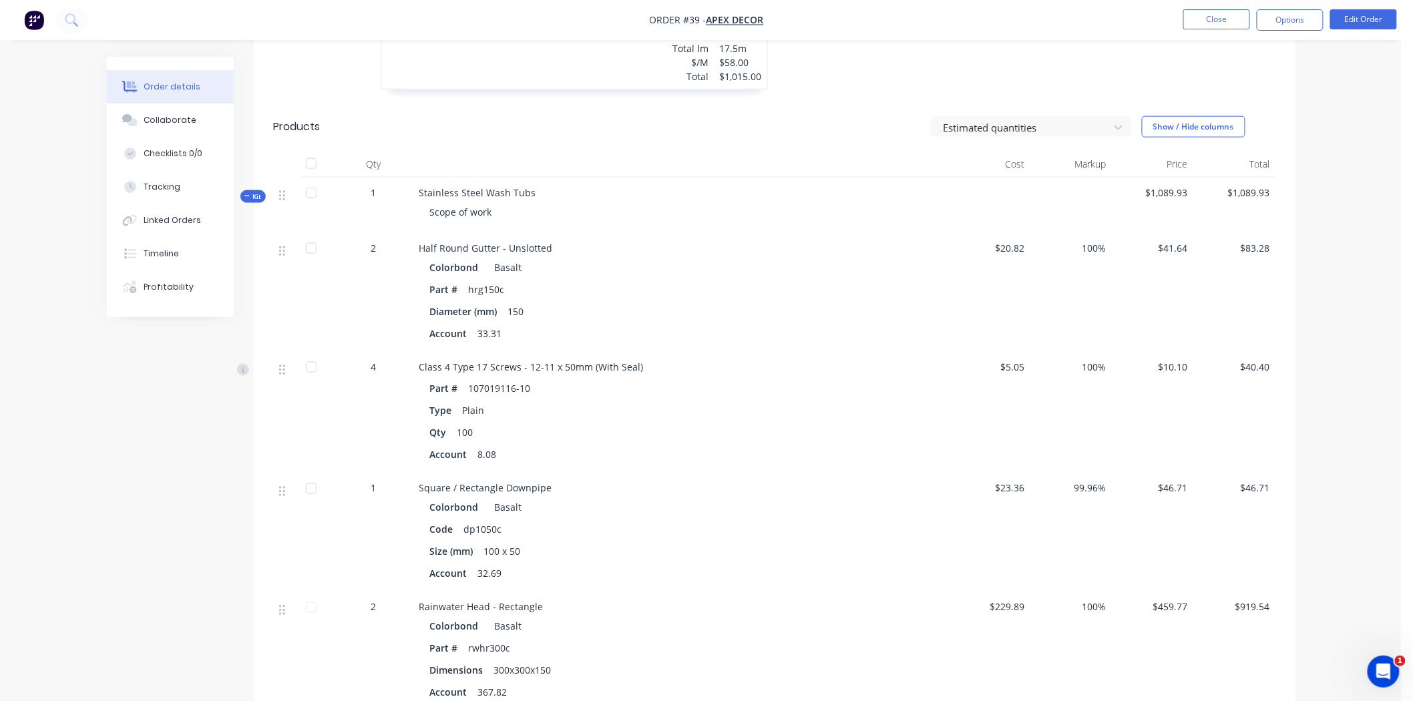
click at [1314, 454] on div "Order details Collaborate Checklists 0/0 Tracking Linked Orders Timeline Profit…" at bounding box center [700, 140] width 1401 height 1616
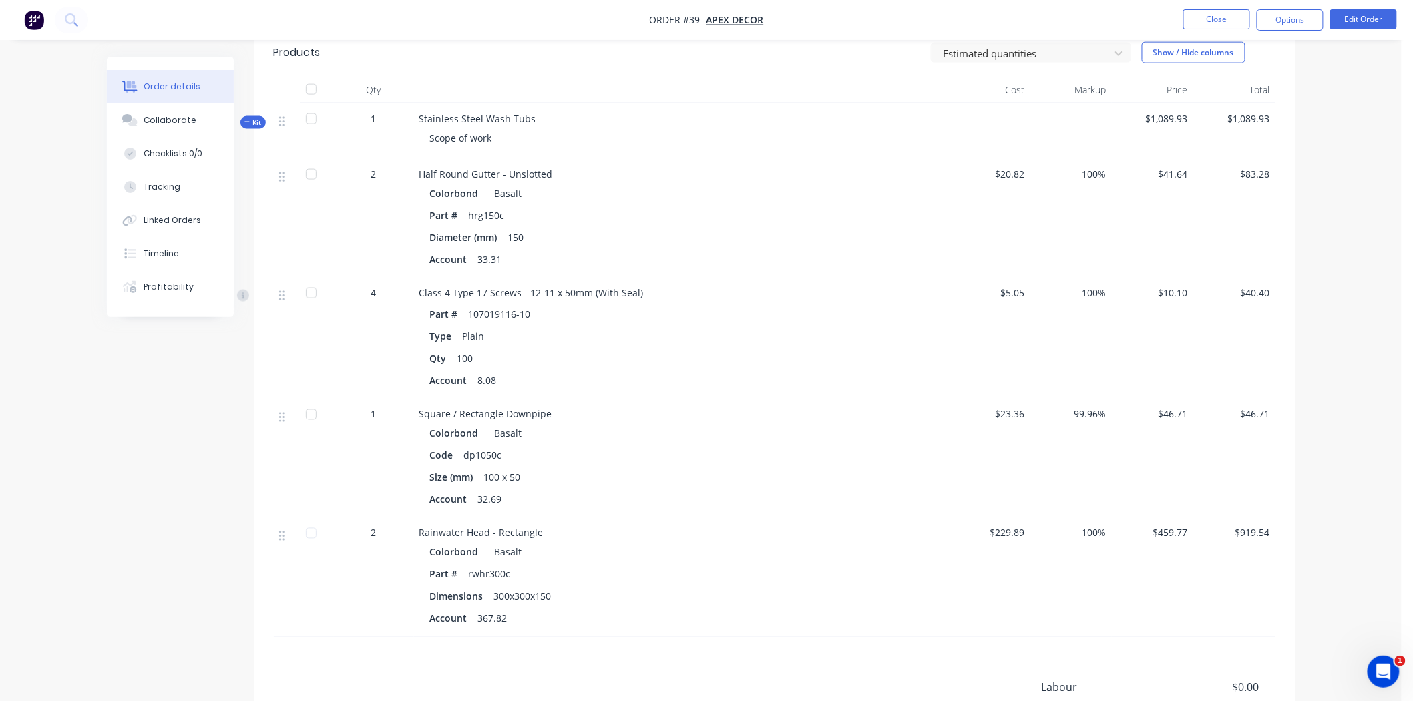
click at [130, 381] on div "Created by Admin Created 02/10/25 Required 16/10/25 Assigned to AU Invoiced No …" at bounding box center [701, 94] width 1188 height 1559
click at [131, 379] on div "Created by Admin Created 02/10/25 Required 16/10/25 Assigned to AU Invoiced No …" at bounding box center [701, 94] width 1188 height 1559
click at [1357, 16] on button "Edit Order" at bounding box center [1363, 19] width 67 height 20
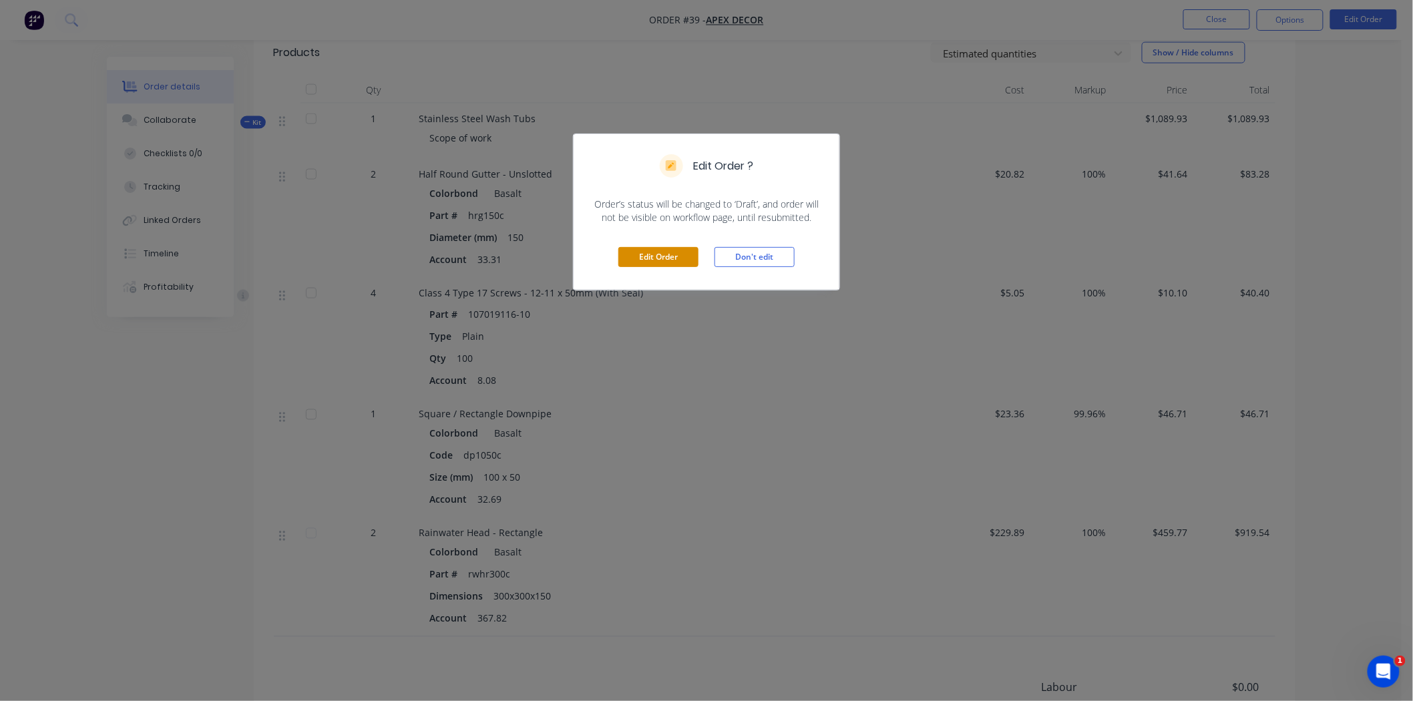
click at [656, 251] on button "Edit Order" at bounding box center [658, 257] width 80 height 20
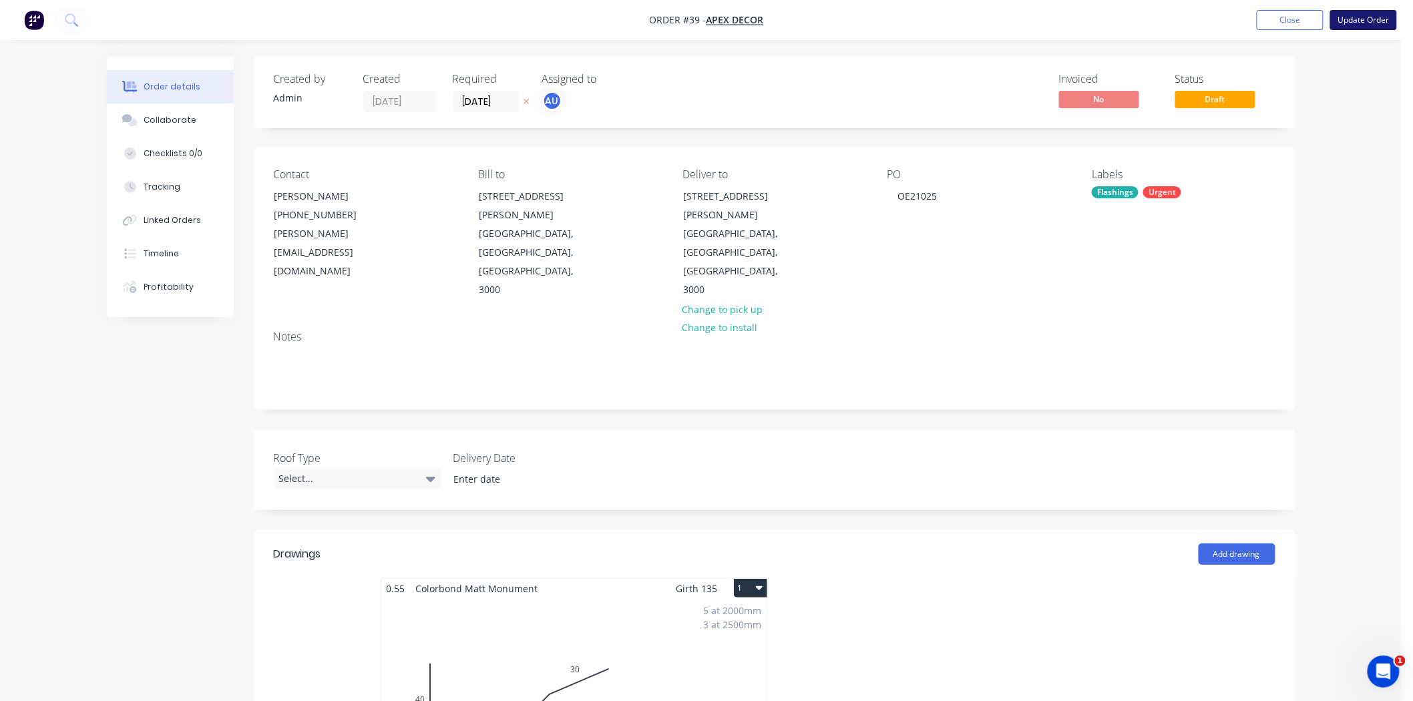
click at [1343, 22] on button "Update Order" at bounding box center [1363, 20] width 67 height 20
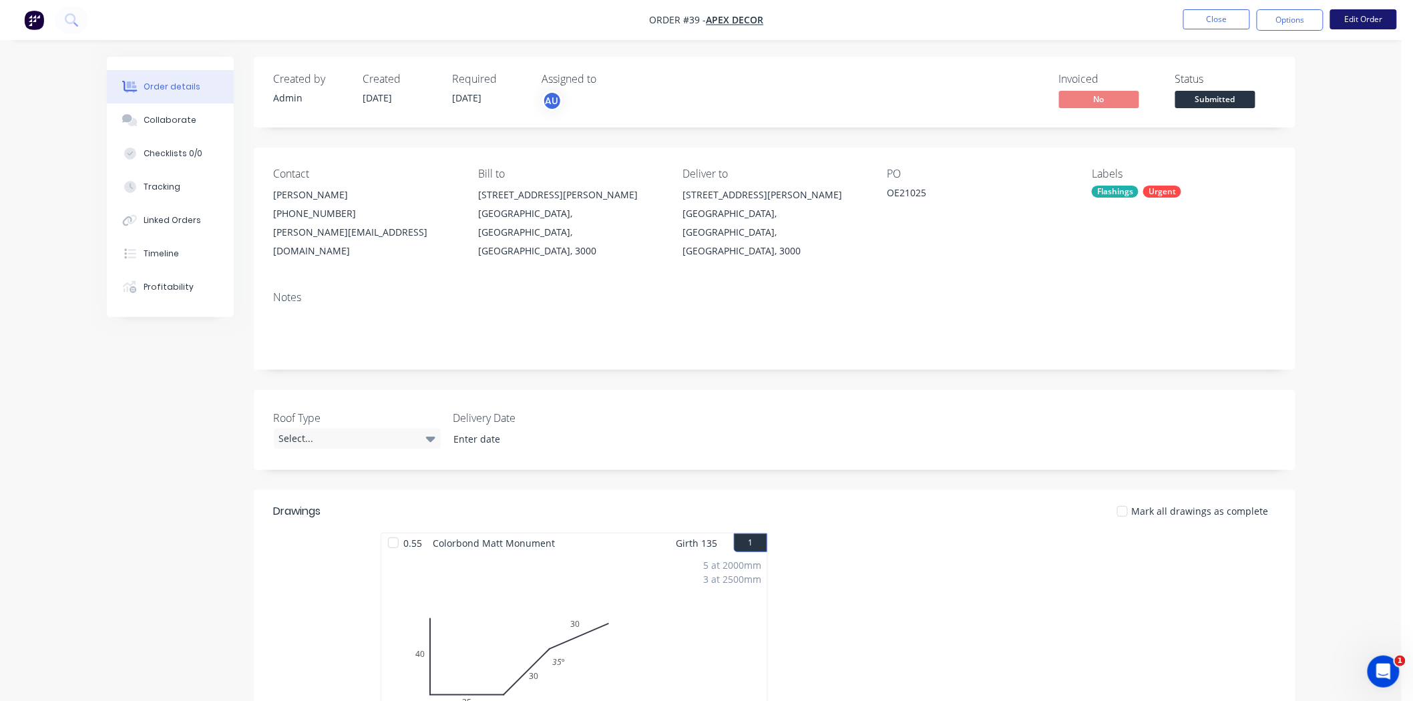
click at [1342, 27] on button "Edit Order" at bounding box center [1363, 19] width 67 height 20
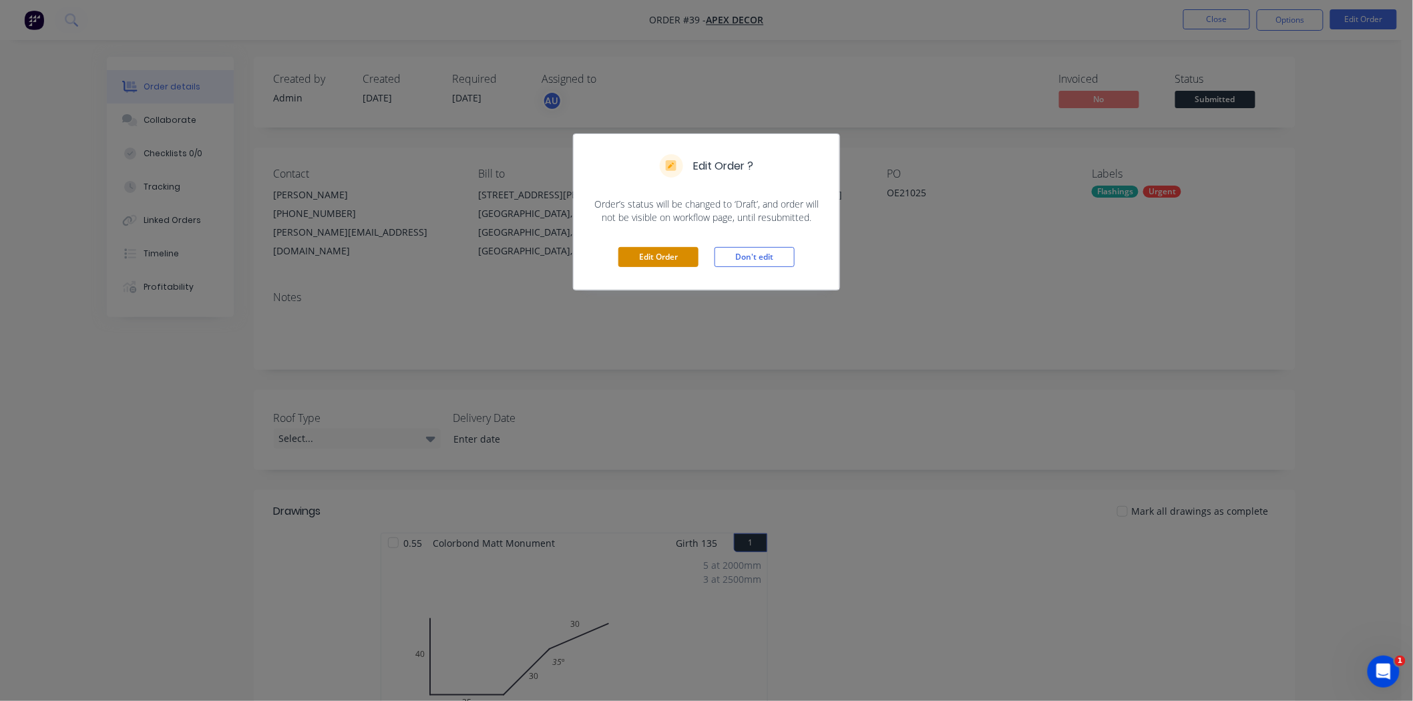
click at [652, 254] on button "Edit Order" at bounding box center [658, 257] width 80 height 20
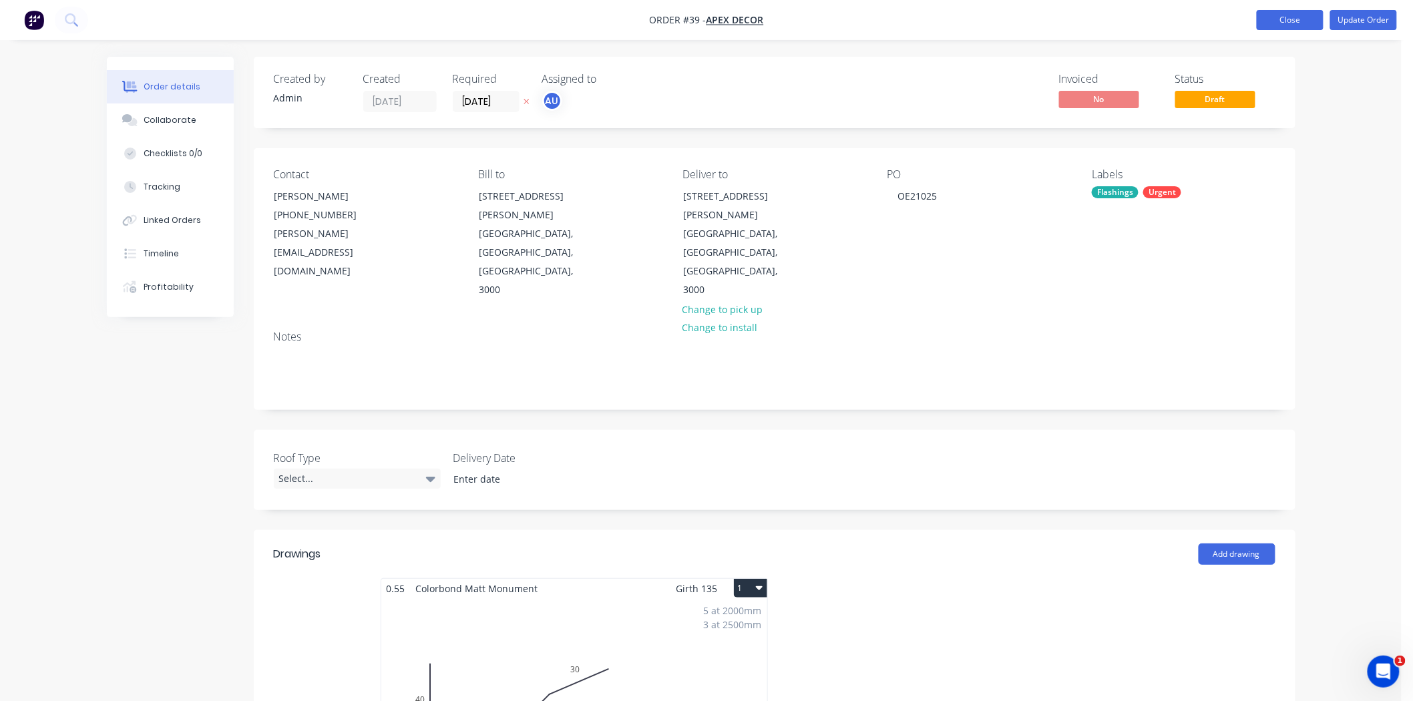
click at [1296, 14] on button "Close" at bounding box center [1289, 20] width 67 height 20
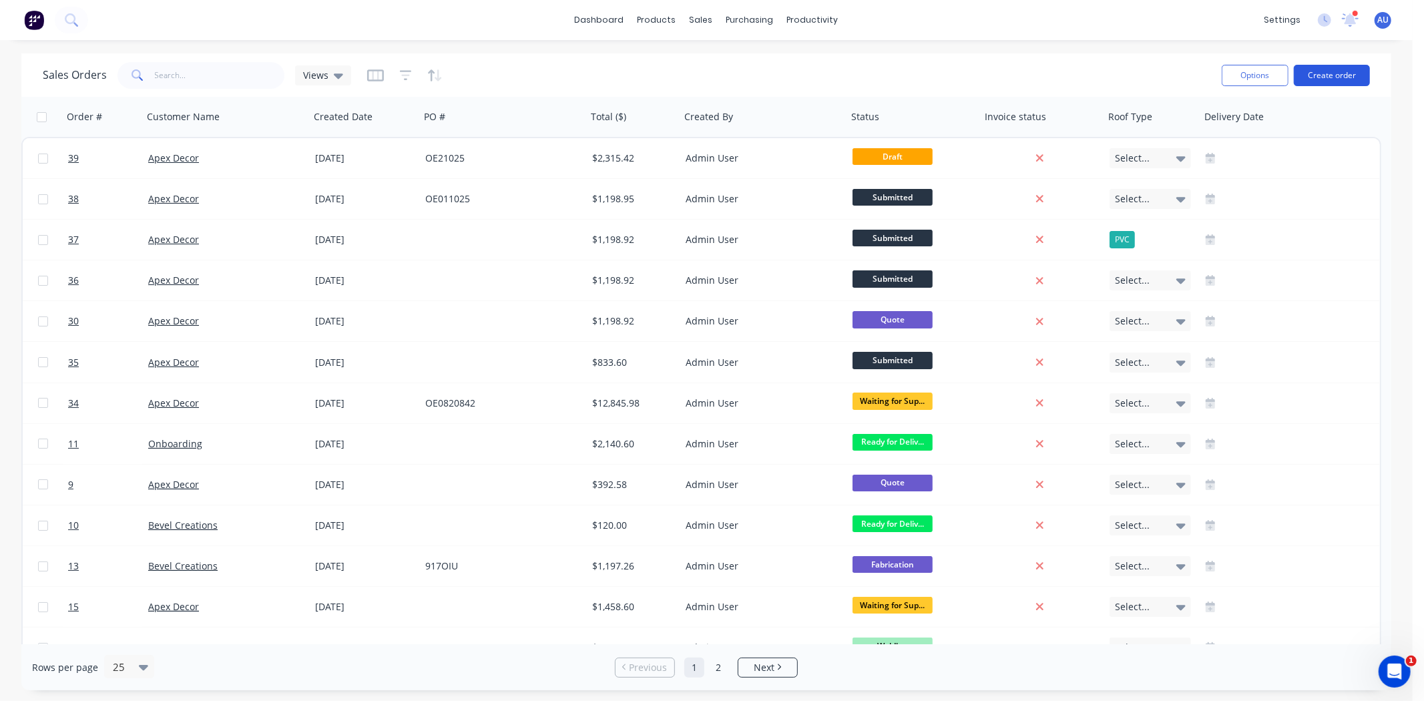
click at [1326, 74] on button "Create order" at bounding box center [1332, 75] width 76 height 21
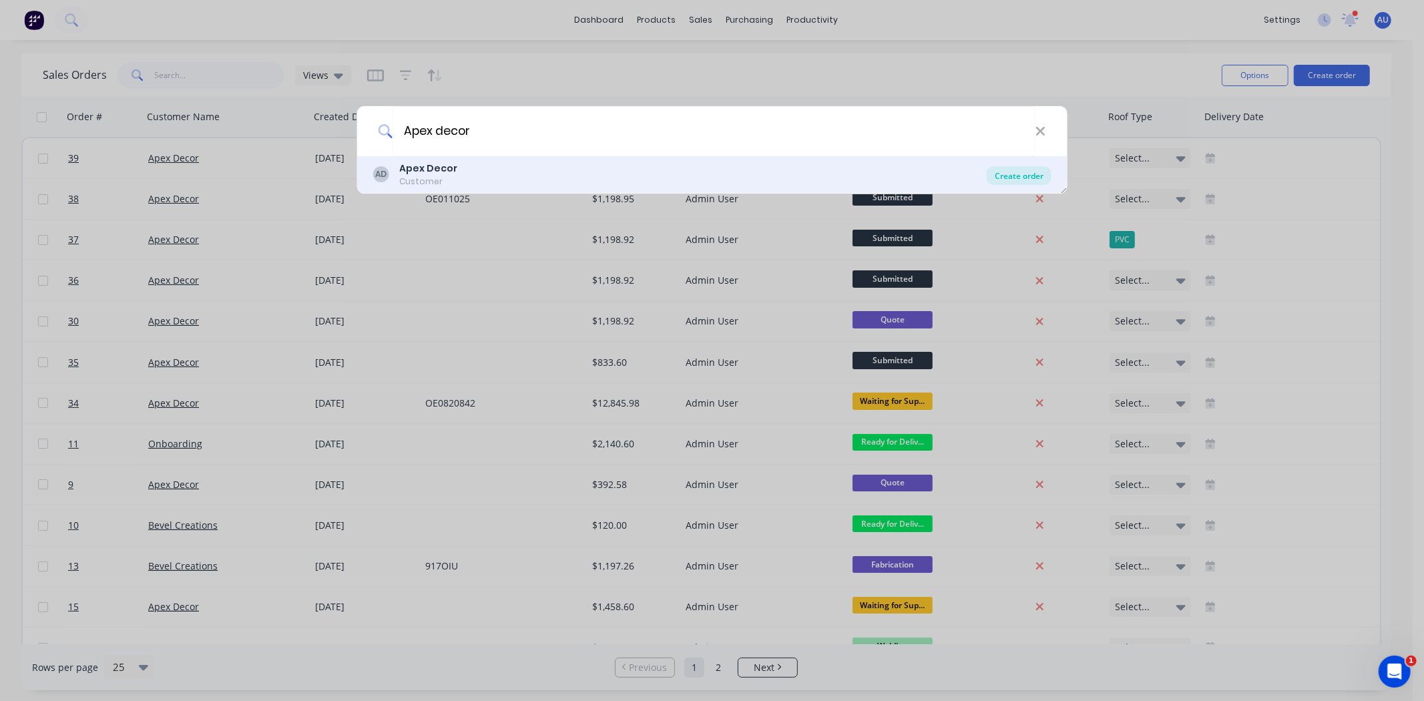
type input "Apex decor"
click at [1009, 175] on div "Create order" at bounding box center [1019, 175] width 65 height 19
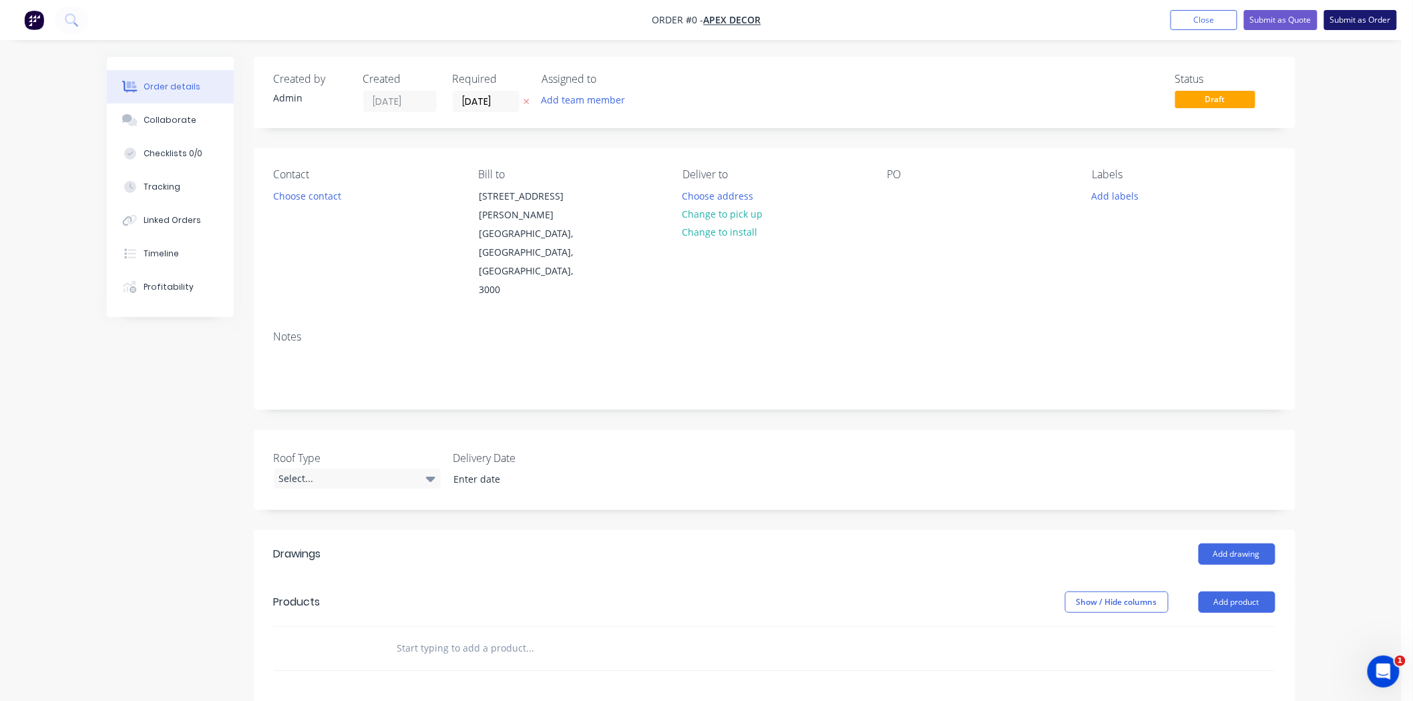
click at [1376, 18] on button "Submit as Order" at bounding box center [1360, 20] width 73 height 20
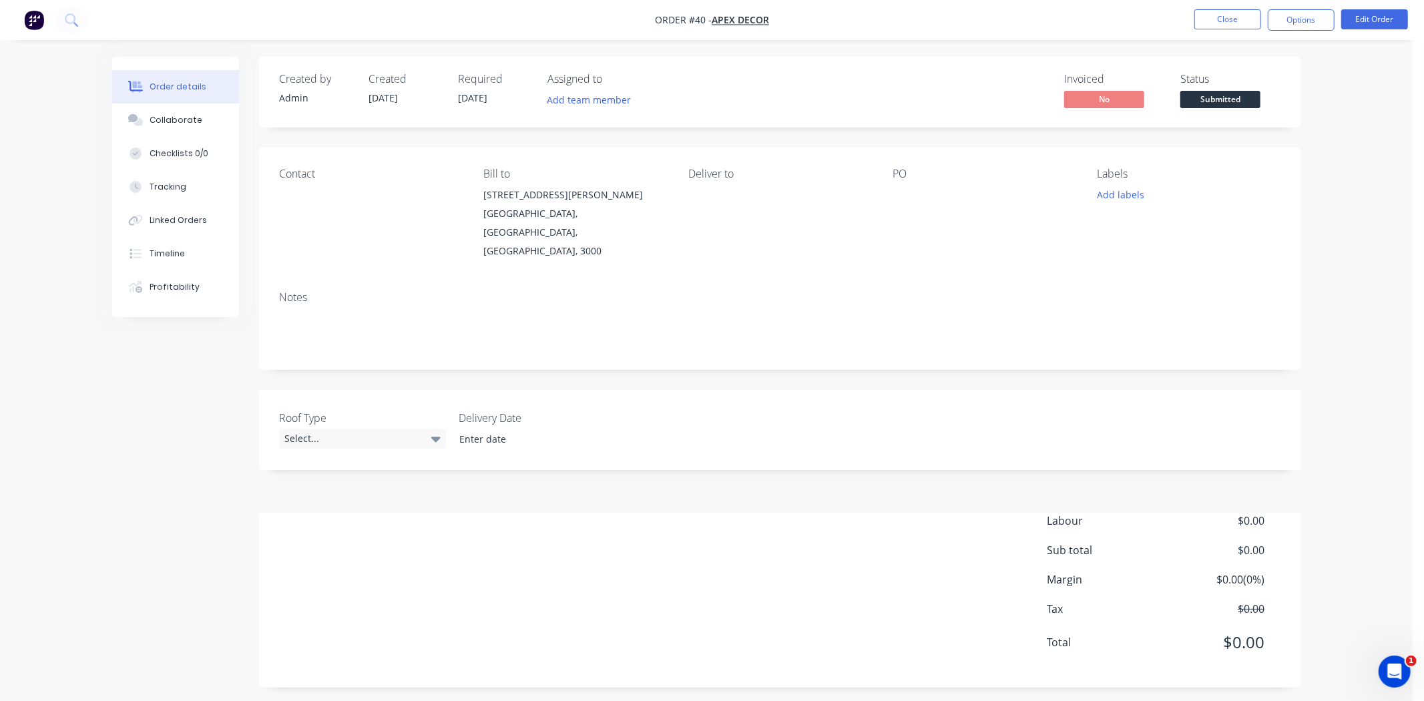
click at [1356, 103] on div "Order details Collaborate Checklists 0/0 Tracking Linked Orders Timeline Profit…" at bounding box center [706, 354] width 1413 height 708
click at [1348, 103] on div "Order details Collaborate Checklists 0/0 Tracking Linked Orders Timeline Profit…" at bounding box center [706, 354] width 1413 height 708
click at [1338, 103] on div "Order details Collaborate Checklists 0/0 Tracking Linked Orders Timeline Profit…" at bounding box center [706, 354] width 1413 height 708
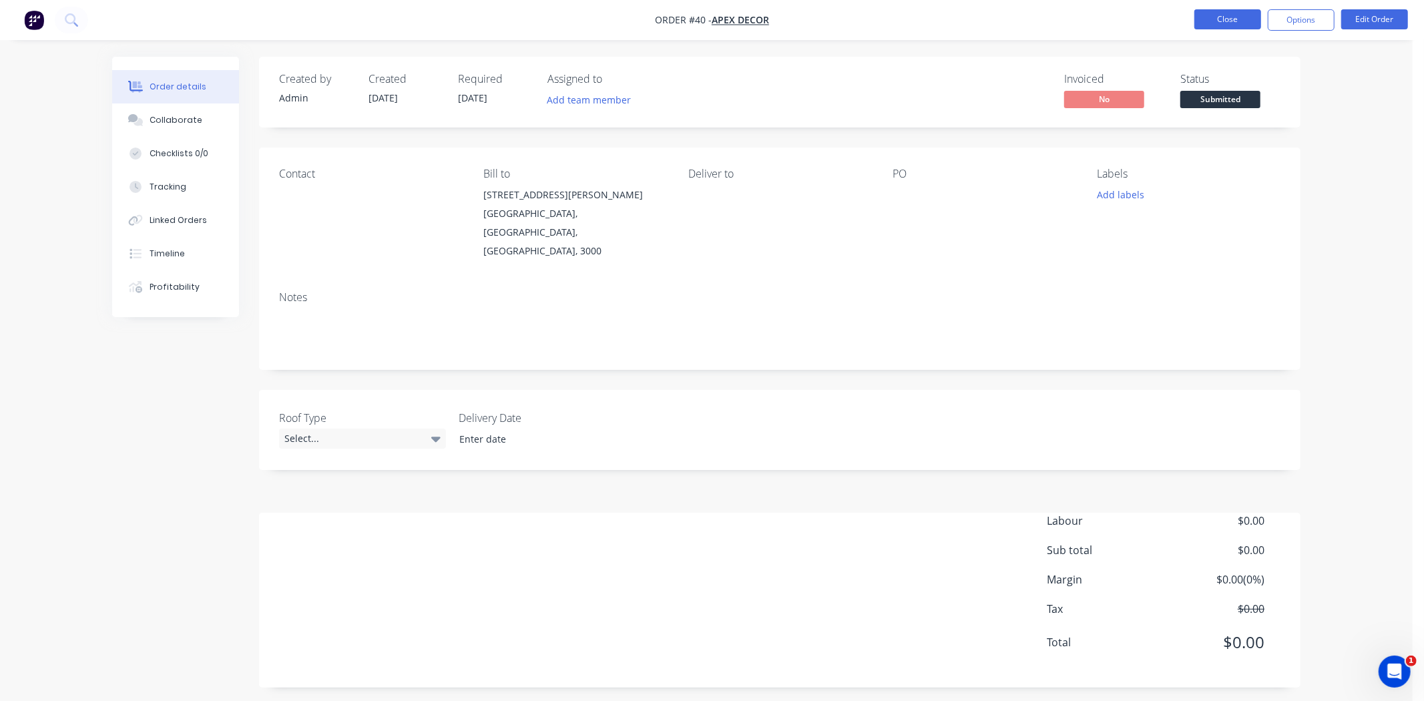
click at [1220, 18] on button "Close" at bounding box center [1227, 19] width 67 height 20
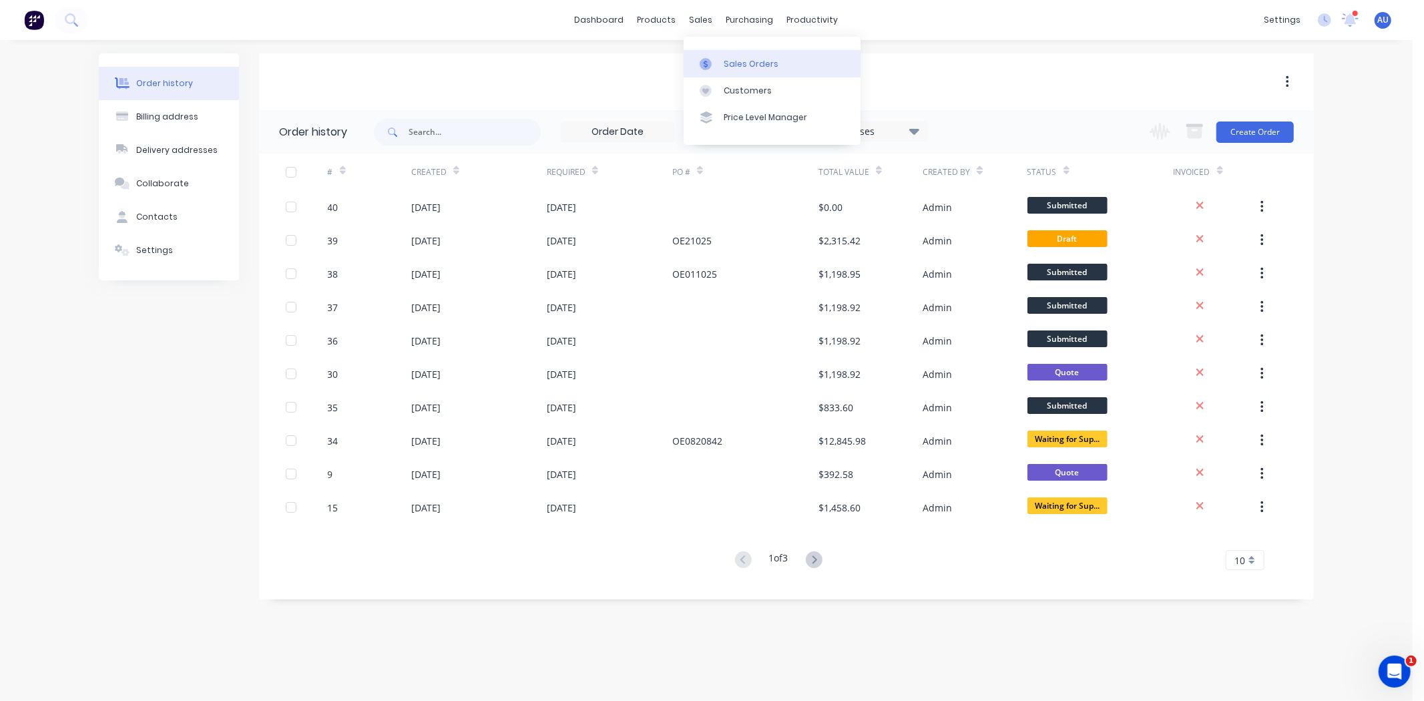
click at [724, 61] on div "Sales Orders" at bounding box center [751, 64] width 55 height 12
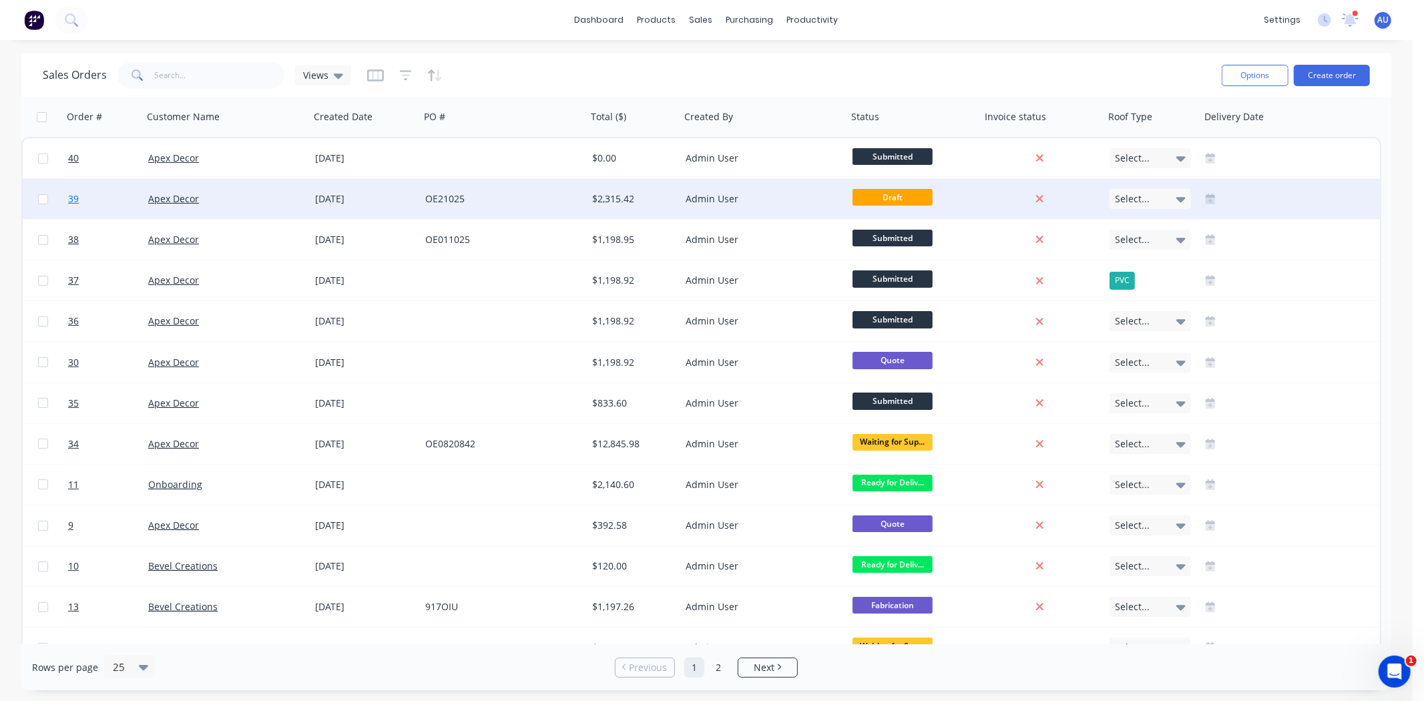
click at [69, 198] on span "39" at bounding box center [73, 198] width 11 height 13
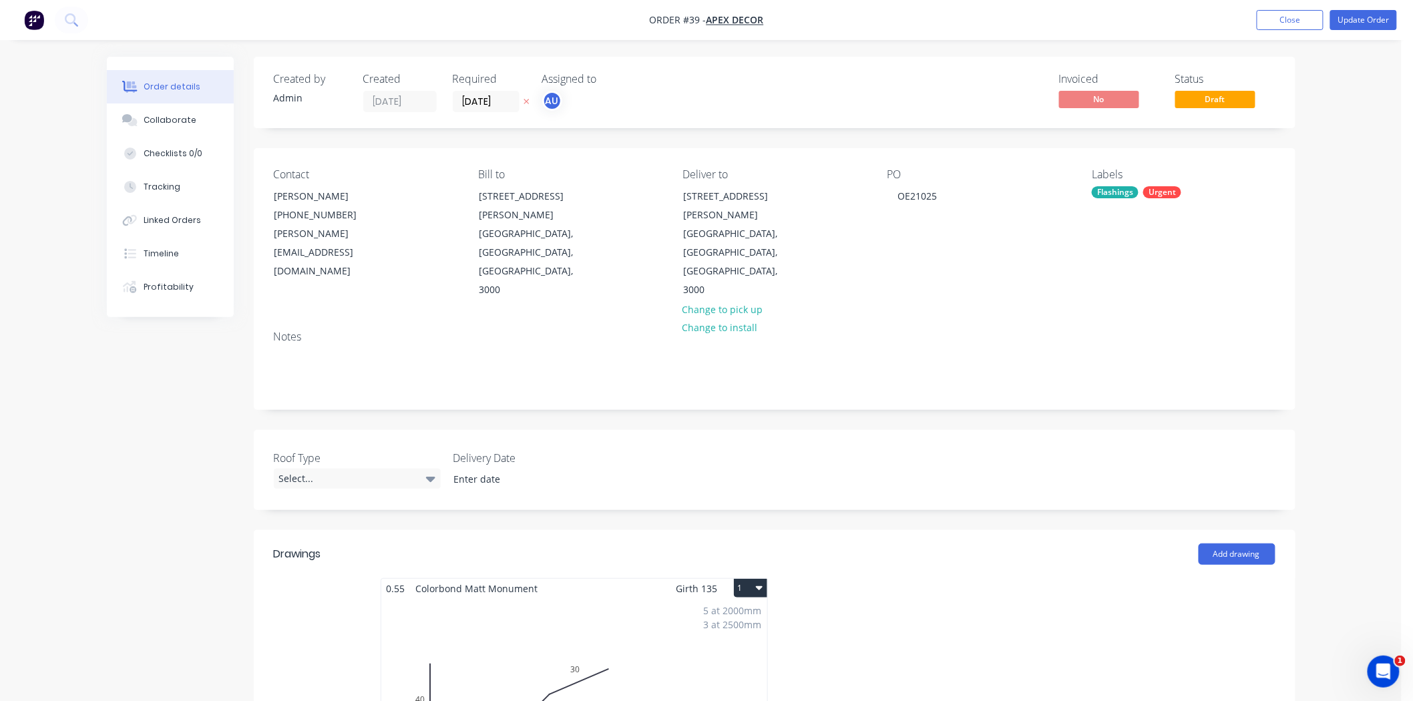
click at [171, 117] on div "Collaborate" at bounding box center [170, 120] width 53 height 12
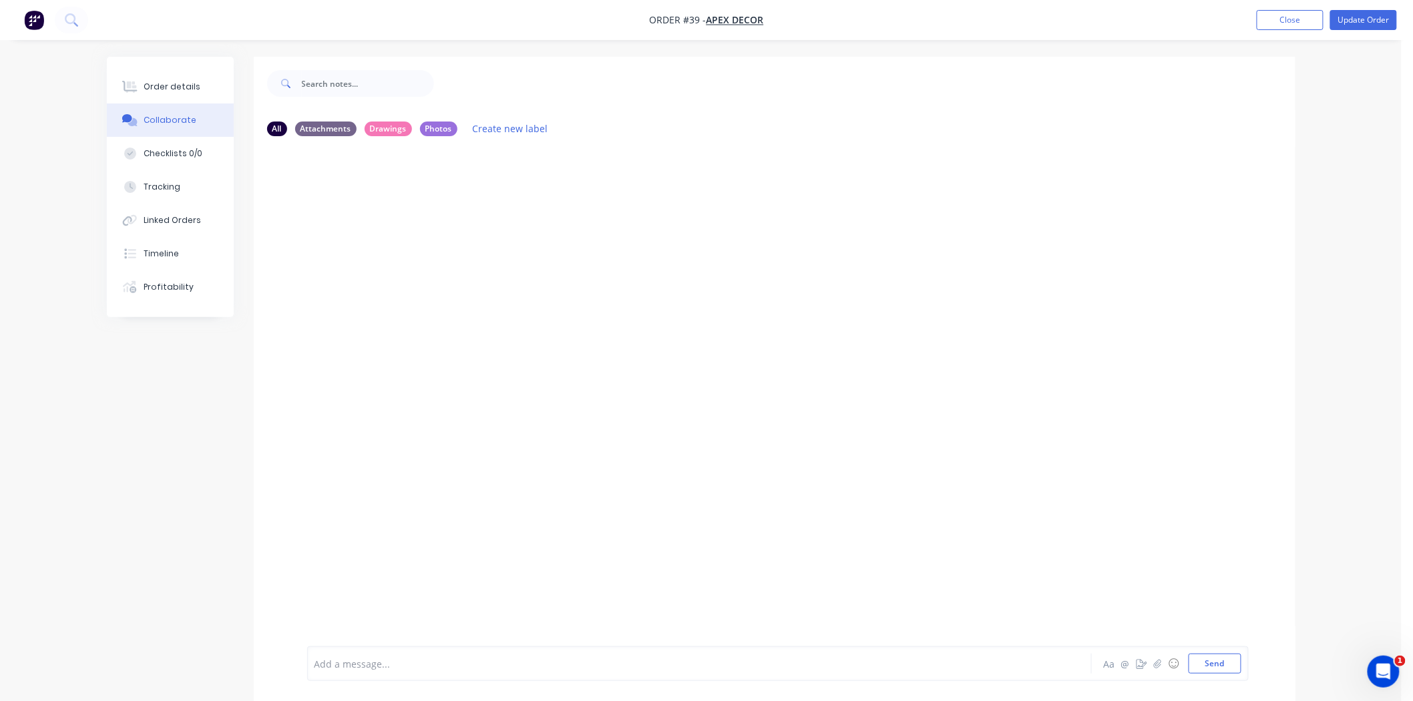
click at [174, 391] on div "All Attachments Drawings Photos Create new label Add a message... Aa @ ☺ Send" at bounding box center [701, 389] width 1188 height 664
click at [514, 652] on div "Add a message... Aa @ ☺ Send" at bounding box center [777, 663] width 941 height 35
click at [1158, 662] on icon "button" at bounding box center [1157, 663] width 8 height 9
click at [421, 657] on div at bounding box center [662, 664] width 694 height 14
click at [377, 354] on div "AU You 08:48am 02/10/25 IFC - Architectural handrails only.pdf Labels Download …" at bounding box center [774, 396] width 1041 height 499
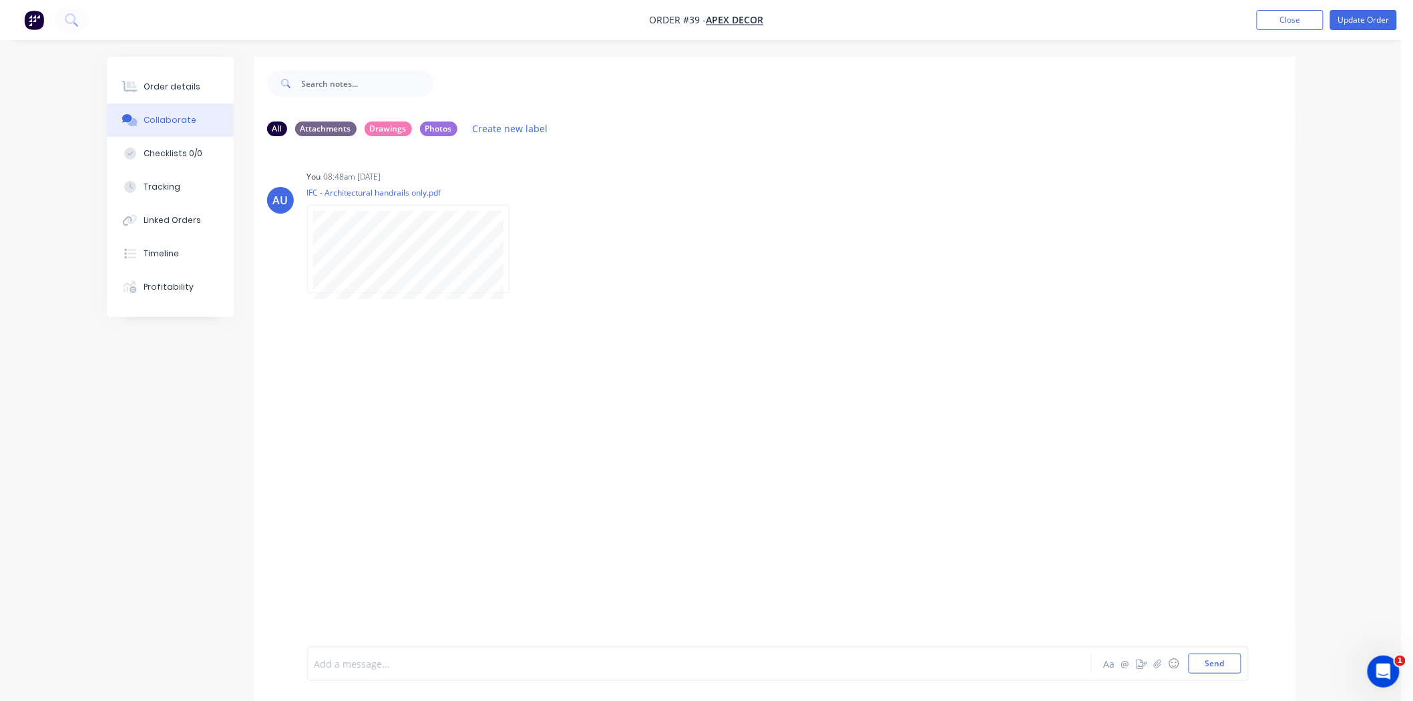
click at [419, 661] on div at bounding box center [662, 664] width 694 height 14
click at [1291, 407] on div "AU You 08:48am 02/10/25 IFC - Architectural handrails only.pdf Labels Download …" at bounding box center [774, 396] width 1041 height 499
click at [1146, 668] on button "button" at bounding box center [1142, 664] width 16 height 16
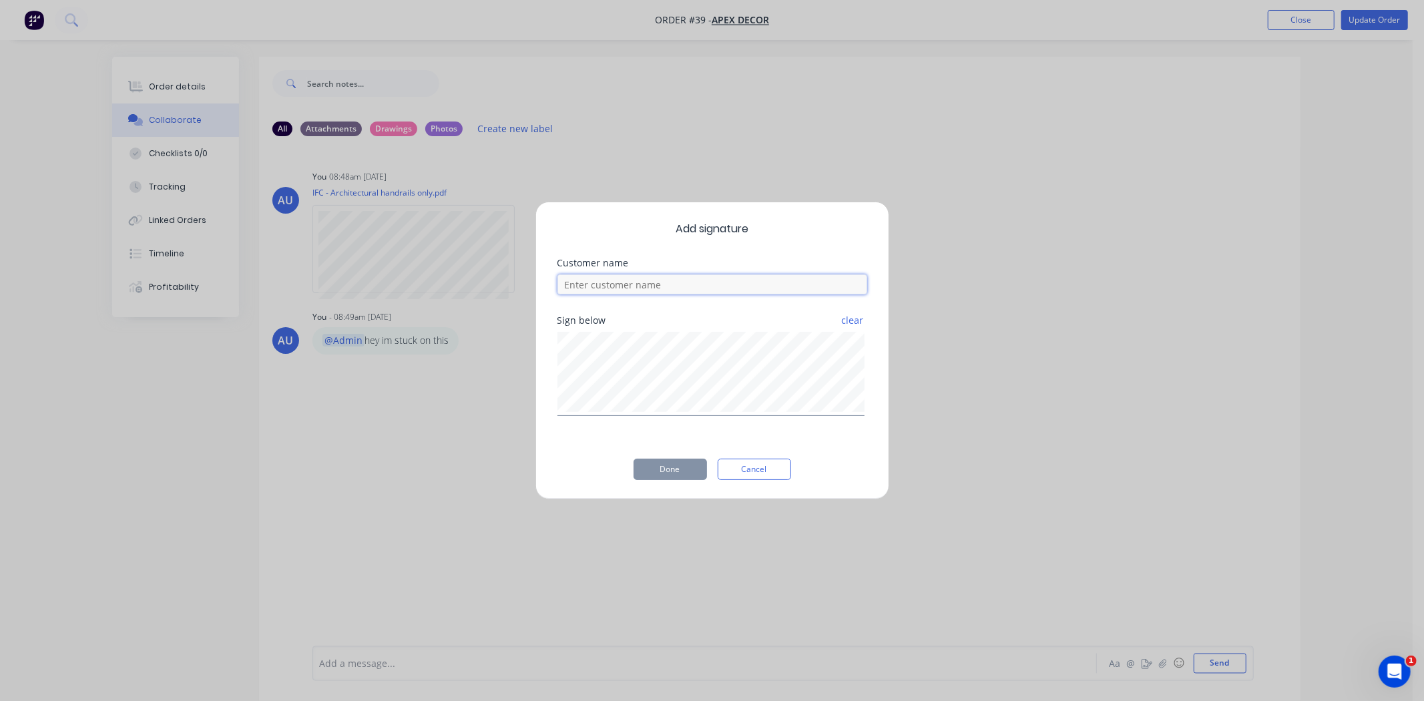
click at [605, 276] on input at bounding box center [712, 284] width 310 height 20
type input "Customer Name"
click at [680, 475] on button "Done" at bounding box center [670, 469] width 73 height 21
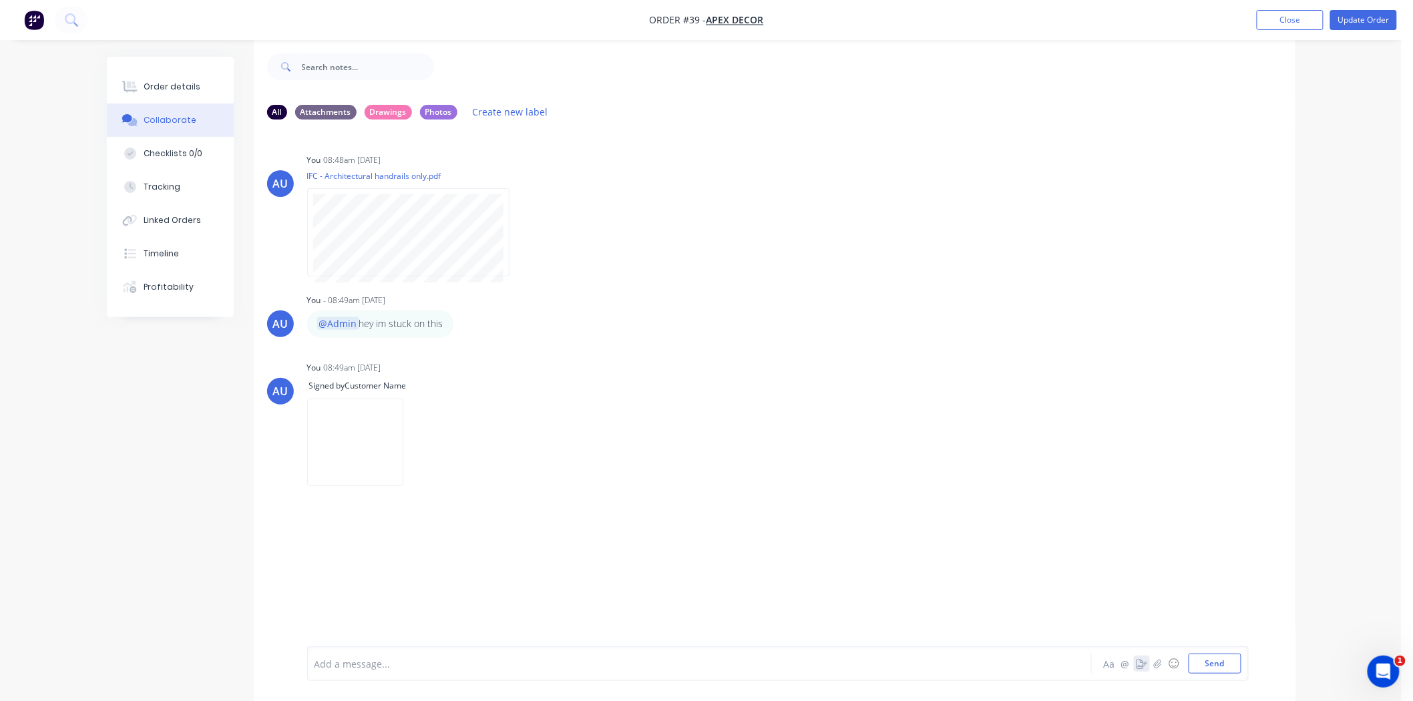
scroll to position [21, 0]
click at [501, 662] on div at bounding box center [662, 664] width 694 height 14
click at [178, 89] on div "Order details" at bounding box center [172, 87] width 57 height 12
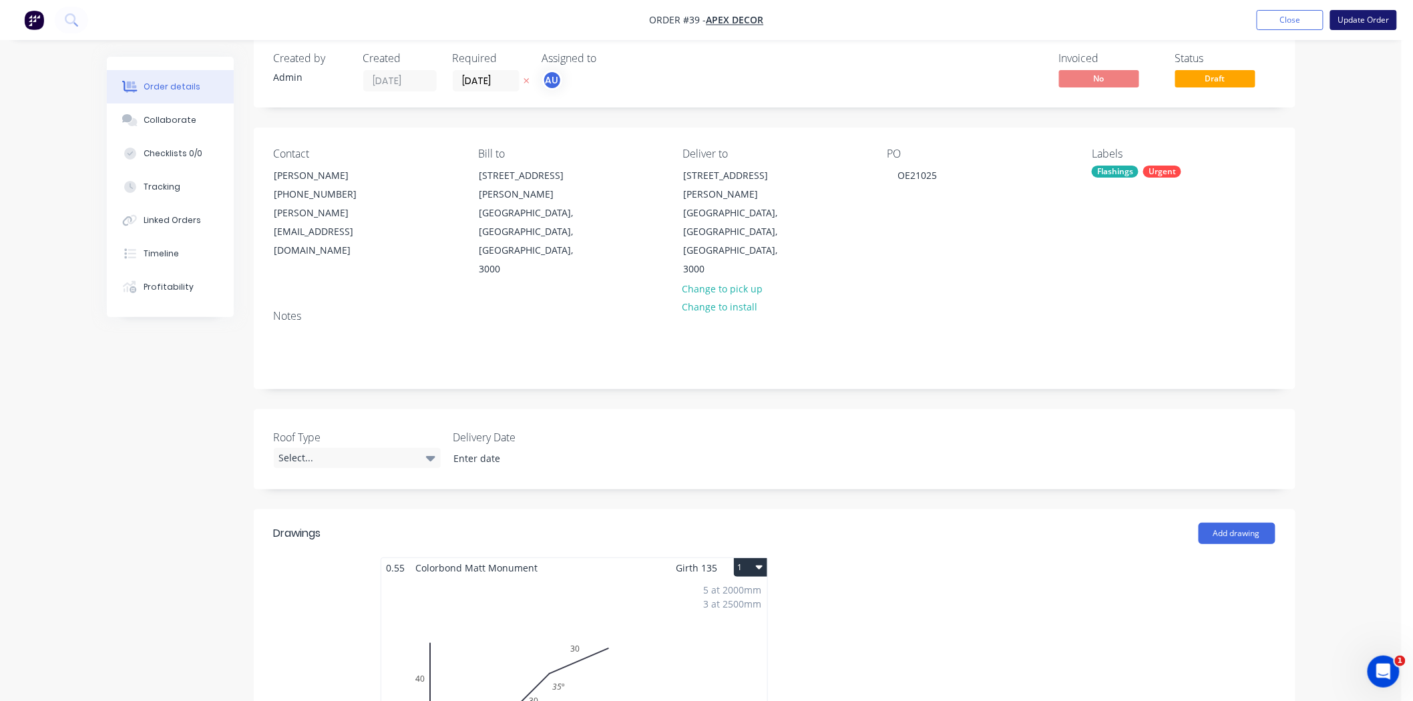
click at [1363, 22] on button "Update Order" at bounding box center [1363, 20] width 67 height 20
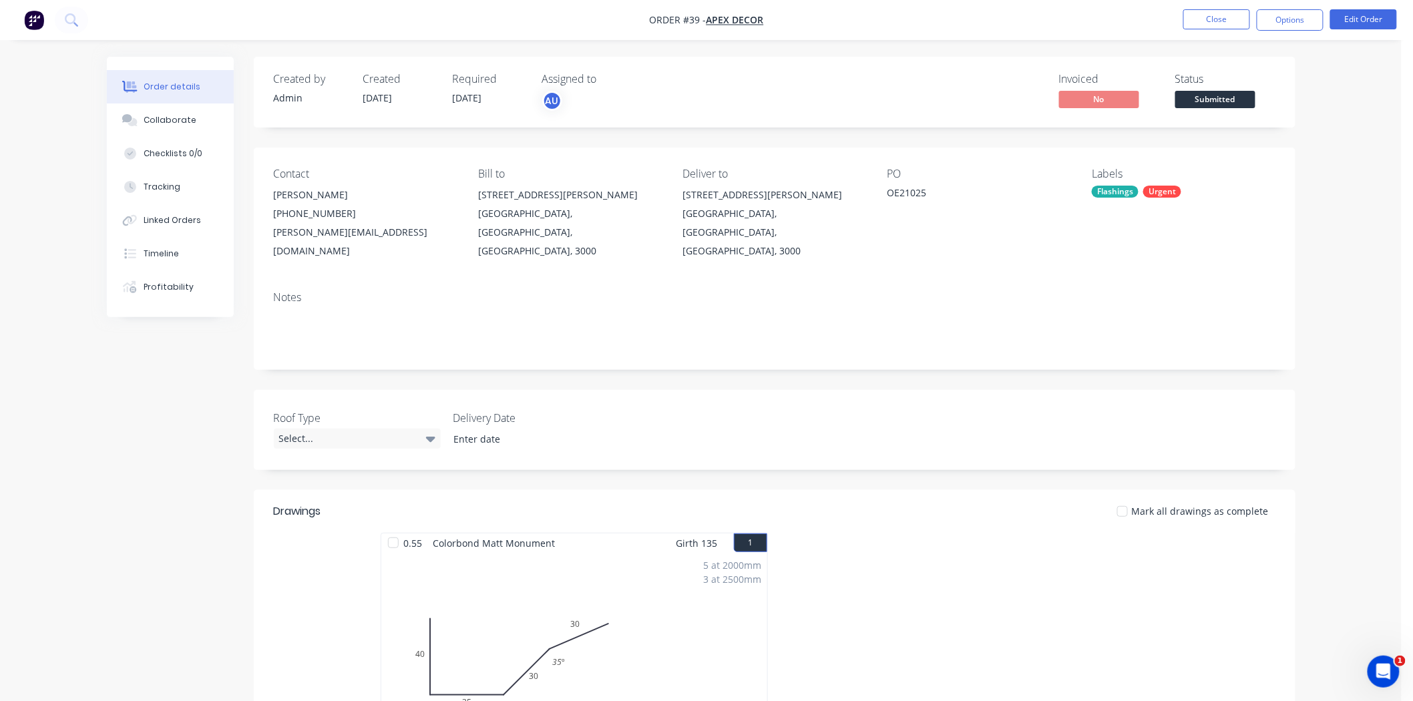
click at [186, 121] on div "Collaborate" at bounding box center [170, 120] width 53 height 12
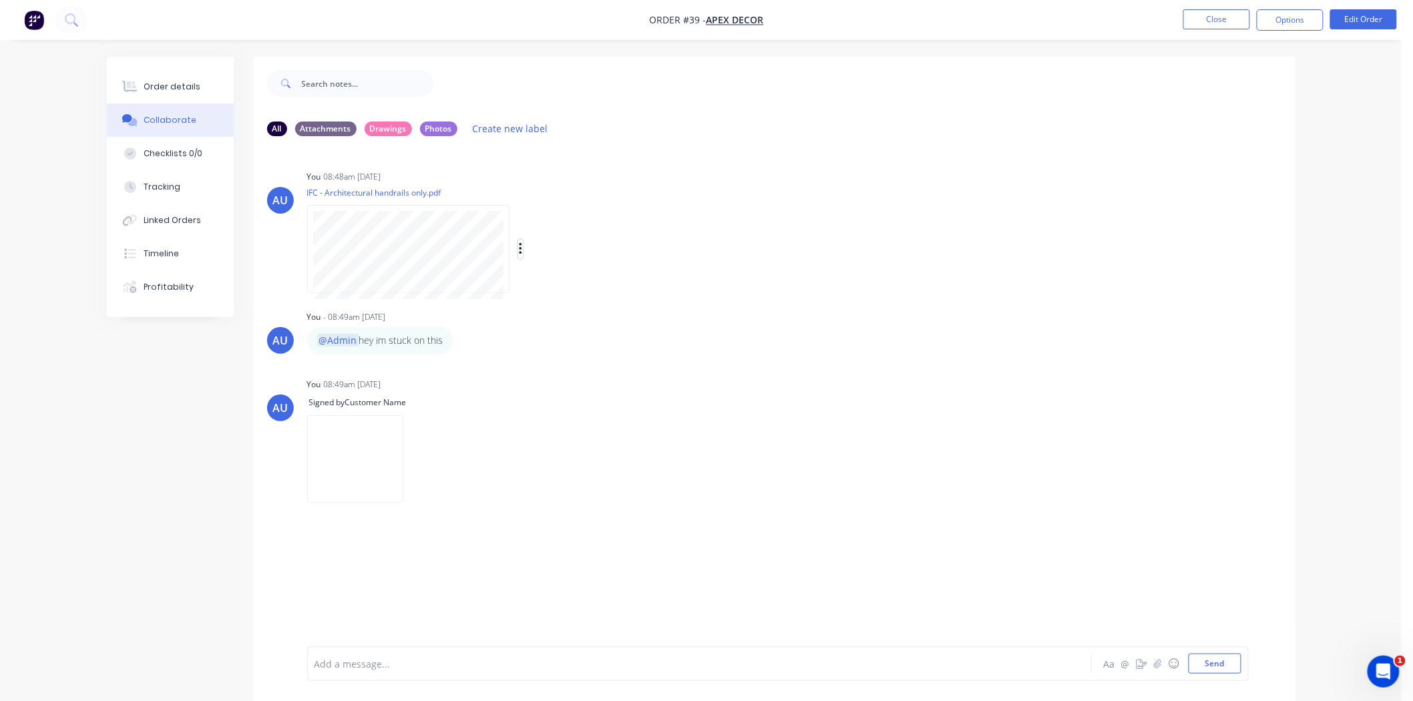
click at [522, 250] on icon "button" at bounding box center [521, 249] width 4 height 15
click at [135, 85] on icon at bounding box center [131, 86] width 11 height 11
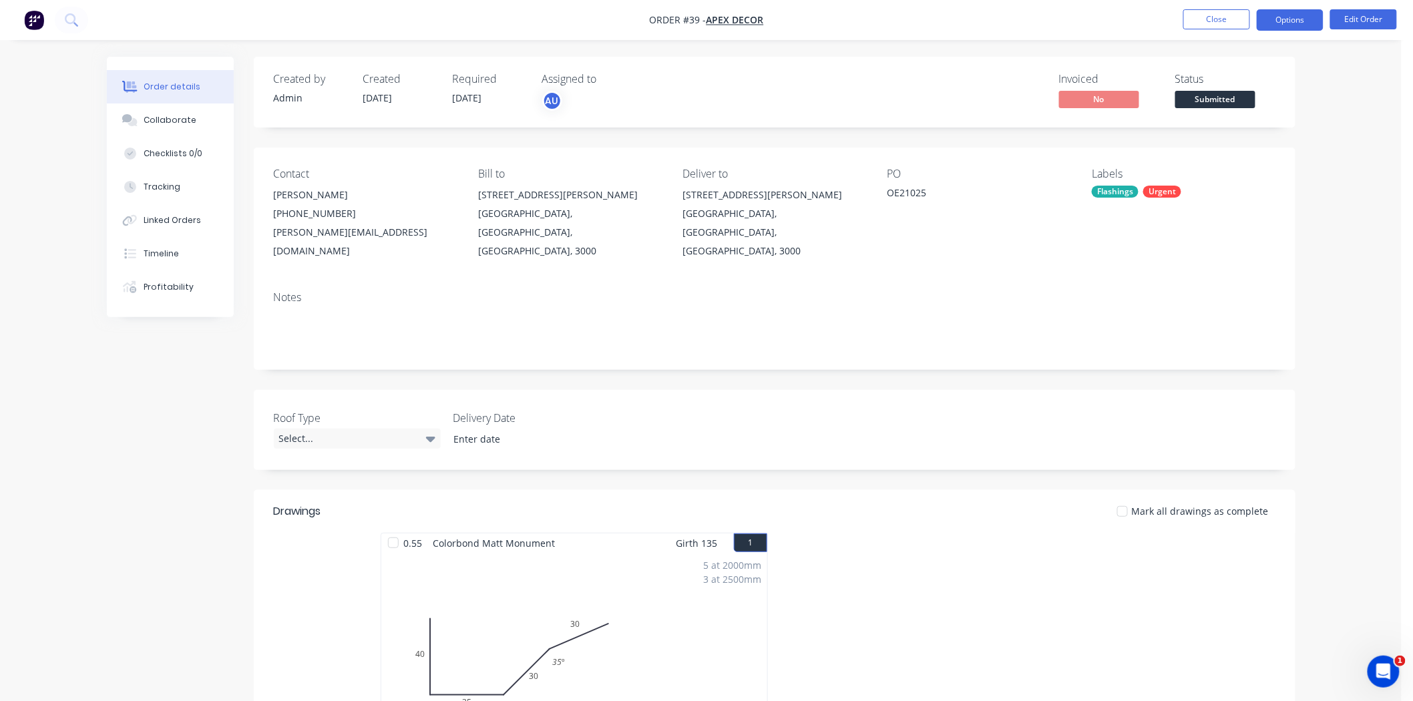
click at [1290, 25] on button "Options" at bounding box center [1289, 19] width 67 height 21
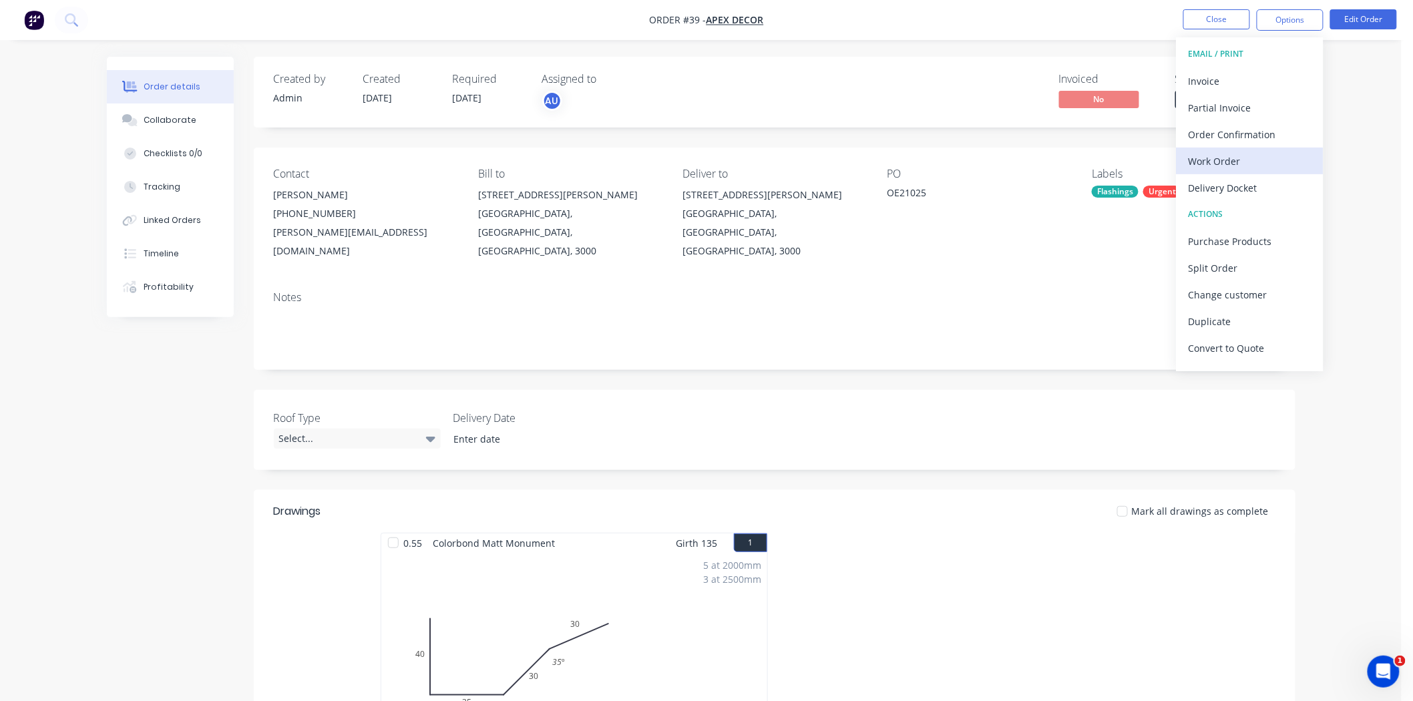
click at [1218, 162] on div "Work Order" at bounding box center [1249, 161] width 123 height 19
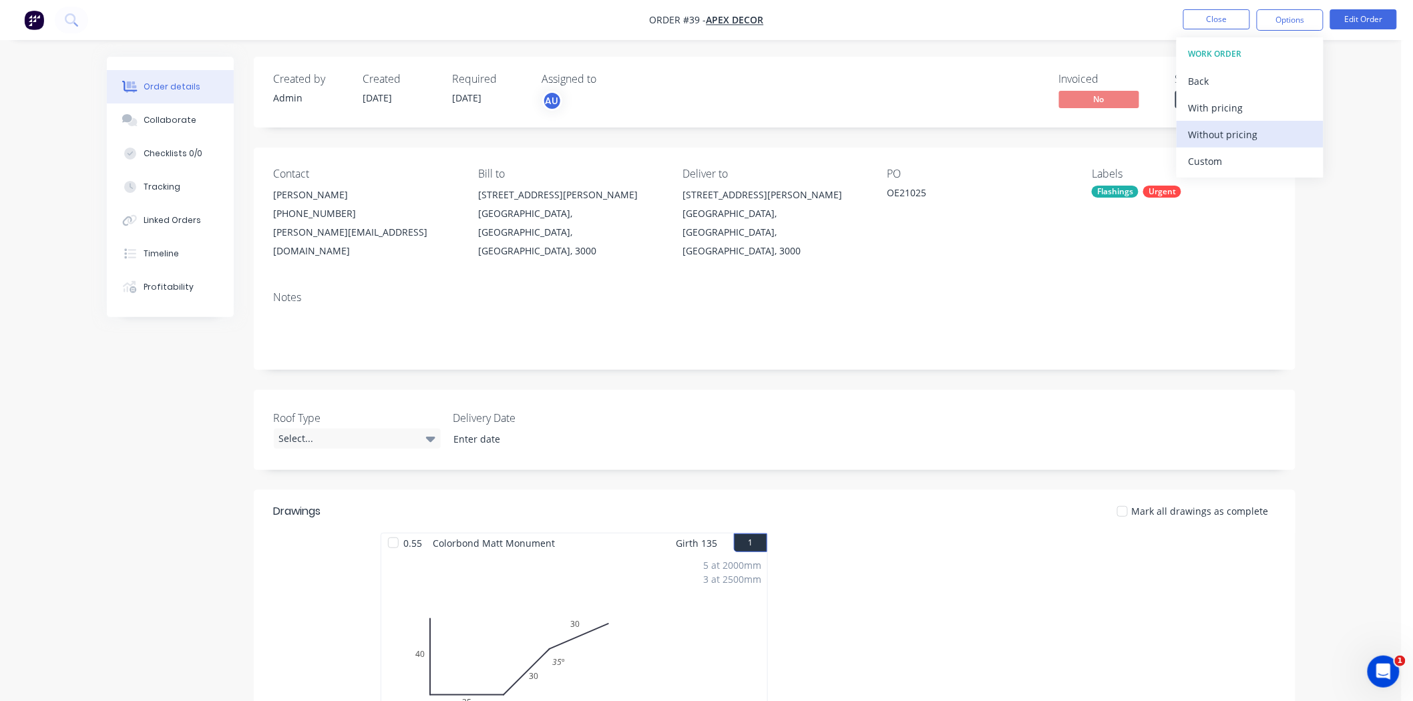
click at [1229, 135] on div "Without pricing" at bounding box center [1249, 134] width 123 height 19
click at [169, 191] on div "Tracking" at bounding box center [162, 187] width 37 height 12
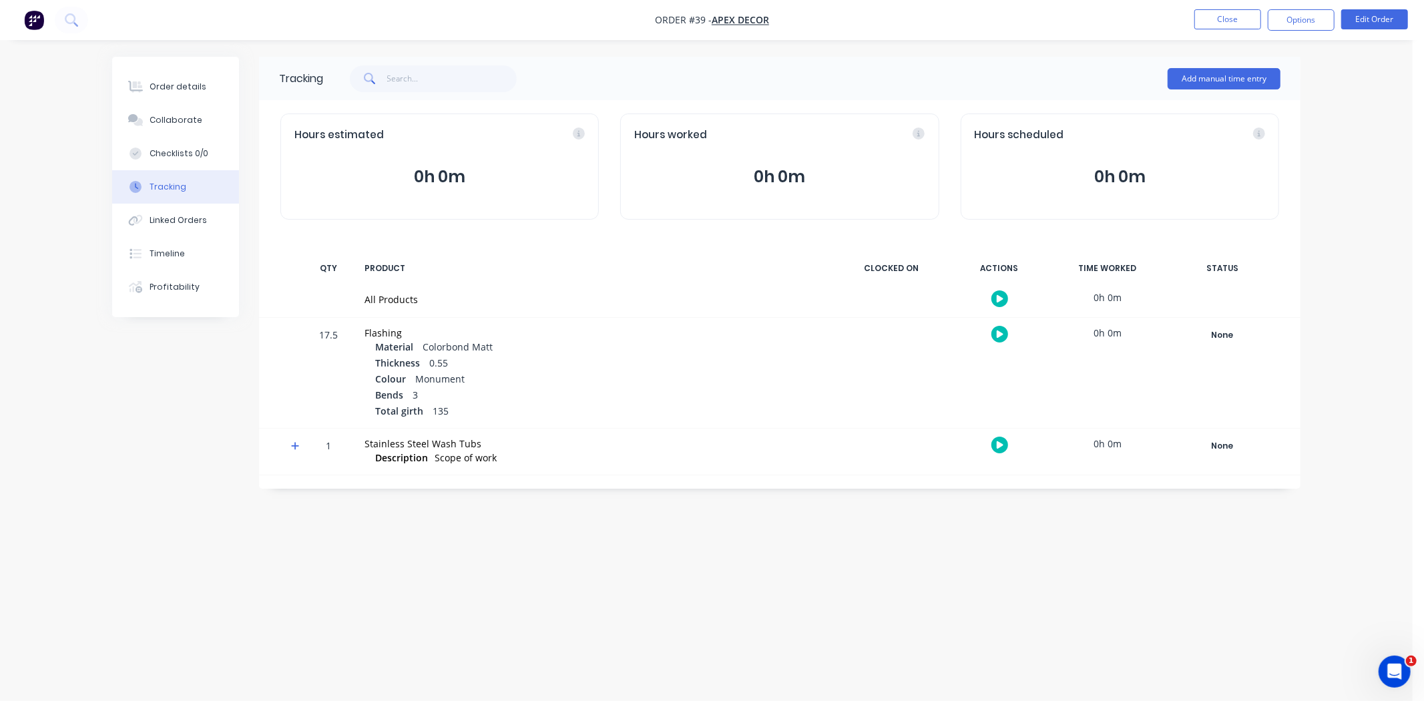
click at [1000, 298] on icon "button" at bounding box center [1000, 298] width 7 height 7
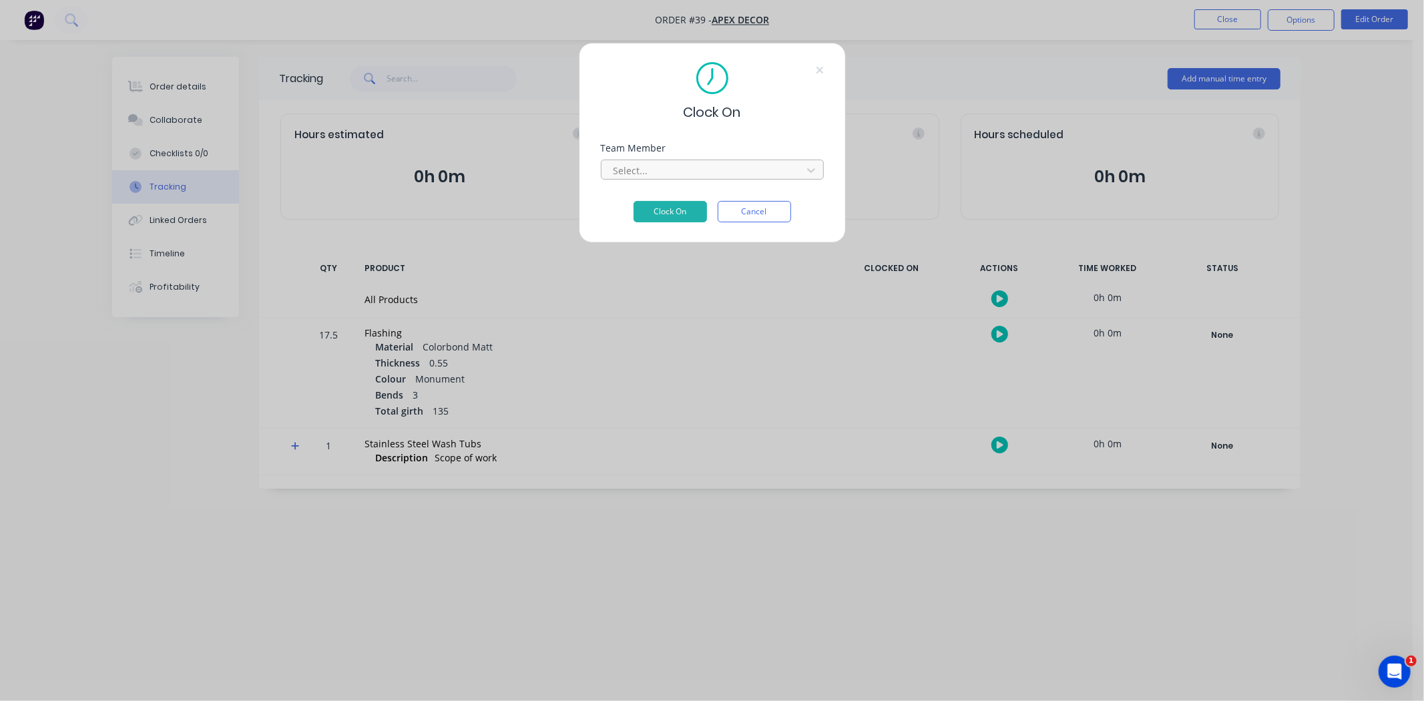
click at [706, 171] on div at bounding box center [703, 170] width 183 height 17
click at [695, 700] on div "Admin User" at bounding box center [706, 713] width 1413 height 25
click at [684, 211] on button "Clock On" at bounding box center [670, 211] width 73 height 21
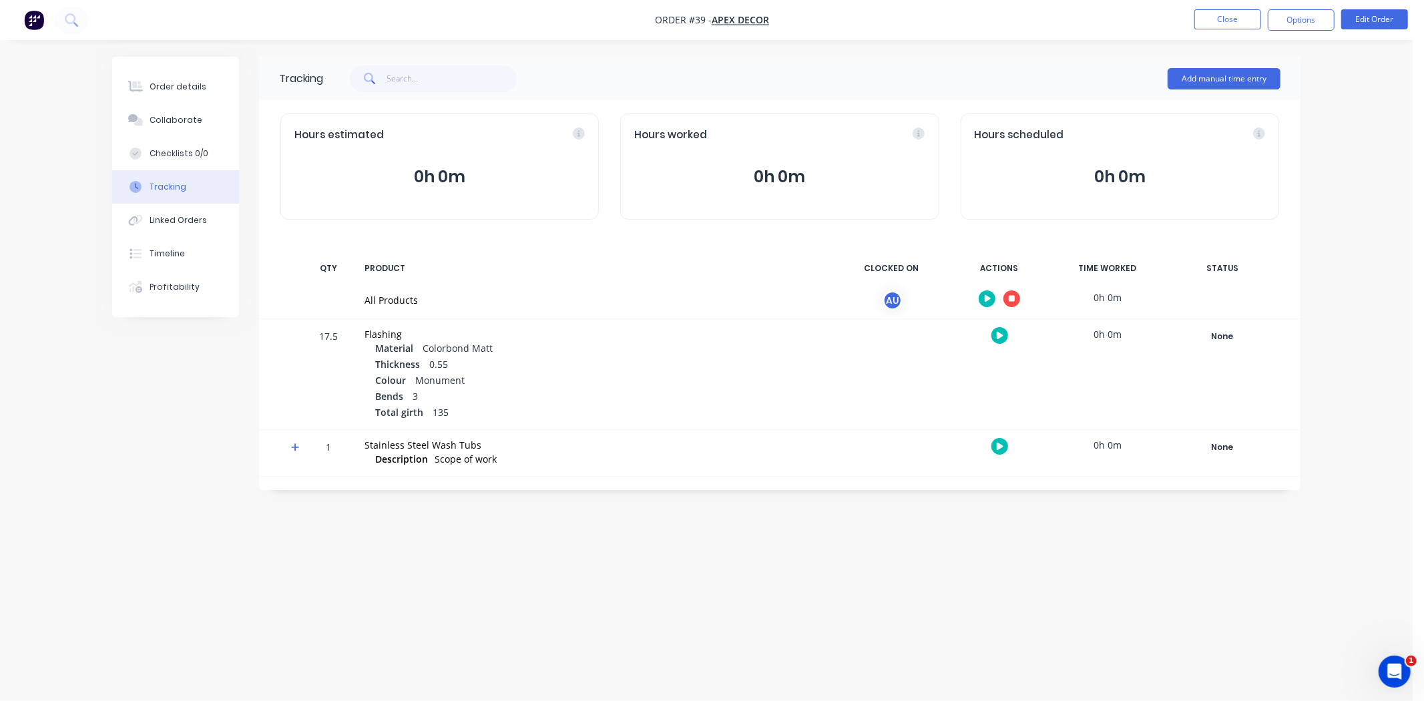
click at [1011, 292] on button "button" at bounding box center [1011, 298] width 17 height 17
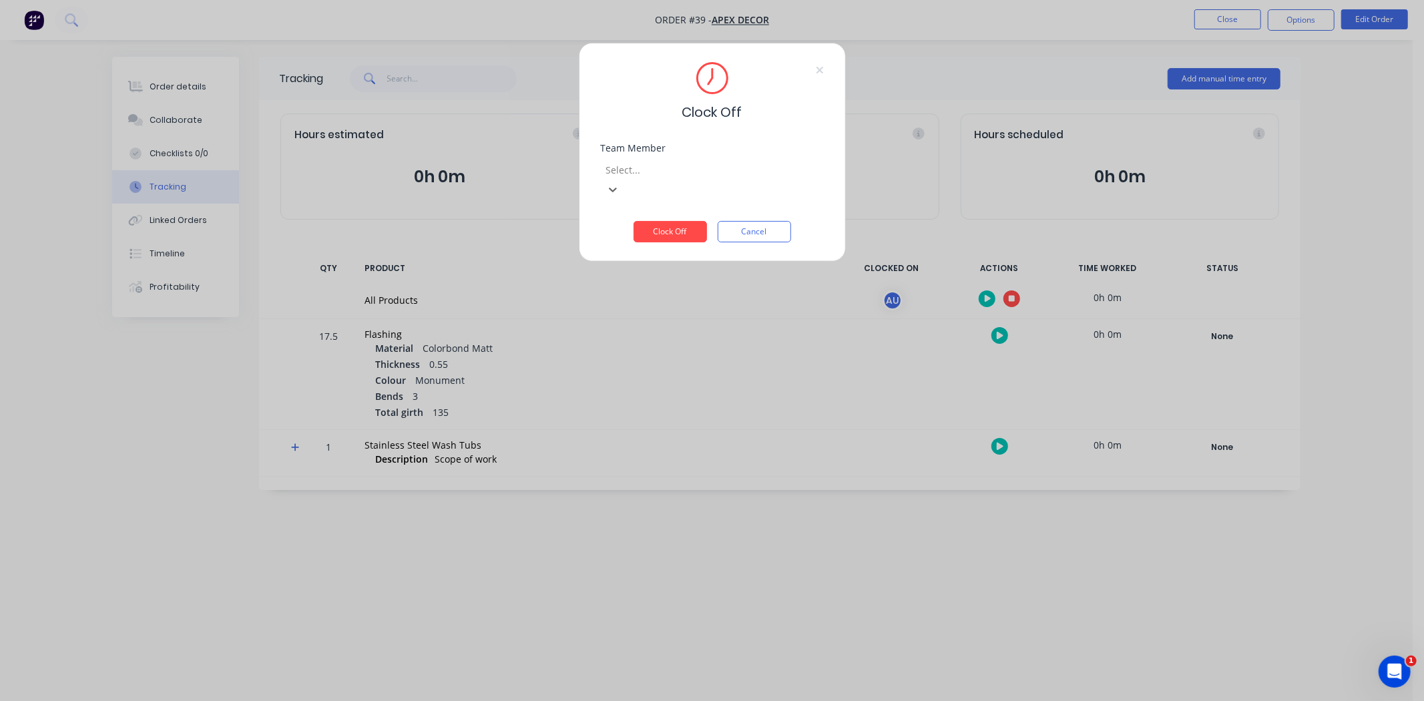
click at [671, 172] on div at bounding box center [701, 170] width 192 height 17
click at [666, 700] on div "Admin User" at bounding box center [706, 713] width 1413 height 25
click at [669, 209] on button "Clock Off" at bounding box center [670, 211] width 73 height 21
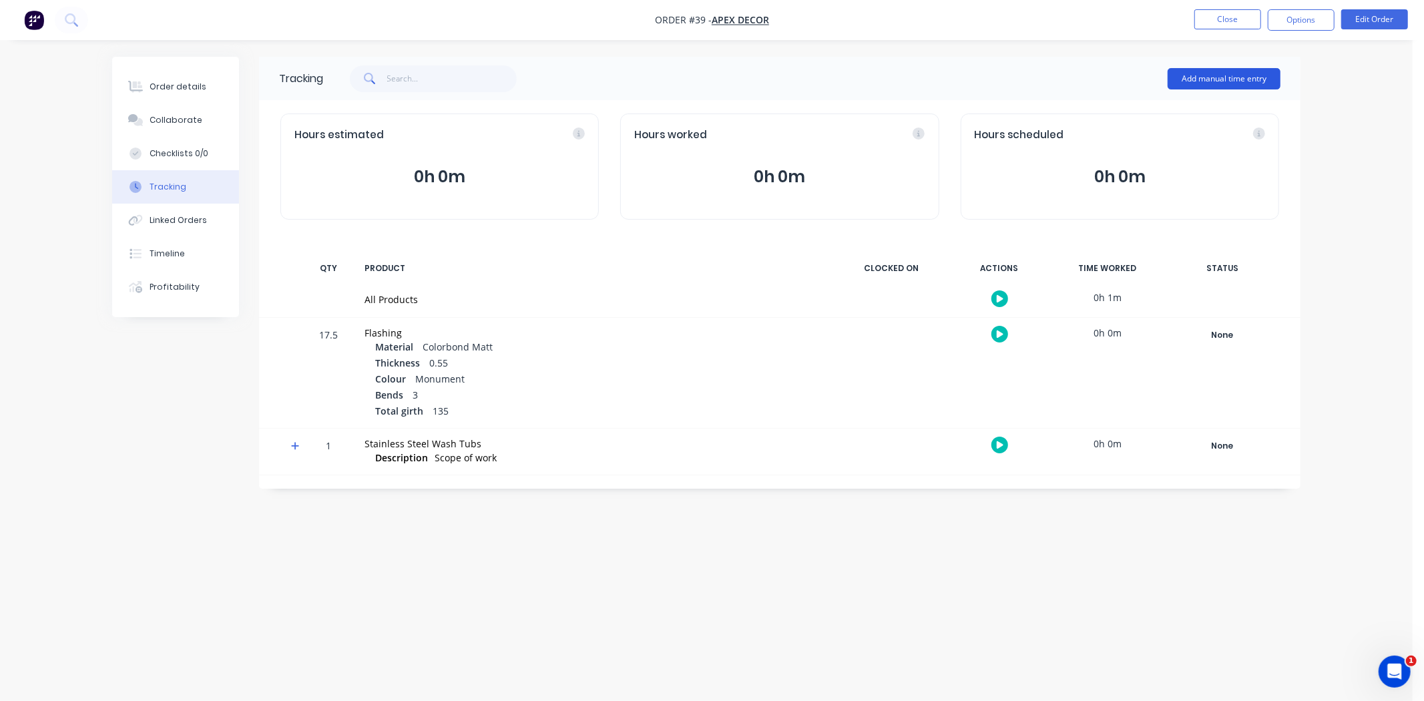
click at [1207, 75] on button "Add manual time entry" at bounding box center [1224, 78] width 113 height 21
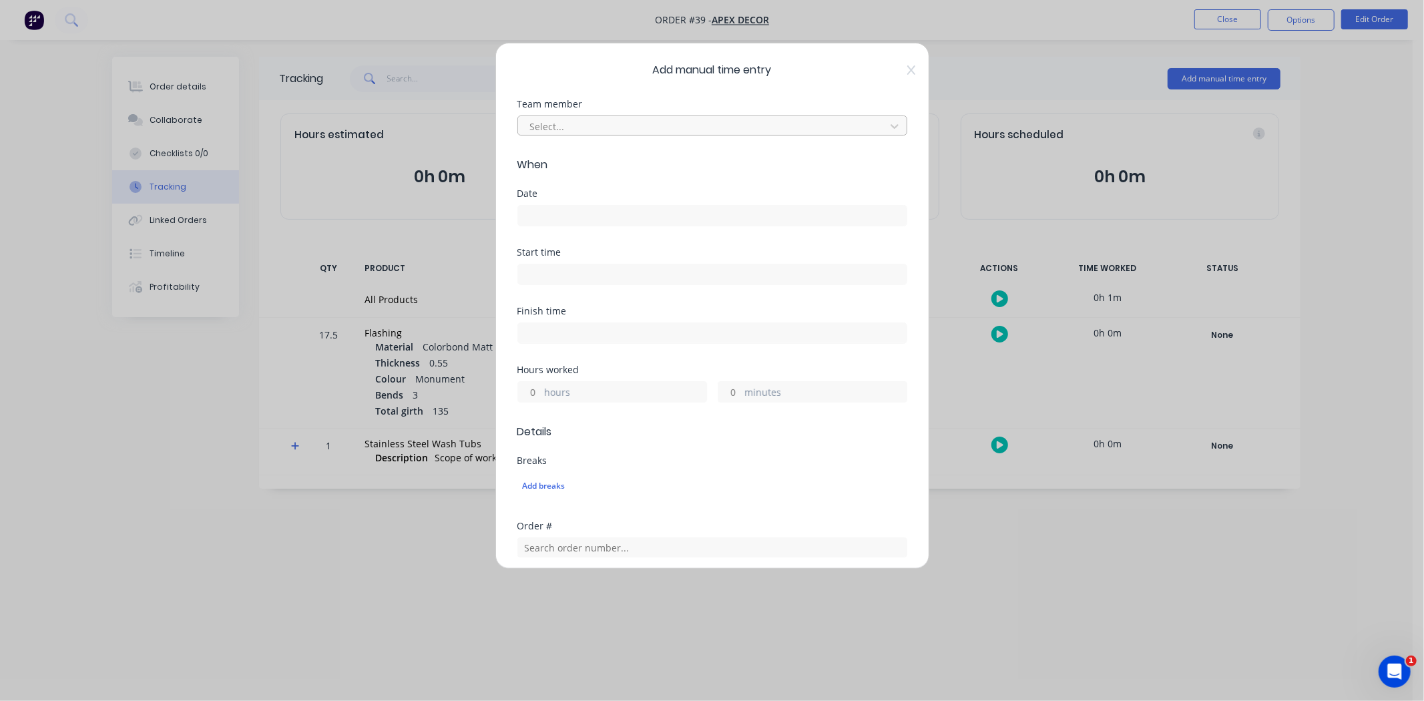
click at [596, 132] on div at bounding box center [704, 126] width 350 height 17
click at [585, 700] on div "Admin User" at bounding box center [706, 713] width 1413 height 25
click at [572, 223] on input at bounding box center [712, 216] width 389 height 20
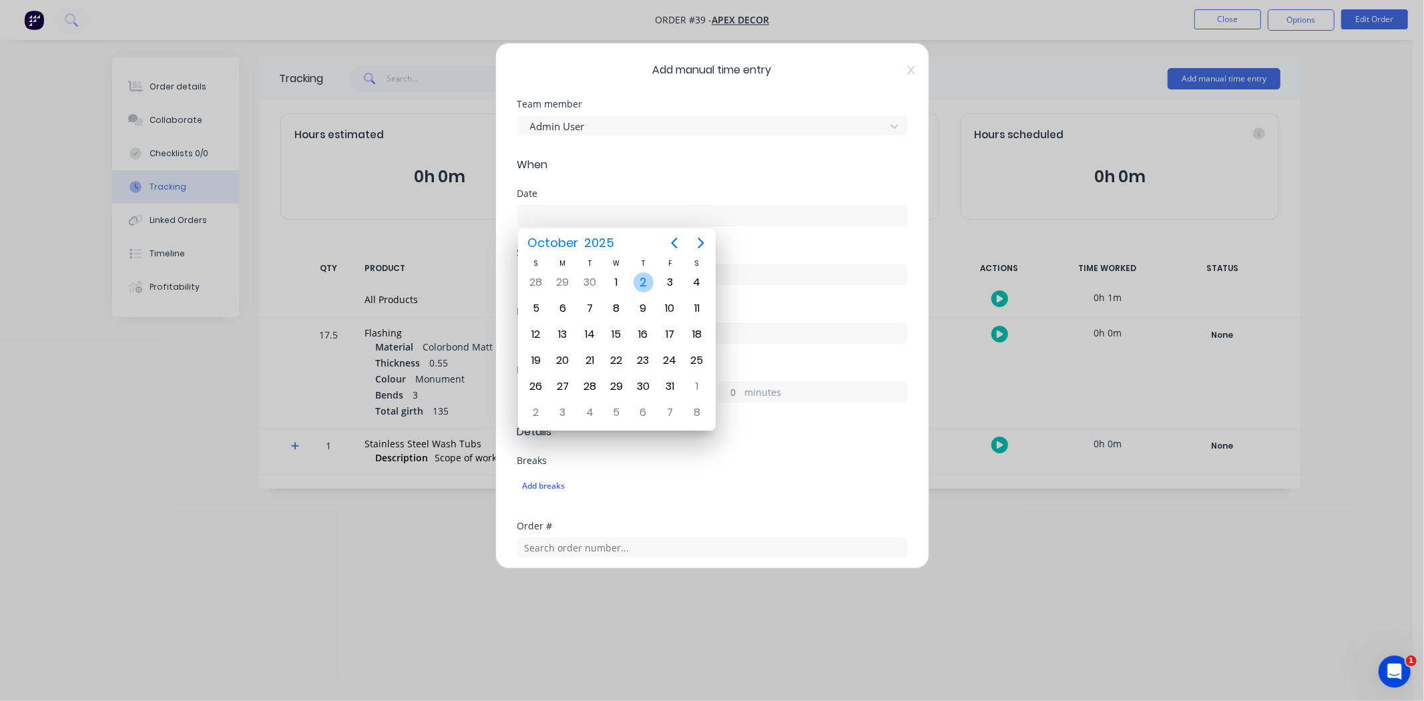
click at [640, 282] on div "2" at bounding box center [644, 282] width 20 height 20
type input "02/10/2025"
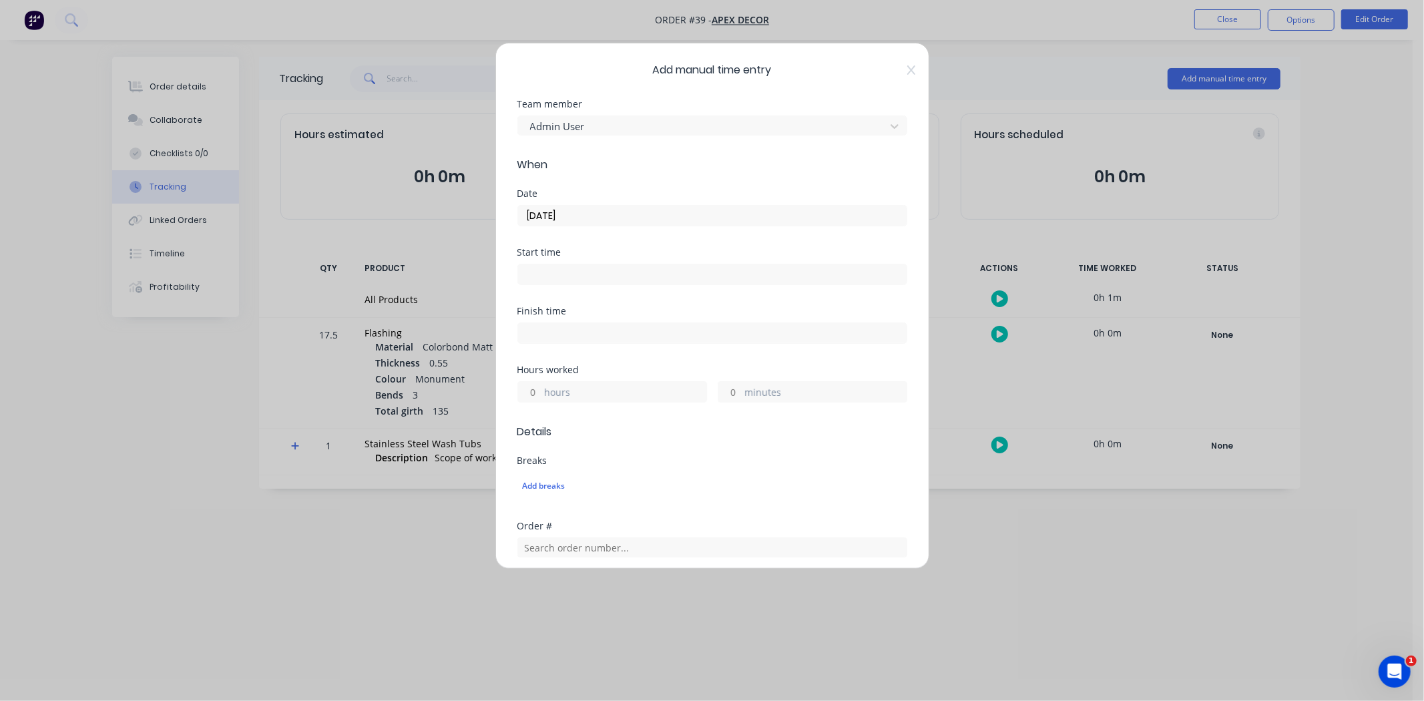
click at [557, 277] on input at bounding box center [712, 274] width 389 height 20
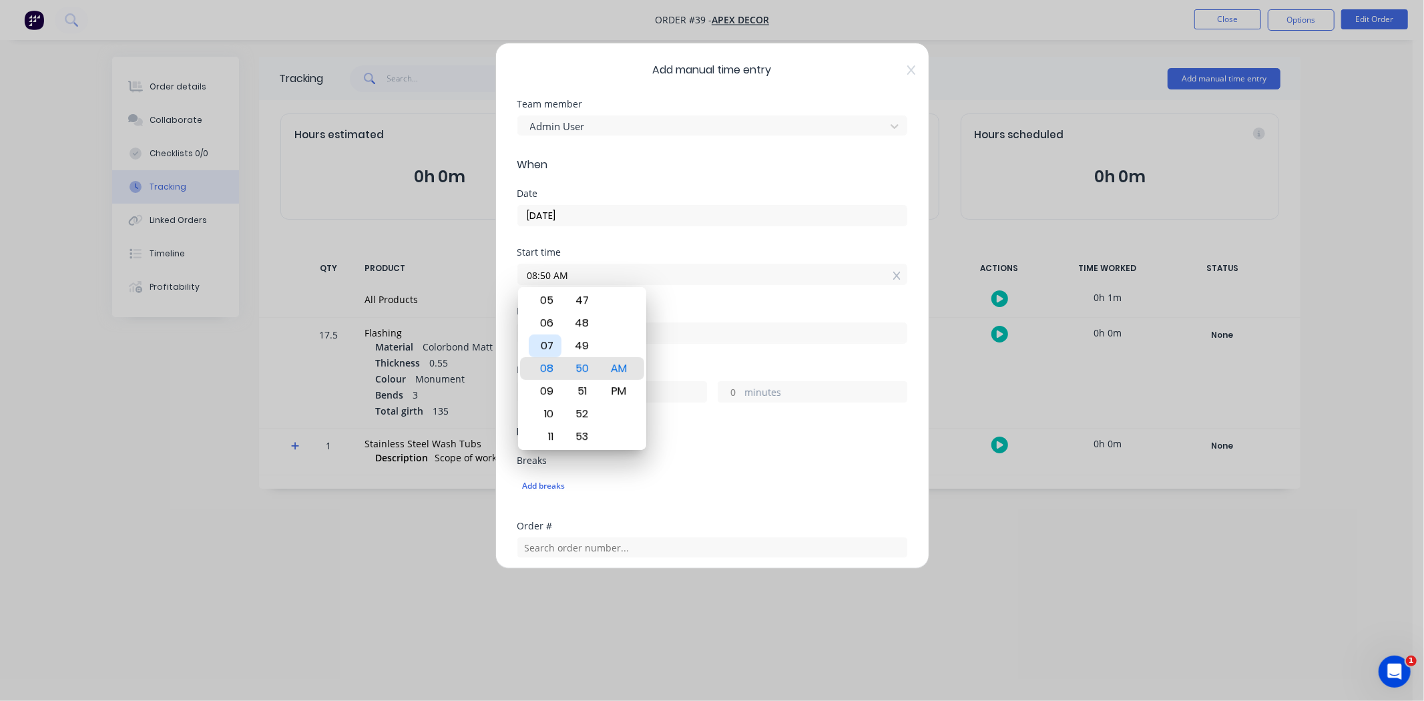
click at [545, 348] on div "07" at bounding box center [545, 345] width 33 height 23
type input "07:30 AM"
click at [585, 368] on div "30" at bounding box center [581, 368] width 33 height 23
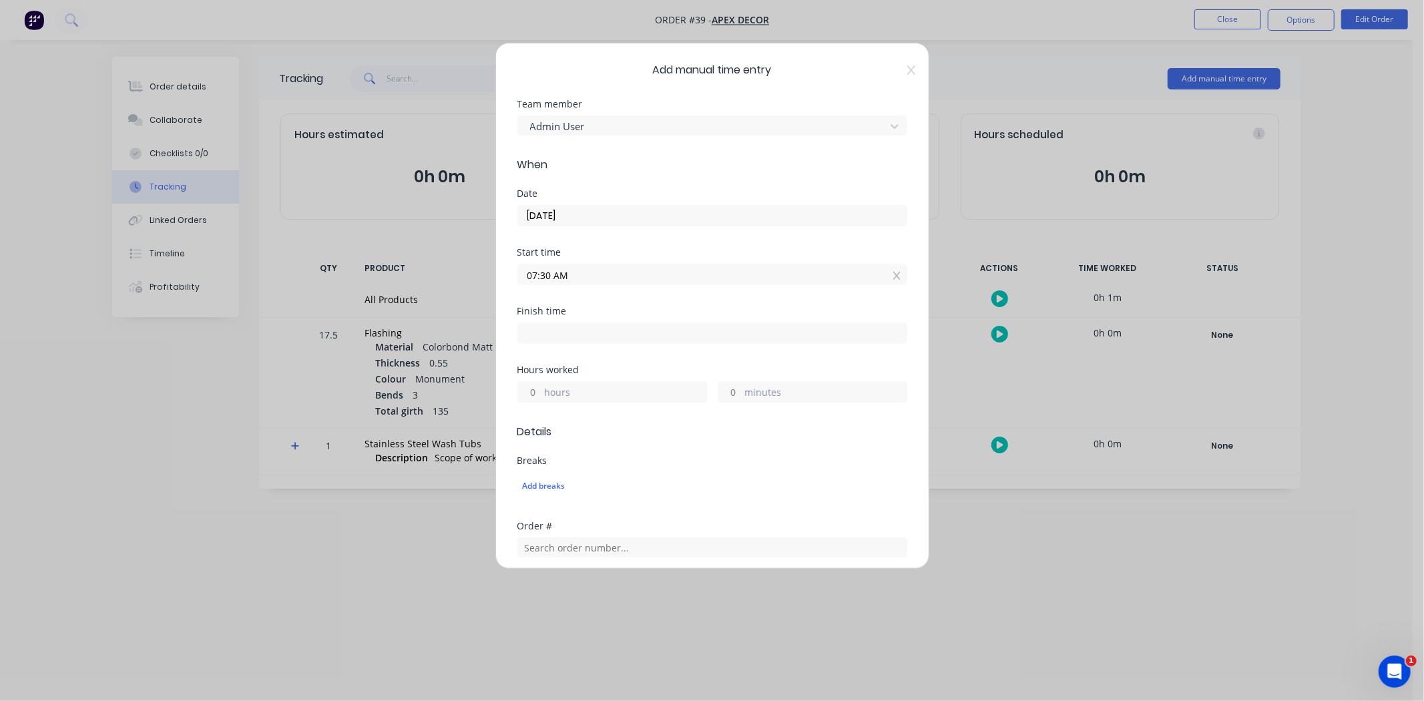
click at [696, 365] on div "Hours worked" at bounding box center [712, 369] width 390 height 9
click at [679, 335] on input at bounding box center [712, 333] width 389 height 20
type input "08:51 AM"
type input "1"
type input "21"
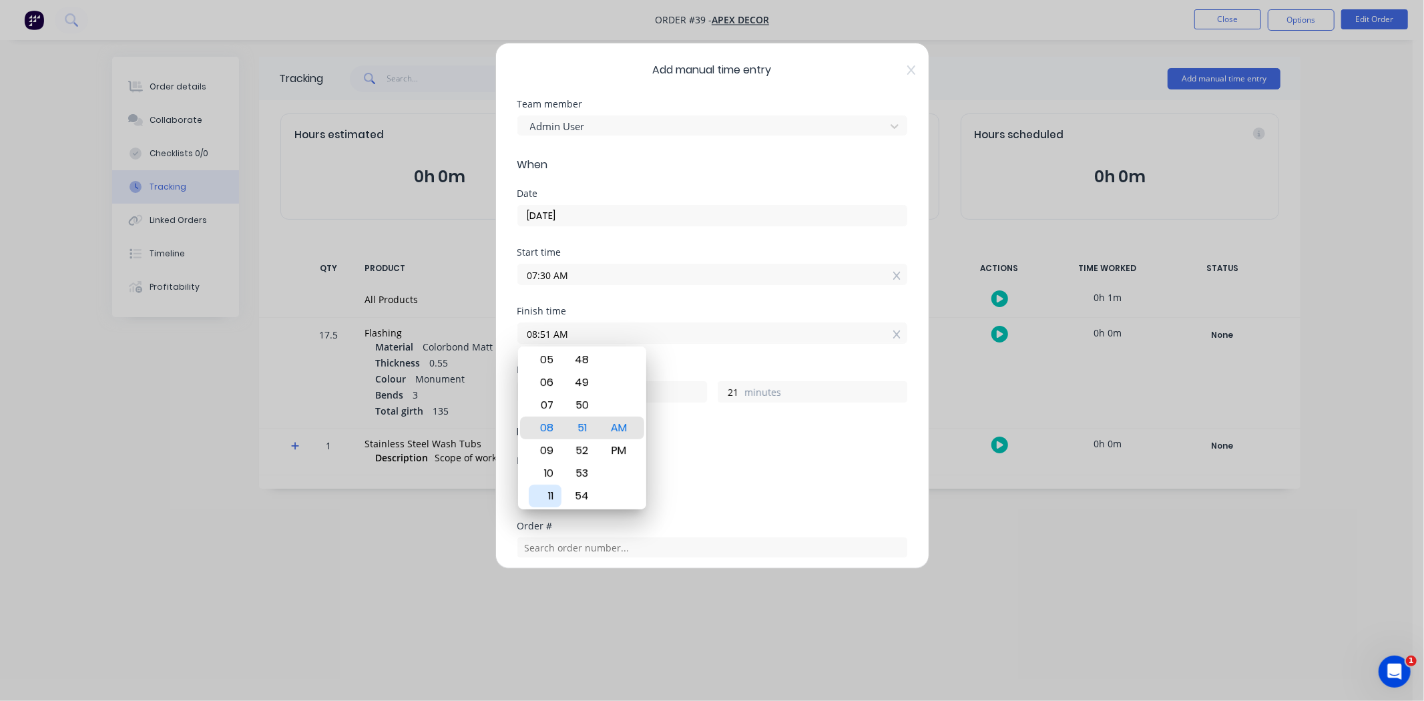
click at [551, 487] on div "11" at bounding box center [545, 496] width 33 height 23
type input "11:51 AM"
type input "4"
type input "11:52 AM"
type input "22"
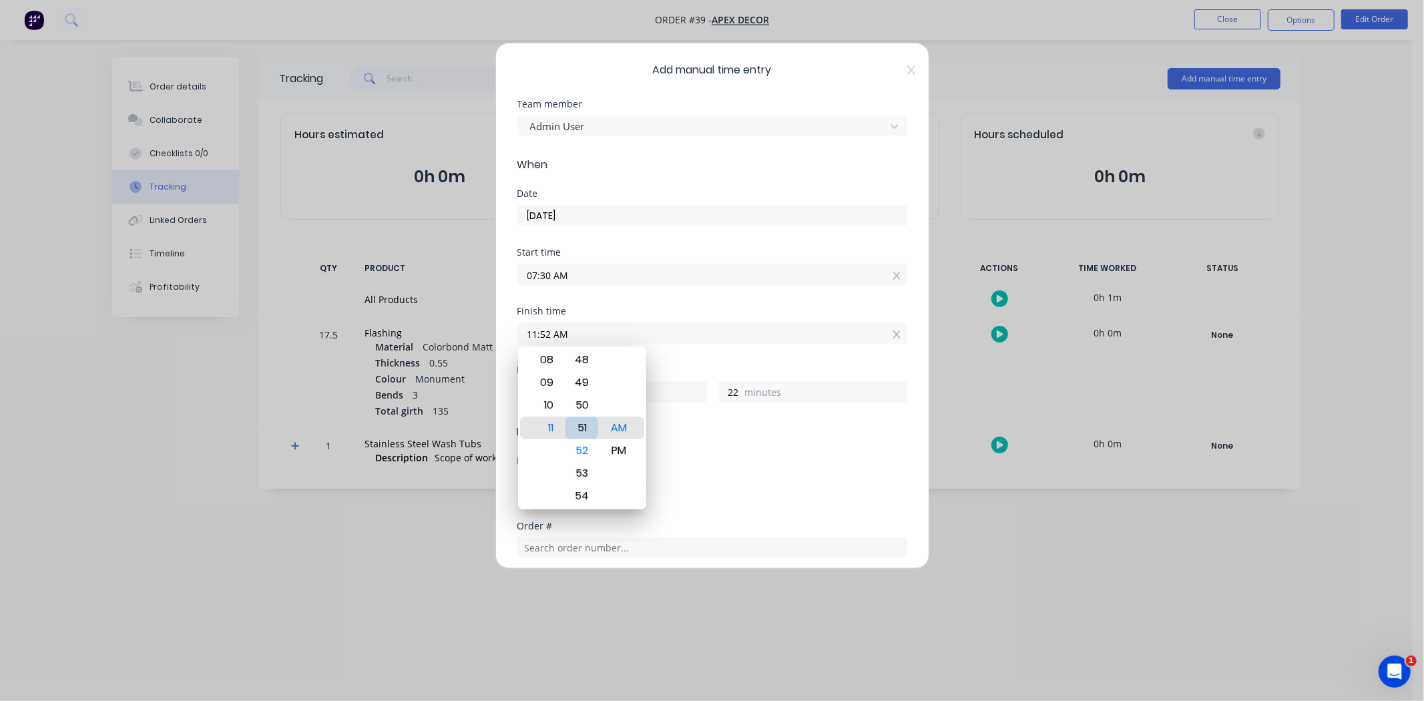
type input "11:51 AM"
type input "21"
type input "11:49 AM"
type input "19"
type input "11:48 AM"
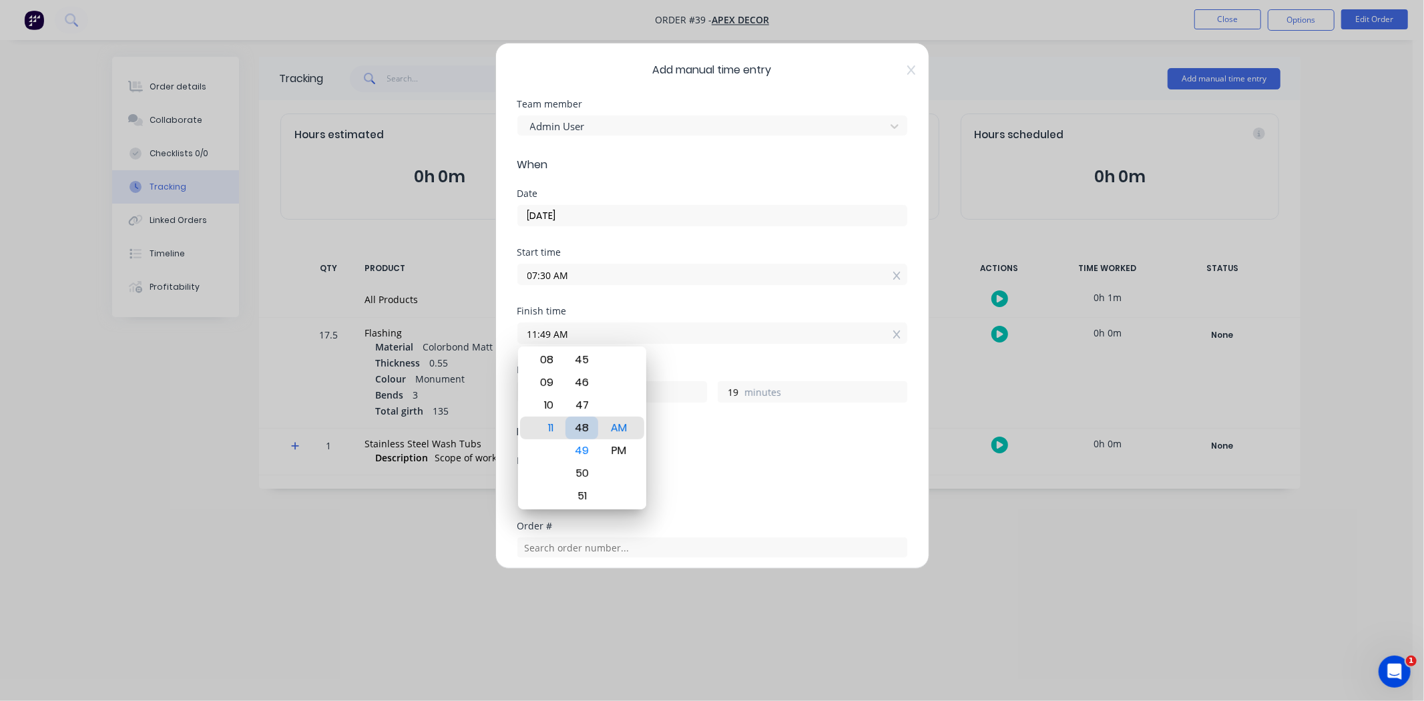
type input "18"
type input "11:46 AM"
type input "16"
type input "11:44 AM"
type input "14"
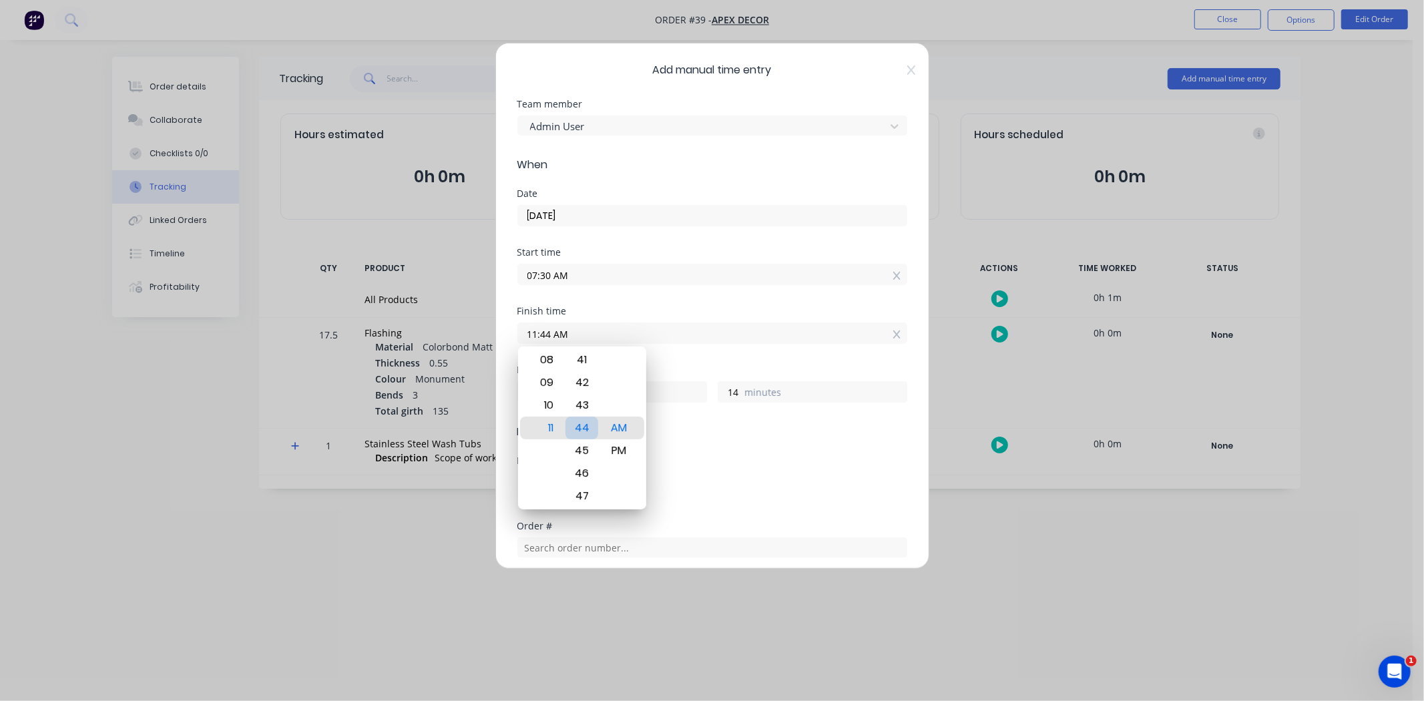
click at [583, 431] on div "44" at bounding box center [581, 428] width 33 height 23
click at [584, 451] on div "45" at bounding box center [581, 450] width 33 height 23
type input "11:45 AM"
type input "15"
click at [751, 431] on span "Details" at bounding box center [712, 432] width 390 height 16
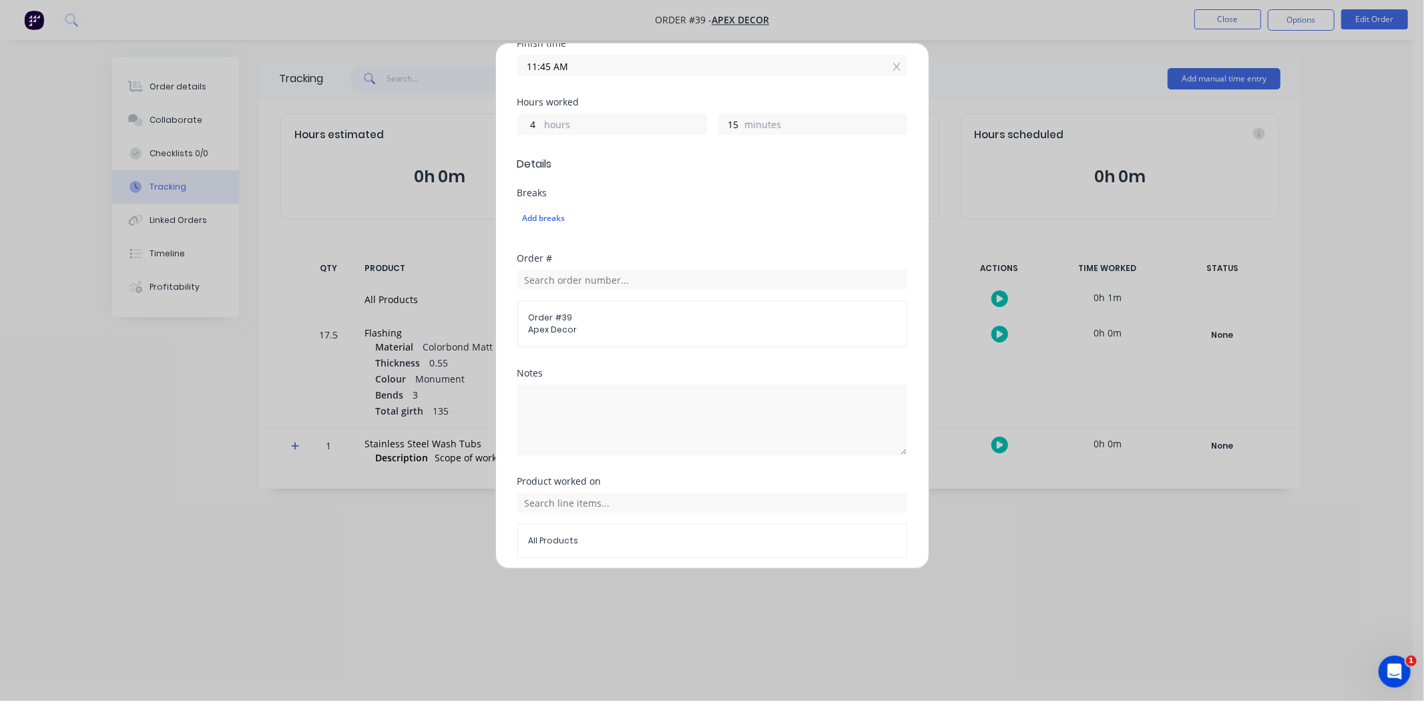
scroll to position [320, 0]
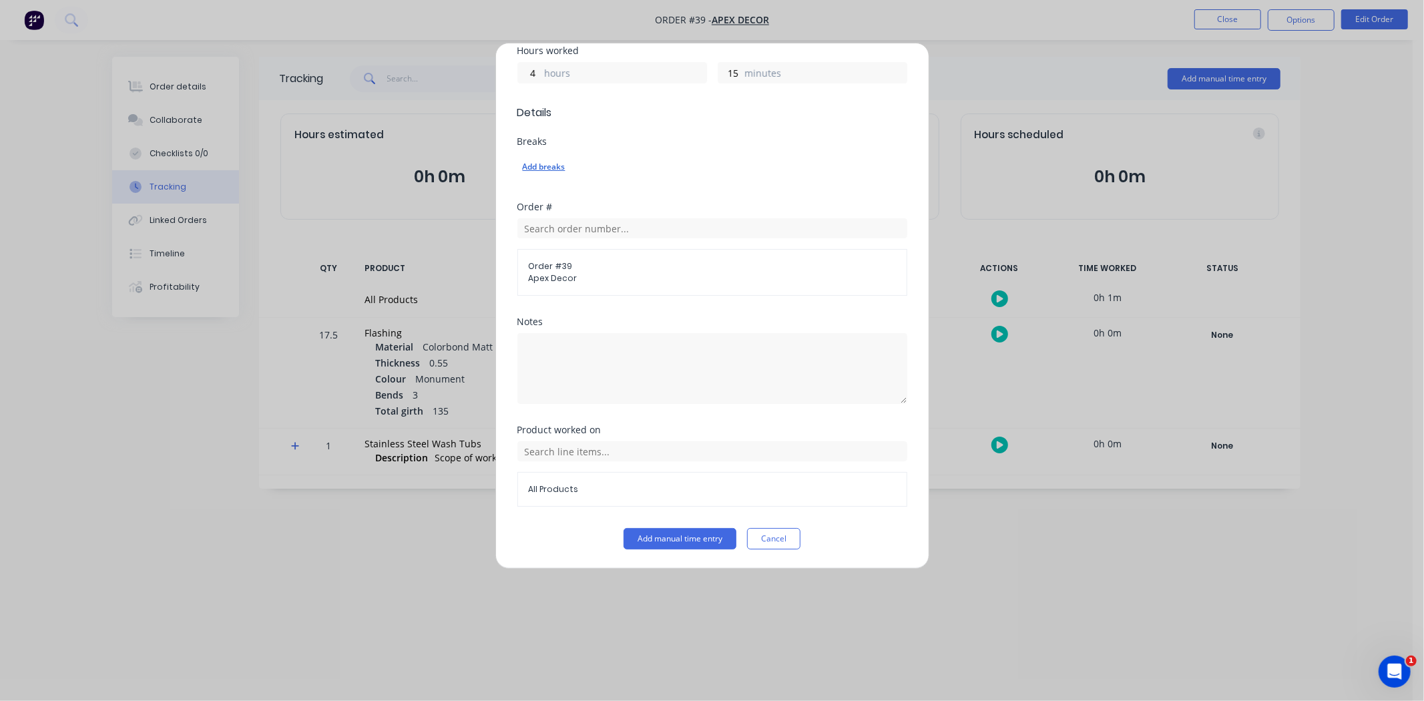
click at [541, 166] on div "Add breaks" at bounding box center [712, 166] width 379 height 17
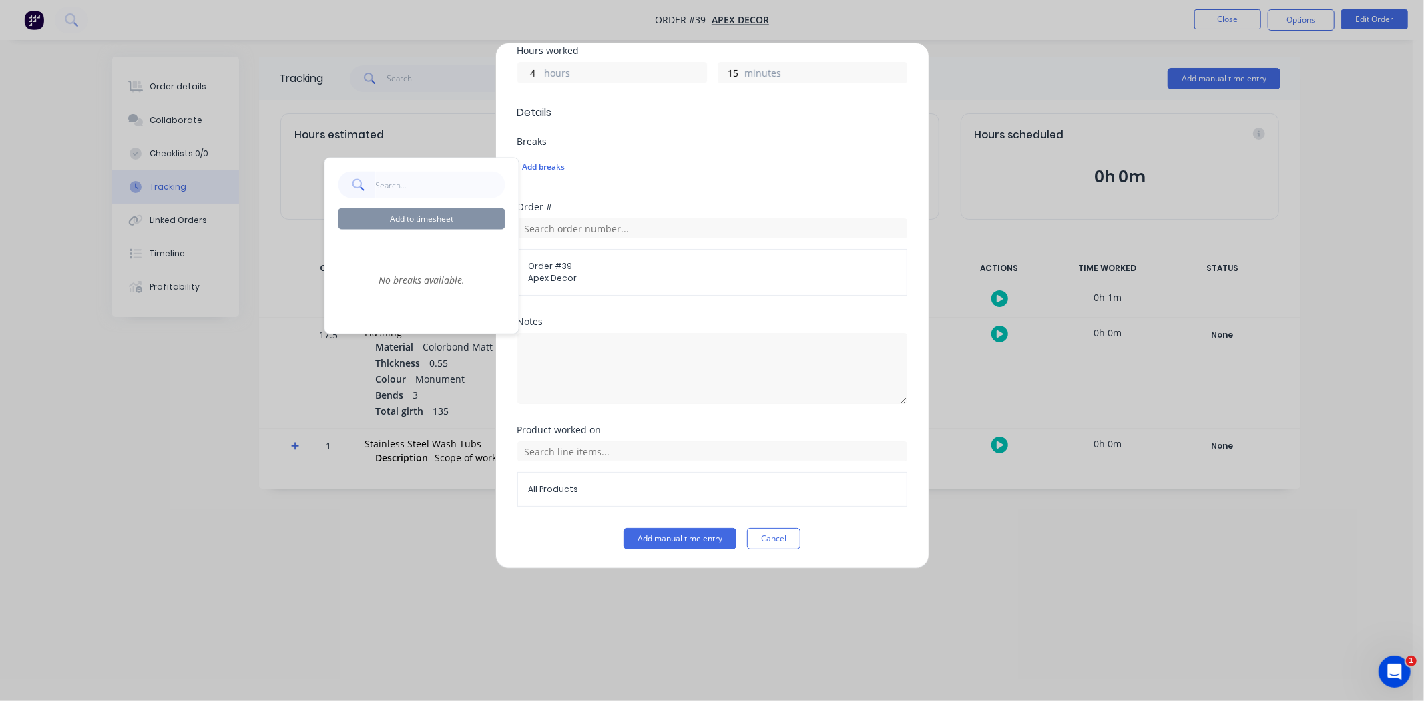
click at [656, 314] on div "Order # Order # 39 Apex Decor" at bounding box center [712, 259] width 390 height 115
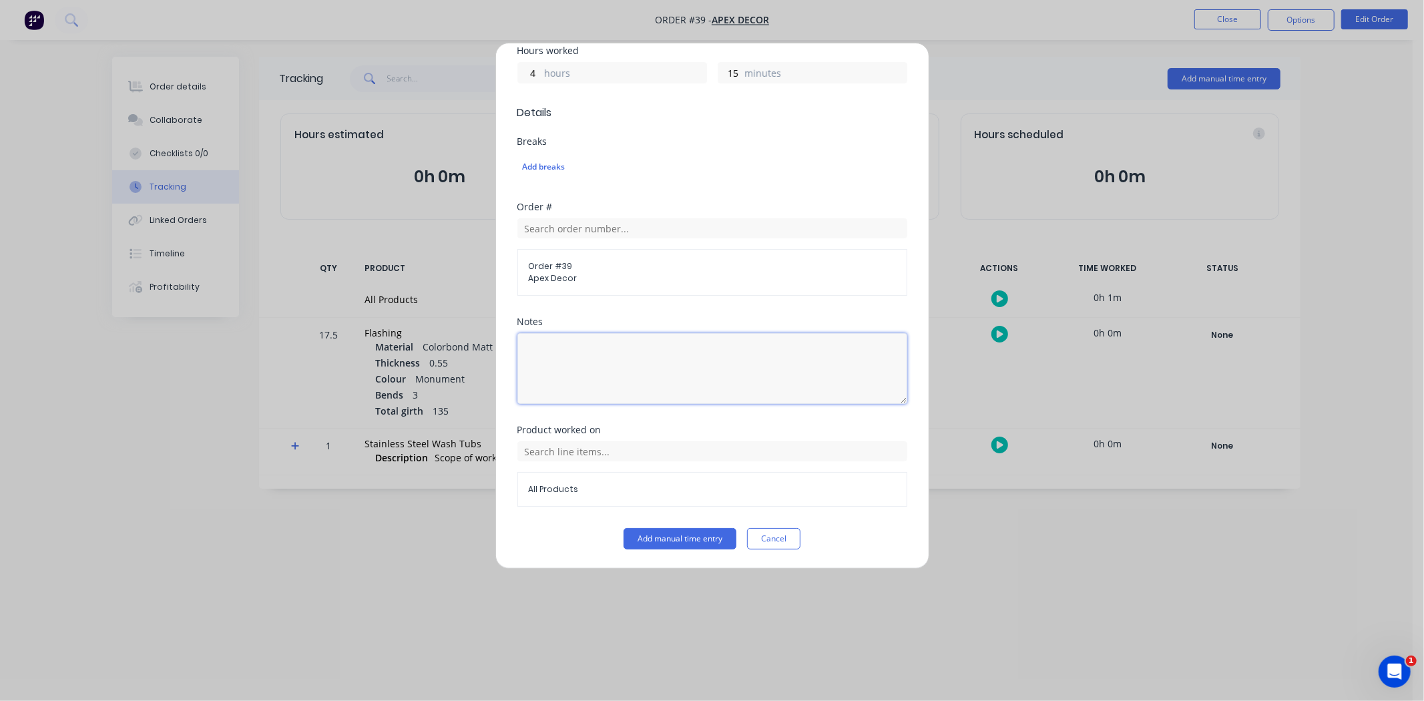
click at [565, 357] on textarea at bounding box center [712, 368] width 390 height 71
click at [661, 536] on button "Add manual time entry" at bounding box center [680, 538] width 113 height 21
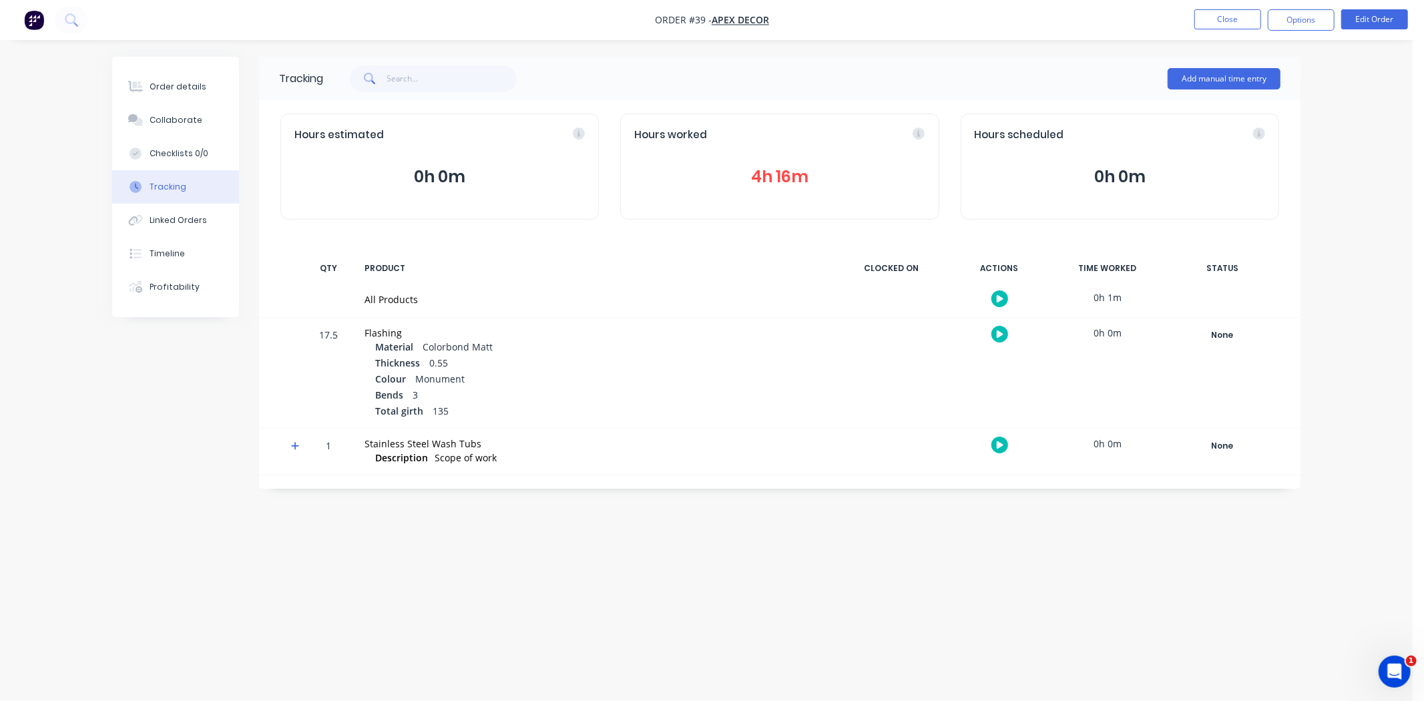
click at [207, 405] on div "Tracking Add manual time entry Hours estimated 0h 0m Hours worked 4h 16m Hours …" at bounding box center [706, 325] width 1188 height 537
click at [224, 390] on div "Tracking Add manual time entry Hours estimated 0h 0m Hours worked 4h 16m Hours …" at bounding box center [706, 325] width 1188 height 537
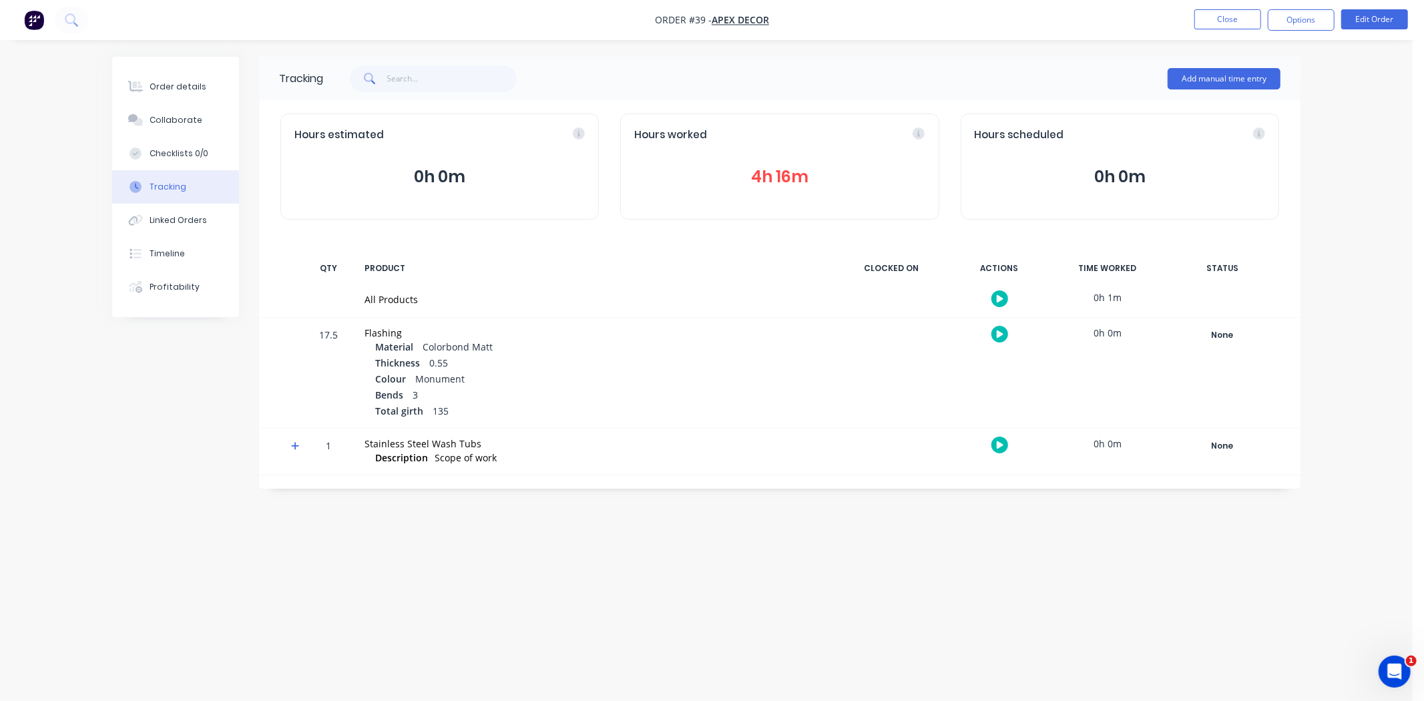
click at [774, 182] on button "4h 16m" at bounding box center [779, 176] width 290 height 25
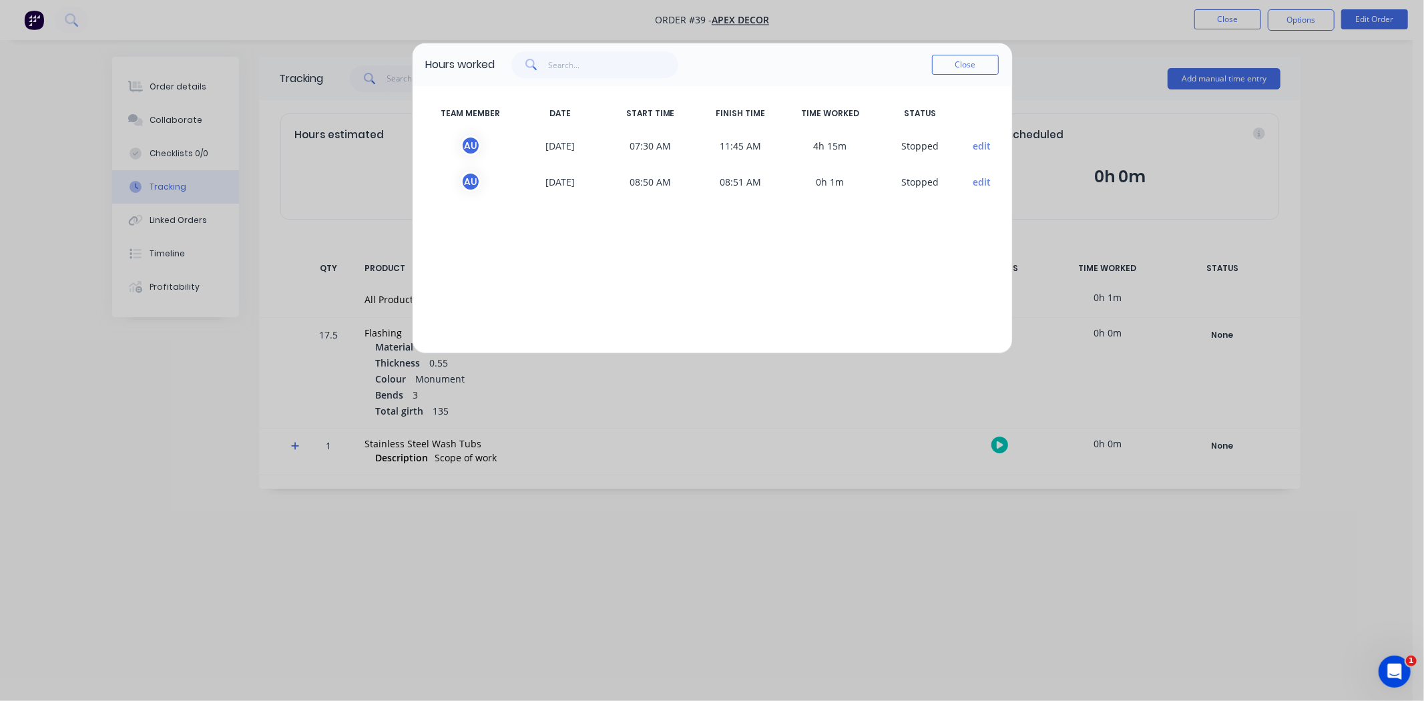
click at [863, 242] on div "TEAM MEMBER DATE START TIME FINISH TIME TIME WORKED STATUS A U 02/10/2025 07:30…" at bounding box center [712, 219] width 599 height 267
click at [976, 65] on button "Close" at bounding box center [965, 65] width 67 height 20
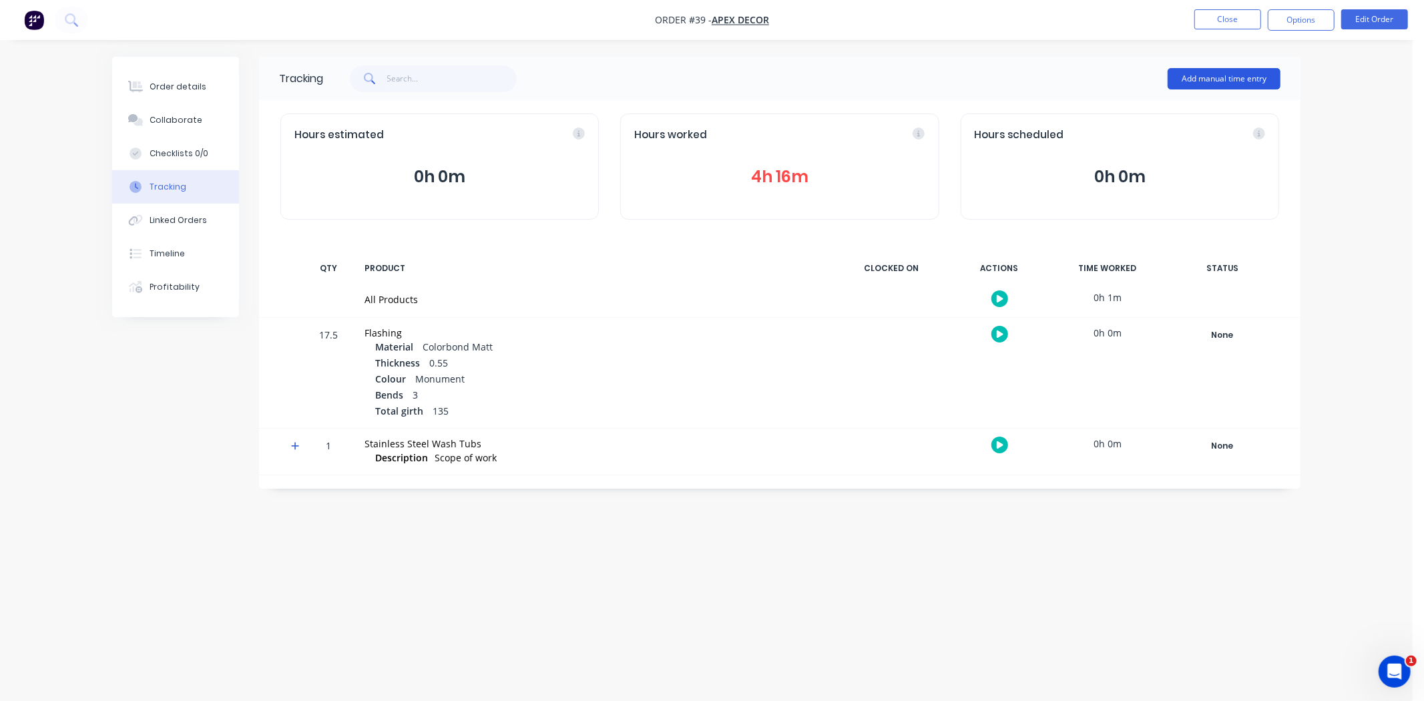
click at [1233, 83] on button "Add manual time entry" at bounding box center [1224, 78] width 113 height 21
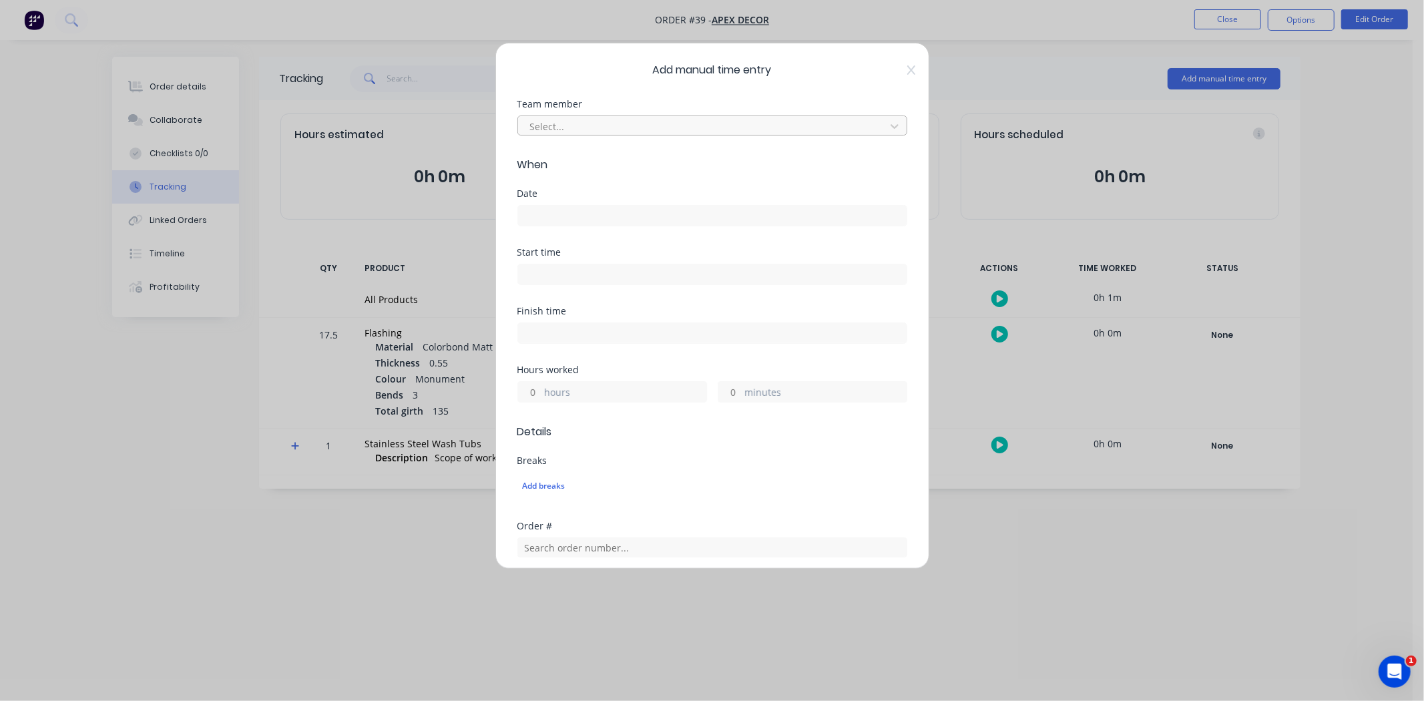
click at [589, 122] on div at bounding box center [704, 126] width 350 height 17
click at [586, 196] on div "Date" at bounding box center [712, 193] width 390 height 9
click at [907, 68] on icon at bounding box center [911, 70] width 8 height 11
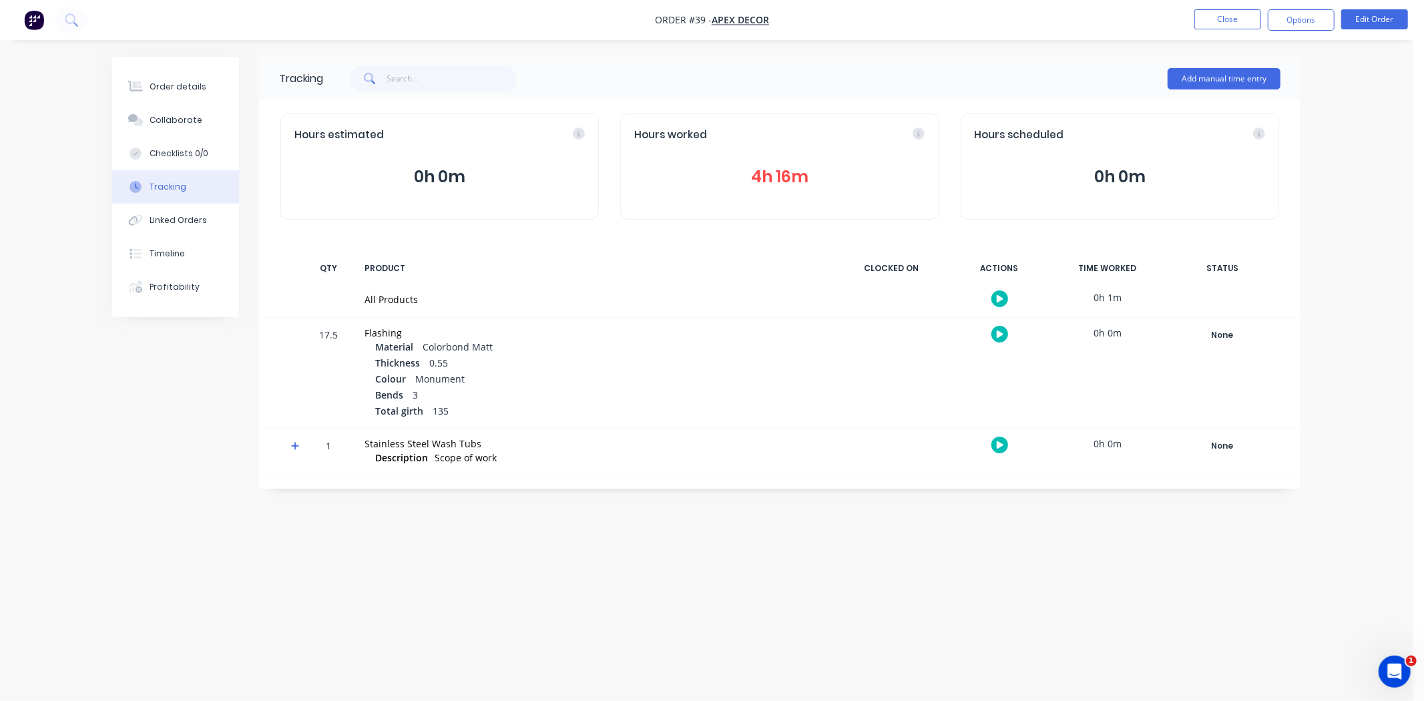
click at [478, 593] on div "Tracking Add manual time entry Hours estimated 0h 0m Hours worked 4h 16m Hours …" at bounding box center [706, 325] width 1188 height 537
click at [1214, 23] on button "Close" at bounding box center [1227, 19] width 67 height 20
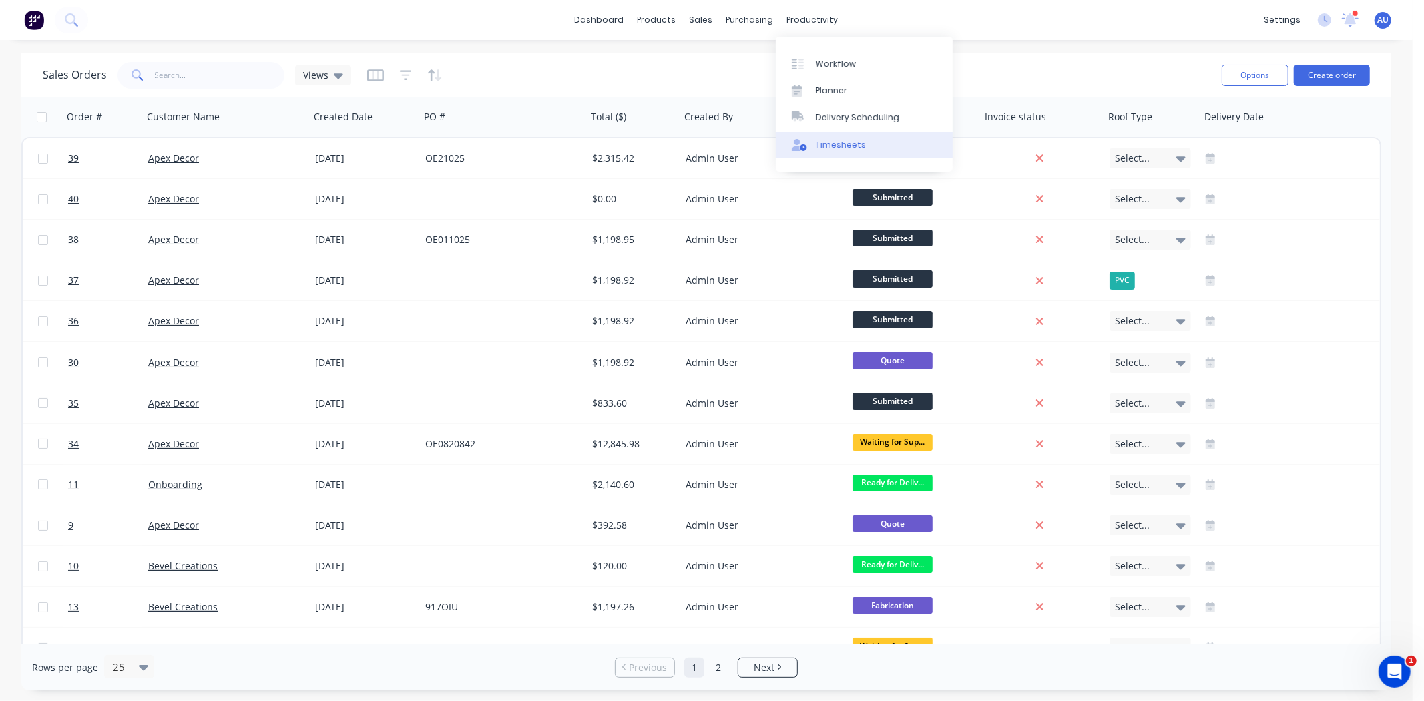
click at [845, 148] on div "Timesheets" at bounding box center [841, 145] width 50 height 12
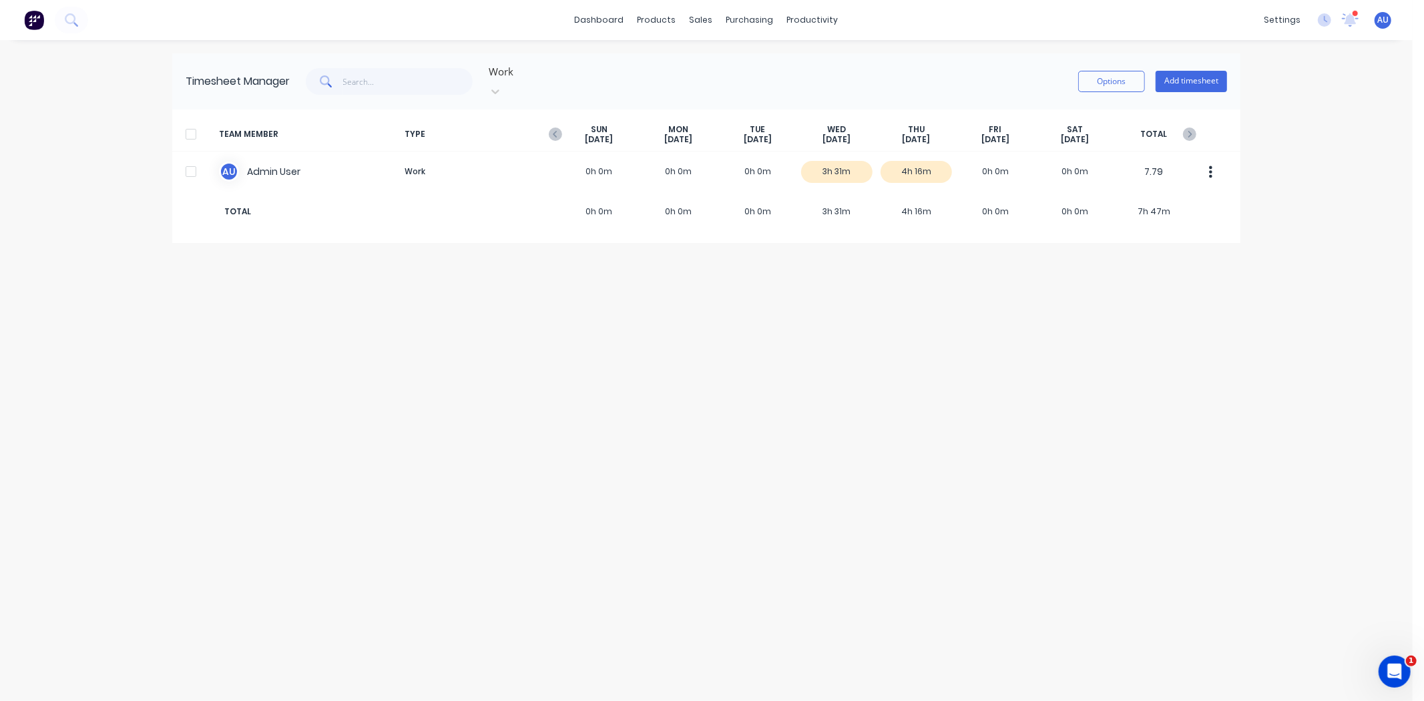
drag, startPoint x: 768, startPoint y: 372, endPoint x: 383, endPoint y: 281, distance: 395.7
click at [766, 372] on div "Timesheet Manager Work Options Add timesheet TEAM MEMBER TYPE SUN Sep 28th MON …" at bounding box center [706, 370] width 1068 height 634
click at [547, 422] on div "Timesheet Manager Work Options Add timesheet TEAM MEMBER TYPE SUN Sep 28th MON …" at bounding box center [706, 370] width 1068 height 634
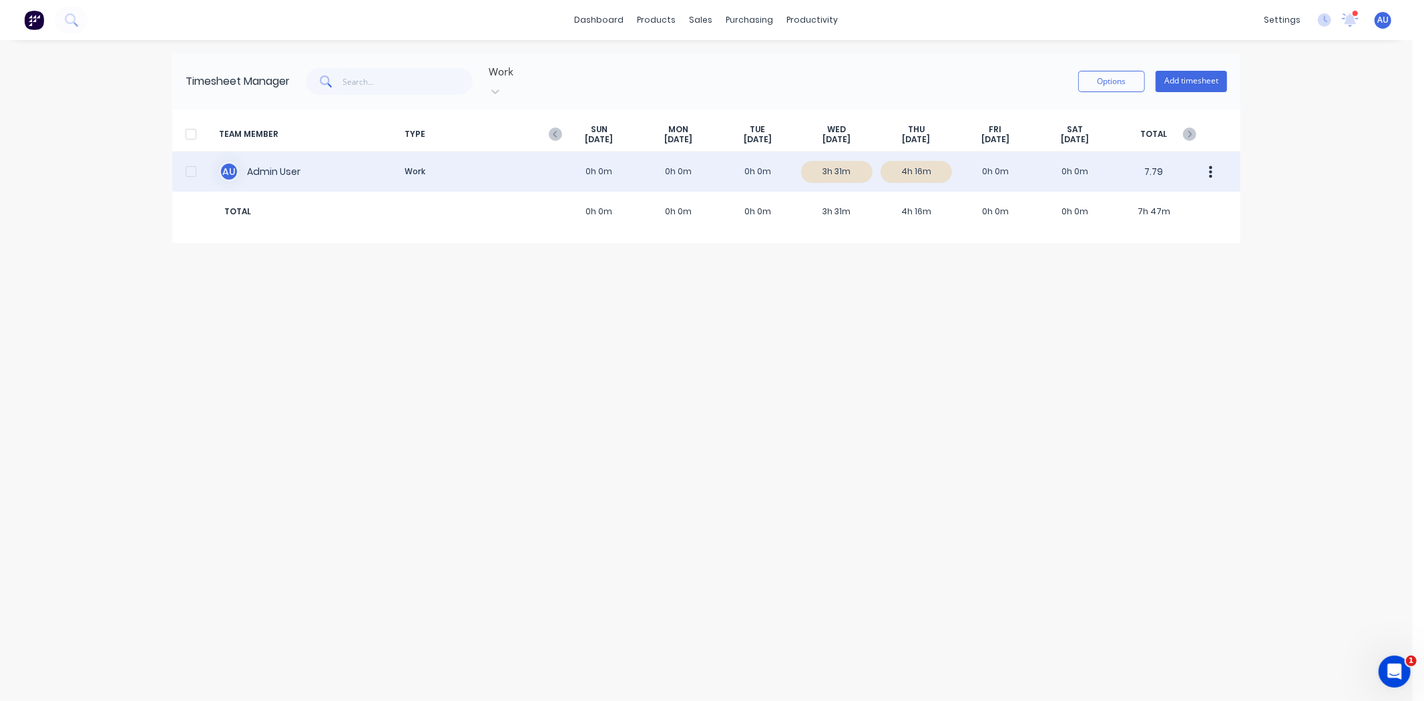
click at [841, 156] on div "A U Admin User Work 0h 0m 0h 0m 0h 0m 3h 31m 4h 16m 0h 0m 0h 0m 7.79" at bounding box center [706, 172] width 1068 height 40
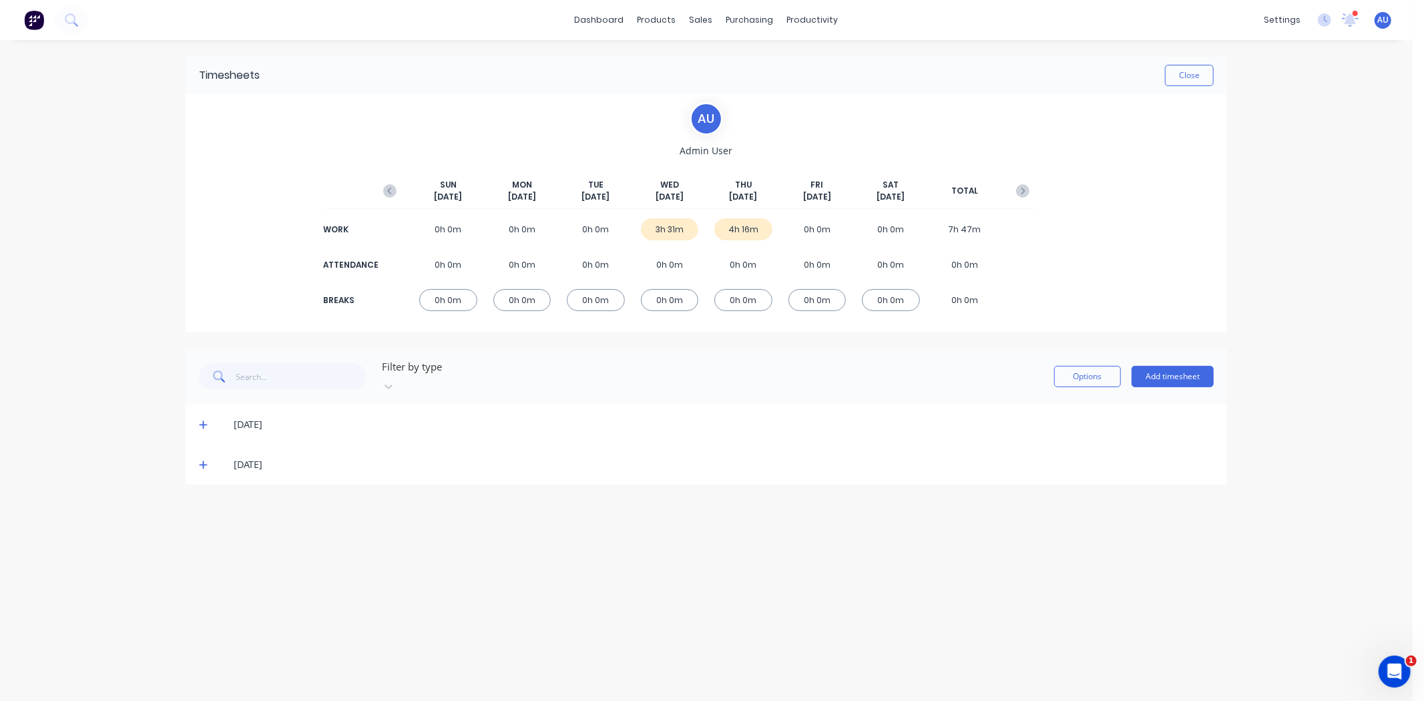
click at [204, 418] on span at bounding box center [205, 424] width 13 height 13
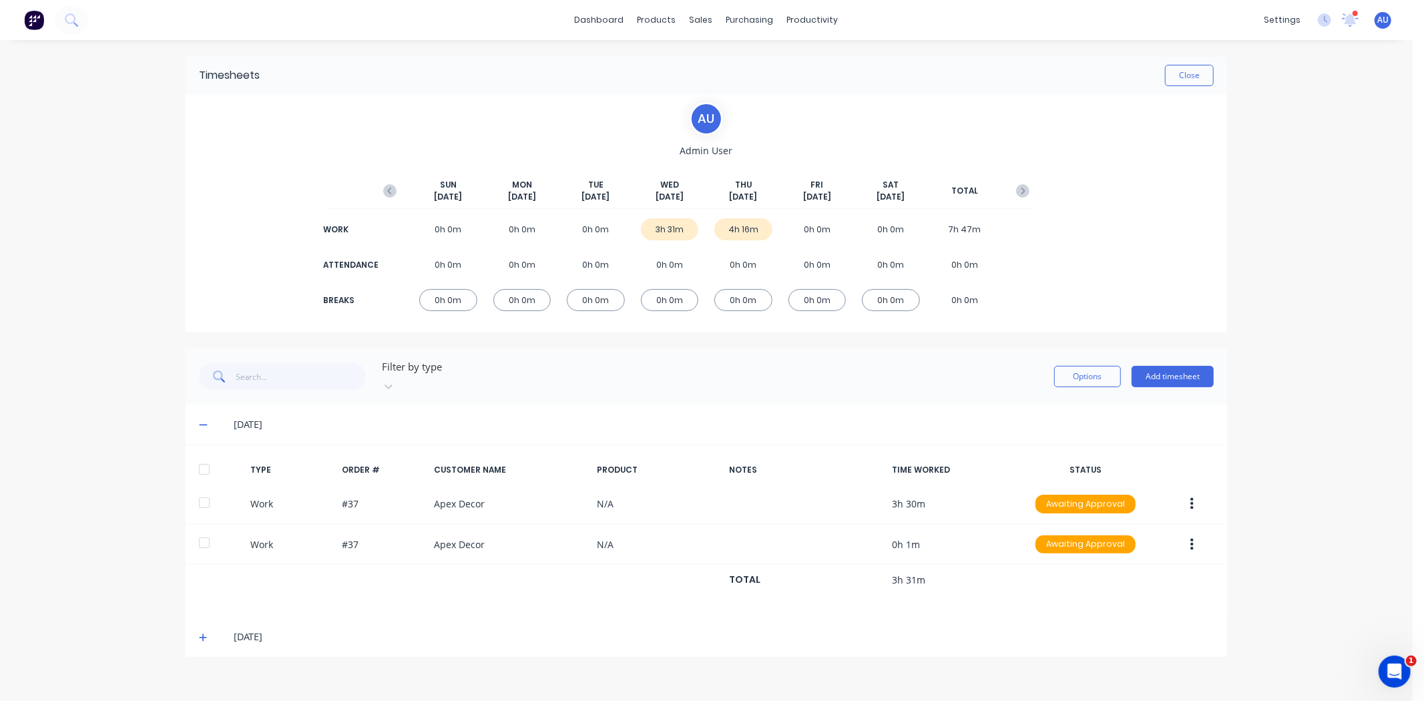
click at [204, 420] on icon at bounding box center [203, 424] width 9 height 9
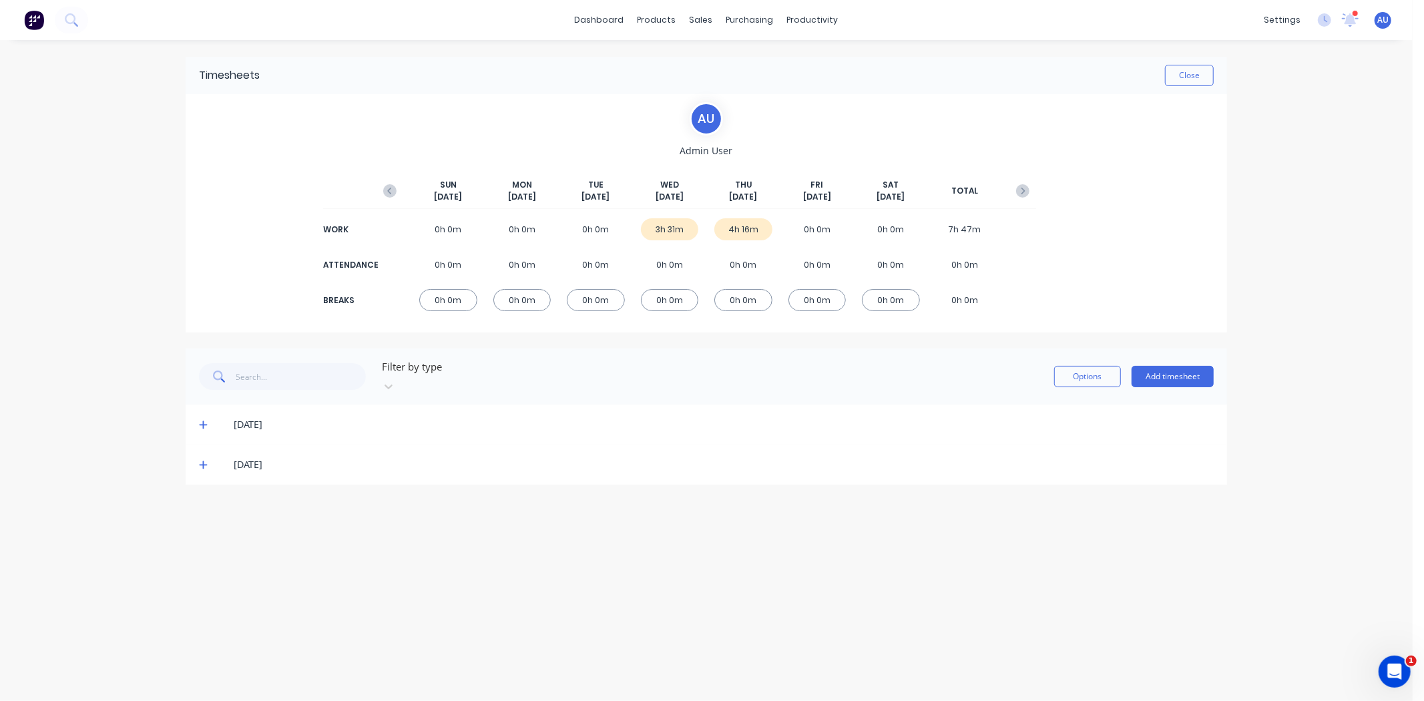
click at [110, 230] on div "dashboard products sales purchasing productivity dashboard products Product Cat…" at bounding box center [706, 350] width 1413 height 701
click at [265, 457] on div "02/10/25" at bounding box center [724, 464] width 980 height 15
click at [204, 461] on icon at bounding box center [203, 465] width 8 height 8
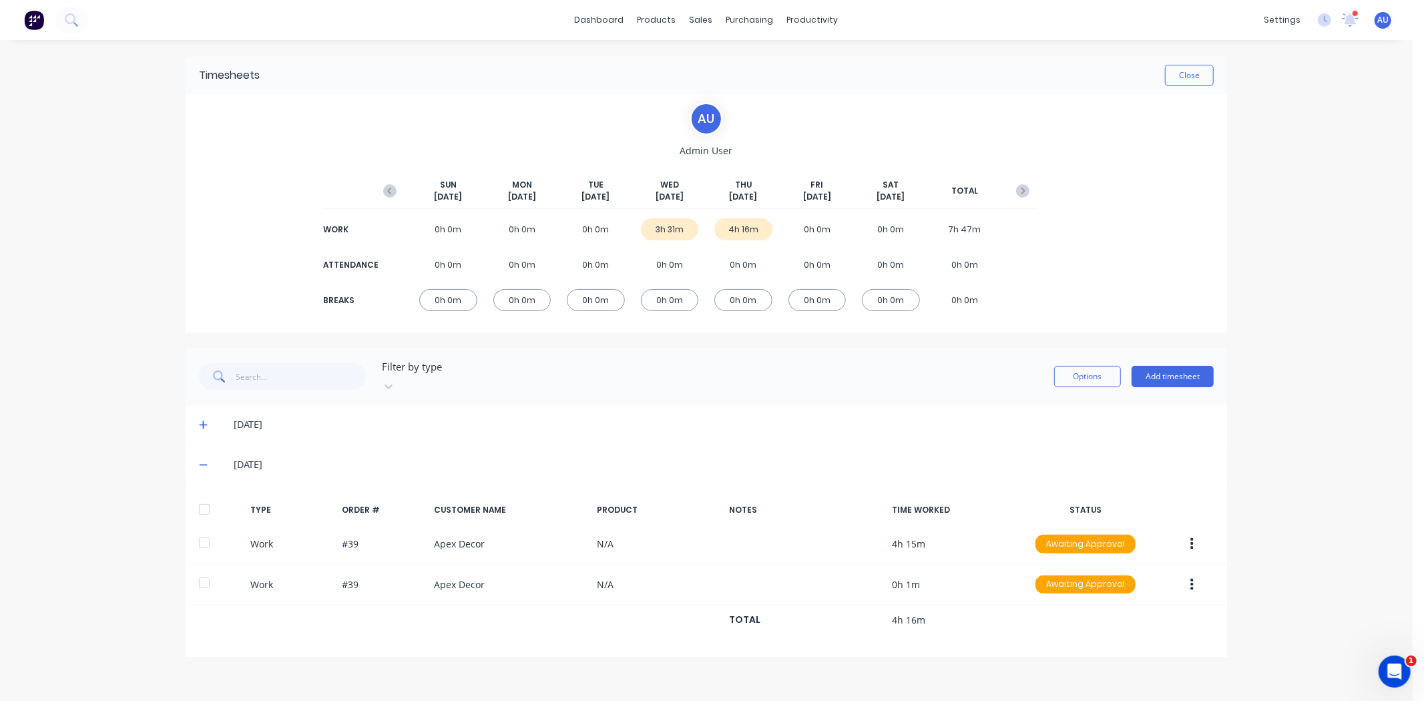
click at [204, 465] on icon at bounding box center [203, 465] width 8 height 1
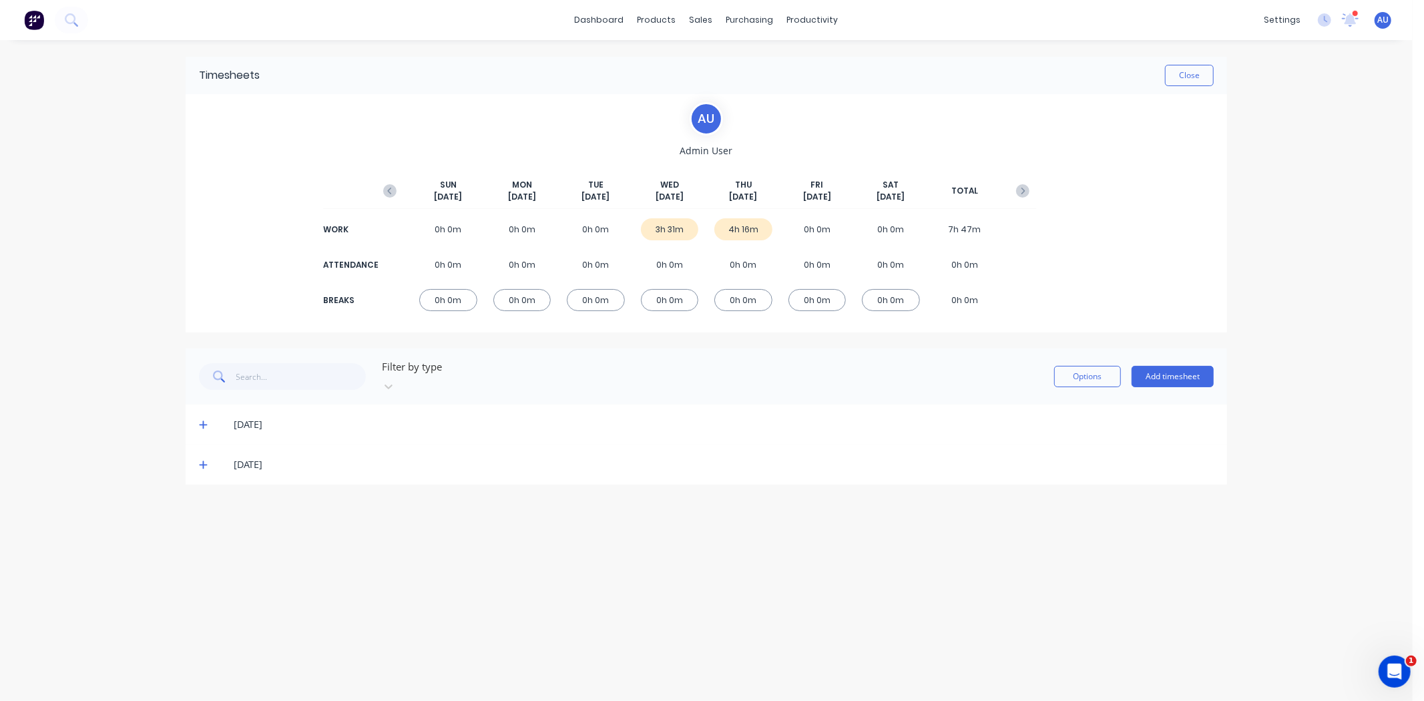
click at [668, 493] on div "Timesheets Close A U Admin User SUN Sep 28th MON Sep 29th TUE Sep 30th WED Oct …" at bounding box center [706, 357] width 1068 height 634
click at [199, 420] on icon at bounding box center [203, 424] width 9 height 9
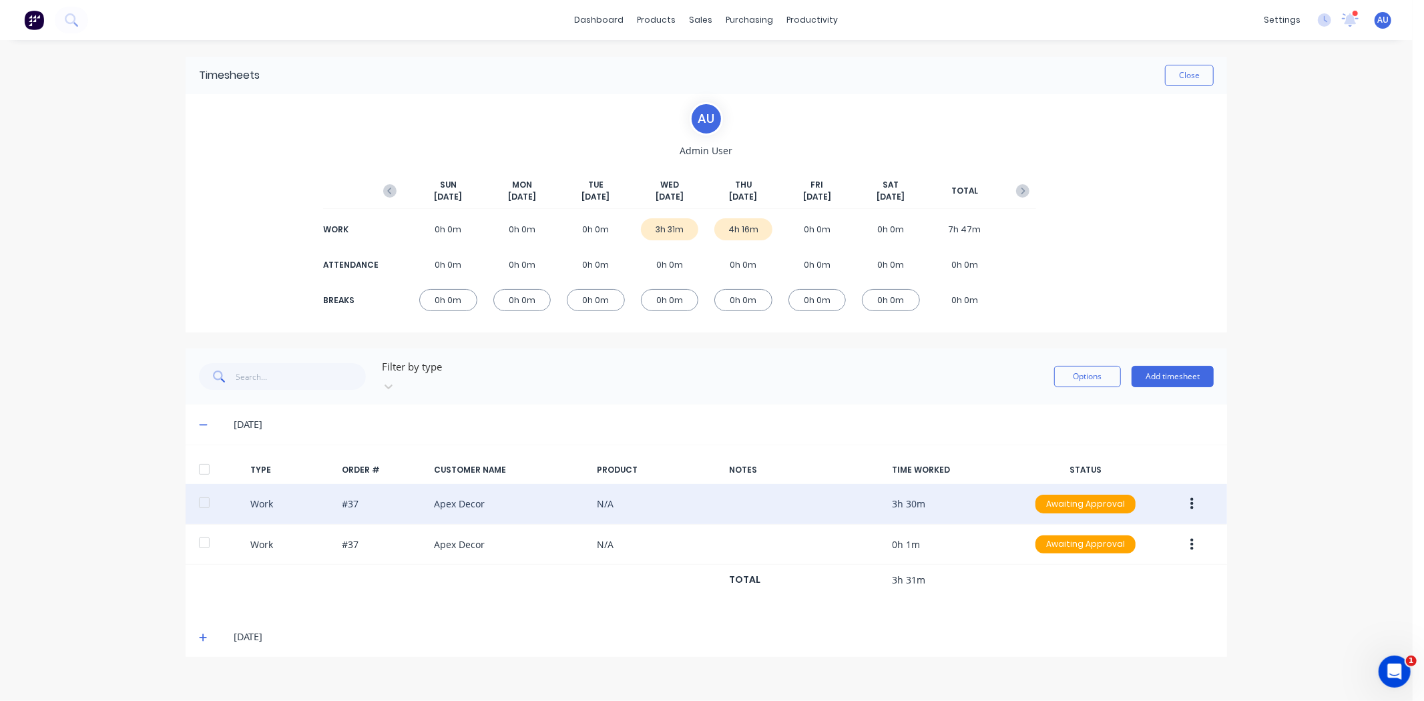
click at [389, 484] on div "Work #37 Apex Decor N/A 3h 30m Awaiting Approval" at bounding box center [706, 504] width 1041 height 41
click at [1190, 497] on icon "button" at bounding box center [1191, 504] width 3 height 15
click at [543, 495] on div "Work #37 Apex Decor N/A 3h 30m Awaiting Approval Edit Duplicate Approve Unappro…" at bounding box center [706, 504] width 1041 height 41
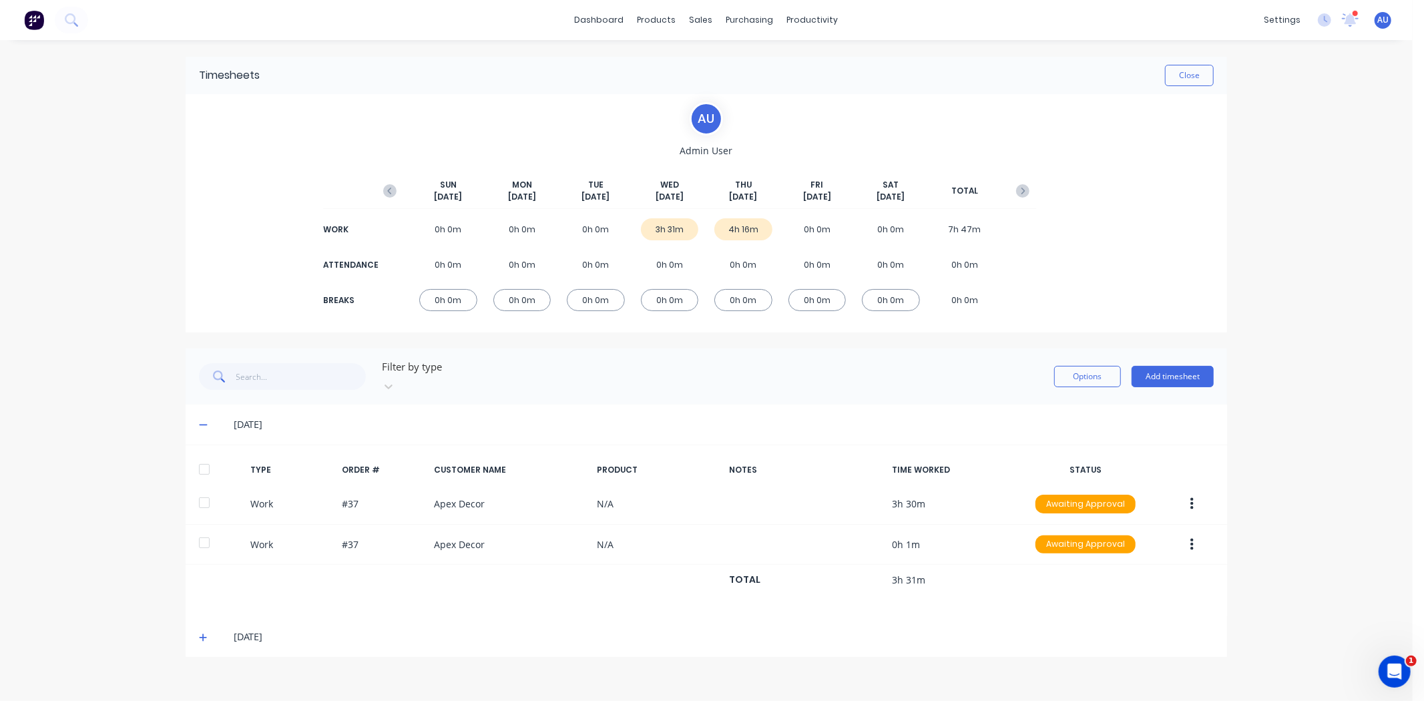
click at [750, 230] on div "4h 16m" at bounding box center [743, 229] width 58 height 22
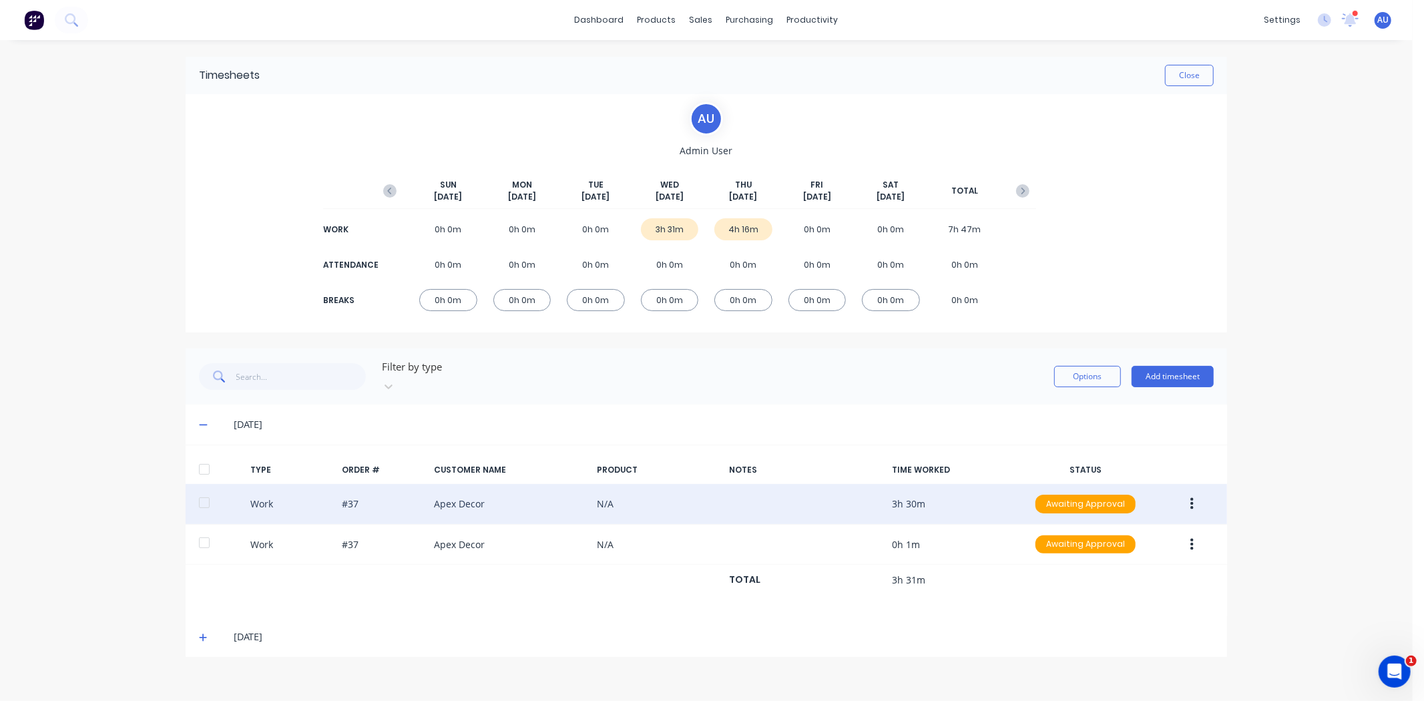
click at [481, 495] on div "Work #37 Apex Decor N/A 3h 30m Awaiting Approval" at bounding box center [706, 504] width 1041 height 41
click at [1190, 497] on icon "button" at bounding box center [1191, 504] width 3 height 15
click at [1124, 444] on div "Edit" at bounding box center [1144, 453] width 103 height 19
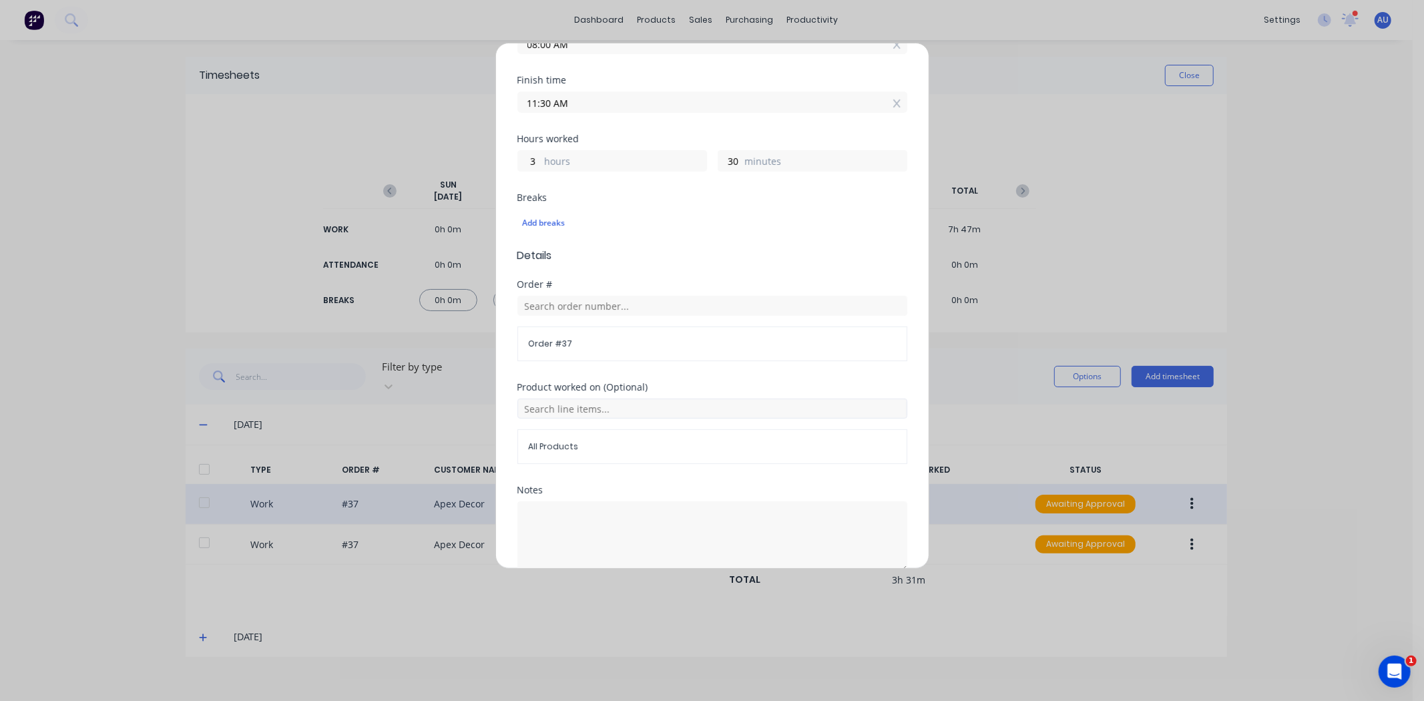
scroll to position [288, 0]
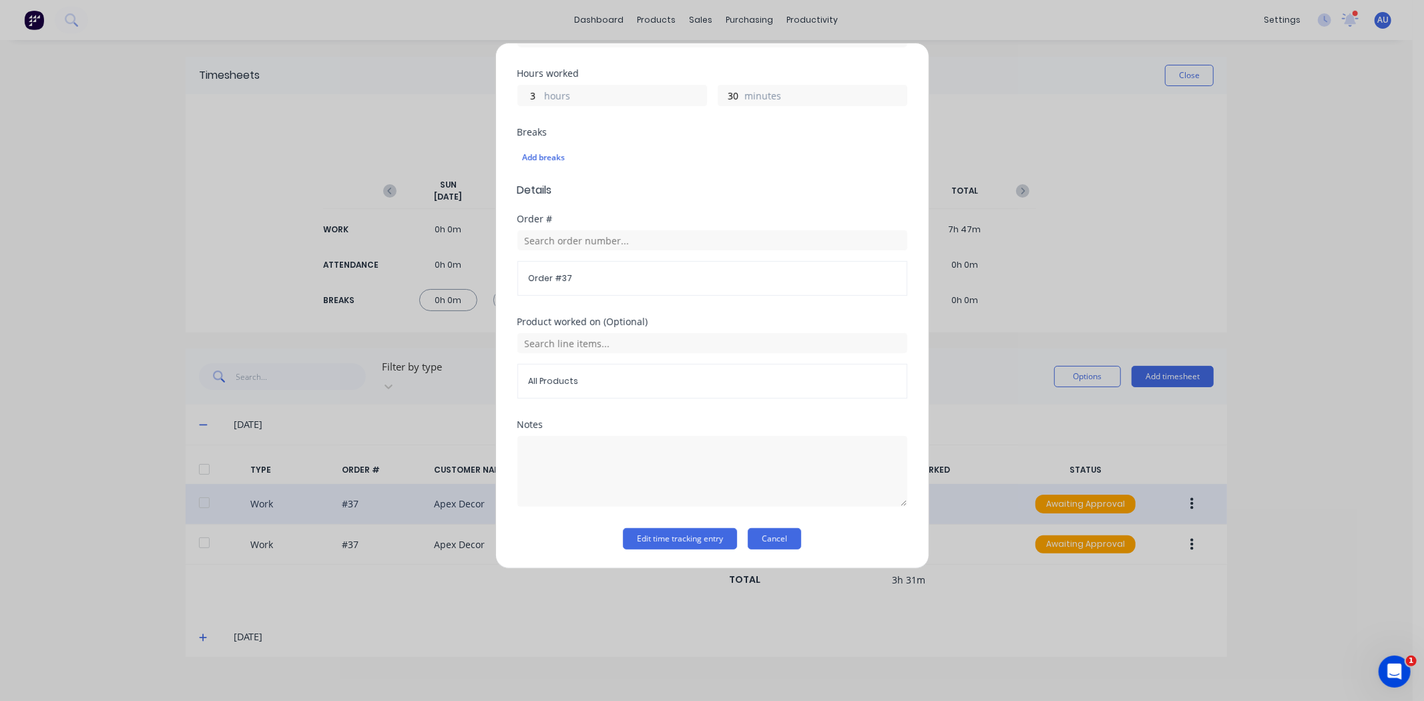
click at [758, 541] on button "Cancel" at bounding box center [774, 538] width 53 height 21
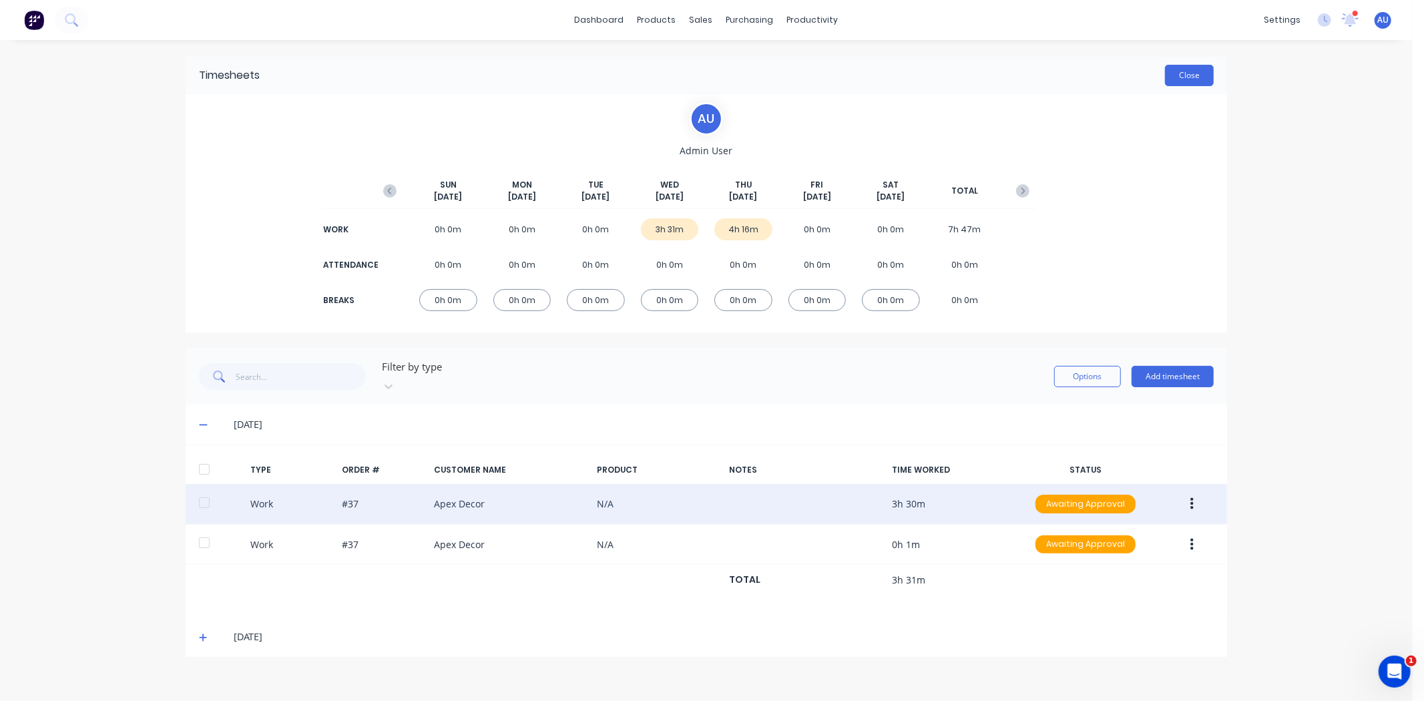
click at [1192, 77] on button "Close" at bounding box center [1189, 75] width 49 height 21
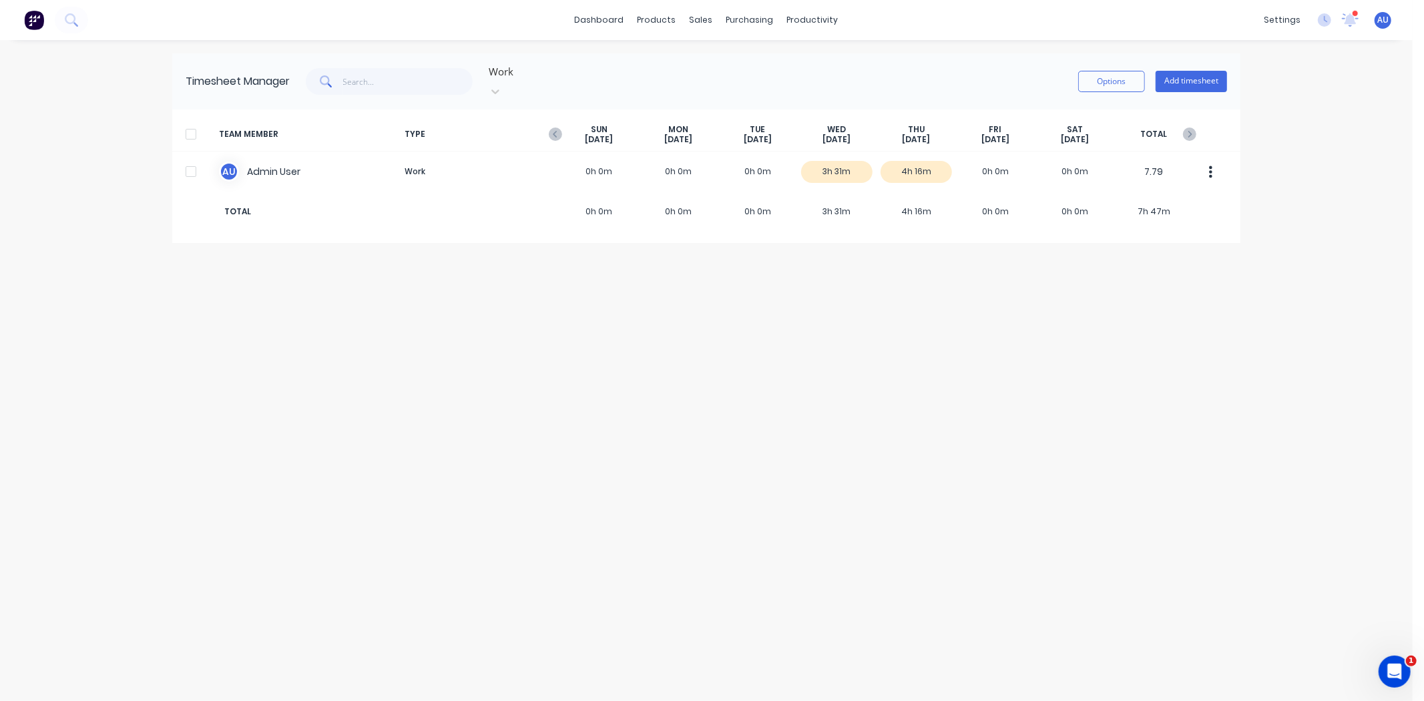
click at [1329, 191] on div "dashboard products sales purchasing productivity dashboard products Product Cat…" at bounding box center [706, 350] width 1413 height 701
click at [863, 429] on div "Timesheet Manager Work Options Add timesheet TEAM MEMBER TYPE SUN Sep 28th MON …" at bounding box center [706, 370] width 1068 height 634
click at [802, 399] on div "Timesheet Manager Work Options Add timesheet TEAM MEMBER TYPE SUN Sep 28th MON …" at bounding box center [706, 370] width 1068 height 634
click at [784, 396] on div "Timesheet Manager Work Options Add timesheet TEAM MEMBER TYPE SUN Sep 28th MON …" at bounding box center [706, 370] width 1068 height 634
drag, startPoint x: 782, startPoint y: 417, endPoint x: 1232, endPoint y: 235, distance: 485.2
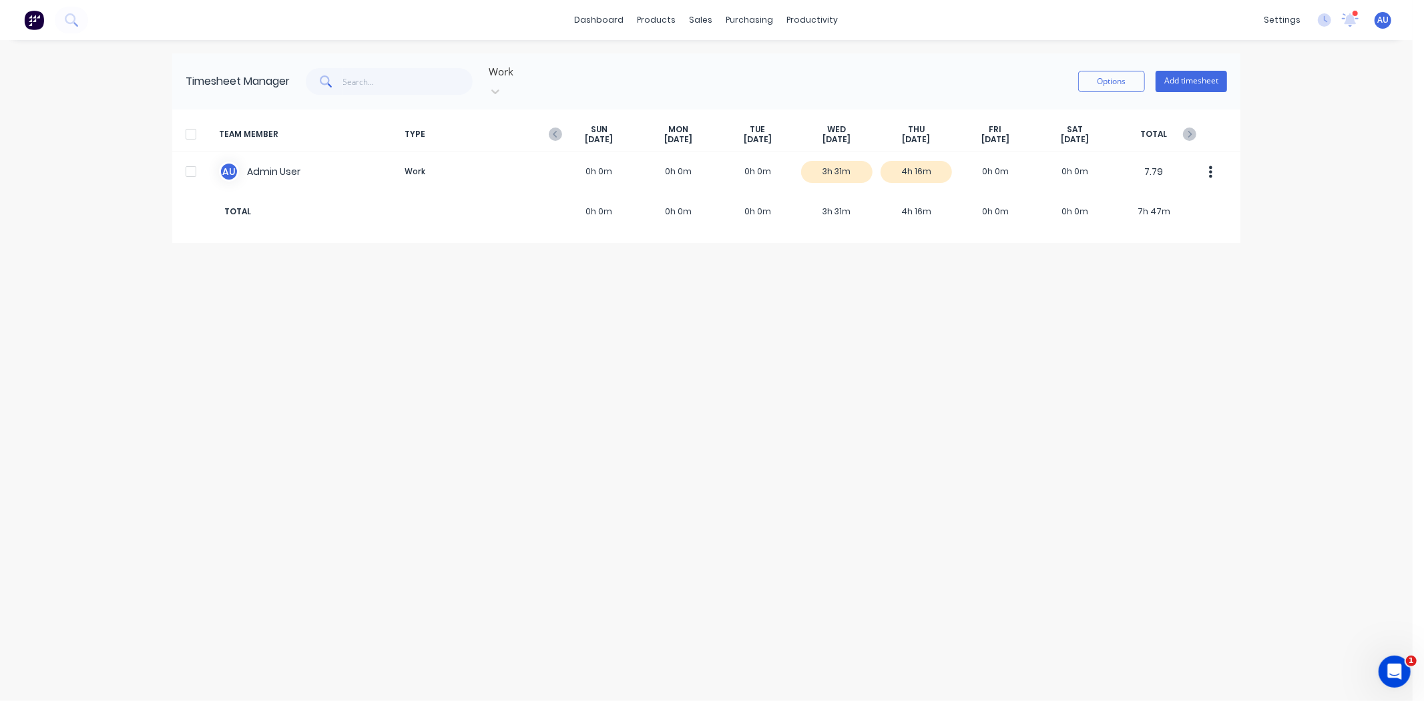
click at [790, 414] on div "Timesheet Manager Work Options Add timesheet TEAM MEMBER TYPE SUN Sep 28th MON …" at bounding box center [706, 370] width 1068 height 634
click at [1193, 79] on button "Add timesheet" at bounding box center [1191, 81] width 71 height 21
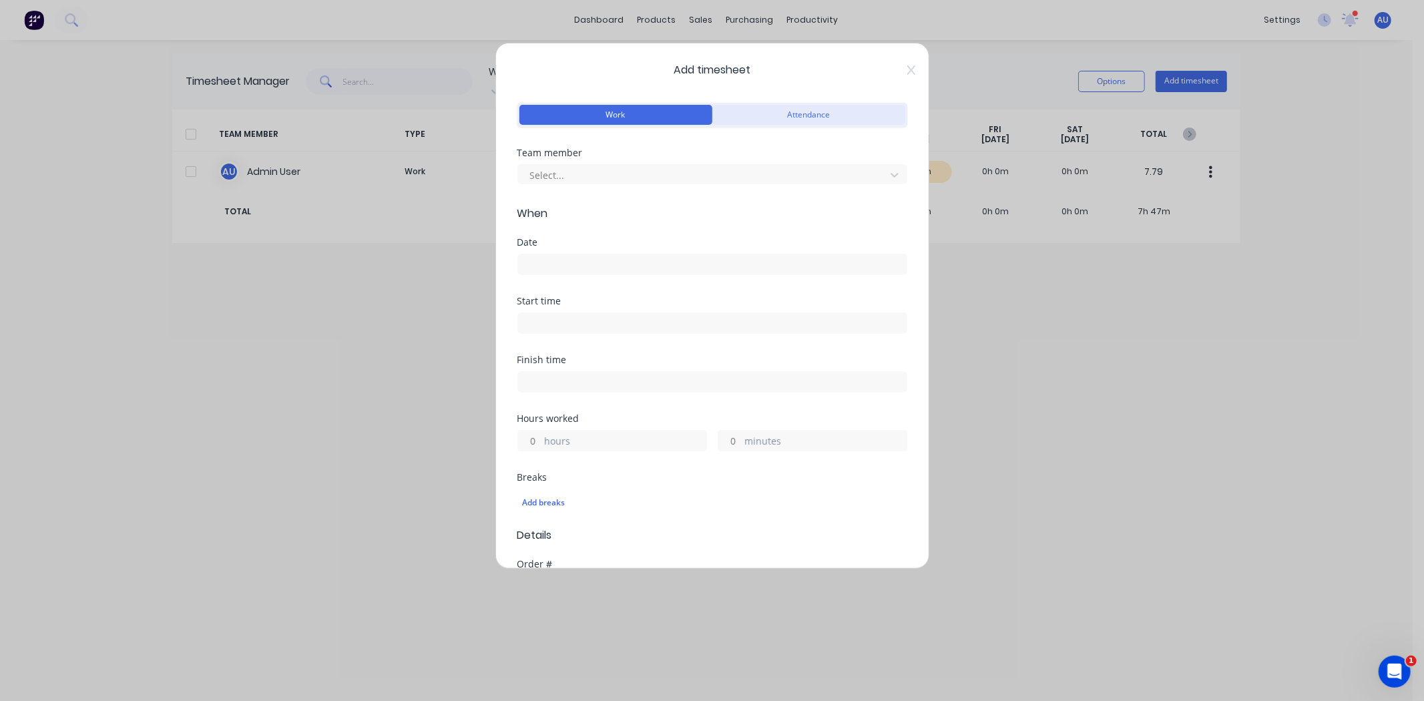
click at [776, 116] on button "Attendance" at bounding box center [808, 115] width 193 height 20
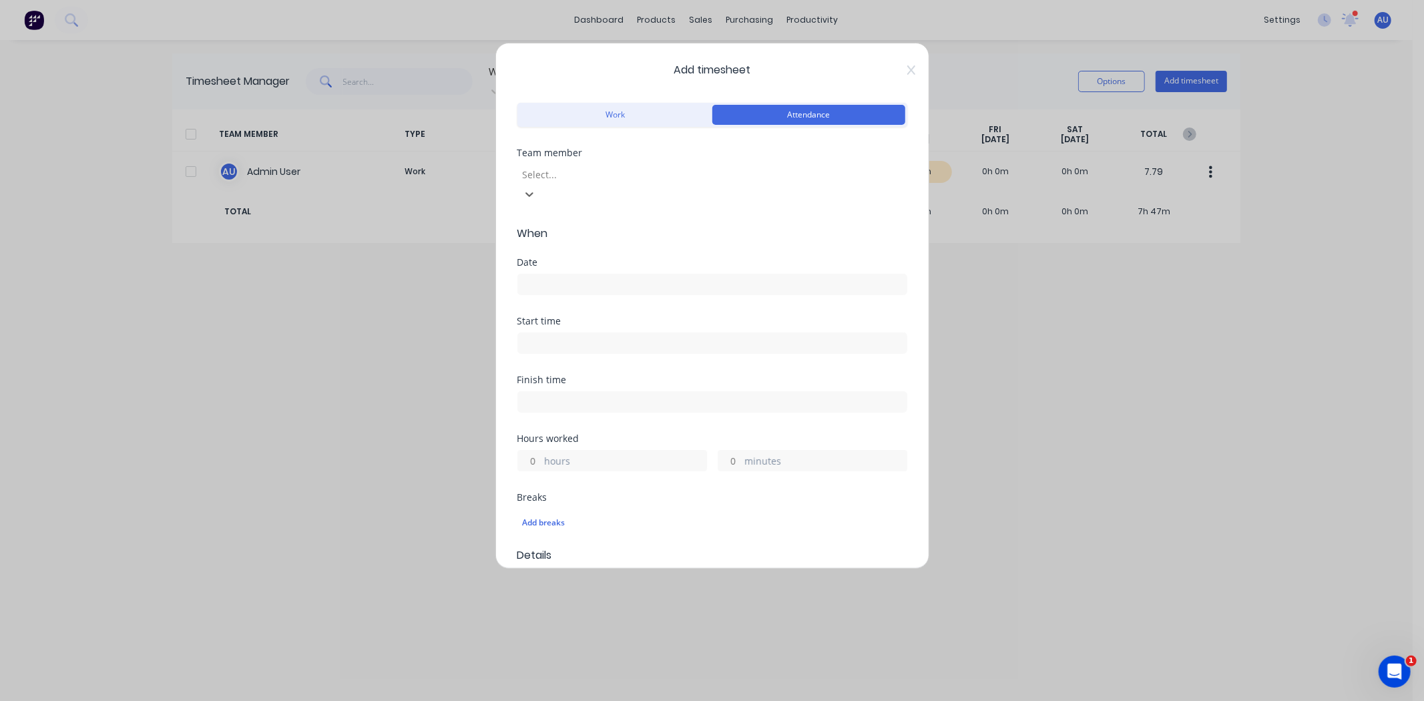
click at [570, 168] on div at bounding box center [617, 174] width 192 height 17
click at [599, 234] on form "Work Attendance Team member 1 result available. Use Up and Down to choose optio…" at bounding box center [712, 403] width 390 height 609
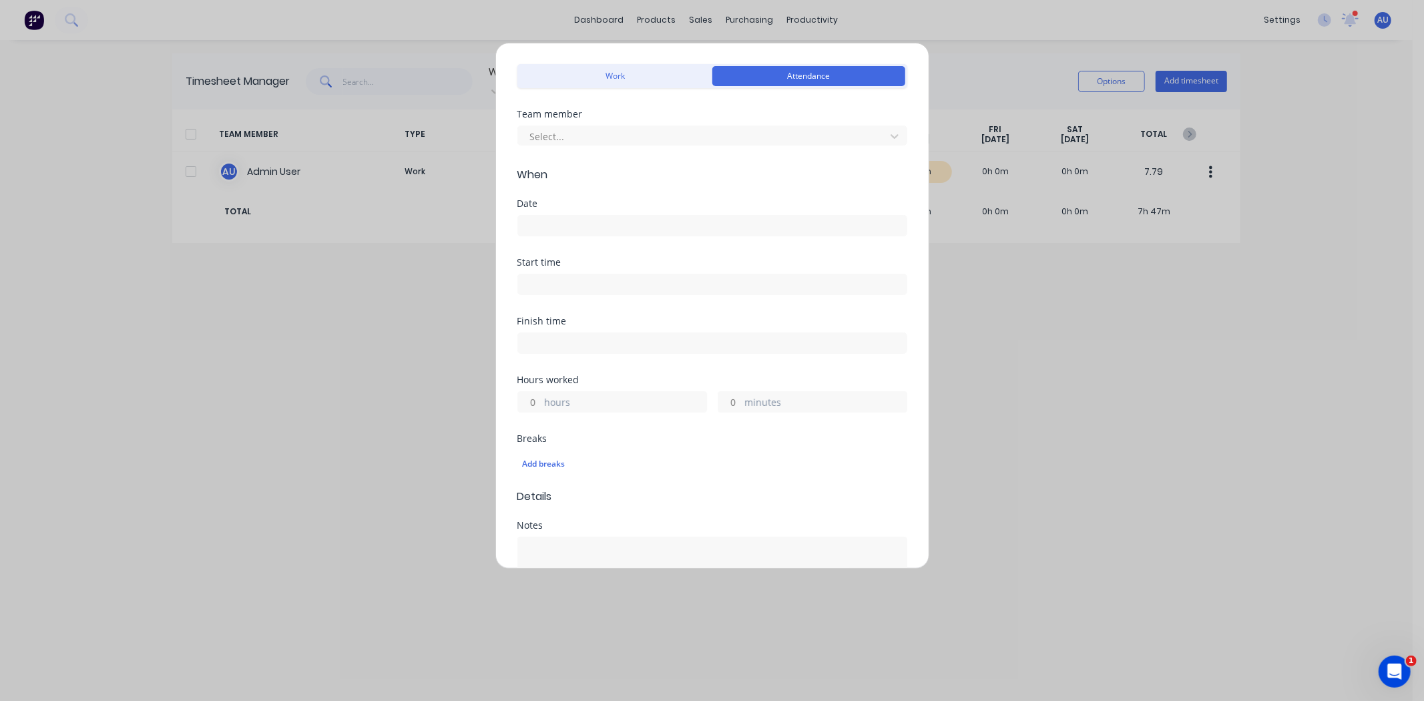
scroll to position [74, 0]
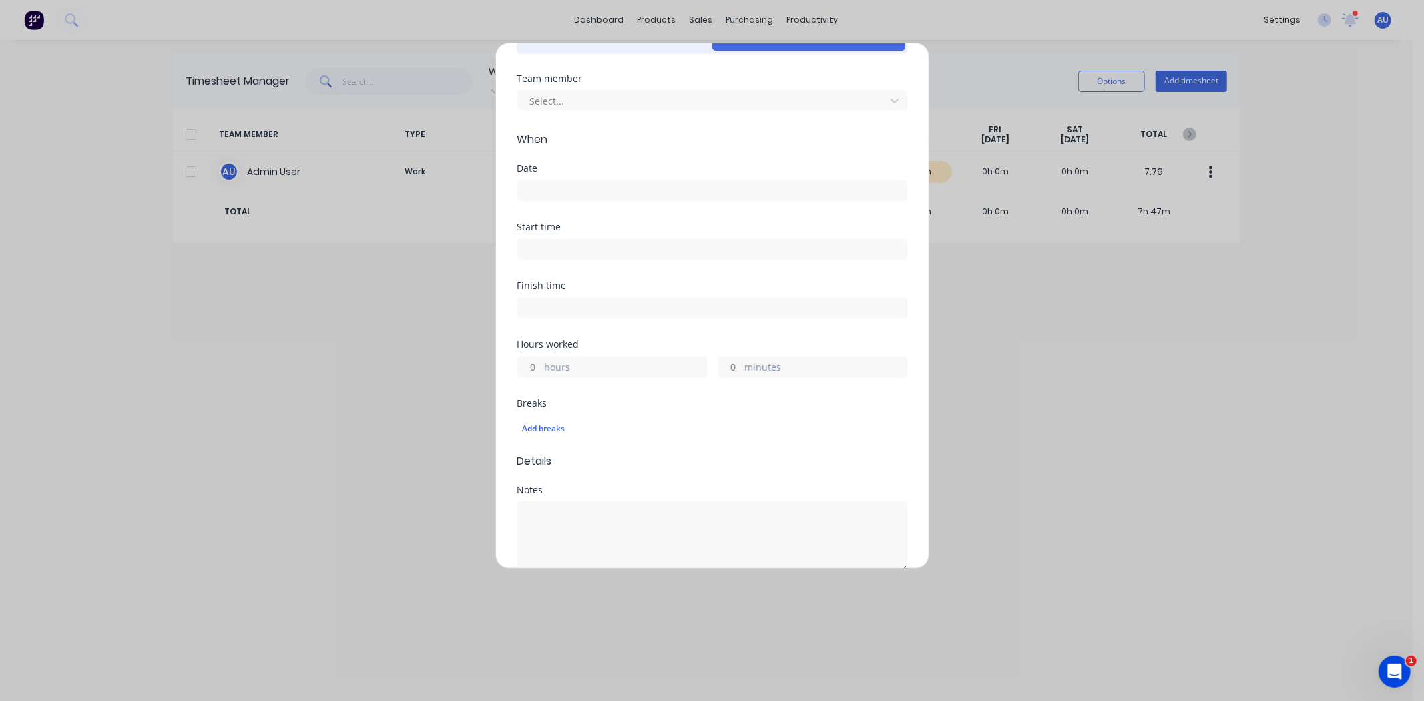
click at [539, 368] on input "hours" at bounding box center [529, 366] width 23 height 20
click at [613, 330] on div "Finish time" at bounding box center [712, 310] width 390 height 59
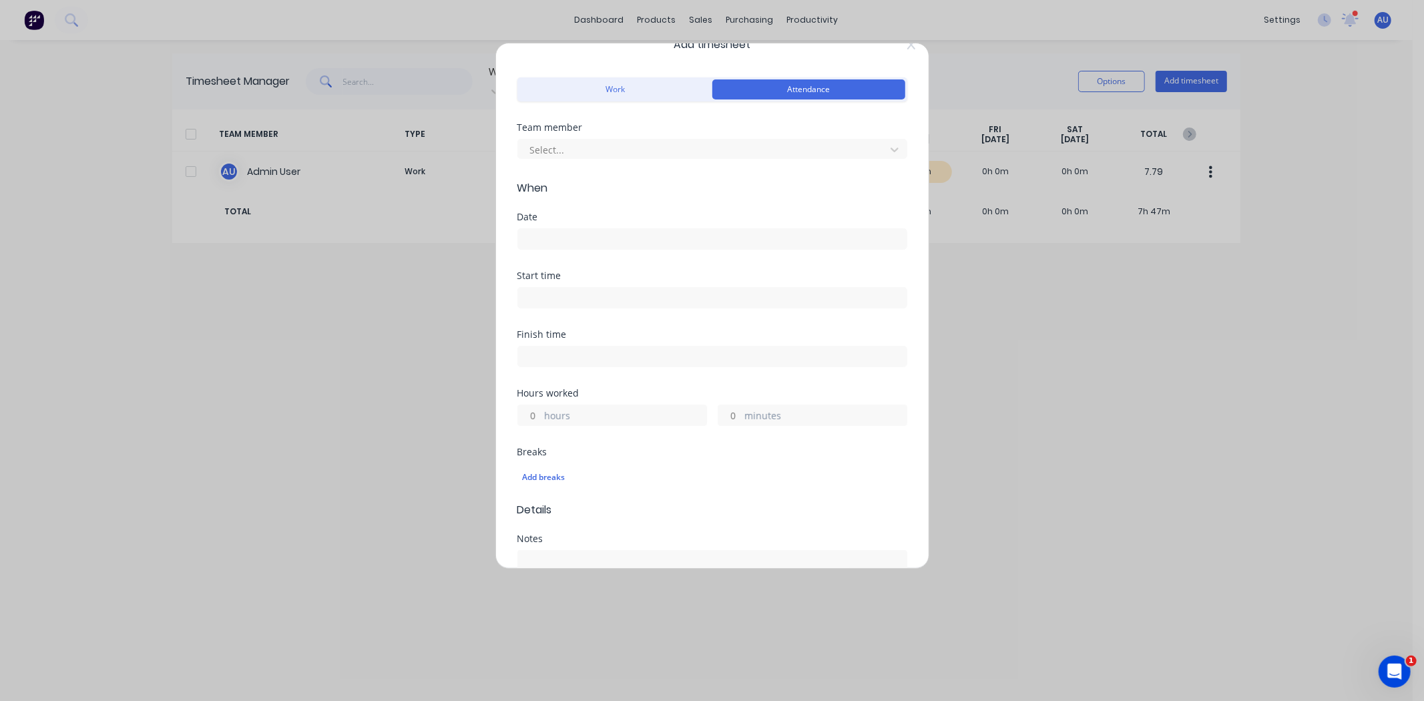
scroll to position [0, 0]
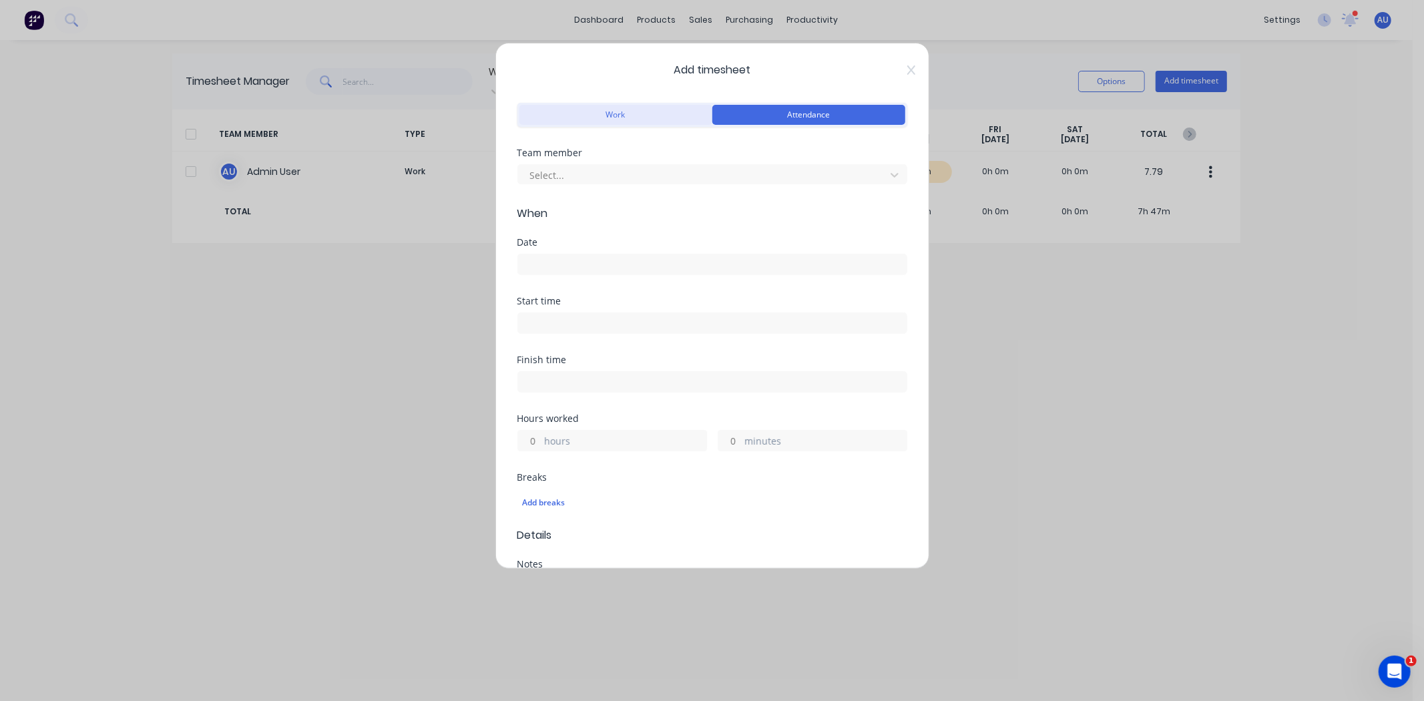
click at [615, 107] on button "Work" at bounding box center [615, 115] width 193 height 20
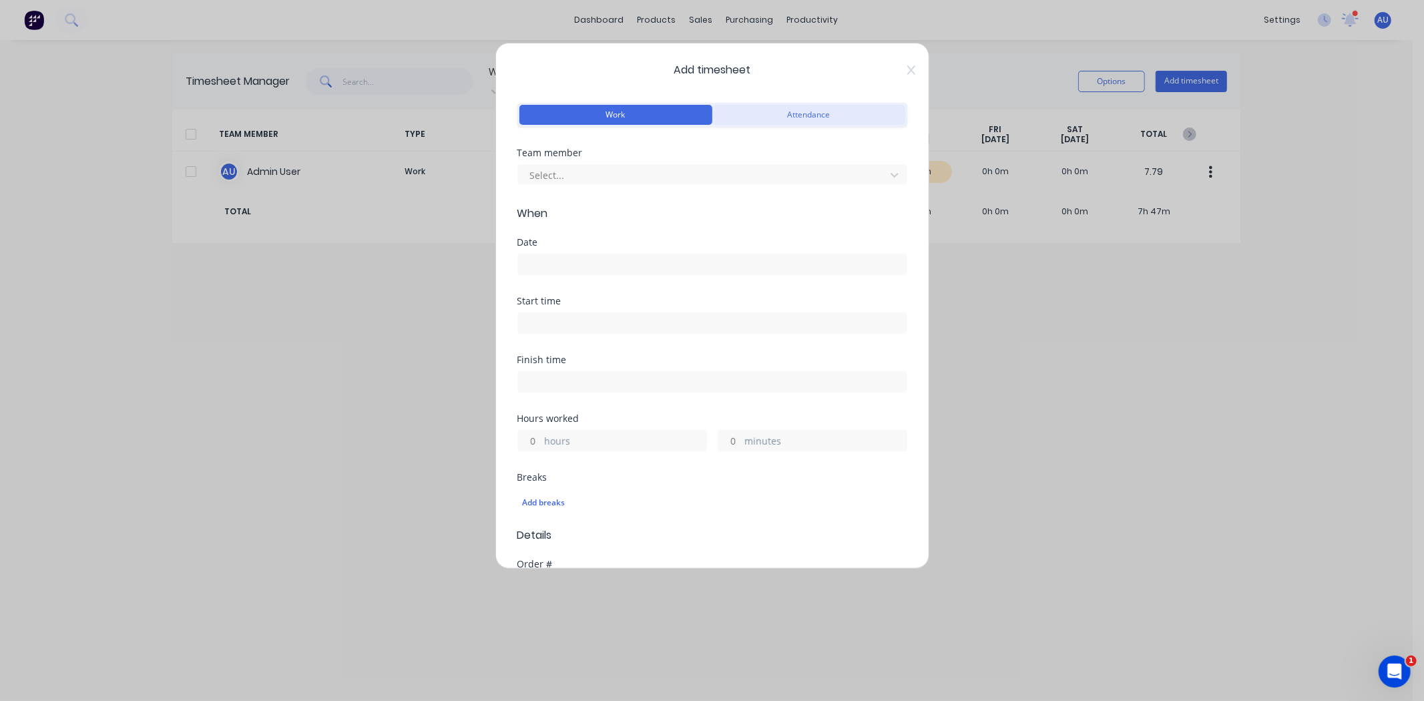
click at [760, 116] on button "Attendance" at bounding box center [808, 115] width 193 height 20
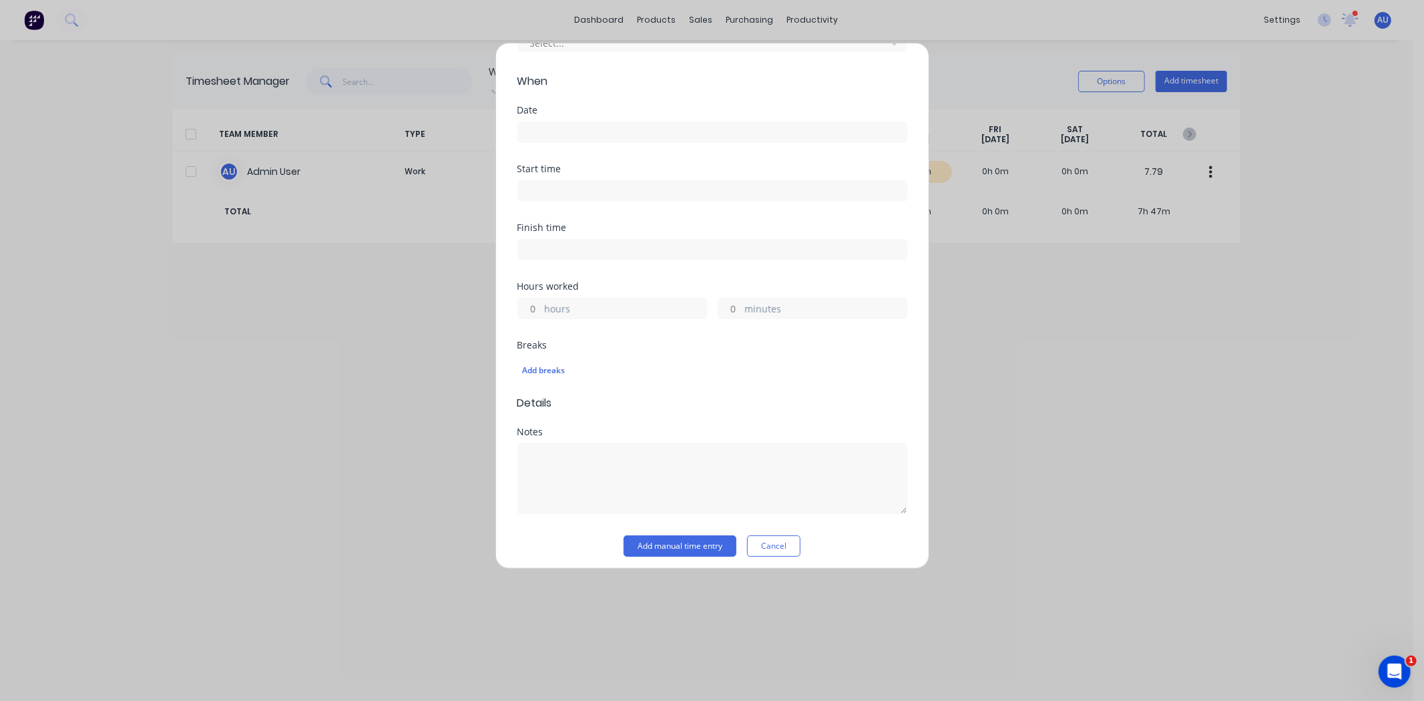
scroll to position [140, 0]
click at [545, 365] on div "Add breaks" at bounding box center [712, 362] width 379 height 17
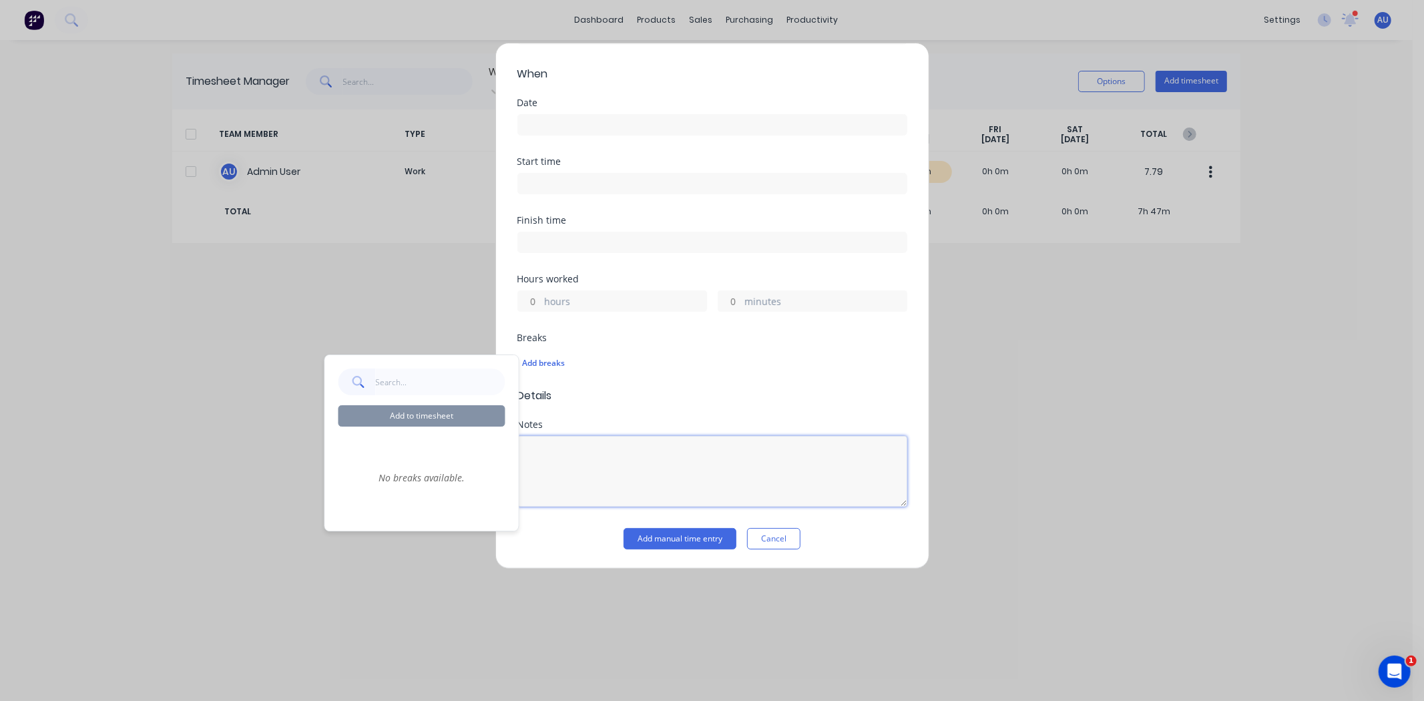
click at [591, 462] on textarea at bounding box center [712, 471] width 390 height 71
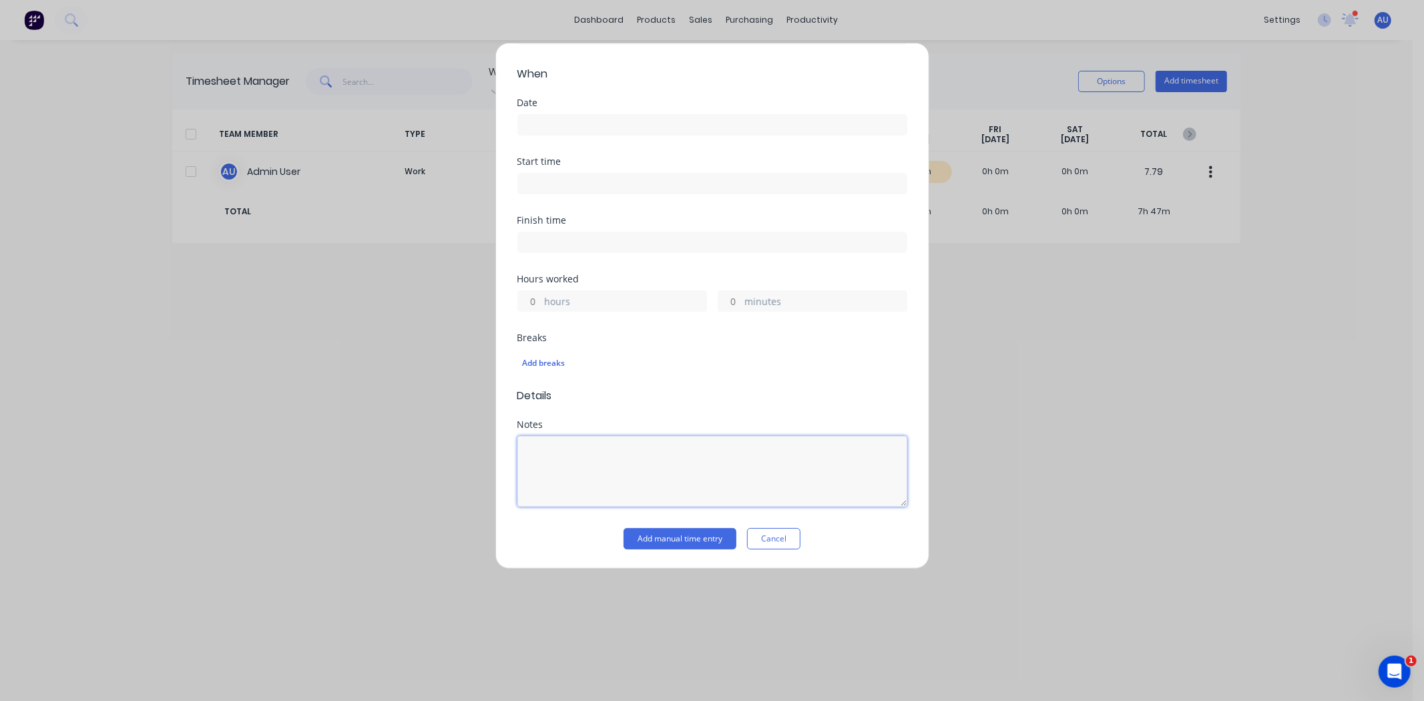
click at [559, 456] on textarea at bounding box center [712, 471] width 390 height 71
click at [545, 366] on div "Add breaks" at bounding box center [712, 362] width 379 height 17
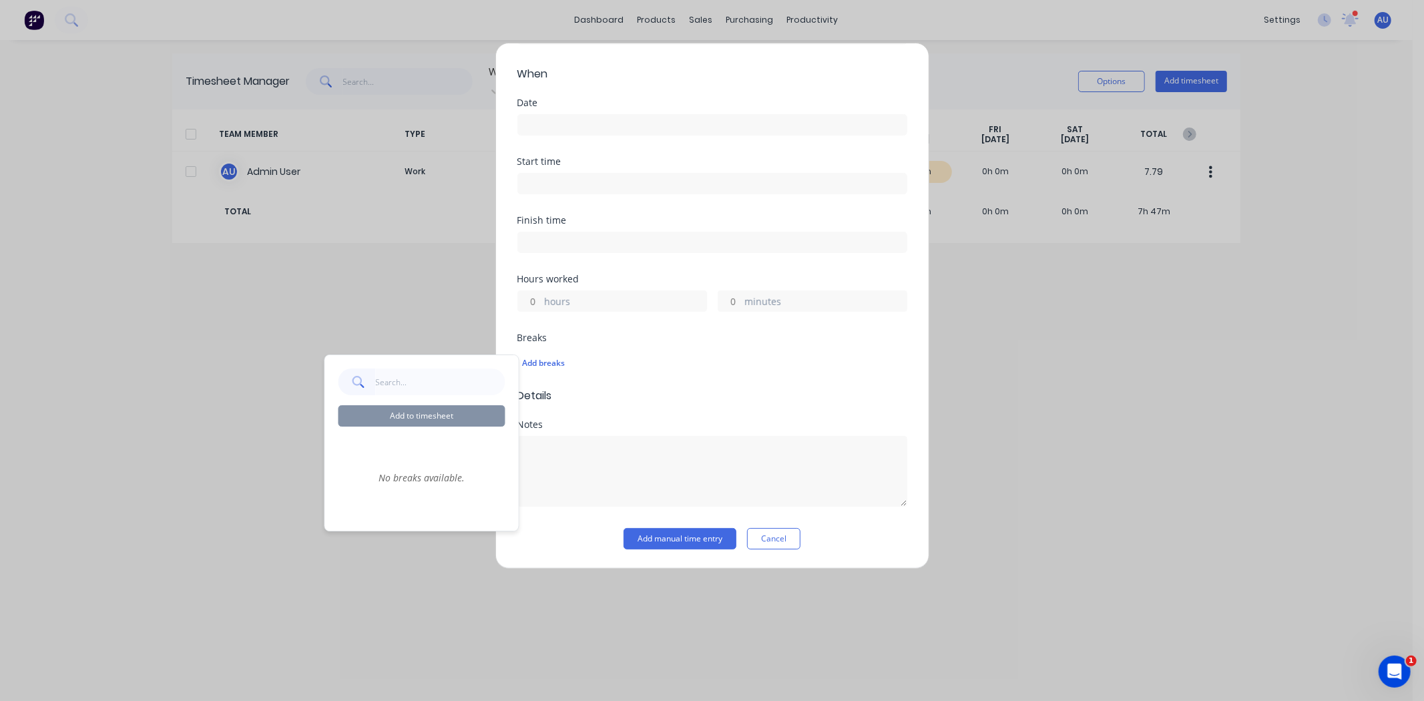
click at [613, 329] on div "Hours worked hours minutes" at bounding box center [712, 303] width 390 height 59
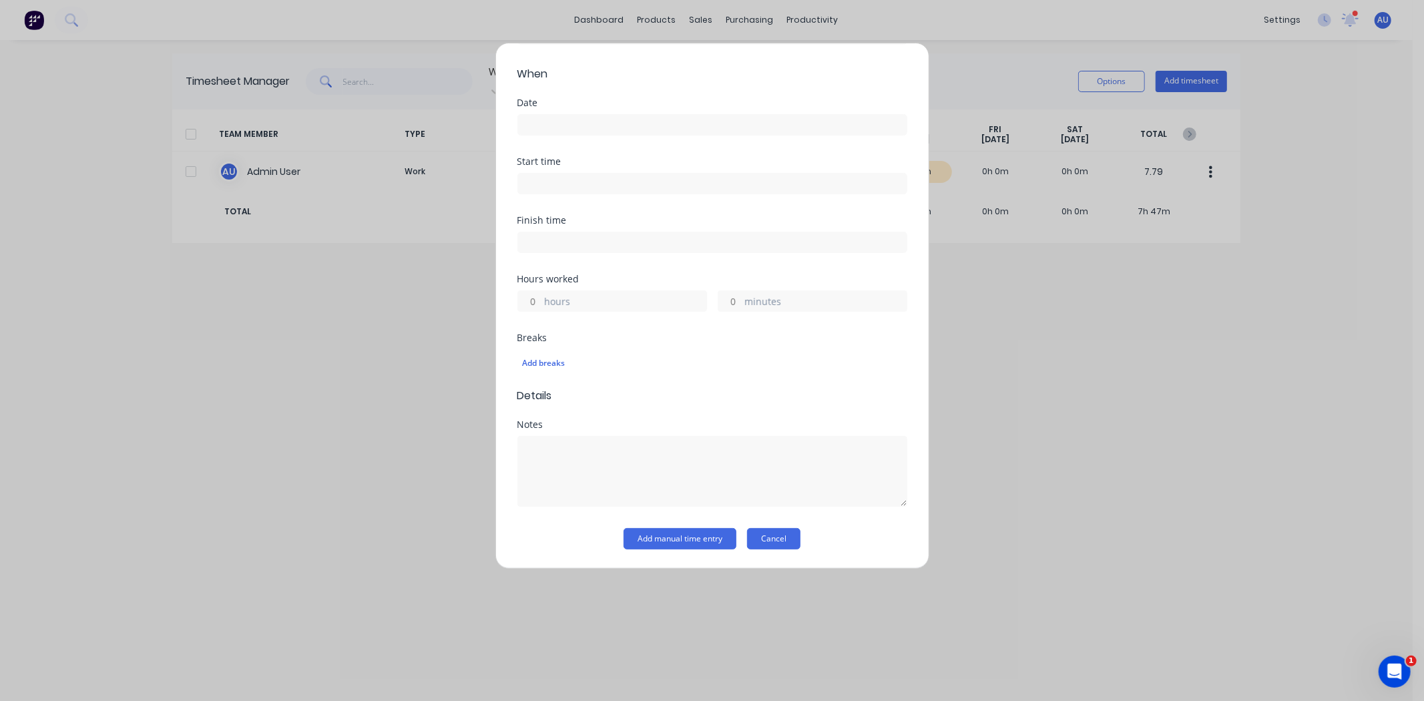
click at [782, 545] on button "Cancel" at bounding box center [773, 538] width 53 height 21
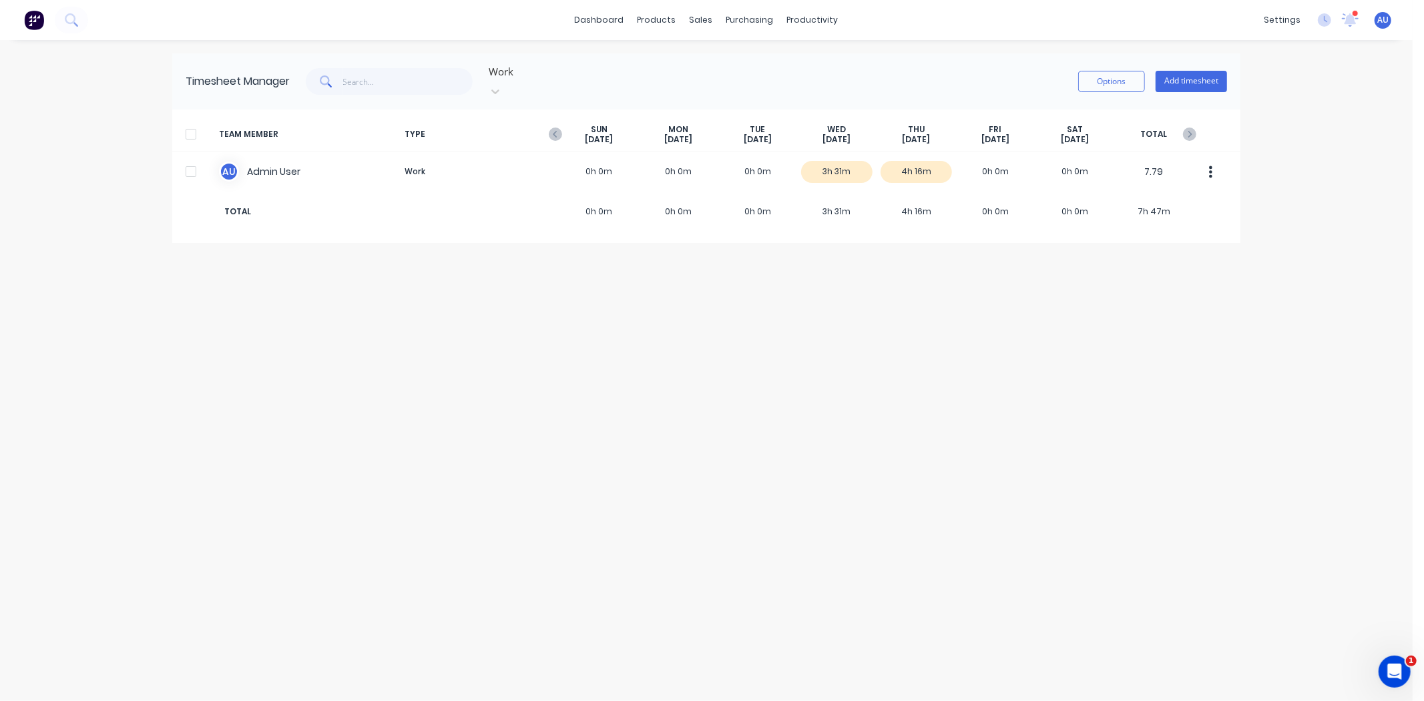
drag, startPoint x: 906, startPoint y: 475, endPoint x: 888, endPoint y: 472, distance: 18.3
click at [905, 475] on div "Timesheet Manager Work Options Add timesheet TEAM MEMBER TYPE SUN Sep 28th MON …" at bounding box center [706, 370] width 1068 height 634
click at [555, 406] on div "Timesheet Manager Work Options Add timesheet TEAM MEMBER TYPE SUN Sep 28th MON …" at bounding box center [706, 370] width 1068 height 634
click at [557, 406] on div "Timesheet Manager Work Options Add timesheet TEAM MEMBER TYPE SUN Sep 28th MON …" at bounding box center [706, 370] width 1068 height 634
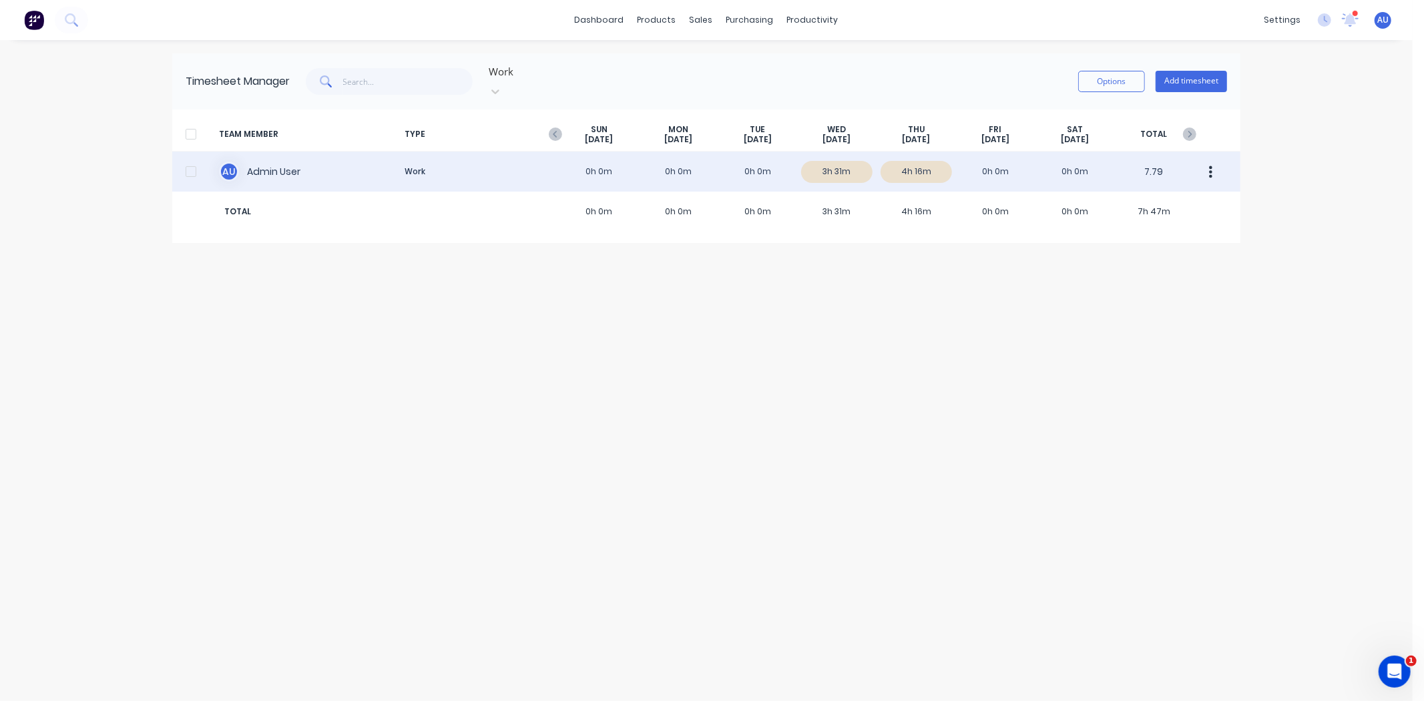
click at [1217, 158] on button "button" at bounding box center [1211, 171] width 28 height 27
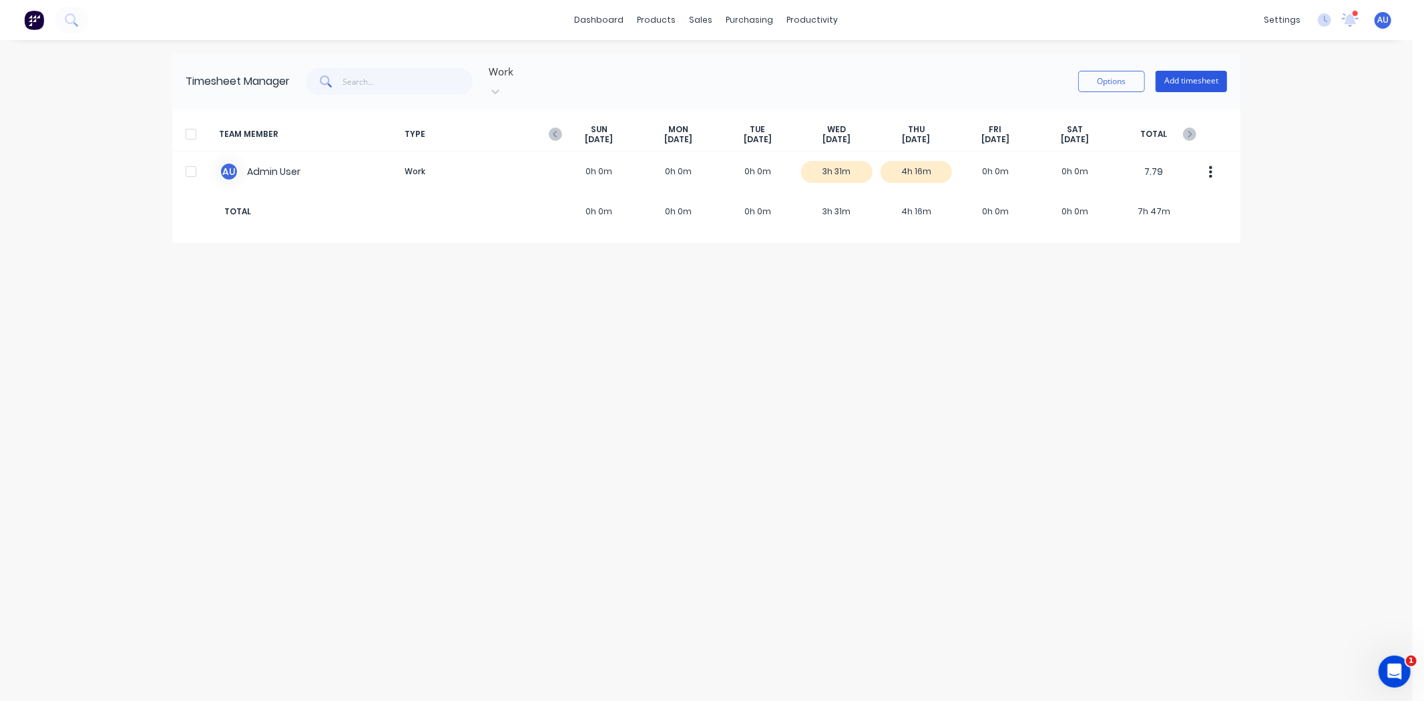
click at [1180, 75] on button "Add timesheet" at bounding box center [1191, 81] width 71 height 21
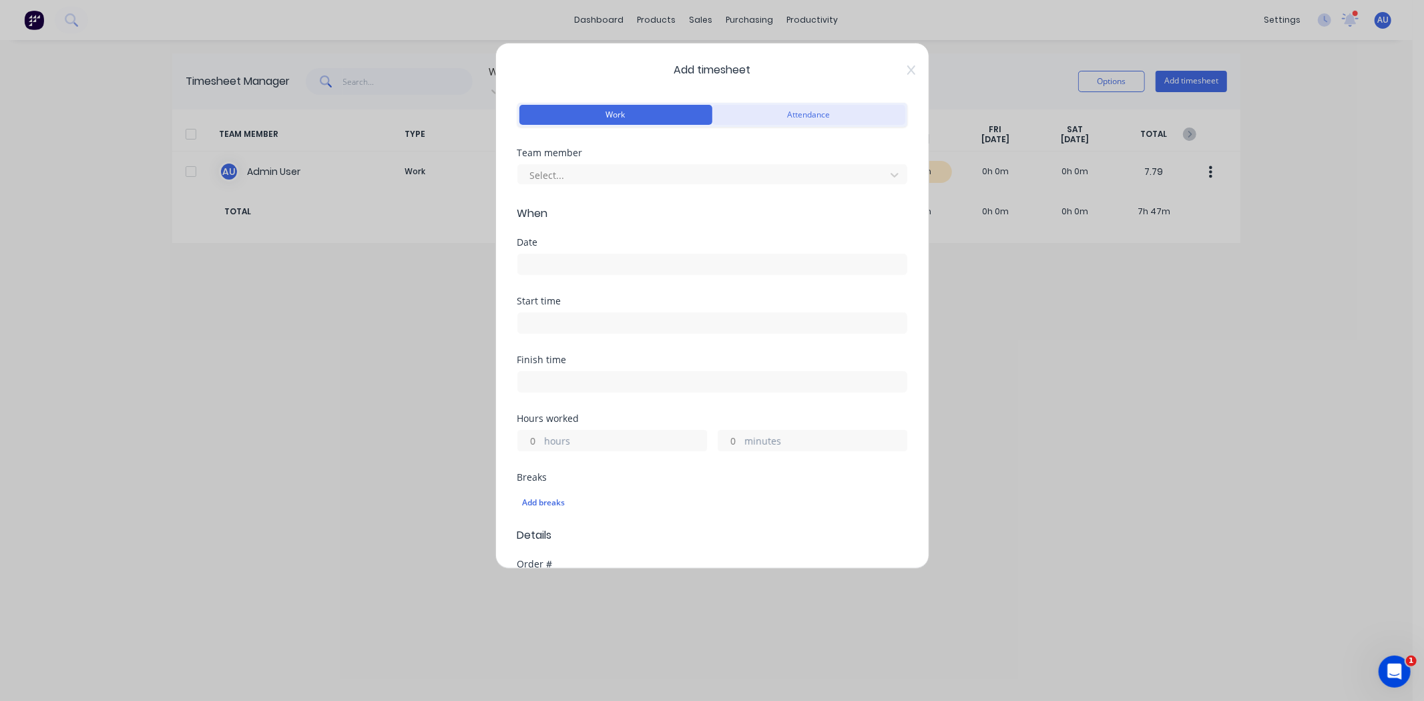
click at [740, 120] on button "Attendance" at bounding box center [808, 115] width 193 height 20
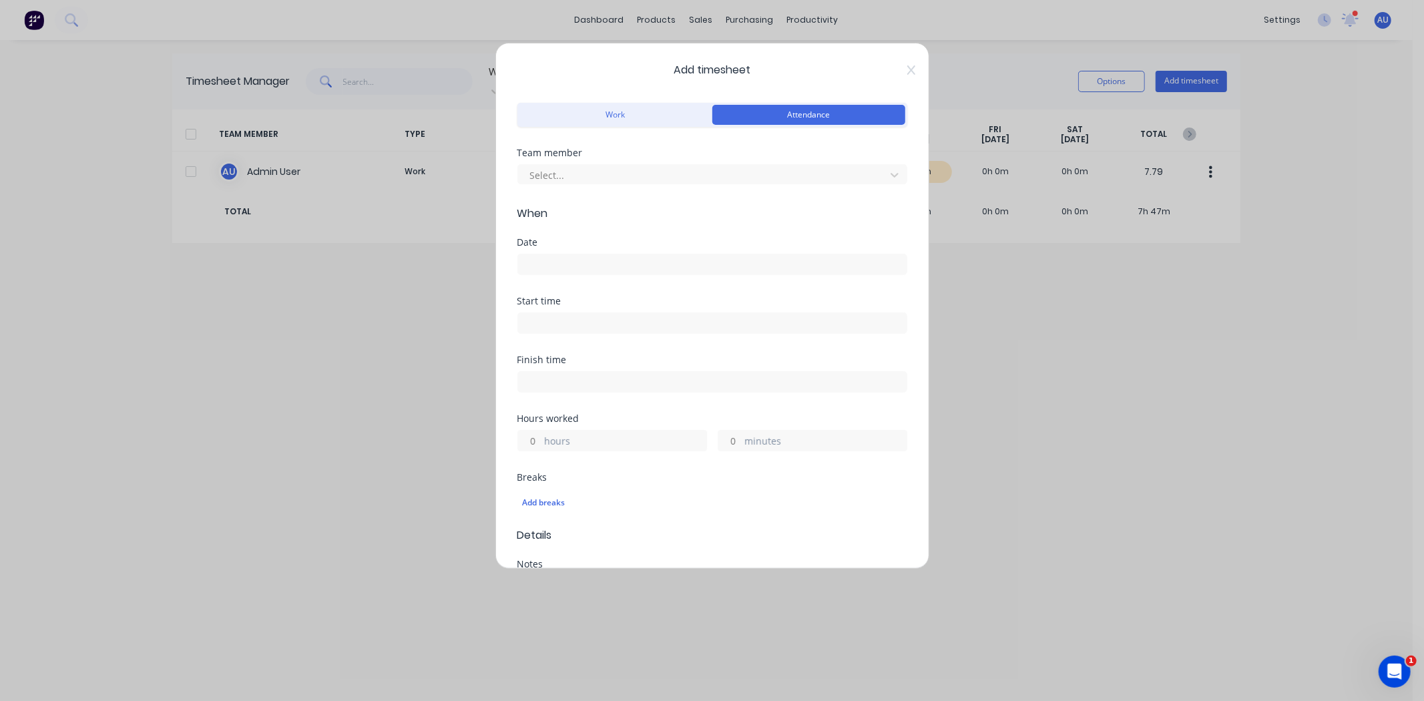
click at [1090, 399] on div "Add timesheet Work Attendance Team member Select... When Date Start time Finish…" at bounding box center [712, 350] width 1424 height 701
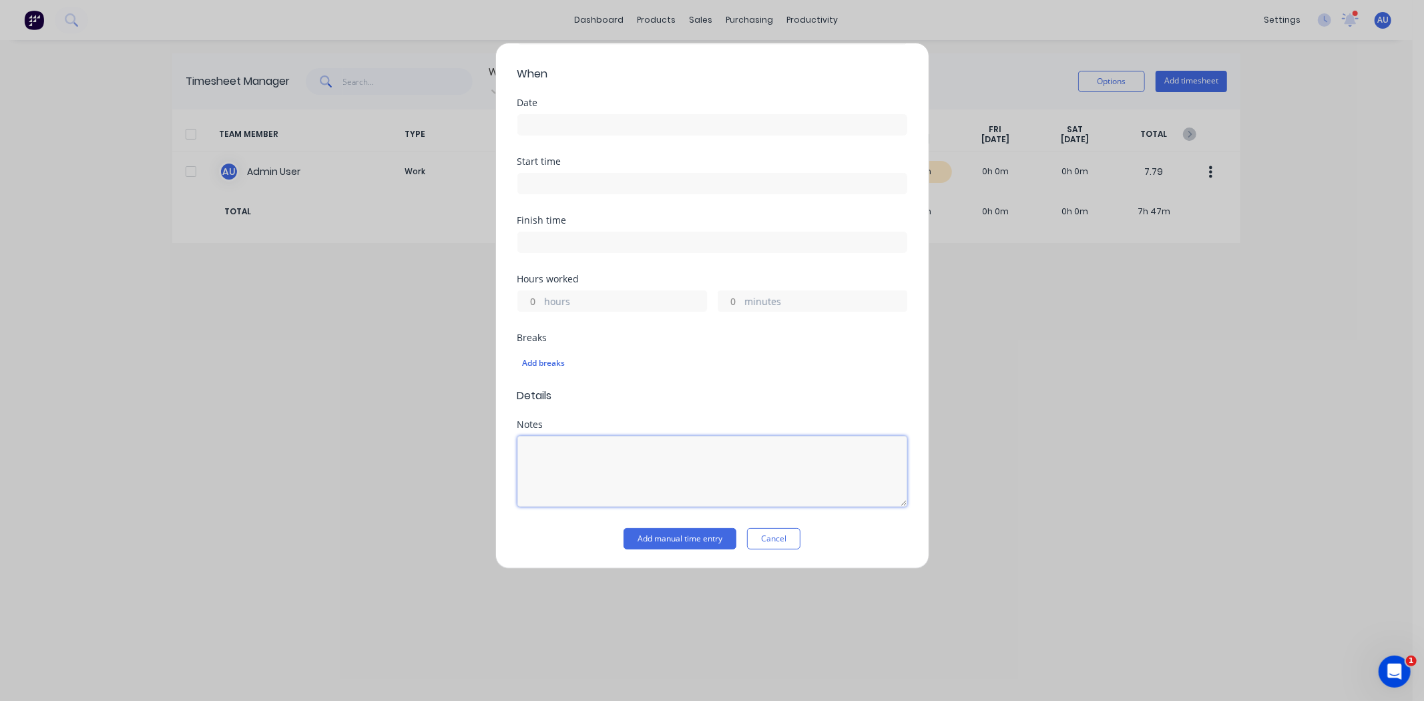
click at [588, 469] on textarea at bounding box center [712, 471] width 390 height 71
click at [774, 530] on button "Cancel" at bounding box center [773, 538] width 53 height 21
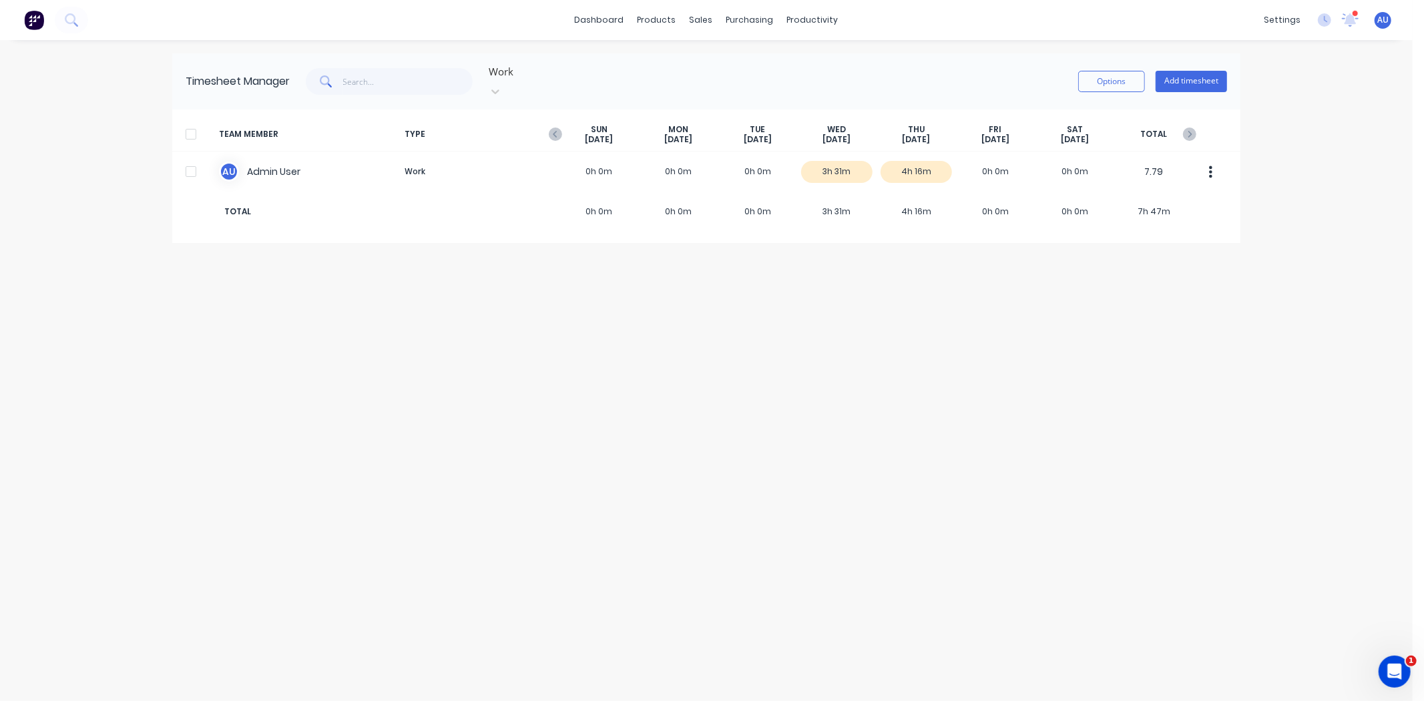
click at [1160, 465] on div "Timesheet Manager Work Options Add timesheet TEAM MEMBER TYPE SUN Sep 28th MON …" at bounding box center [706, 370] width 1068 height 634
click at [297, 310] on div "Timesheet Manager Work Options Add timesheet TEAM MEMBER TYPE SUN Sep 28th MON …" at bounding box center [706, 370] width 1068 height 634
click at [310, 304] on div "Timesheet Manager Work Options Add timesheet TEAM MEMBER TYPE SUN Sep 28th MON …" at bounding box center [706, 370] width 1068 height 634
click at [359, 365] on div "Timesheet Manager Work Options Add timesheet TEAM MEMBER TYPE SUN Sep 28th MON …" at bounding box center [706, 370] width 1068 height 634
click at [301, 299] on div "Timesheet Manager Work Options Add timesheet TEAM MEMBER TYPE SUN Sep 28th MON …" at bounding box center [706, 370] width 1068 height 634
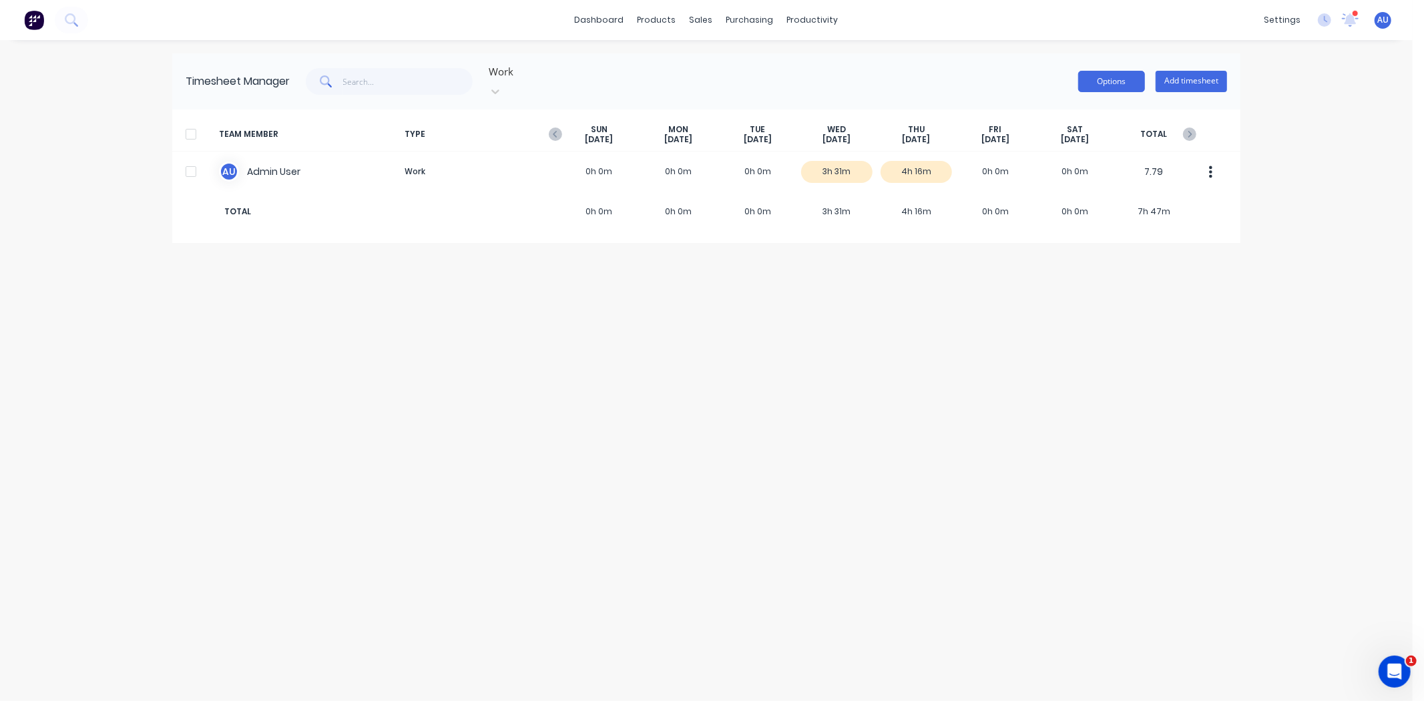
click at [1091, 74] on button "Options" at bounding box center [1111, 81] width 67 height 21
click at [738, 433] on div "Timesheet Manager Work Options Add timesheet TEAM MEMBER TYPE SUN Sep 28th MON …" at bounding box center [706, 370] width 1068 height 634
click at [475, 439] on div "Timesheet Manager Work Options Add timesheet TEAM MEMBER TYPE SUN Sep 28th MON …" at bounding box center [706, 370] width 1068 height 634
click at [471, 439] on div "Timesheet Manager Work Options Add timesheet TEAM MEMBER TYPE SUN Sep 28th MON …" at bounding box center [706, 370] width 1068 height 634
click at [1118, 85] on button "Options" at bounding box center [1111, 81] width 67 height 21
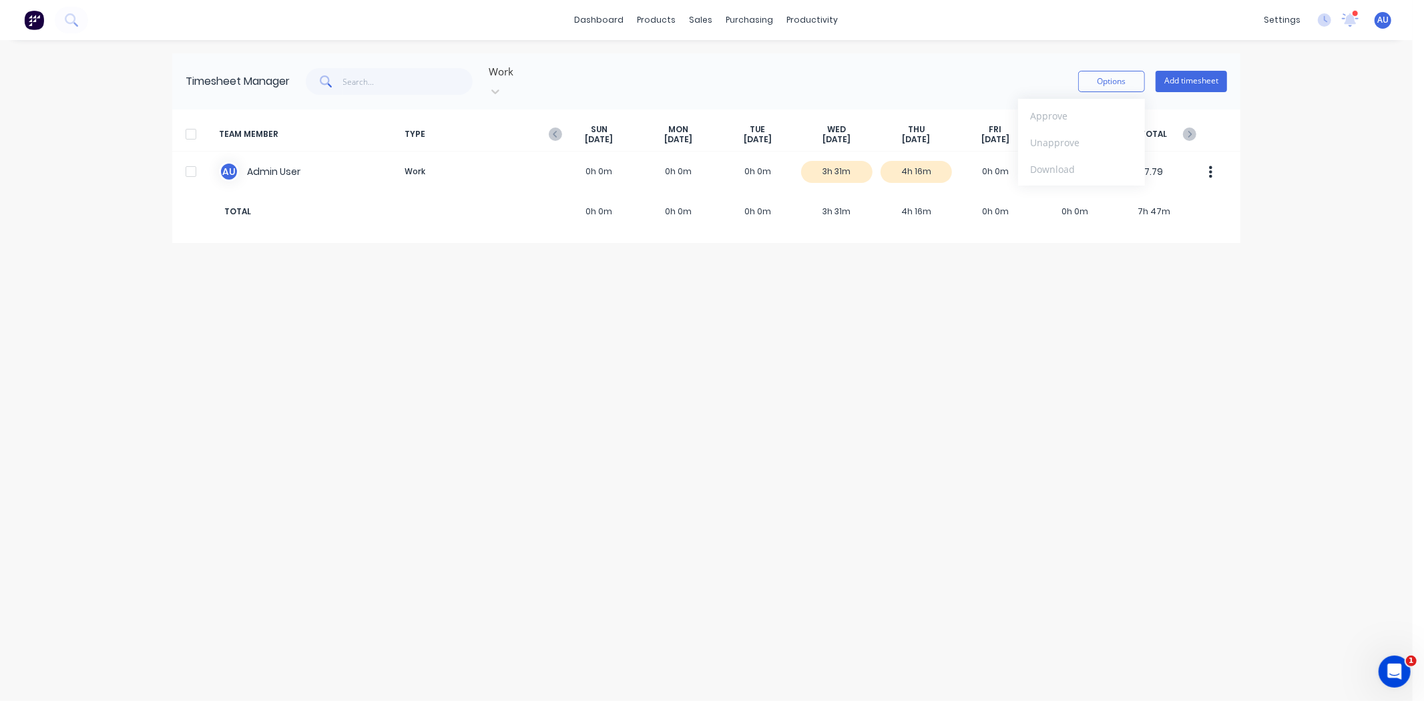
click at [1130, 327] on div "Timesheet Manager Work Options Approve Unapprove Download Add timesheet TEAM ME…" at bounding box center [706, 370] width 1068 height 634
click at [1003, 59] on div "Timesheet Manager Work Options Add timesheet" at bounding box center [706, 81] width 1068 height 56
click at [1126, 75] on button "Options" at bounding box center [1111, 81] width 67 height 21
click at [971, 74] on div "Work Options Approve Unapprove Download Add timesheet" at bounding box center [758, 81] width 937 height 40
click at [531, 80] on div at bounding box center [583, 71] width 192 height 17
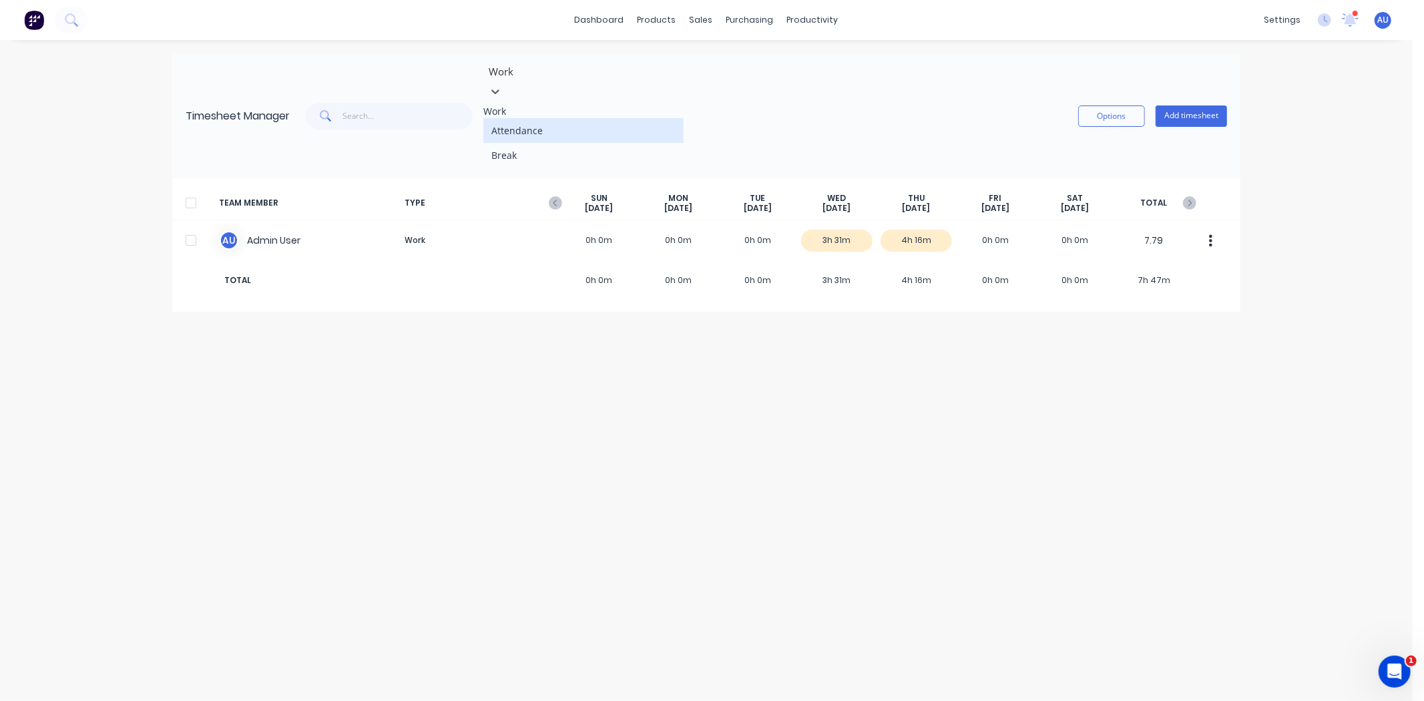
click at [636, 75] on div "3 results available. Use Up and Down to choose options, press Enter to select t…" at bounding box center [758, 115] width 937 height 109
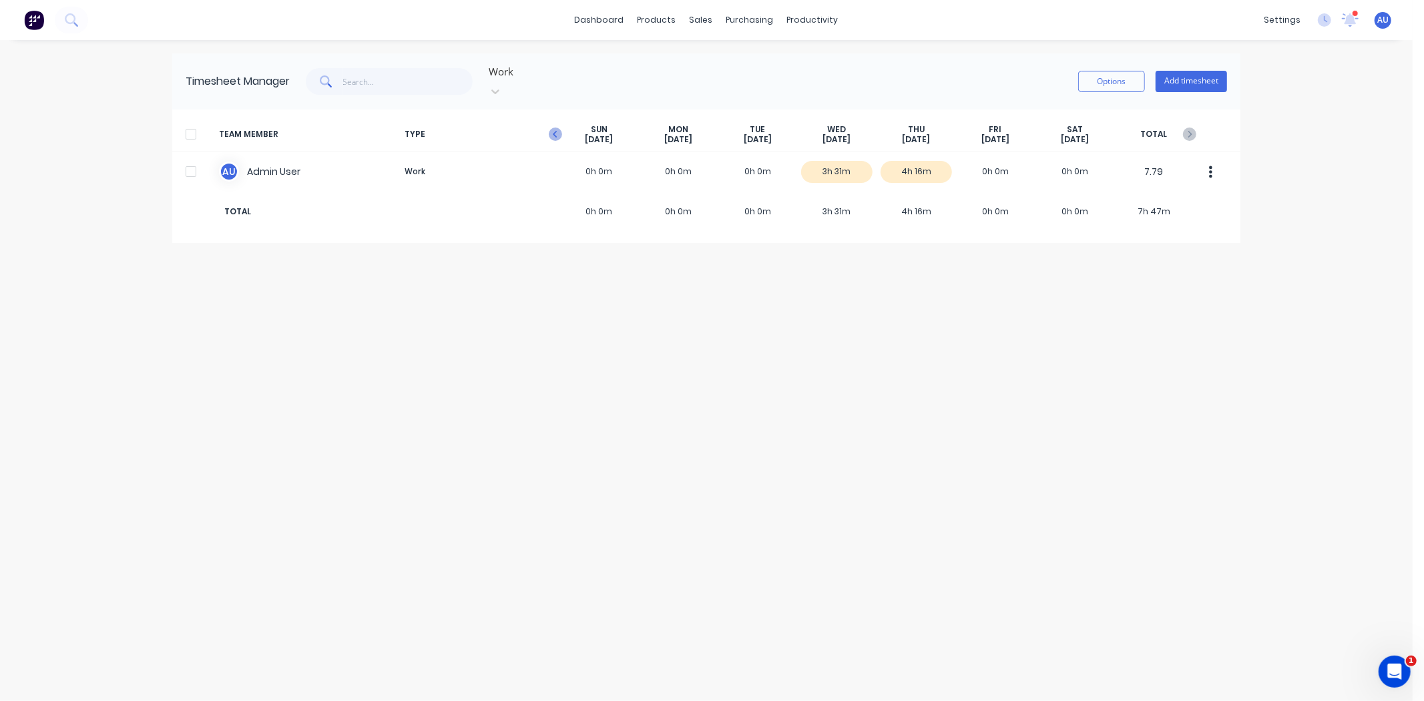
click at [556, 131] on icon "button" at bounding box center [555, 134] width 4 height 7
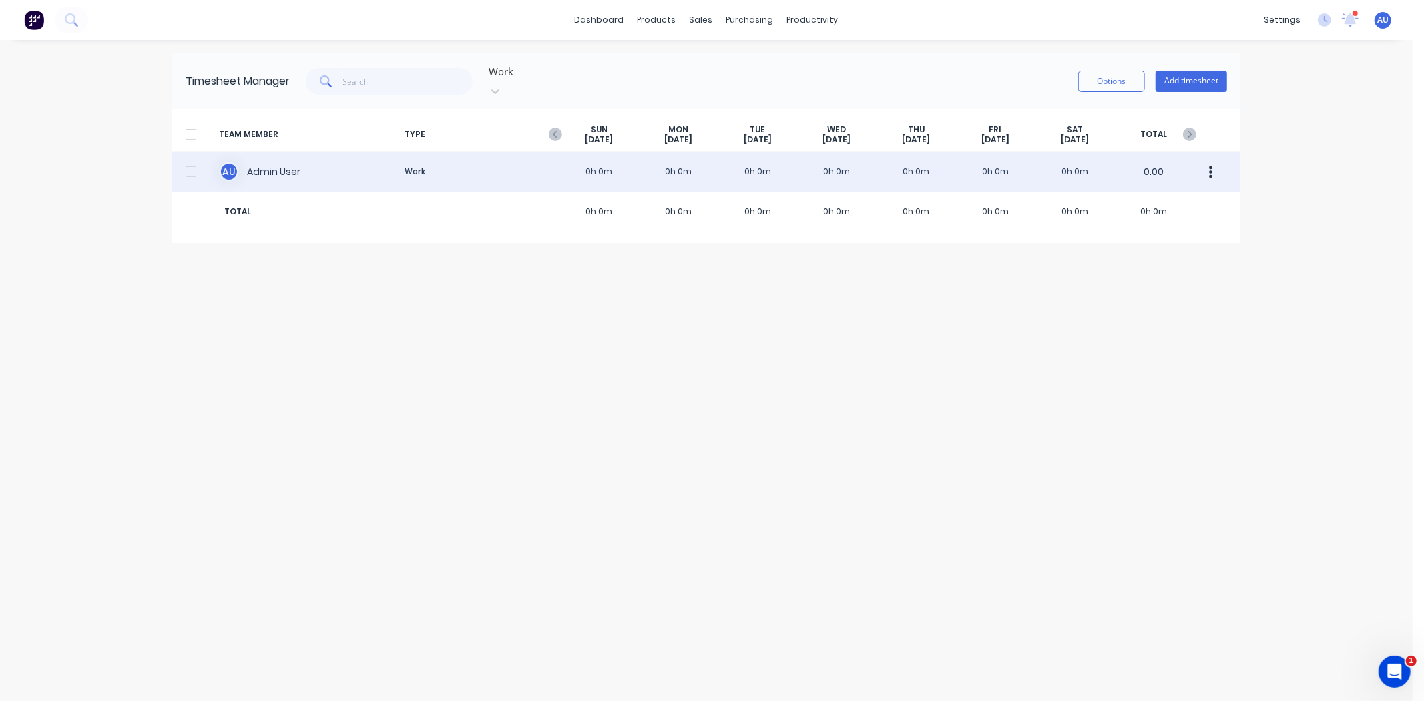
click at [1216, 160] on button "button" at bounding box center [1211, 171] width 28 height 27
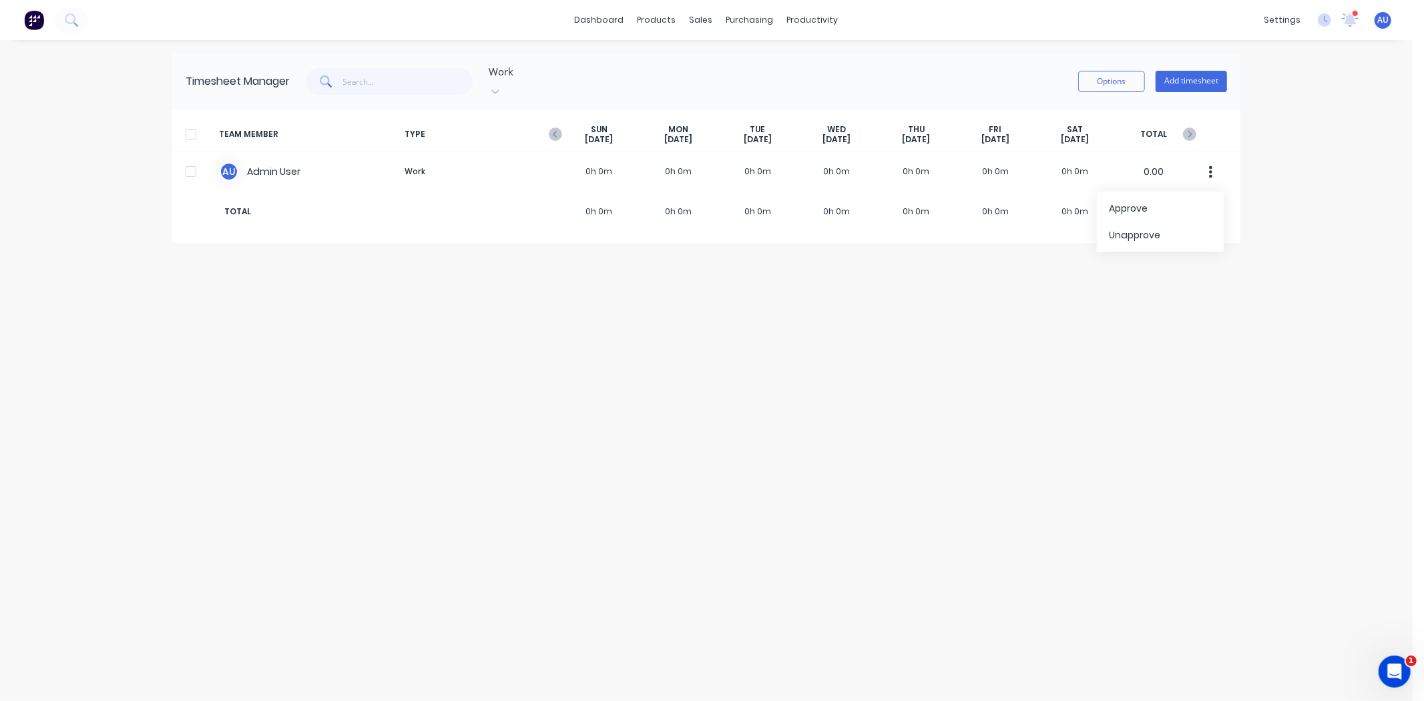
click at [1178, 404] on div "Timesheet Manager Work Options Add timesheet TEAM MEMBER TYPE SUN Sep 21st MON …" at bounding box center [706, 370] width 1068 height 634
click at [607, 22] on link "dashboard" at bounding box center [599, 20] width 63 height 20
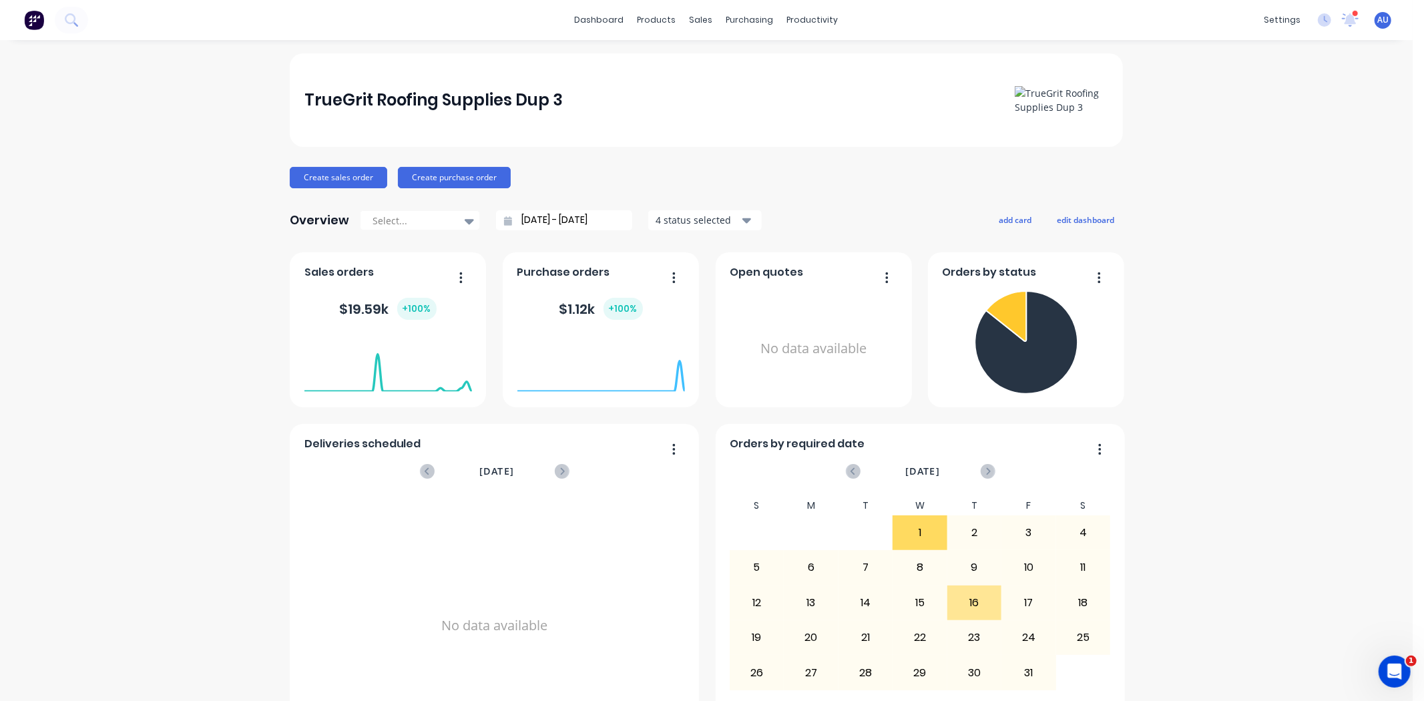
click at [1195, 219] on div "TrueGrit Roofing Supplies Dup 3 Create sales order Create purchase order Overvi…" at bounding box center [706, 401] width 1413 height 697
click at [1194, 201] on div "TrueGrit Roofing Supplies Dup 3 Create sales order Create purchase order Overvi…" at bounding box center [706, 401] width 1413 height 697
click at [993, 221] on button "add card" at bounding box center [1015, 219] width 50 height 17
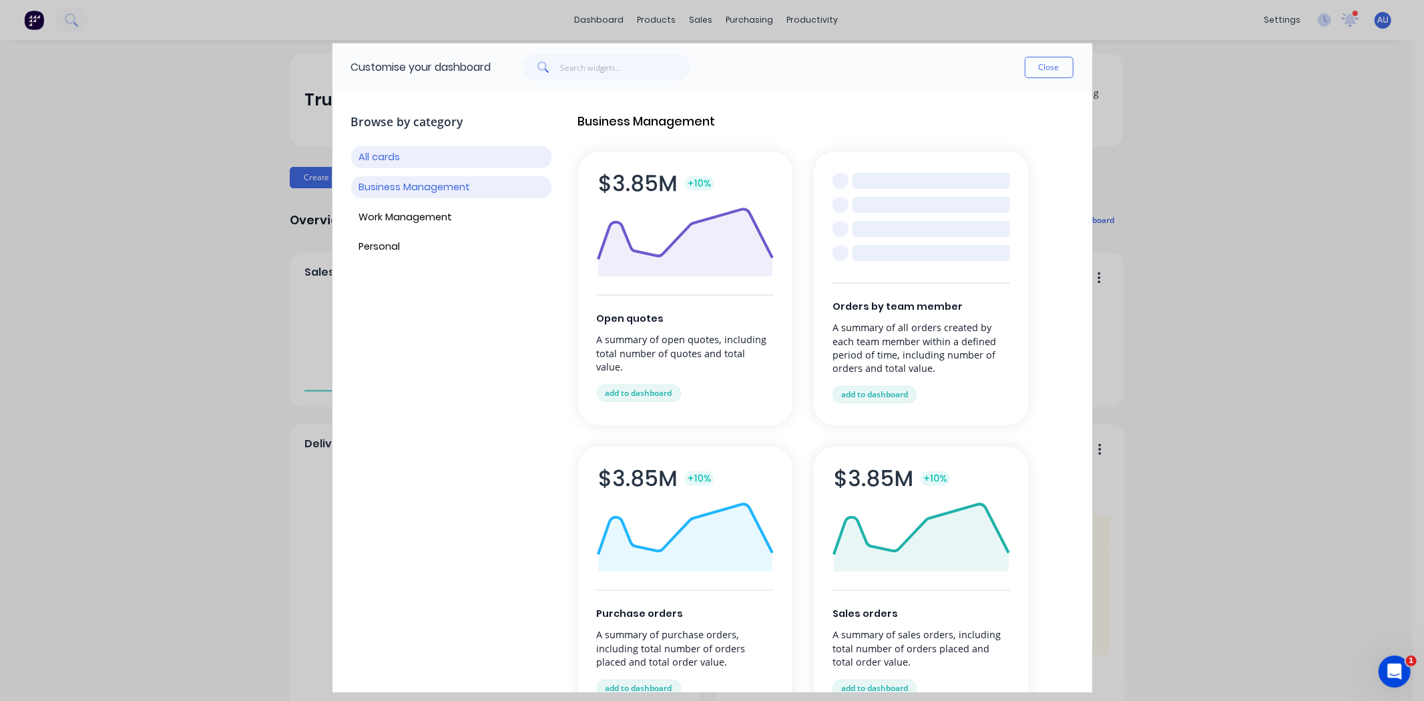
click at [397, 184] on button "Business Management" at bounding box center [451, 187] width 200 height 22
click at [388, 217] on button "Work Management" at bounding box center [451, 217] width 200 height 22
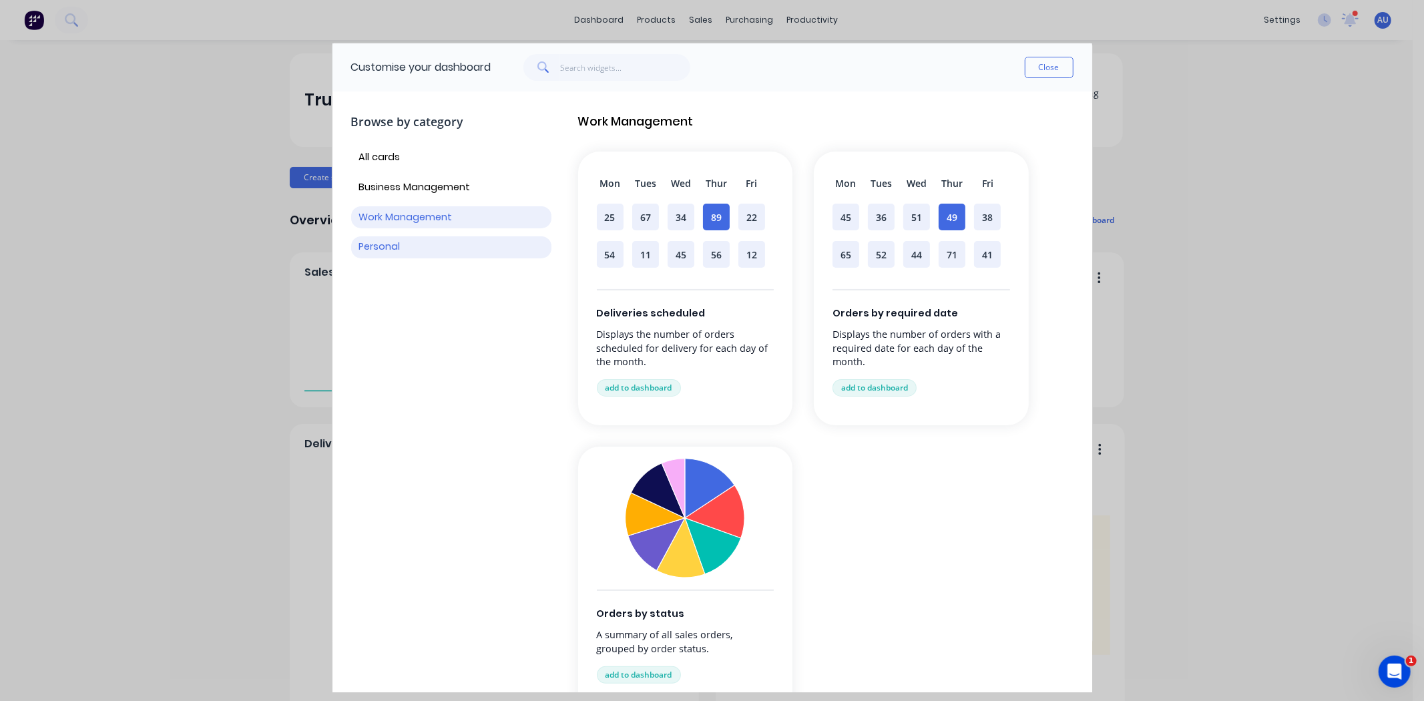
click at [382, 254] on button "Personal" at bounding box center [451, 247] width 200 height 22
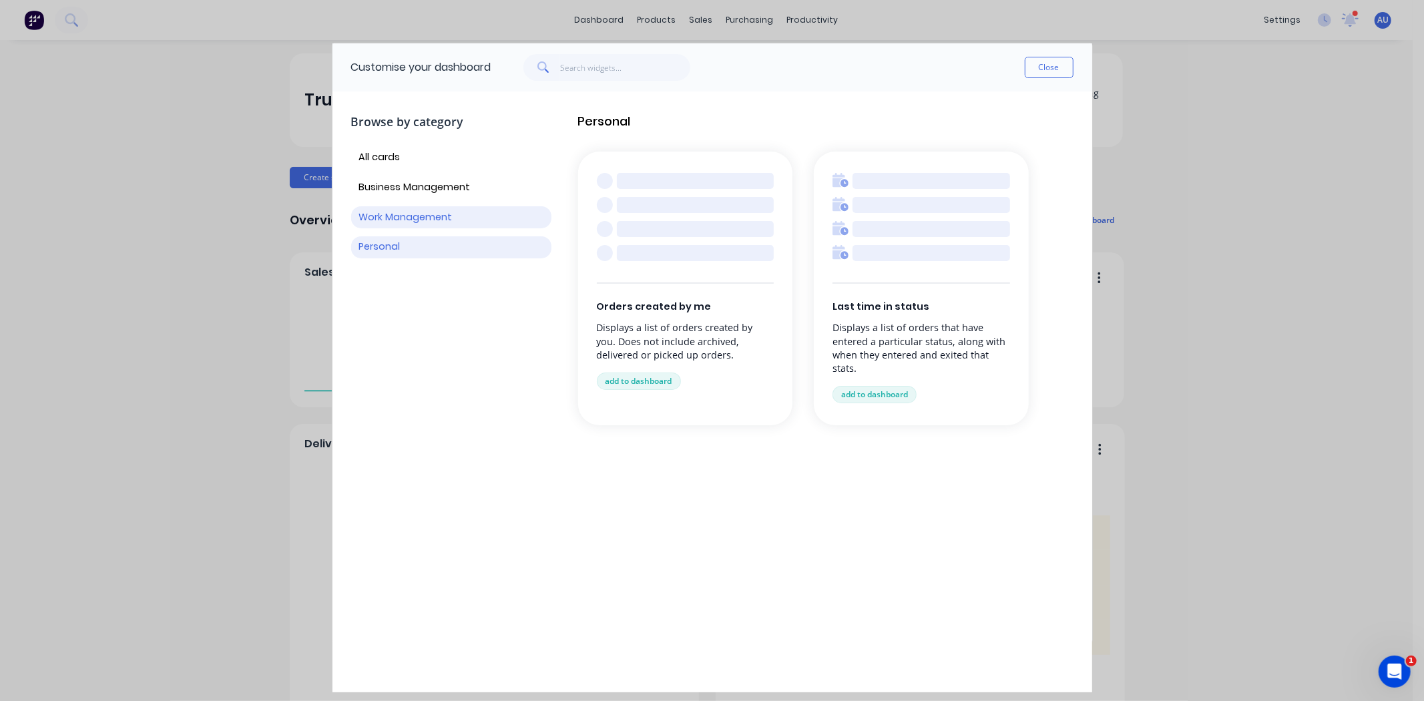
click at [395, 225] on button "Work Management" at bounding box center [451, 217] width 200 height 22
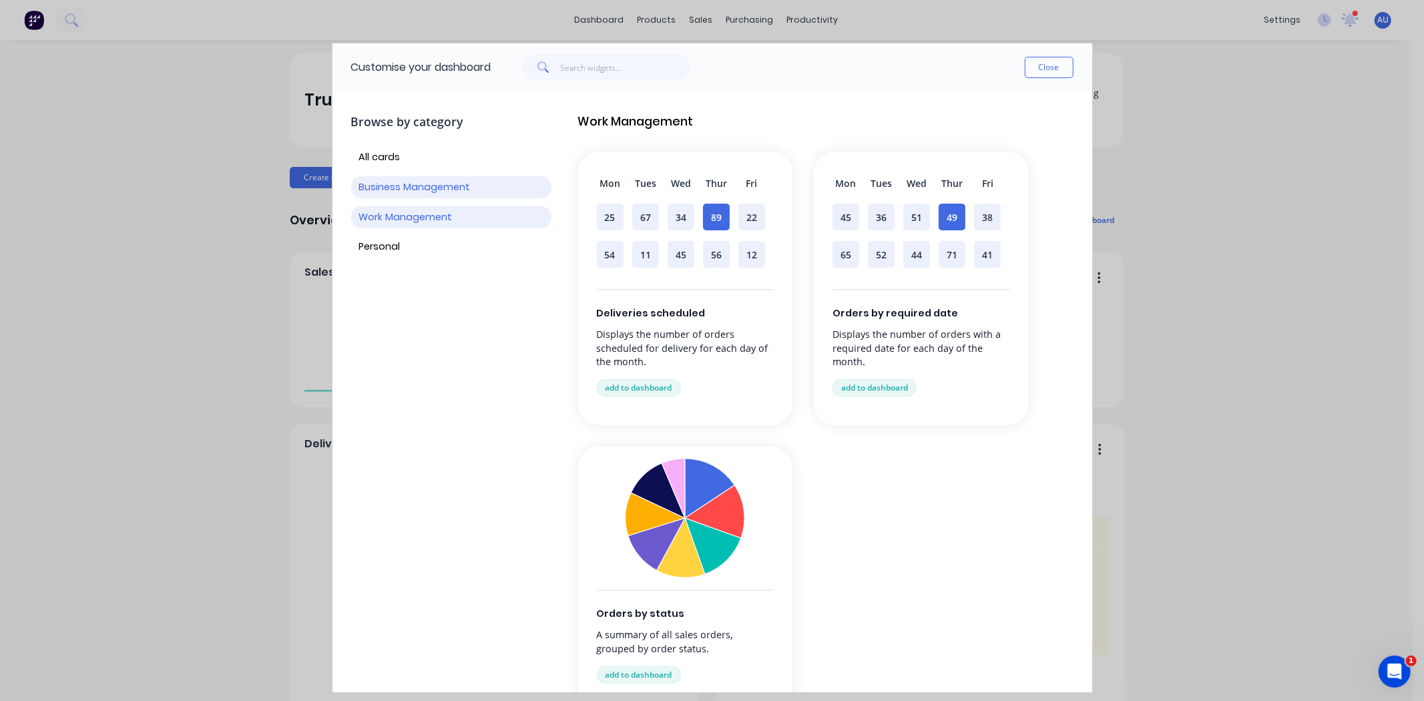
click at [419, 184] on button "Business Management" at bounding box center [451, 187] width 200 height 22
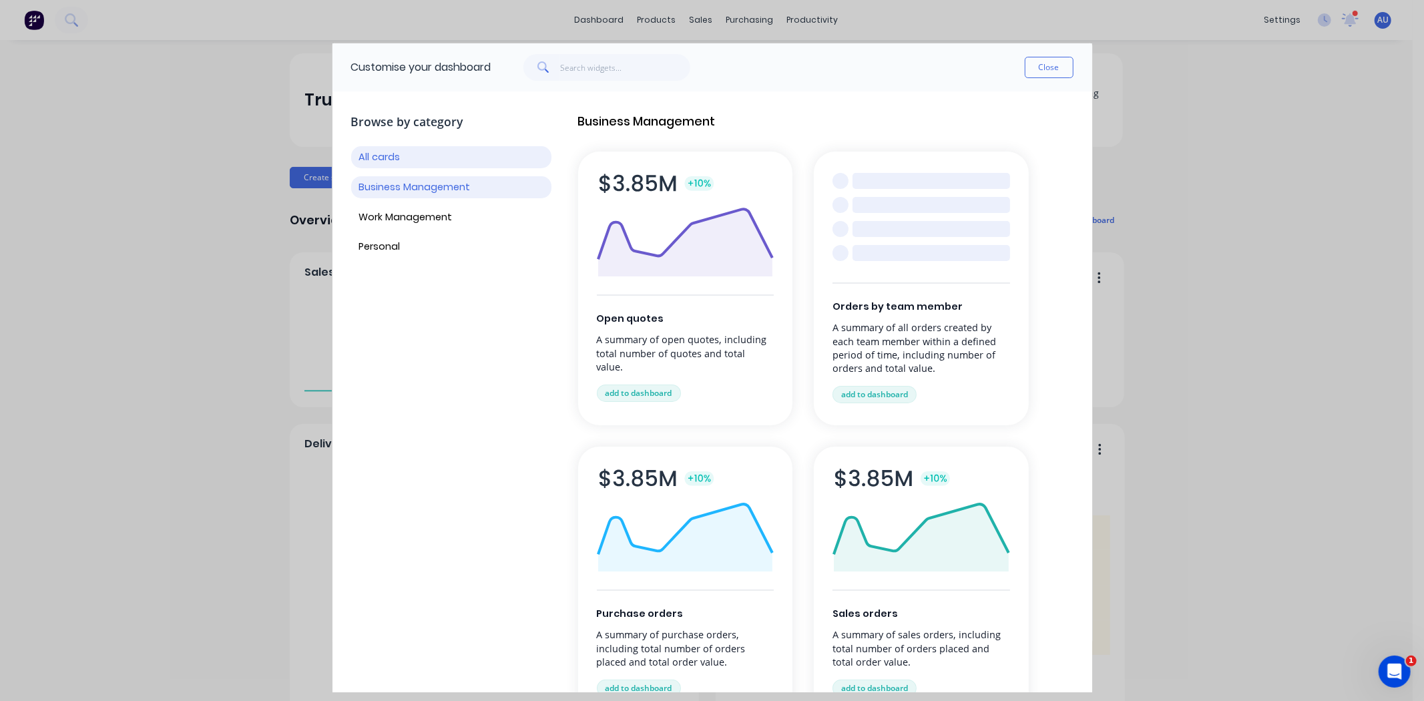
click at [391, 162] on button "All cards" at bounding box center [451, 157] width 200 height 22
click at [389, 250] on button "Personal" at bounding box center [451, 247] width 200 height 22
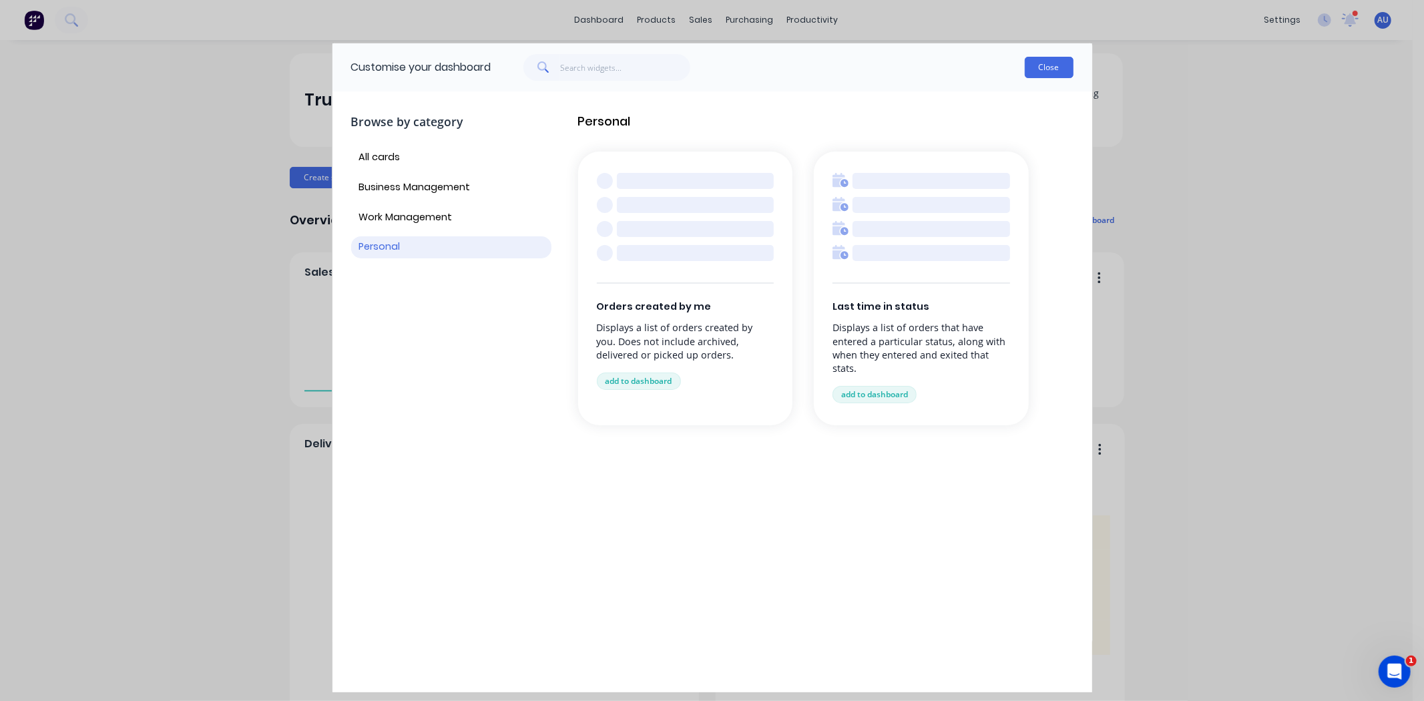
click at [1051, 71] on button "Close" at bounding box center [1049, 67] width 49 height 21
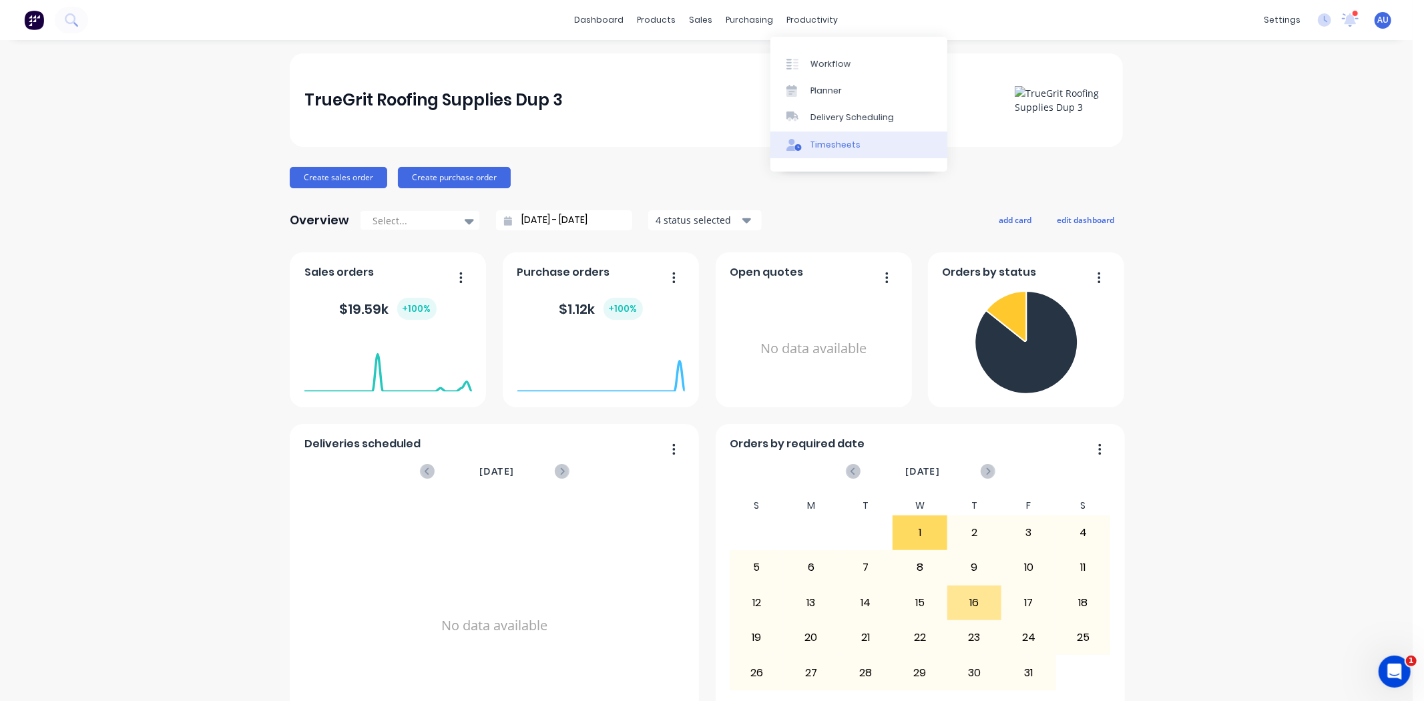
click at [864, 152] on link "Timesheets" at bounding box center [858, 145] width 177 height 27
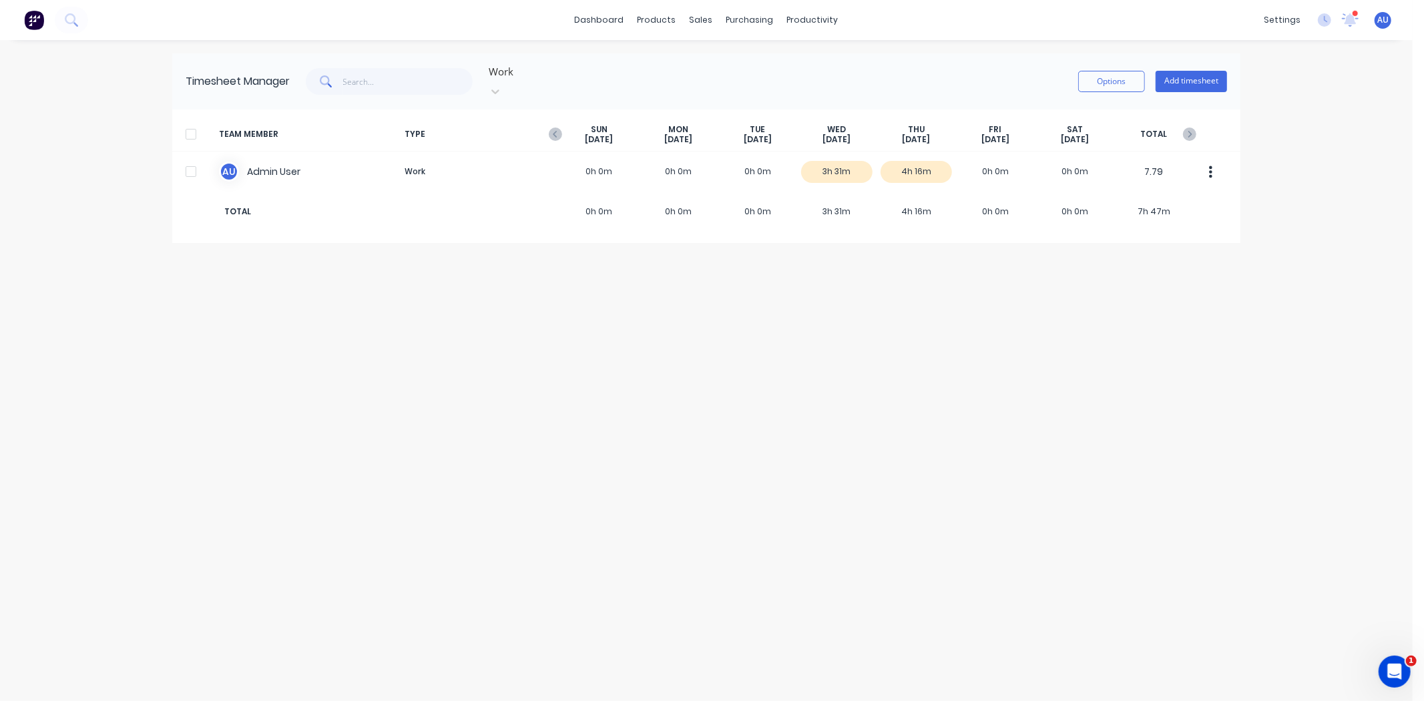
click at [963, 356] on div "Timesheet Manager Work Options Add timesheet TEAM MEMBER TYPE SUN Sep 28th MON …" at bounding box center [706, 370] width 1068 height 634
click at [841, 326] on div "Timesheet Manager Work Options Add timesheet TEAM MEMBER TYPE SUN Sep 28th MON …" at bounding box center [706, 370] width 1068 height 634
click at [849, 60] on div "Workflow" at bounding box center [836, 64] width 40 height 12
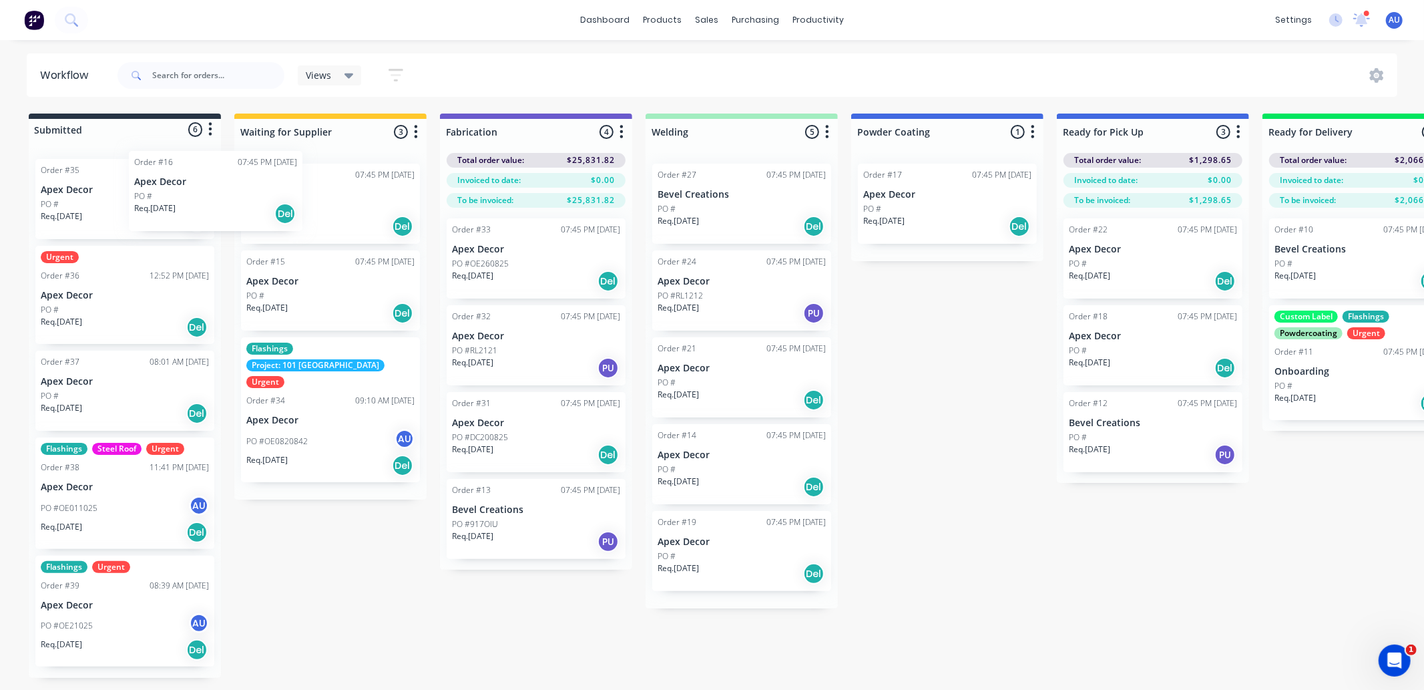
drag, startPoint x: 98, startPoint y: 204, endPoint x: 156, endPoint y: 191, distance: 59.6
click at [147, 197] on div "Order #16 07:45 PM 26/08/25 Apex Decor PO # Req. 16/04/25 Del Order #35 09:46 A…" at bounding box center [125, 412] width 192 height 529
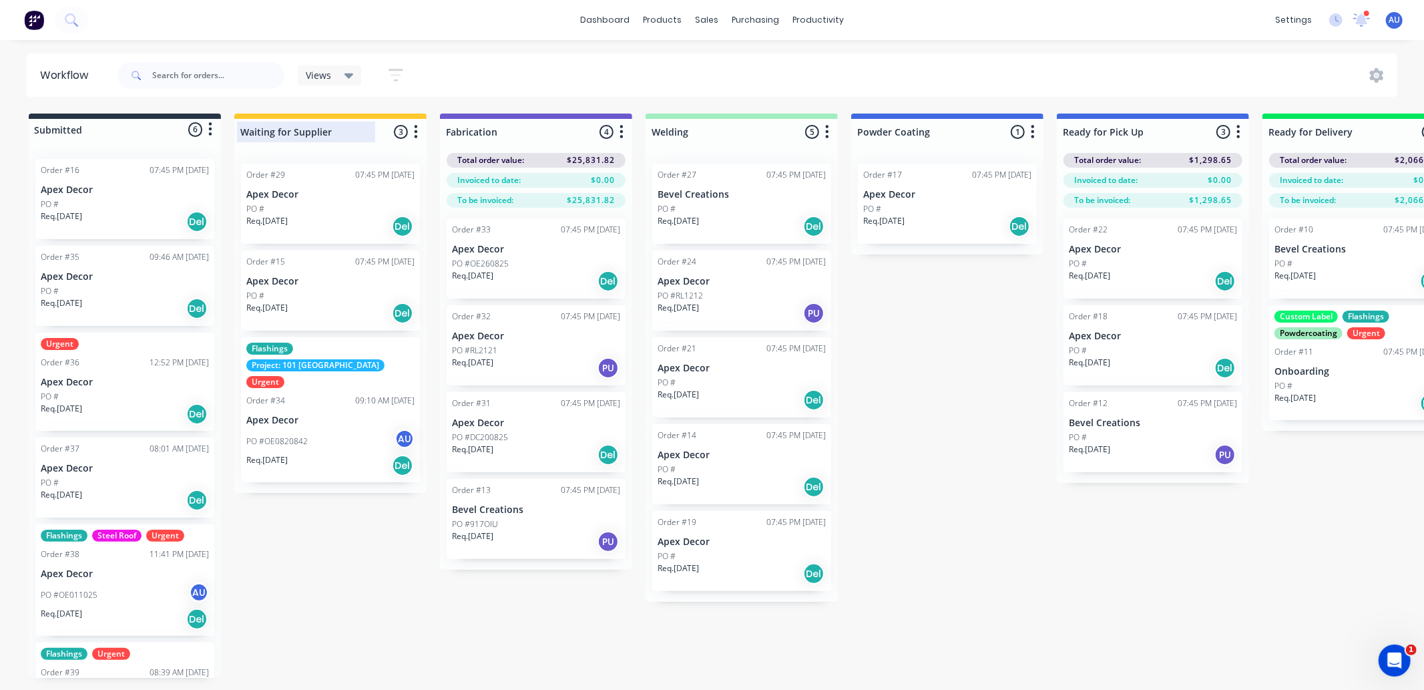
click at [339, 132] on div at bounding box center [330, 132] width 192 height 26
drag, startPoint x: 343, startPoint y: 134, endPoint x: 234, endPoint y: 135, distance: 109.5
click at [236, 134] on div "Waiting for Supplier 3 Status colour #FFC82C hex #FFC82C Save Cancel Notificati…" at bounding box center [330, 128] width 192 height 31
click at [379, 130] on div "Waiting for Supplier 3 Status colour #FFC82C hex #FFC82C Save Cancel Notificati…" at bounding box center [330, 128] width 192 height 31
click at [379, 142] on div "Waiting for Supplier 3 Status colour #FFC82C hex #FFC82C Save Cancel Notificati…" at bounding box center [330, 128] width 192 height 31
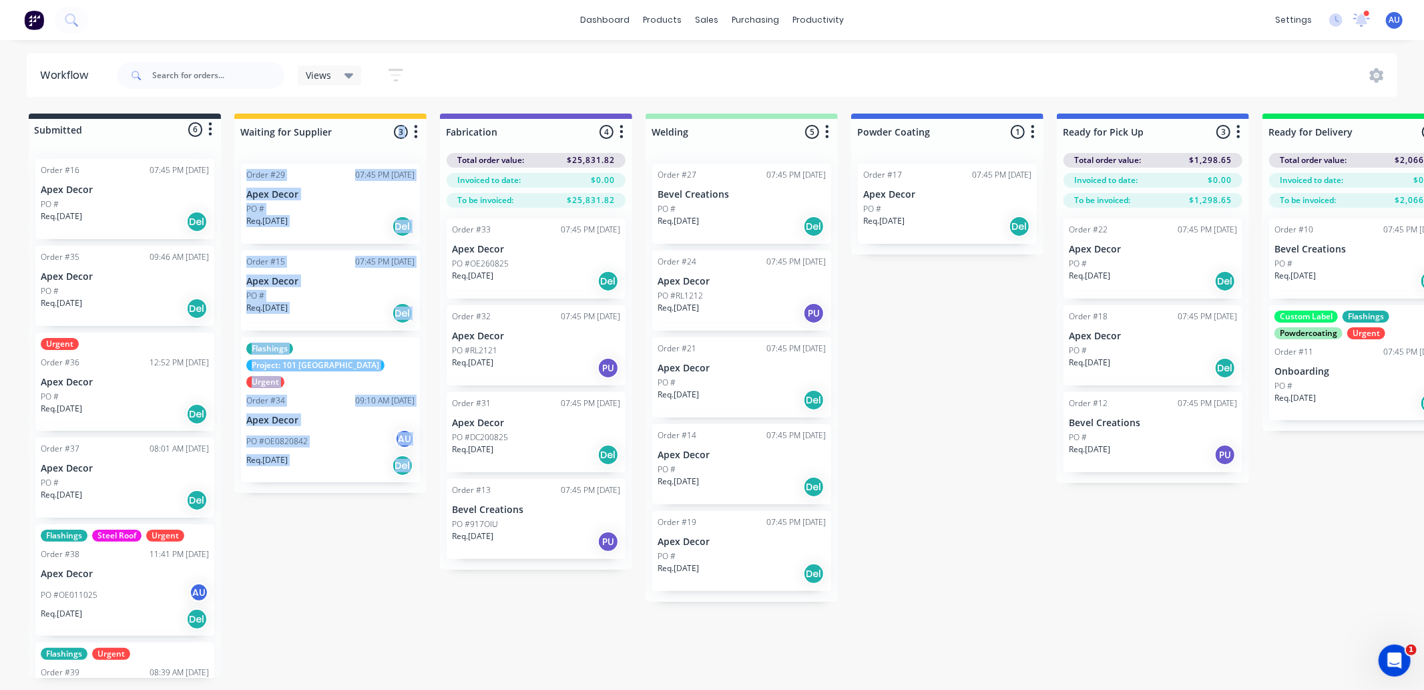
drag, startPoint x: 399, startPoint y: 115, endPoint x: 435, endPoint y: 117, distance: 35.4
click at [435, 117] on div "Submitted 6 Status colour #273444 hex #273444 Save Cancel Summaries Total order…" at bounding box center [909, 395] width 1839 height 564
click at [417, 117] on div "Waiting for Supplier 3 Status colour #FFC82C hex #FFC82C Save Cancel Notificati…" at bounding box center [330, 128] width 192 height 31
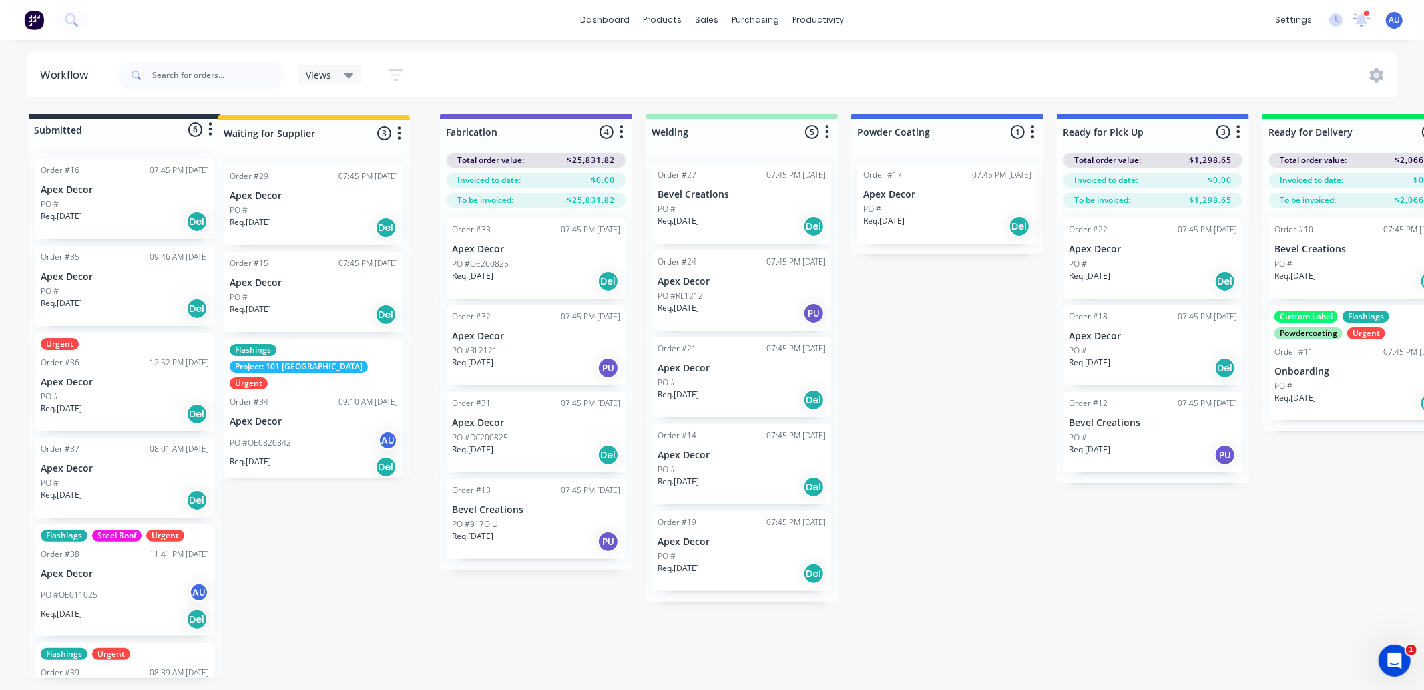
drag, startPoint x: 381, startPoint y: 121, endPoint x: 387, endPoint y: 130, distance: 10.9
click at [368, 125] on div "Submitted 6 Status colour #273444 hex #273444 Save Cancel Summaries Total order…" at bounding box center [909, 395] width 1839 height 564
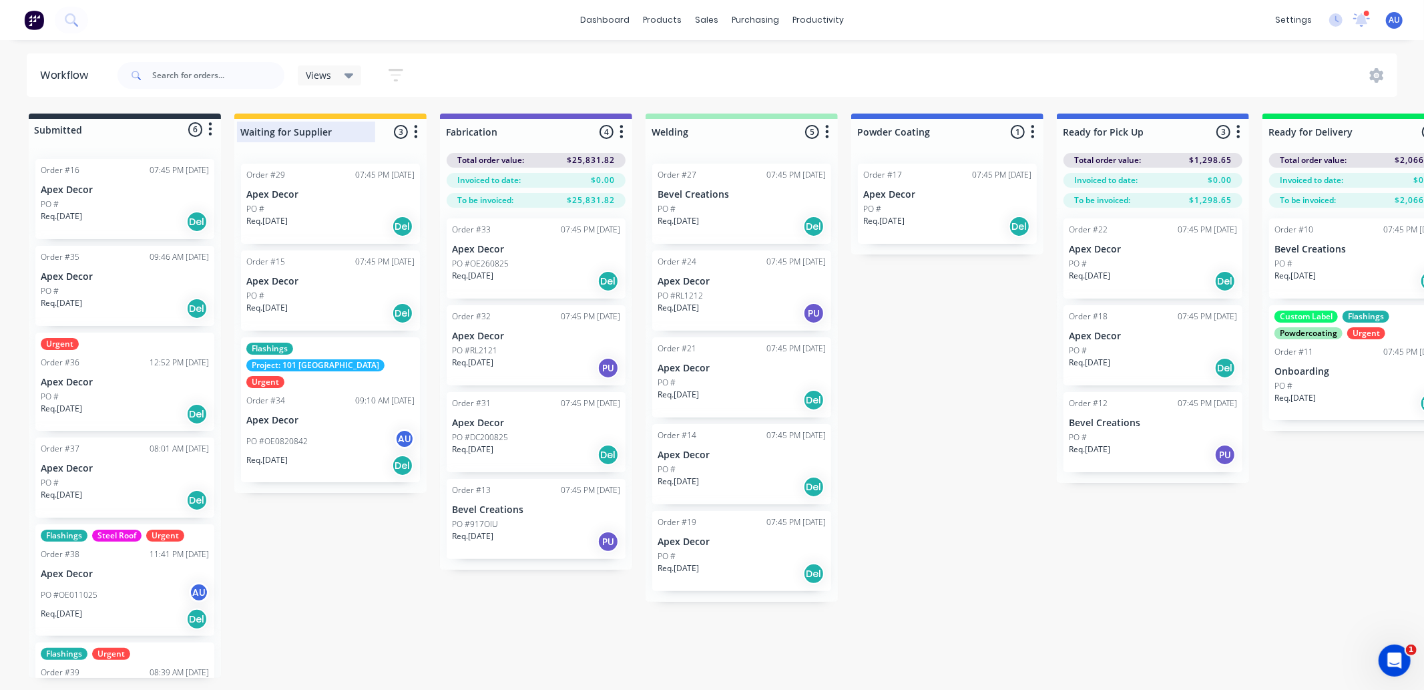
click at [339, 130] on div at bounding box center [330, 132] width 192 height 26
click at [418, 130] on button "button" at bounding box center [416, 132] width 16 height 16
click at [382, 161] on button "Status colour" at bounding box center [357, 161] width 134 height 22
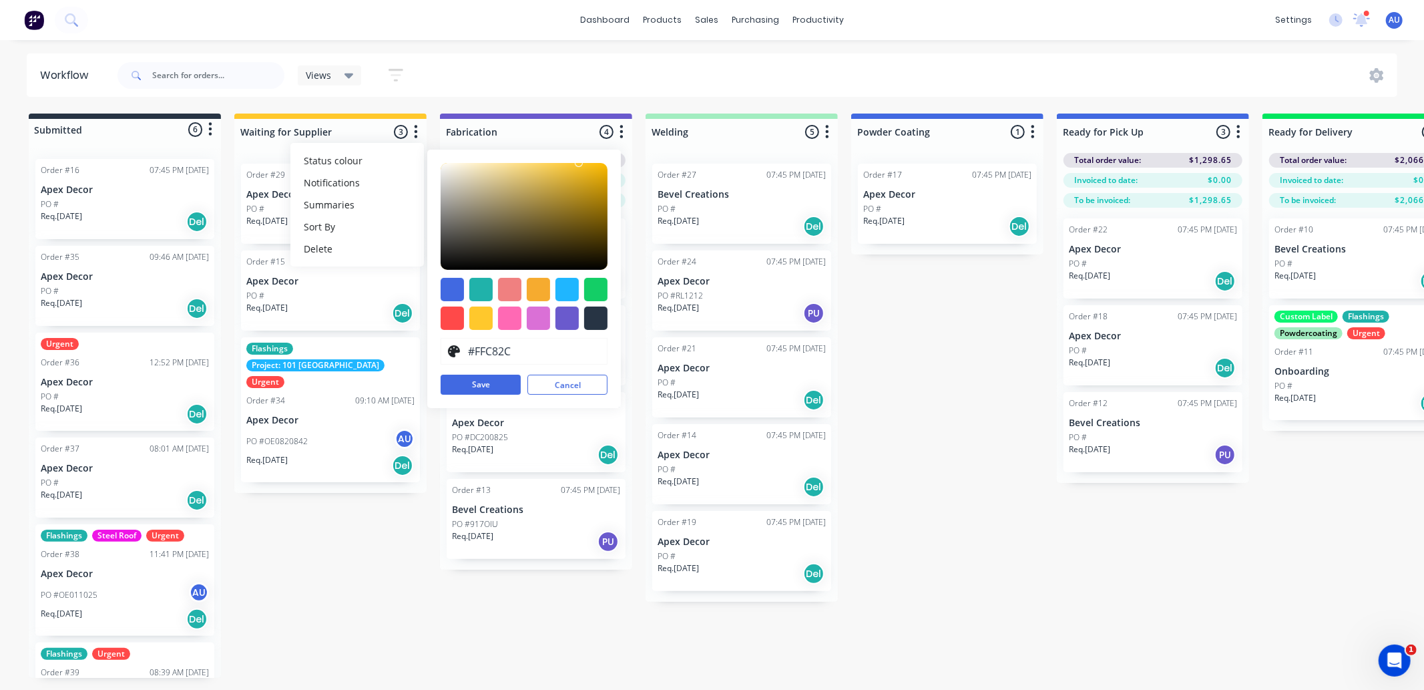
type input "#F6BA12"
click at [595, 167] on div at bounding box center [524, 216] width 167 height 107
click at [501, 383] on button "Save" at bounding box center [481, 385] width 80 height 20
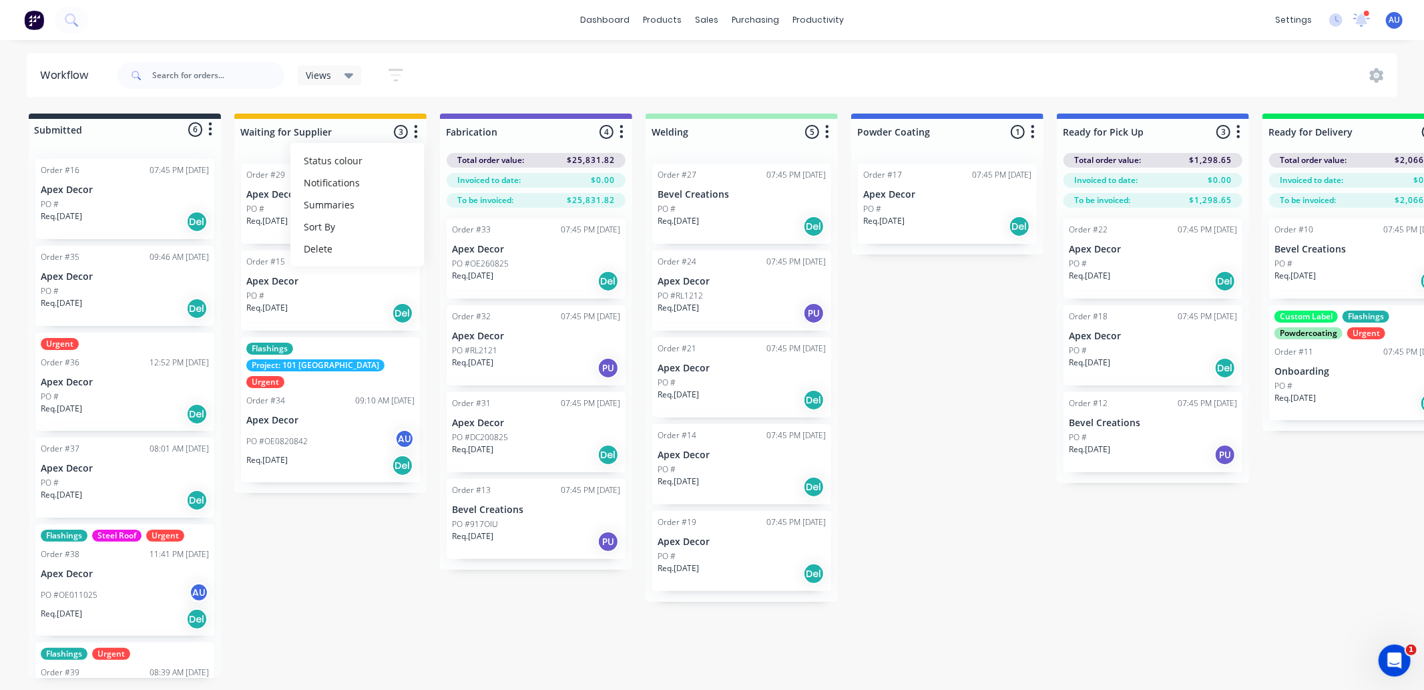
click at [543, 606] on div "Submitted 6 Status colour #273444 hex #273444 Save Cancel Summaries Total order…" at bounding box center [909, 395] width 1839 height 564
click at [412, 132] on button "button" at bounding box center [416, 132] width 16 height 16
click at [370, 176] on button "Notifications" at bounding box center [357, 183] width 134 height 22
drag, startPoint x: 525, startPoint y: 644, endPoint x: 459, endPoint y: 557, distance: 109.0
click at [525, 643] on div "Submitted 6 Status colour #273444 hex #273444 Save Cancel Summaries Total order…" at bounding box center [909, 395] width 1839 height 564
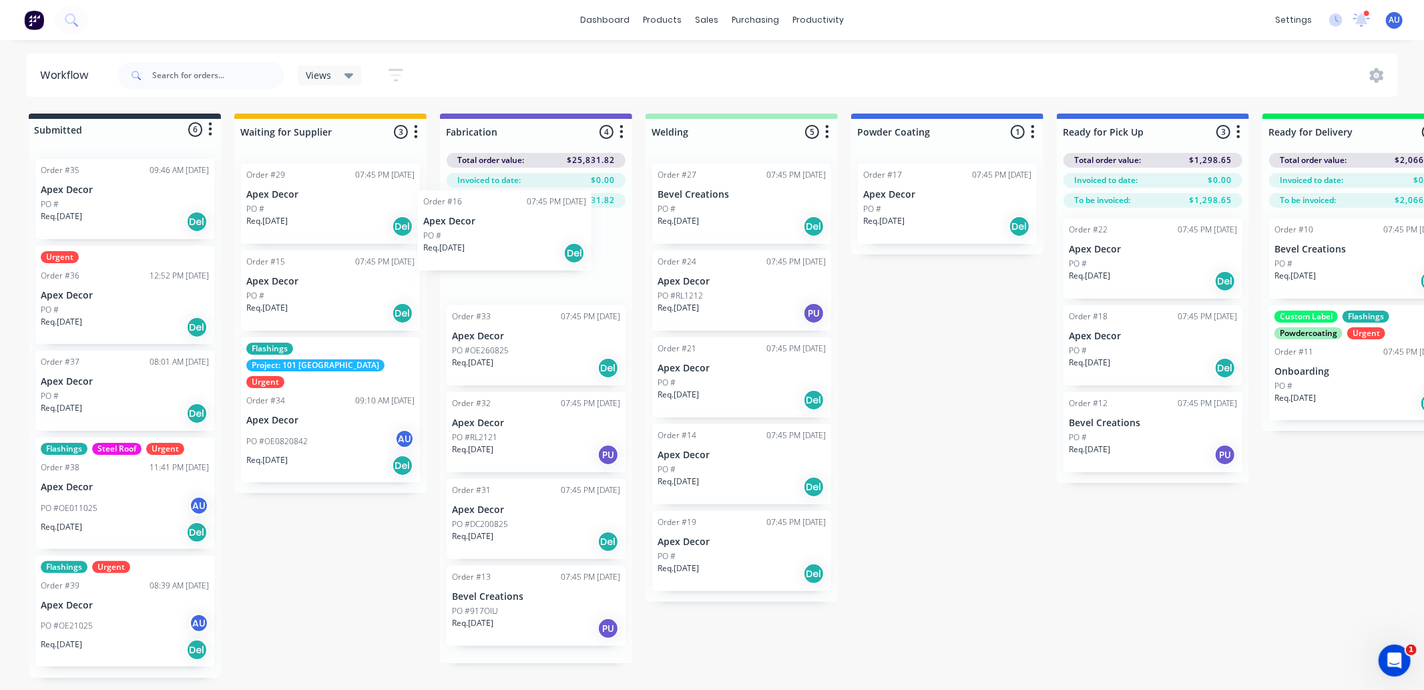
drag, startPoint x: 75, startPoint y: 214, endPoint x: 489, endPoint y: 258, distance: 416.9
click at [489, 258] on div "Submitted 6 Status colour #273444 hex #273444 Save Cancel Summaries Total order…" at bounding box center [909, 395] width 1839 height 564
click at [621, 139] on icon "button" at bounding box center [621, 131] width 4 height 17
click at [608, 179] on button "Notifications" at bounding box center [563, 183] width 134 height 22
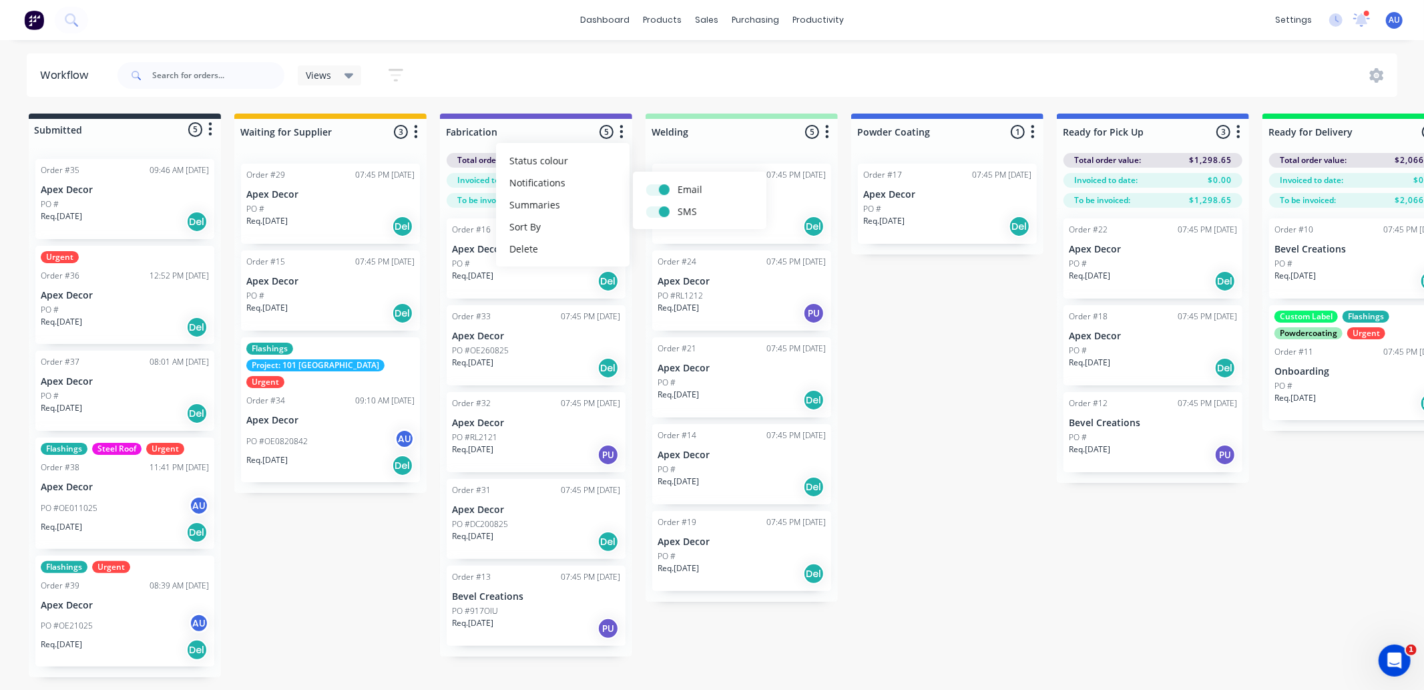
drag, startPoint x: 1023, startPoint y: 393, endPoint x: 769, endPoint y: 355, distance: 256.4
click at [1022, 393] on div "Submitted 5 Status colour #273444 hex #273444 Save Cancel Summaries Total order…" at bounding box center [909, 394] width 1839 height 563
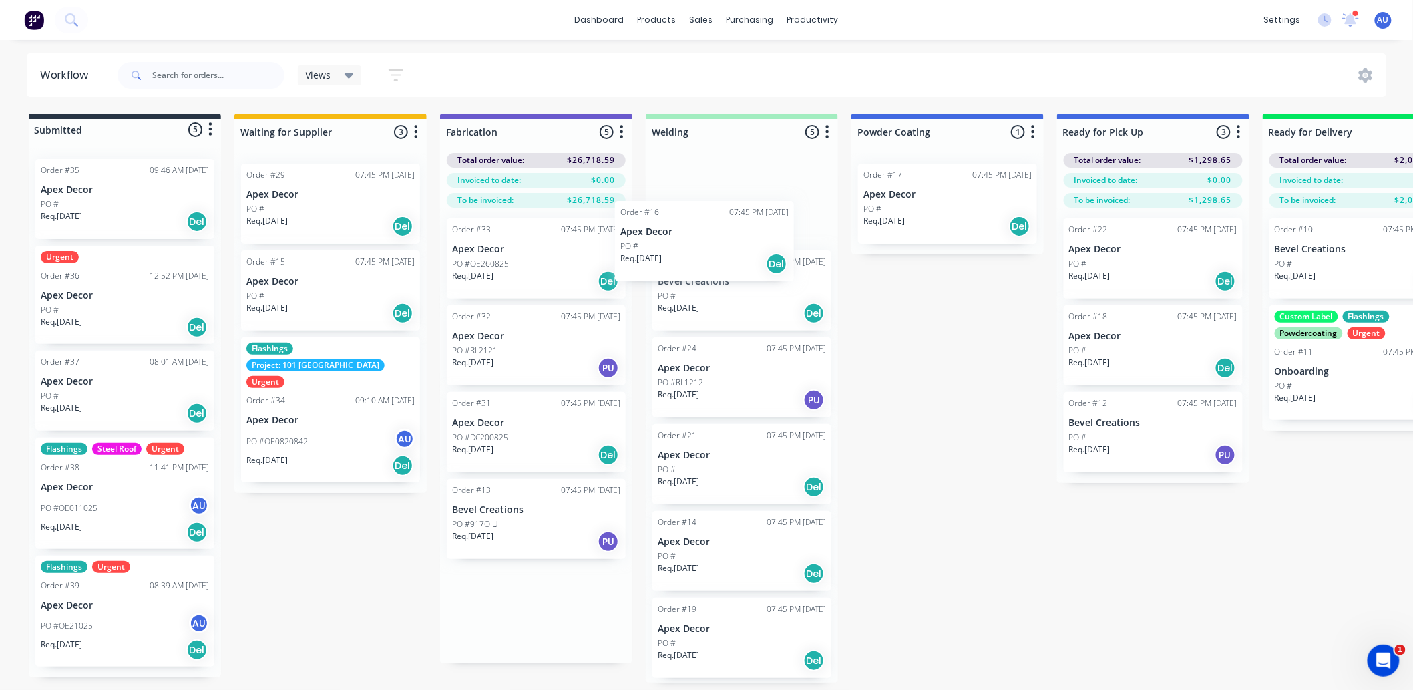
drag, startPoint x: 539, startPoint y: 288, endPoint x: 711, endPoint y: 268, distance: 172.7
click at [711, 268] on div "Submitted 5 Status colour #273444 hex #273444 Save Cancel Summaries Total order…" at bounding box center [909, 397] width 1839 height 569
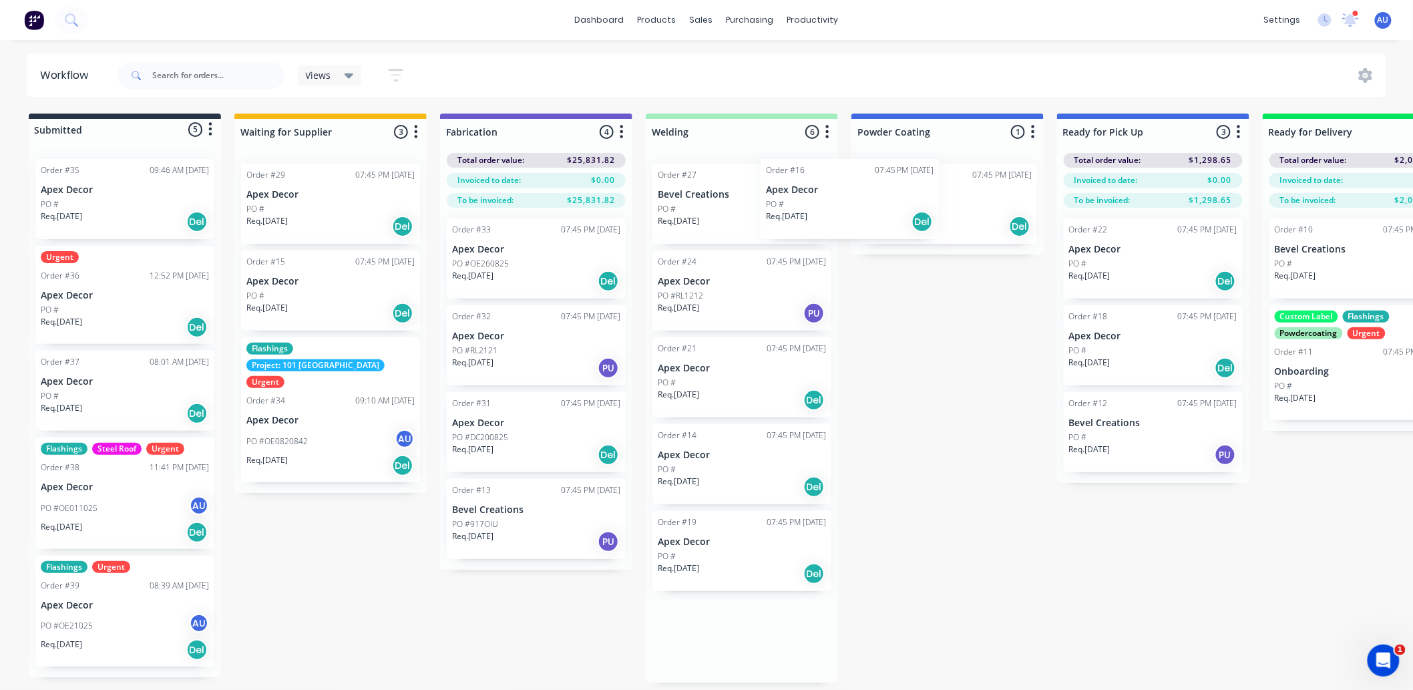
drag, startPoint x: 724, startPoint y: 249, endPoint x: 882, endPoint y: 206, distance: 164.1
click at [877, 208] on div "Submitted 5 Status colour #273444 hex #273444 Save Cancel Summaries Total order…" at bounding box center [909, 397] width 1839 height 569
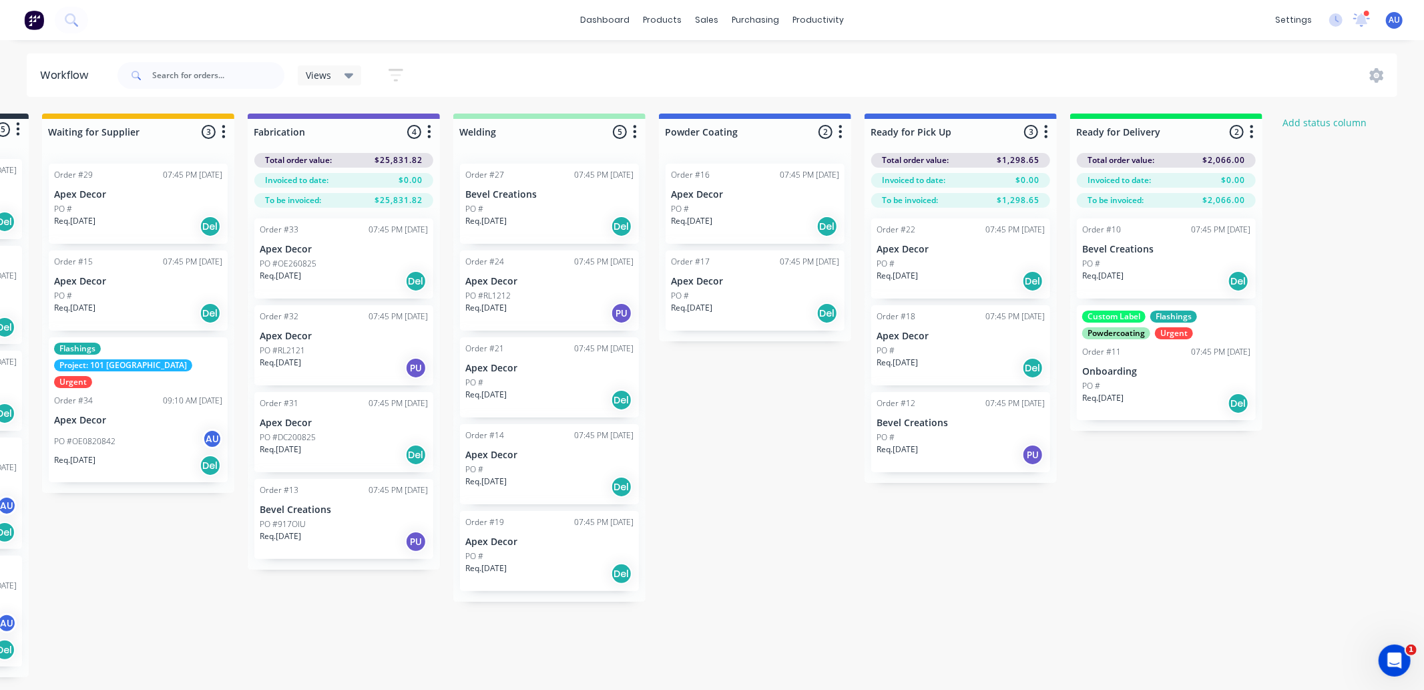
scroll to position [0, 230]
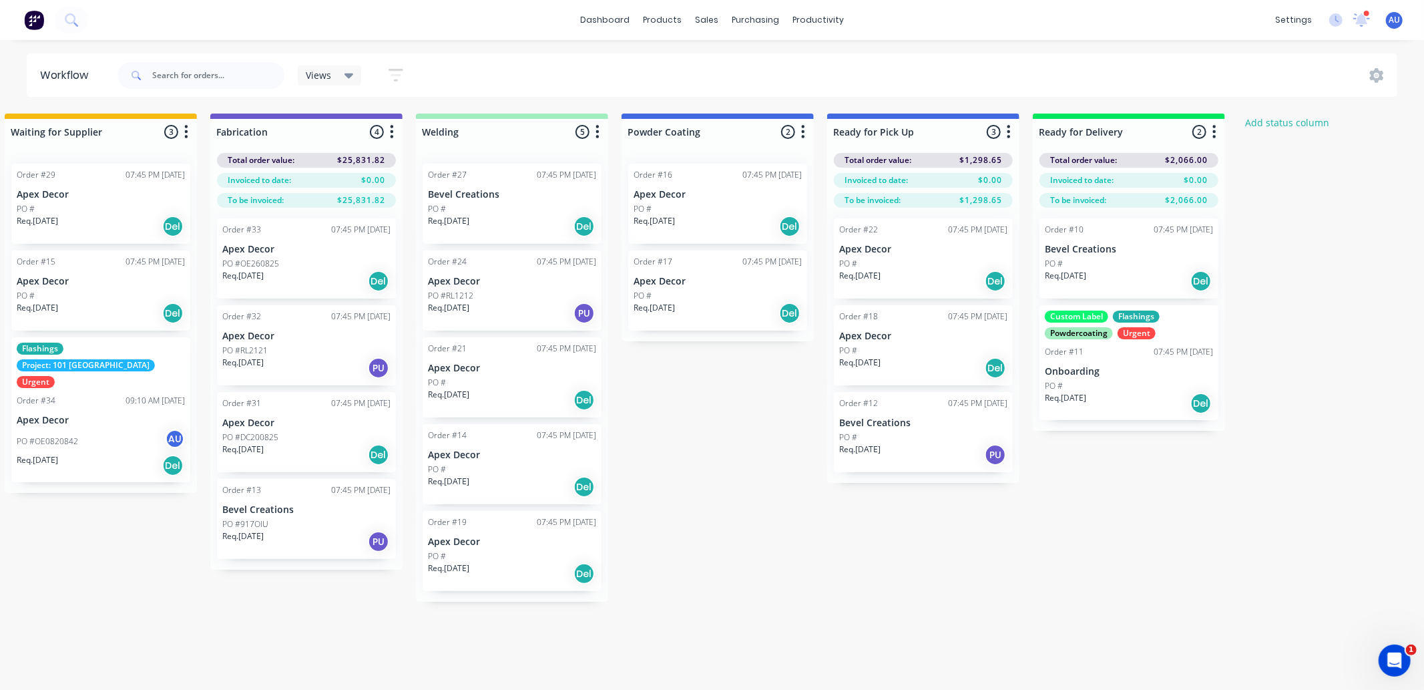
click at [721, 457] on div "Submitted 5 Status colour #273444 hex #273444 Save Cancel Summaries Total order…" at bounding box center [679, 394] width 1839 height 563
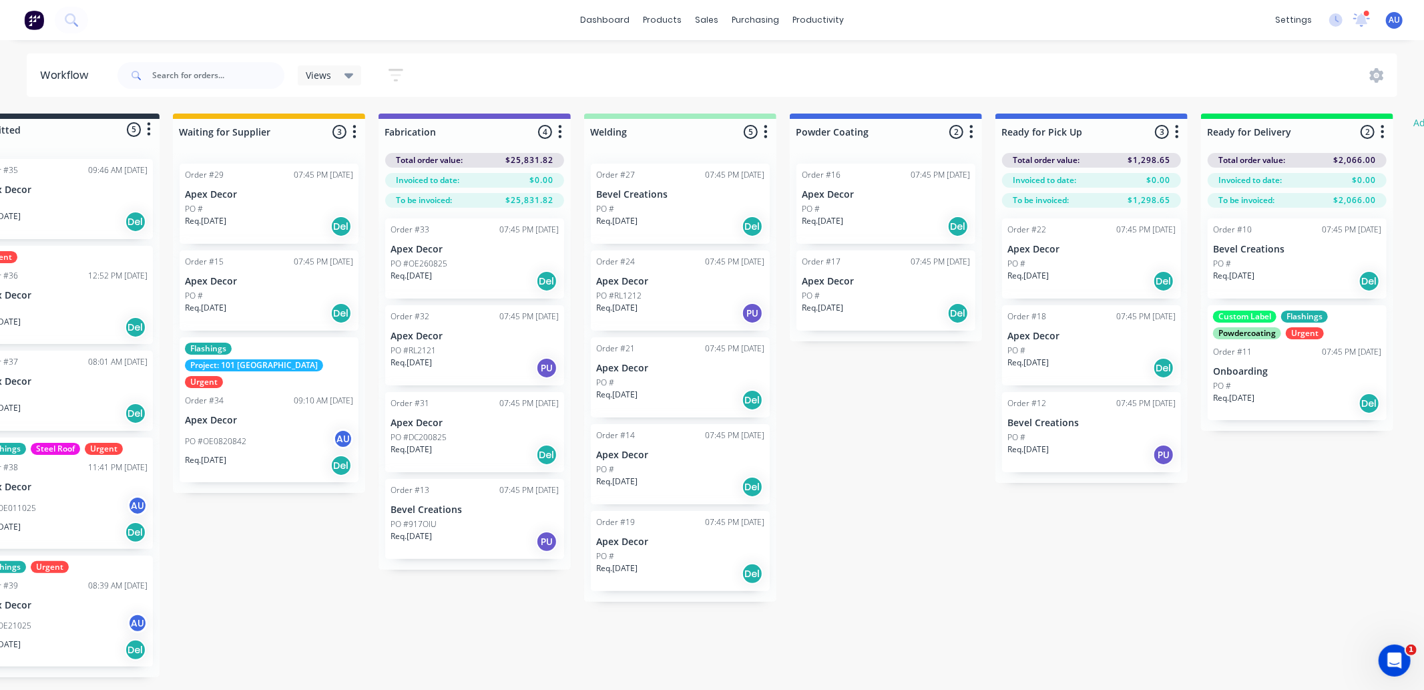
scroll to position [0, 0]
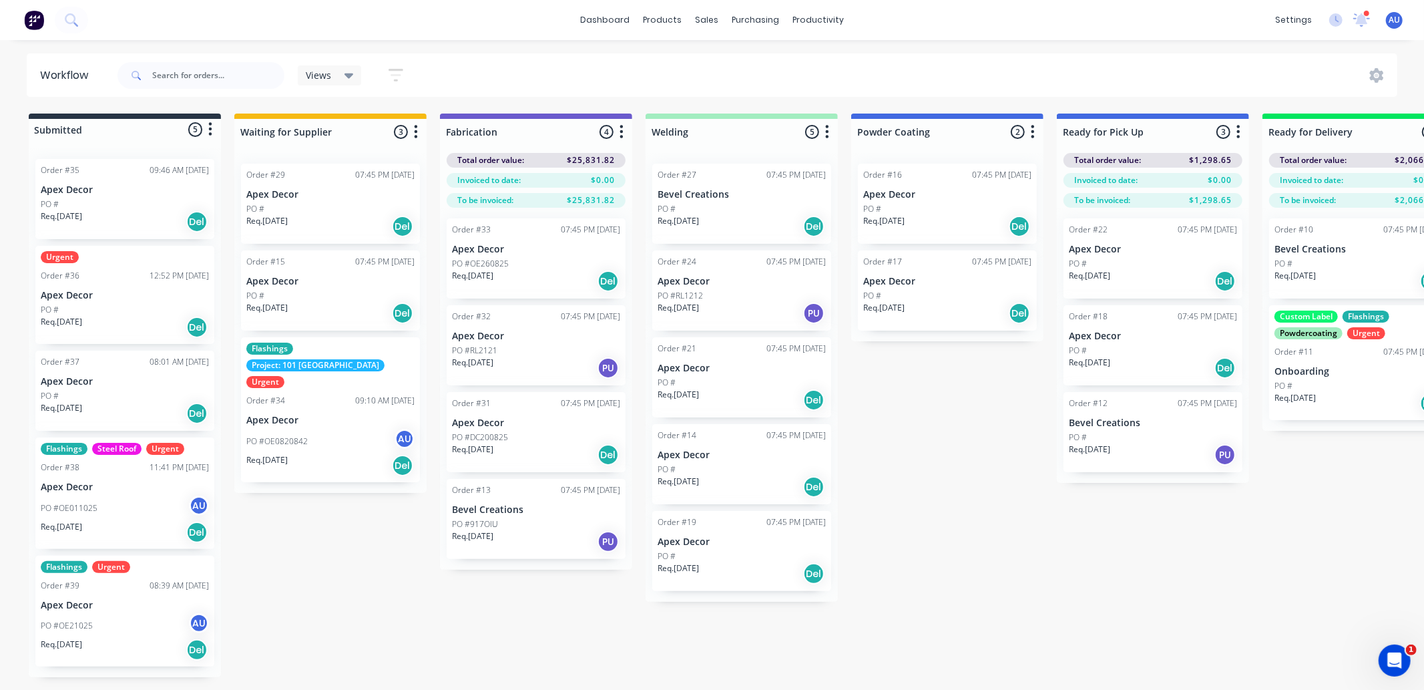
click at [979, 464] on div "Submitted 5 Status colour #273444 hex #273444 Save Cancel Summaries Total order…" at bounding box center [909, 394] width 1839 height 563
drag, startPoint x: 335, startPoint y: 210, endPoint x: 351, endPoint y: 232, distance: 27.2
click at [352, 232] on div "Order #29 07:45 PM 26/08/25 Apex Decor PO # Req. 31/08/25 Del Order #15 07:45 P…" at bounding box center [330, 326] width 192 height 346
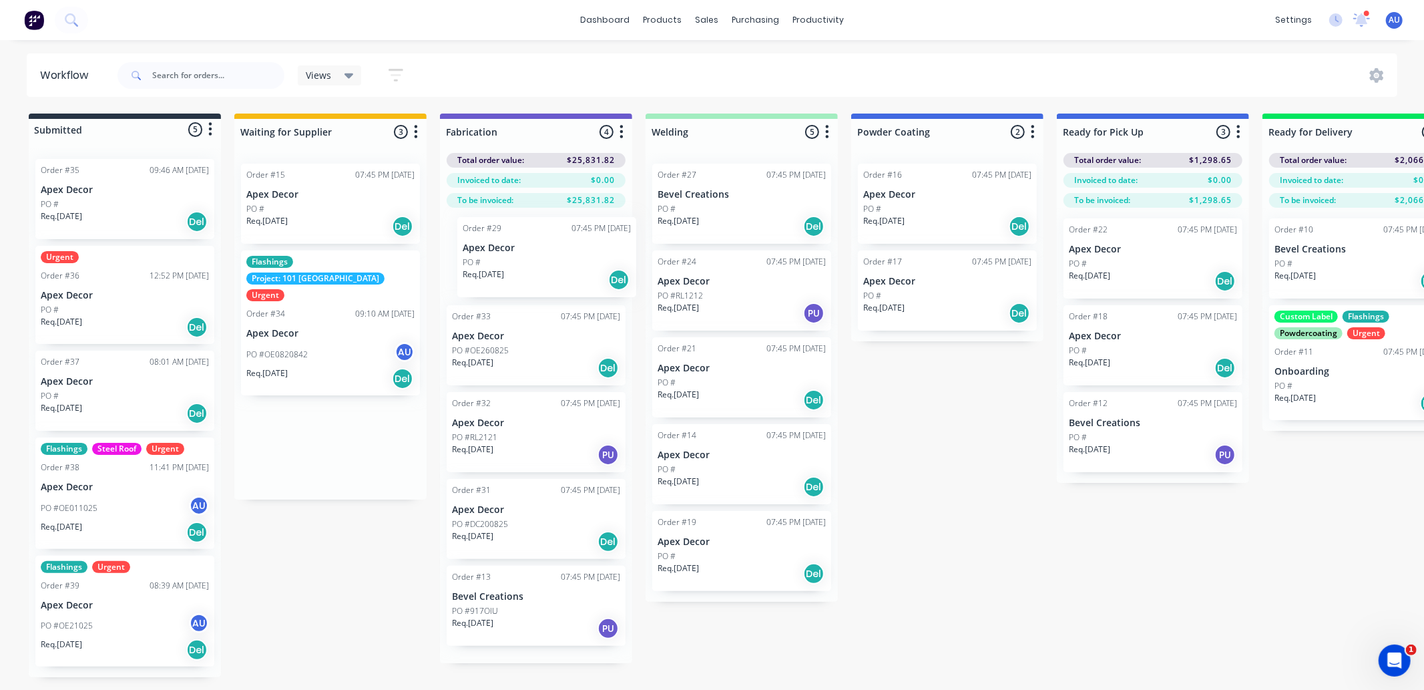
drag, startPoint x: 294, startPoint y: 217, endPoint x: 485, endPoint y: 263, distance: 195.8
click at [485, 263] on div "Submitted 5 Status colour #273444 hex #273444 Save Cancel Summaries Total order…" at bounding box center [909, 394] width 1839 height 563
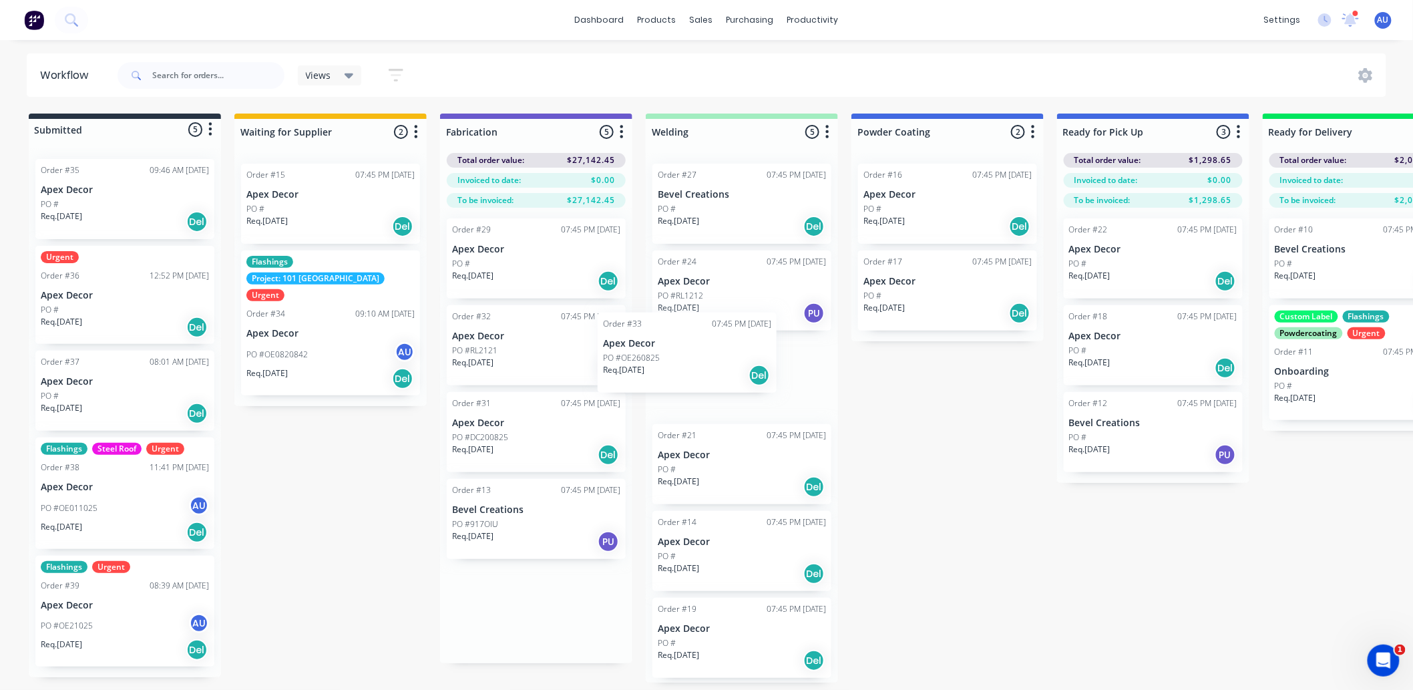
drag, startPoint x: 565, startPoint y: 358, endPoint x: 768, endPoint y: 368, distance: 203.2
click at [768, 368] on div "Submitted 5 Status colour #273444 hex #273444 Save Cancel Summaries Total order…" at bounding box center [909, 397] width 1839 height 569
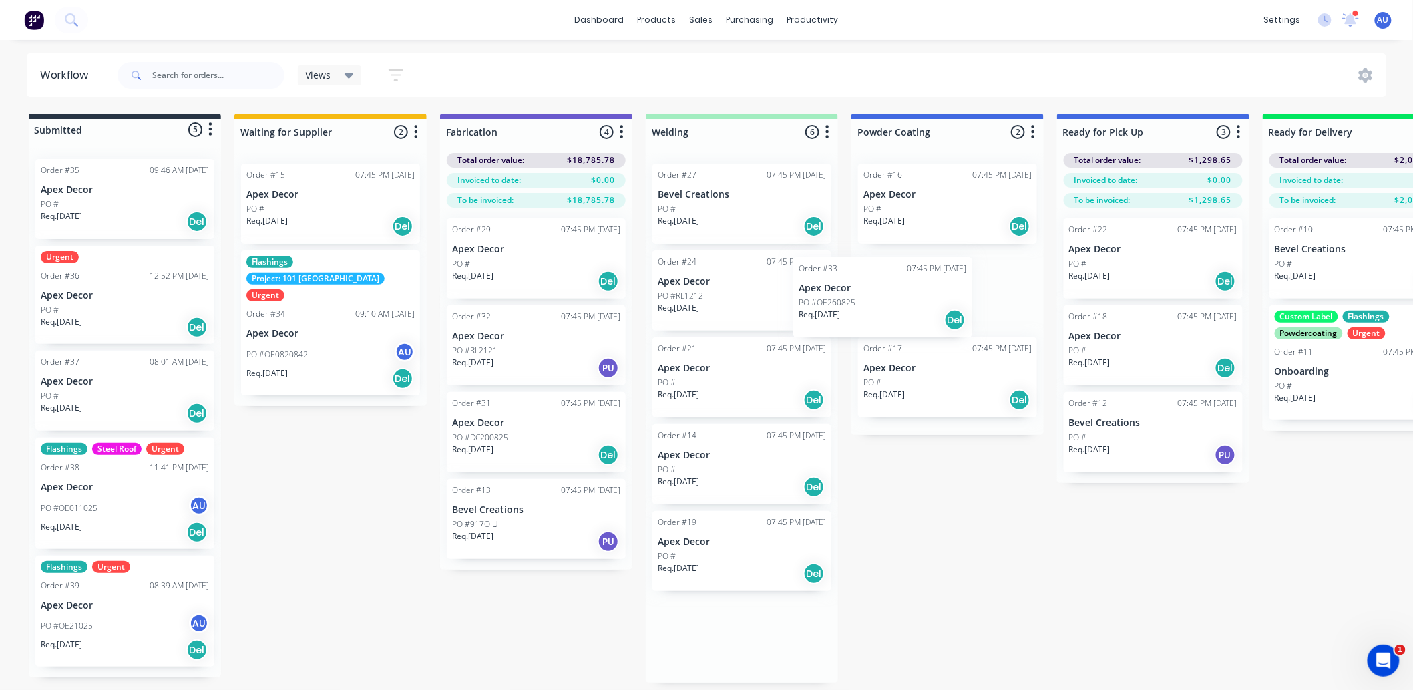
drag, startPoint x: 768, startPoint y: 371, endPoint x: 917, endPoint y: 286, distance: 172.2
click at [917, 286] on div "Submitted 5 Status colour #273444 hex #273444 Save Cancel Summaries Total order…" at bounding box center [909, 397] width 1839 height 569
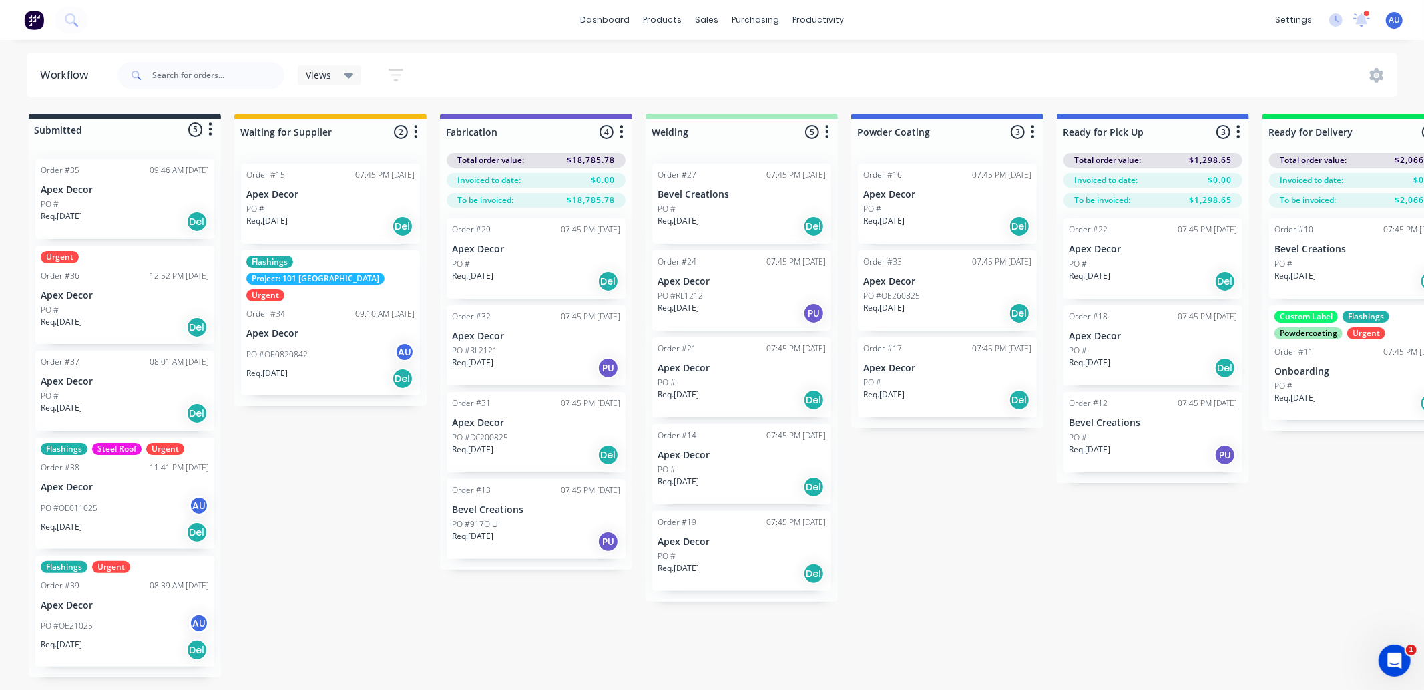
click at [1009, 488] on div "Submitted 5 Status colour #273444 hex #273444 Save Cancel Summaries Total order…" at bounding box center [909, 394] width 1839 height 563
click at [997, 551] on div "Submitted 5 Status colour #273444 hex #273444 Save Cancel Summaries Total order…" at bounding box center [909, 394] width 1839 height 563
click at [837, 90] on div "Planner" at bounding box center [837, 91] width 31 height 12
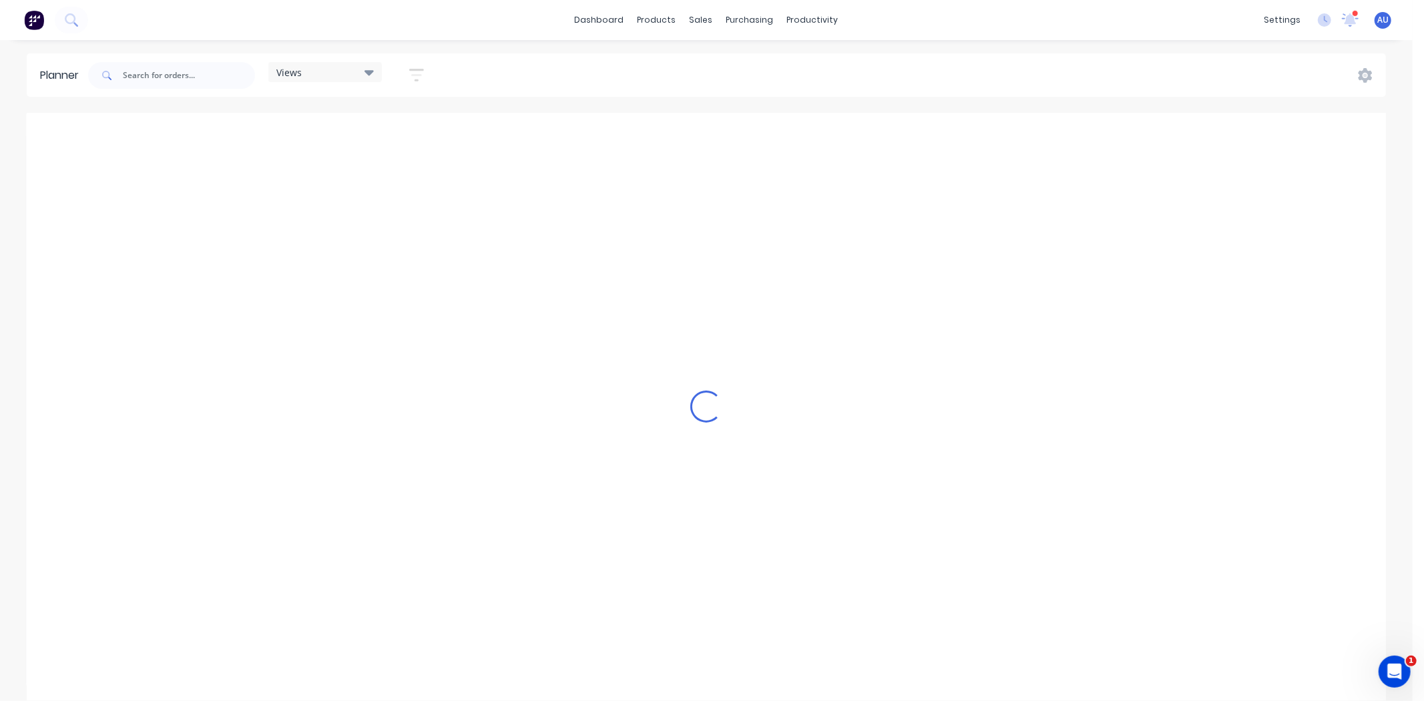
scroll to position [0, 1710]
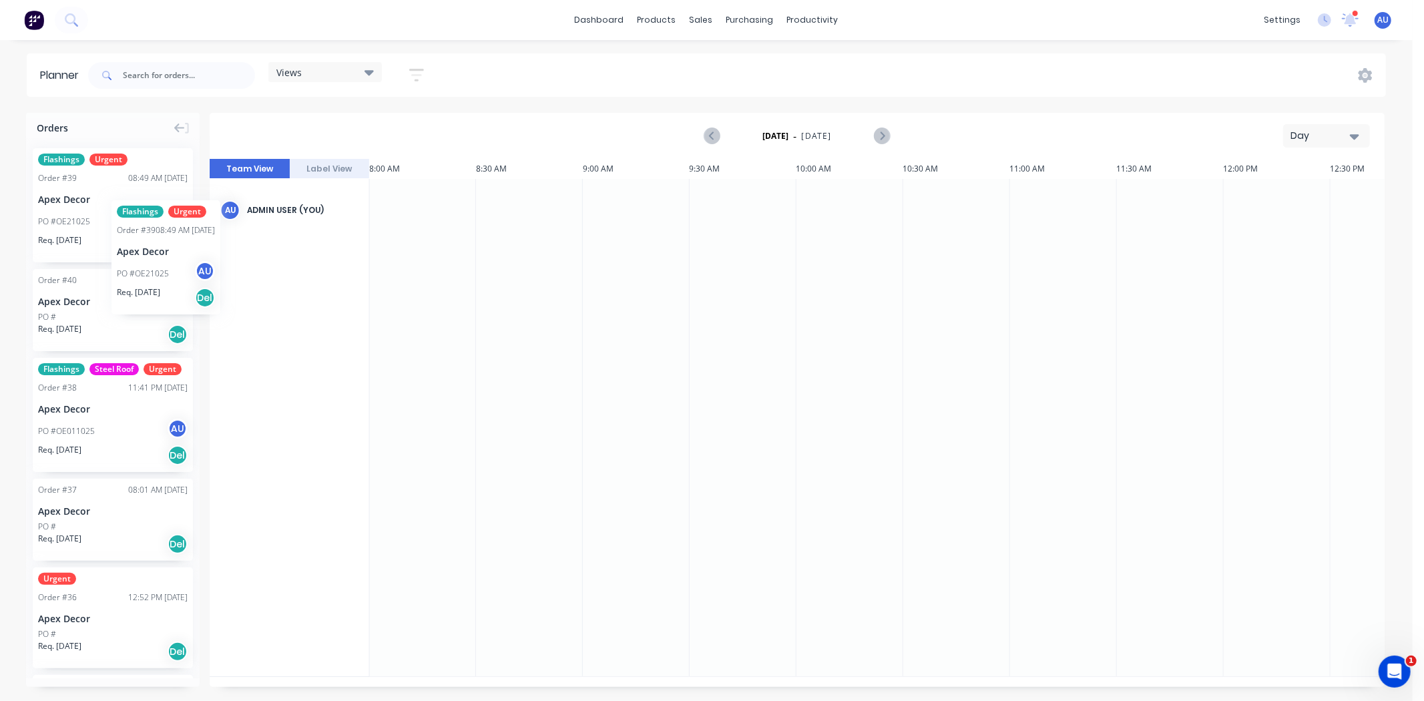
drag, startPoint x: 91, startPoint y: 215, endPoint x: 103, endPoint y: 187, distance: 30.5
click at [1327, 132] on div "Day" at bounding box center [1320, 136] width 61 height 14
click at [1308, 196] on div "Week" at bounding box center [1302, 198] width 132 height 27
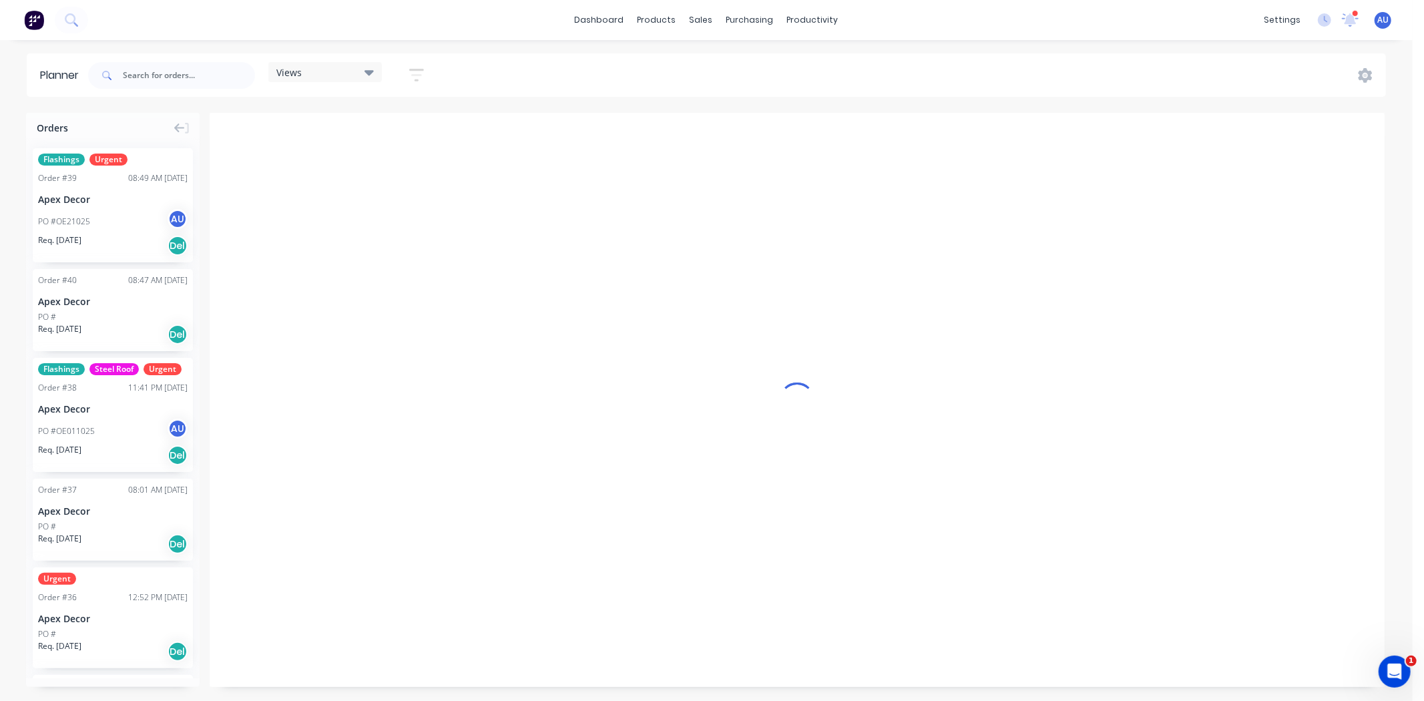
scroll to position [0, 1]
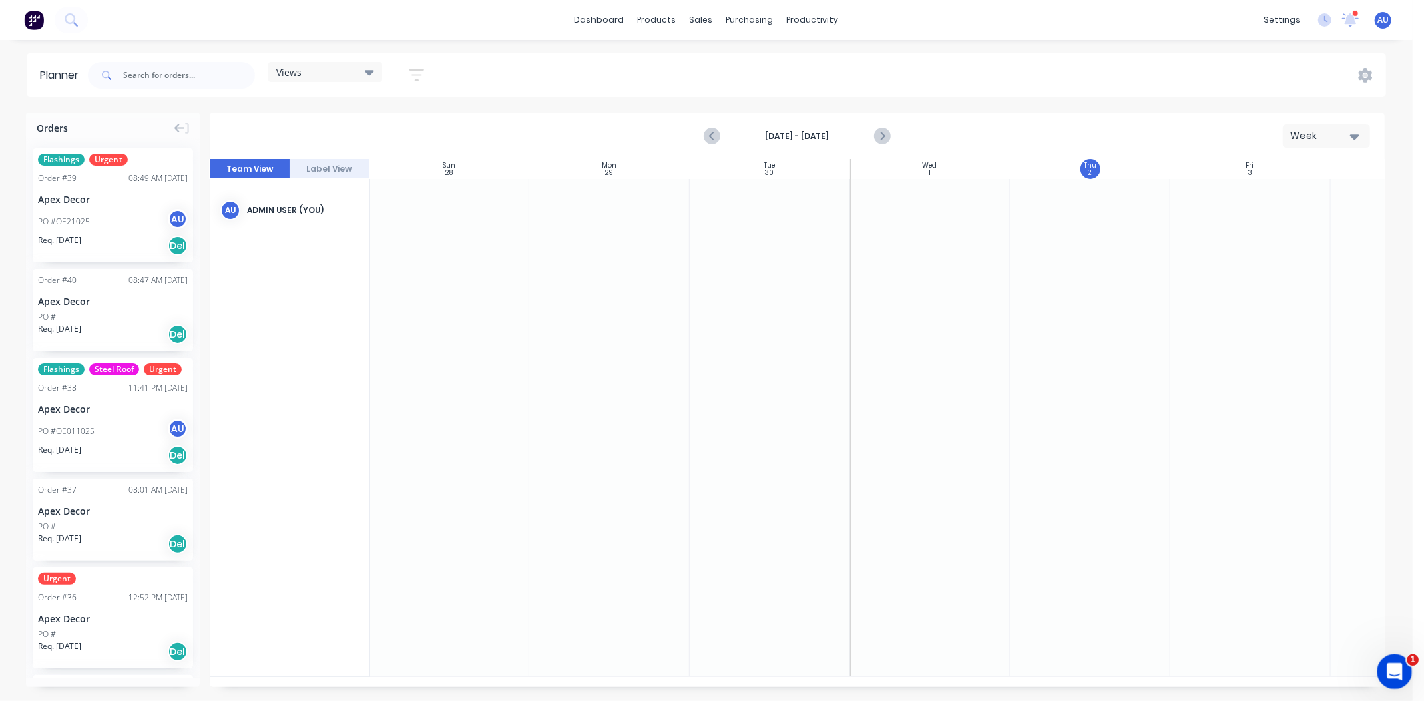
click at [1397, 668] on icon "Open Intercom Messenger" at bounding box center [1393, 670] width 22 height 22
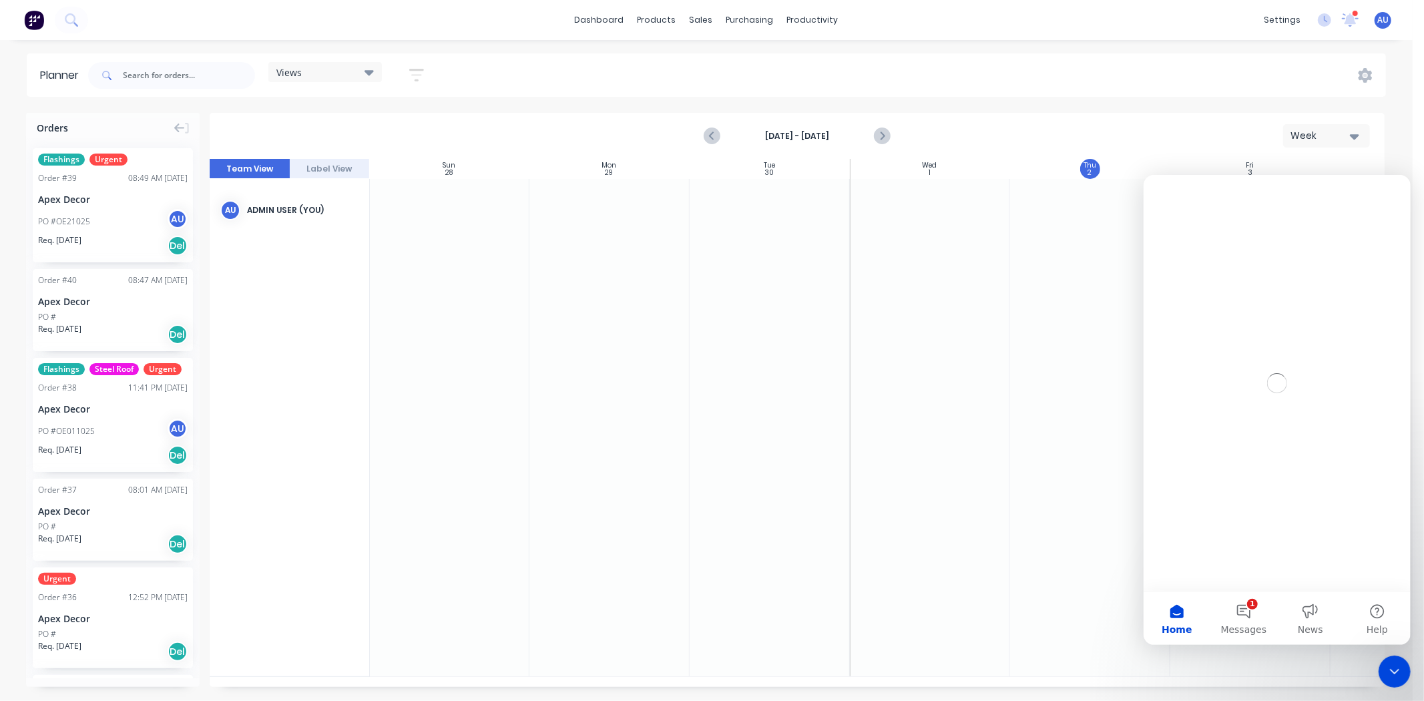
scroll to position [0, 0]
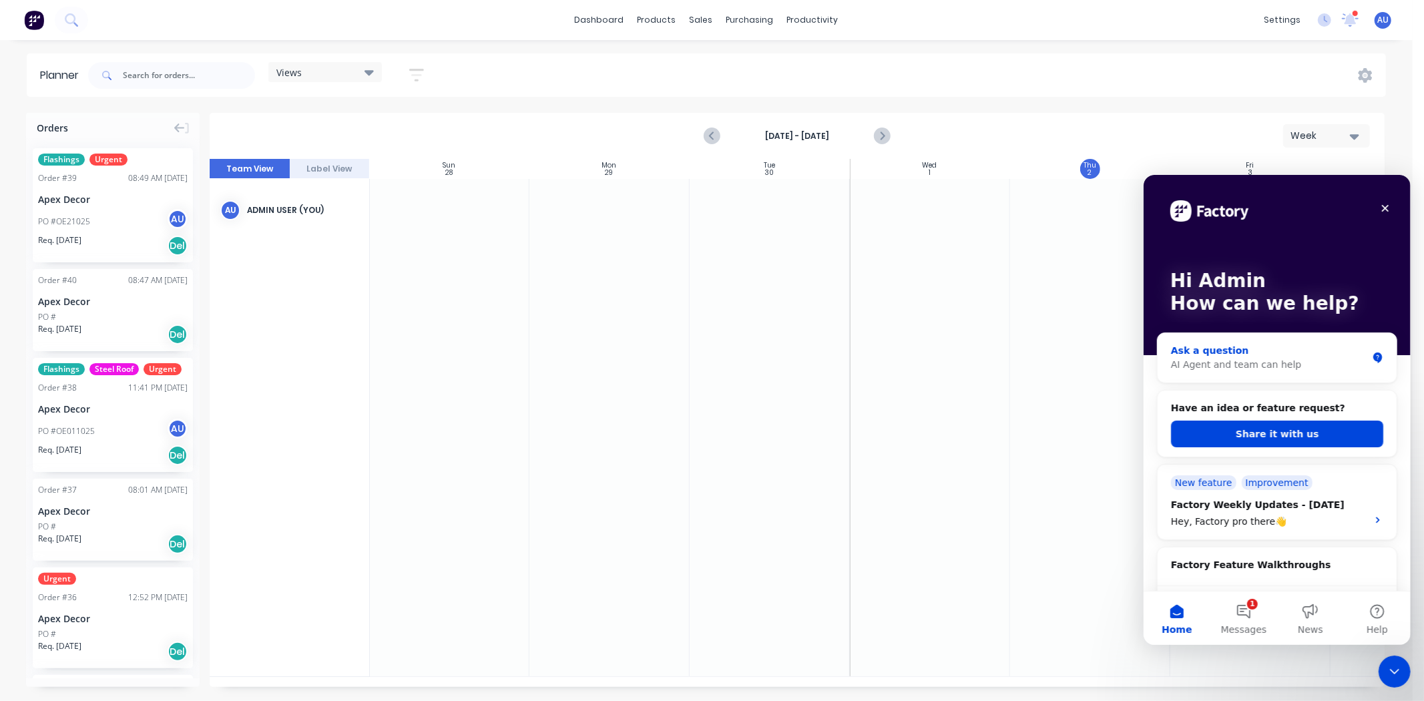
click at [1234, 366] on div "AI Agent and team can help" at bounding box center [1268, 364] width 196 height 14
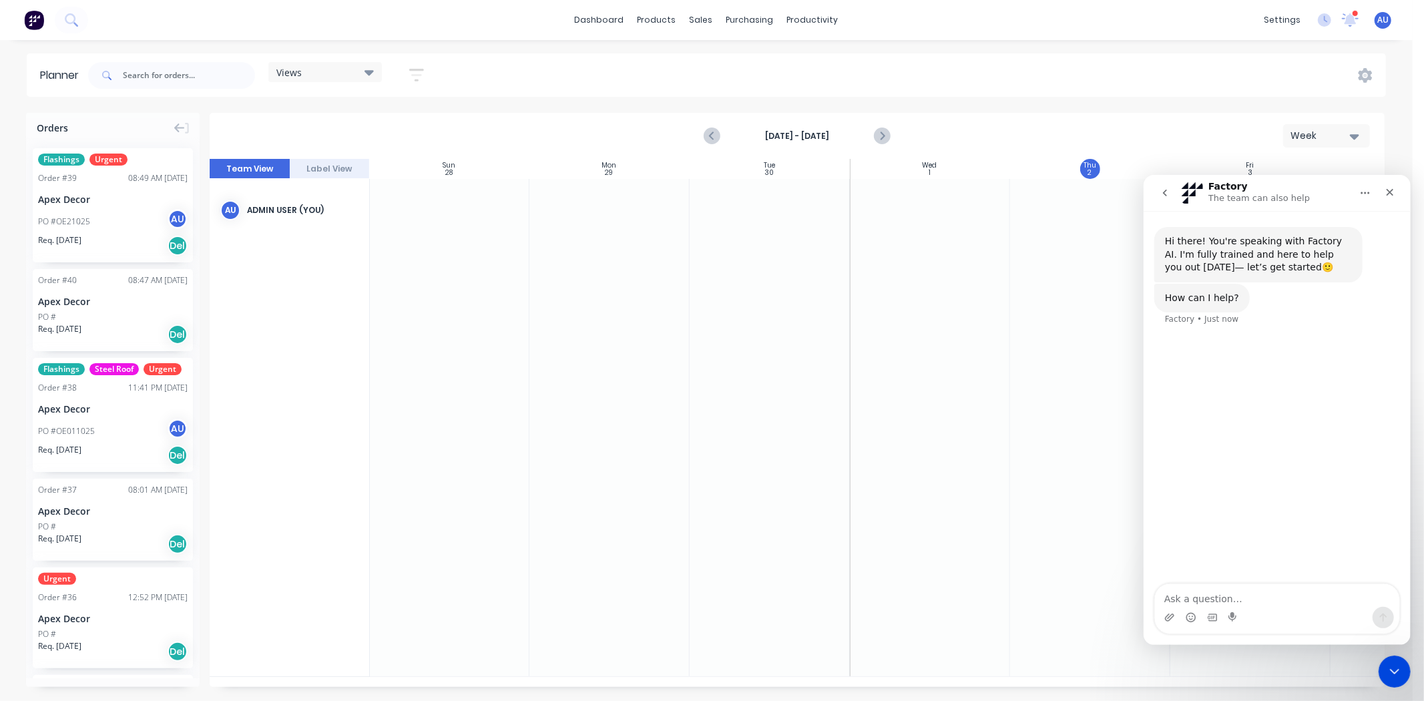
click at [1167, 195] on icon "go back" at bounding box center [1164, 192] width 11 height 11
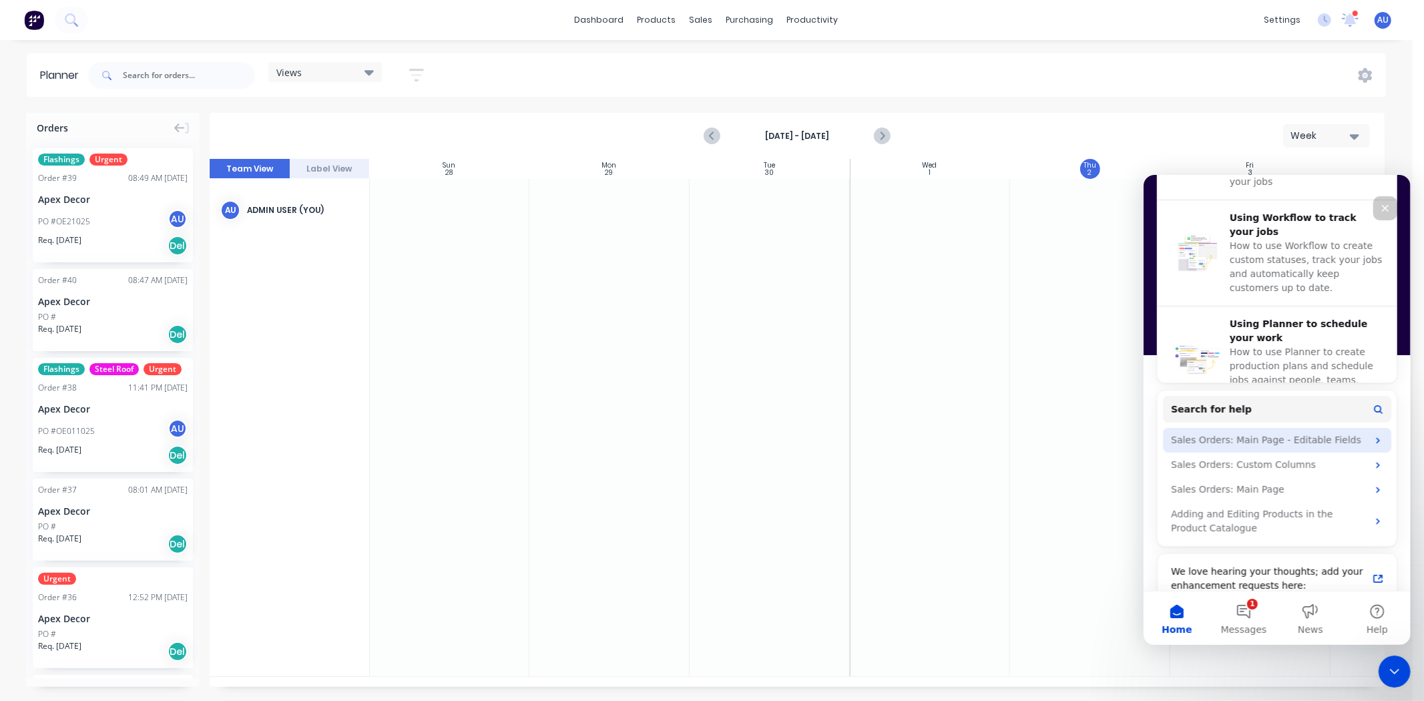
scroll to position [512, 0]
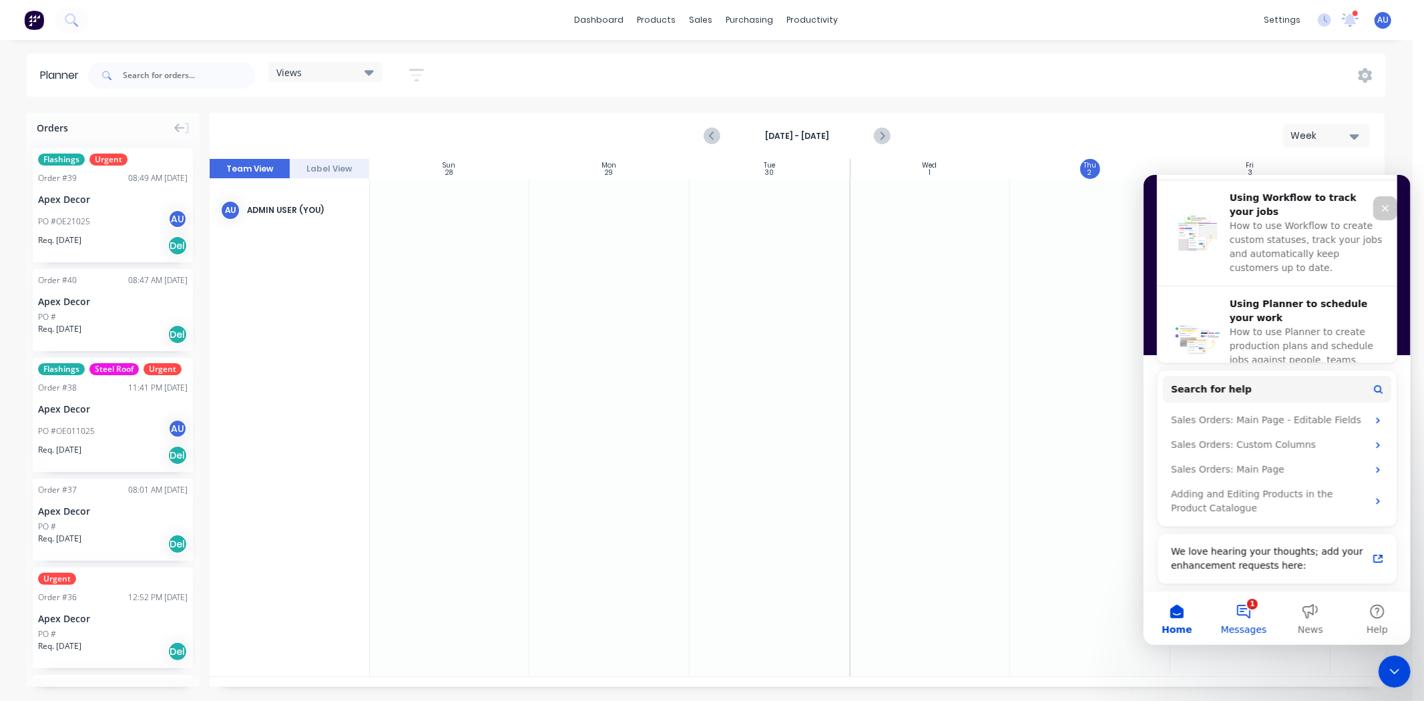
click at [1247, 617] on button "1 Messages" at bounding box center [1243, 617] width 67 height 53
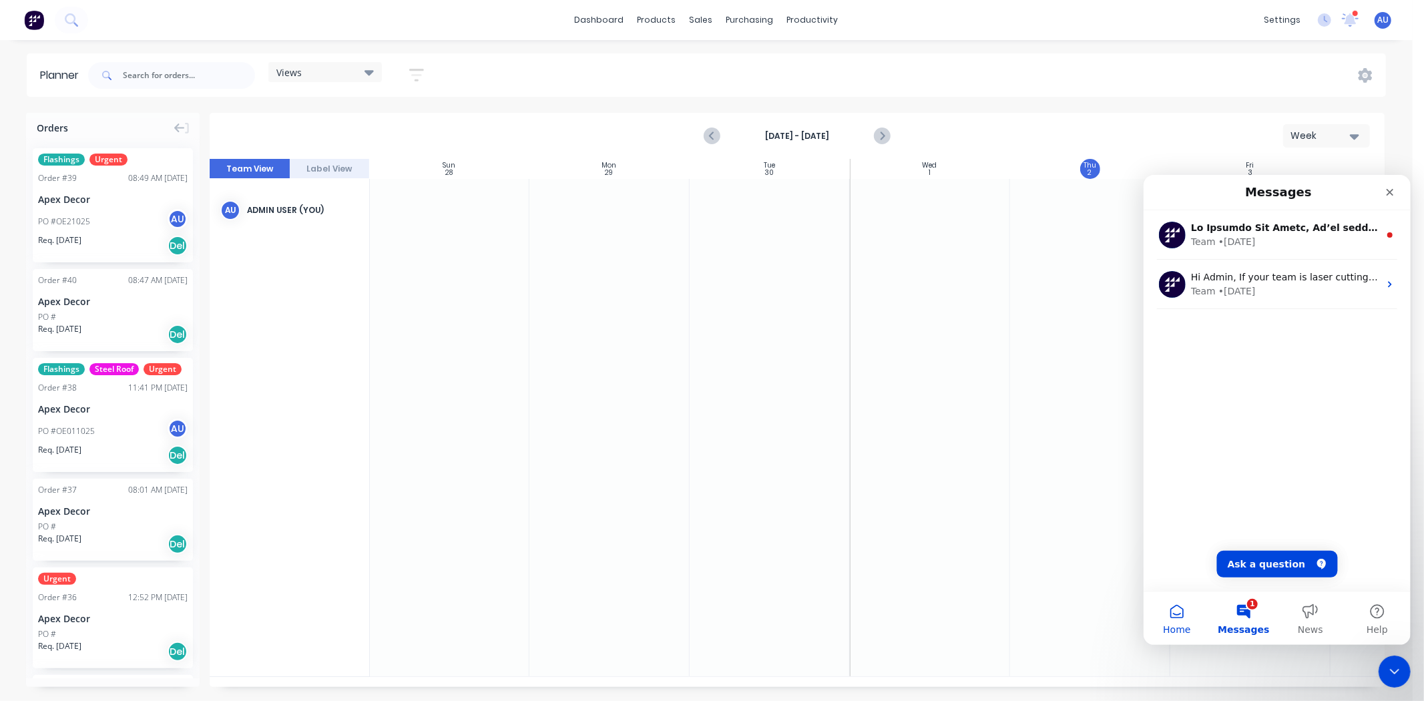
click at [1172, 626] on span "Home" at bounding box center [1175, 628] width 27 height 9
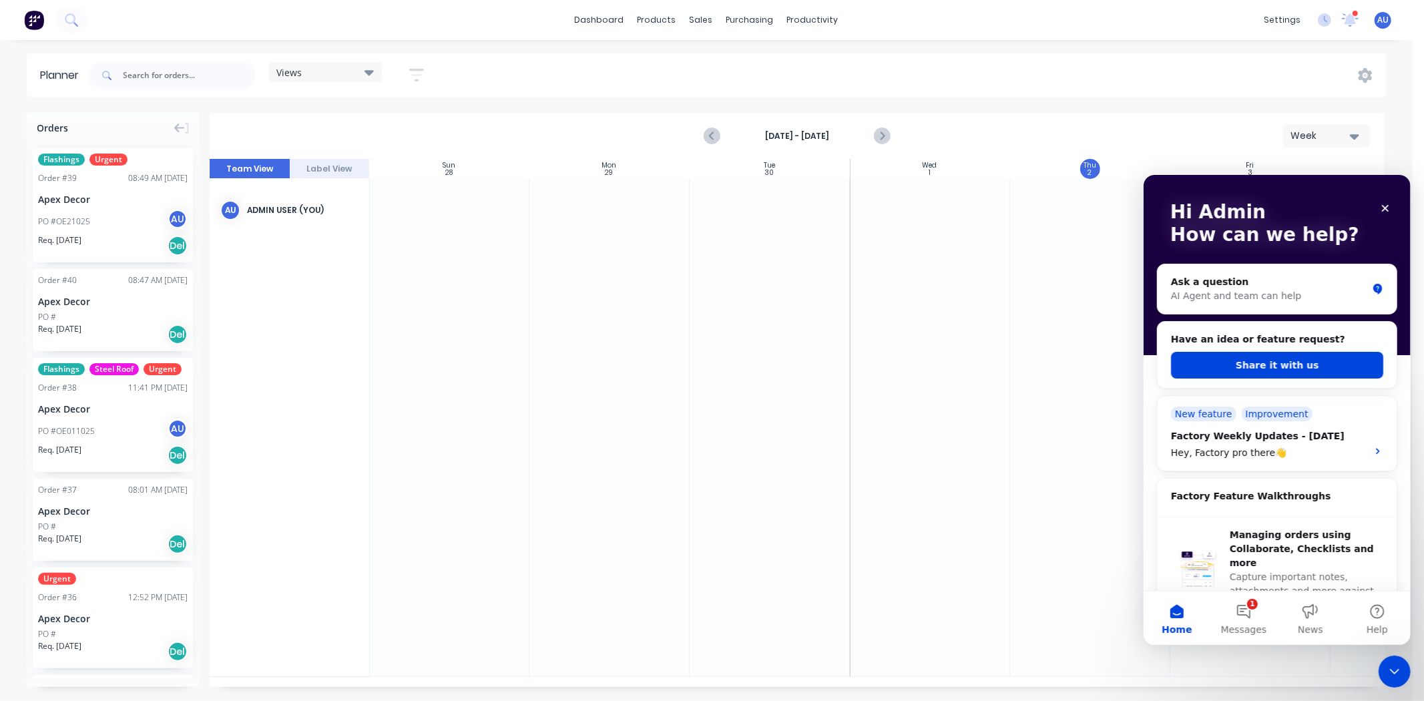
scroll to position [148, 0]
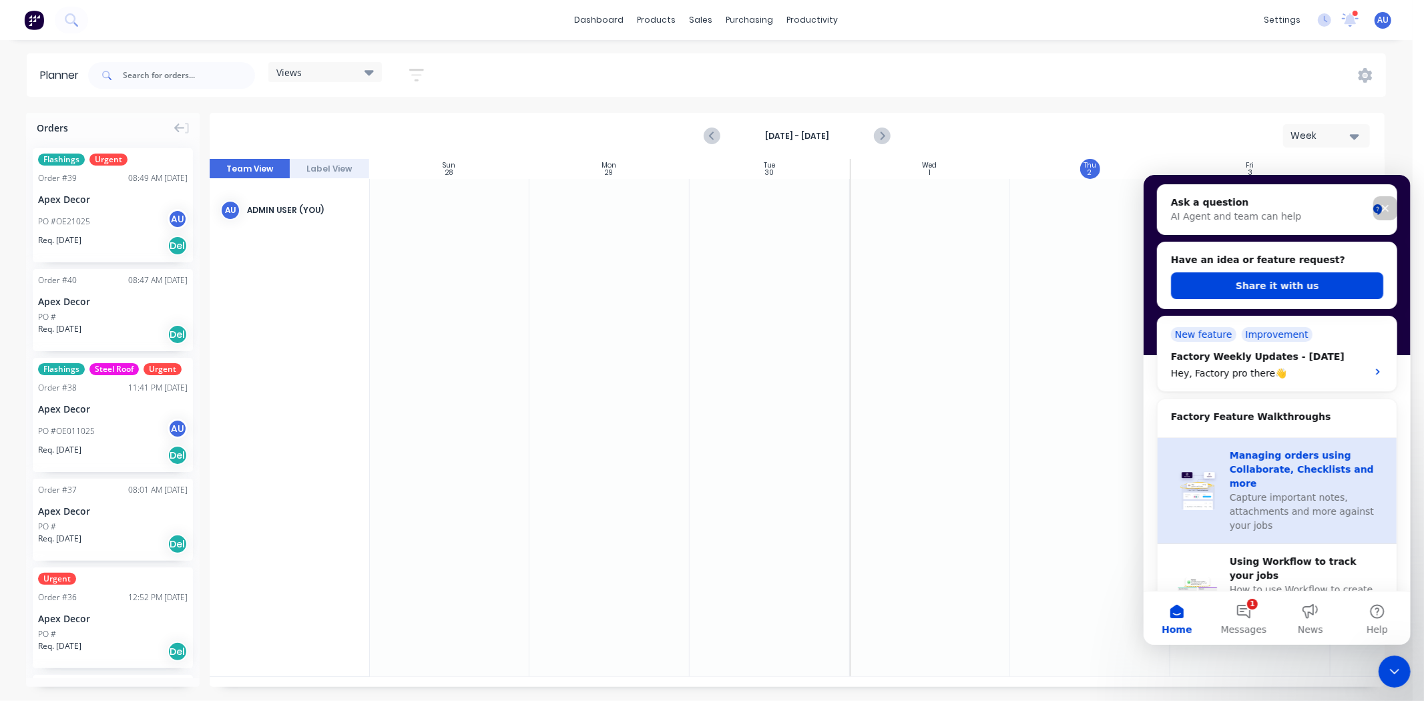
click at [1272, 495] on span "Capture important notes, attachments and more against your jobs" at bounding box center [1301, 510] width 144 height 39
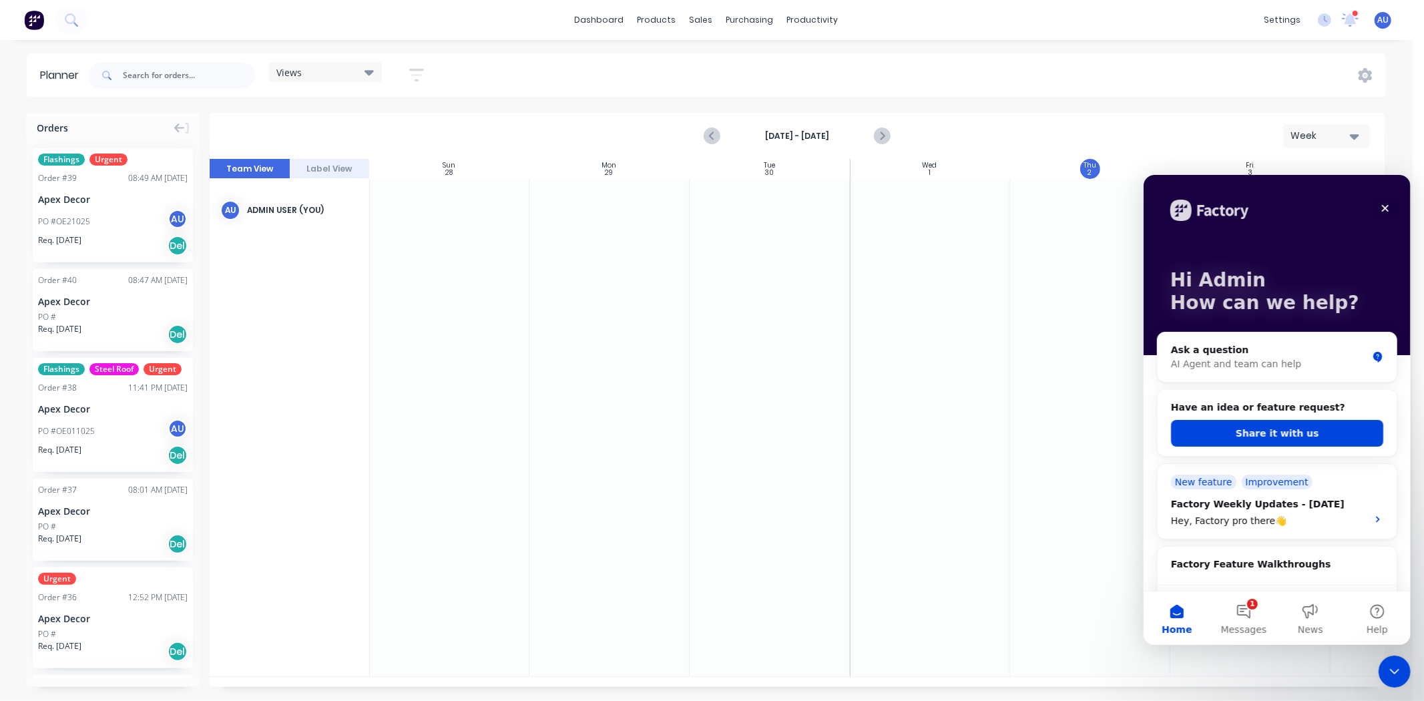
scroll to position [0, 0]
click at [1381, 208] on icon "Close" at bounding box center [1384, 207] width 11 height 11
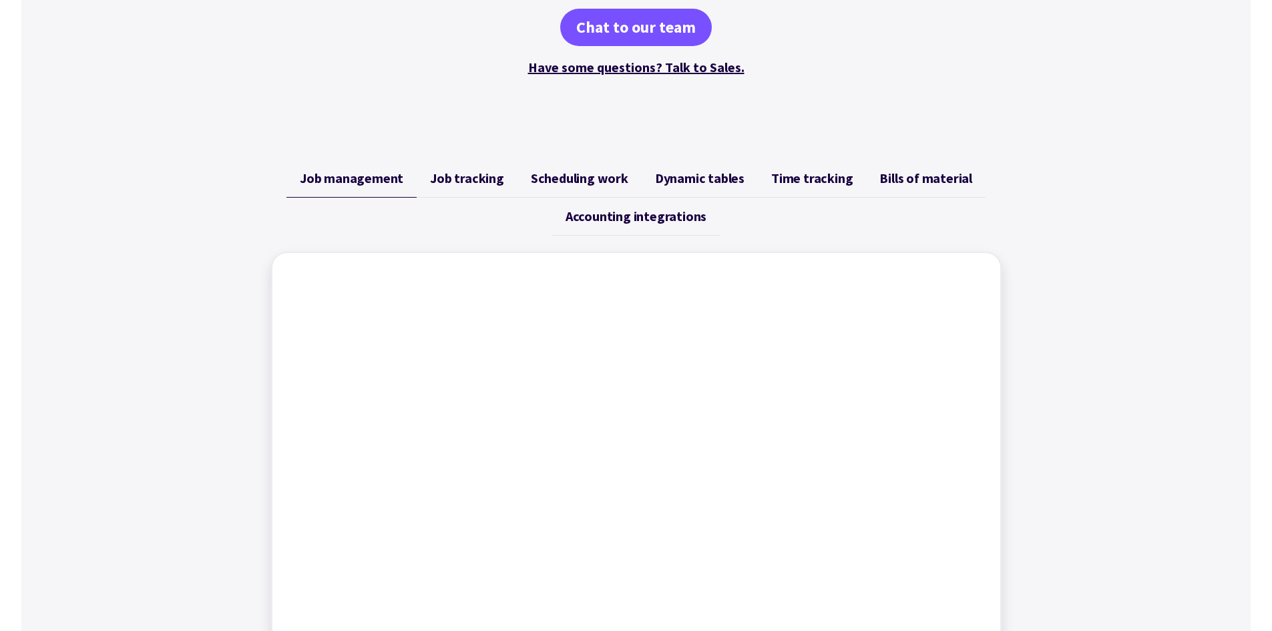
scroll to position [401, 0]
click at [467, 186] on span "Job tracking" at bounding box center [467, 179] width 74 height 16
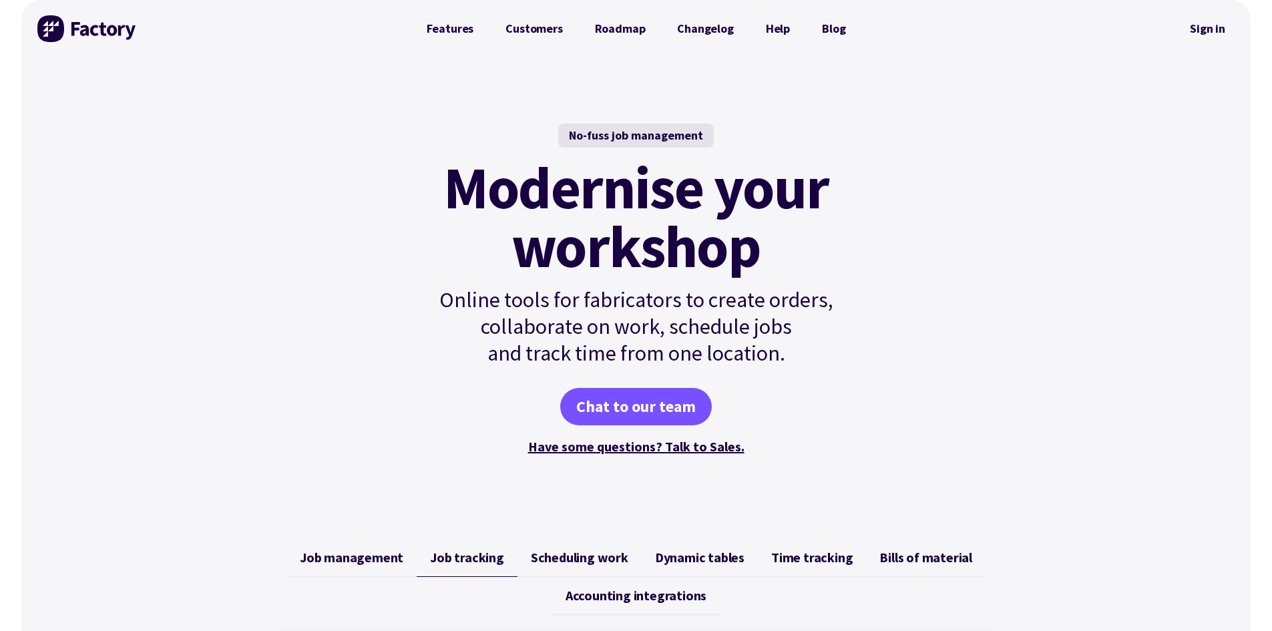
scroll to position [0, 0]
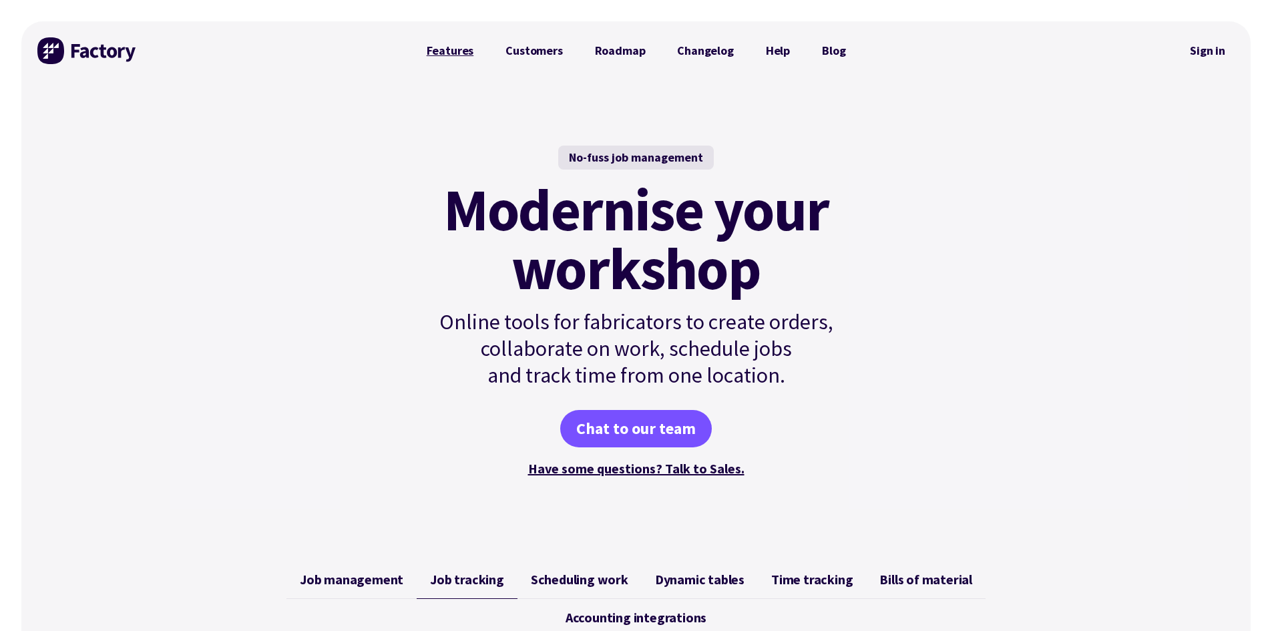
click at [451, 57] on link "Features" at bounding box center [450, 50] width 79 height 27
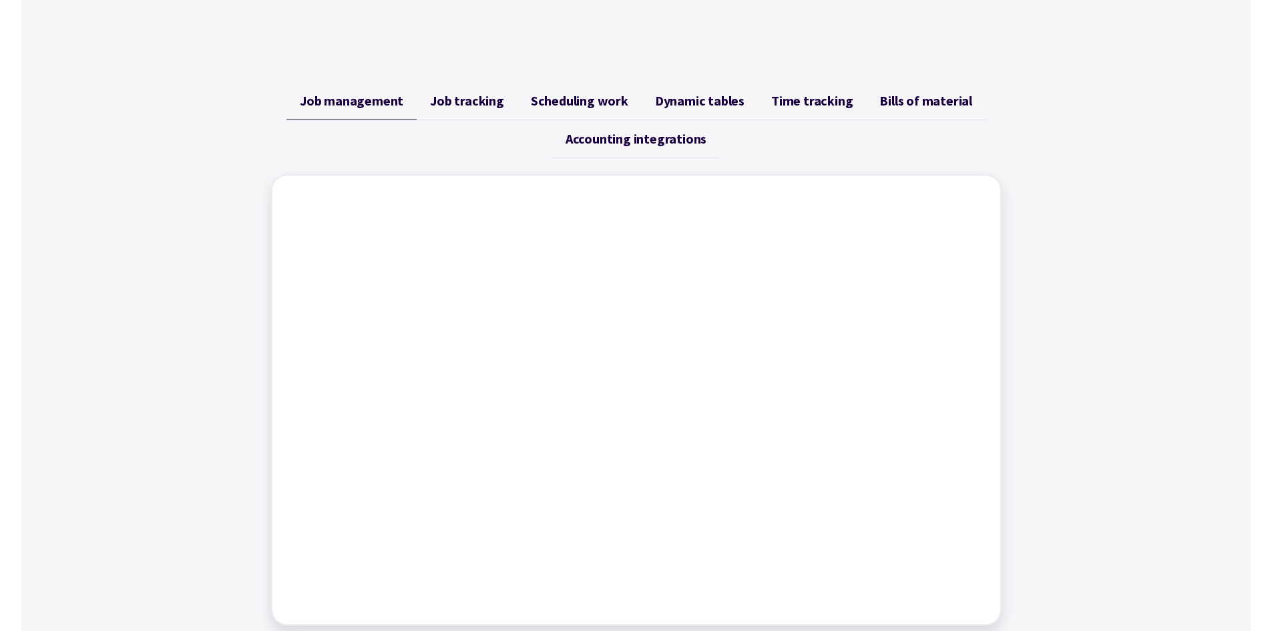
scroll to position [401, 0]
